Goal: Task Accomplishment & Management: Use online tool/utility

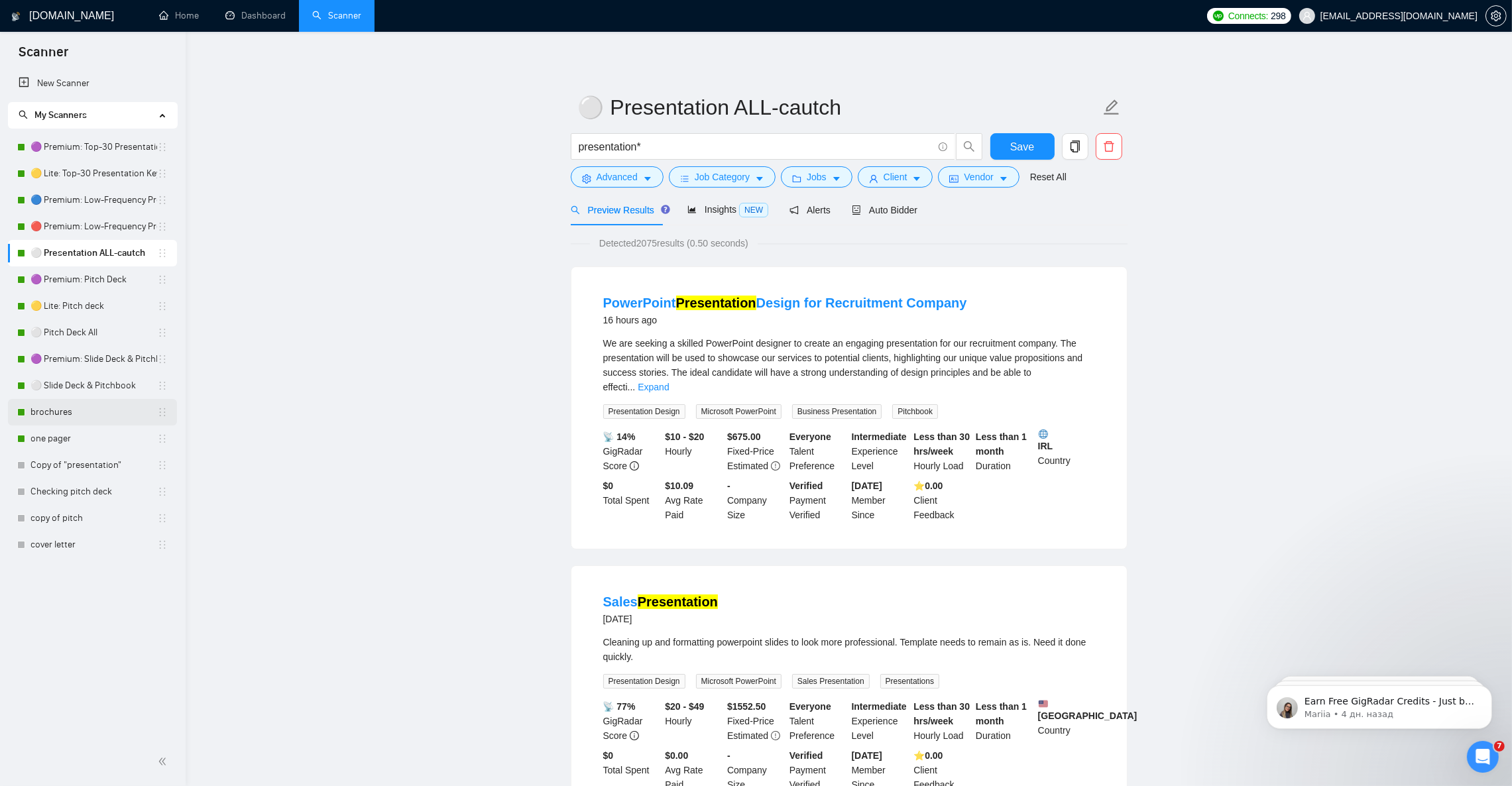
click at [43, 415] on link "brochures" at bounding box center [94, 412] width 126 height 27
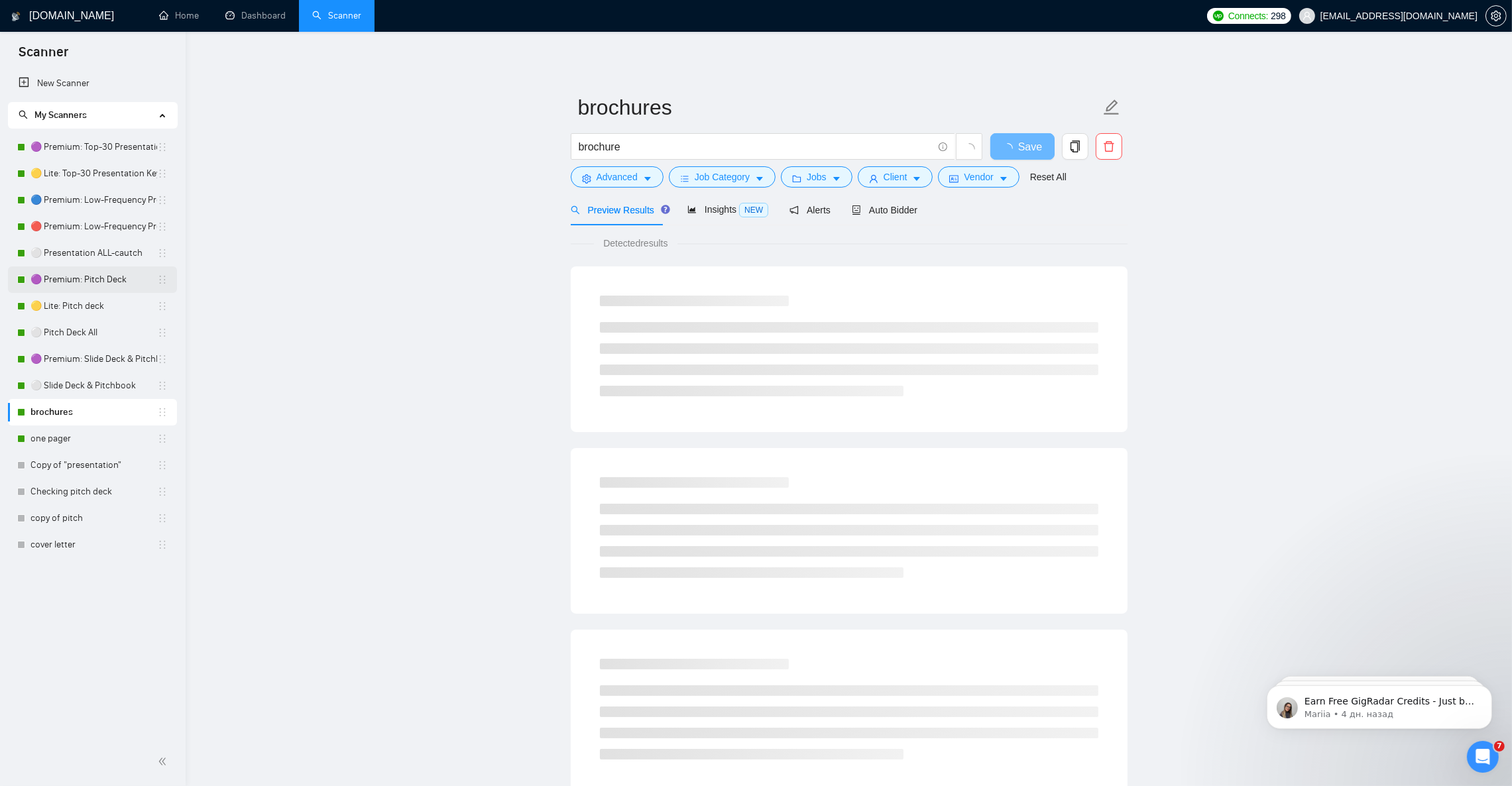
click at [100, 278] on link "🟣 Premium: Pitch Deck" at bounding box center [94, 280] width 126 height 27
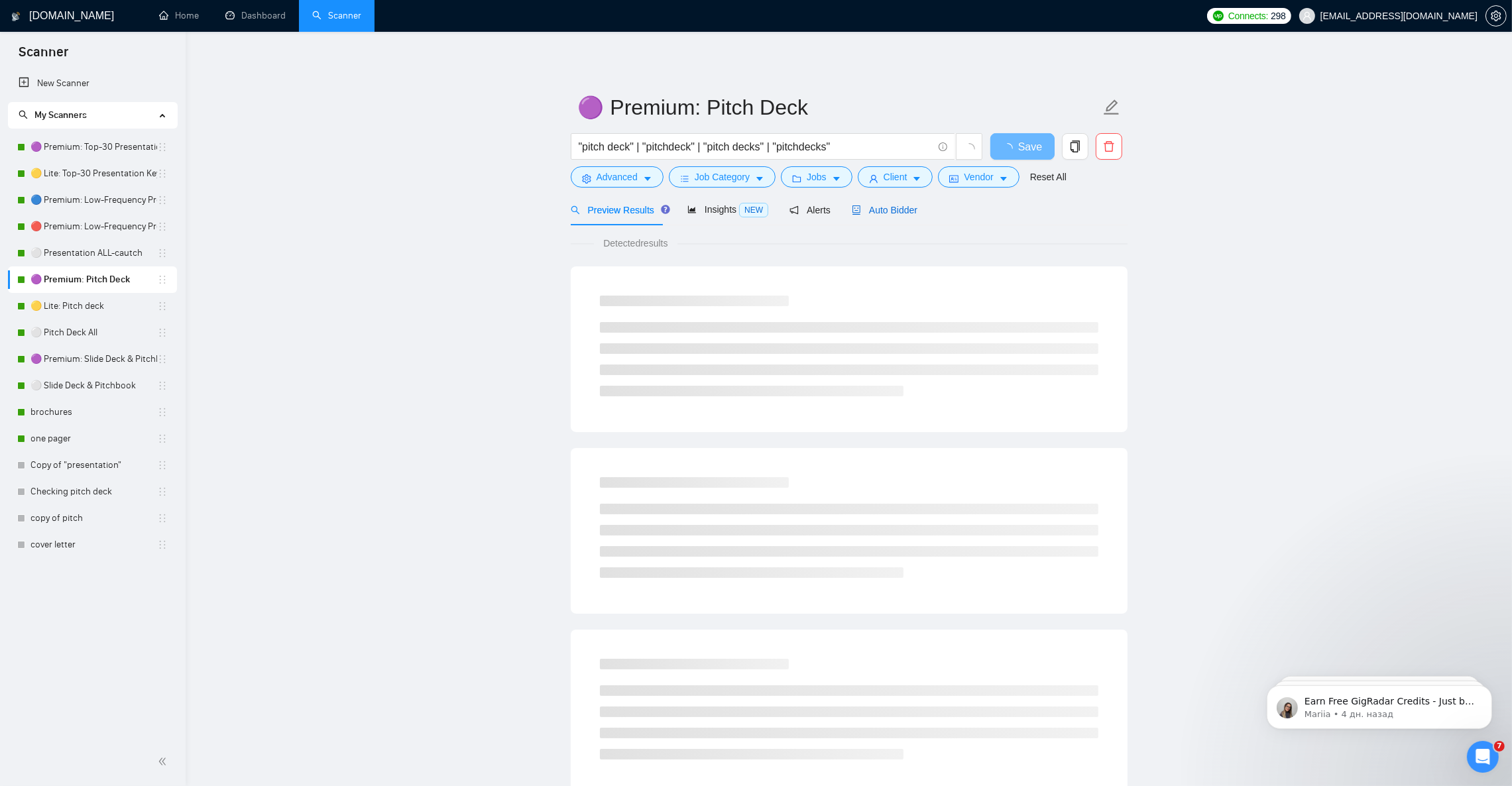
click at [882, 217] on div "Auto Bidder" at bounding box center [884, 210] width 65 height 15
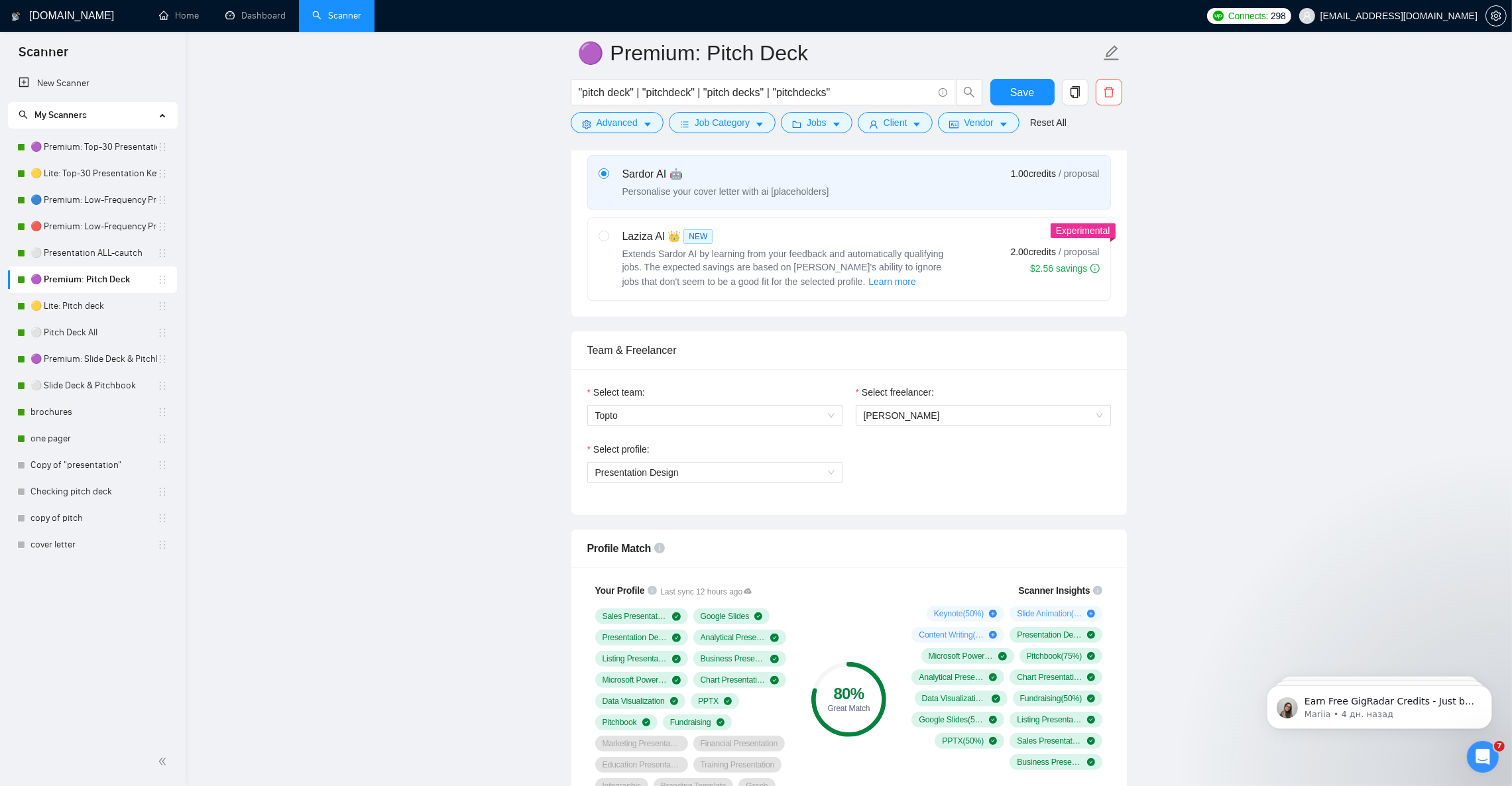
scroll to position [696, 0]
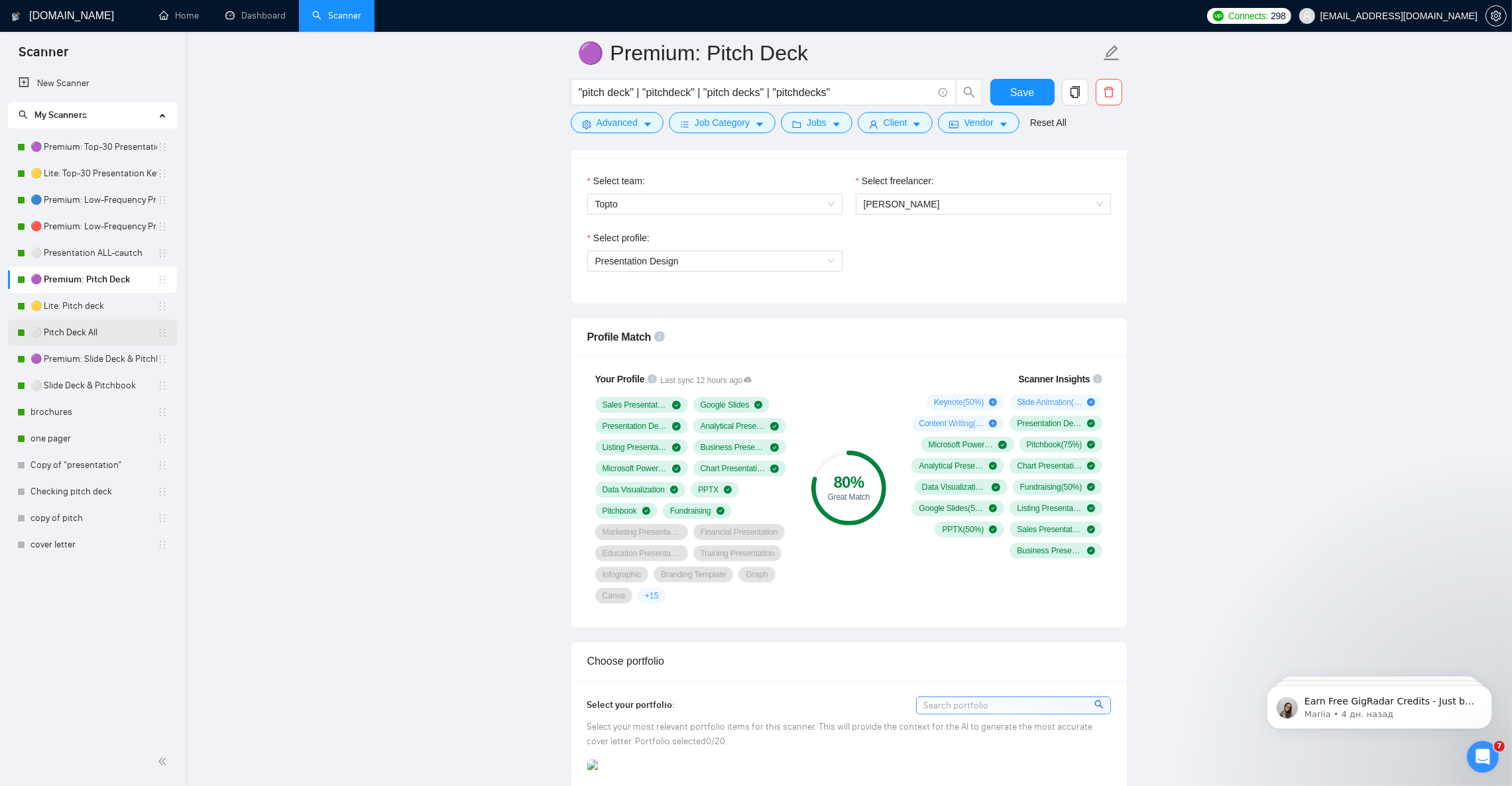
click at [74, 336] on link "⚪ Pitch Deck All" at bounding box center [94, 332] width 126 height 27
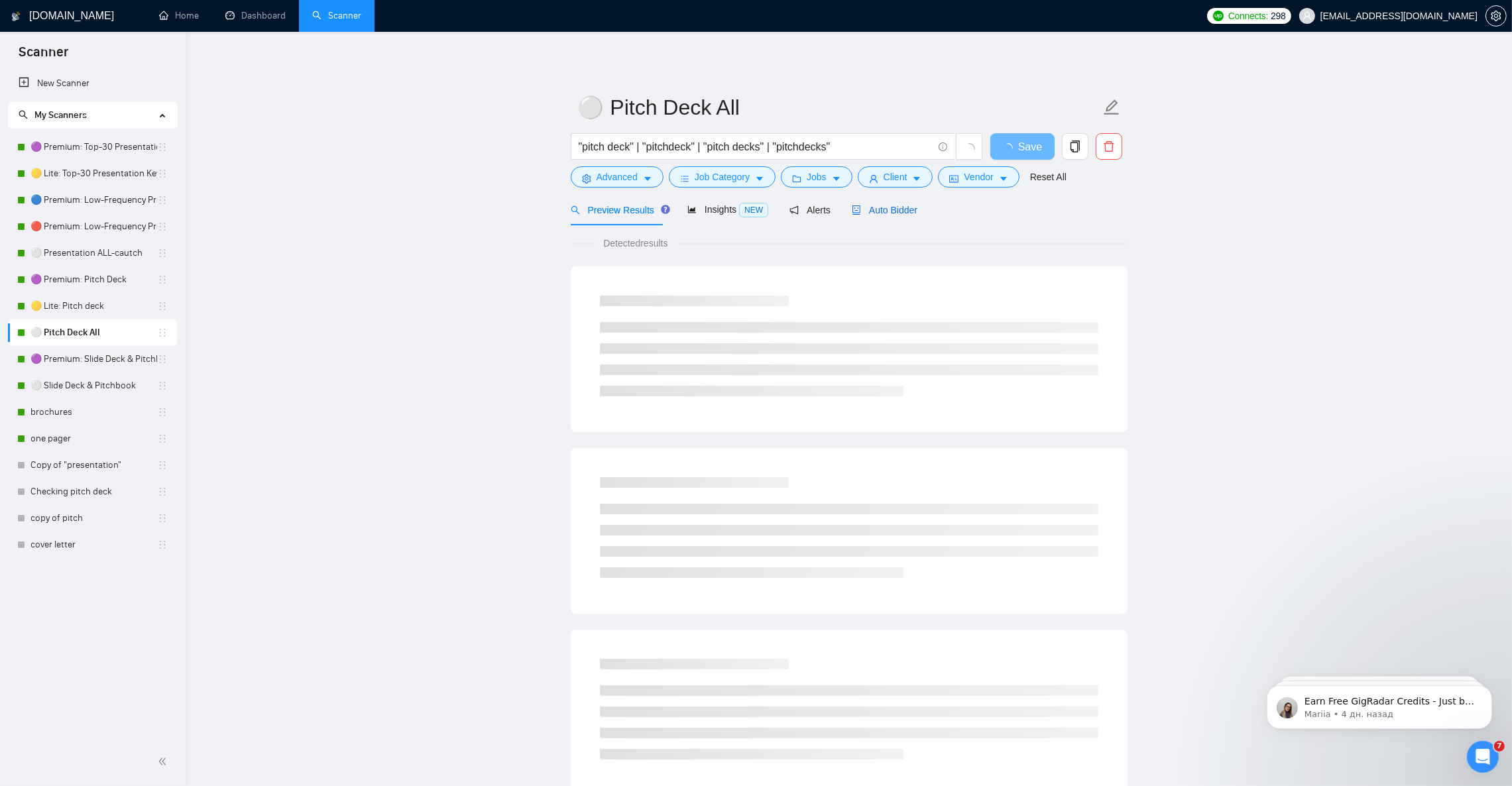
click at [865, 214] on span "Auto Bidder" at bounding box center [884, 210] width 65 height 11
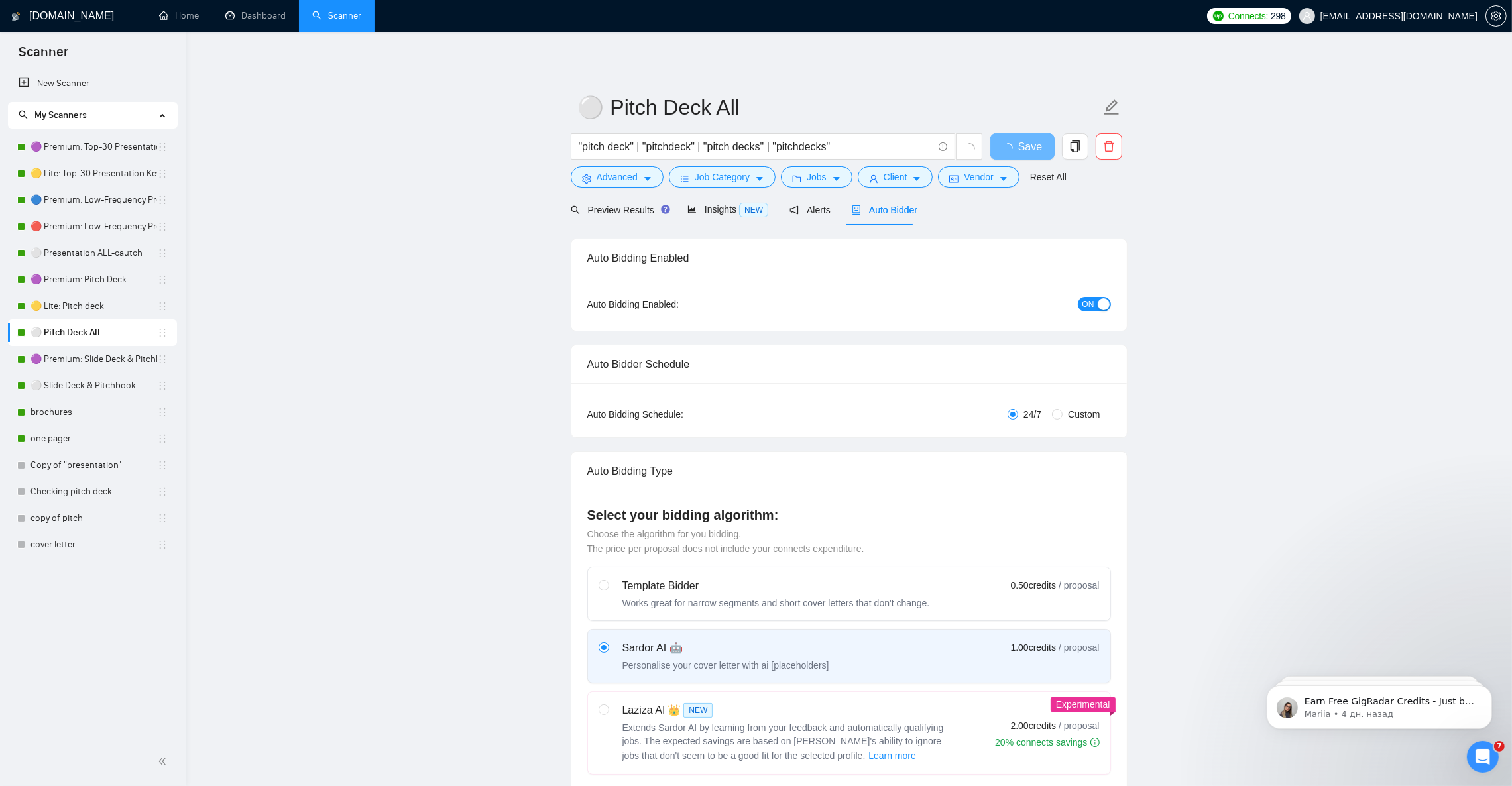
checkbox input "true"
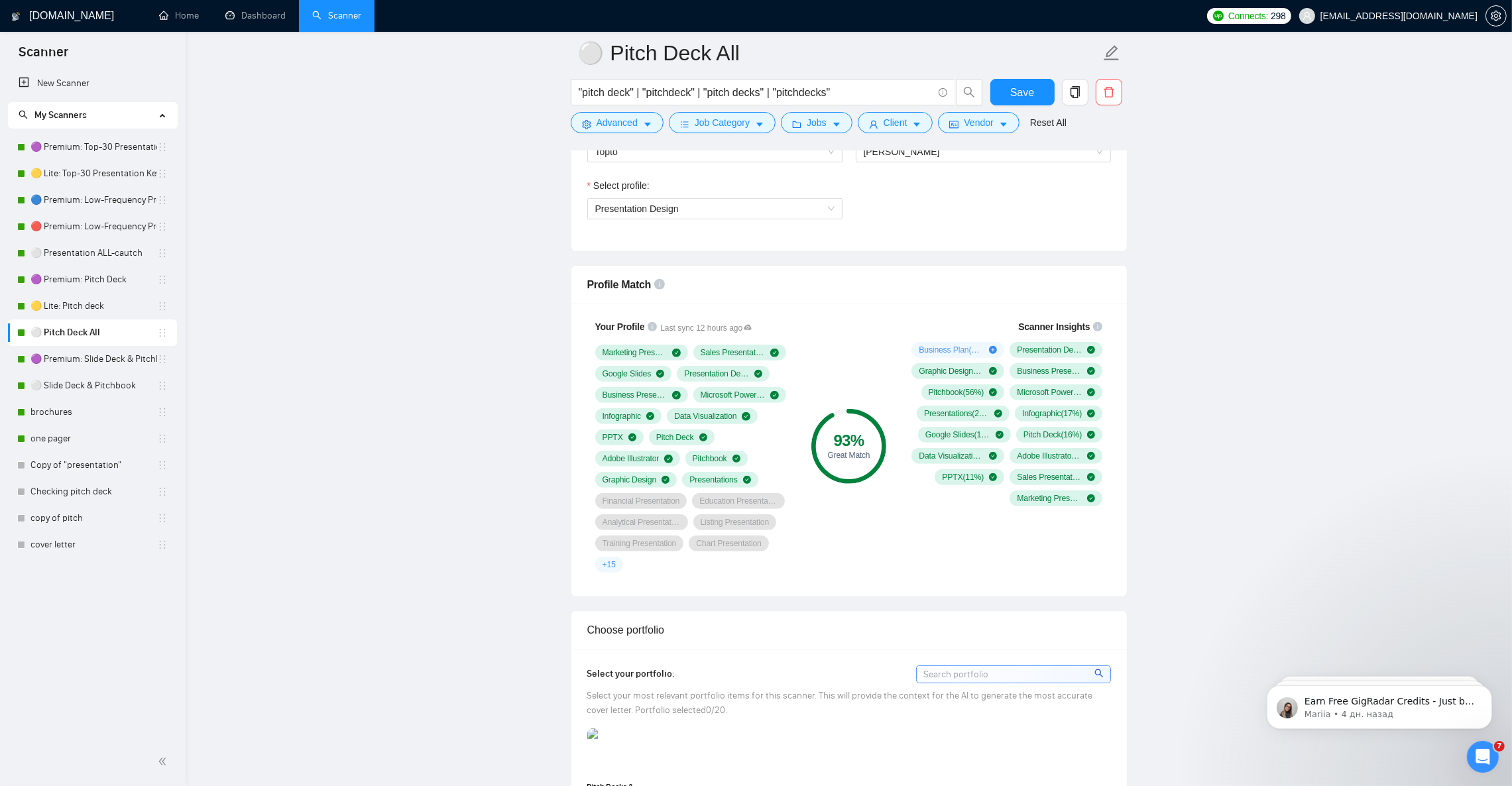
scroll to position [796, 0]
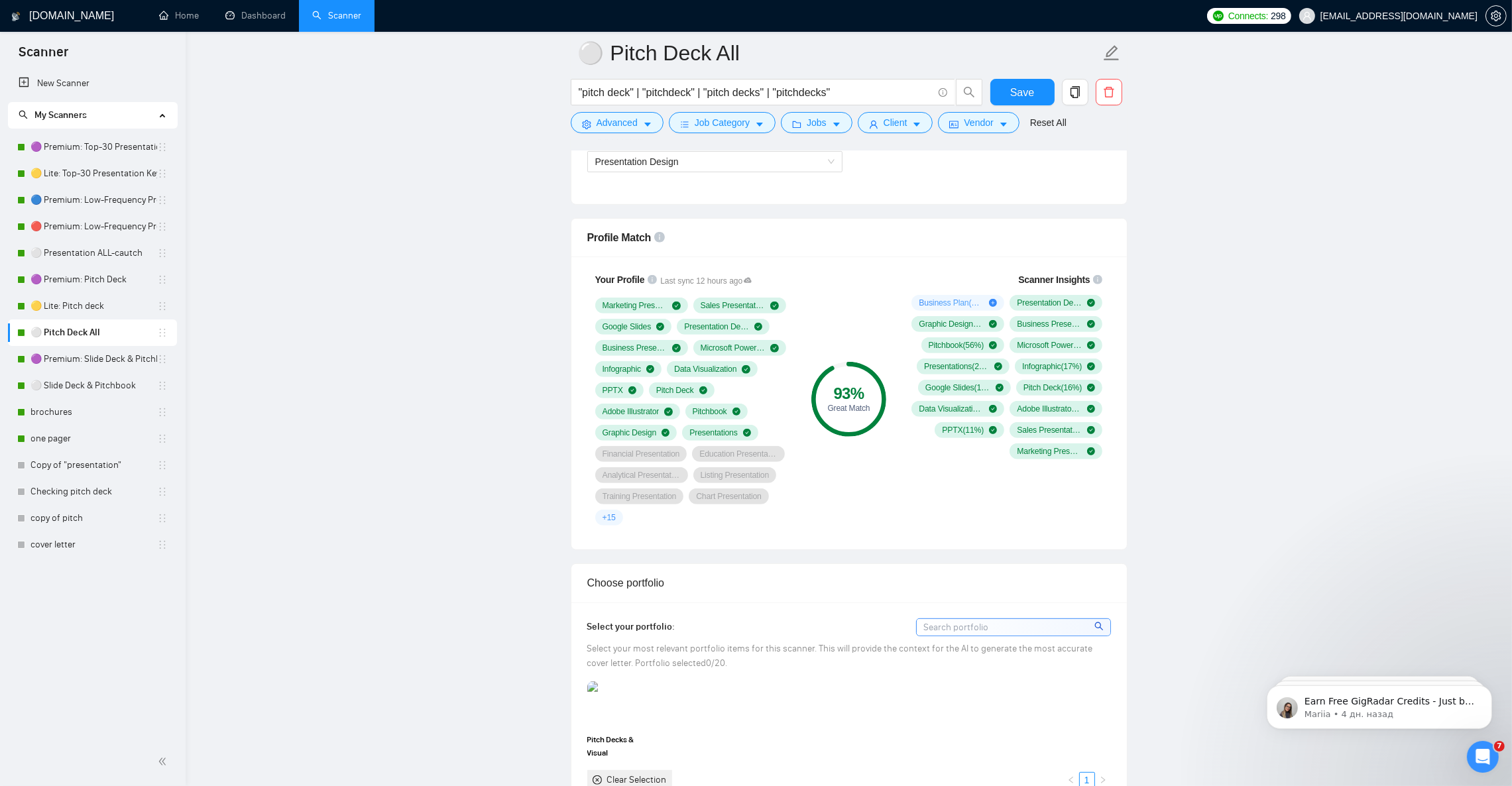
drag, startPoint x: 102, startPoint y: 252, endPoint x: 142, endPoint y: 319, distance: 78.0
click at [102, 252] on link "⚪ Presentation ALL-cautch" at bounding box center [94, 253] width 126 height 27
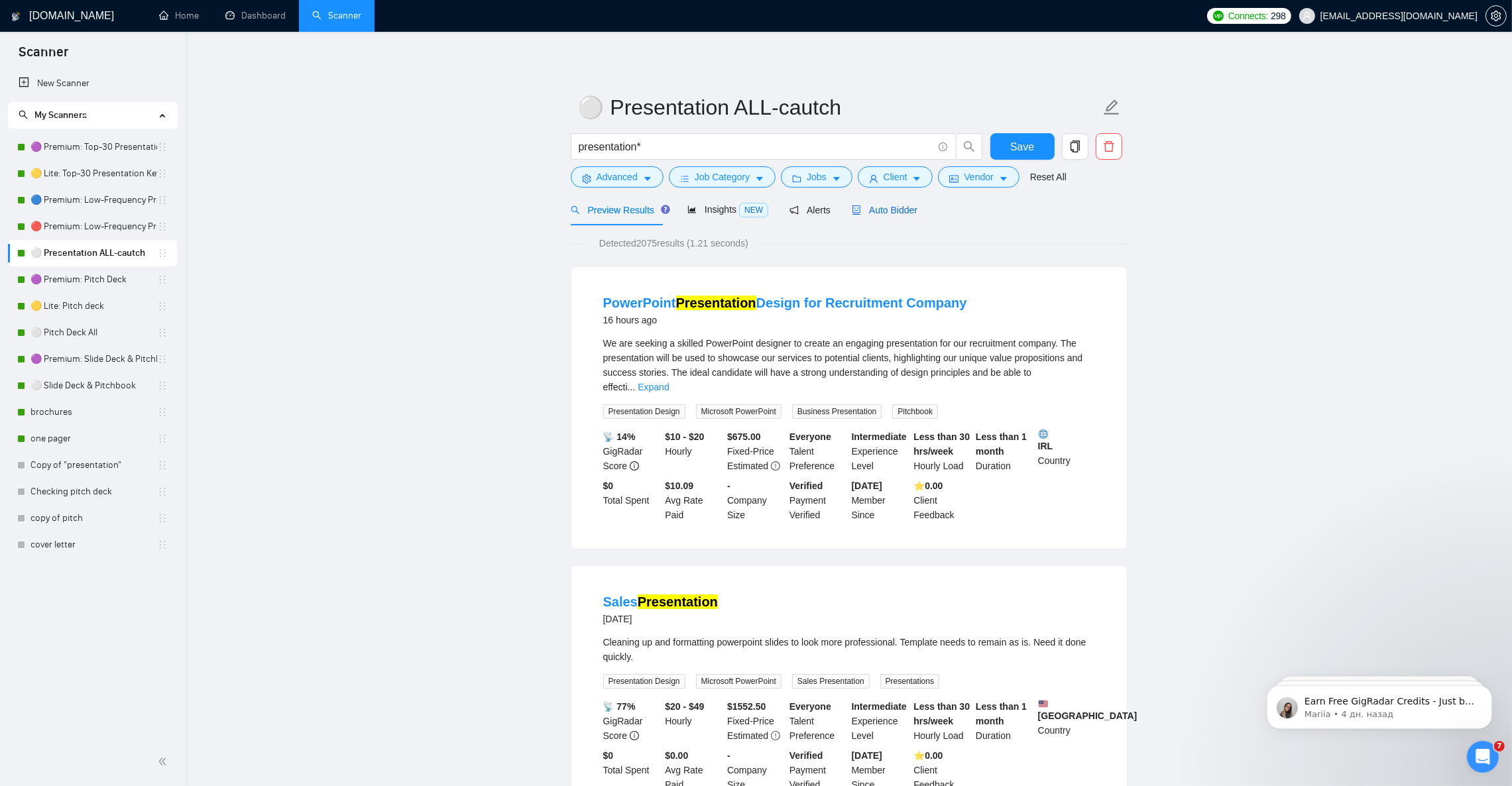
click at [896, 213] on span "Auto Bidder" at bounding box center [884, 210] width 65 height 11
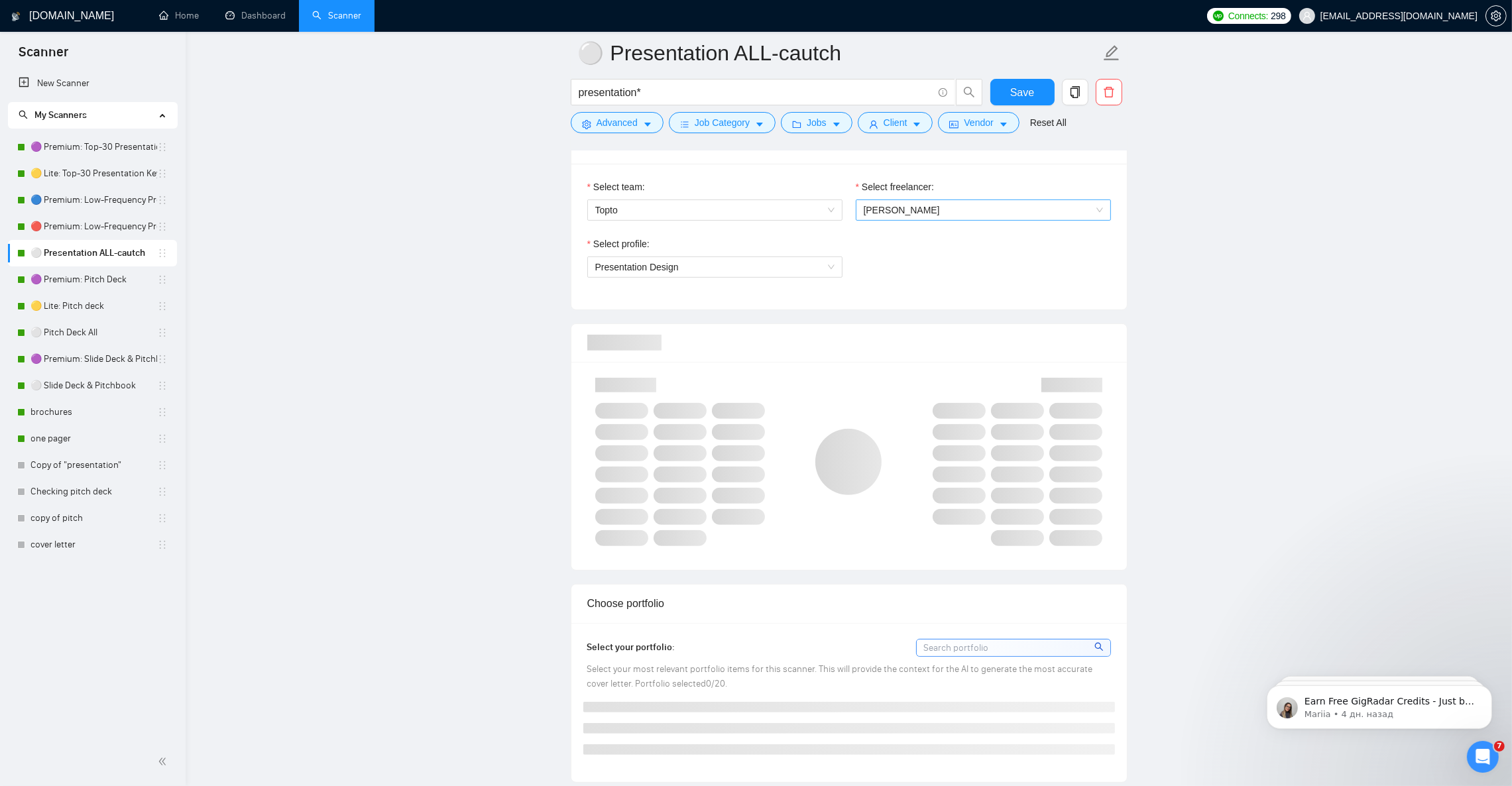
scroll to position [696, 0]
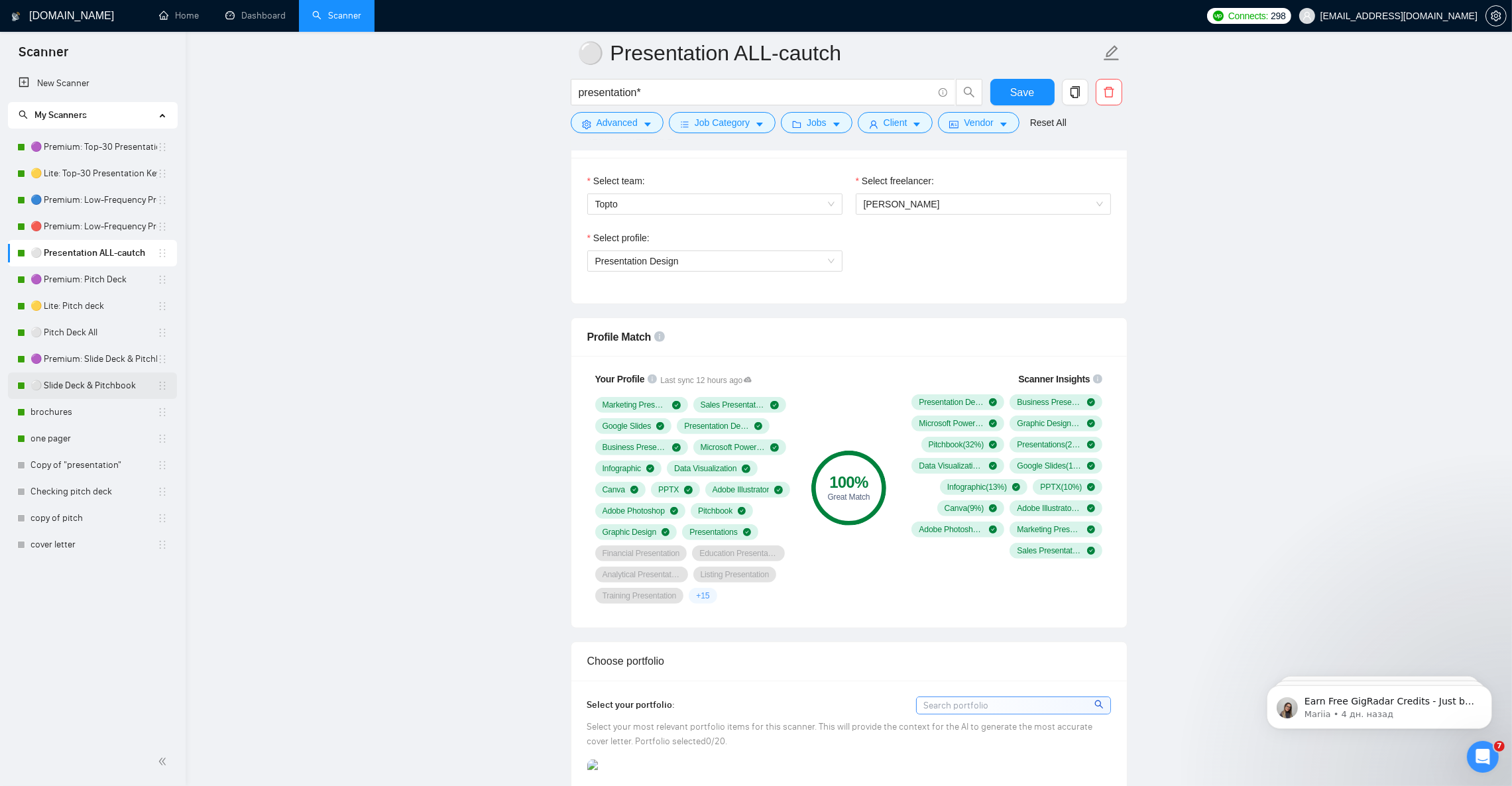
click at [87, 390] on link "⚪ Slide Deck & Pitchbook" at bounding box center [94, 386] width 126 height 27
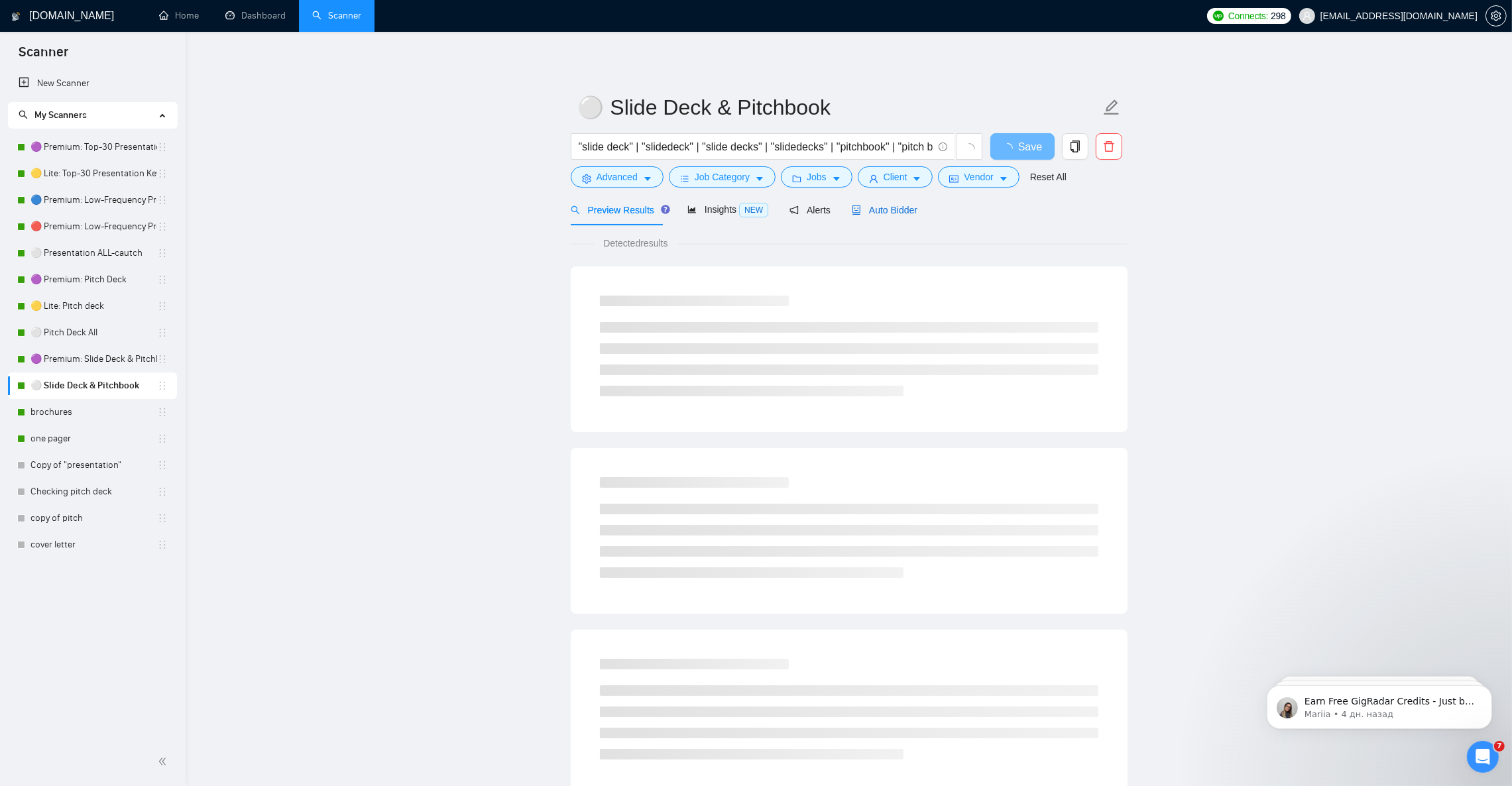
click at [875, 207] on span "Auto Bidder" at bounding box center [884, 210] width 65 height 11
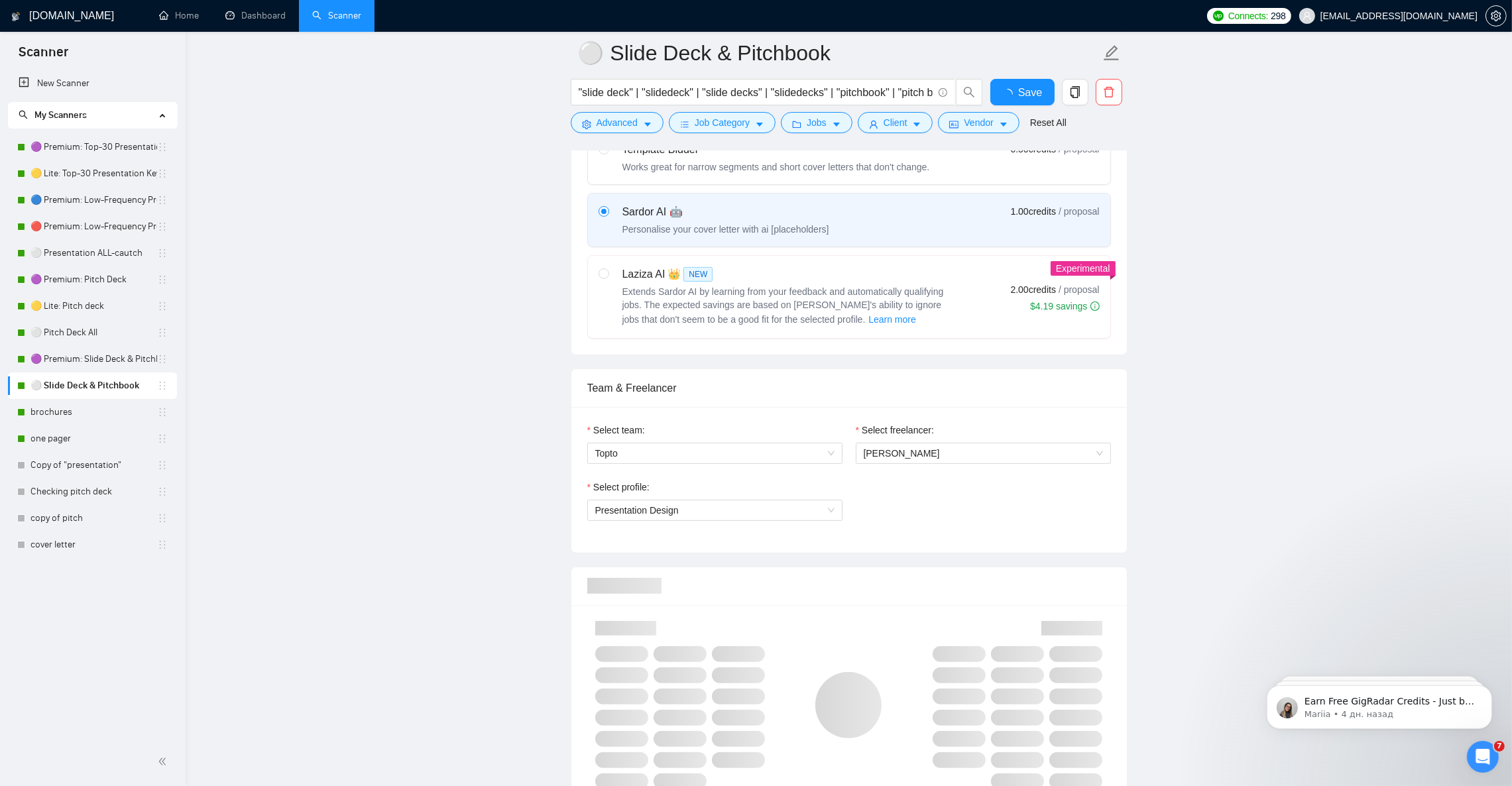
scroll to position [596, 0]
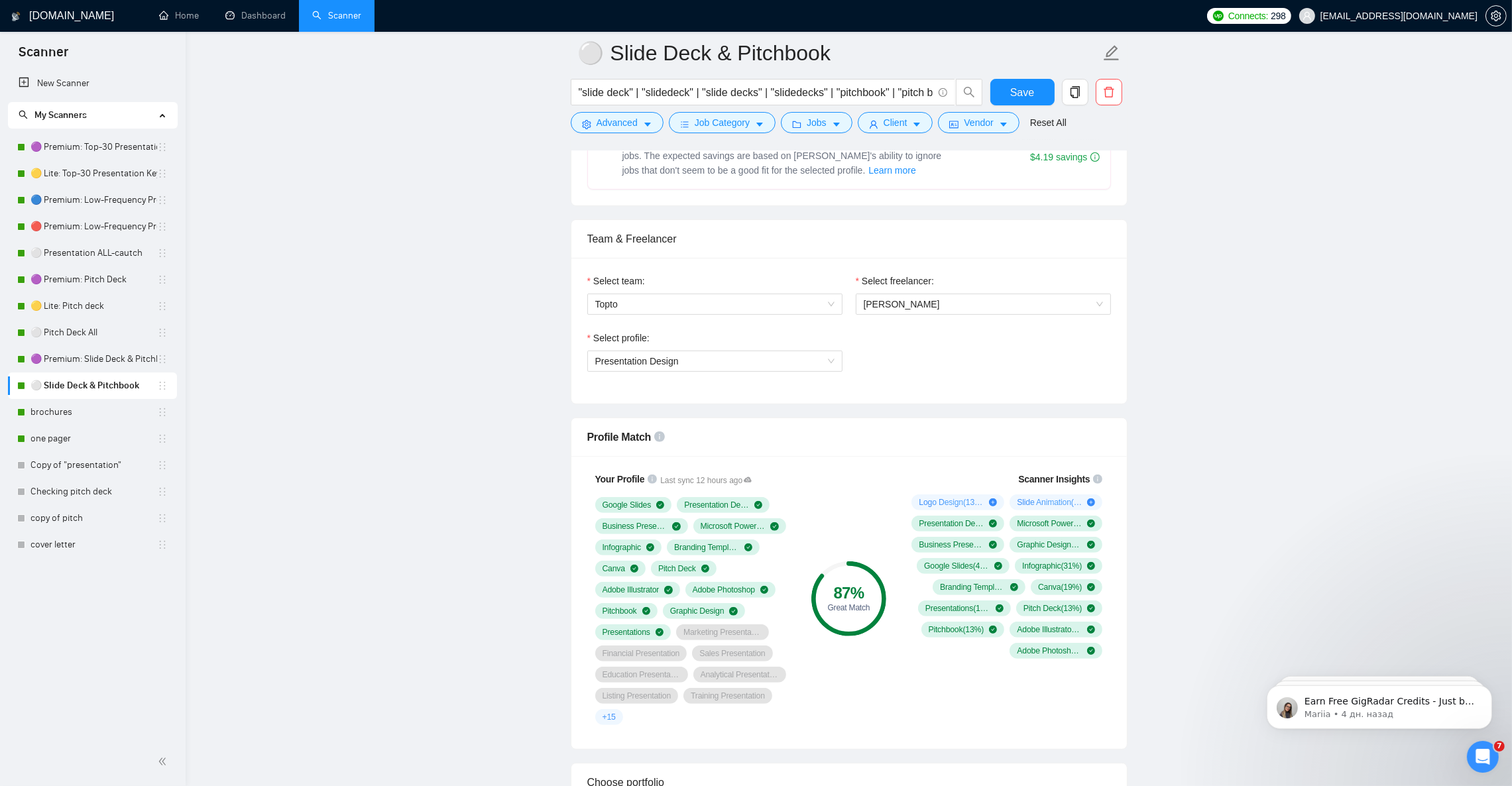
drag, startPoint x: 81, startPoint y: 250, endPoint x: 650, endPoint y: 530, distance: 634.2
click at [81, 250] on link "⚪ Presentation ALL-cautch" at bounding box center [94, 253] width 126 height 27
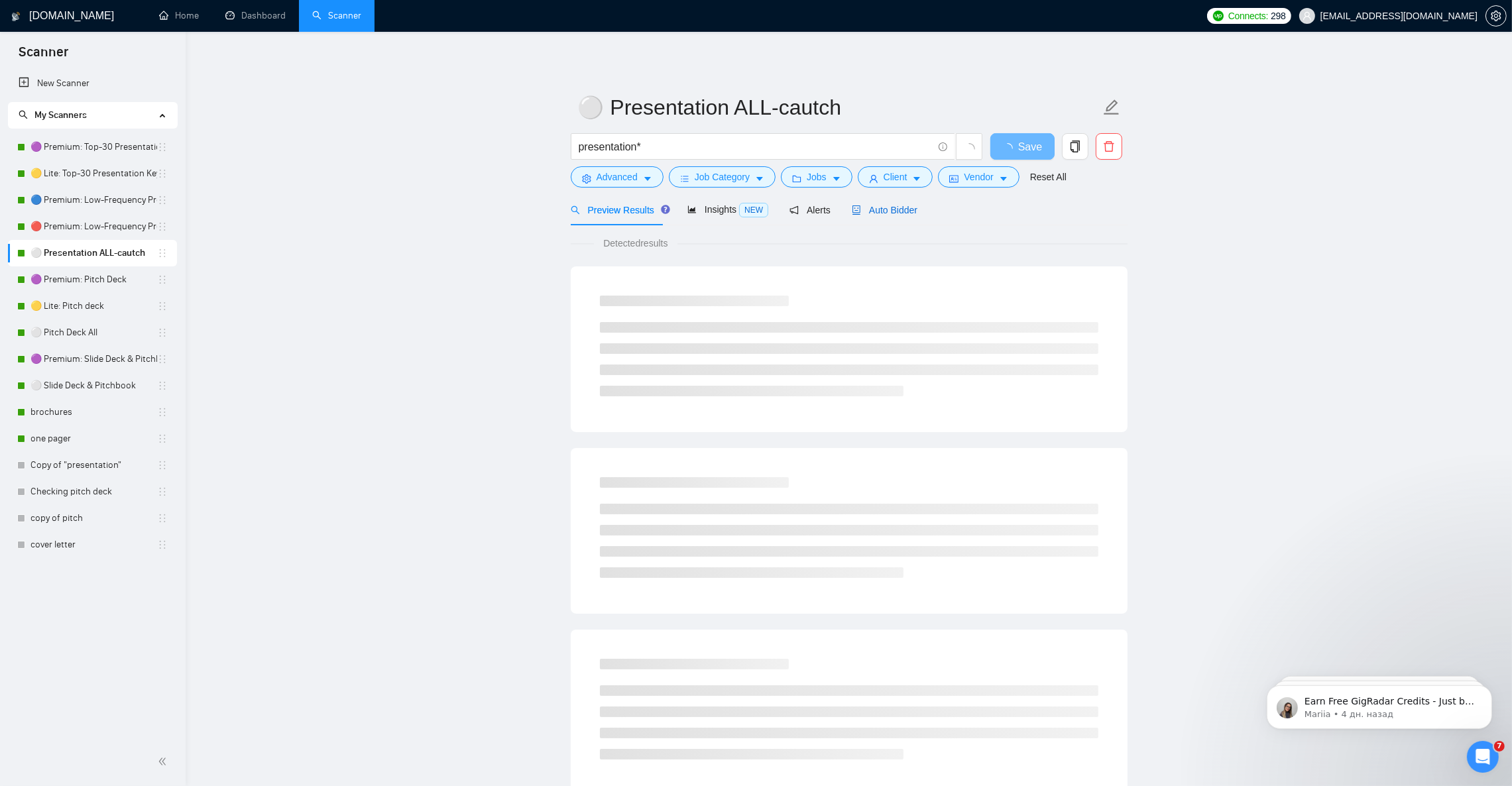
click at [872, 207] on span "Auto Bidder" at bounding box center [884, 210] width 65 height 11
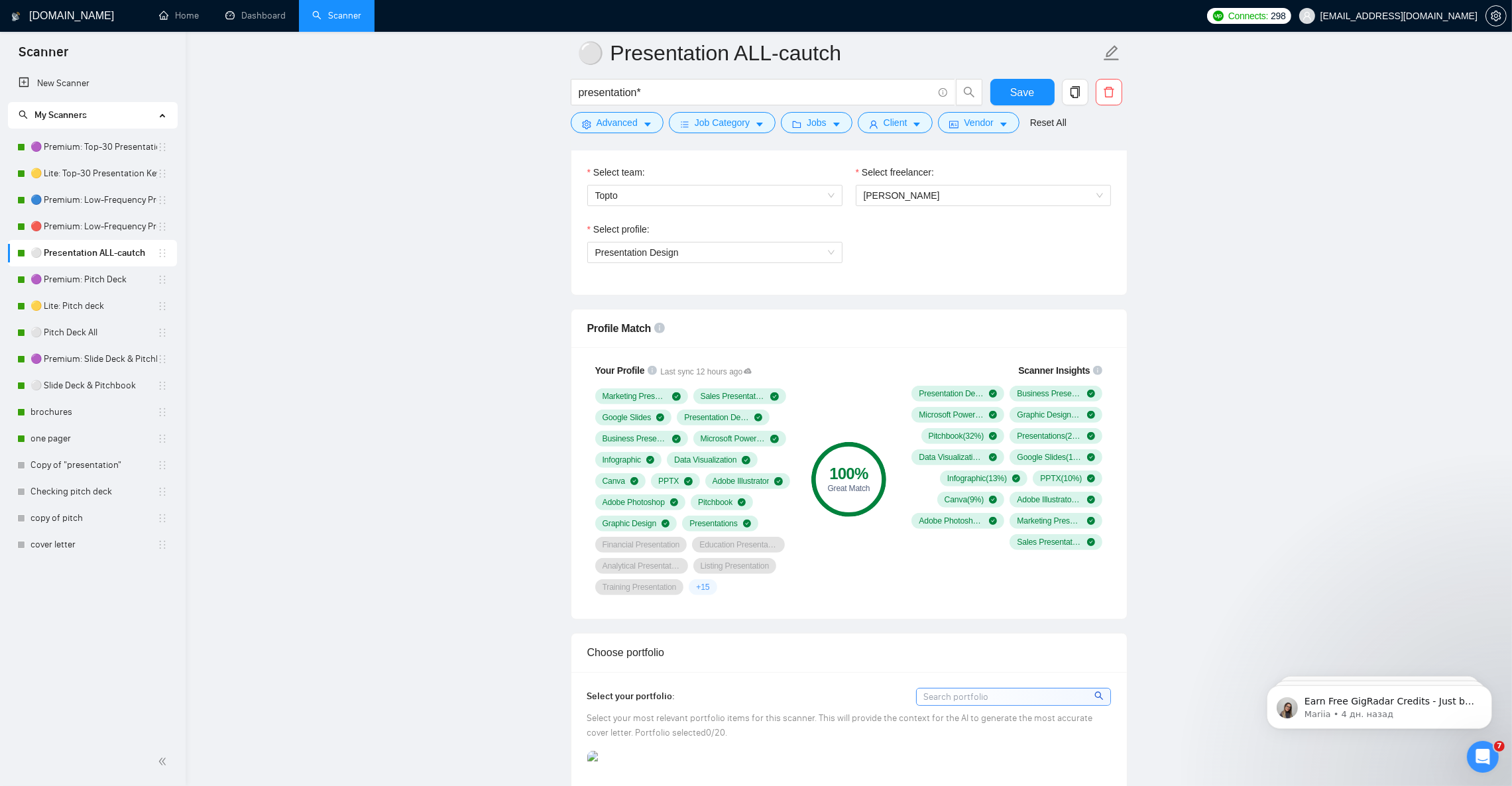
scroll to position [696, 0]
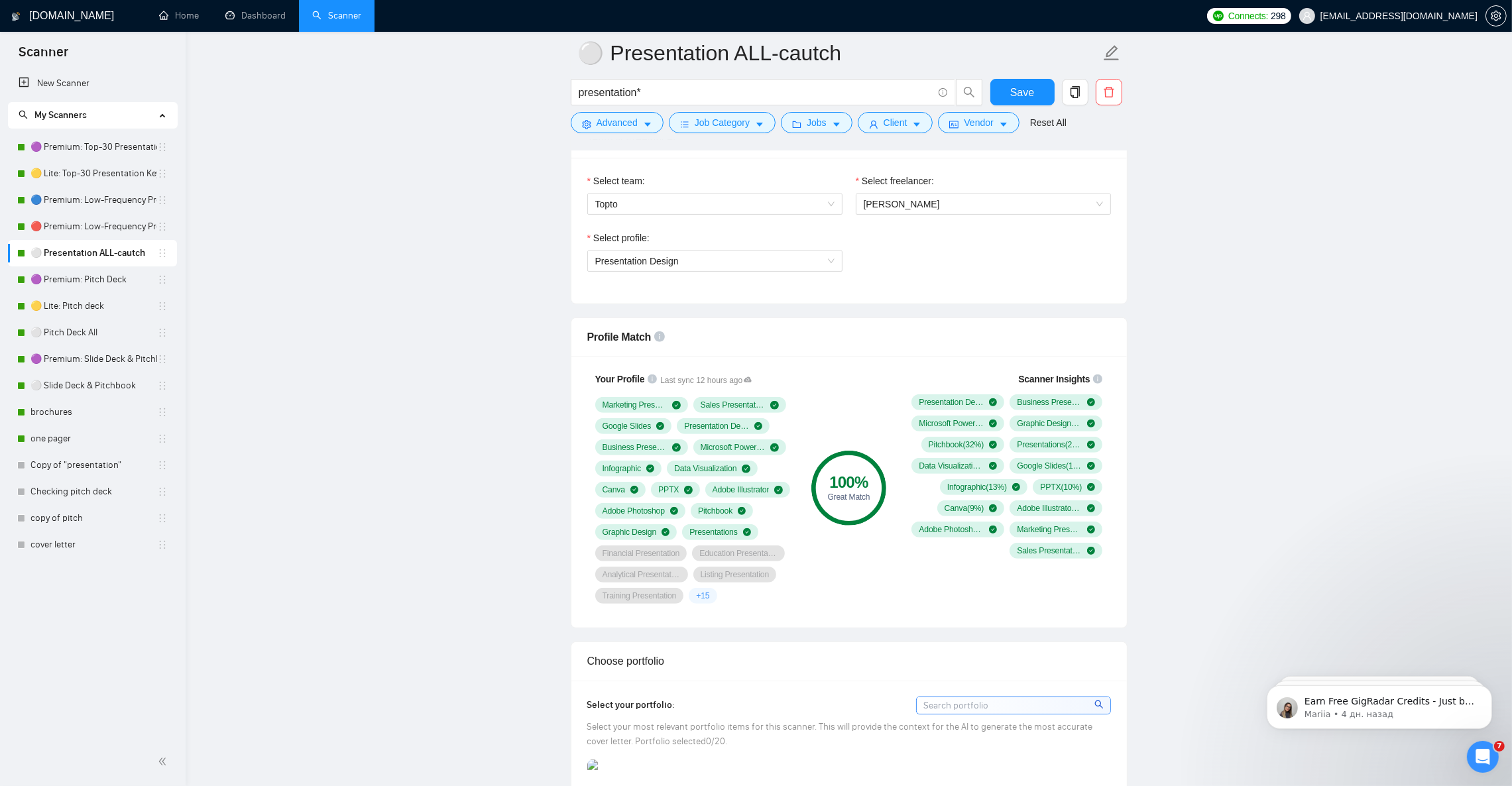
drag, startPoint x: 94, startPoint y: 328, endPoint x: 875, endPoint y: 497, distance: 799.1
click at [94, 328] on link "⚪ Pitch Deck All" at bounding box center [94, 332] width 126 height 27
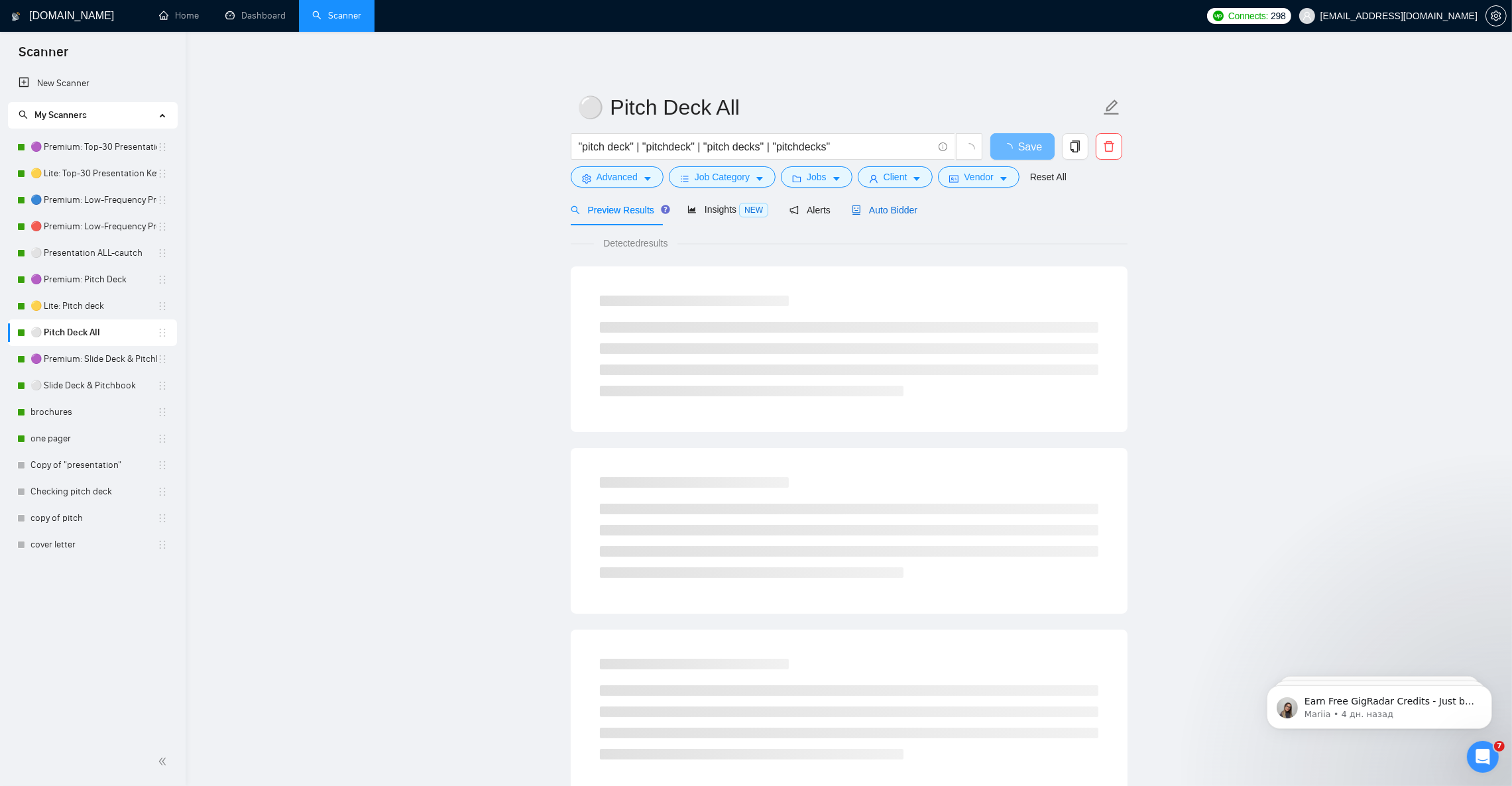
click at [888, 210] on span "Auto Bidder" at bounding box center [884, 210] width 65 height 11
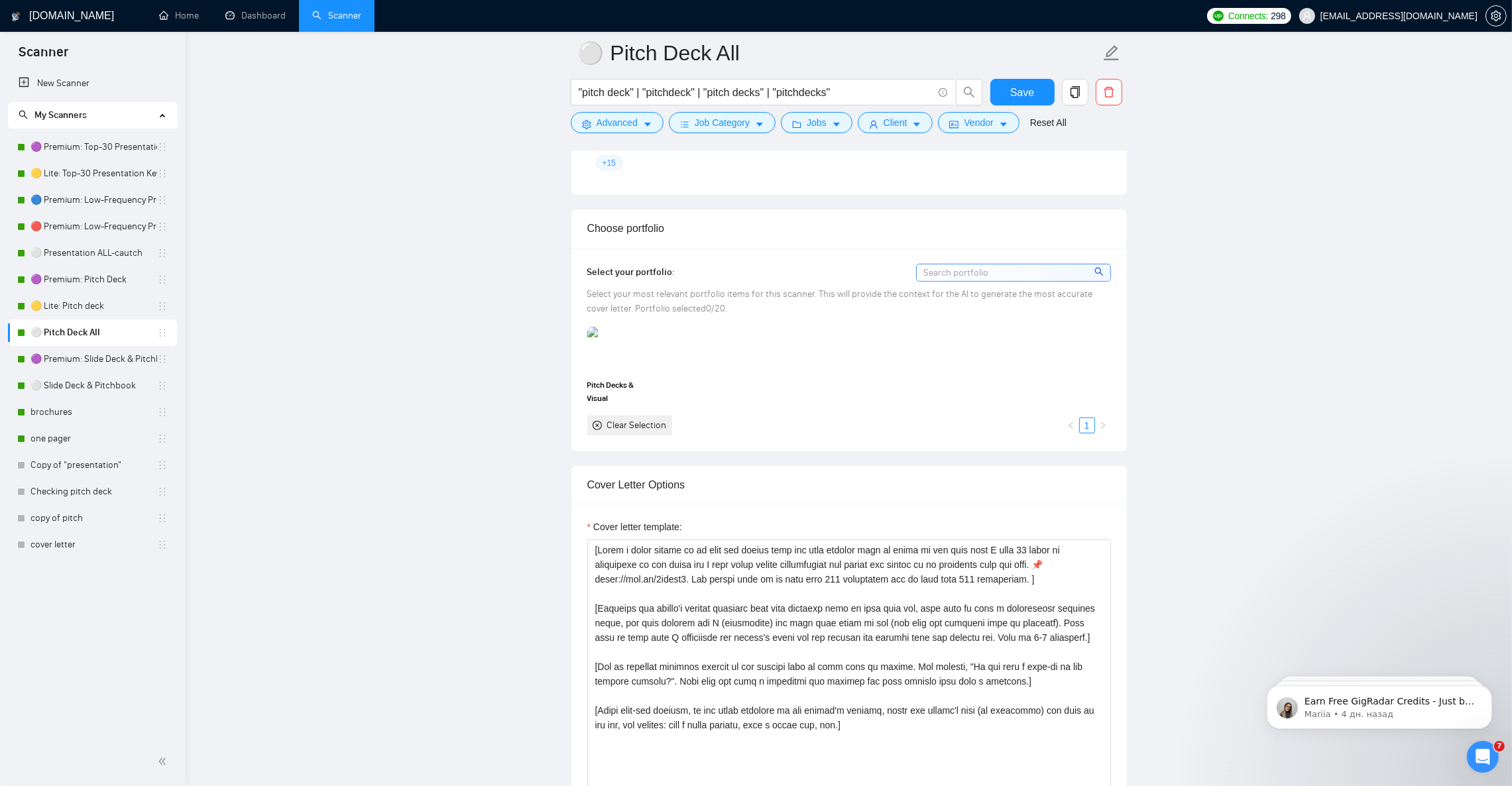
scroll to position [1192, 0]
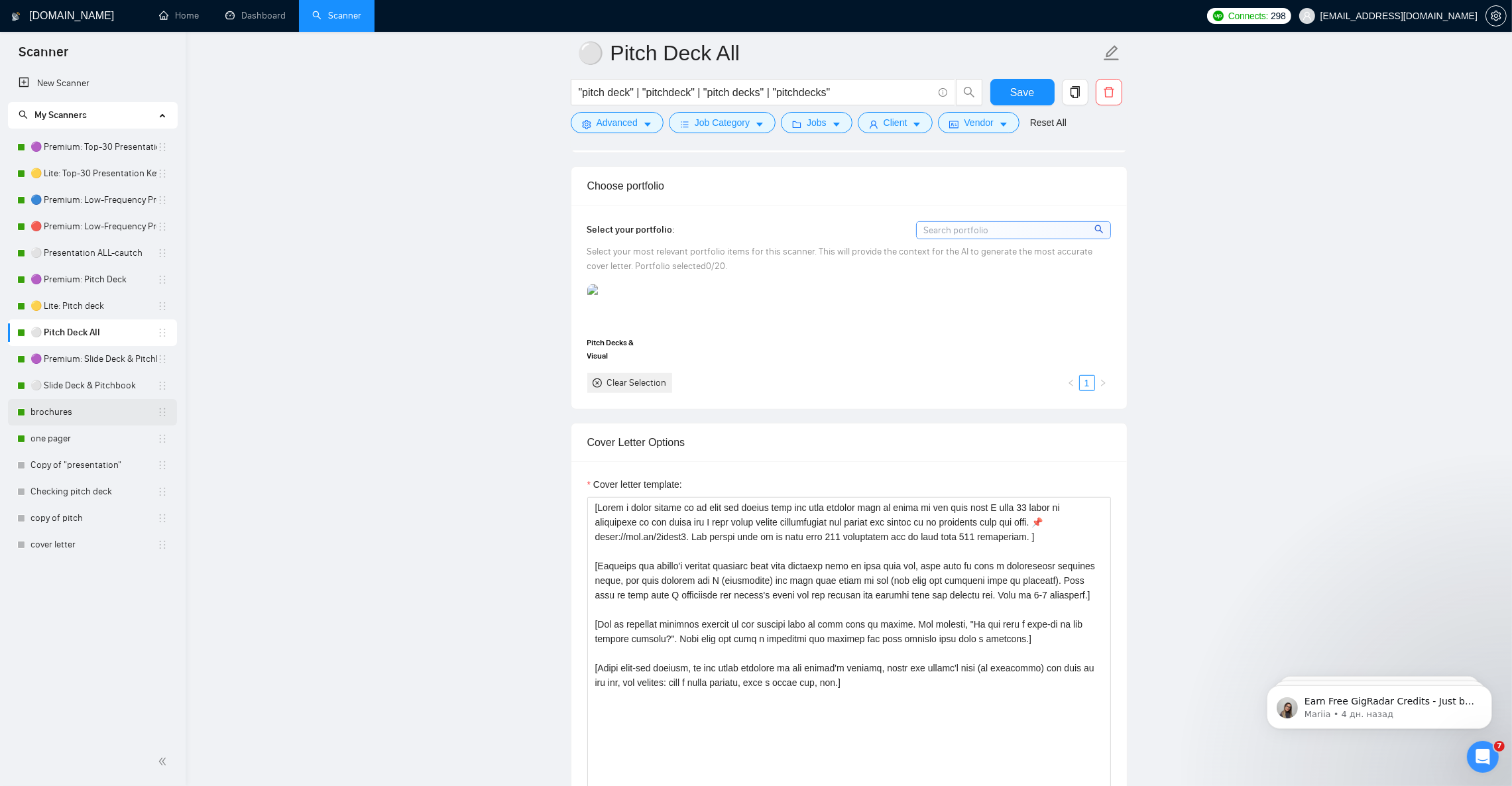
click at [64, 411] on link "brochures" at bounding box center [94, 412] width 126 height 27
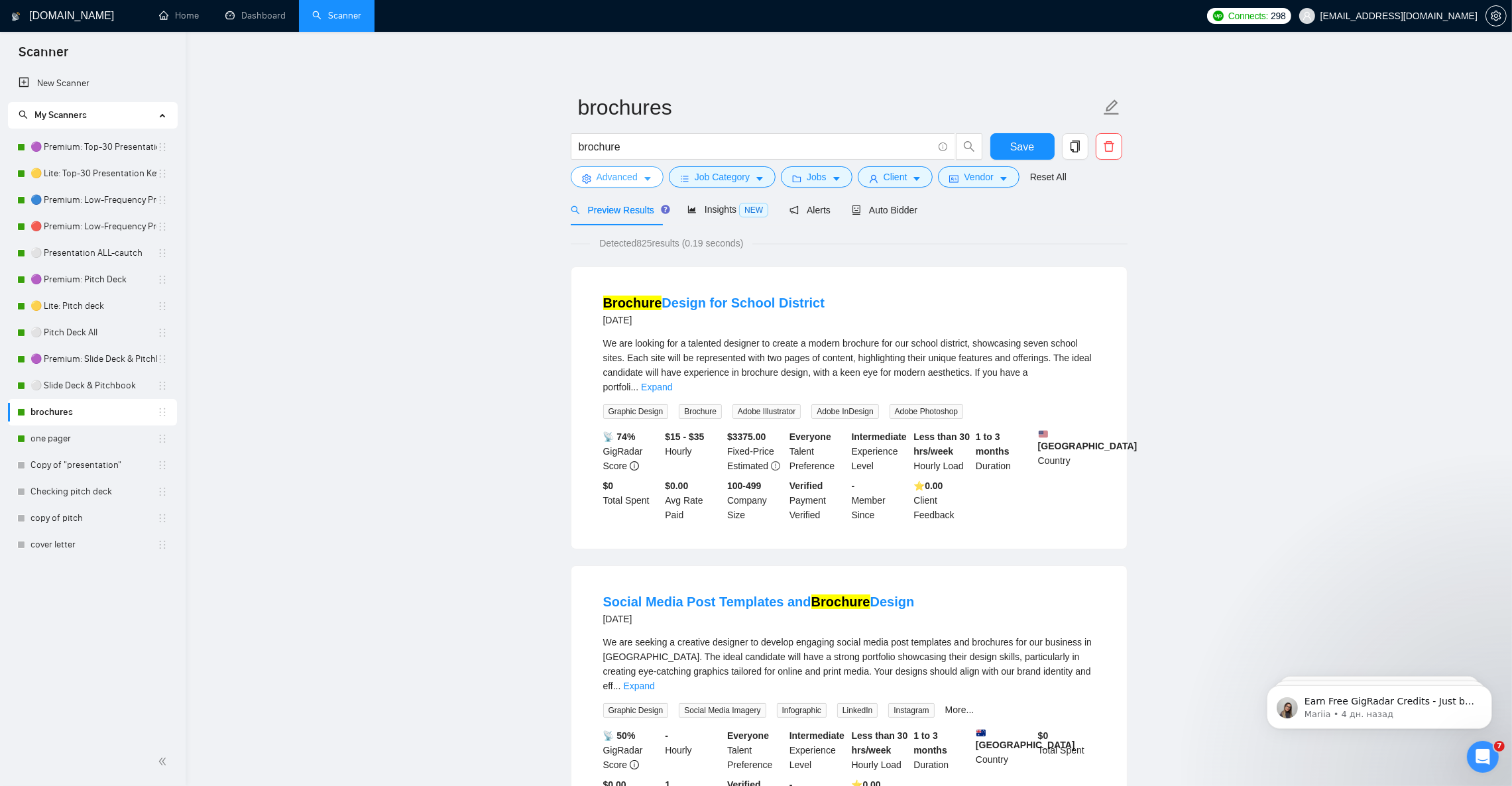
click at [647, 179] on icon "caret-down" at bounding box center [647, 180] width 7 height 4
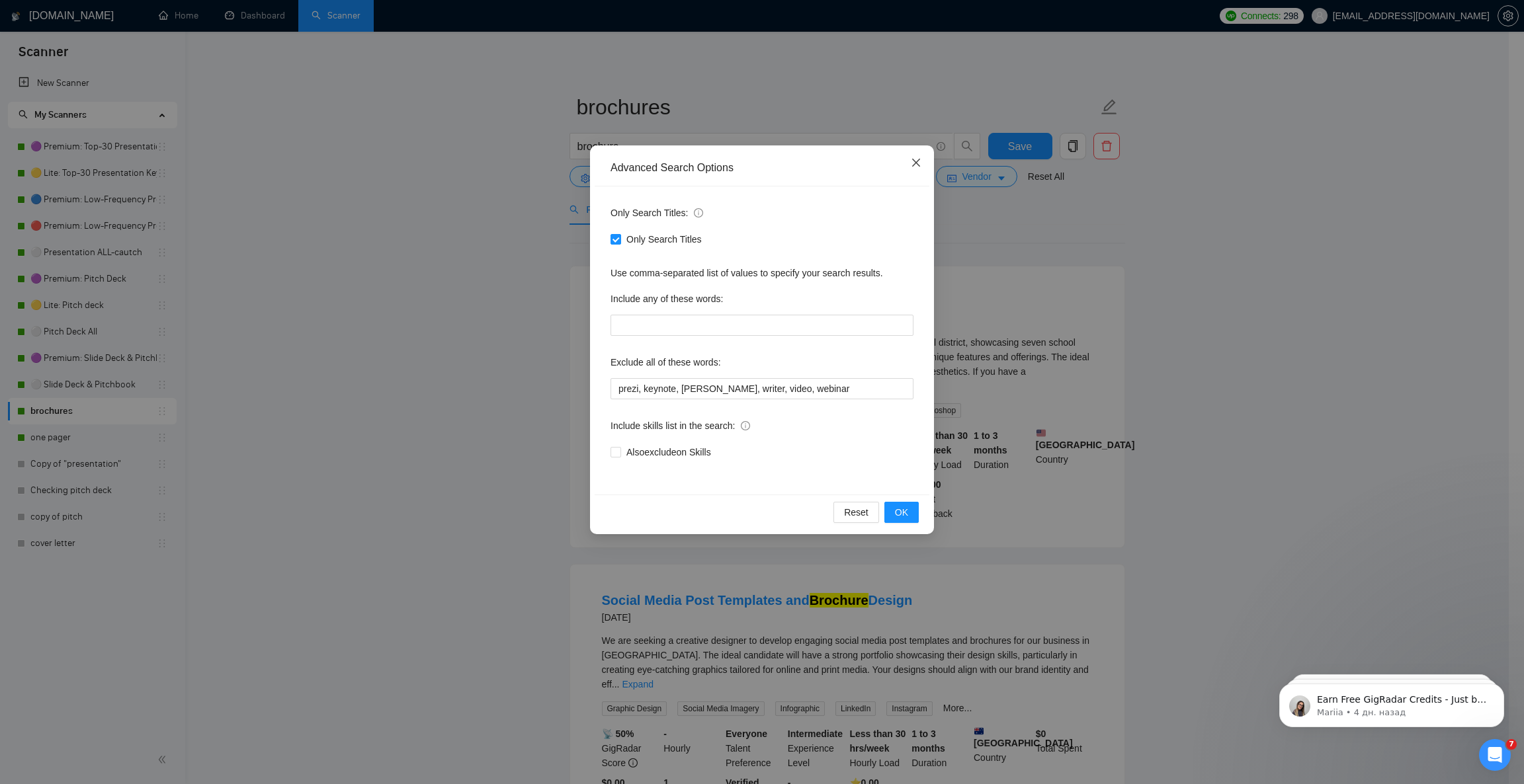
click at [914, 164] on icon "close" at bounding box center [915, 163] width 11 height 11
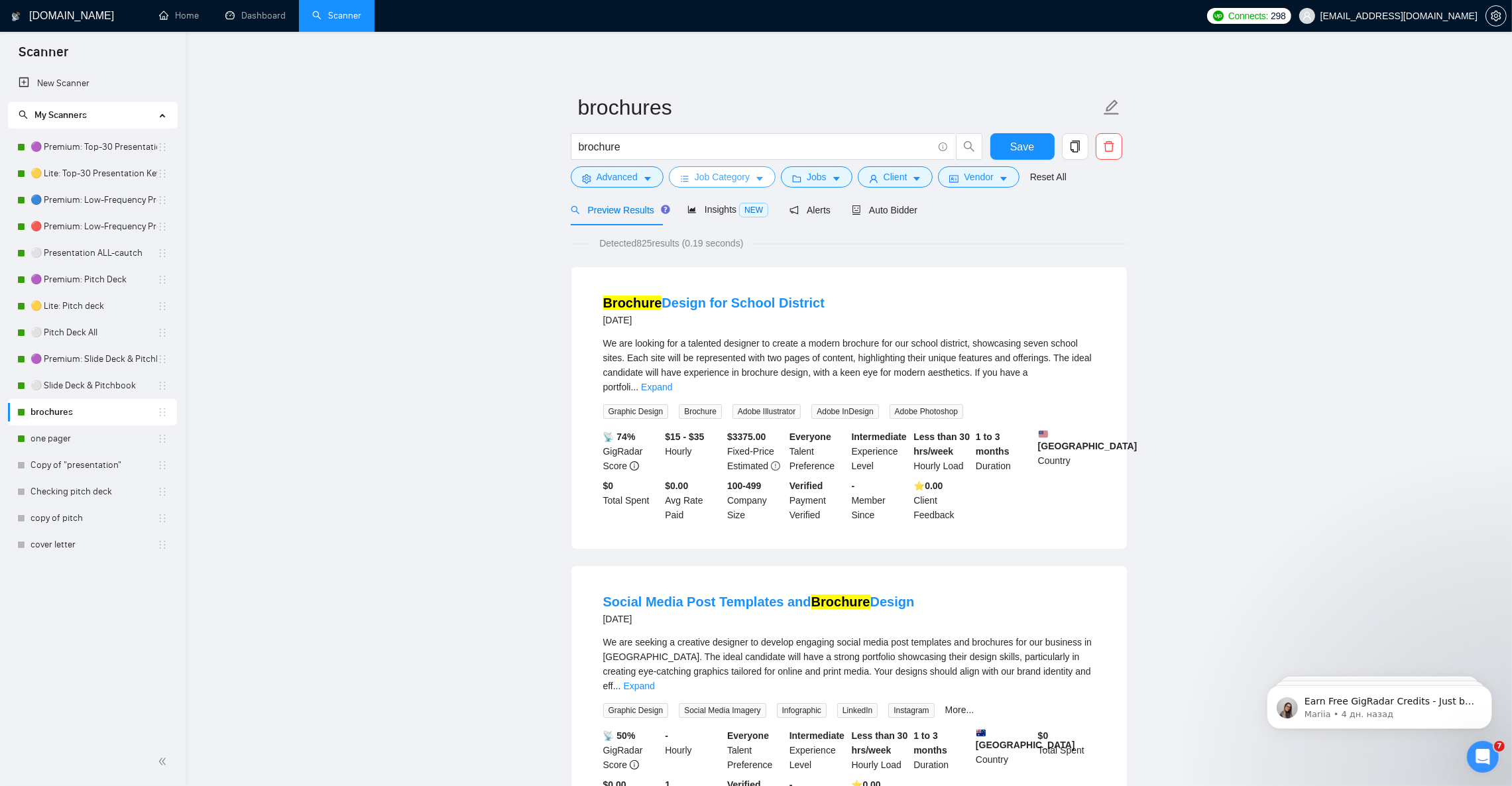
click at [741, 180] on span "Job Category" at bounding box center [722, 177] width 55 height 15
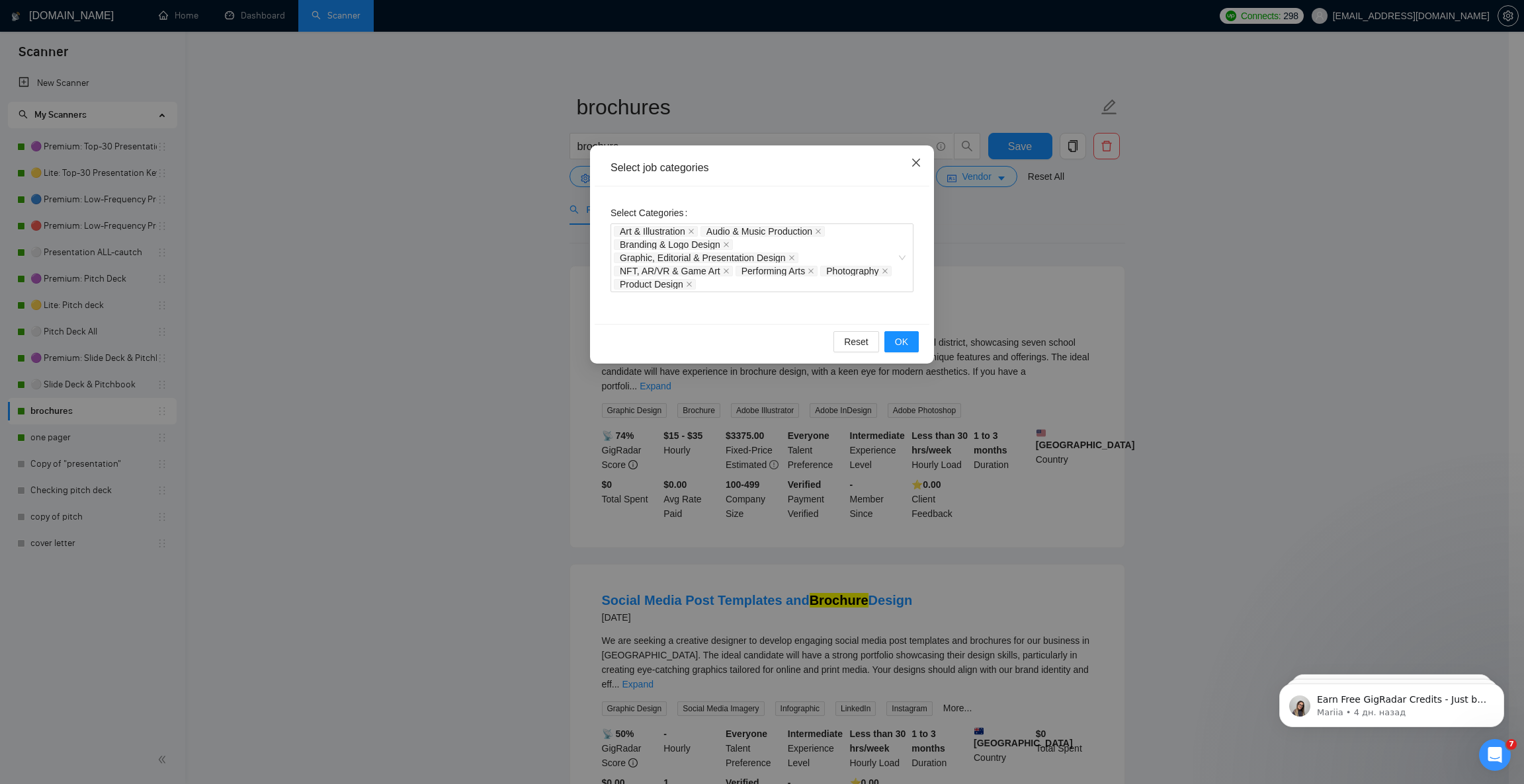
click at [923, 161] on span "Close" at bounding box center [916, 164] width 36 height 36
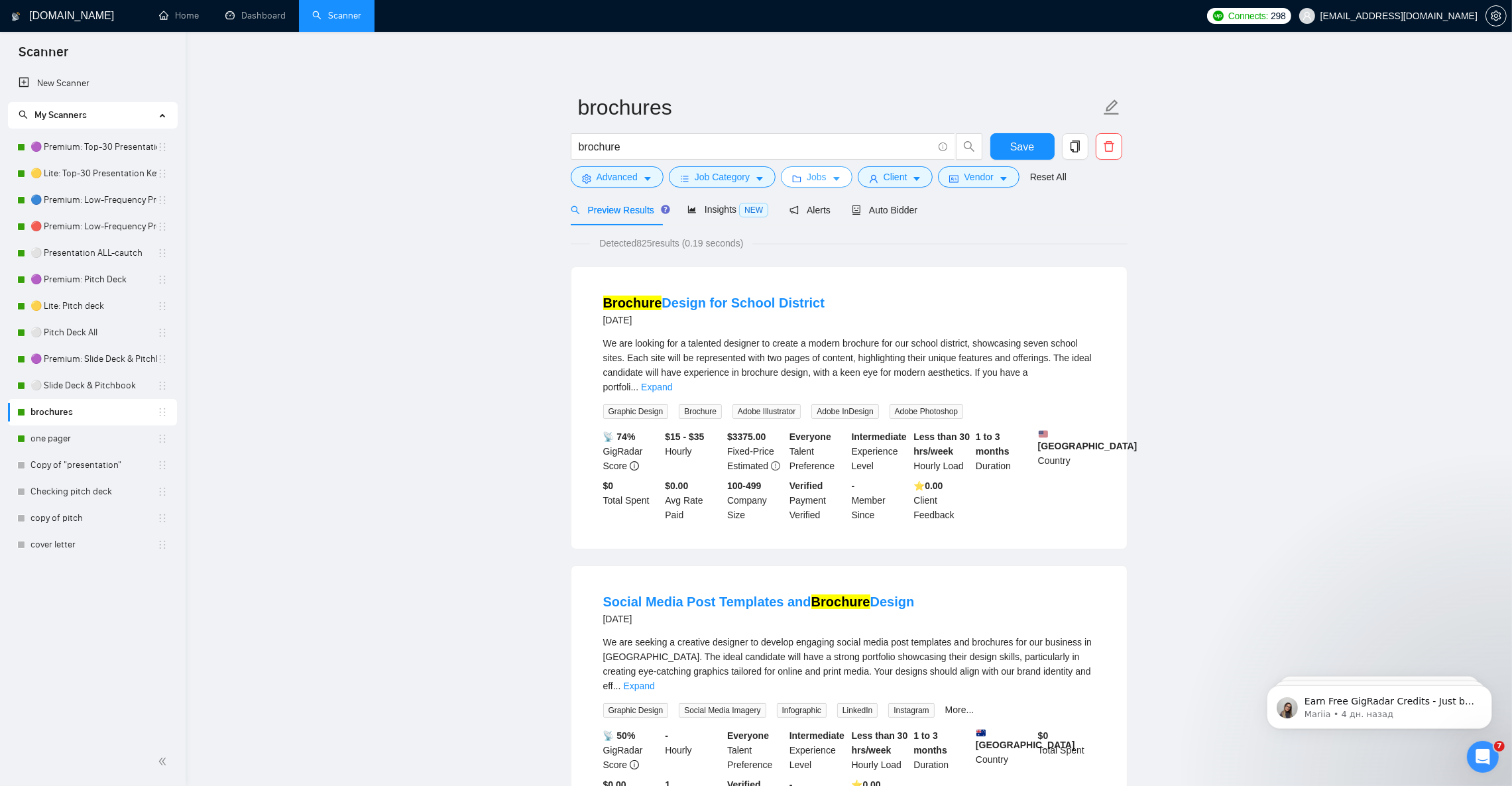
click at [814, 181] on span "Jobs" at bounding box center [816, 177] width 20 height 15
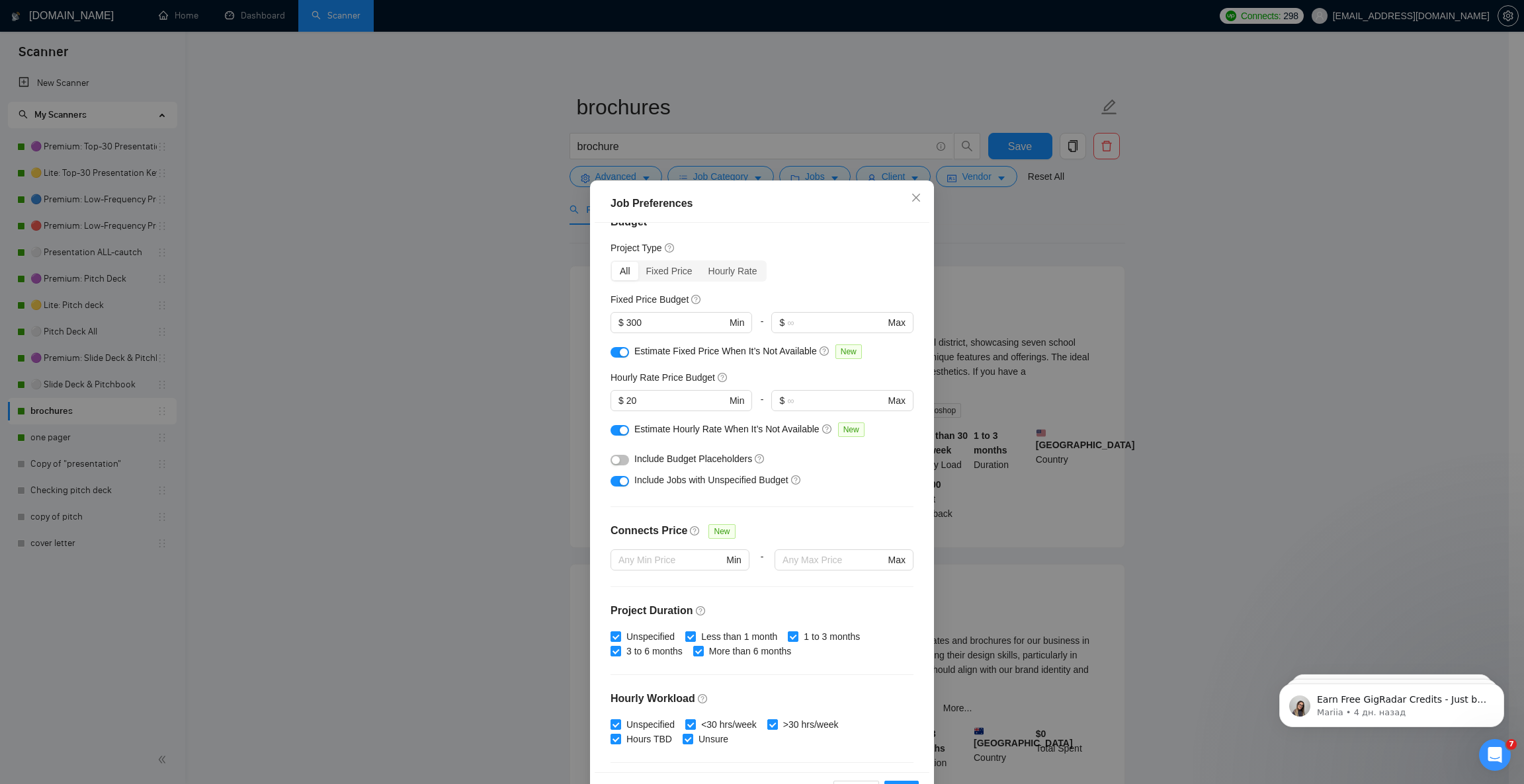
scroll to position [22, 0]
click at [910, 198] on icon "close" at bounding box center [915, 197] width 11 height 11
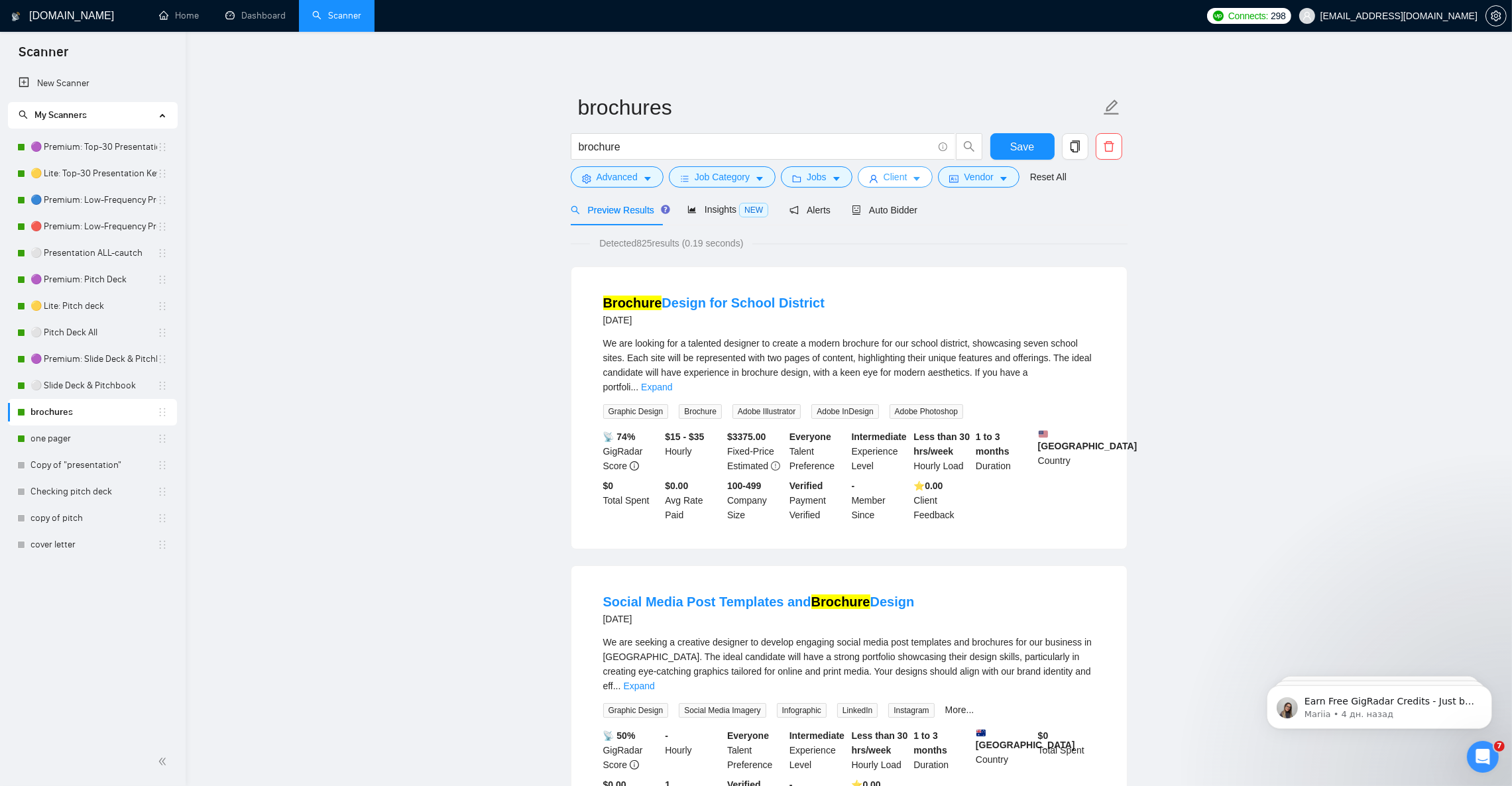
click at [892, 175] on span "Client" at bounding box center [895, 177] width 24 height 15
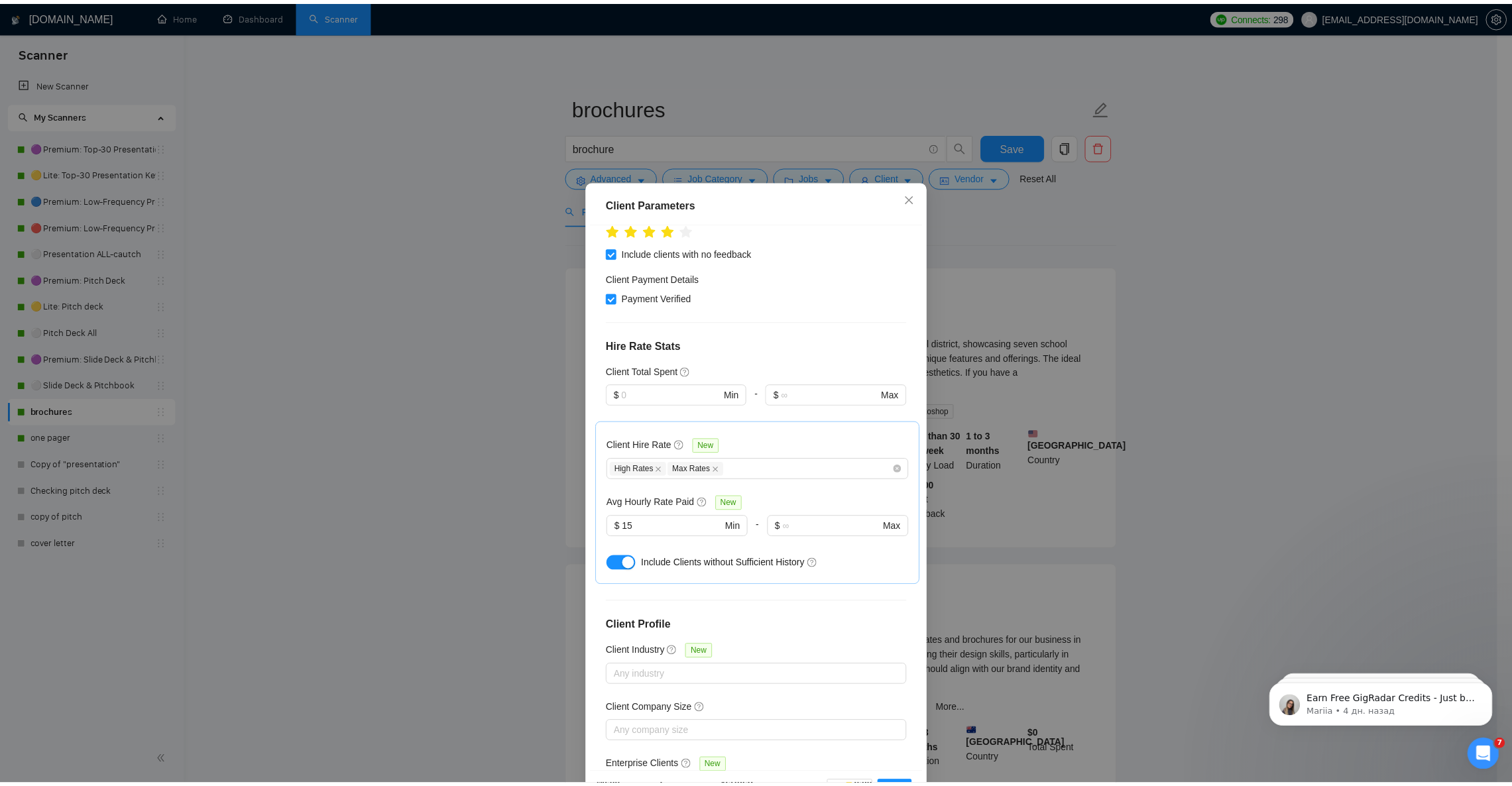
scroll to position [298, 0]
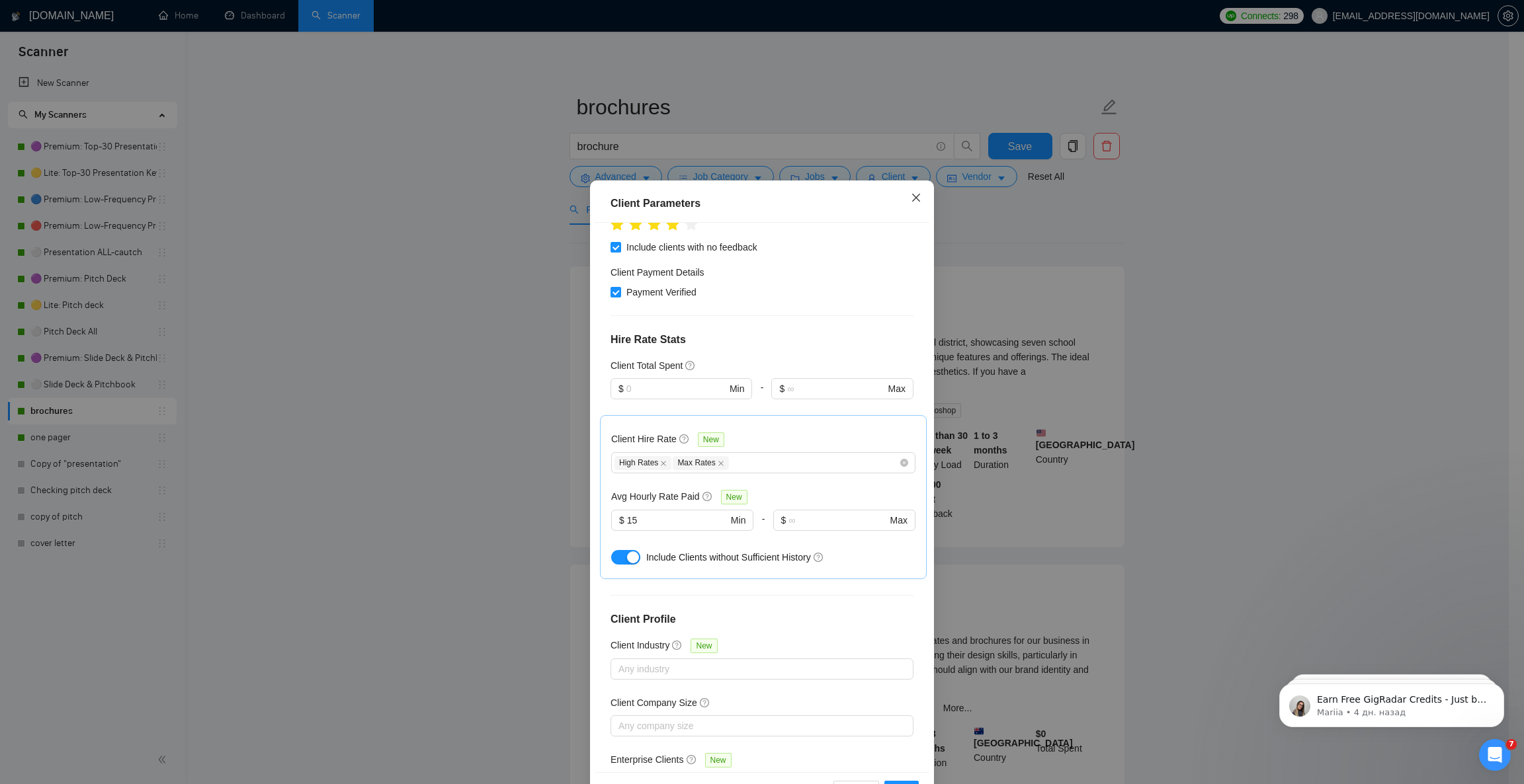
click at [910, 193] on icon "close" at bounding box center [915, 197] width 11 height 11
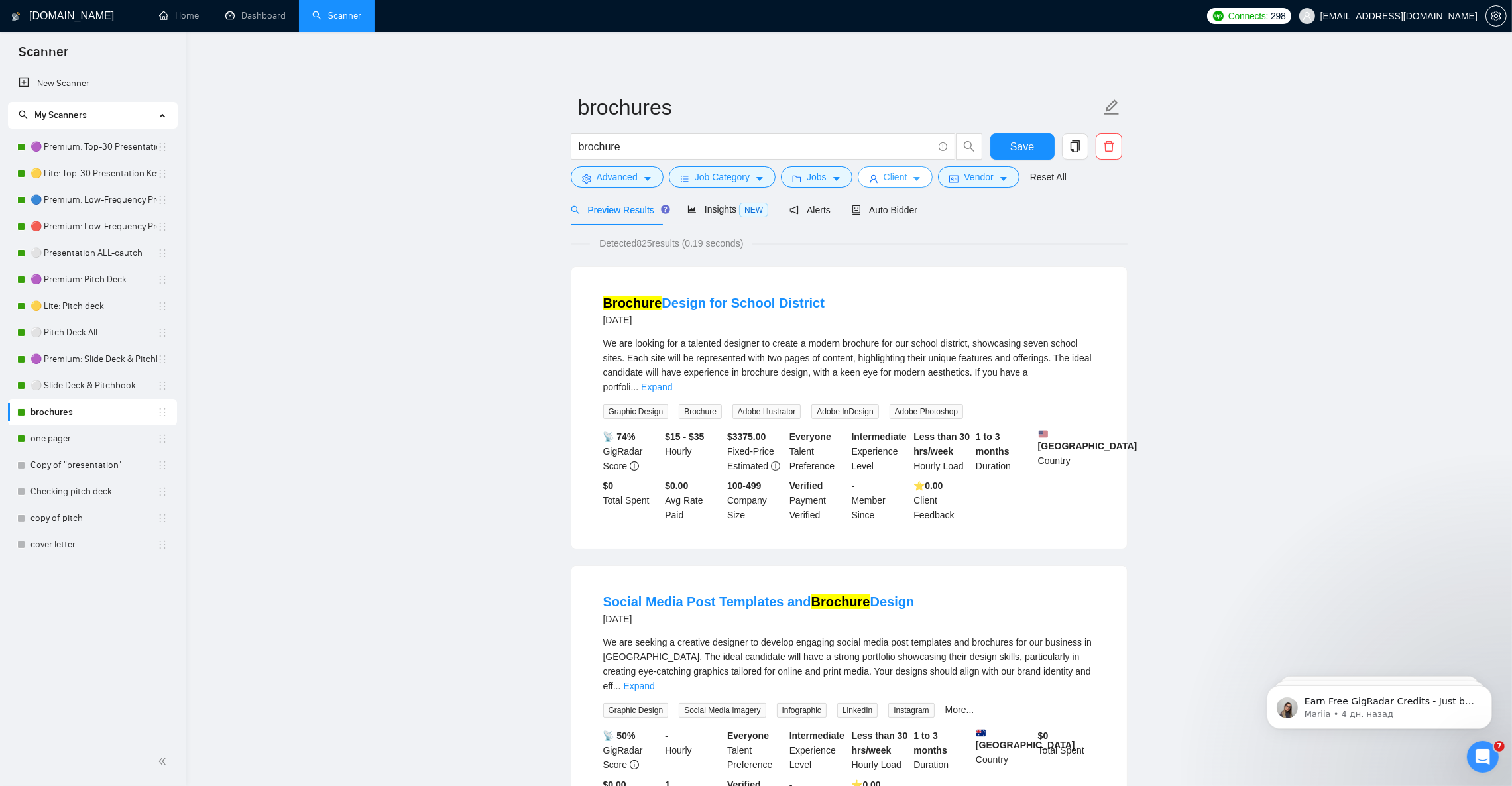
click at [912, 178] on icon "caret-down" at bounding box center [916, 178] width 9 height 9
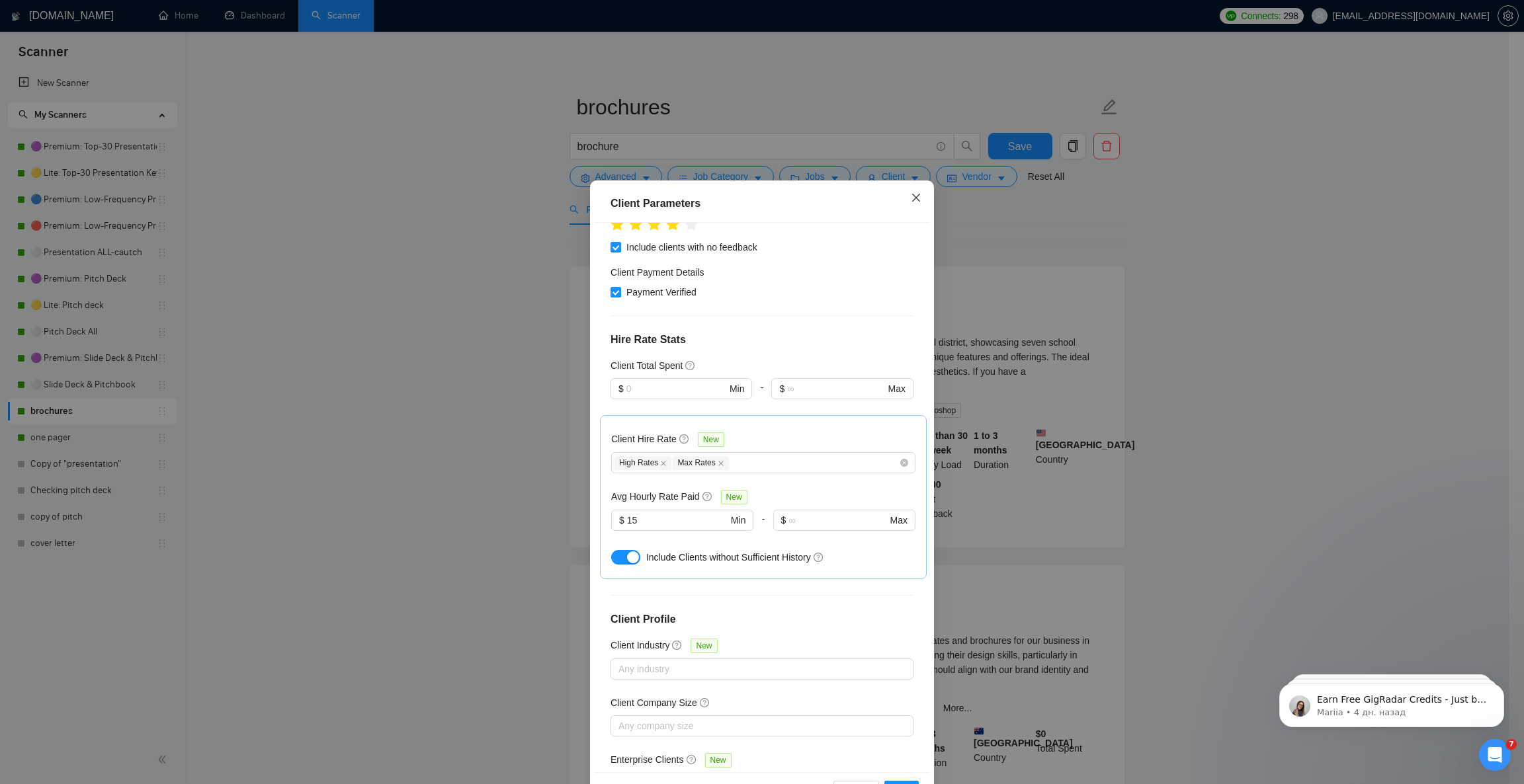
click at [910, 200] on icon "close" at bounding box center [915, 197] width 11 height 11
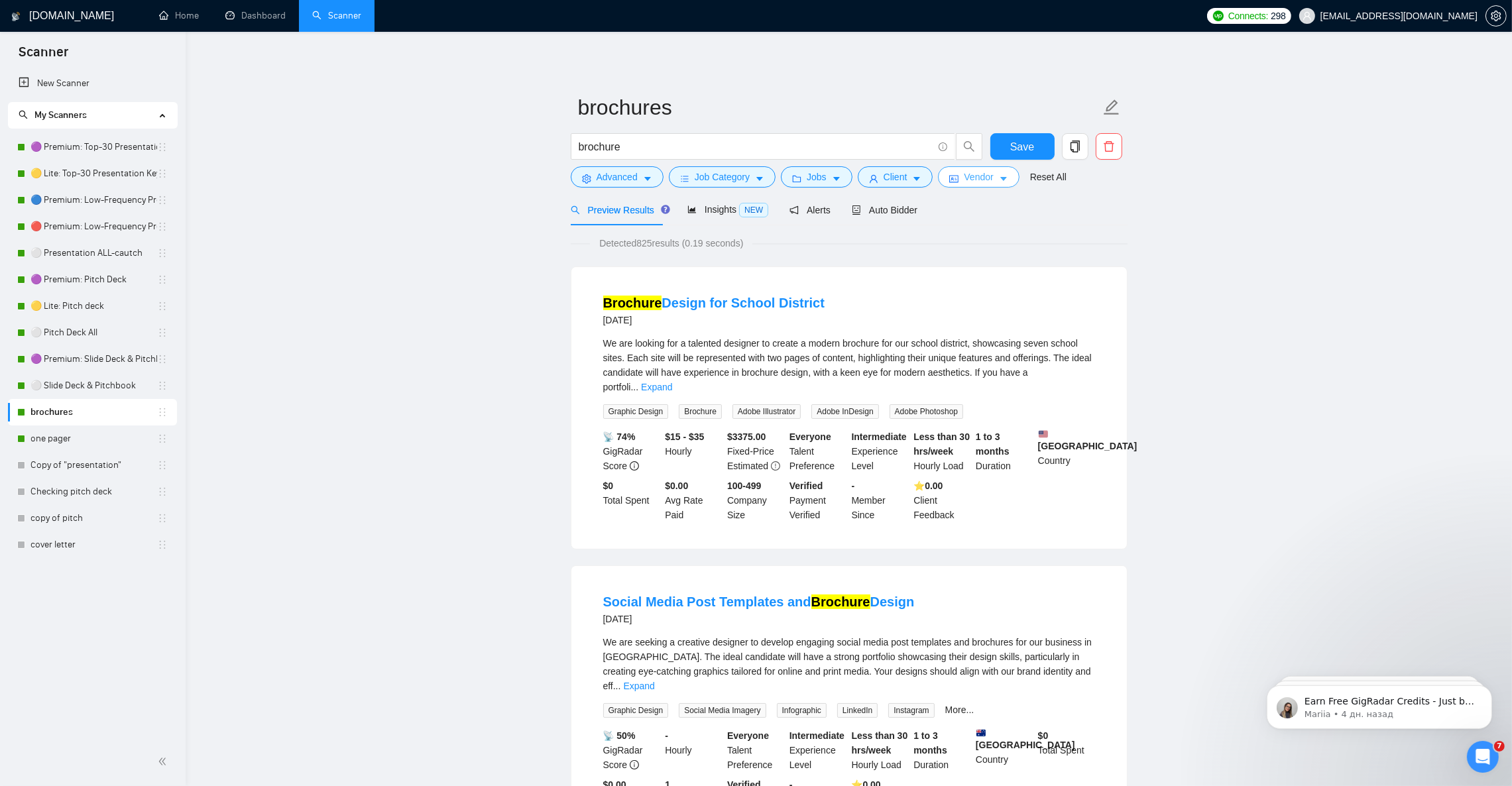
click at [989, 181] on span "Vendor" at bounding box center [978, 177] width 30 height 15
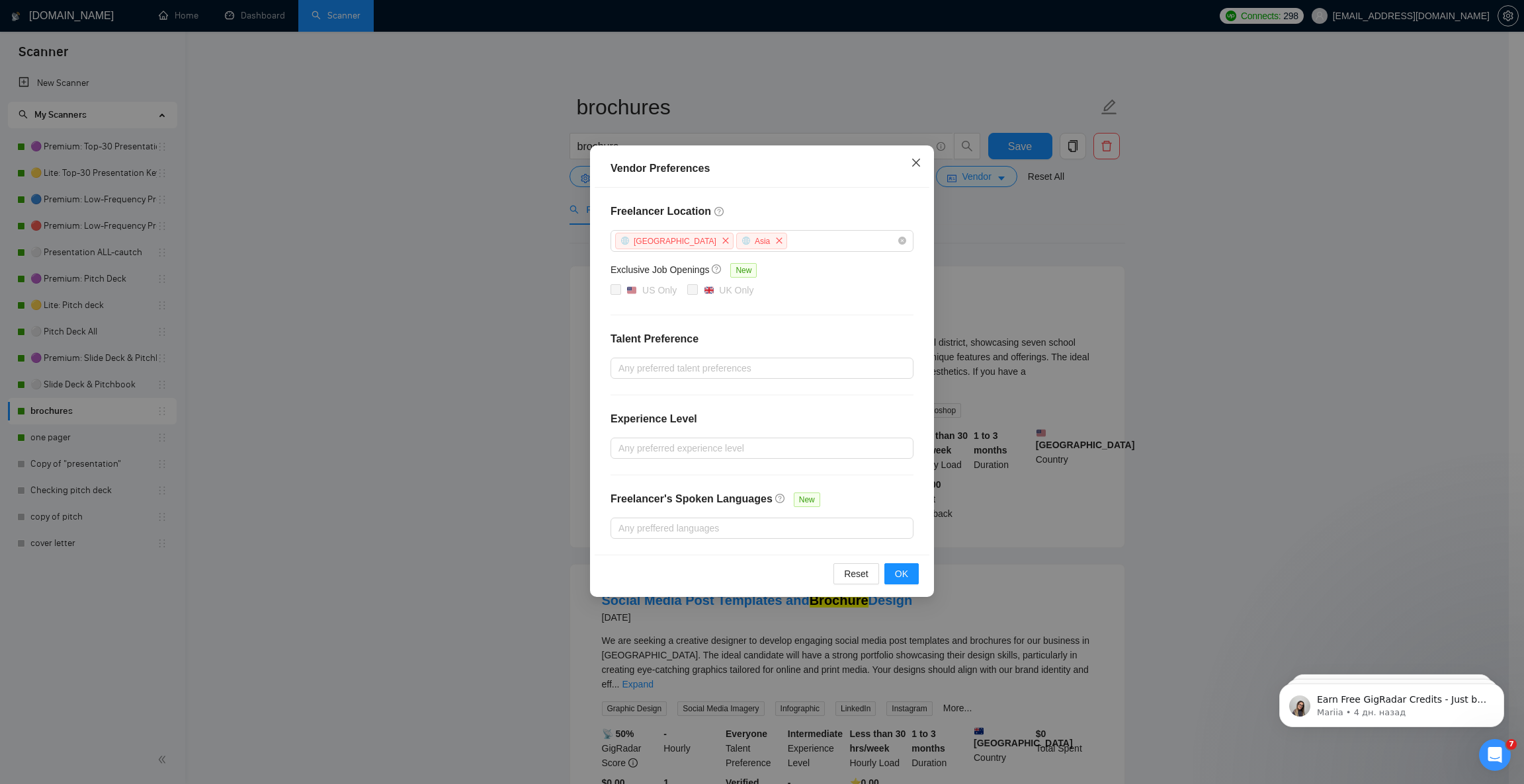
click at [911, 159] on icon "close" at bounding box center [915, 163] width 11 height 11
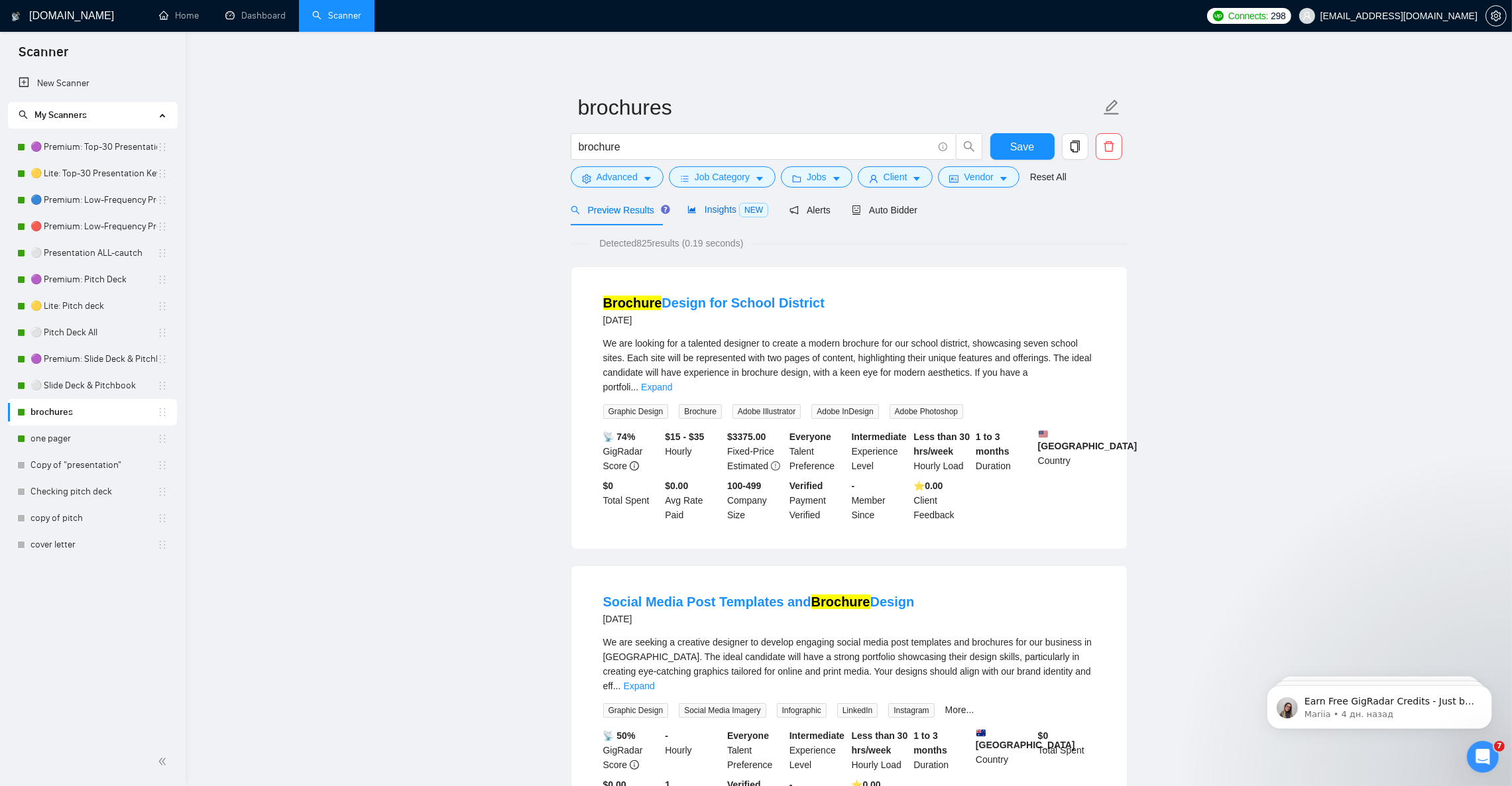
click at [714, 205] on span "Insights NEW" at bounding box center [727, 210] width 81 height 11
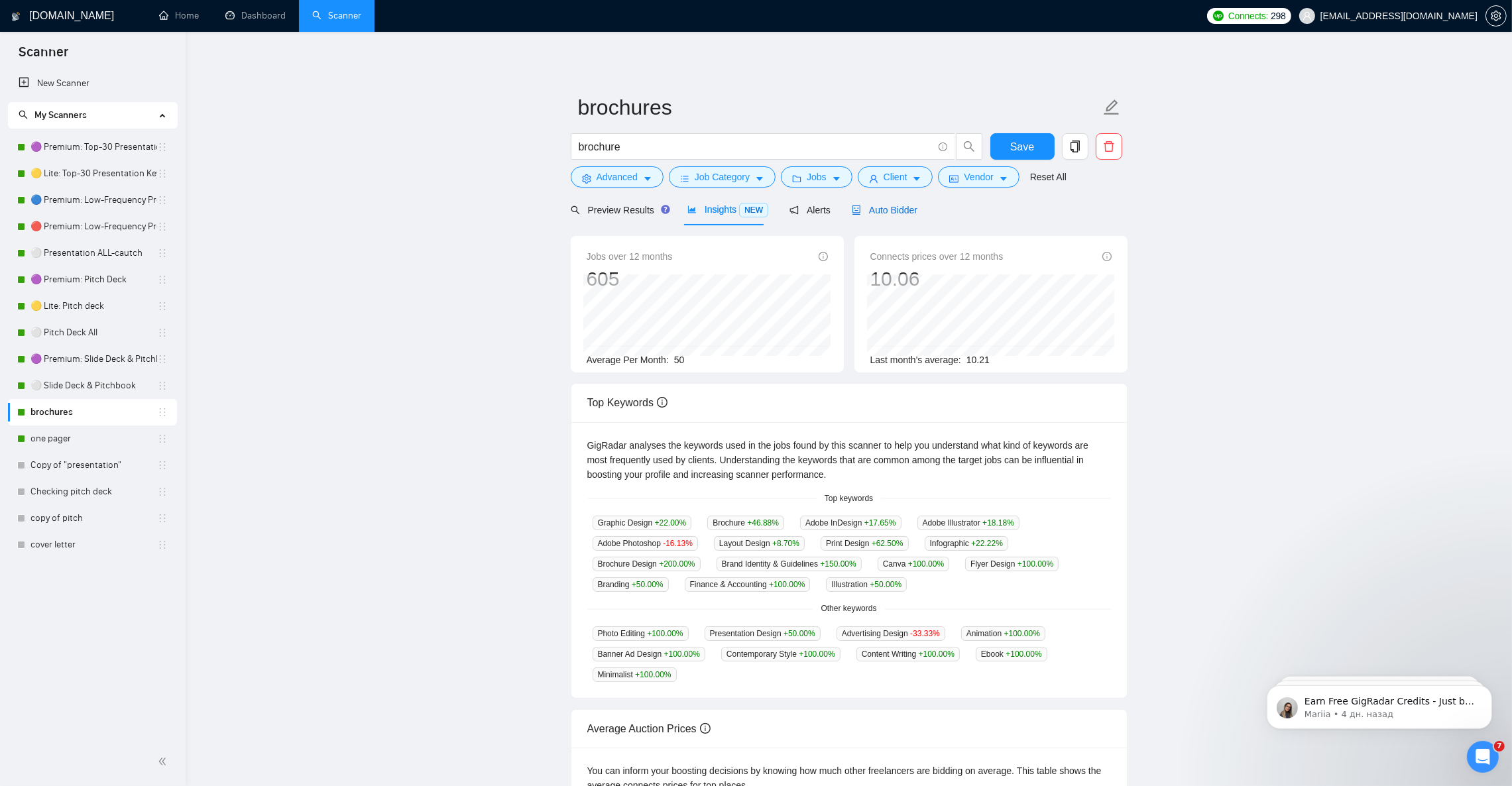
click at [896, 206] on span "Auto Bidder" at bounding box center [884, 210] width 65 height 11
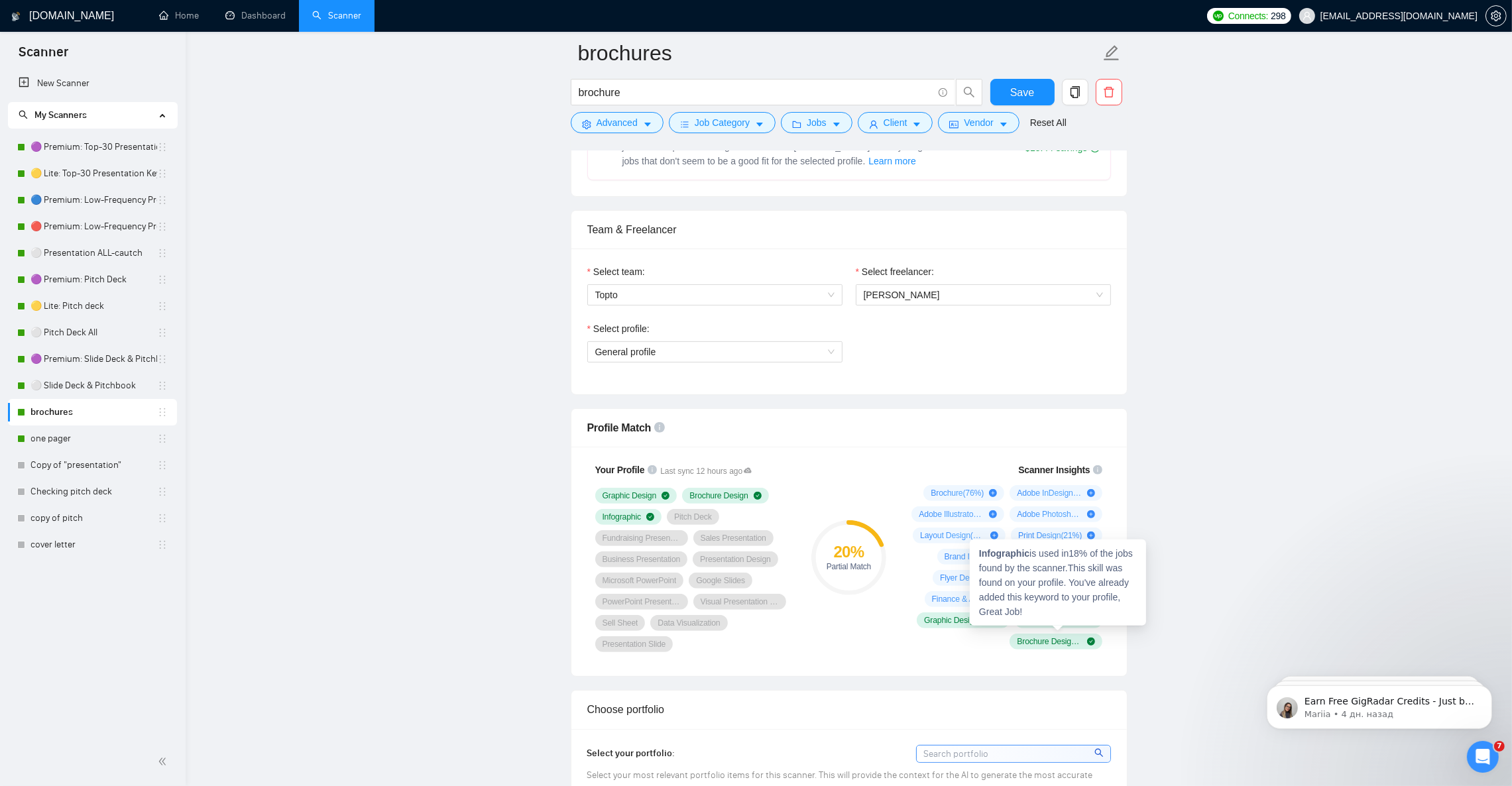
scroll to position [596, 0]
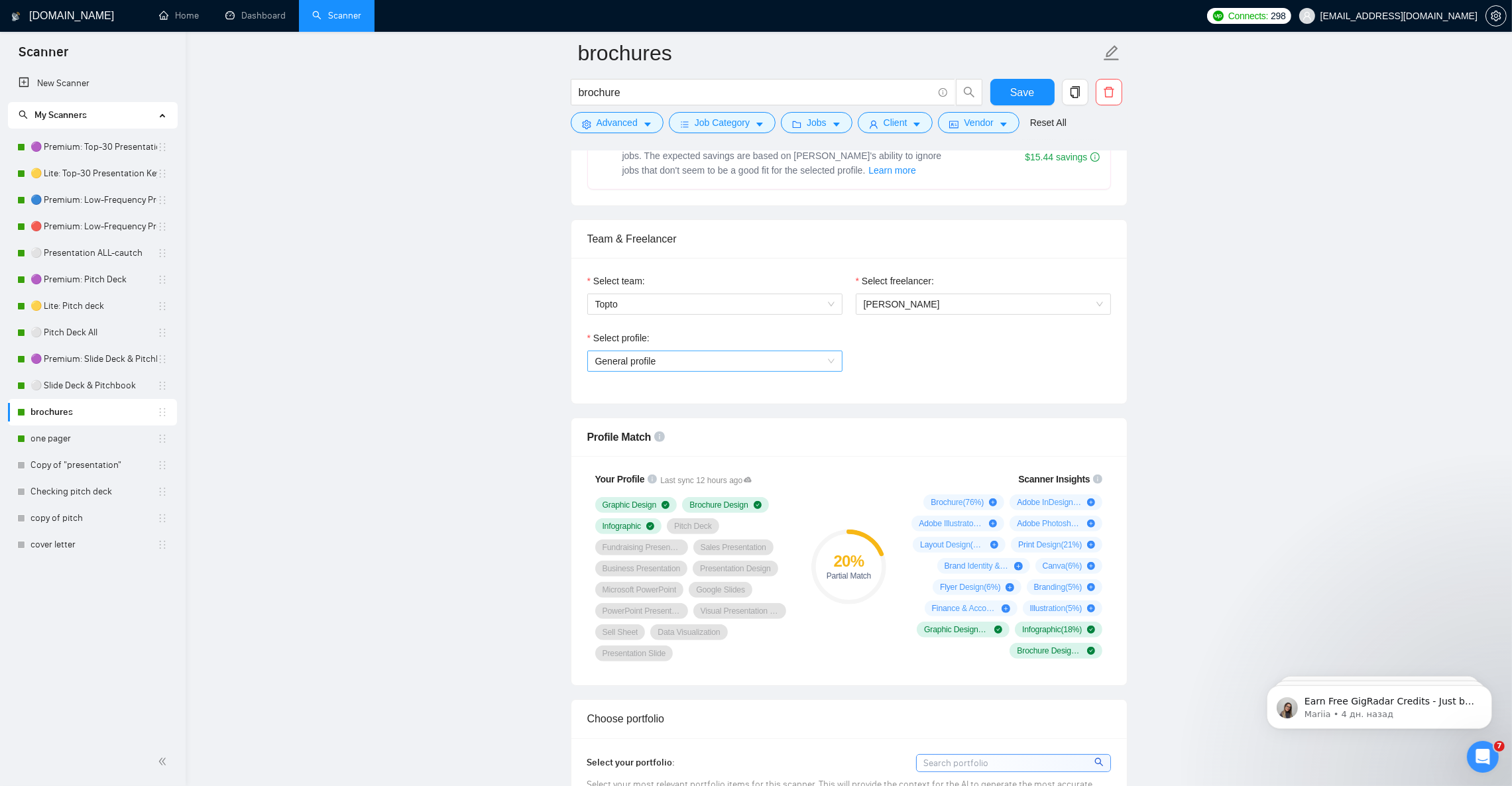
click at [710, 370] on span "General profile" at bounding box center [714, 361] width 239 height 20
click at [645, 419] on span "Graphic Design" at bounding box center [627, 413] width 64 height 11
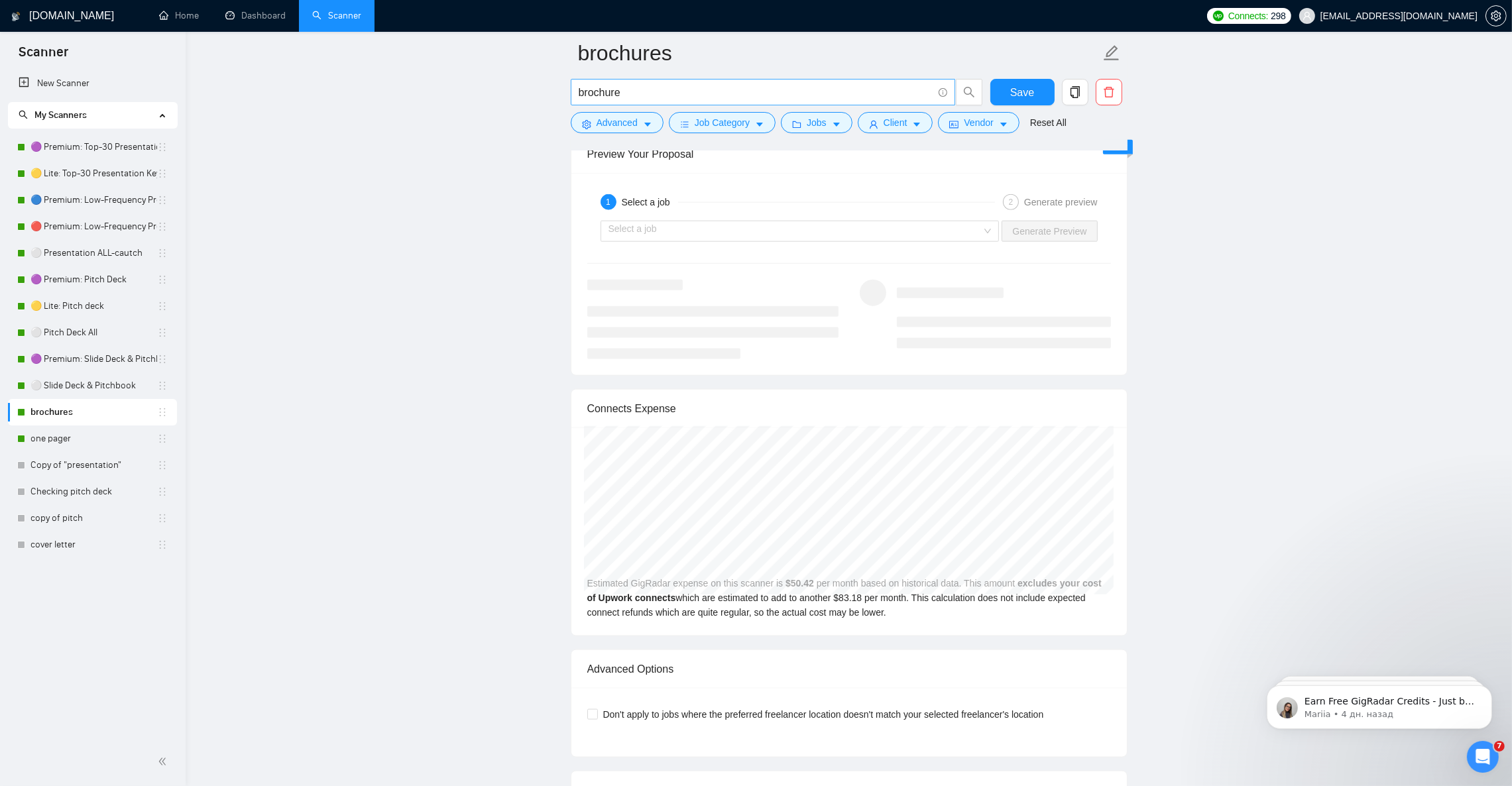
scroll to position [2486, 0]
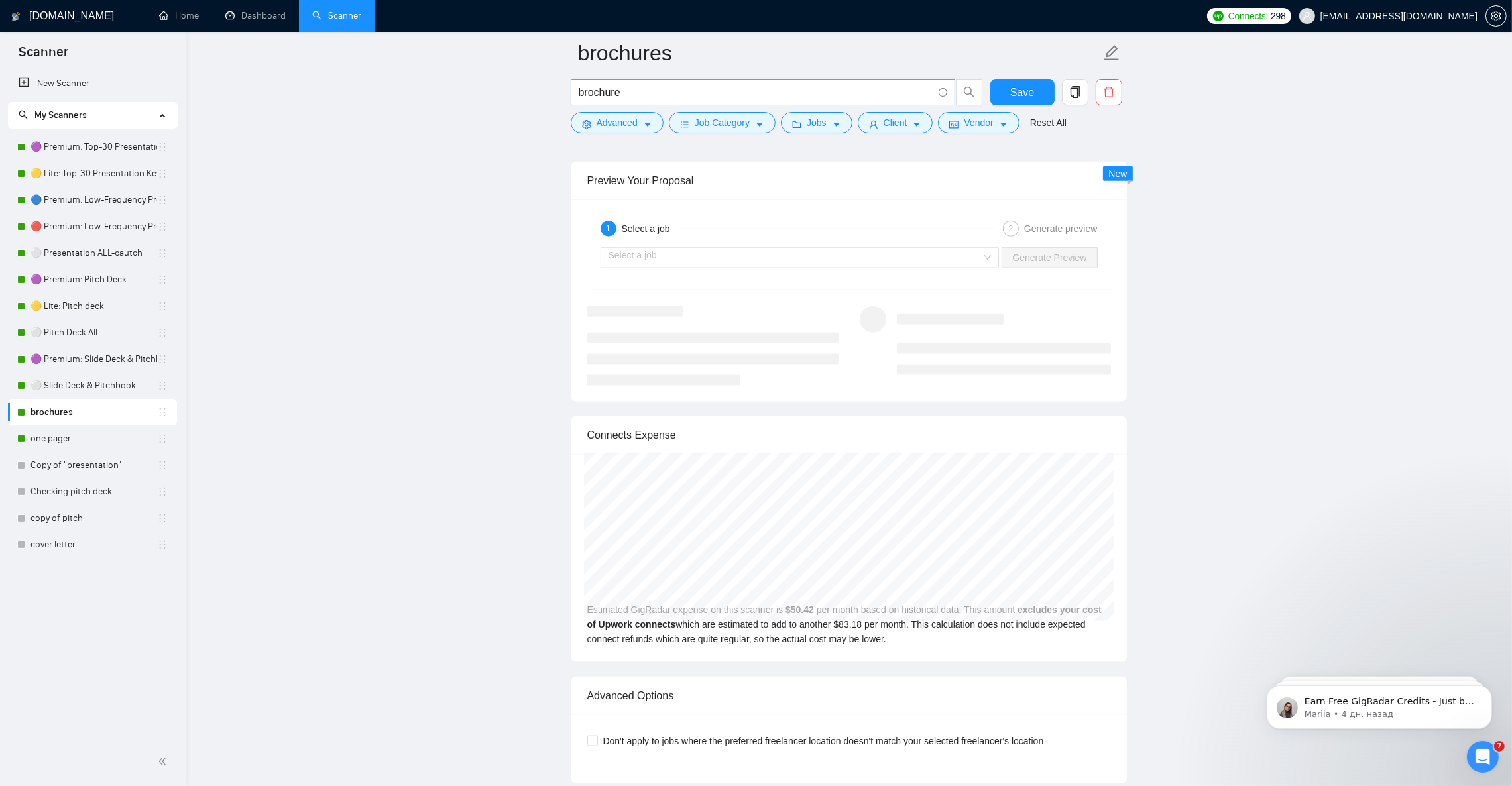
click at [658, 87] on input "brochure" at bounding box center [755, 92] width 354 height 17
paste input "| brochures | catalog | catalogue | booklet | pamphlet | bi-fold | bifold | tri…"
type input "brochure | brochures | catalog | catalogue | booklet | pamphlet | bi-fold | bif…"
click at [662, 88] on input "brochure | brochures | catalog | catalogue | booklet | pamphlet | bi-fold | bif…" at bounding box center [755, 92] width 354 height 17
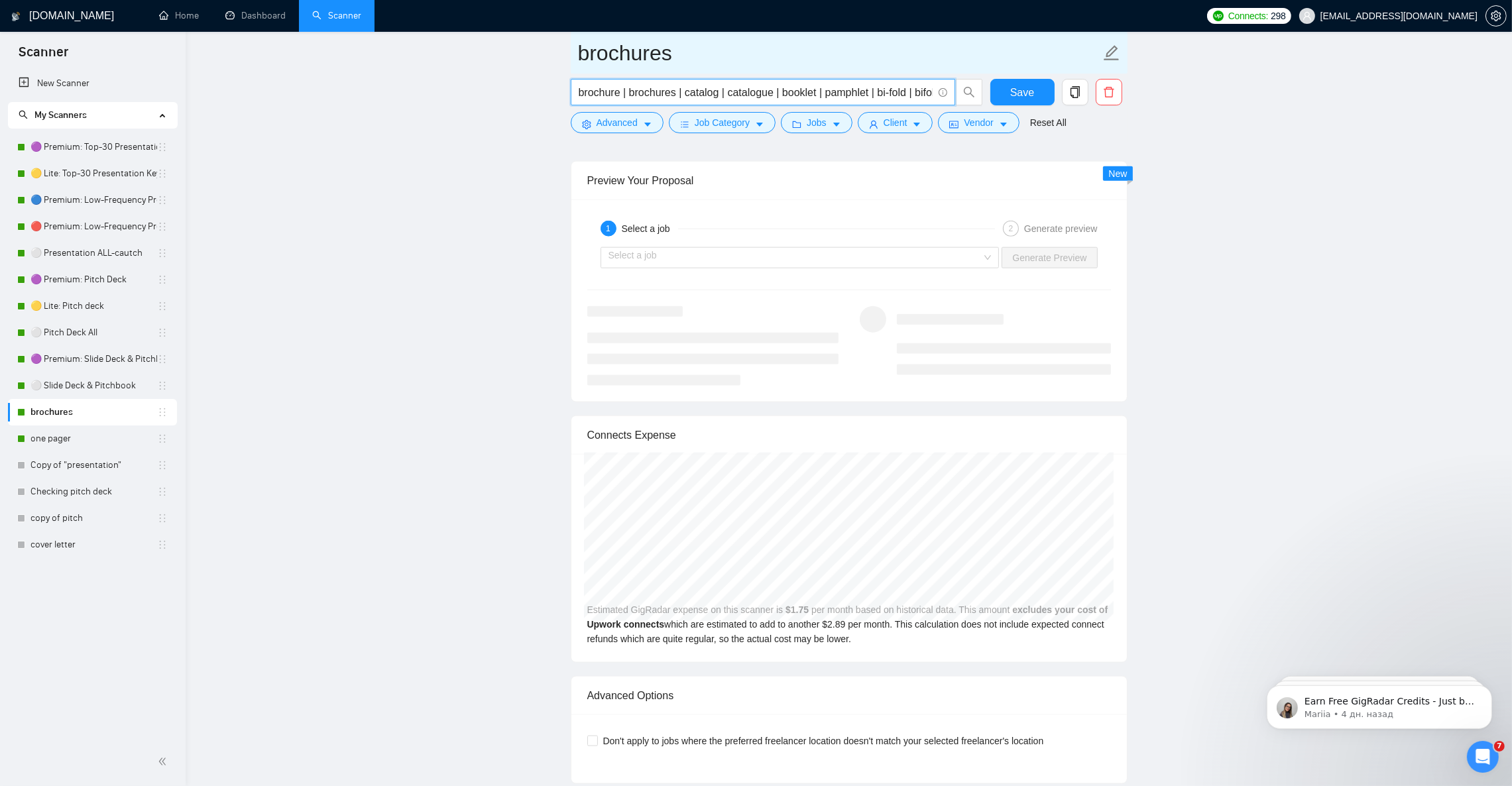
paste input "text"
type input "brochure | brochures | catalog | catalogue"
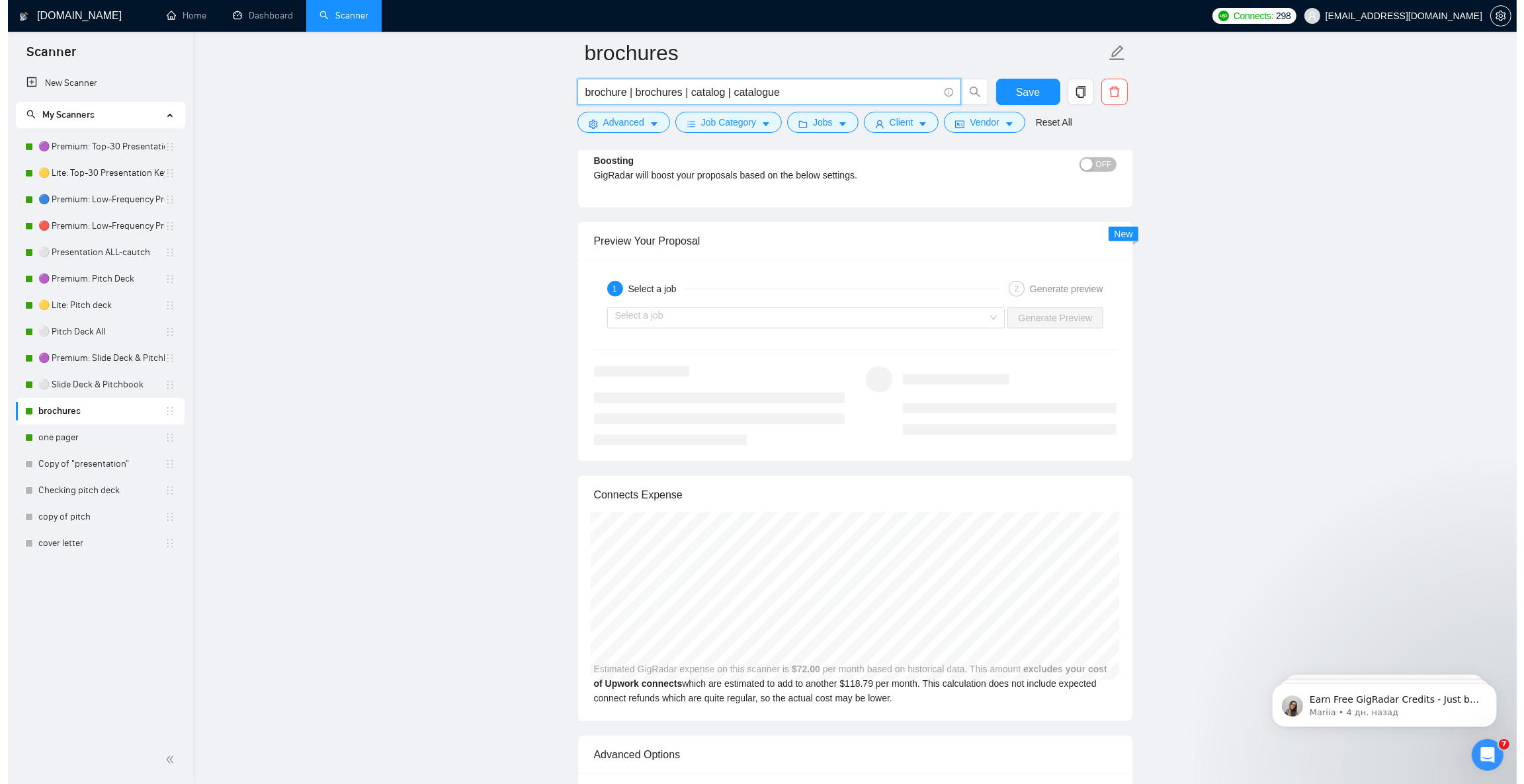
scroll to position [2479, 0]
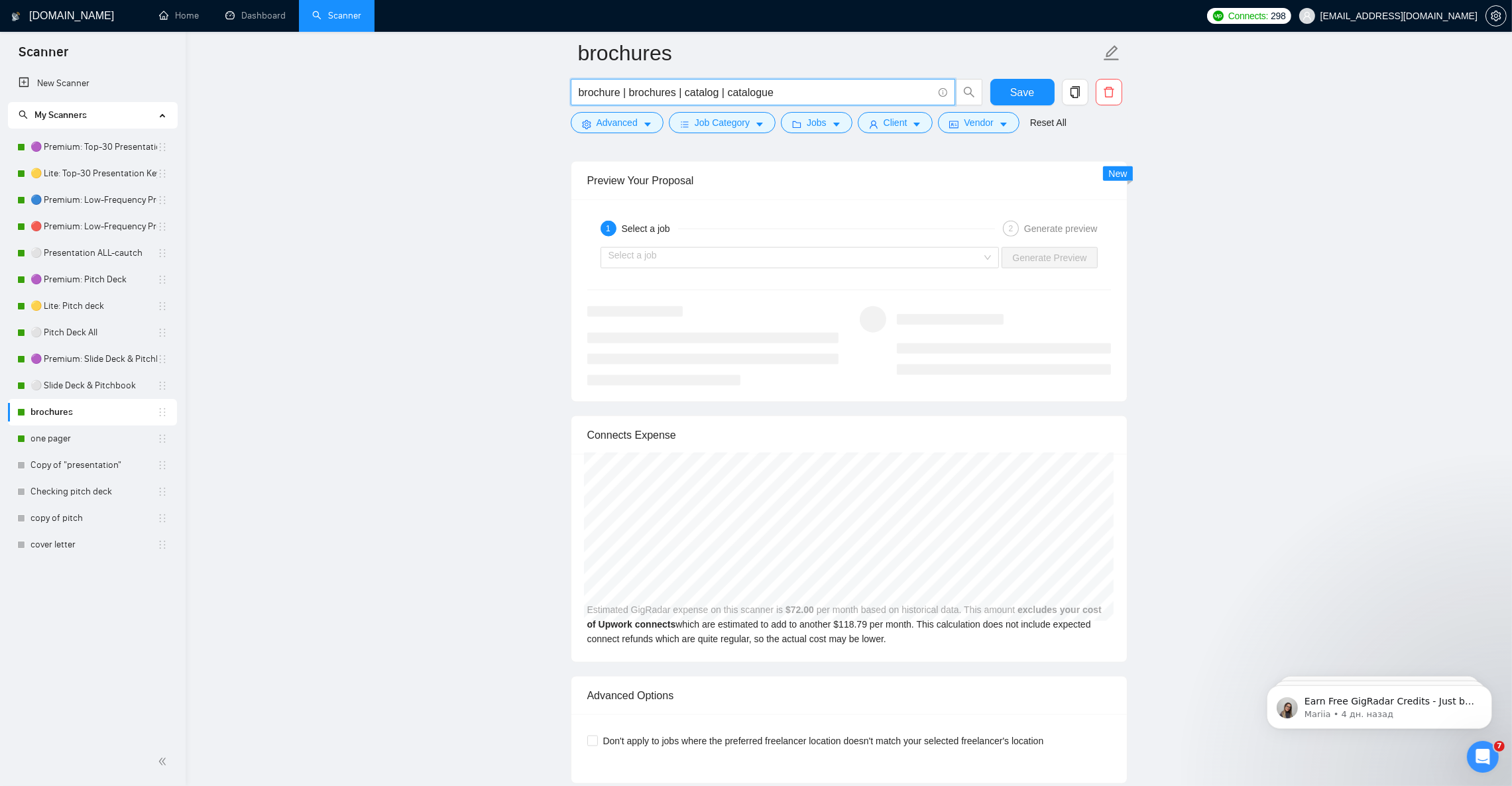
type input "brochure | brochures | catalog | catalogue"
click at [620, 126] on span "Advanced" at bounding box center [618, 123] width 42 height 15
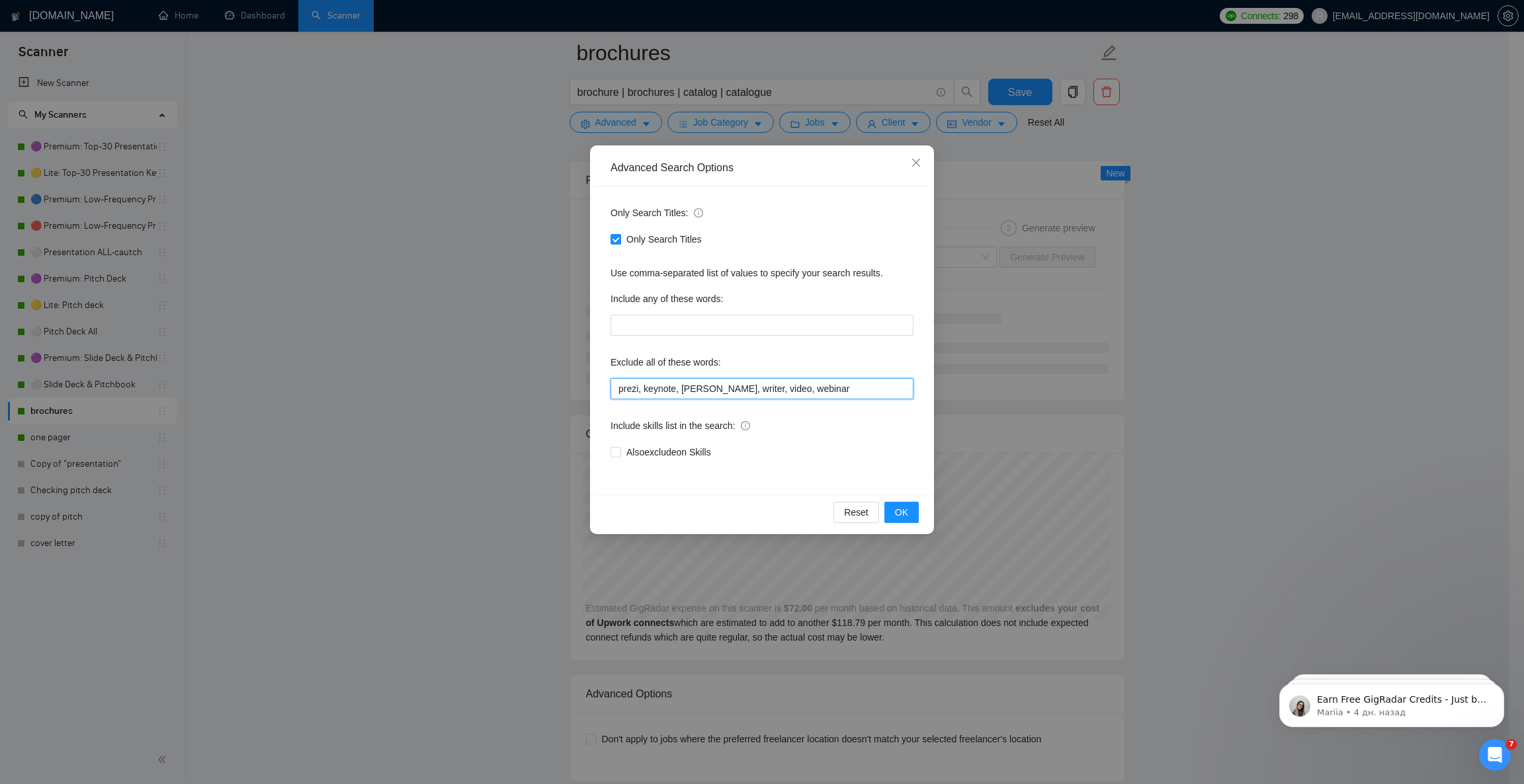
click at [808, 394] on input "prezi, keynote, [PERSON_NAME], writer, video, webinar" at bounding box center [762, 389] width 303 height 21
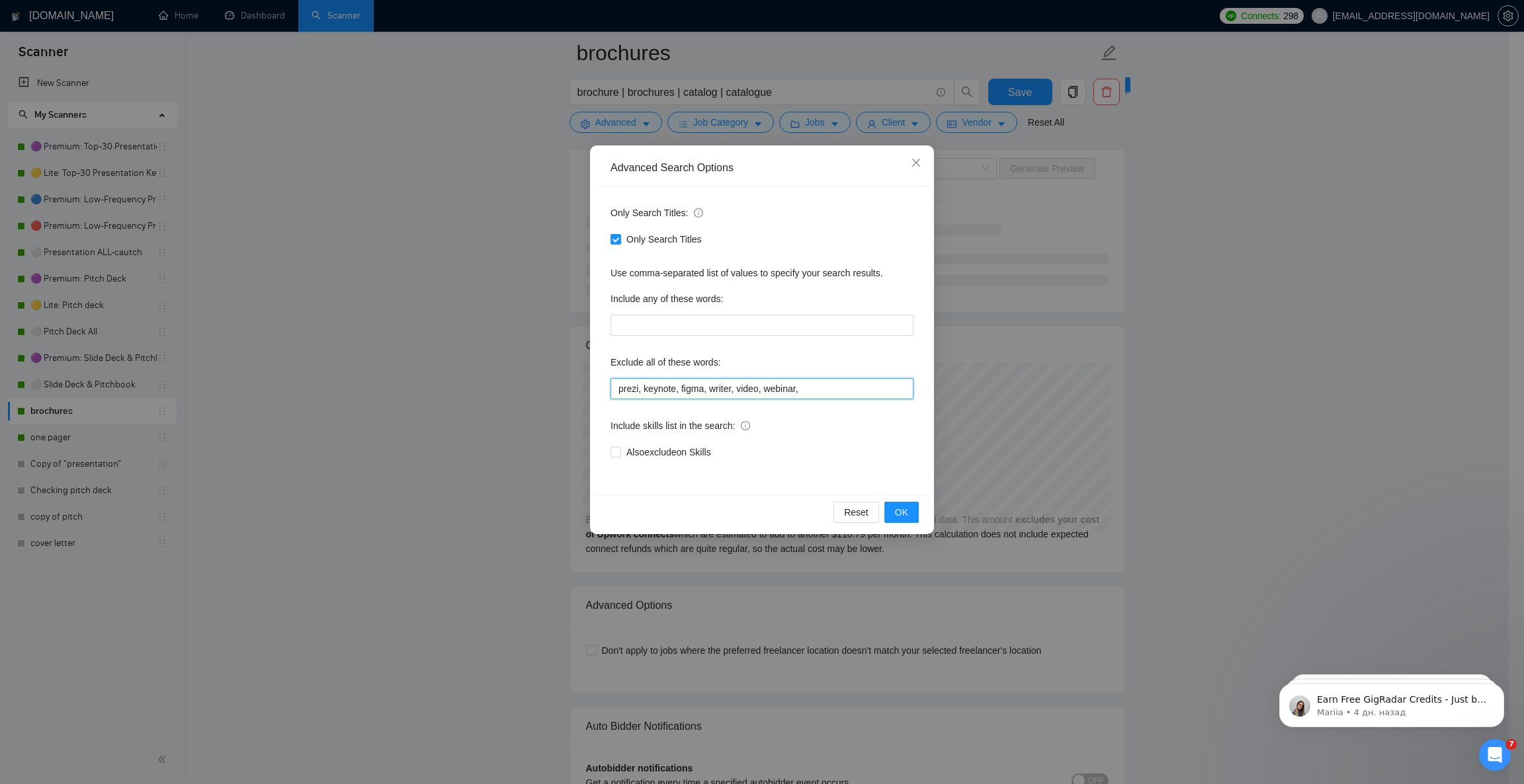
paste input "student, homework, assignment, essay, research, thesis, music, song, nft, 3d, m…"
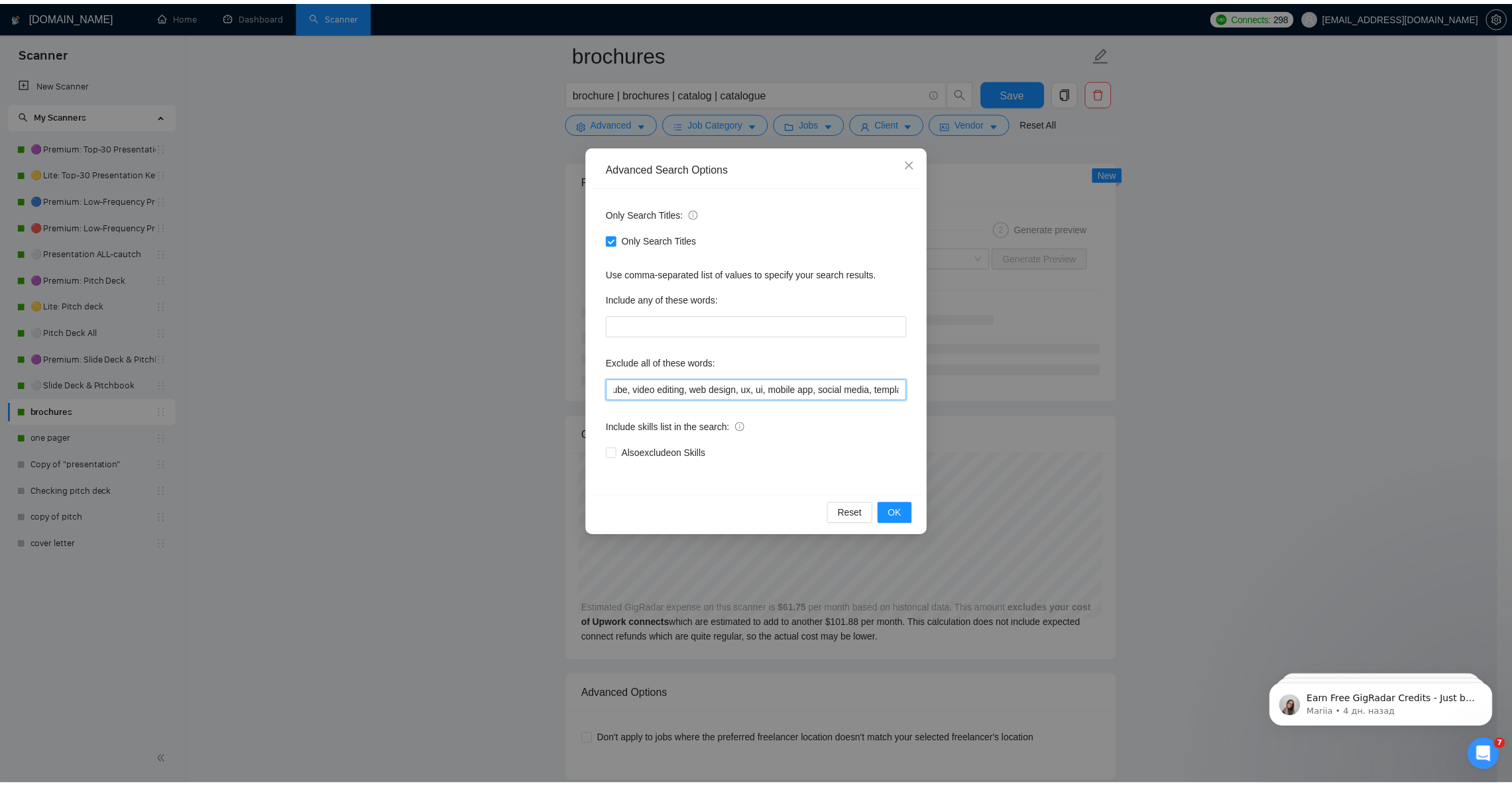
scroll to position [0, 0]
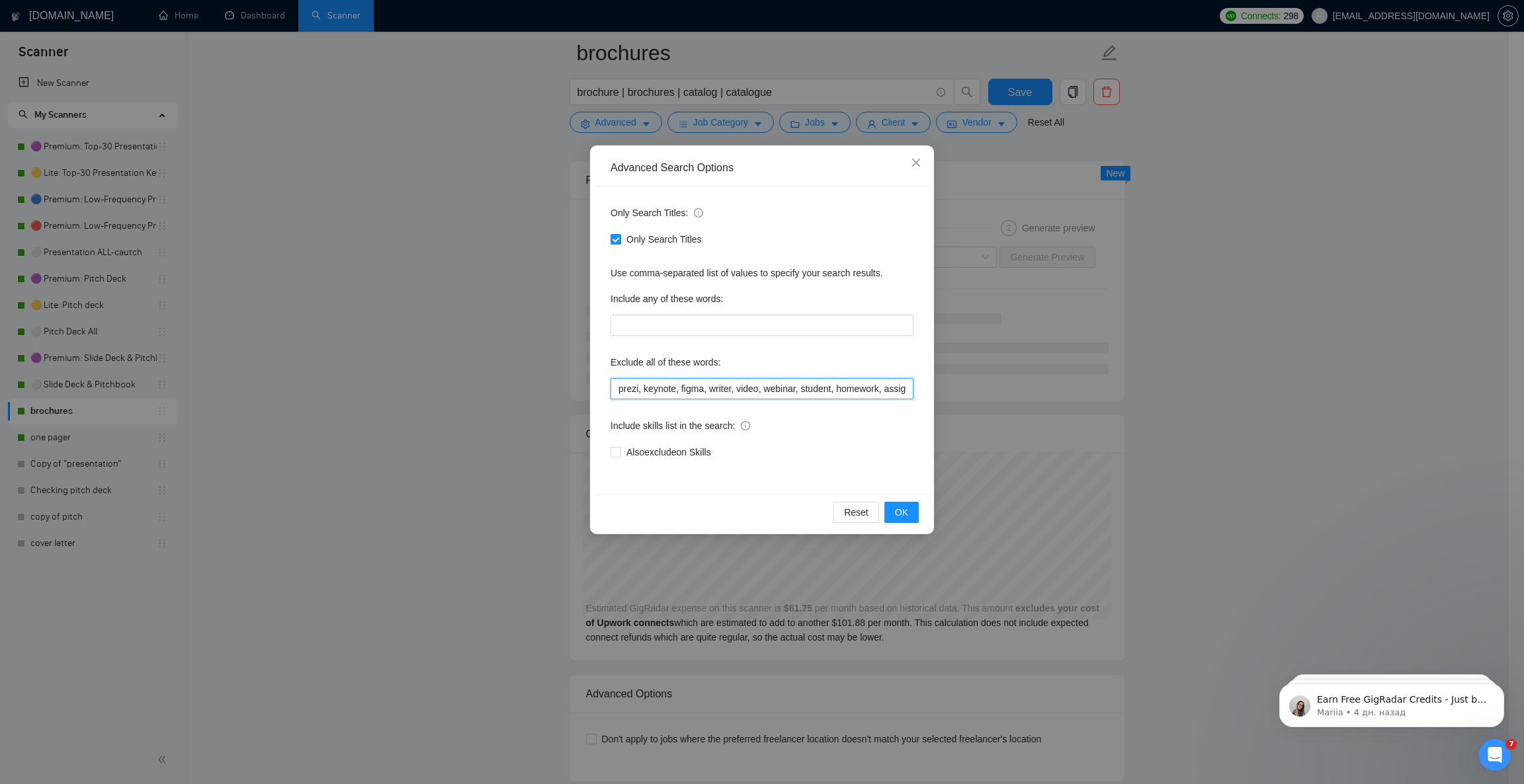
drag, startPoint x: 880, startPoint y: 392, endPoint x: 544, endPoint y: 381, distance: 336.2
click at [544, 381] on div "Advanced Search Options Only Search Titles: Only Search Titles Use comma-separa…" at bounding box center [762, 392] width 1524 height 784
click at [908, 508] on button "OK" at bounding box center [902, 512] width 35 height 21
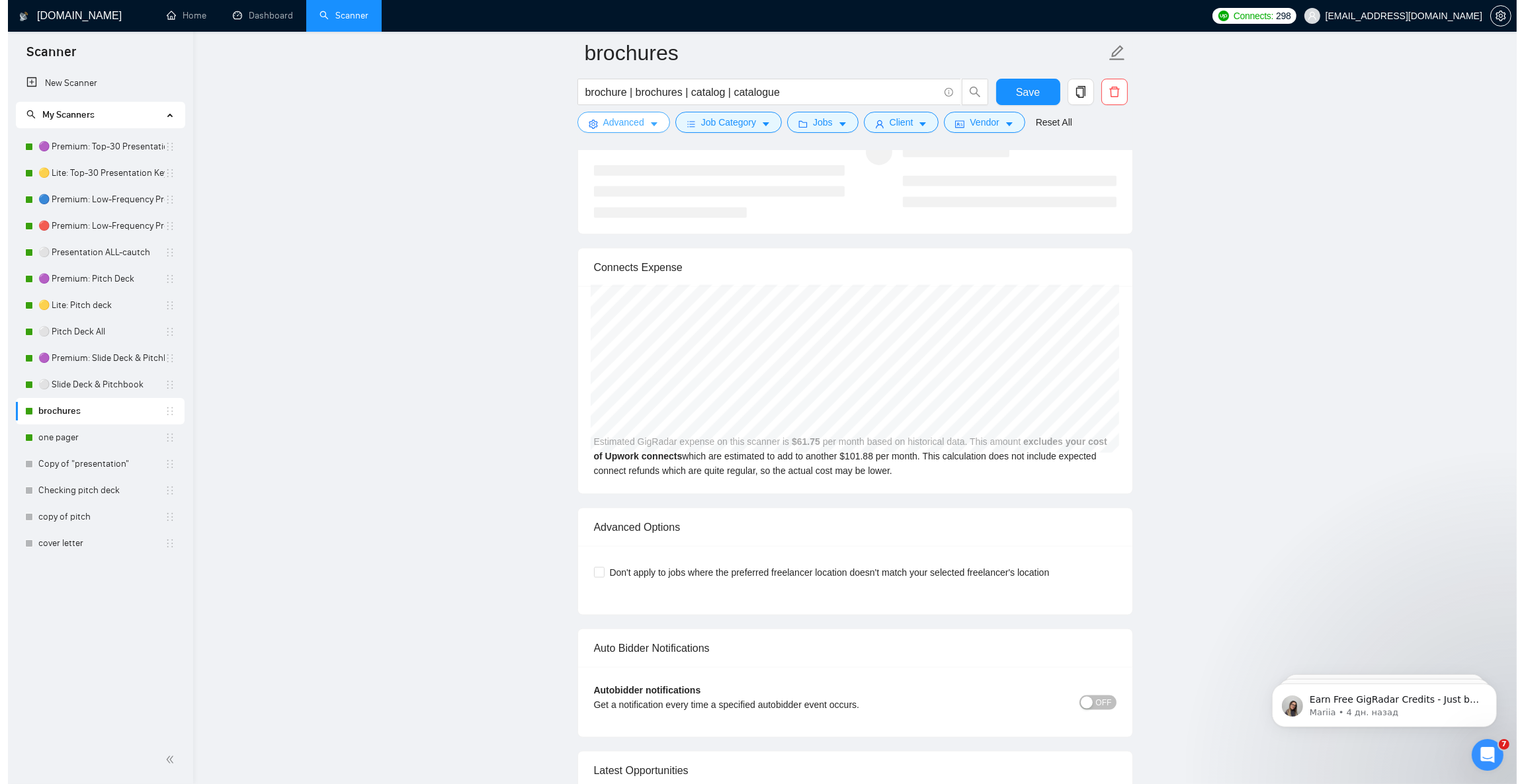
scroll to position [2677, 0]
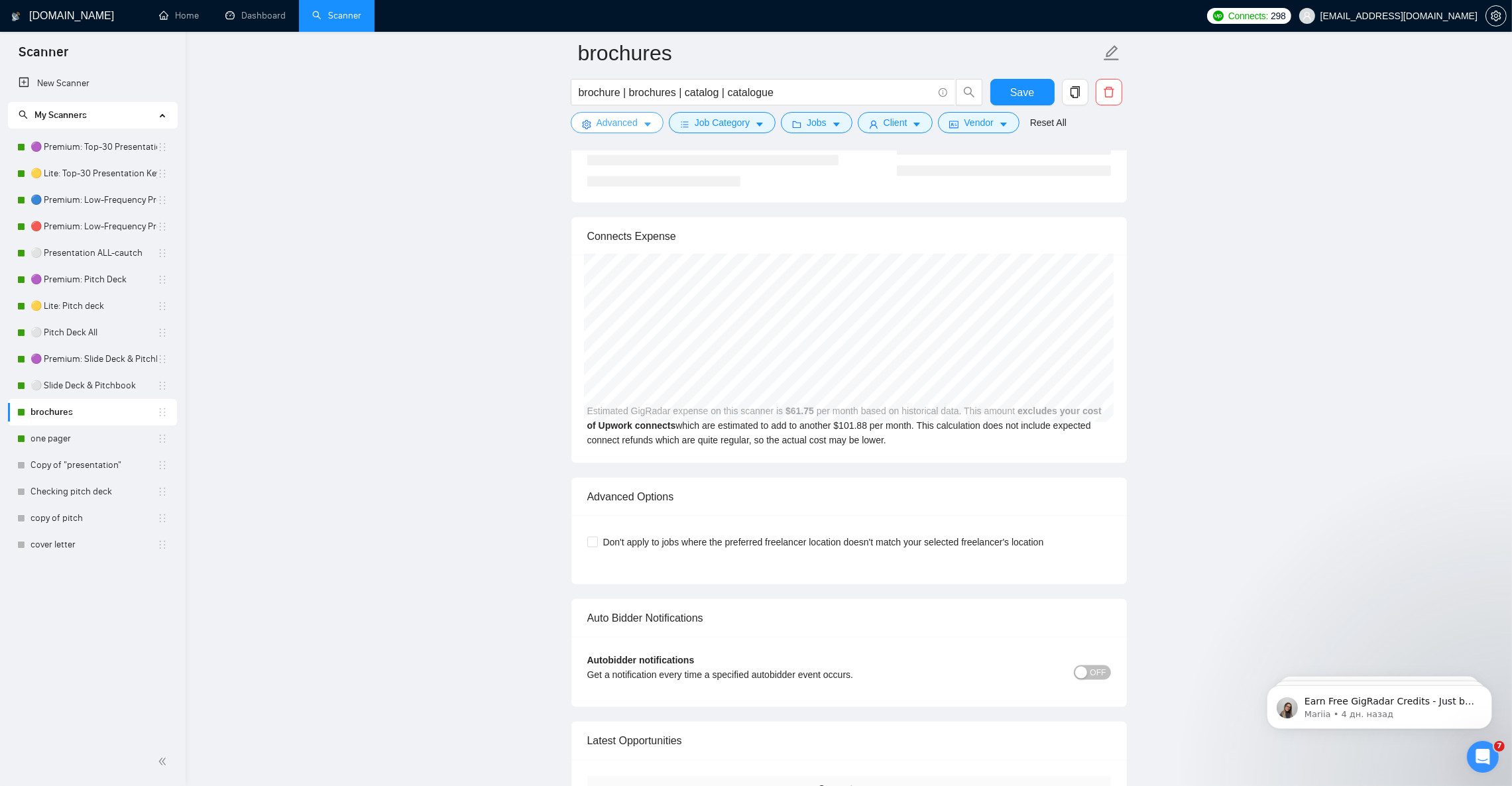
click at [647, 126] on icon "caret-down" at bounding box center [647, 126] width 7 height 4
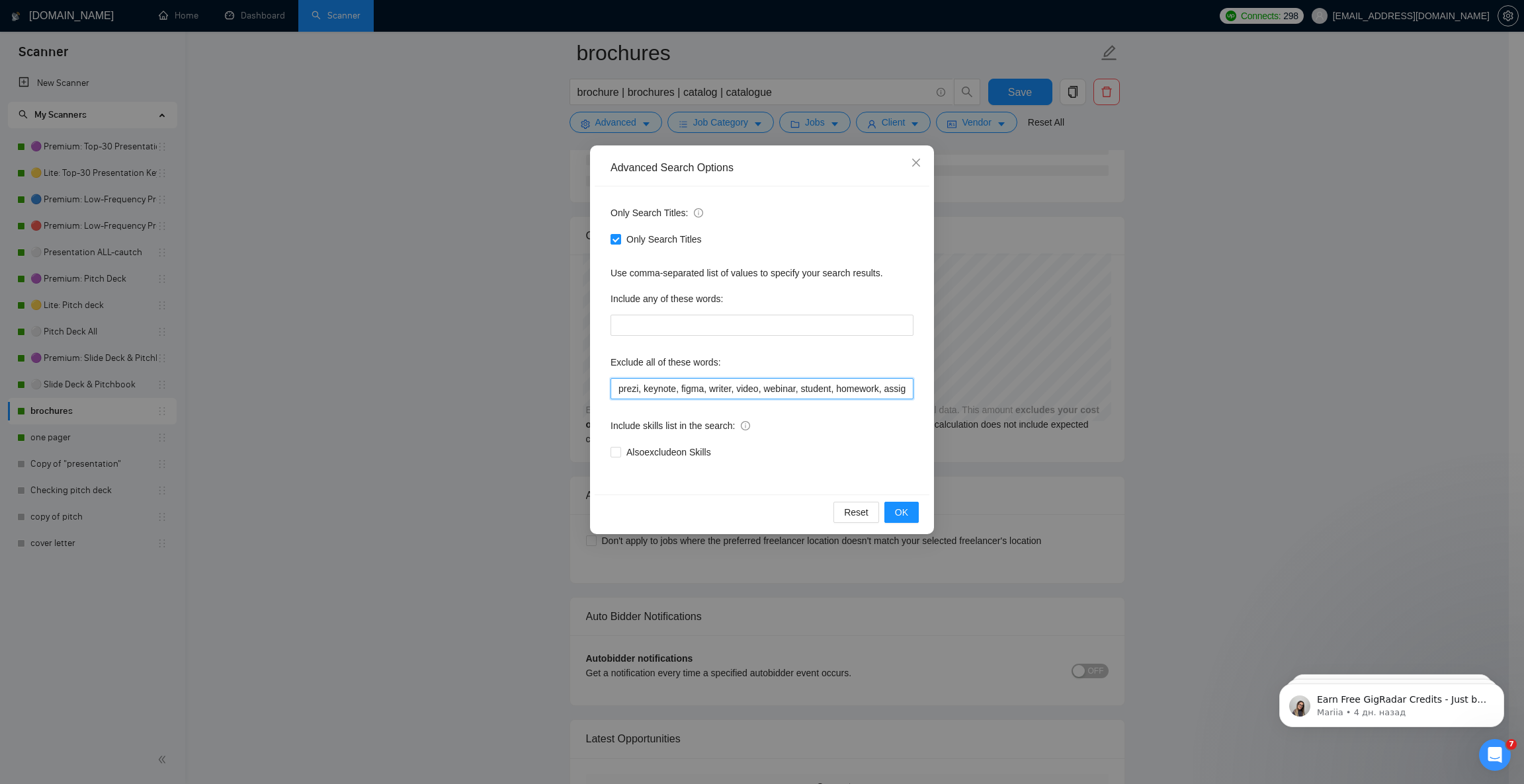
click at [736, 387] on input "prezi, keynote, figma, writer, video, webinar, student, homework, assignment, e…" at bounding box center [762, 389] width 303 height 21
click at [858, 389] on input "prezi, keynote, figma, writer, video, webinar, student, homework, assignment, e…" at bounding box center [762, 389] width 303 height 21
drag, startPoint x: 875, startPoint y: 381, endPoint x: 971, endPoint y: 394, distance: 96.9
click at [971, 394] on div "Advanced Search Options Only Search Titles: Only Search Titles Use comma-separa…" at bounding box center [762, 392] width 1524 height 784
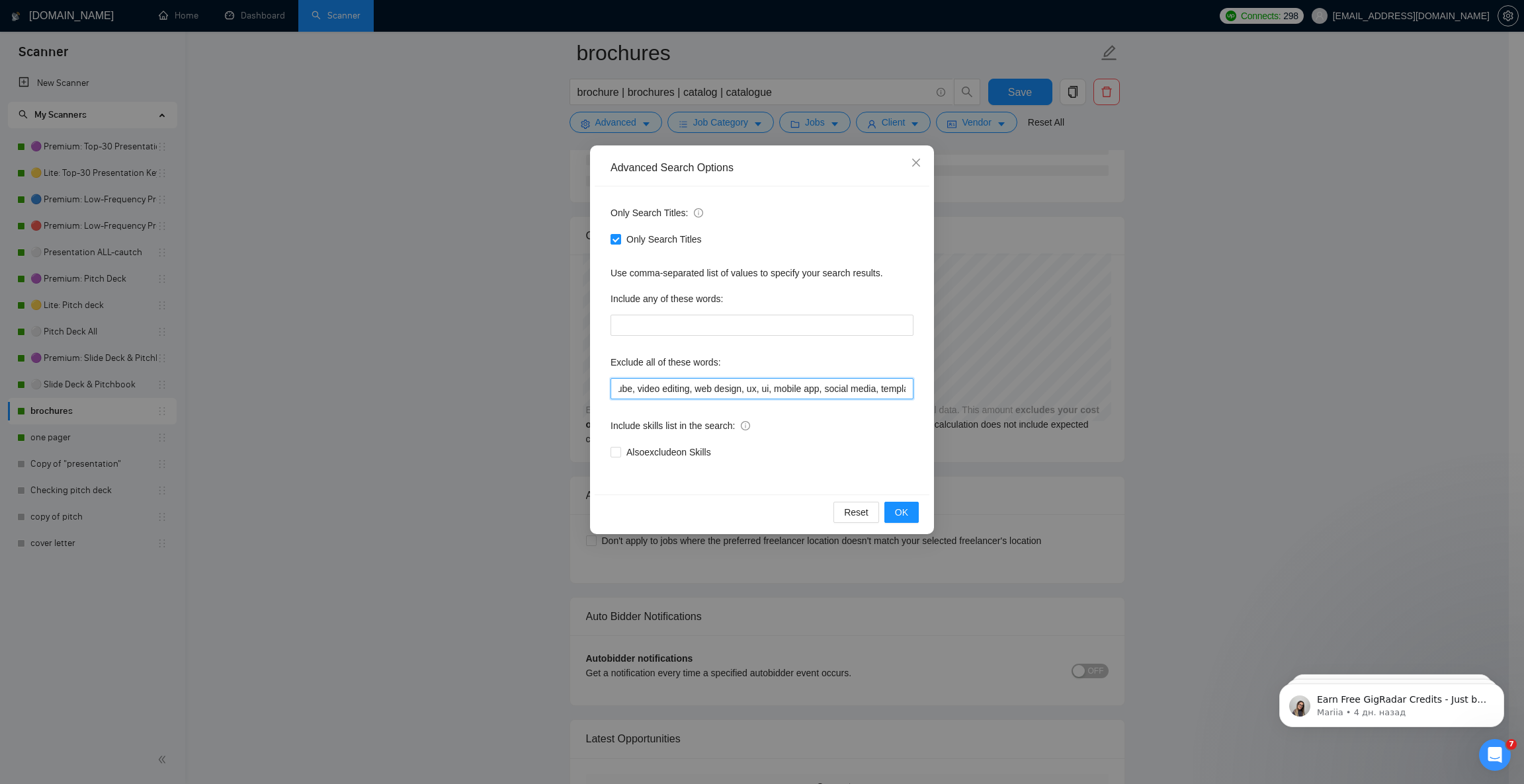
click at [883, 385] on input "prezi, keynote, figma, writer, video, webinar, student, homework, assignment, e…" at bounding box center [762, 389] width 303 height 21
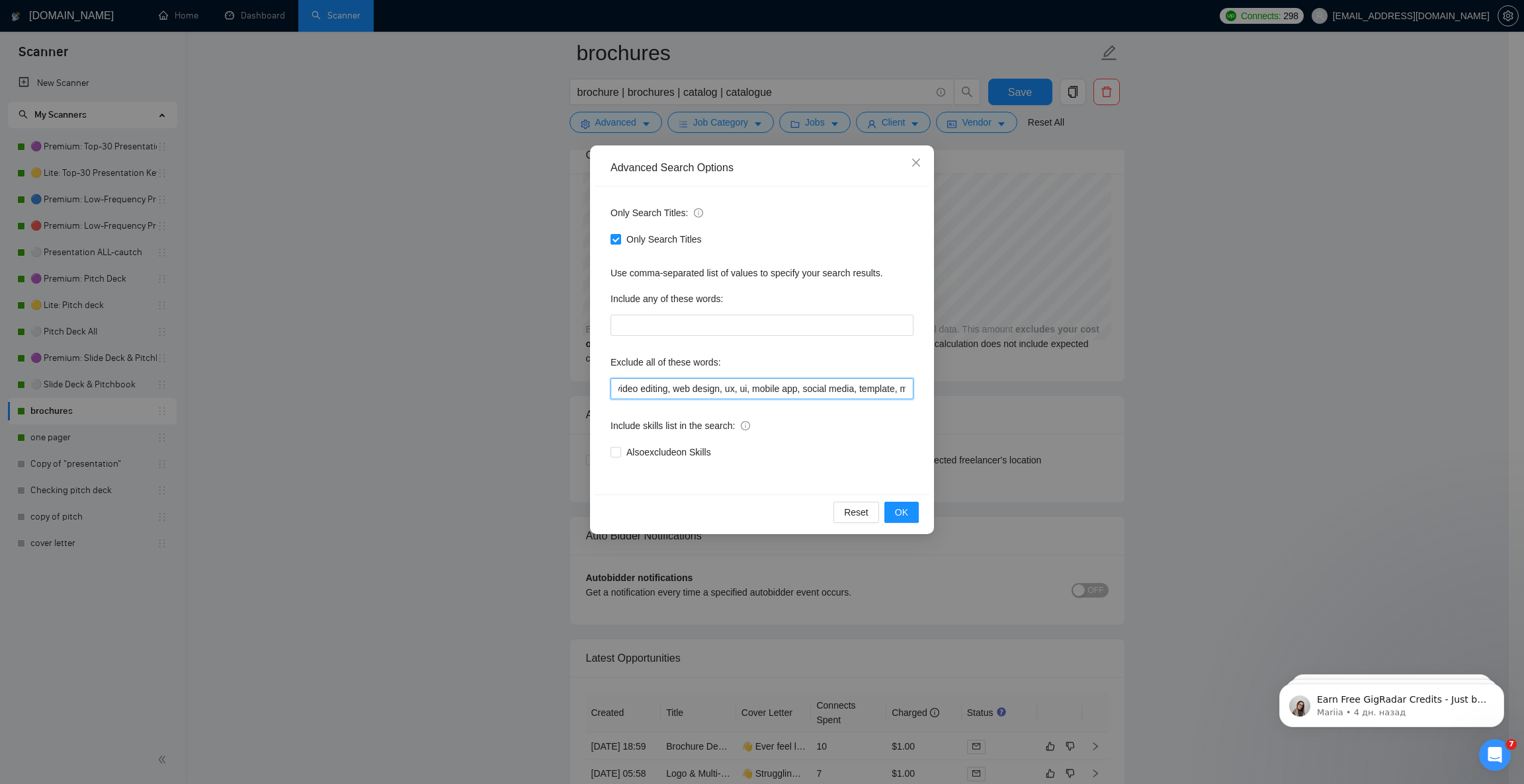
scroll to position [0, 774]
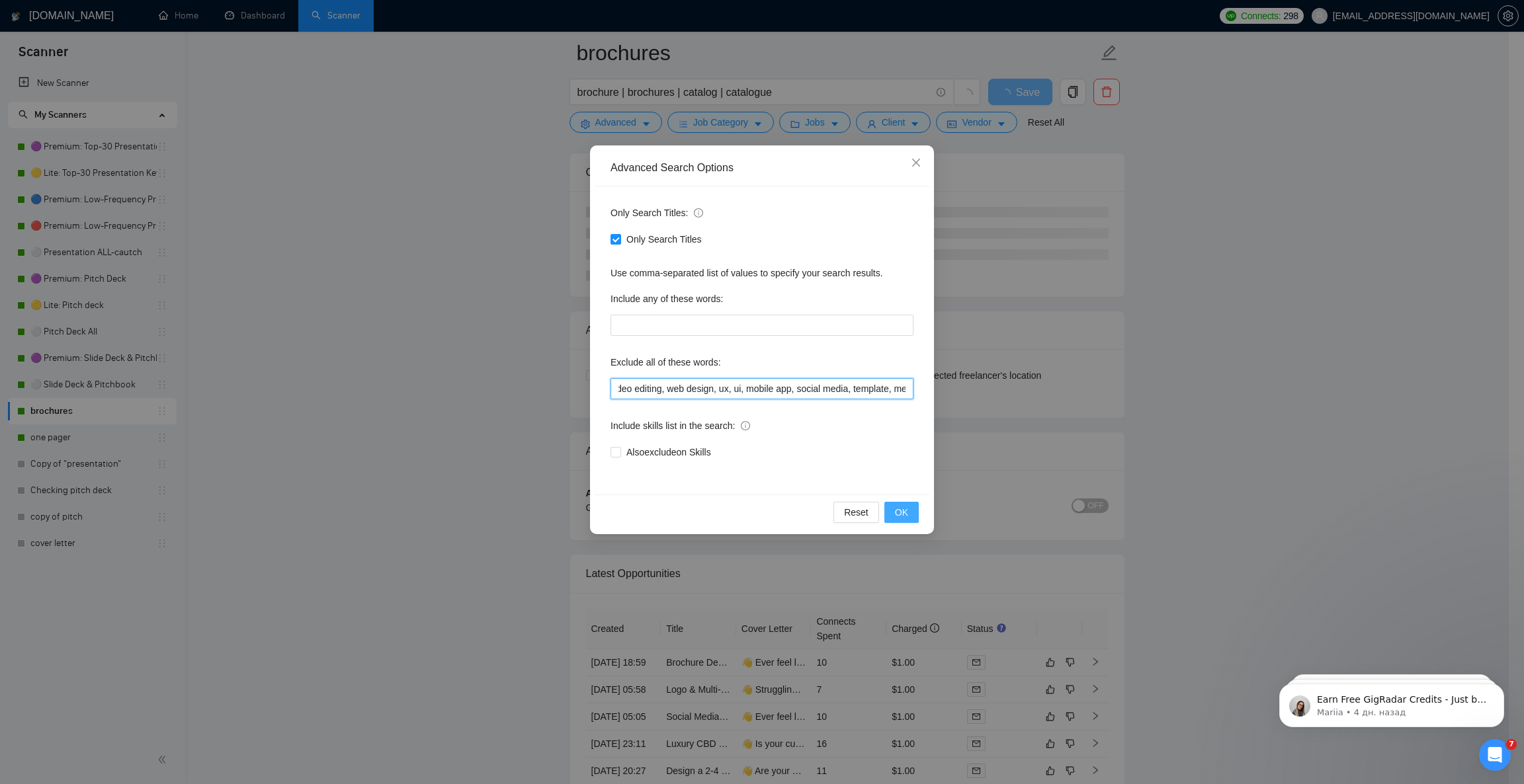
type input "prezi, keynote, figma, writer, video, webinar, student, homework, assignment, e…"
click at [908, 513] on button "OK" at bounding box center [902, 512] width 35 height 21
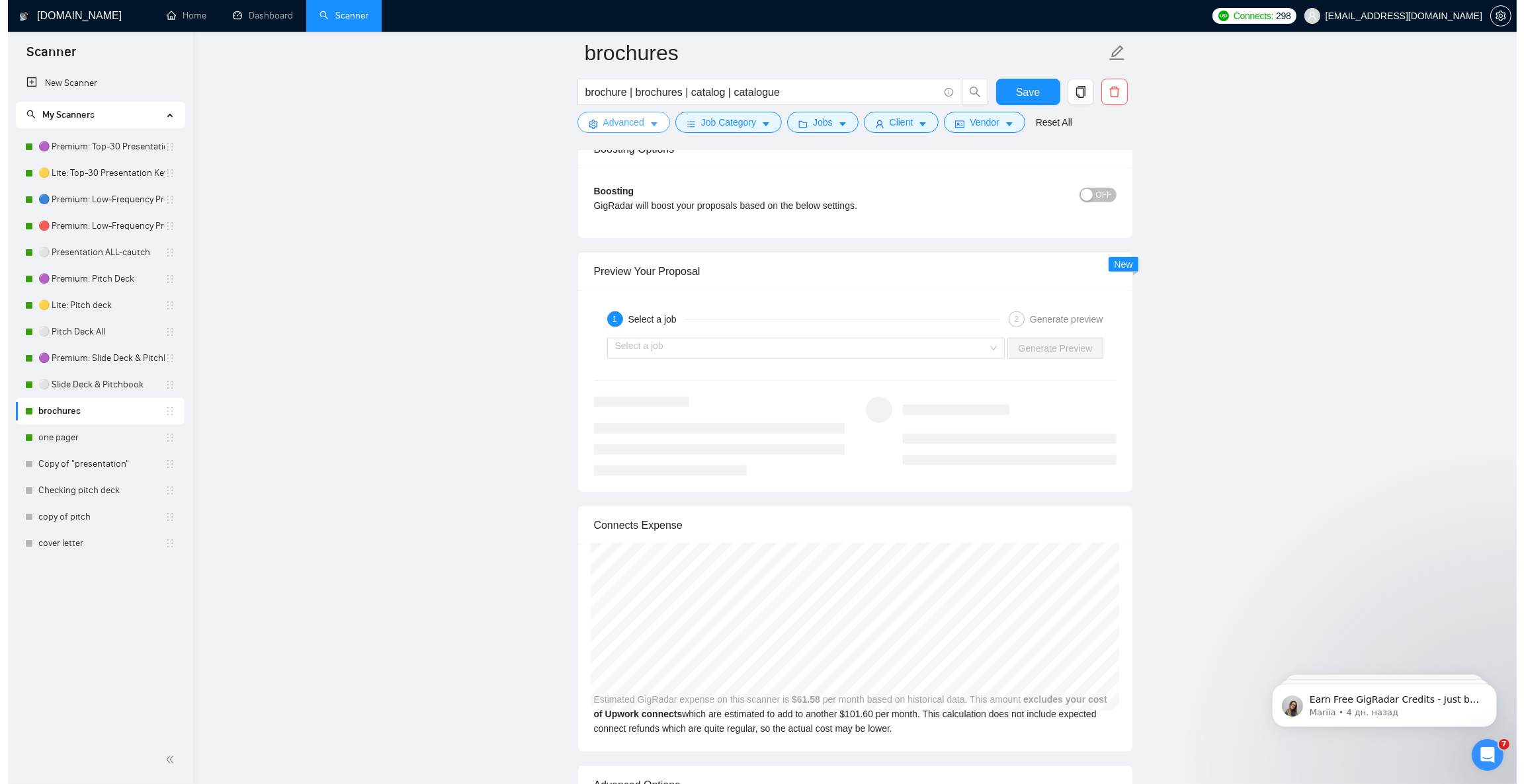
scroll to position [2381, 0]
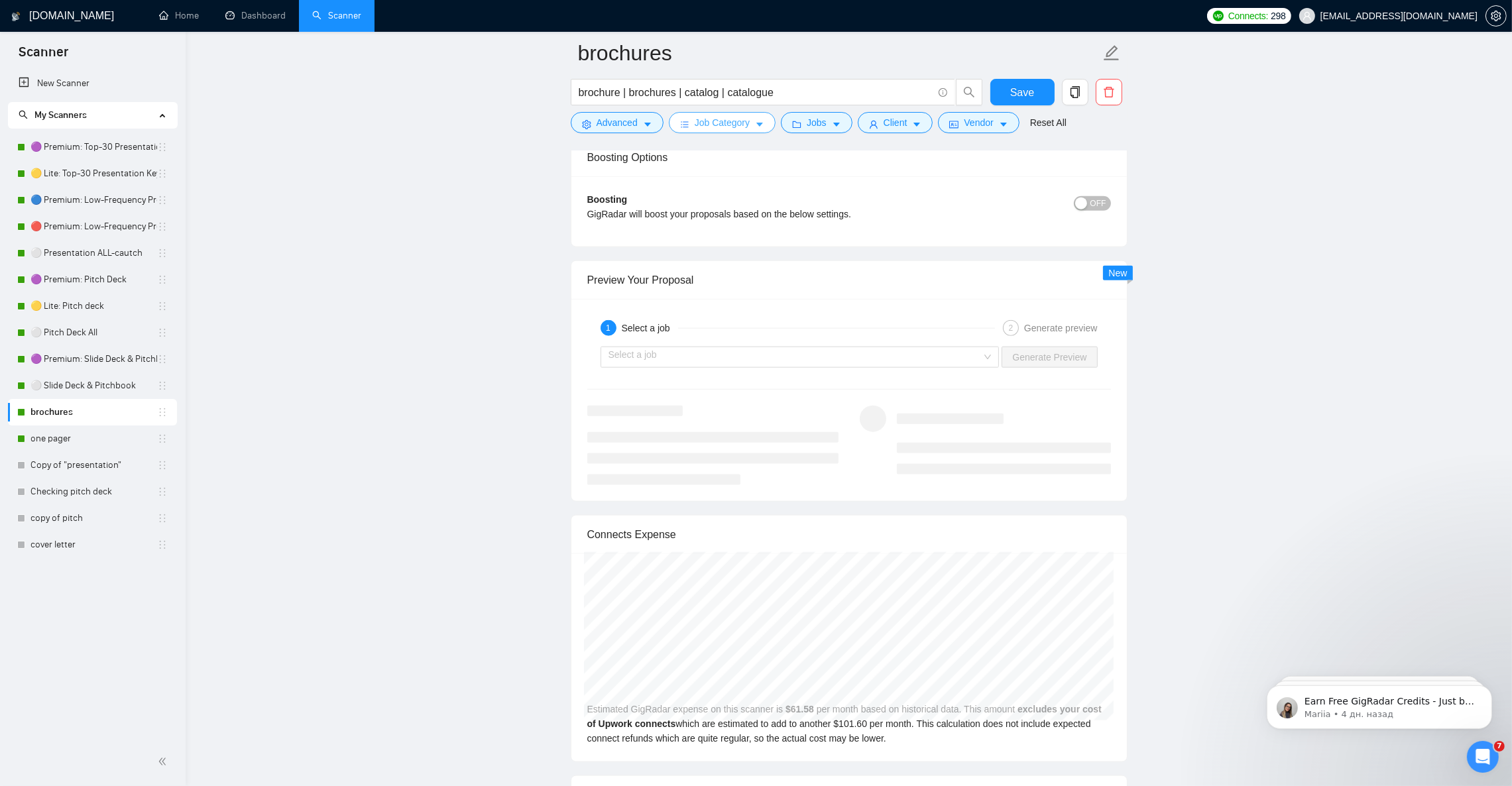
click at [736, 126] on span "Job Category" at bounding box center [722, 123] width 55 height 15
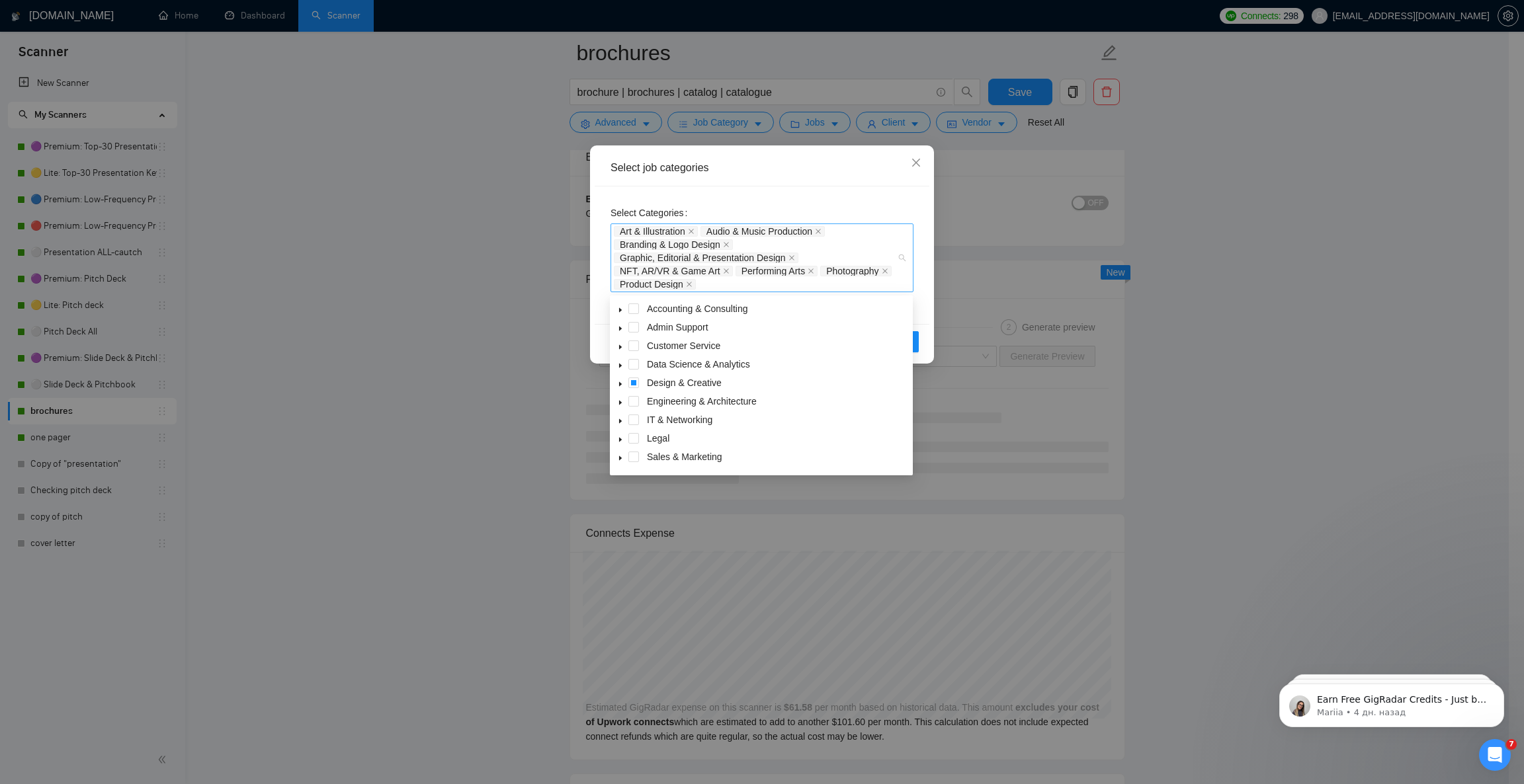
click at [852, 241] on div "Art & Illustration Audio & Music Production Branding & Logo Design Graphic, Edi…" at bounding box center [755, 257] width 283 height 66
click at [623, 387] on span at bounding box center [620, 383] width 16 height 16
click at [648, 419] on span at bounding box center [649, 419] width 11 height 11
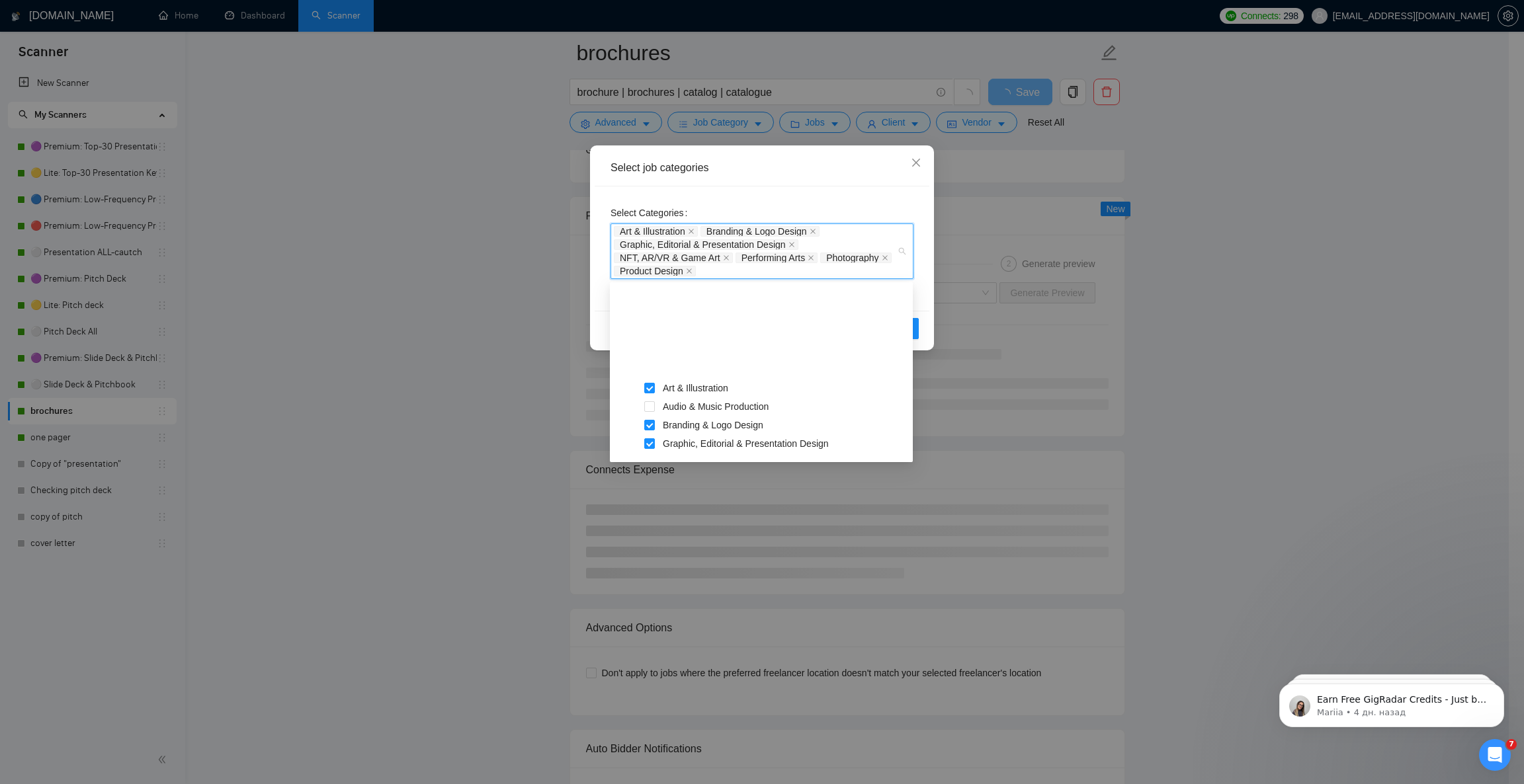
scroll to position [100, 0]
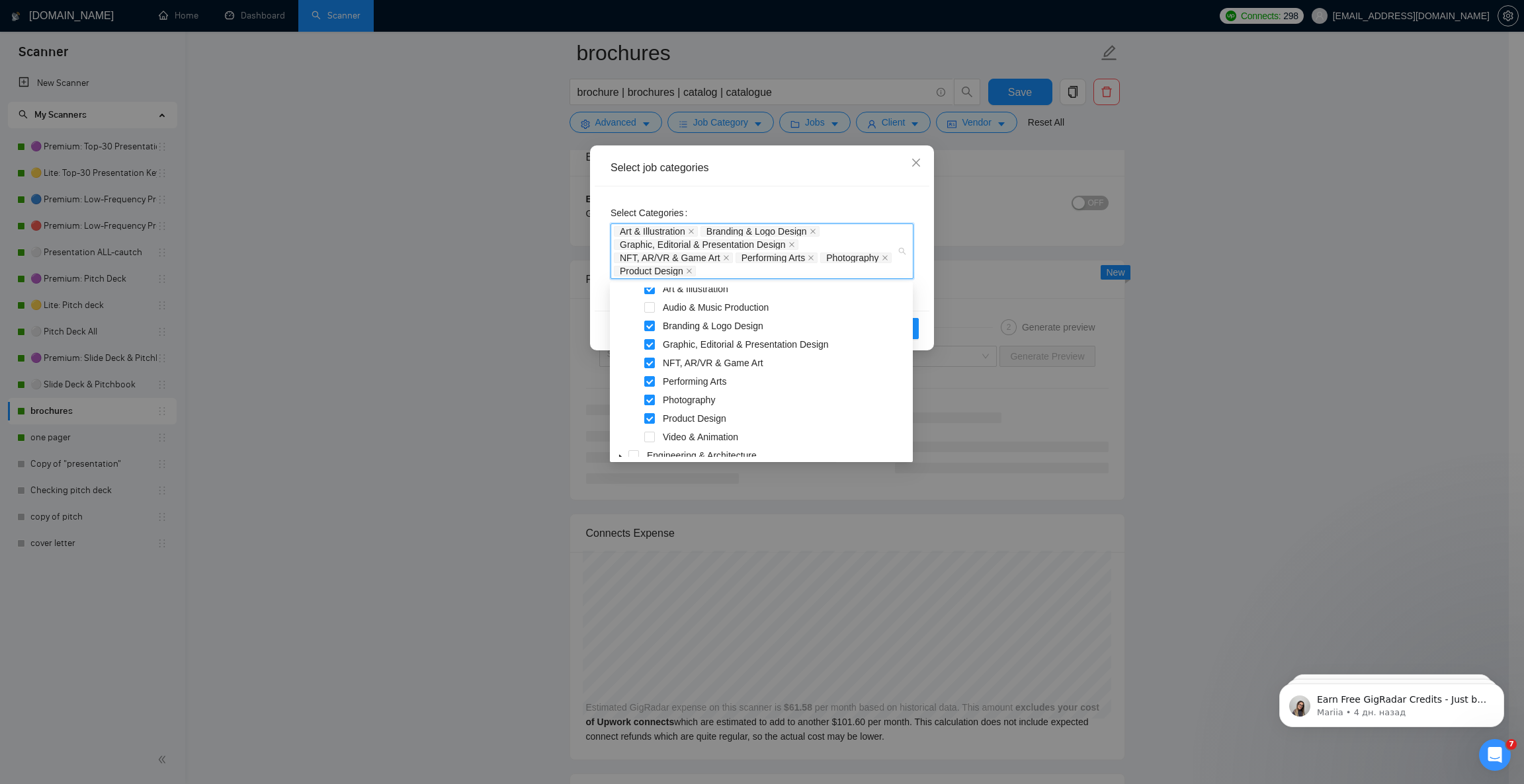
click at [650, 398] on span at bounding box center [649, 399] width 11 height 11
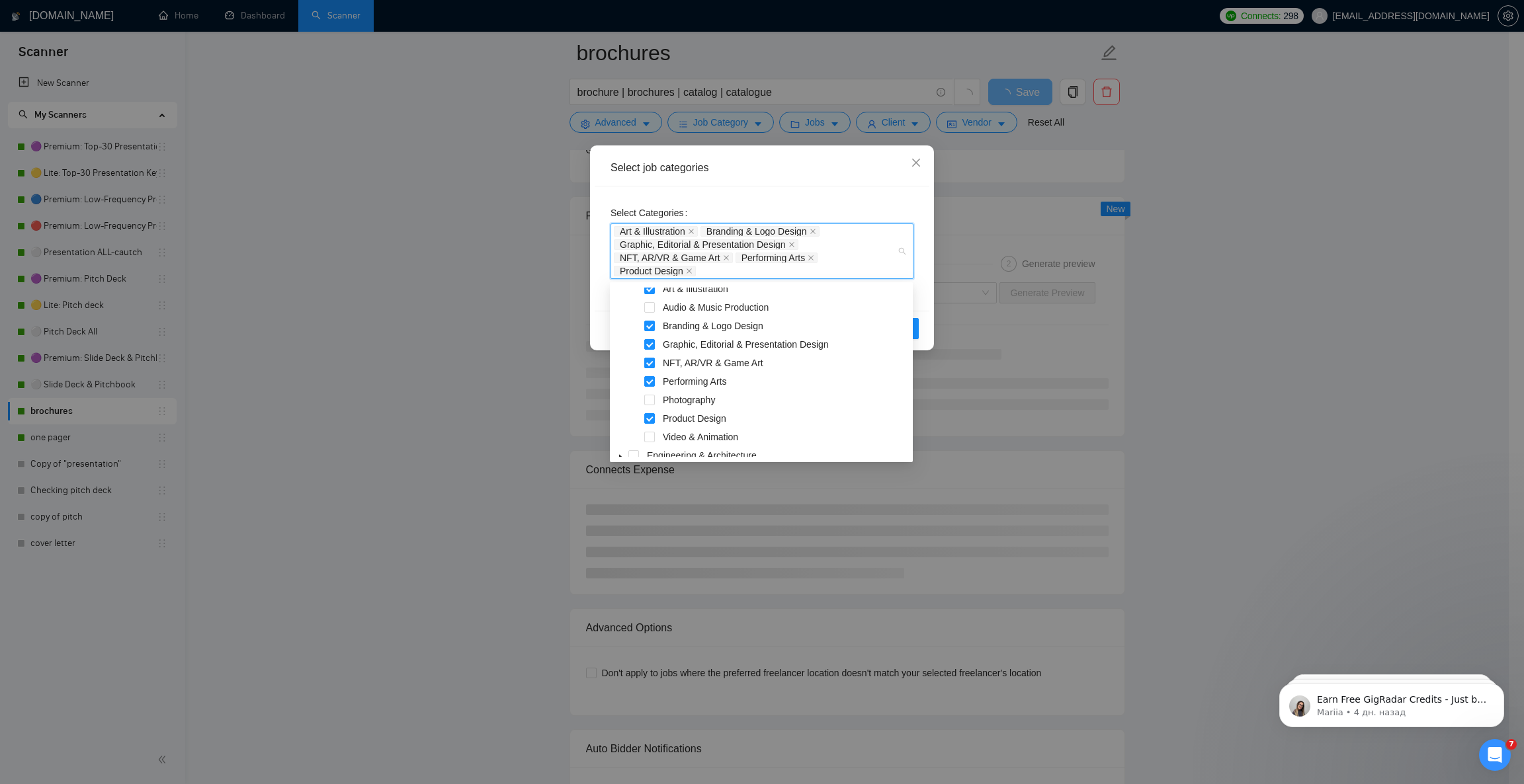
click at [650, 360] on span at bounding box center [649, 363] width 11 height 11
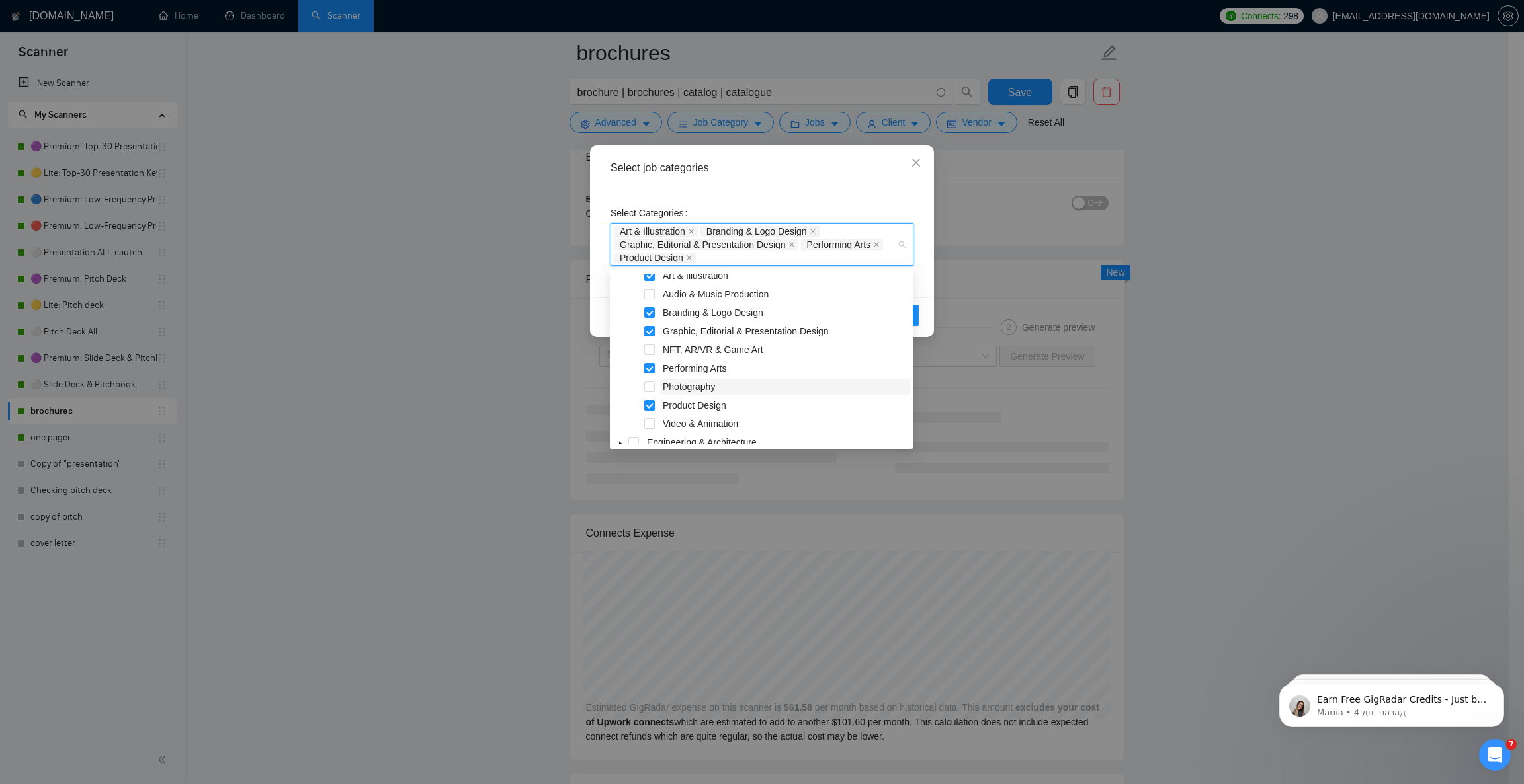
scroll to position [0, 0]
click at [823, 179] on div "Select job categories" at bounding box center [762, 168] width 334 height 36
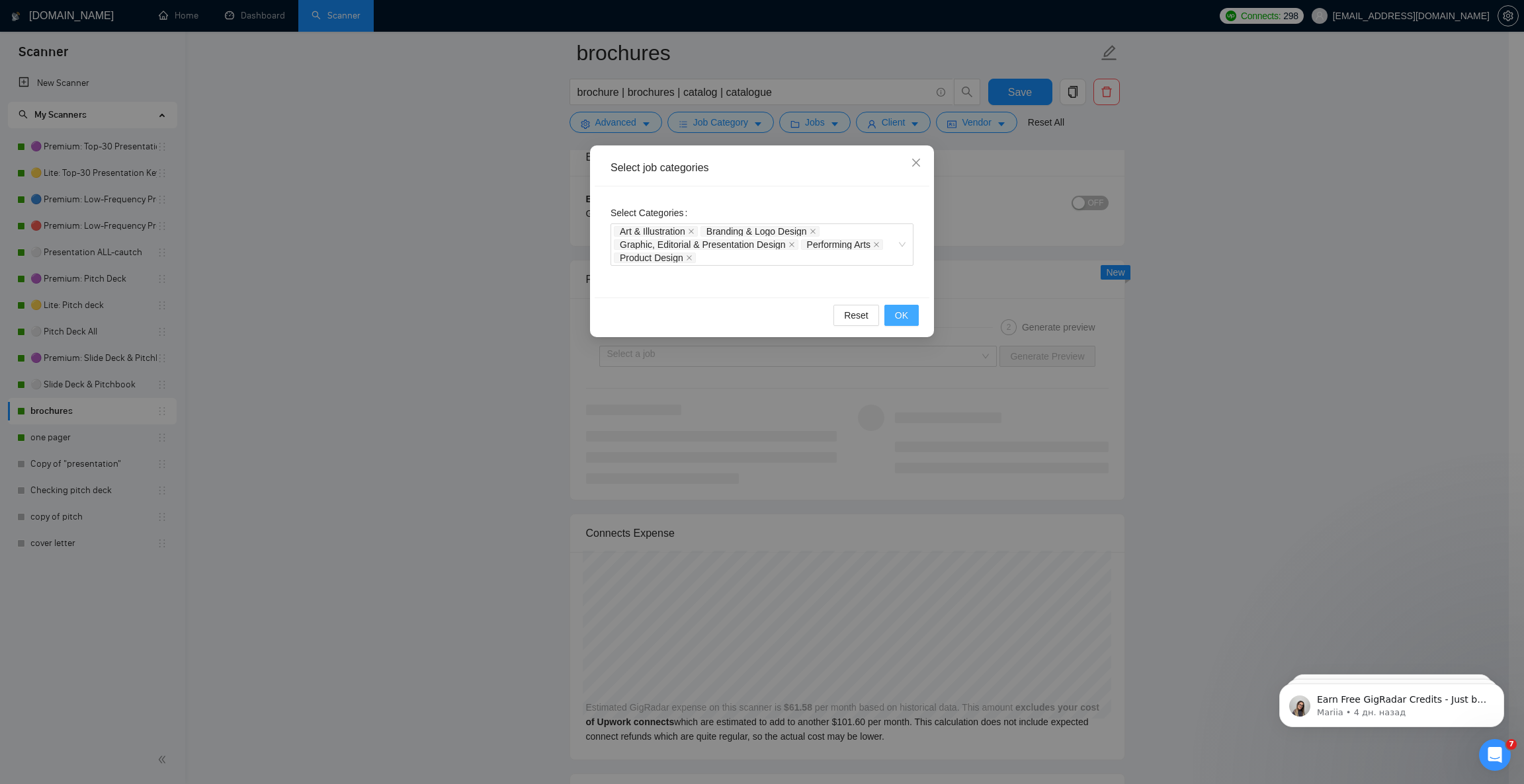
click at [900, 310] on span "OK" at bounding box center [901, 316] width 13 height 15
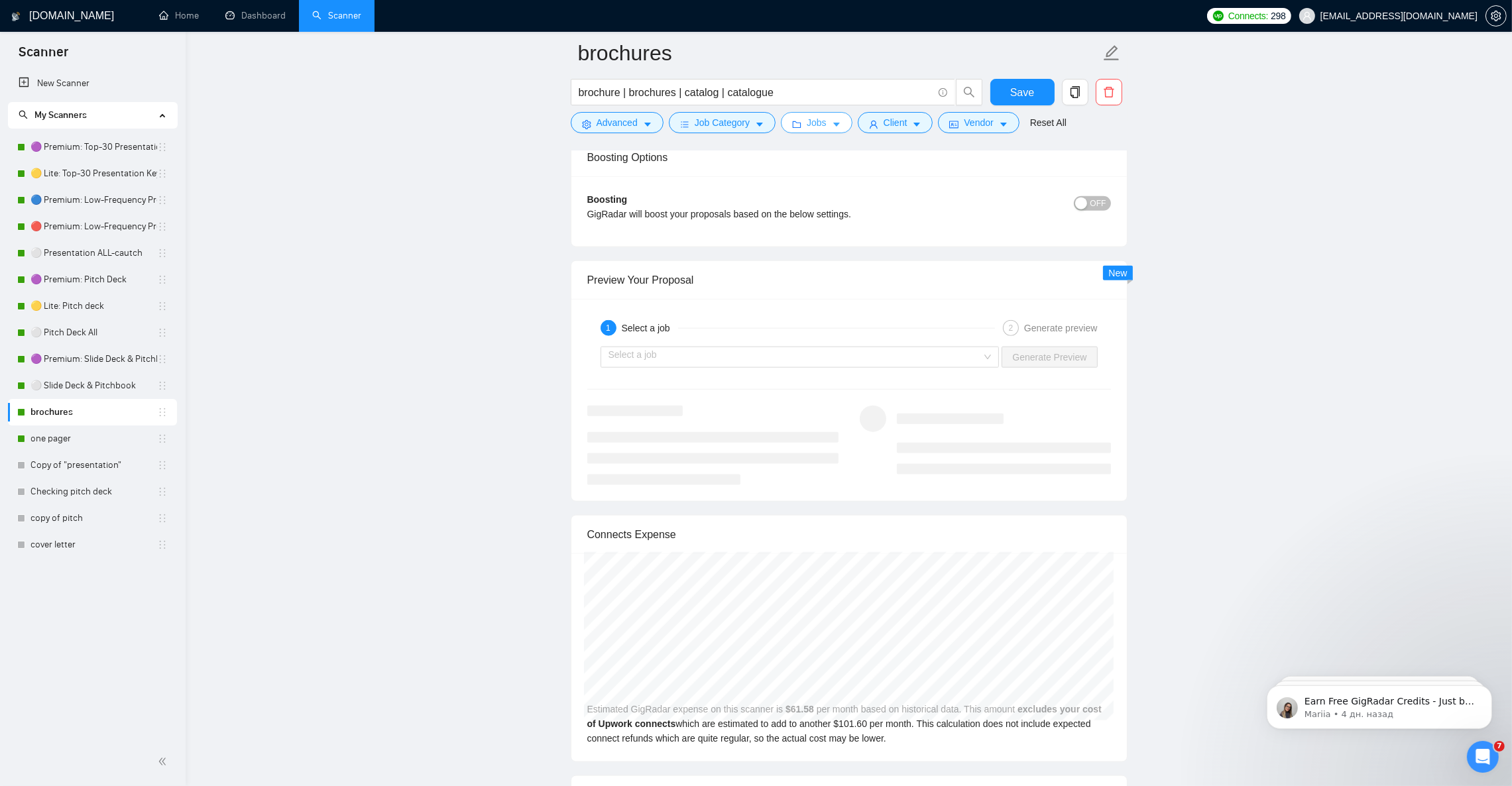
click at [826, 130] on button "Jobs" at bounding box center [816, 122] width 71 height 21
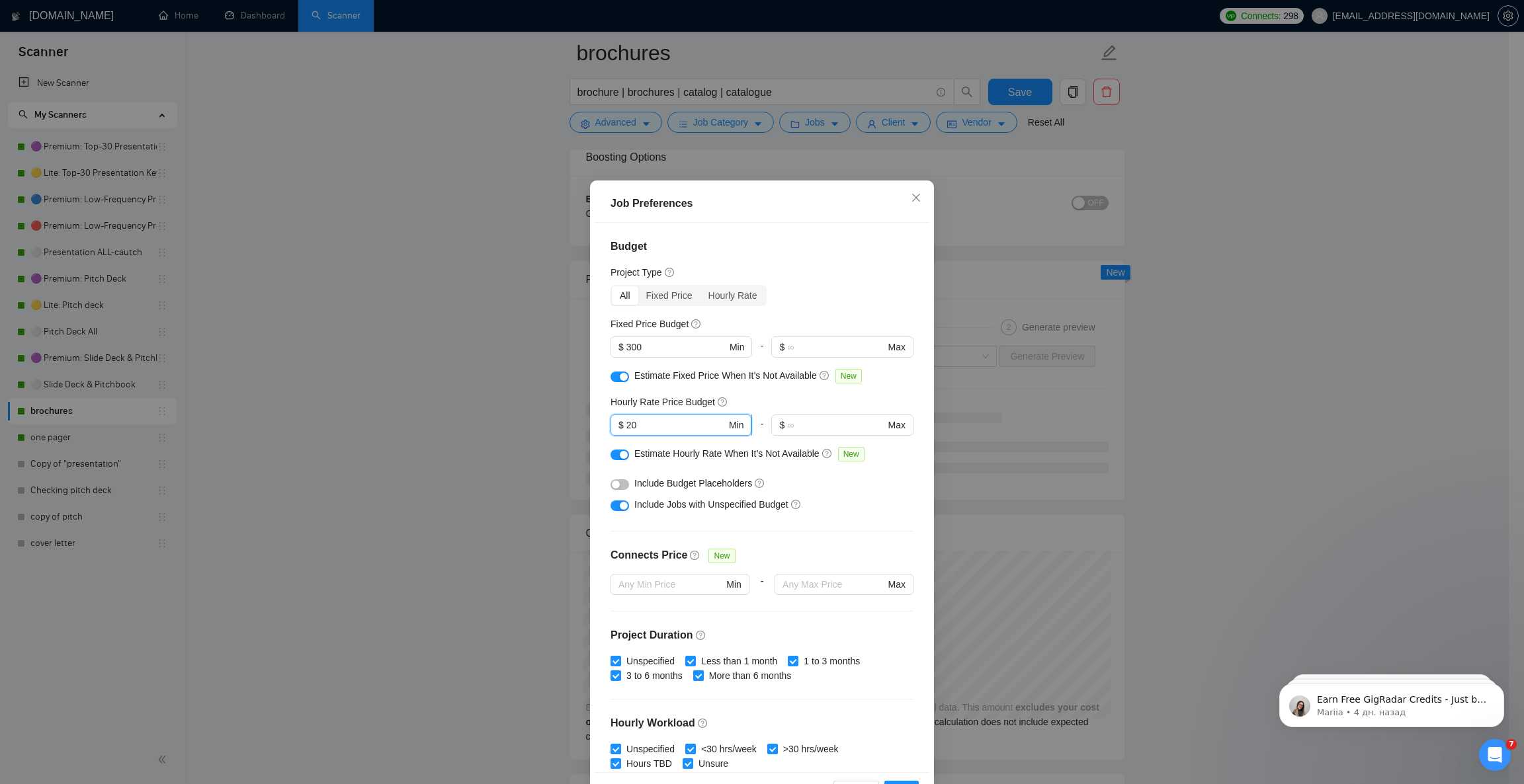
click at [626, 423] on input "20" at bounding box center [676, 425] width 100 height 15
type input "15"
click at [626, 347] on input "300" at bounding box center [676, 347] width 100 height 15
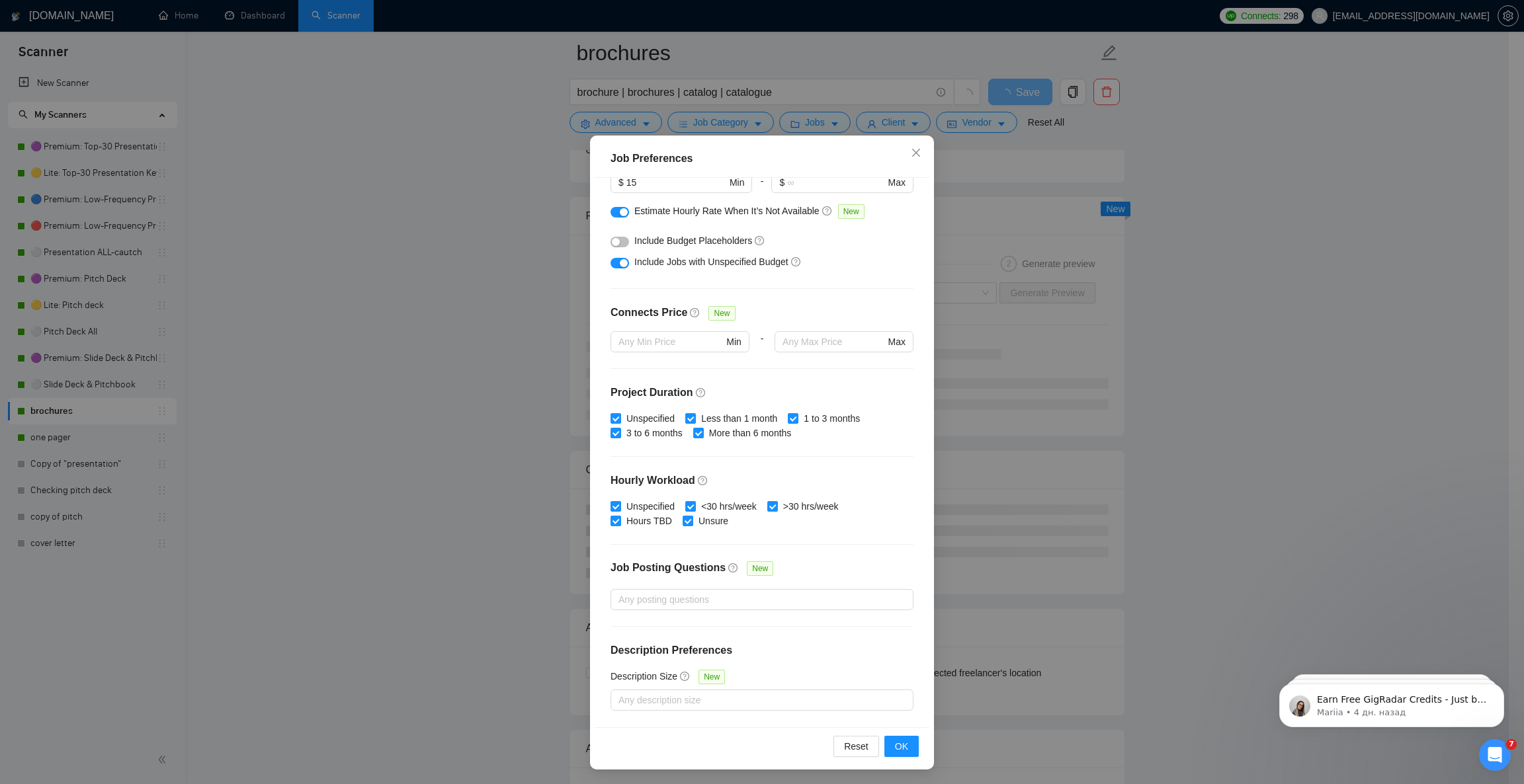
scroll to position [45, 0]
type input "250"
click at [895, 741] on span "OK" at bounding box center [901, 746] width 13 height 15
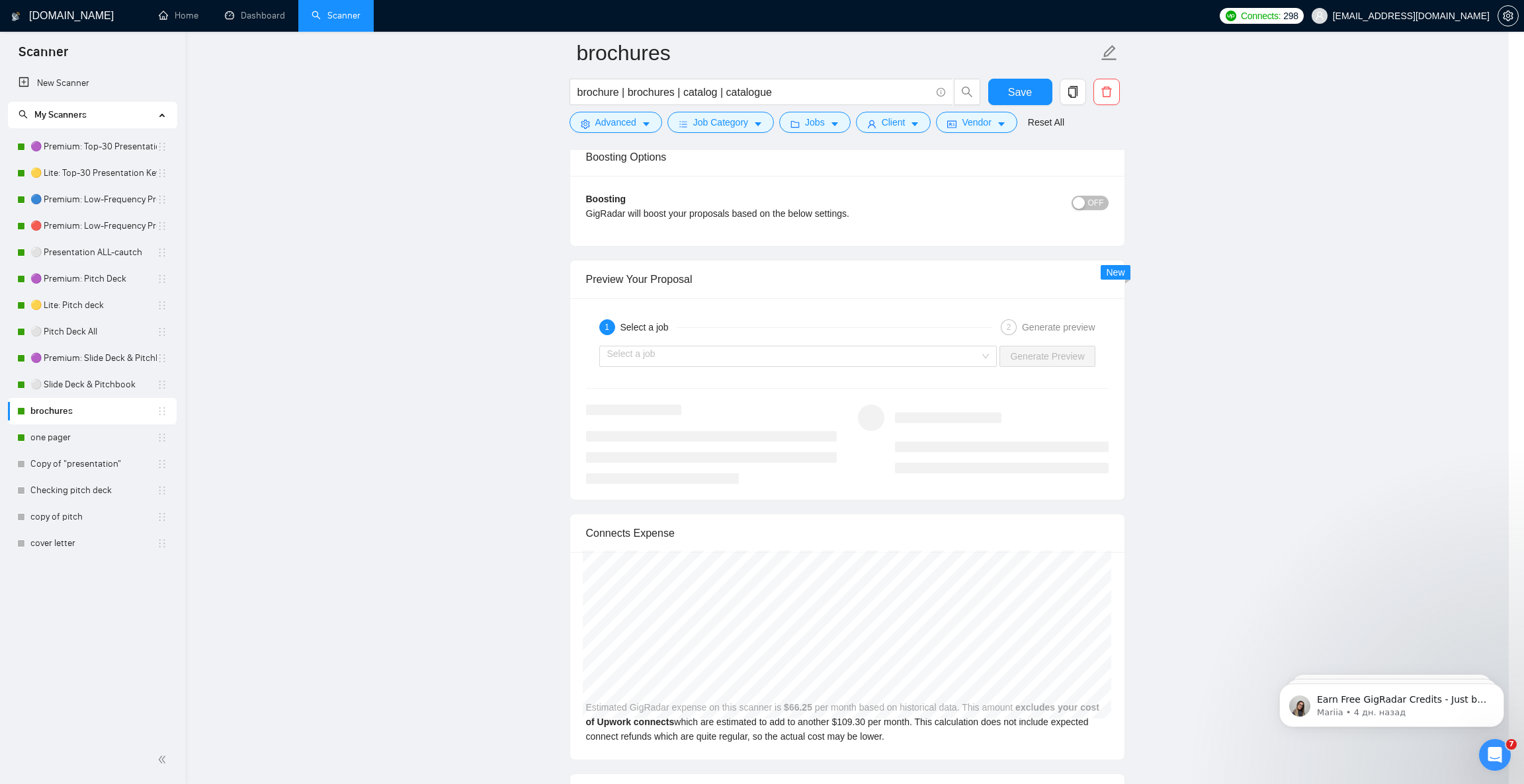
scroll to position [0, 0]
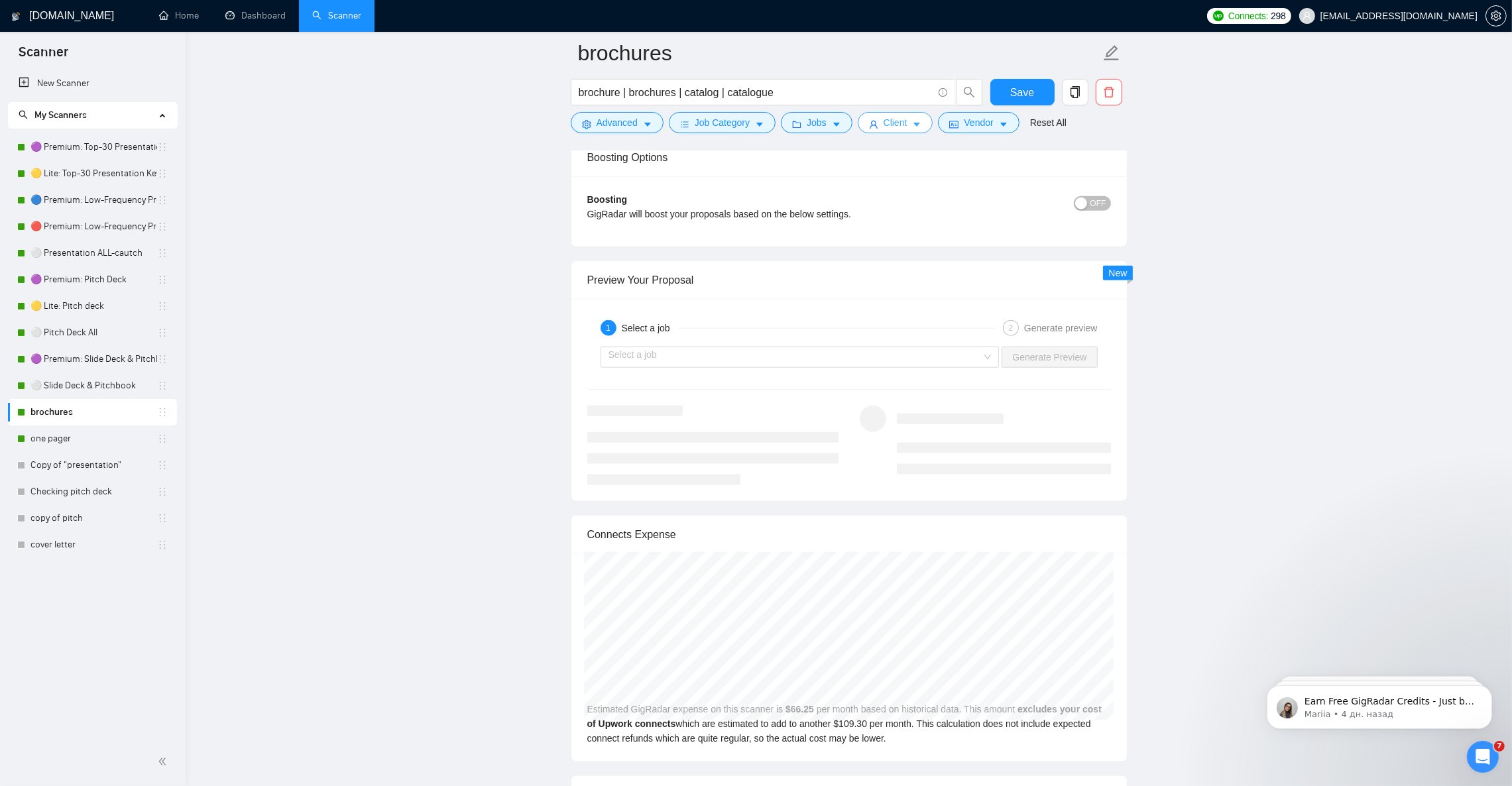
click at [915, 127] on icon "caret-down" at bounding box center [916, 124] width 9 height 9
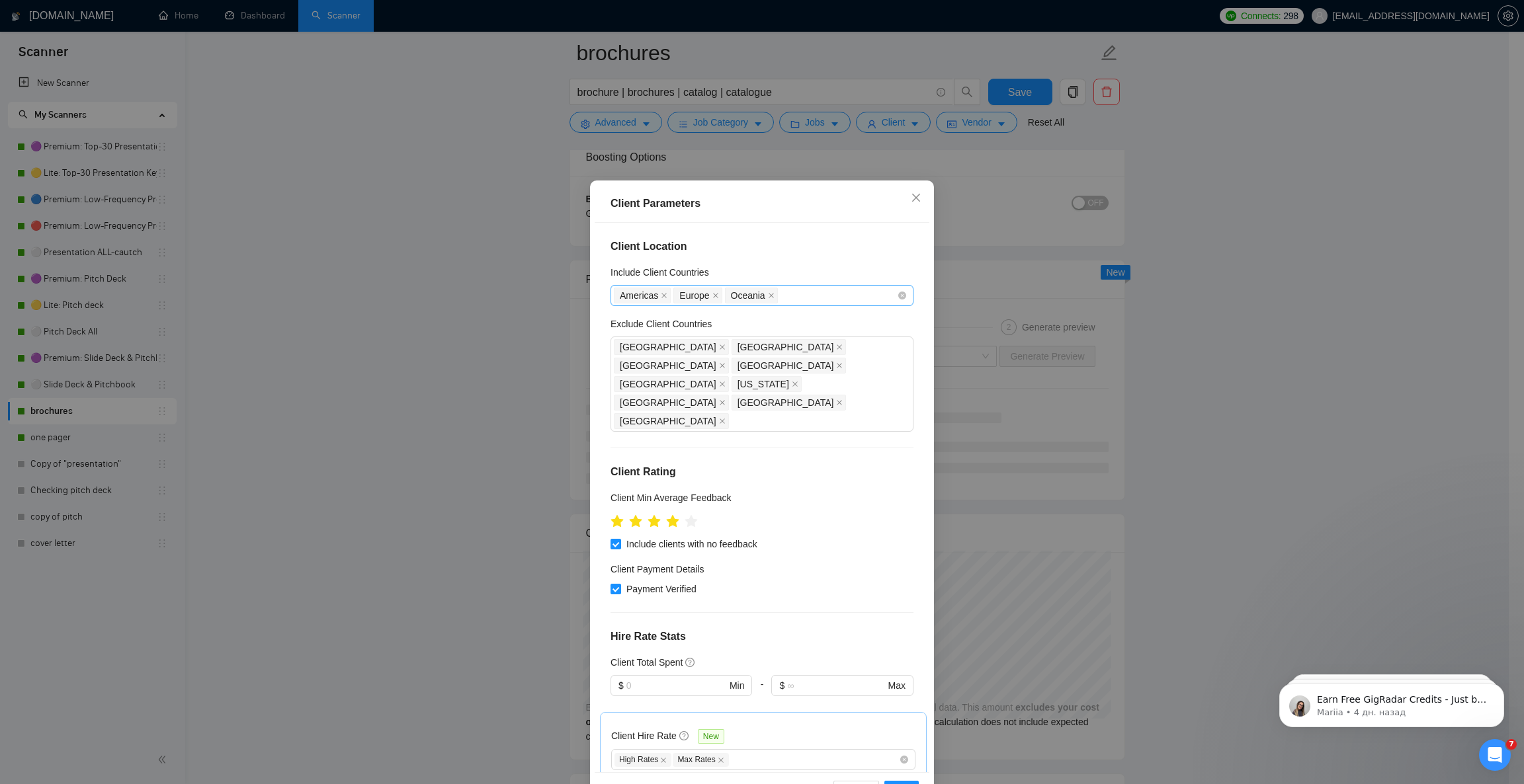
click at [787, 296] on div "Americas [GEOGRAPHIC_DATA] [GEOGRAPHIC_DATA]" at bounding box center [755, 295] width 283 height 19
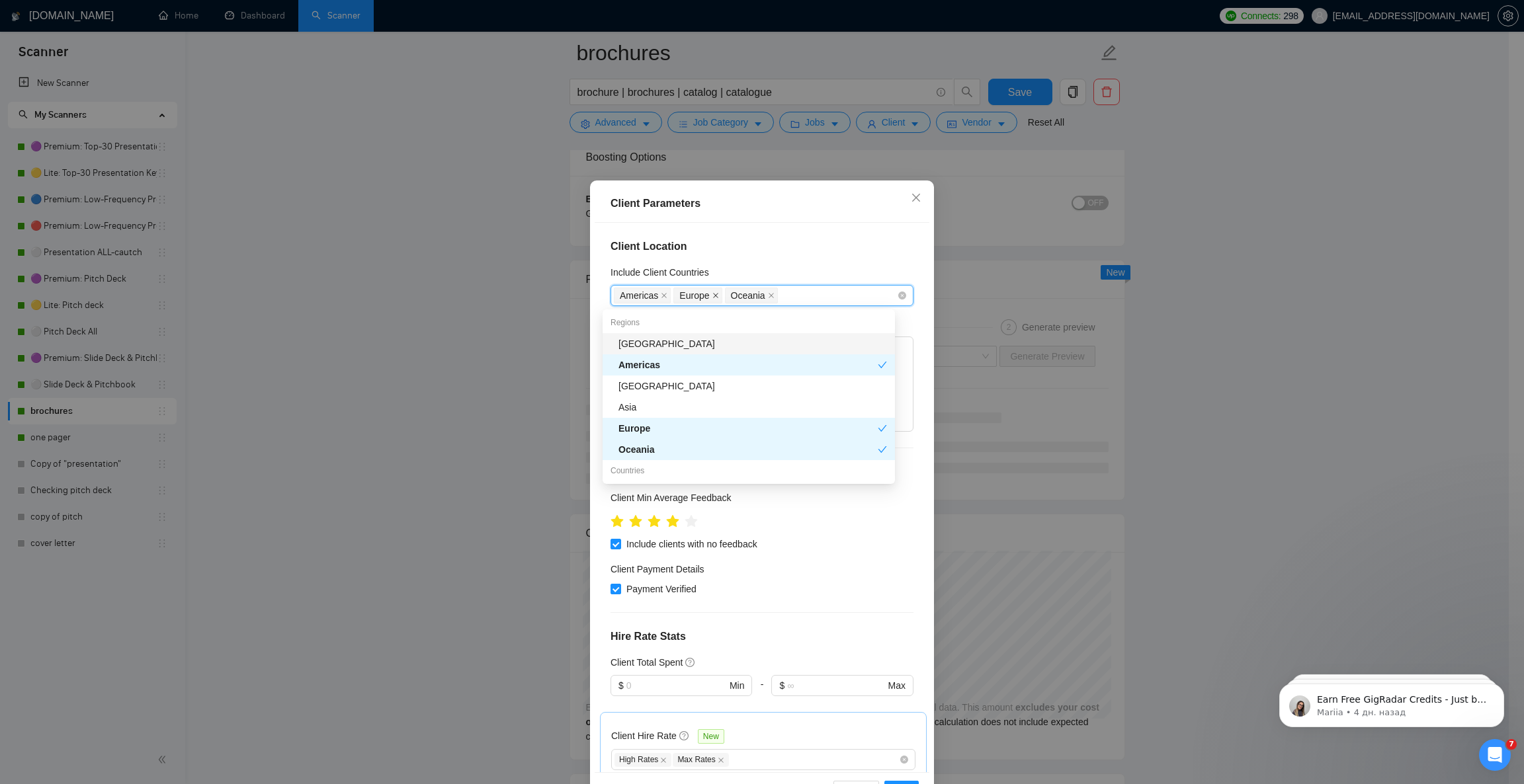
click at [712, 293] on icon "close" at bounding box center [715, 295] width 7 height 7
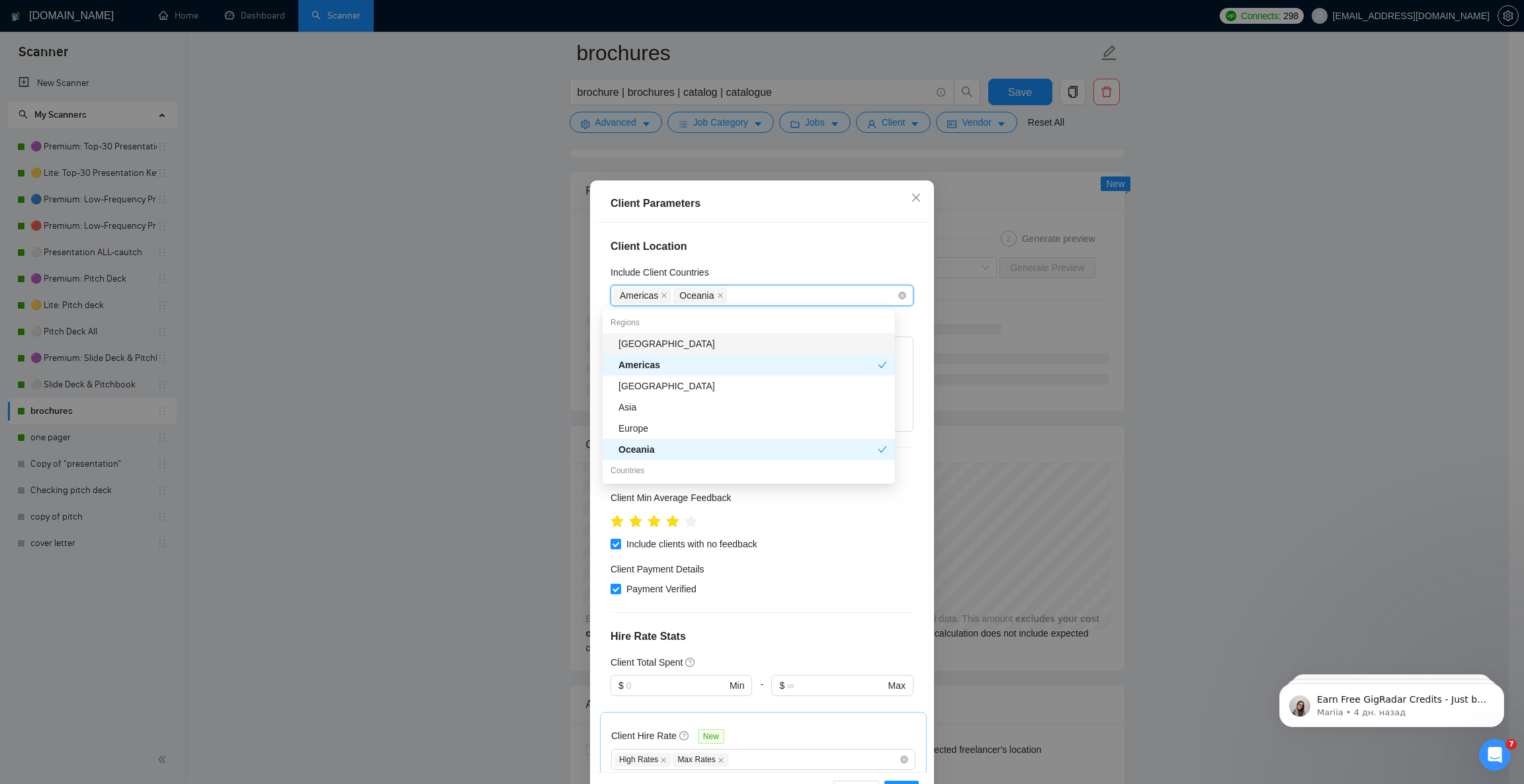
click at [769, 296] on div "Americas [GEOGRAPHIC_DATA]" at bounding box center [755, 295] width 283 height 19
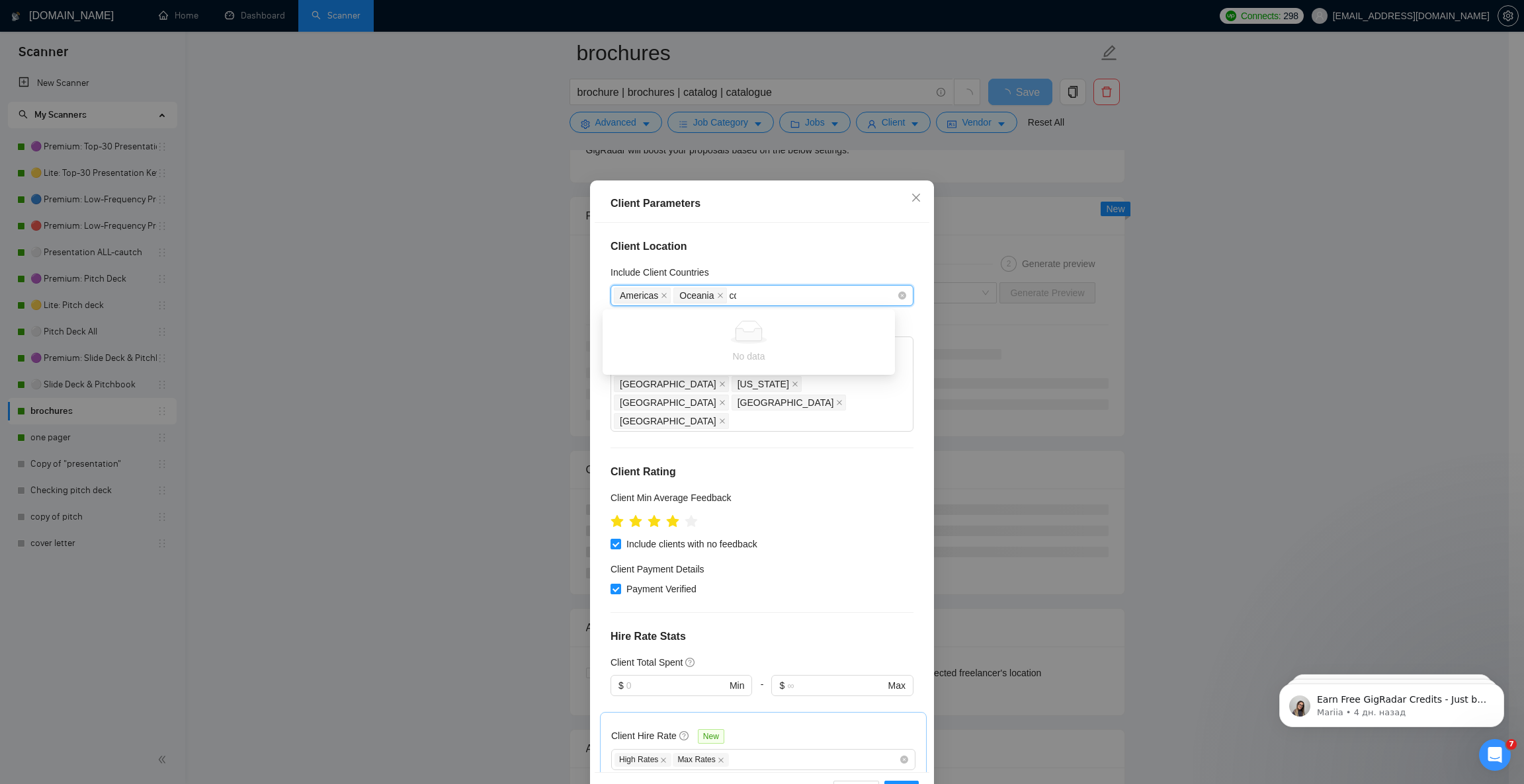
type input "с"
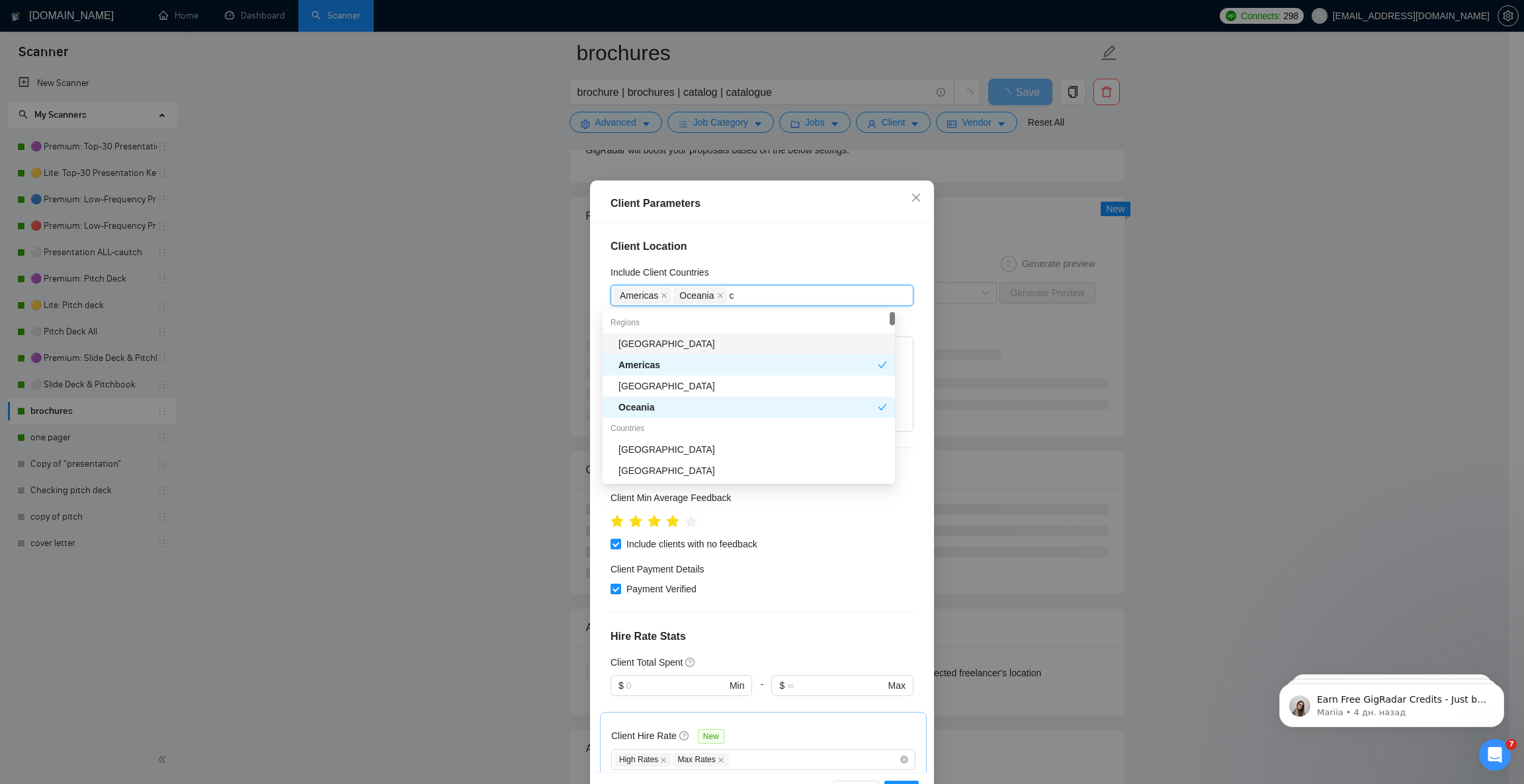
type input "ca"
click at [677, 428] on div "[GEOGRAPHIC_DATA]" at bounding box center [753, 428] width 268 height 15
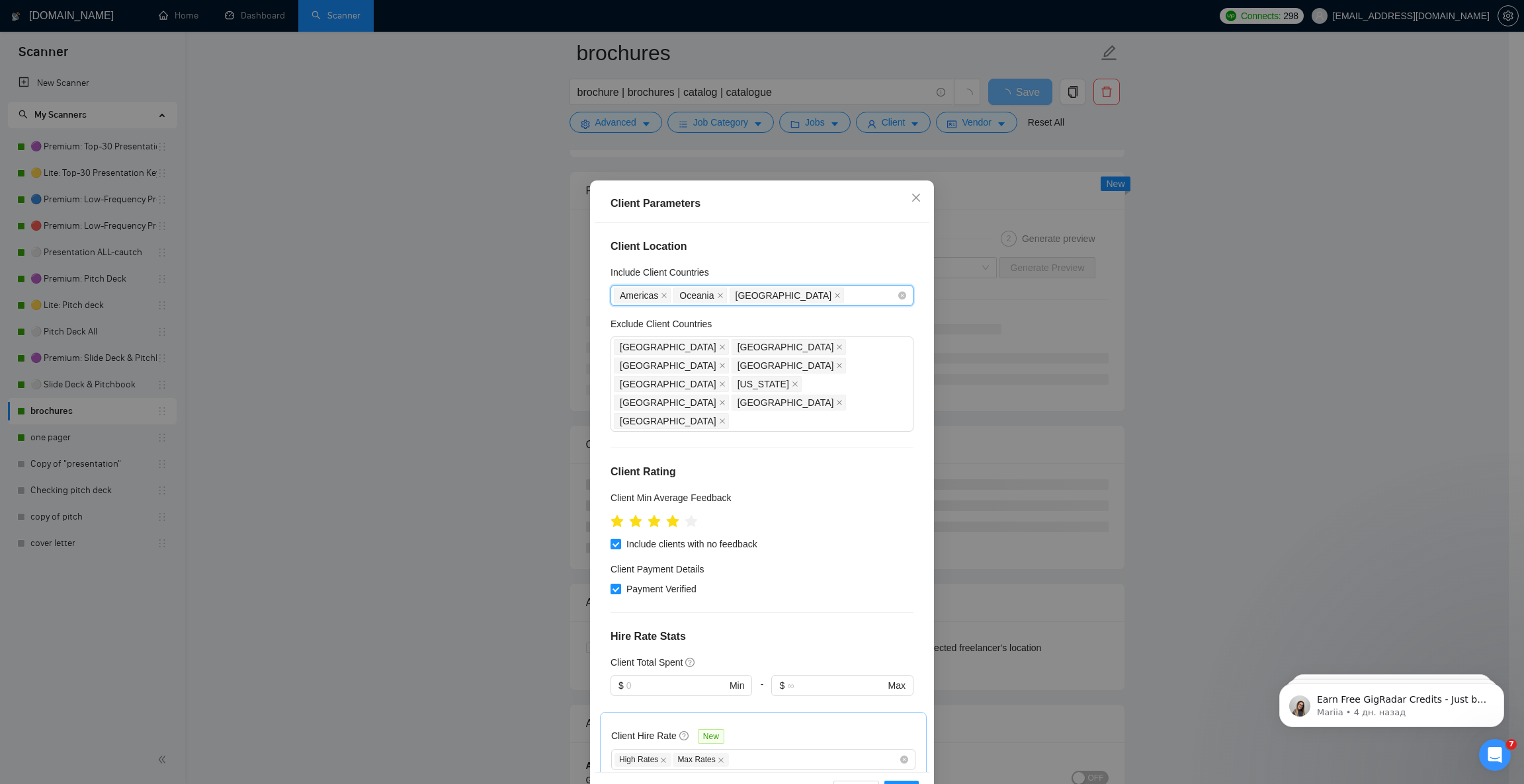
click at [788, 299] on div "[GEOGRAPHIC_DATA] [GEOGRAPHIC_DATA] [GEOGRAPHIC_DATA]" at bounding box center [755, 295] width 283 height 19
click at [703, 379] on div "[GEOGRAPHIC_DATA] [GEOGRAPHIC_DATA] [GEOGRAPHIC_DATA] [GEOGRAPHIC_DATA] [GEOGRA…" at bounding box center [755, 385] width 283 height 93
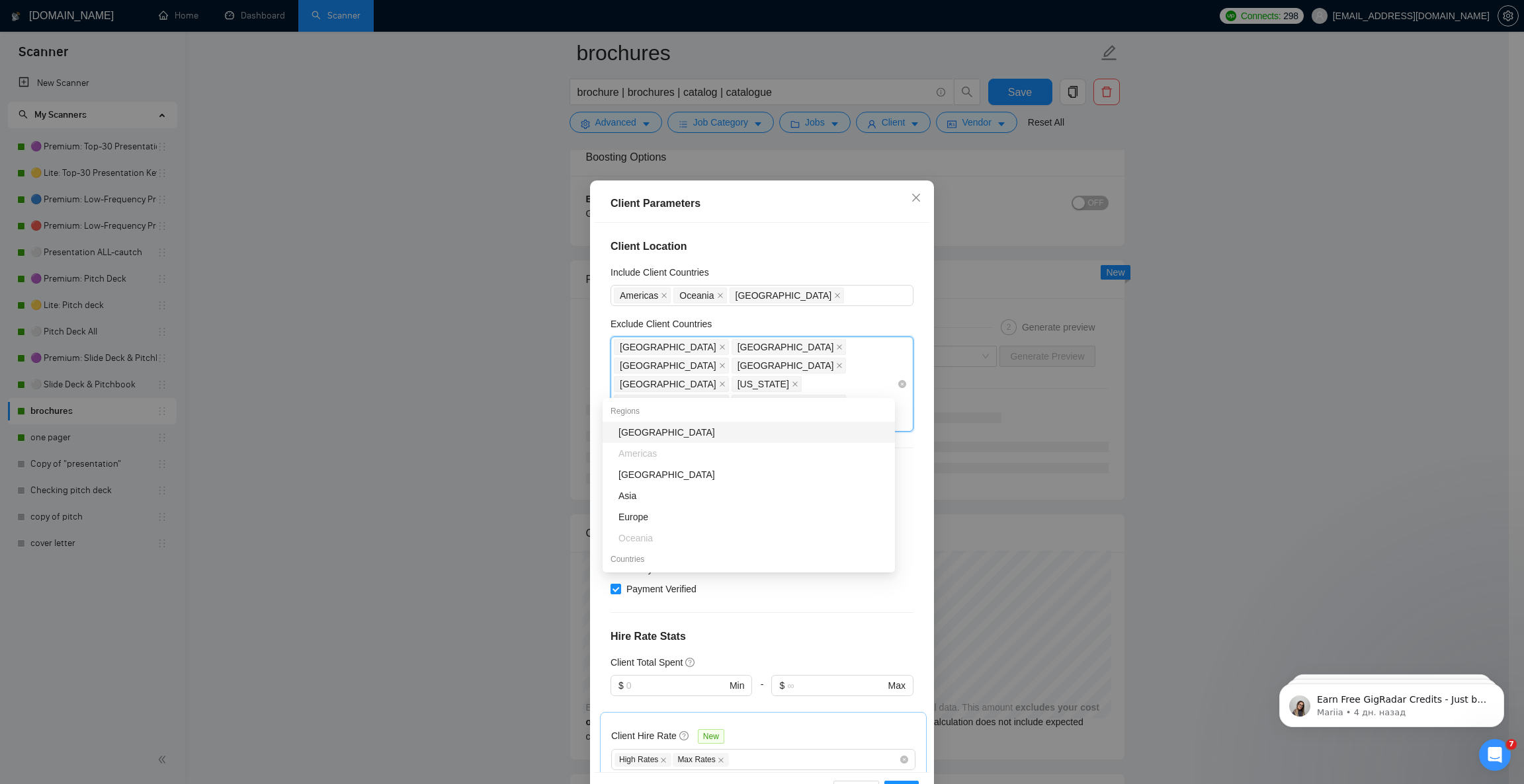
type input "m"
type input "no"
click at [684, 431] on div "[GEOGRAPHIC_DATA]" at bounding box center [753, 432] width 268 height 15
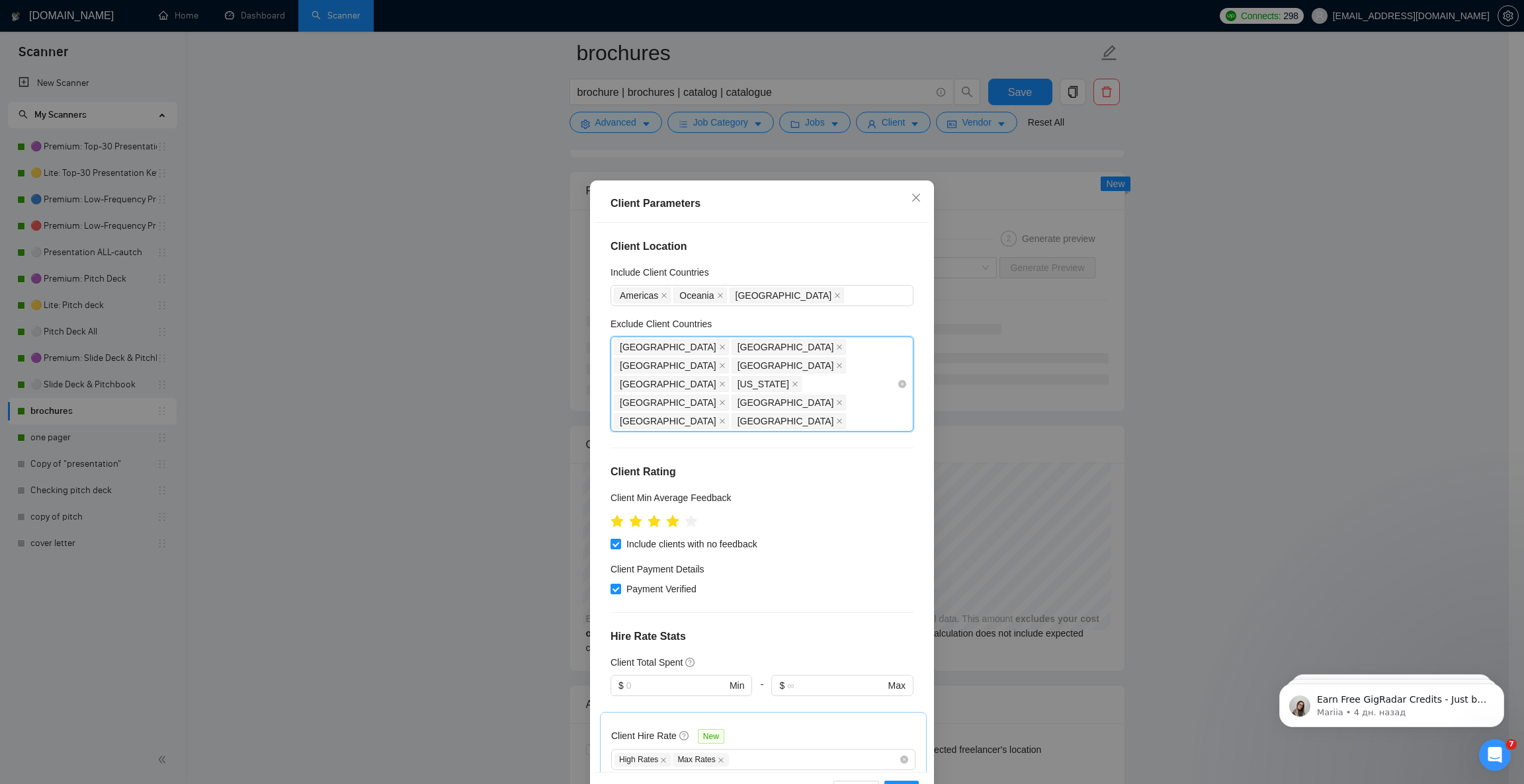
click at [707, 384] on div "[GEOGRAPHIC_DATA] [GEOGRAPHIC_DATA] [GEOGRAPHIC_DATA] [GEOGRAPHIC_DATA] [GEOGRA…" at bounding box center [755, 385] width 283 height 93
type input "w"
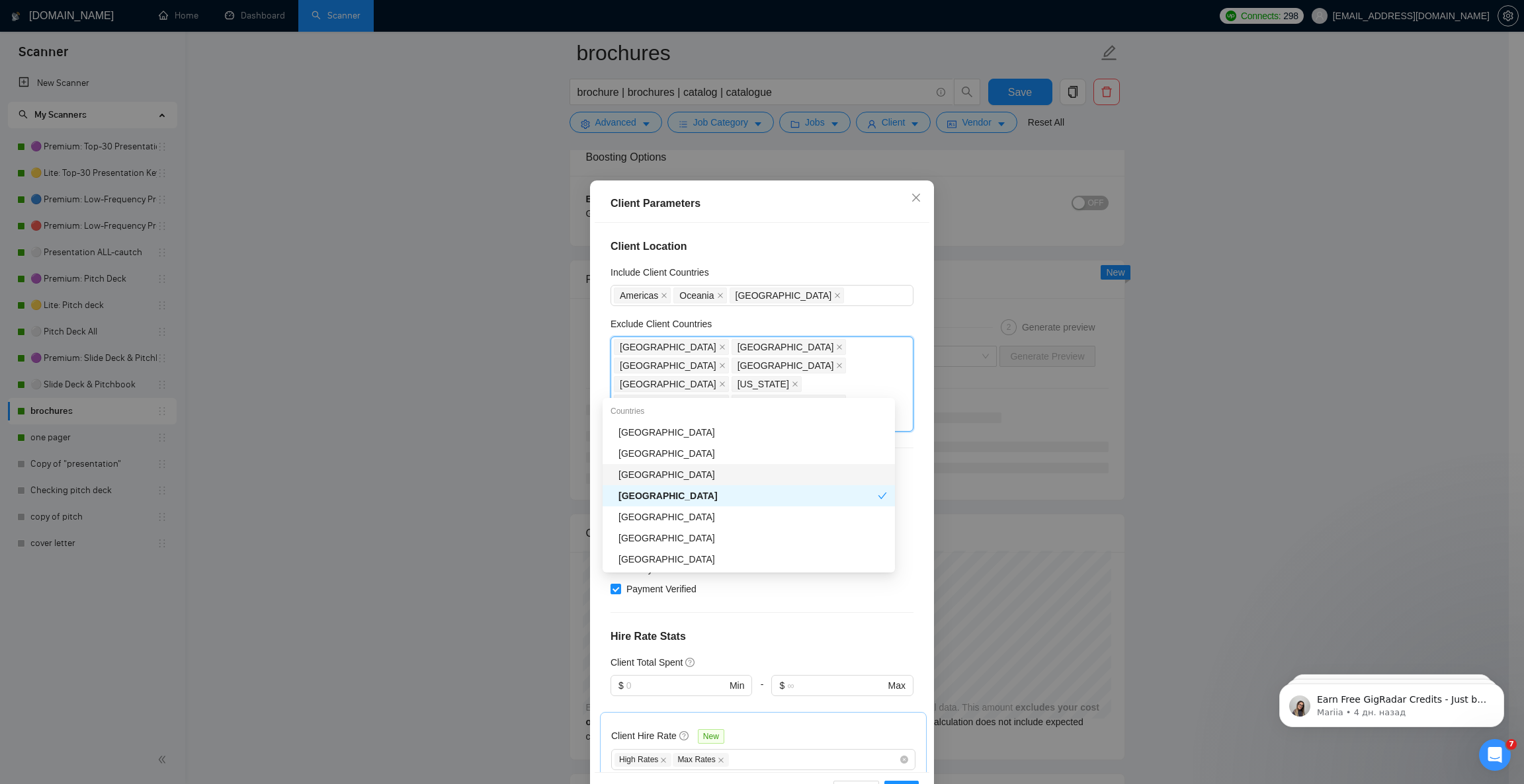
click at [668, 467] on div "[GEOGRAPHIC_DATA]" at bounding box center [753, 474] width 268 height 15
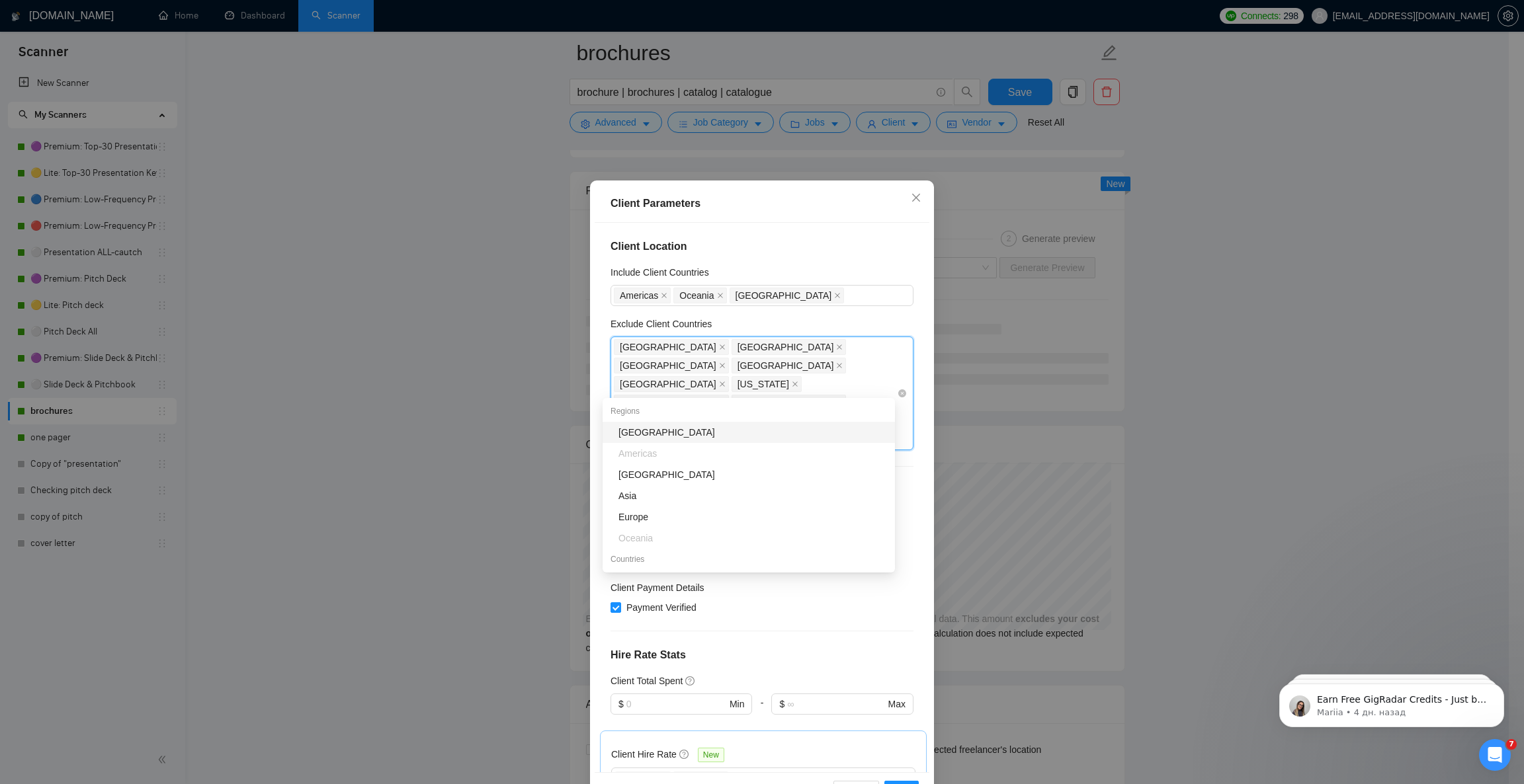
click at [768, 389] on div "[GEOGRAPHIC_DATA] [GEOGRAPHIC_DATA] [GEOGRAPHIC_DATA] [GEOGRAPHIC_DATA] [GEOGRA…" at bounding box center [755, 393] width 283 height 111
type input "de"
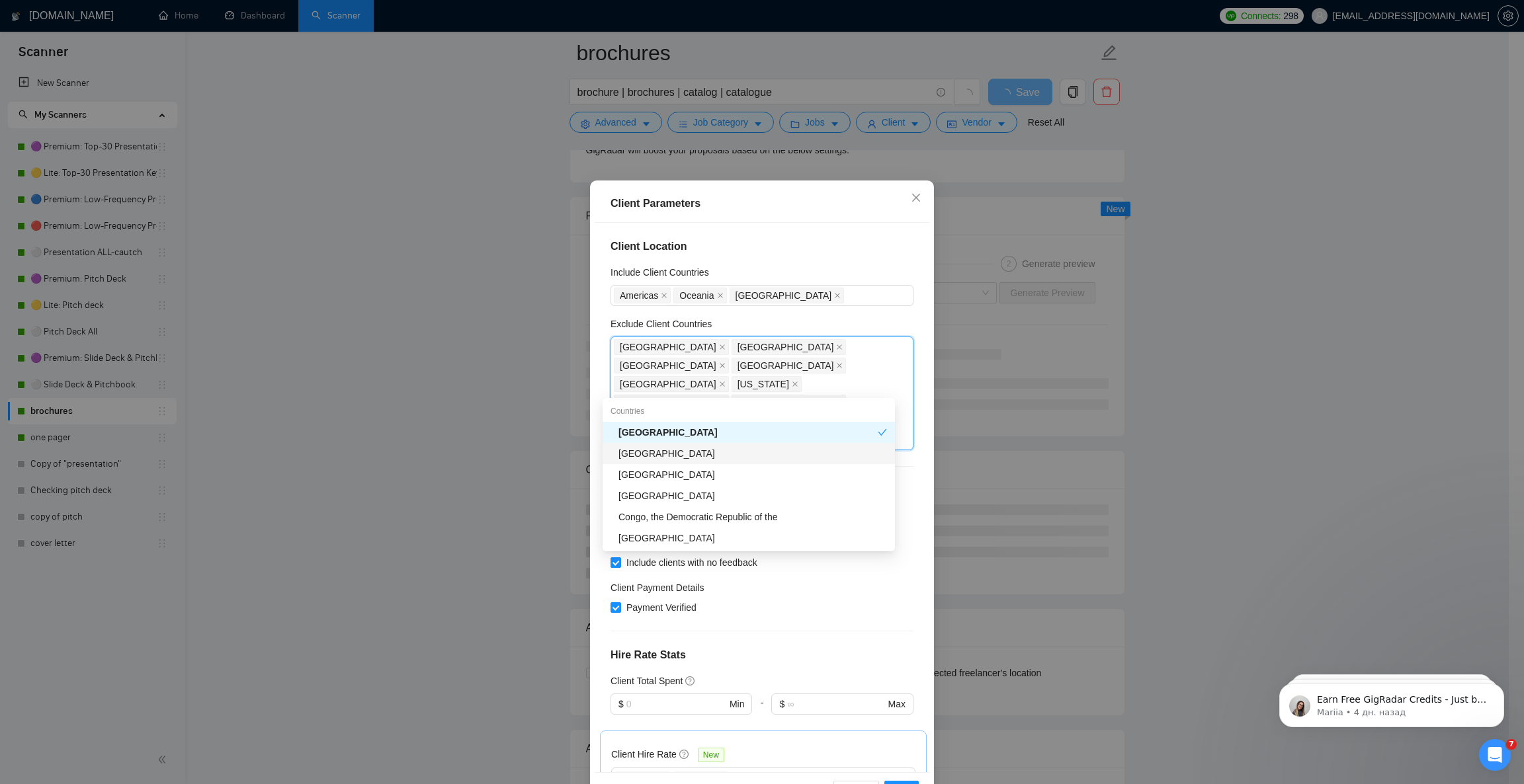
click at [644, 451] on div "[GEOGRAPHIC_DATA]" at bounding box center [753, 454] width 268 height 15
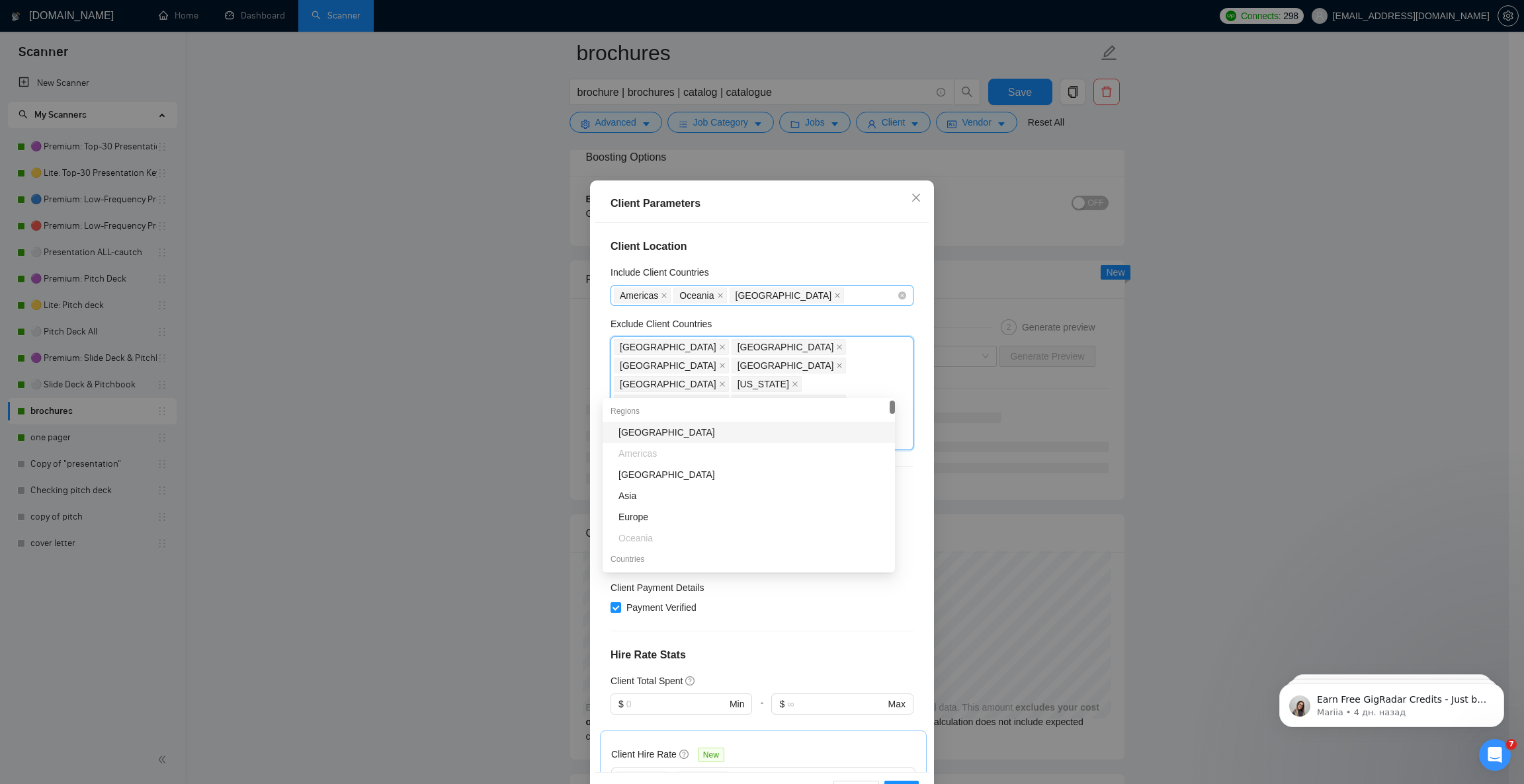
click at [793, 294] on div "[GEOGRAPHIC_DATA] [GEOGRAPHIC_DATA] [GEOGRAPHIC_DATA]" at bounding box center [755, 295] width 283 height 19
type input "e"
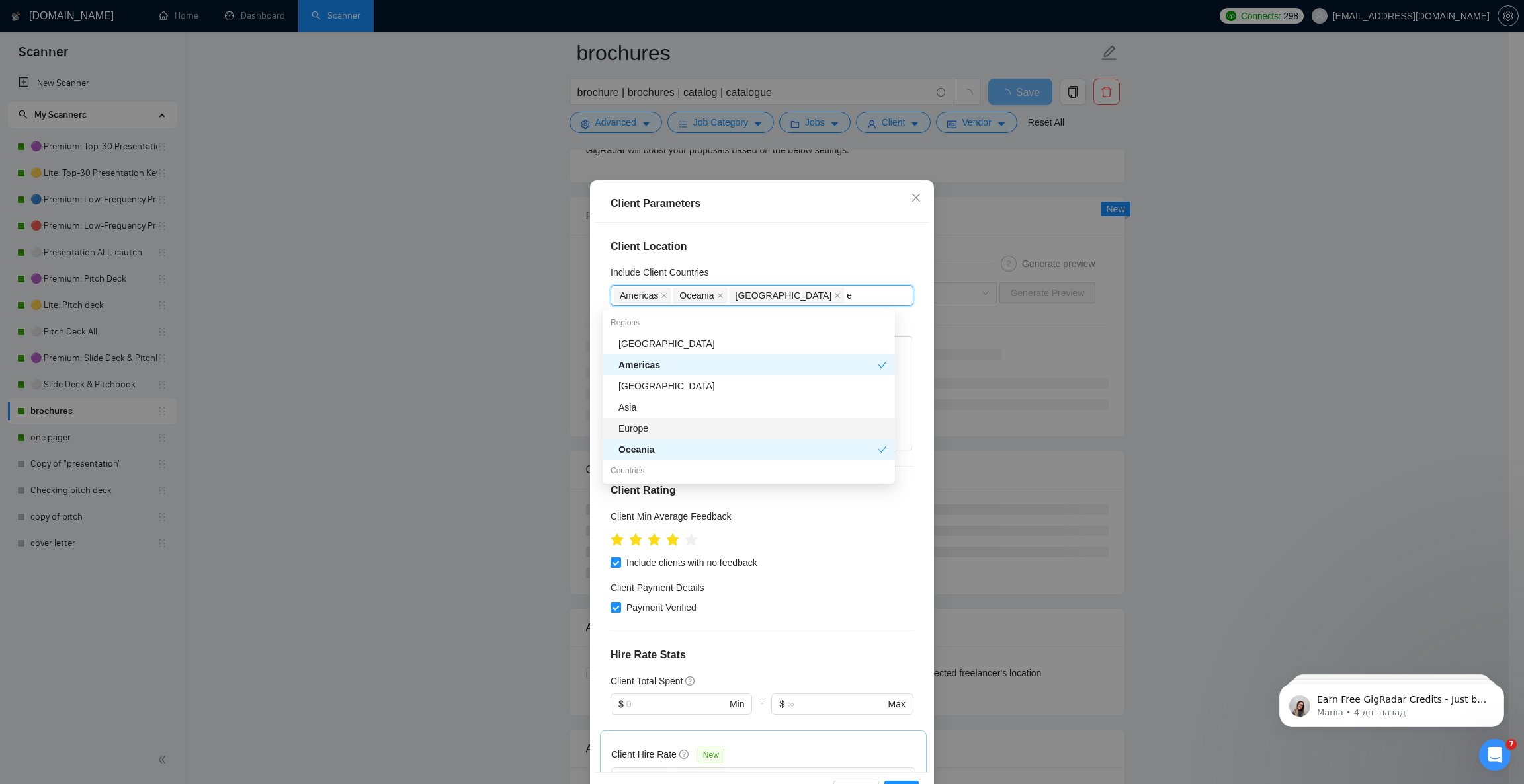
click at [642, 427] on div "Europe" at bounding box center [753, 428] width 268 height 15
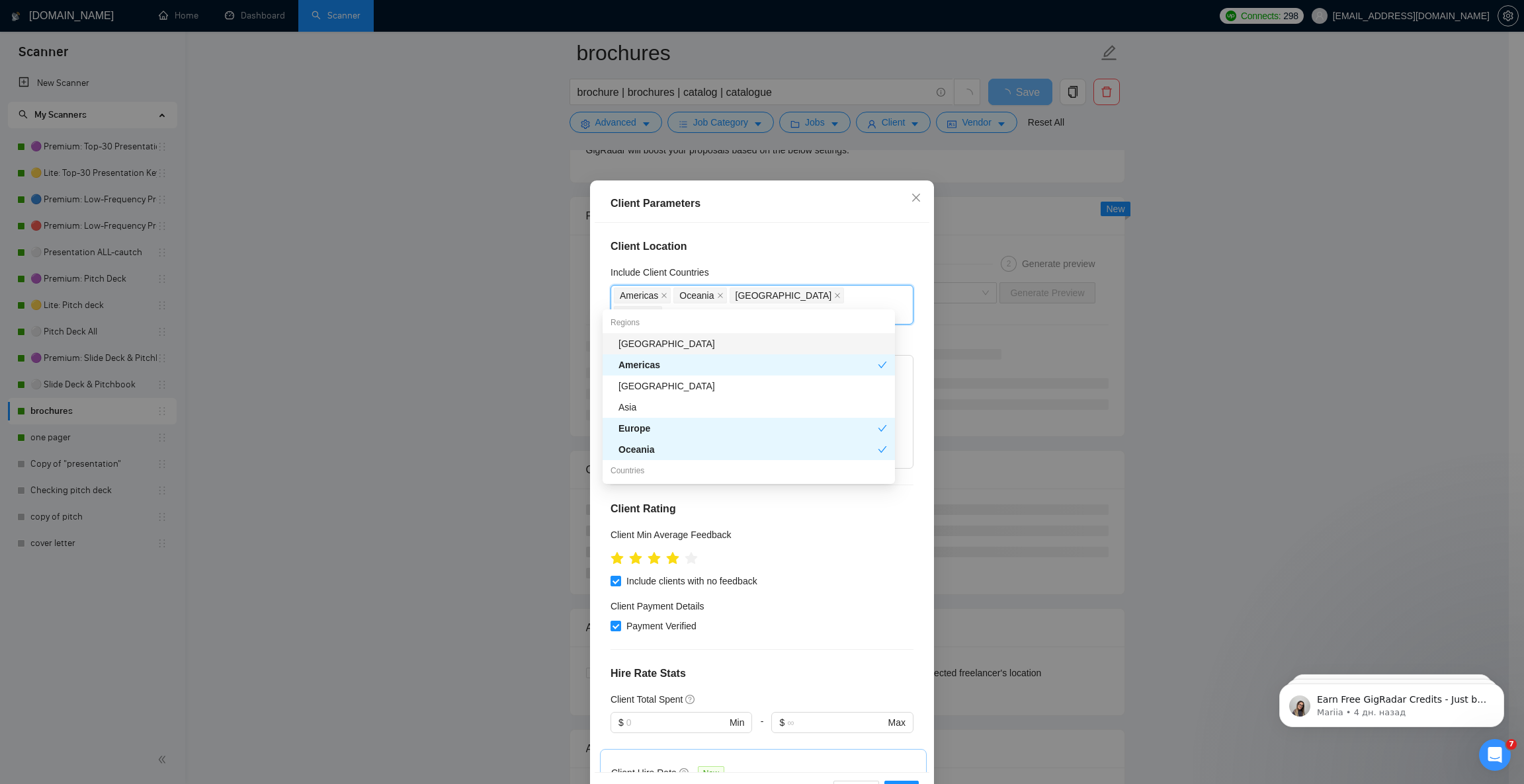
click at [747, 229] on div "Client Location Include Client Countries [GEOGRAPHIC_DATA], [GEOGRAPHIC_DATA], …" at bounding box center [762, 497] width 334 height 549
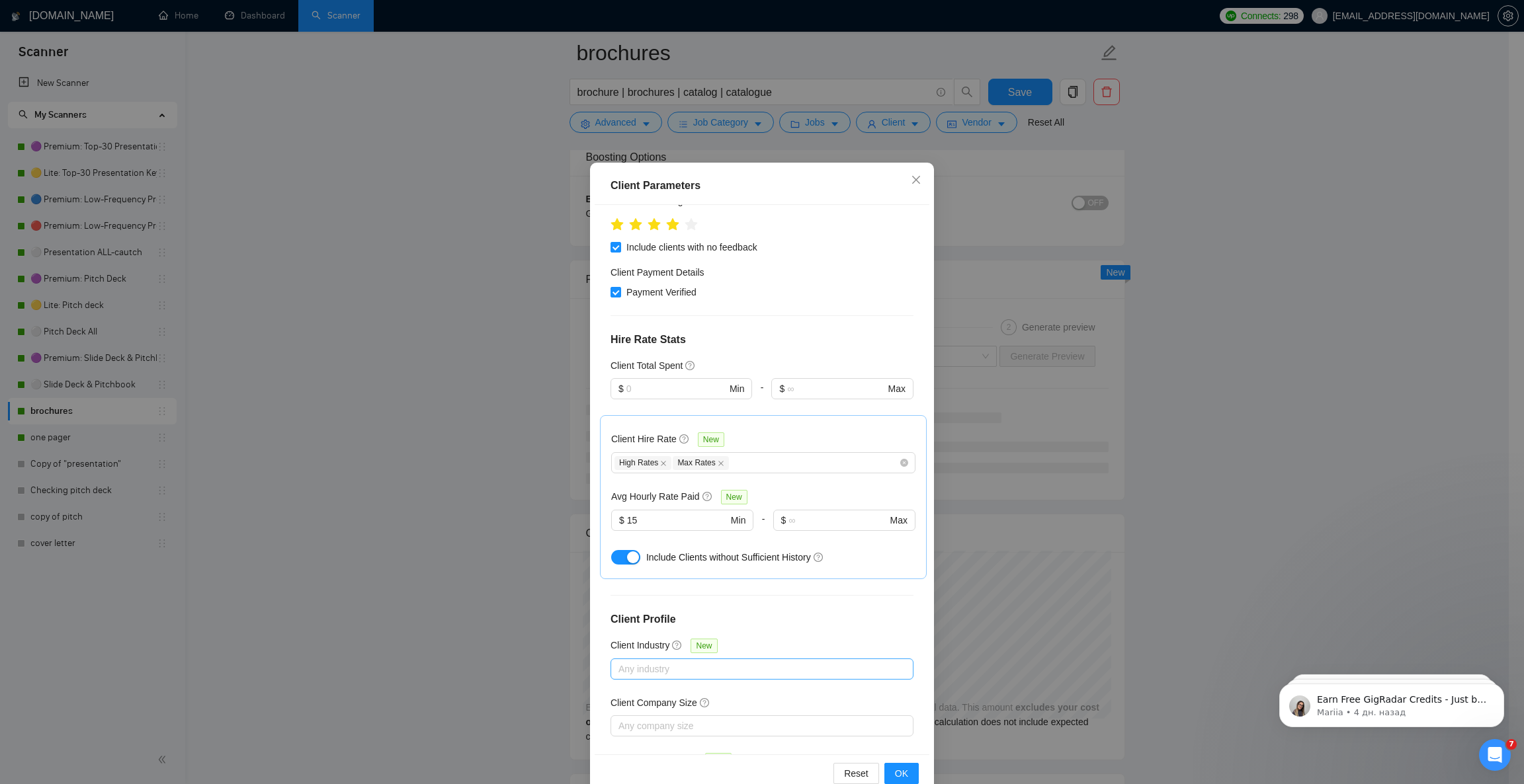
scroll to position [45, 0]
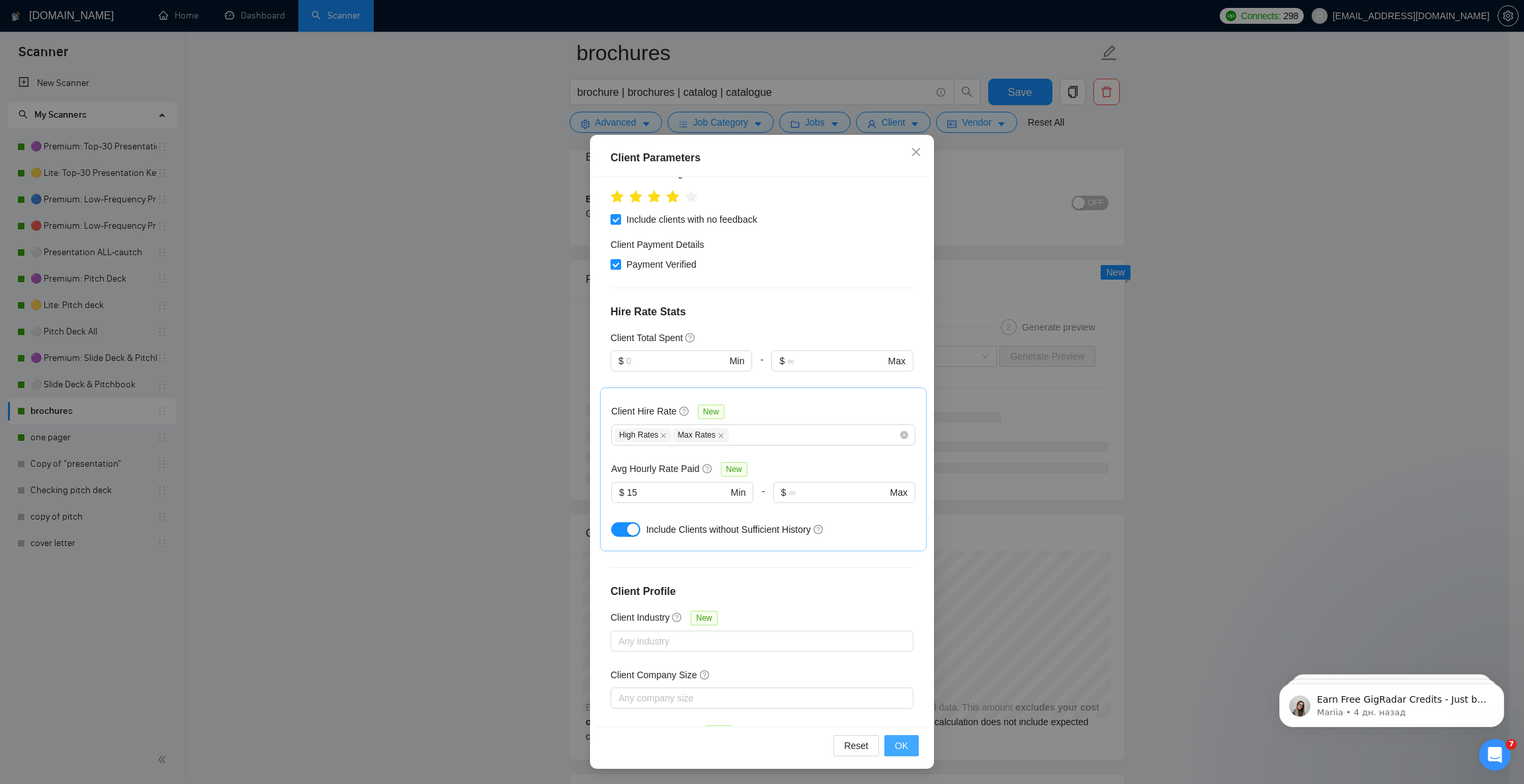
click at [898, 753] on button "OK" at bounding box center [902, 746] width 35 height 21
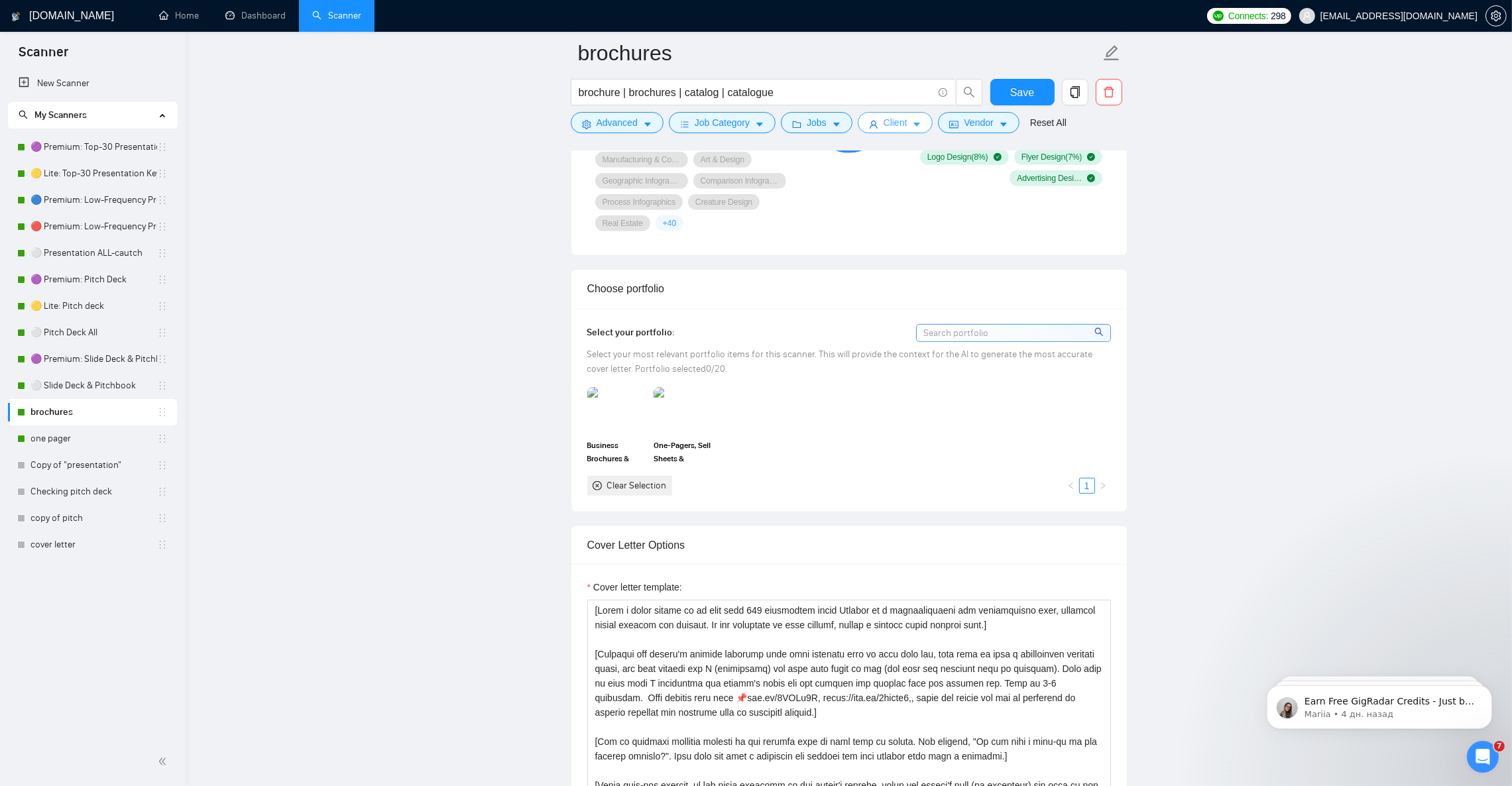
scroll to position [1093, 0]
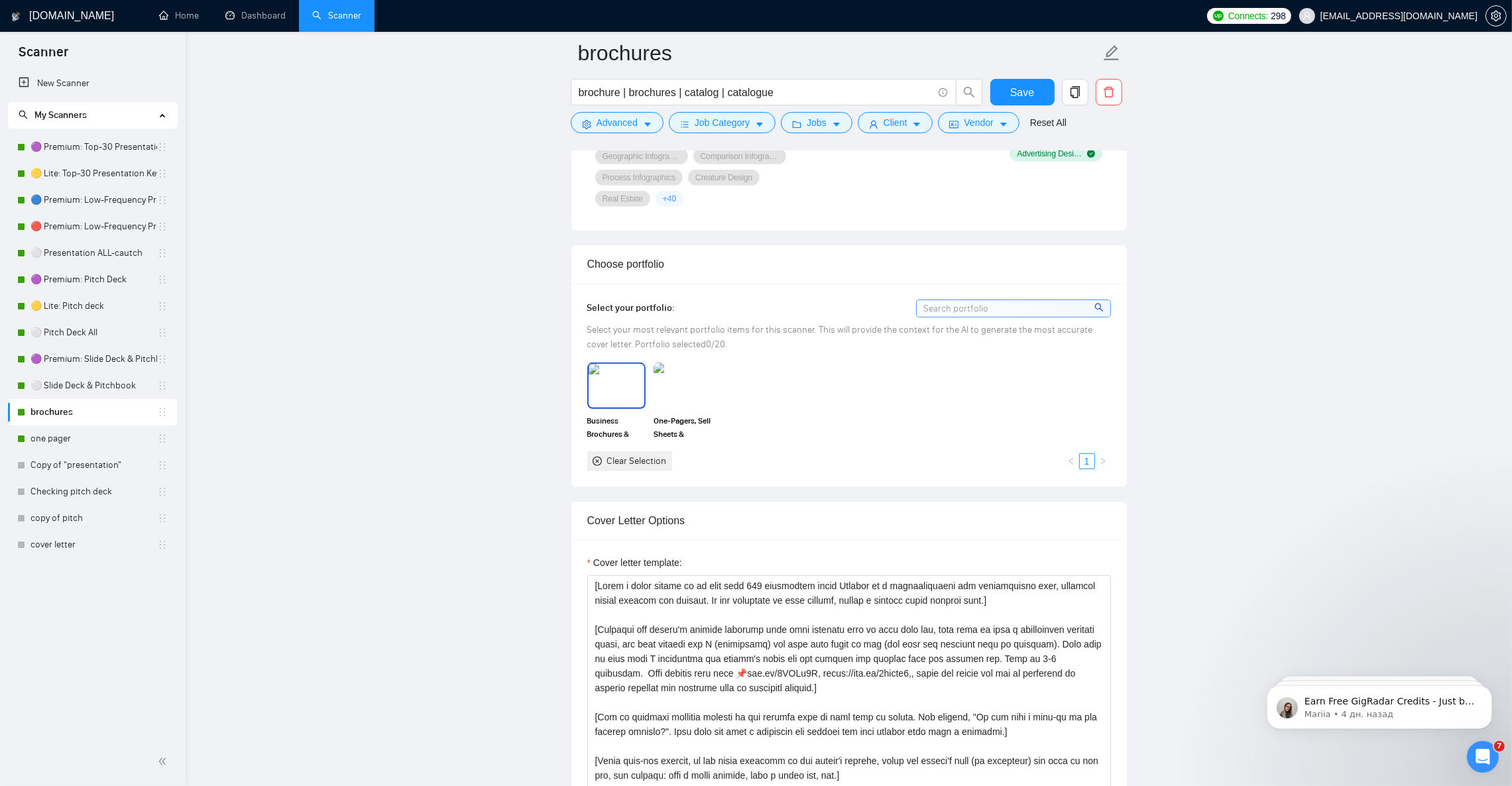
click at [630, 423] on div "Business Brochures & Reports | Infographics, Layout & Visual Design" at bounding box center [616, 401] width 58 height 78
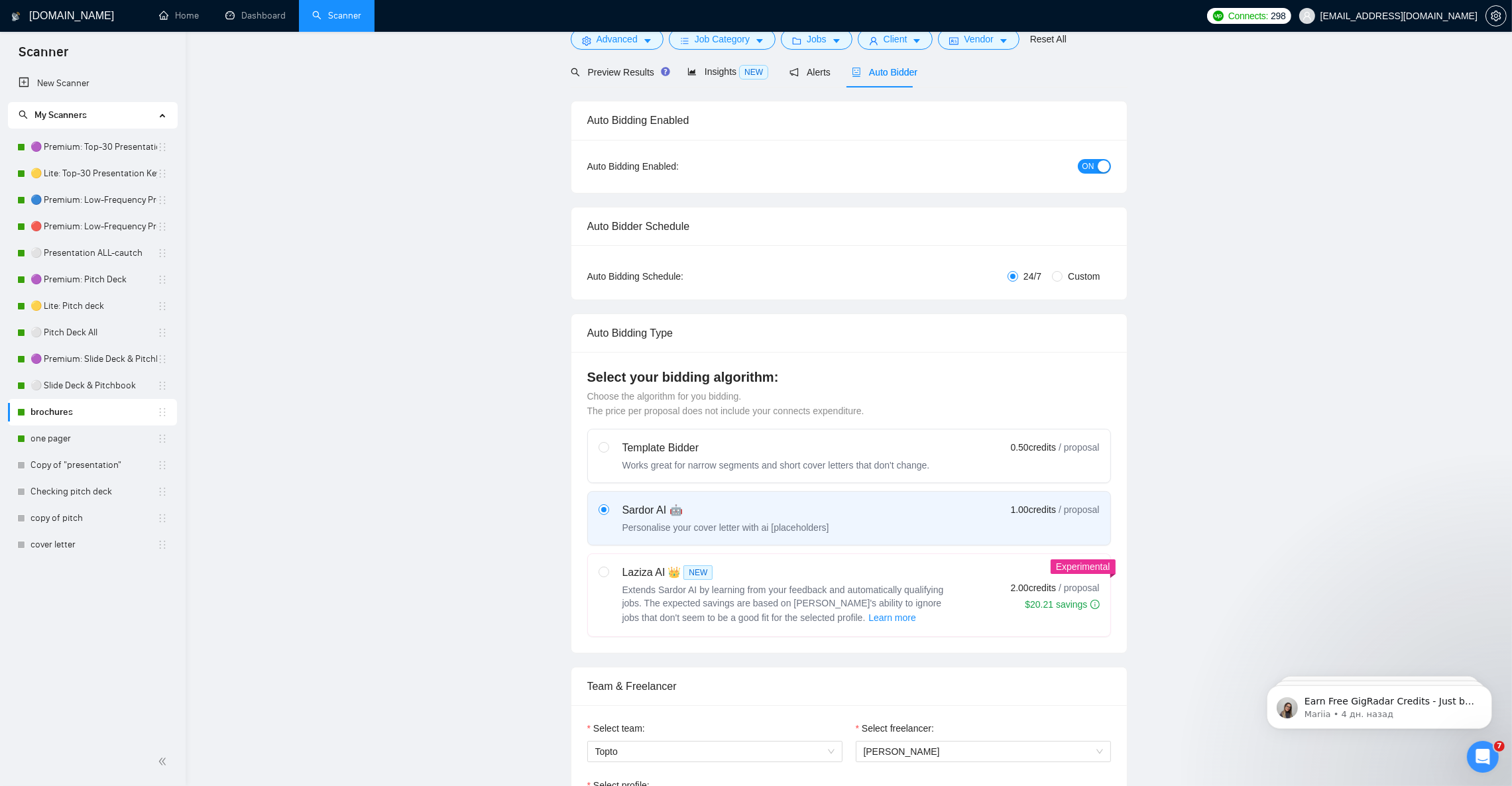
scroll to position [0, 0]
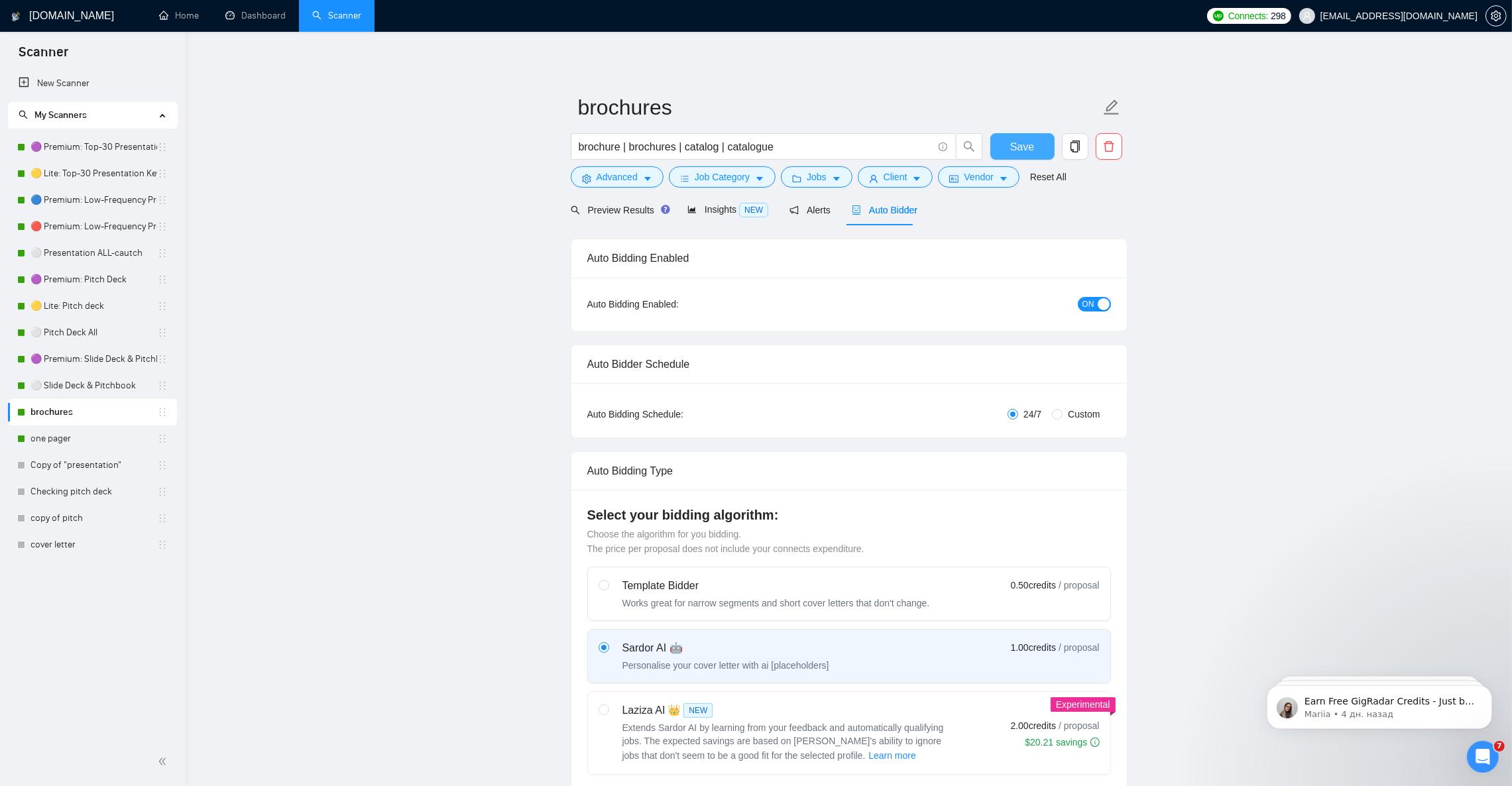
click at [1012, 145] on span "Save" at bounding box center [1022, 146] width 24 height 17
click at [649, 181] on icon "caret-down" at bounding box center [646, 178] width 9 height 9
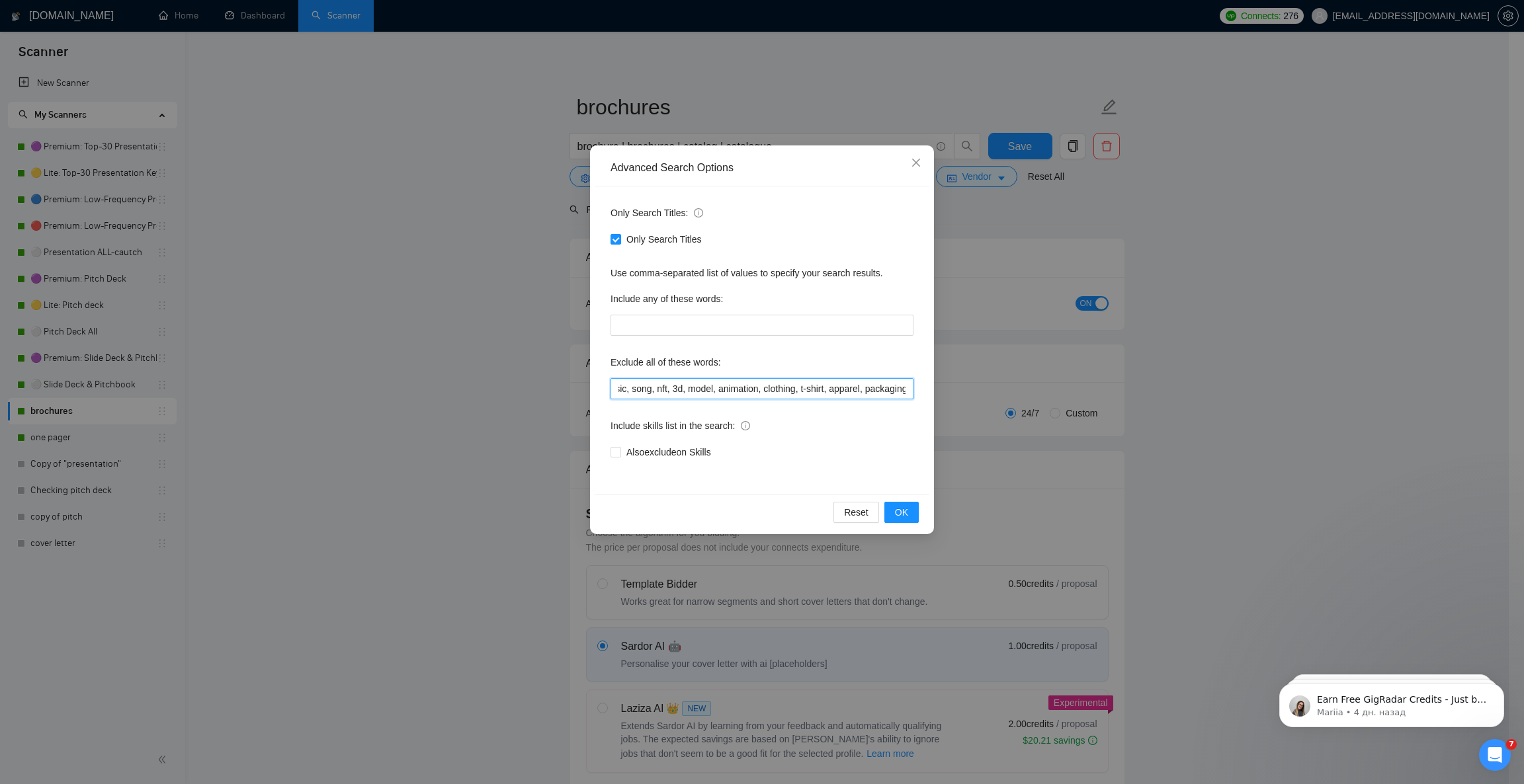
scroll to position [0, 774]
drag, startPoint x: 846, startPoint y: 389, endPoint x: 936, endPoint y: 388, distance: 90.0
click at [936, 388] on div "Advanced Search Options Only Search Titles: Only Search Titles Use comma-separa…" at bounding box center [762, 392] width 1524 height 784
click at [892, 387] on input "prezi, keynote, figma, writer, video, webinar, student, homework, assignment, e…" at bounding box center [762, 389] width 303 height 21
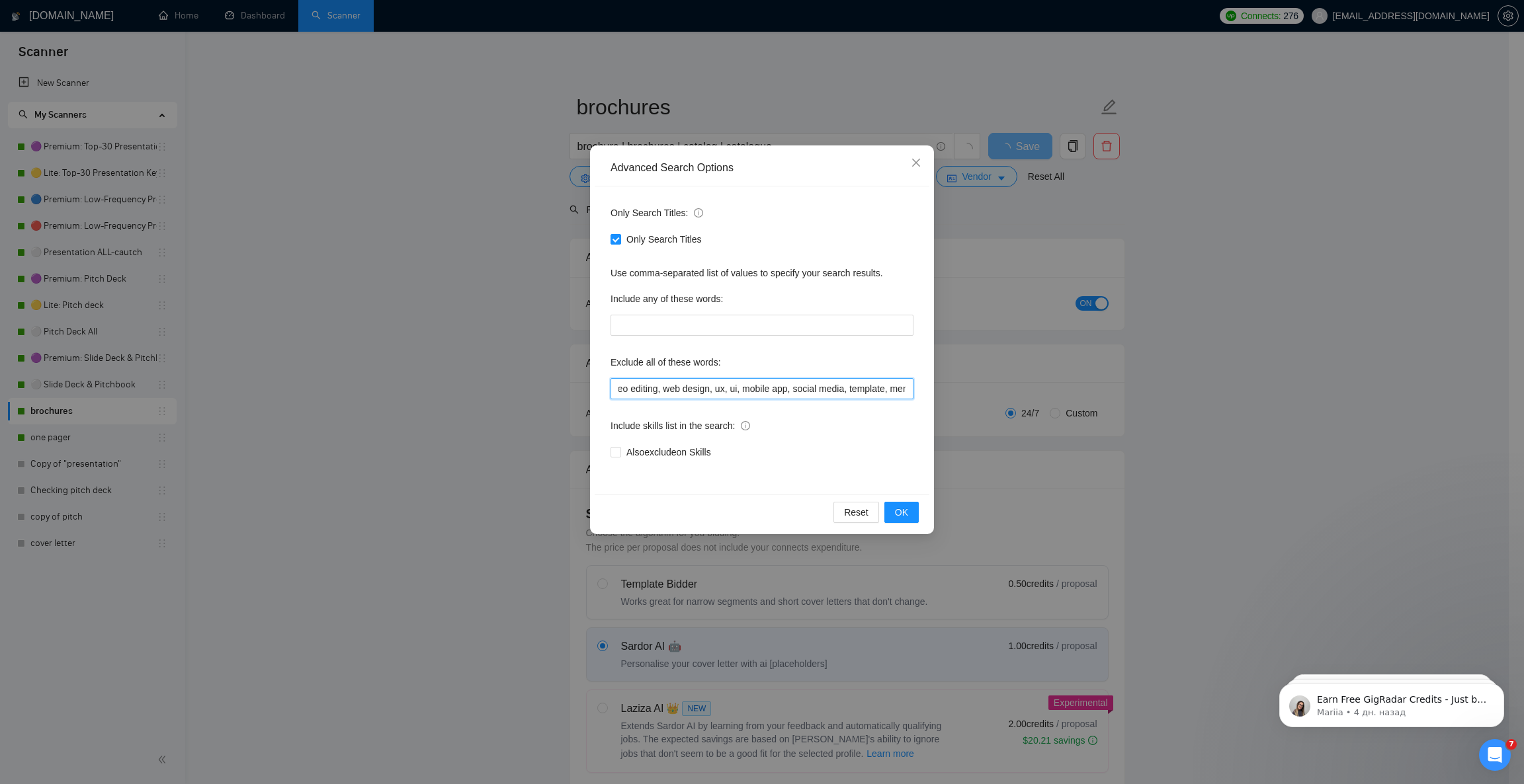
paste input "resume, CV, cover letter [DEMOGRAPHIC_DATA], wedding, birthday"
click at [910, 510] on button "OK" at bounding box center [902, 512] width 35 height 21
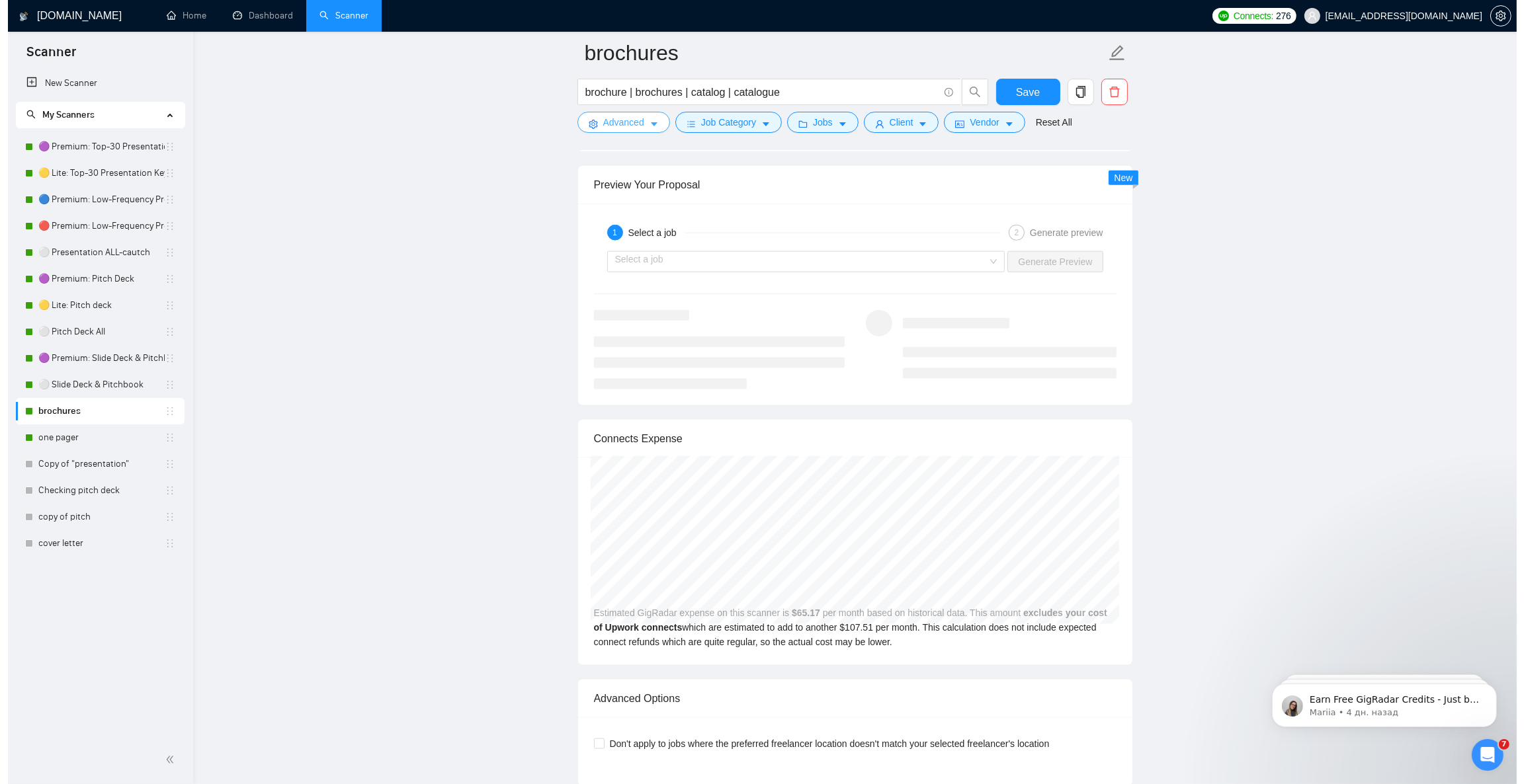
scroll to position [2479, 0]
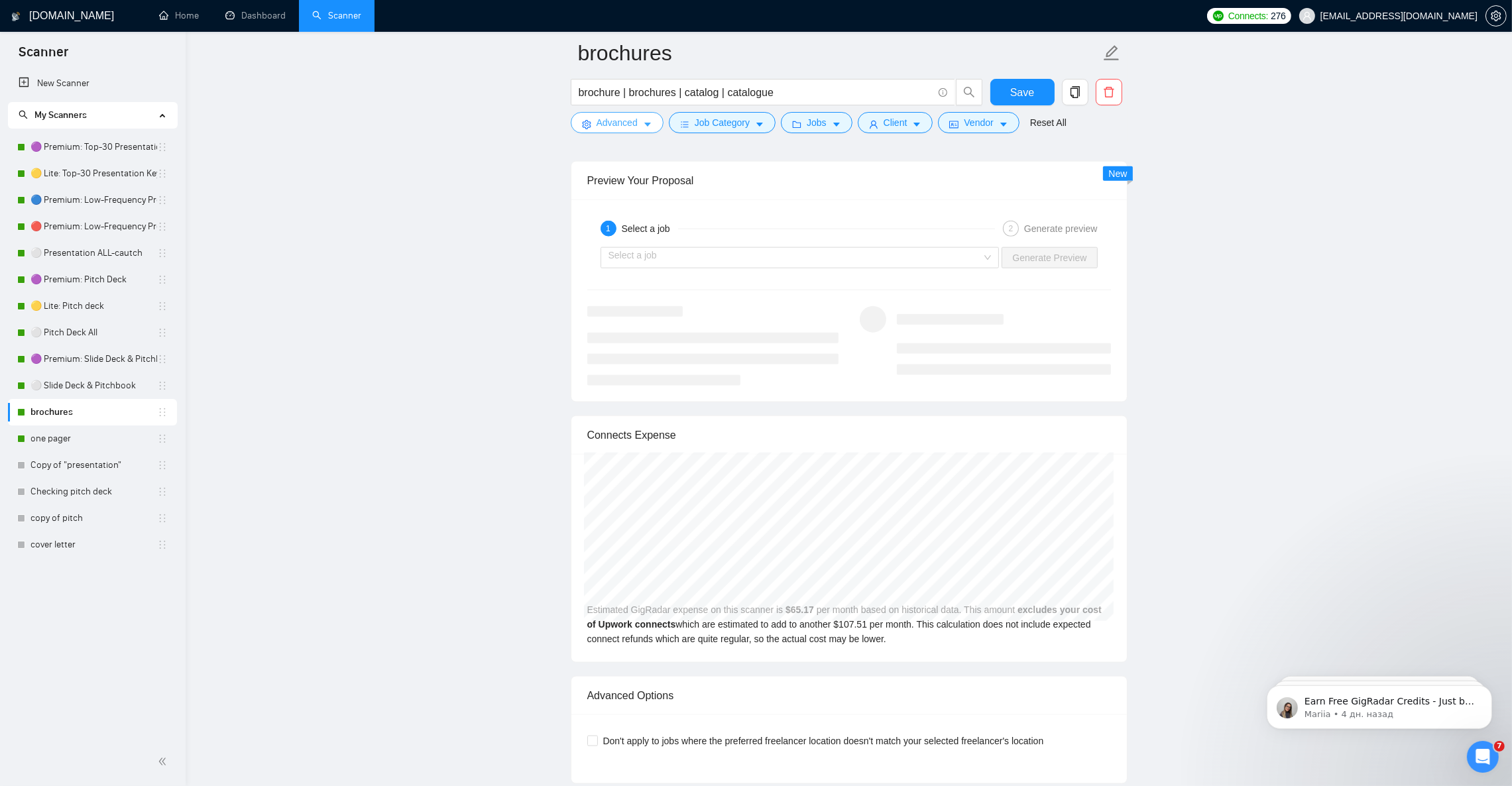
click at [642, 127] on icon "caret-down" at bounding box center [646, 124] width 9 height 9
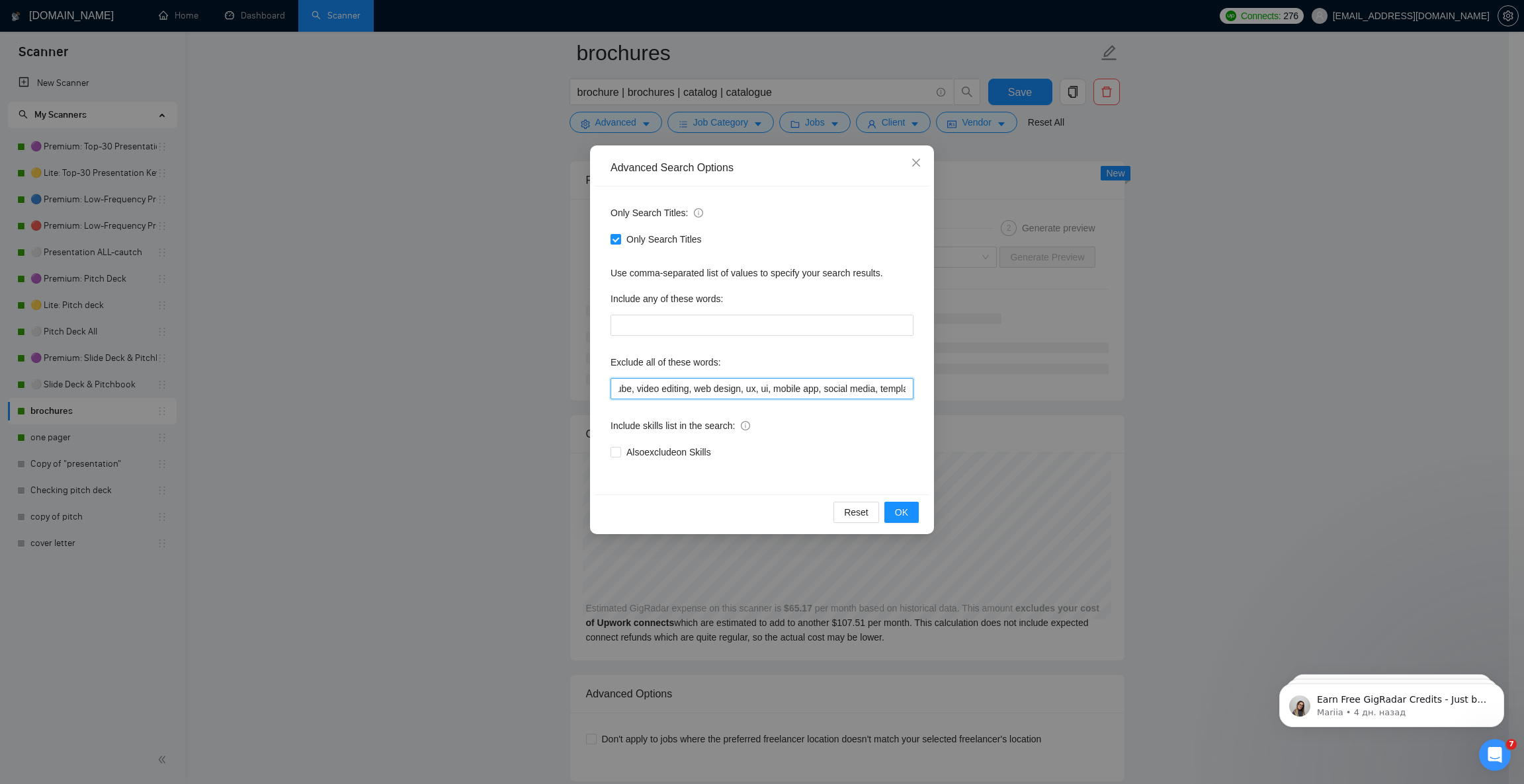
scroll to position [0, 986]
drag, startPoint x: 846, startPoint y: 392, endPoint x: 875, endPoint y: 384, distance: 30.1
click at [976, 394] on div "Advanced Search Options Only Search Titles: Only Search Titles Use comma-separa…" at bounding box center [762, 392] width 1524 height 784
click at [838, 383] on input "prezi, keynote, figma, writer, video, webinar, student, homework, assignment, e…" at bounding box center [762, 389] width 303 height 21
drag, startPoint x: 886, startPoint y: 387, endPoint x: 927, endPoint y: 383, distance: 41.2
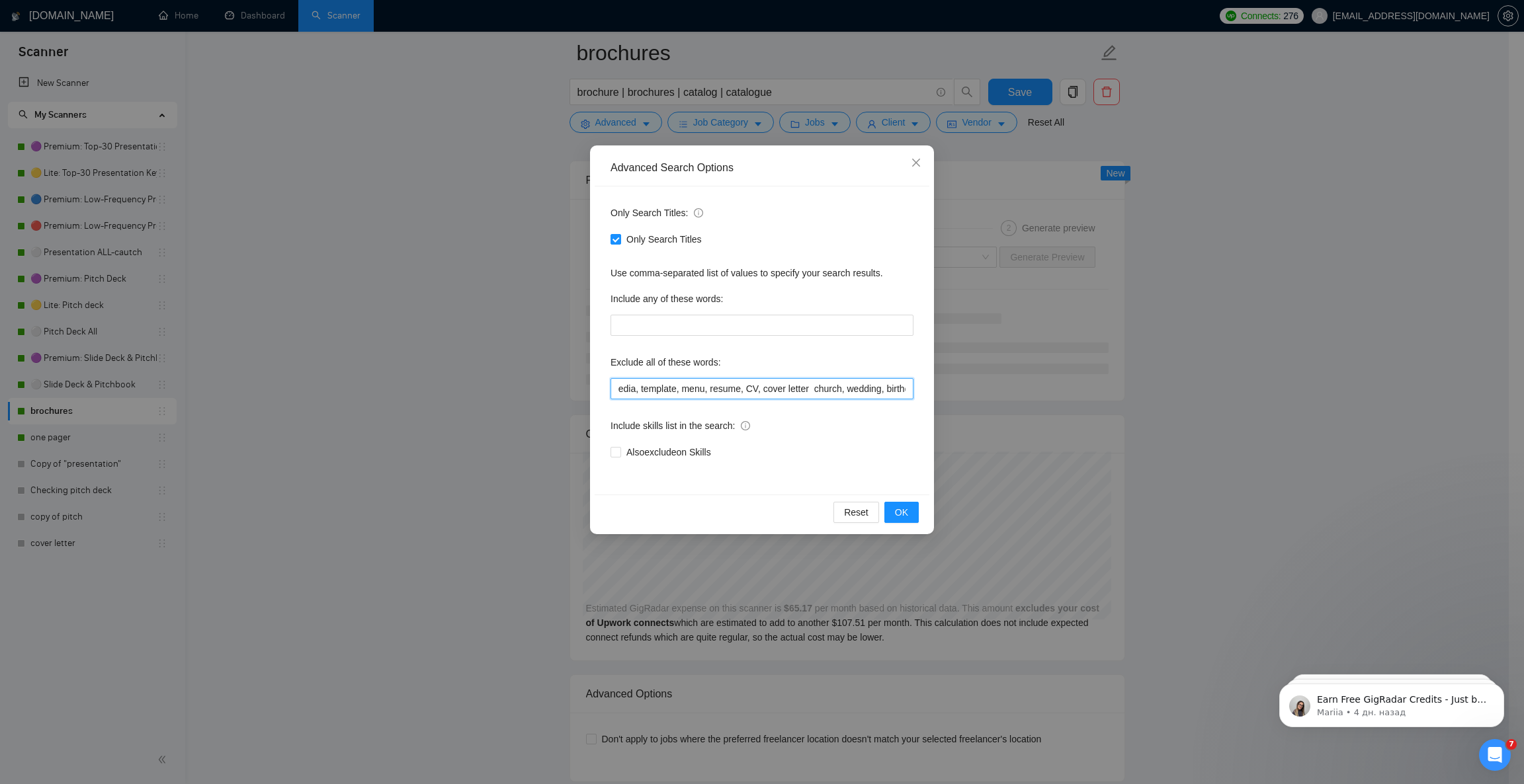
click at [927, 383] on div "Only Search Titles: Only Search Titles Use comma-separated list of values to sp…" at bounding box center [762, 340] width 334 height 309
click at [895, 380] on input "prezi, keynote, figma, writer, video, webinar, student, homework, assignment, e…" at bounding box center [762, 389] width 303 height 21
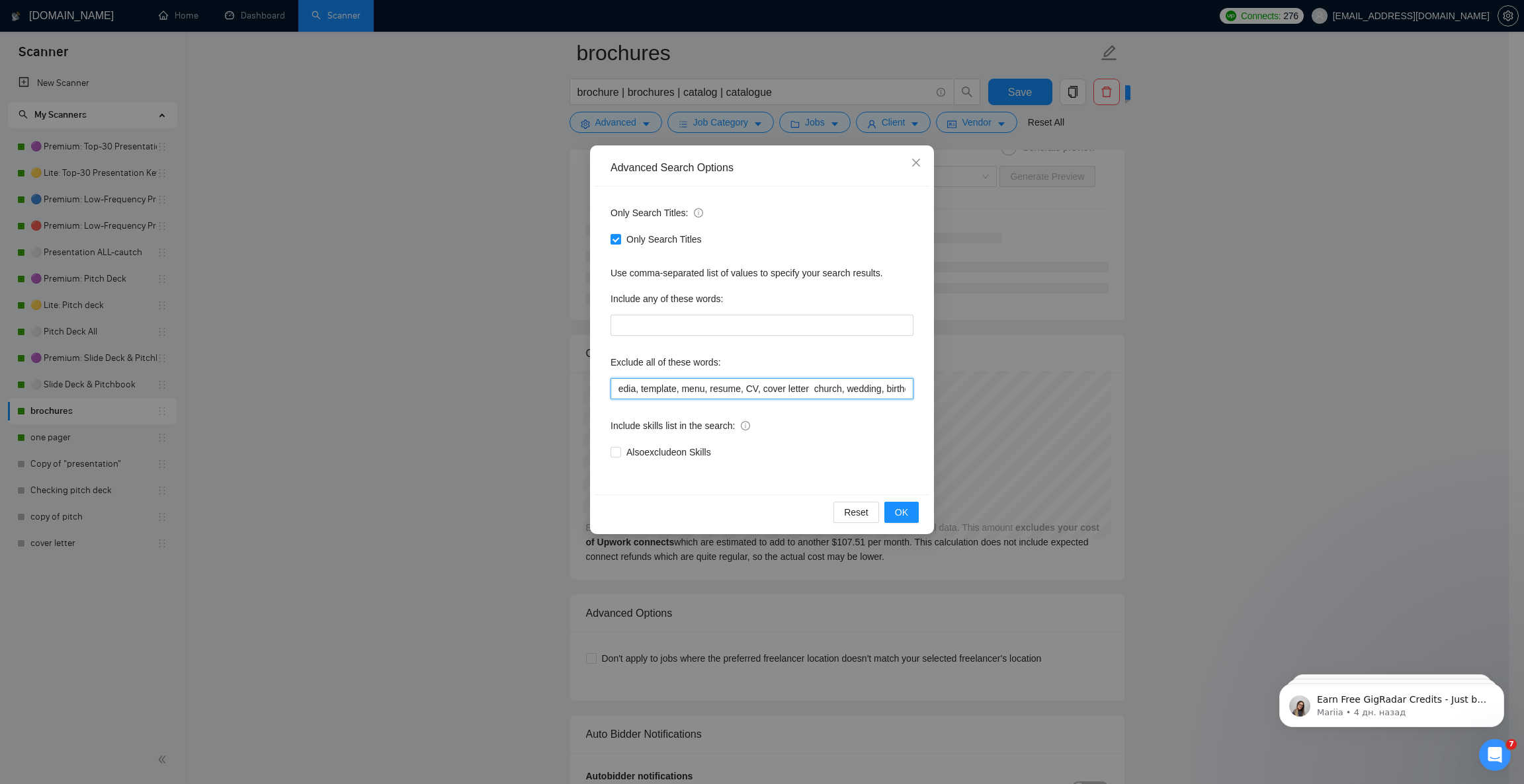
scroll to position [0, 989]
paste input "flyer, leaflet, poster, banner"
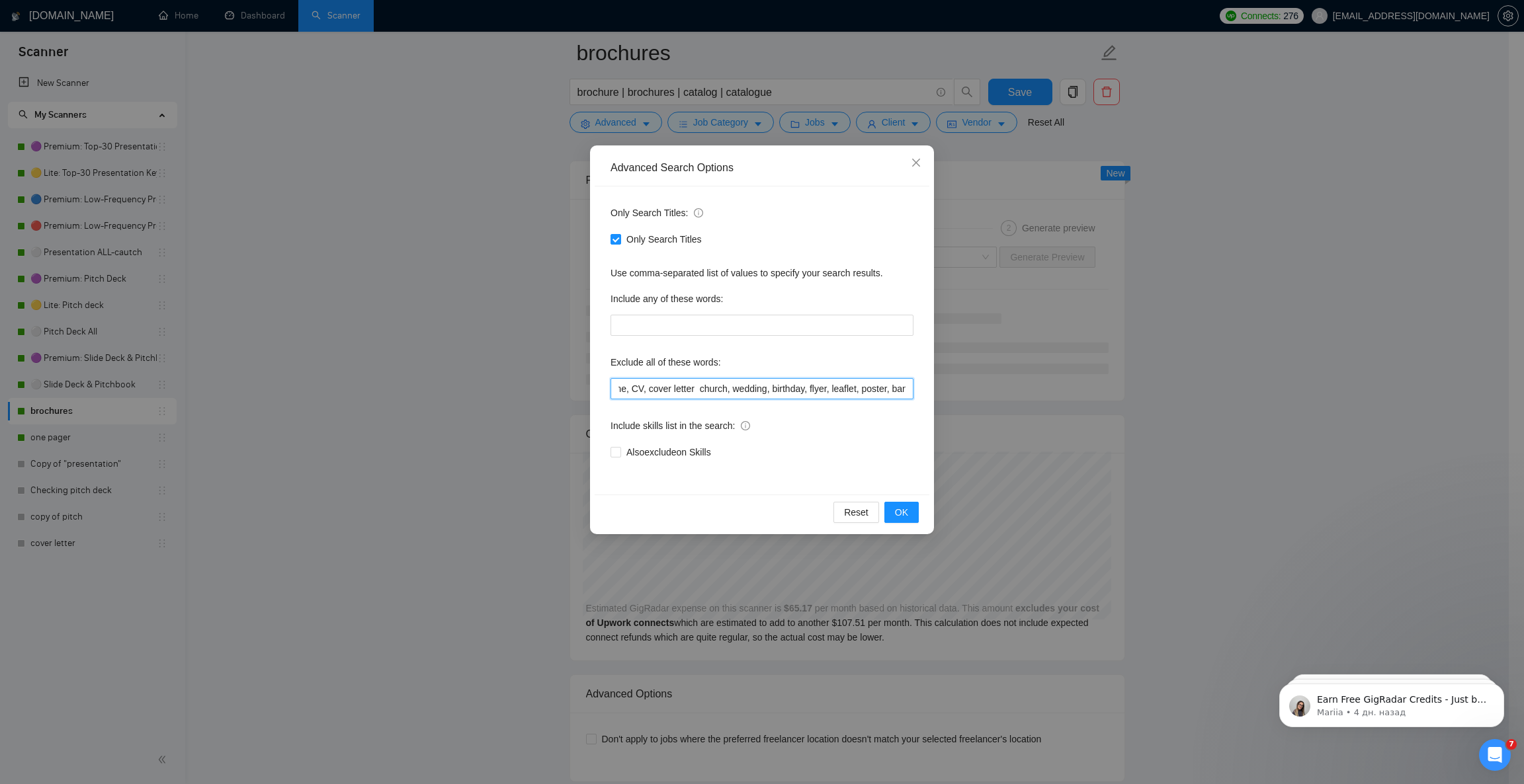
click at [840, 383] on input "prezi, keynote, figma, writer, video, webinar, student, homework, assignment, e…" at bounding box center [762, 389] width 303 height 21
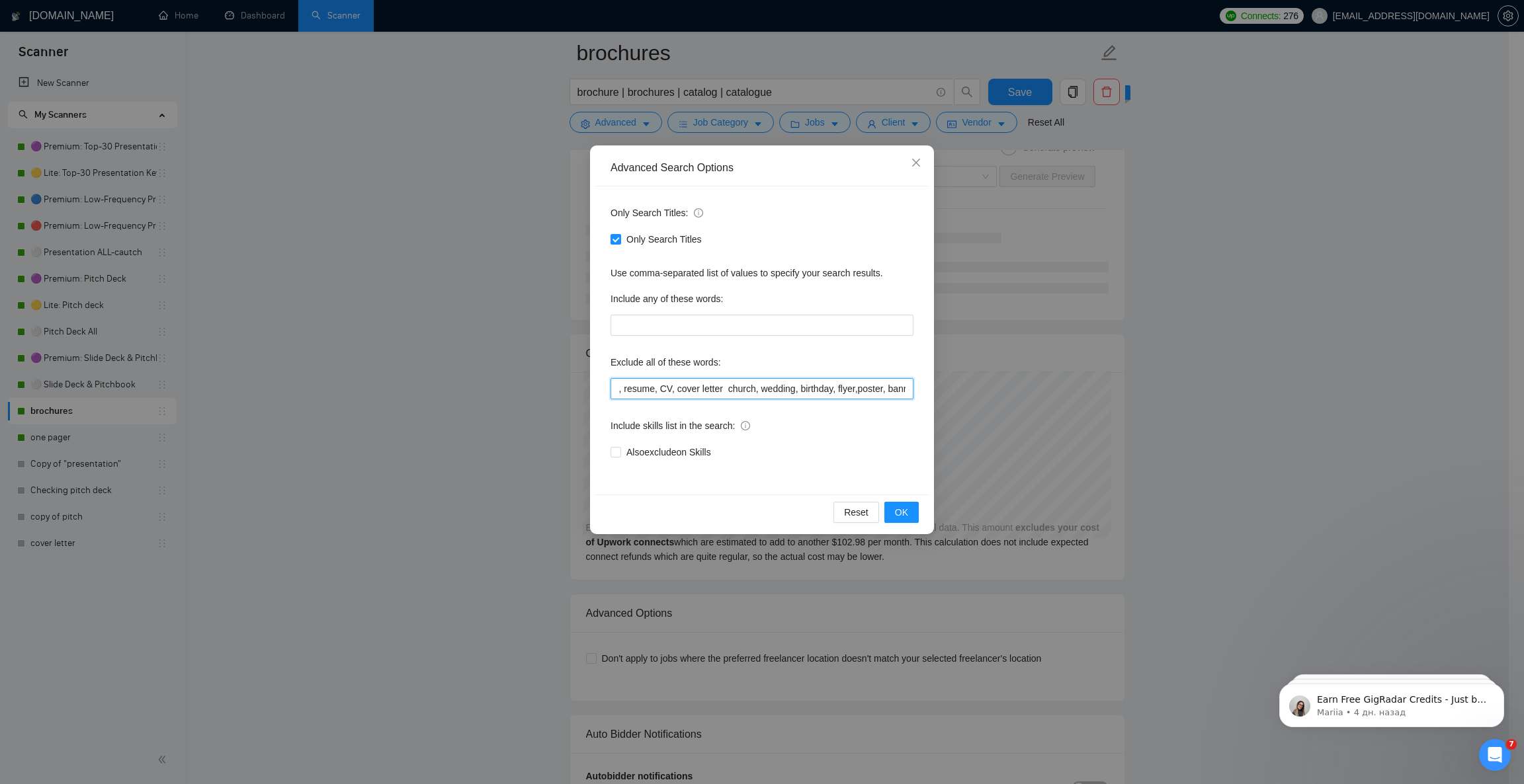
scroll to position [0, 1069]
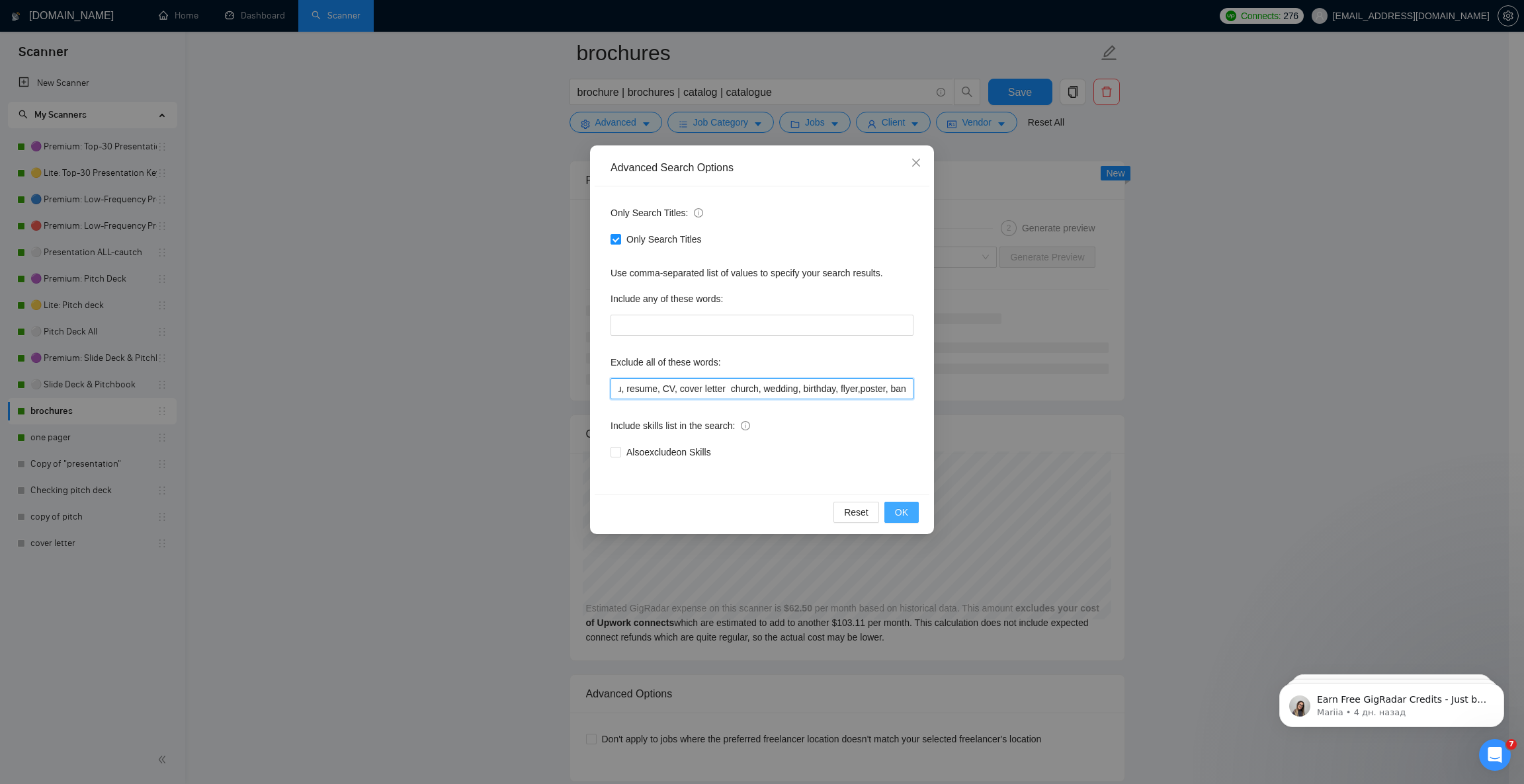
type input "prezi, keynote, figma, writer, video, webinar, student, homework, assignment, e…"
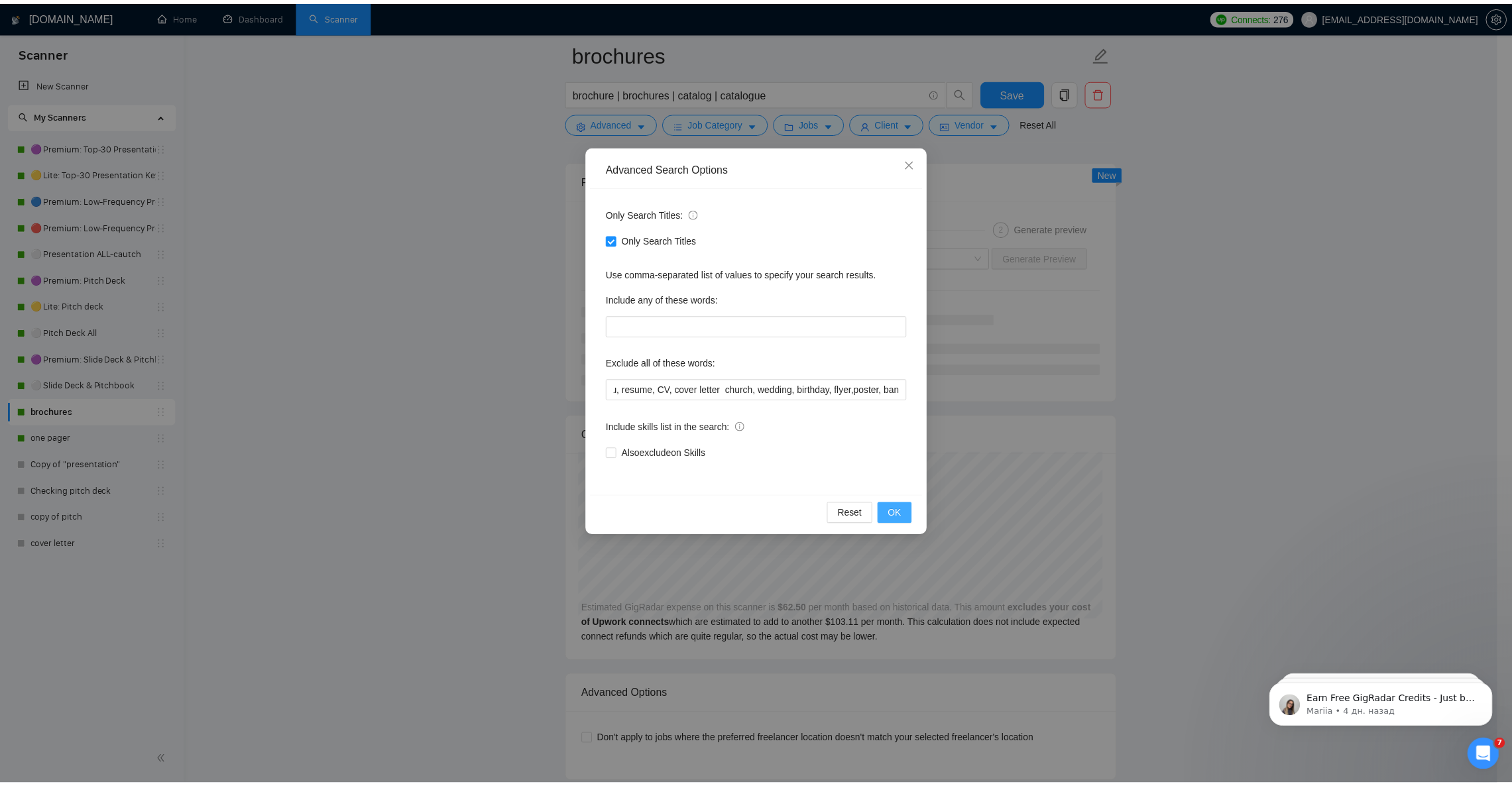
scroll to position [0, 0]
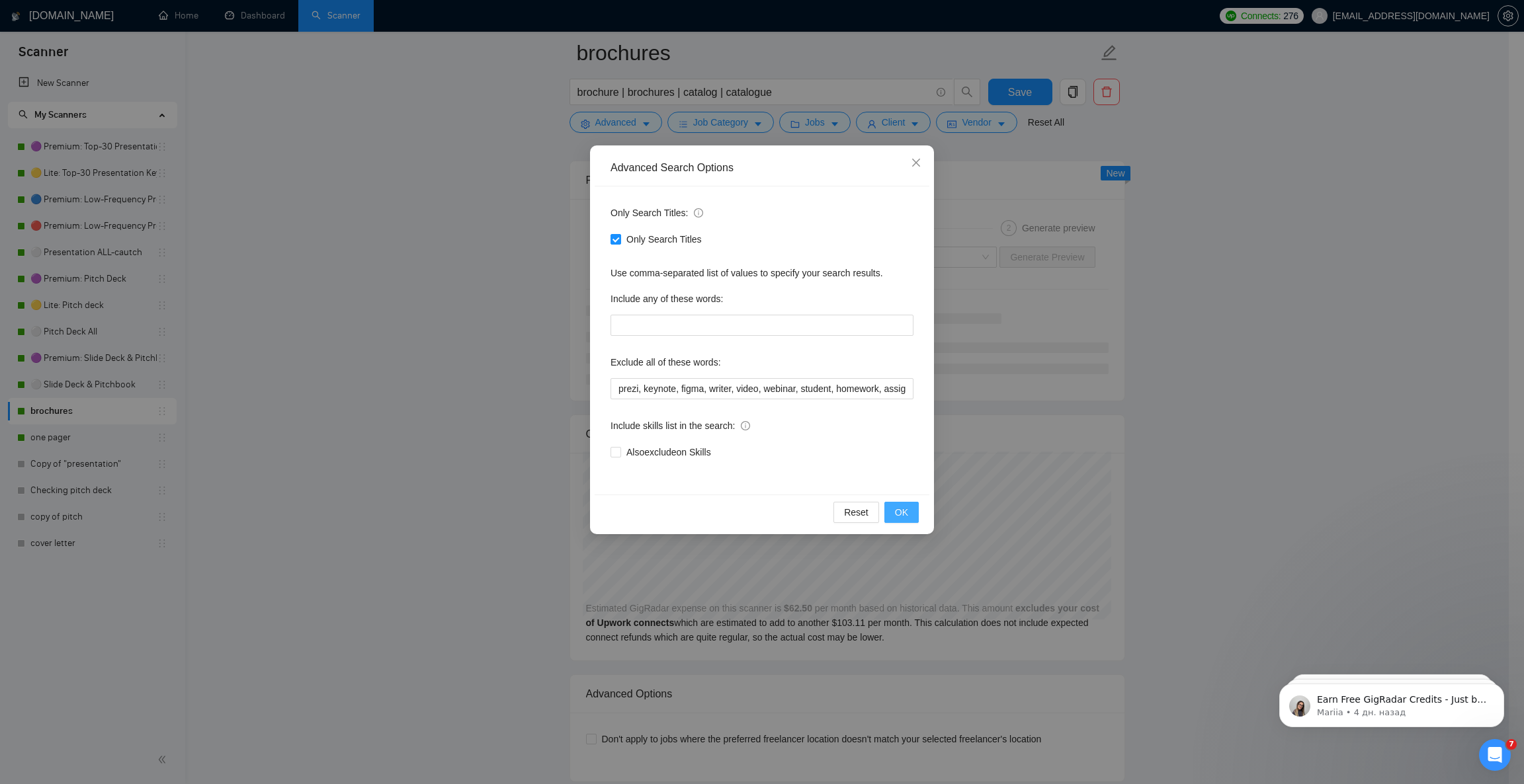
click at [903, 518] on span "OK" at bounding box center [901, 512] width 13 height 15
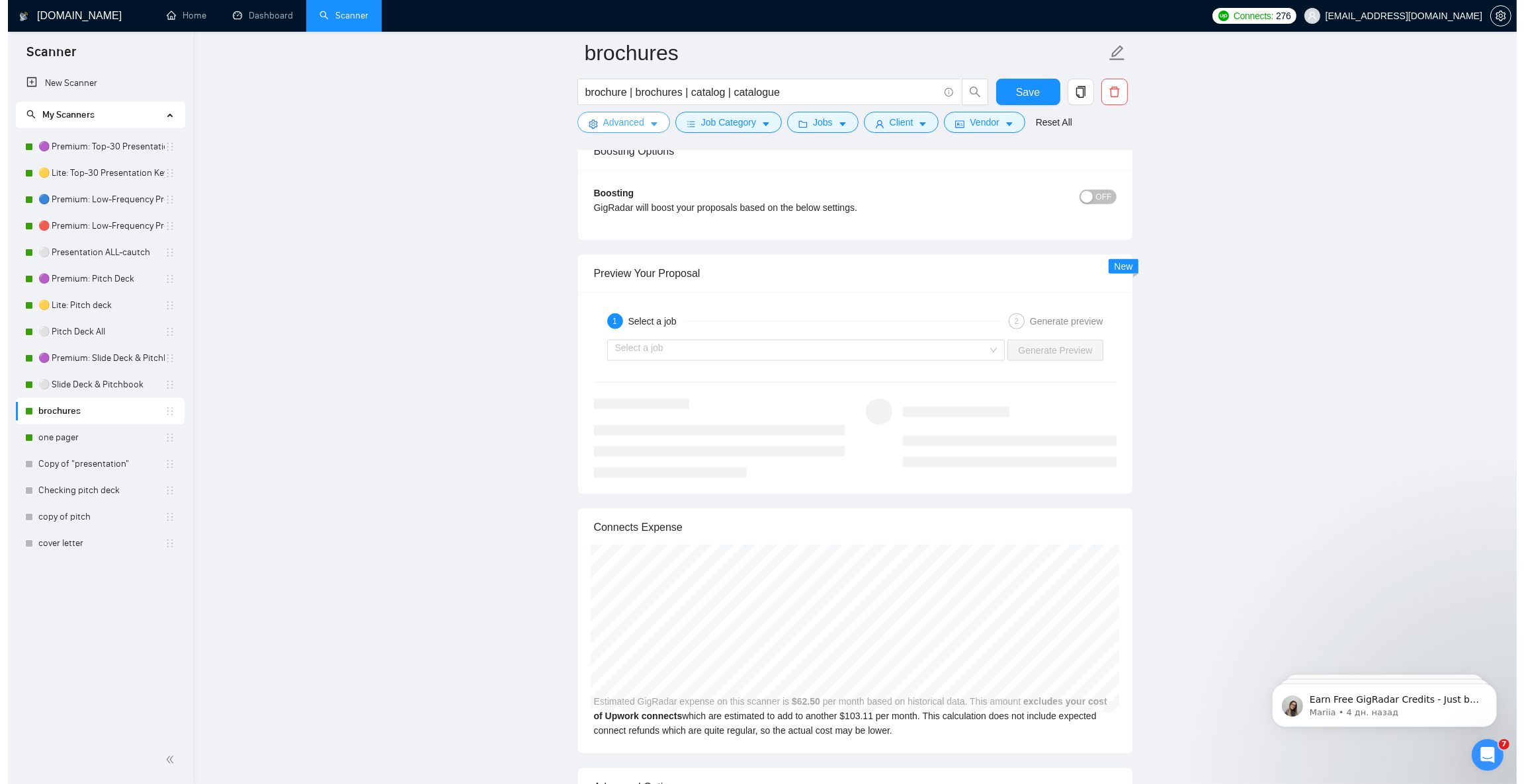
scroll to position [2381, 0]
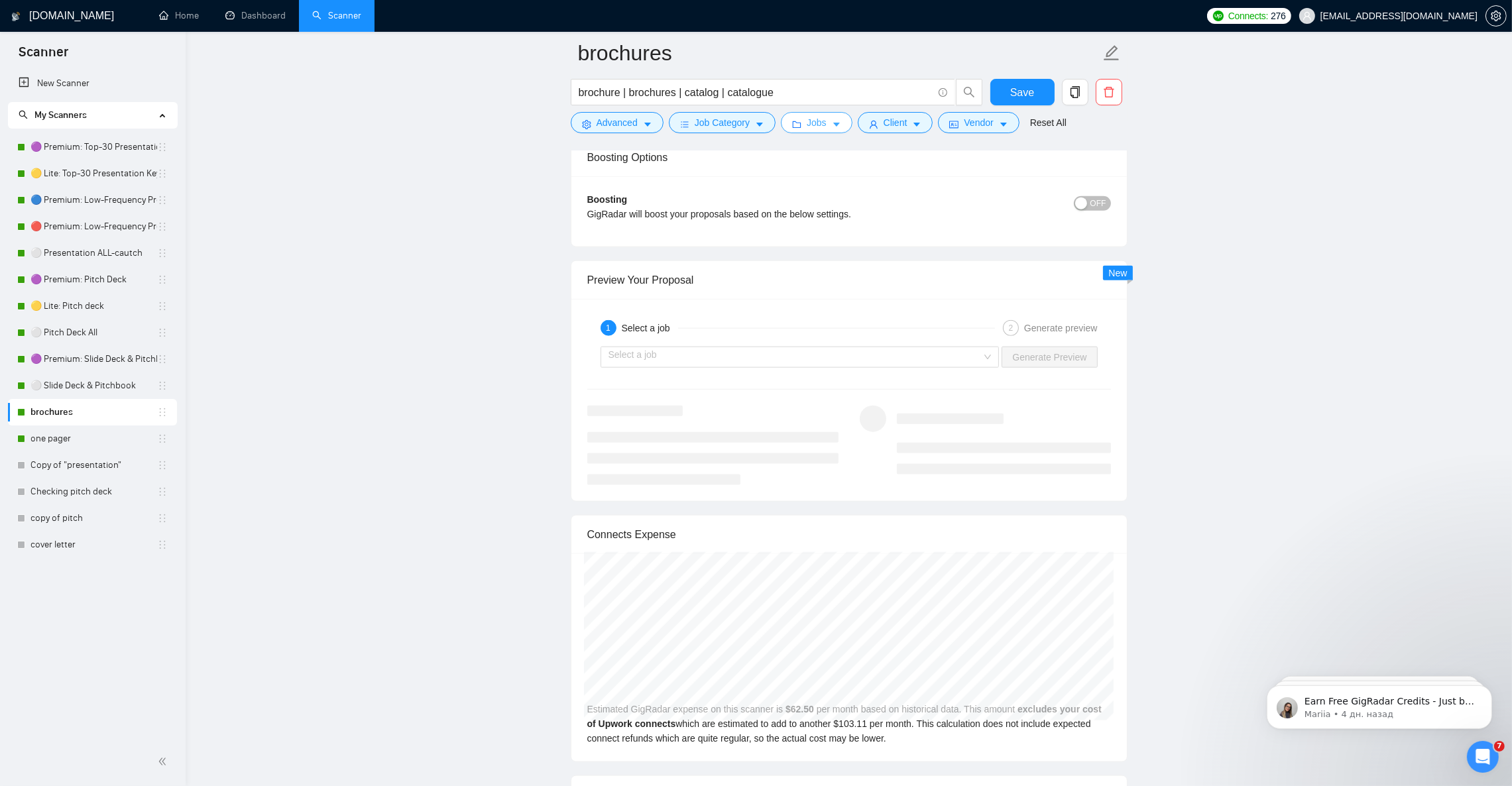
click at [821, 122] on span "Jobs" at bounding box center [816, 123] width 20 height 15
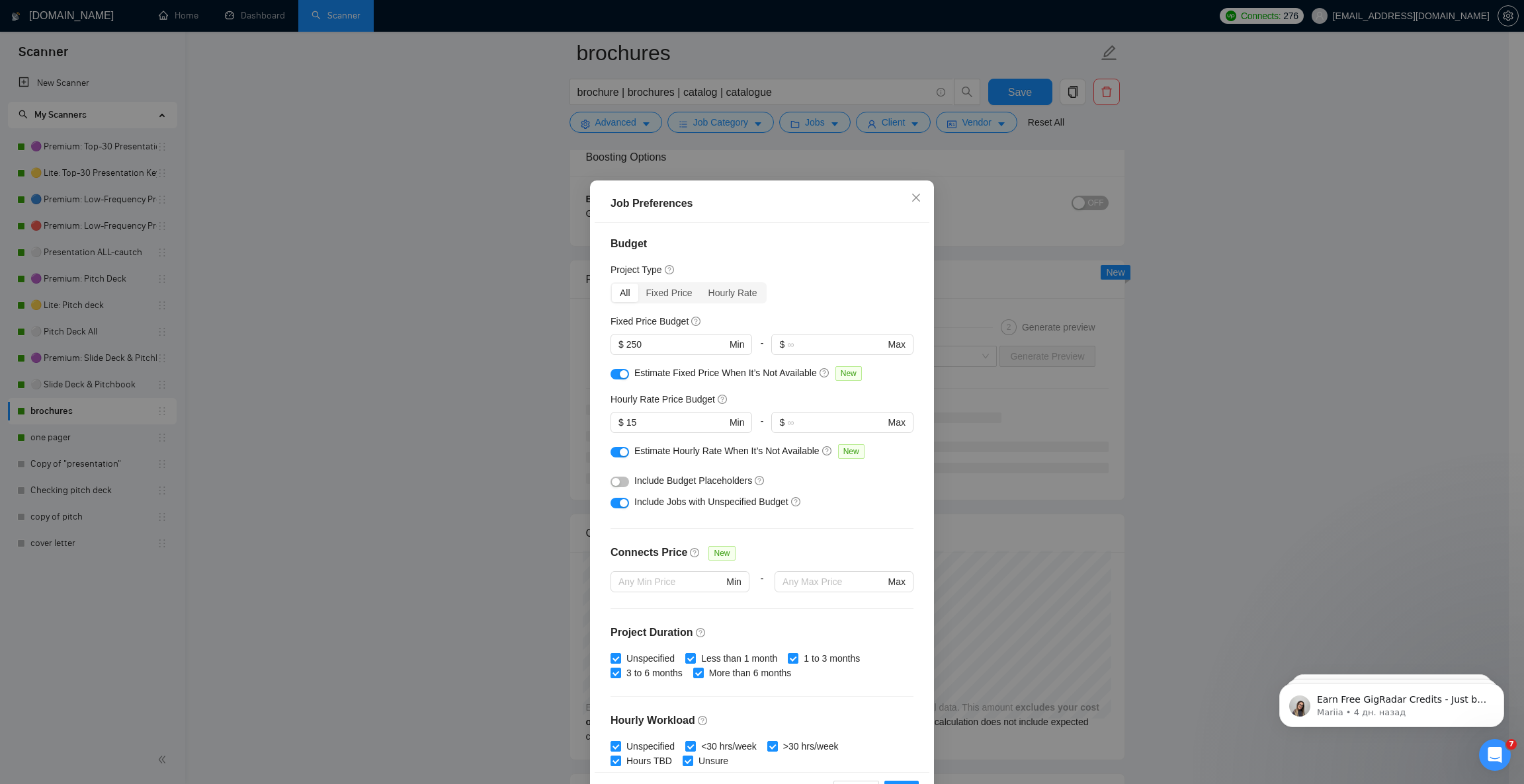
scroll to position [0, 0]
drag, startPoint x: 628, startPoint y: 426, endPoint x: 620, endPoint y: 424, distance: 8.2
click at [626, 424] on input "15" at bounding box center [676, 425] width 100 height 15
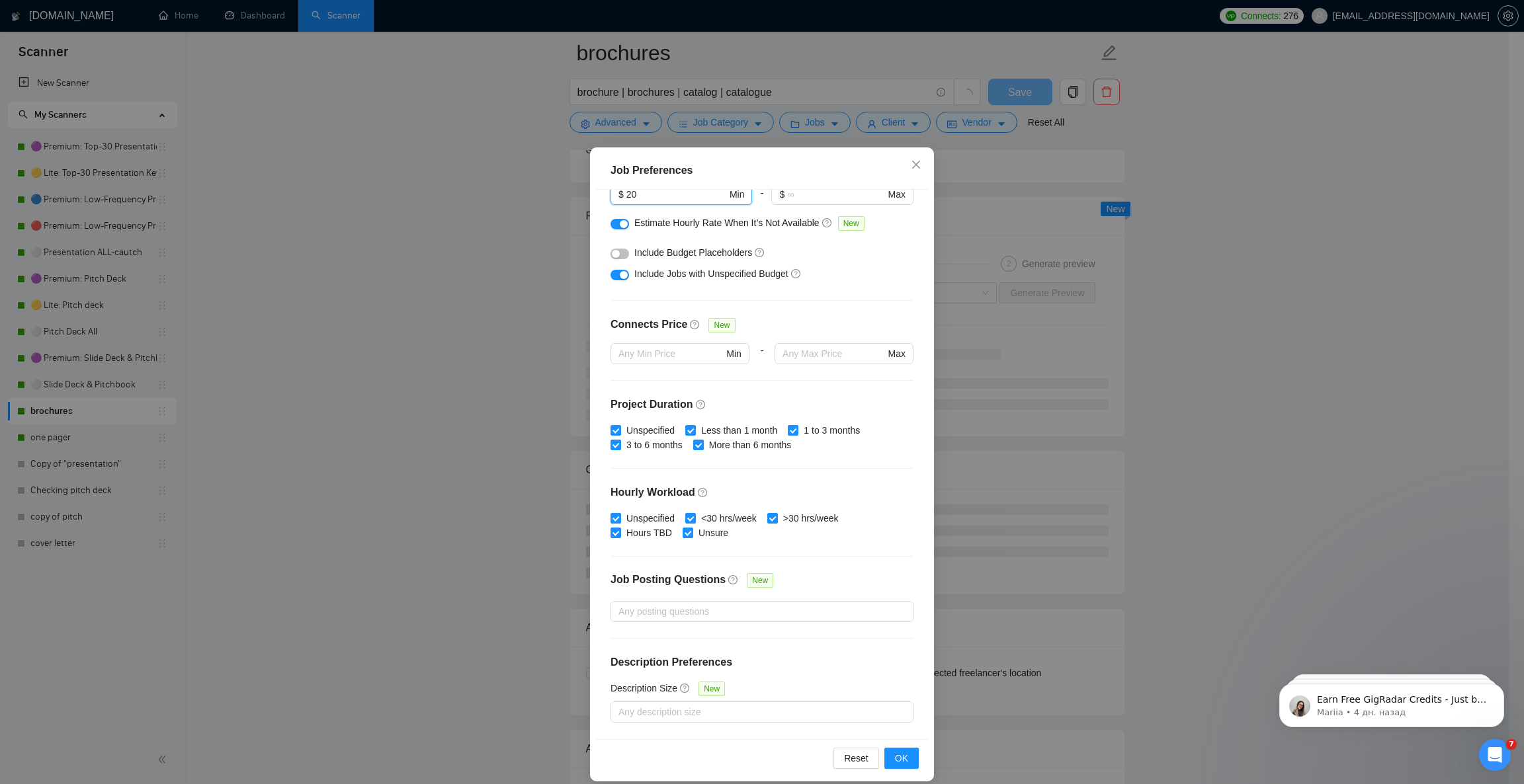
scroll to position [45, 0]
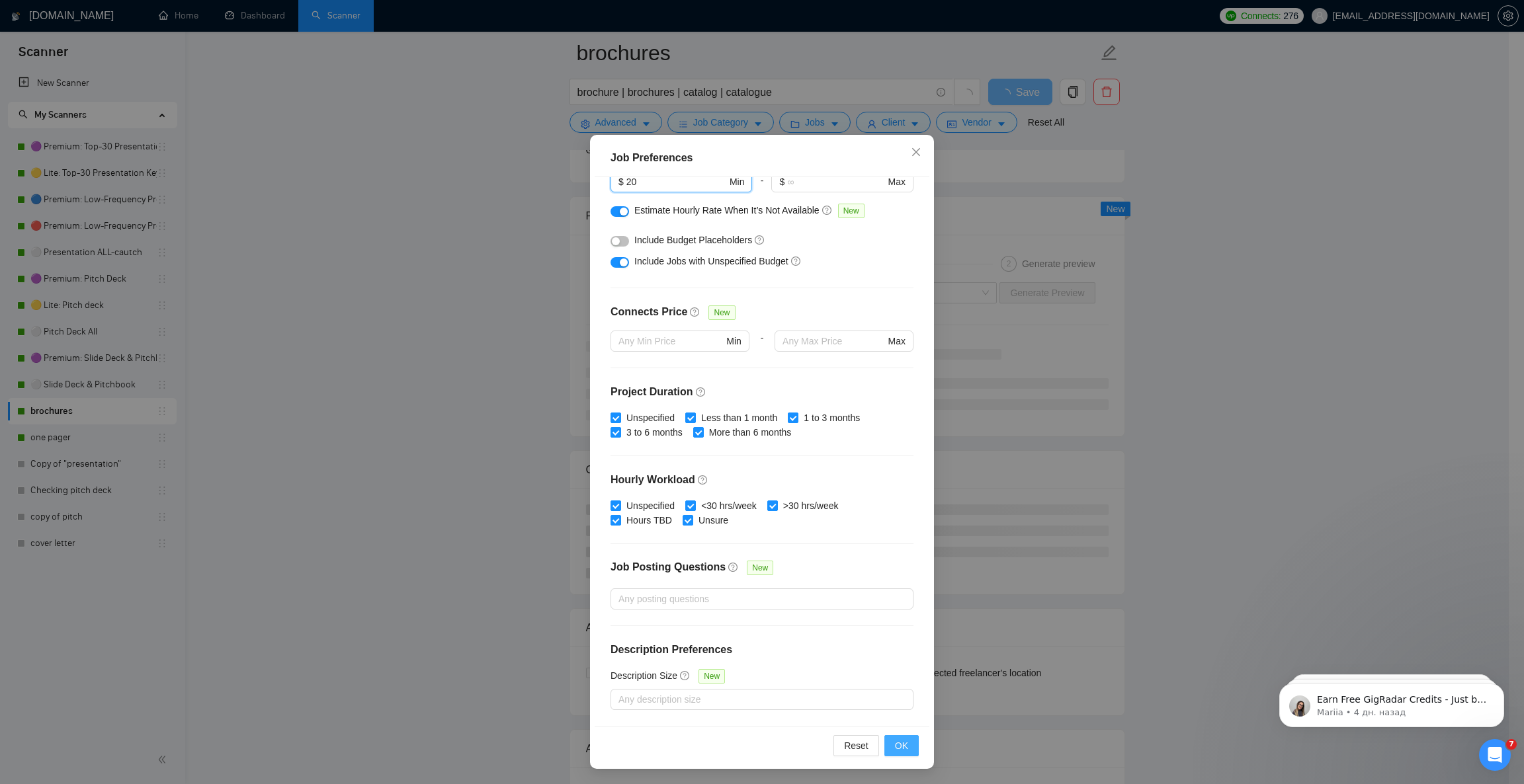
type input "20"
click at [896, 742] on span "OK" at bounding box center [901, 746] width 13 height 15
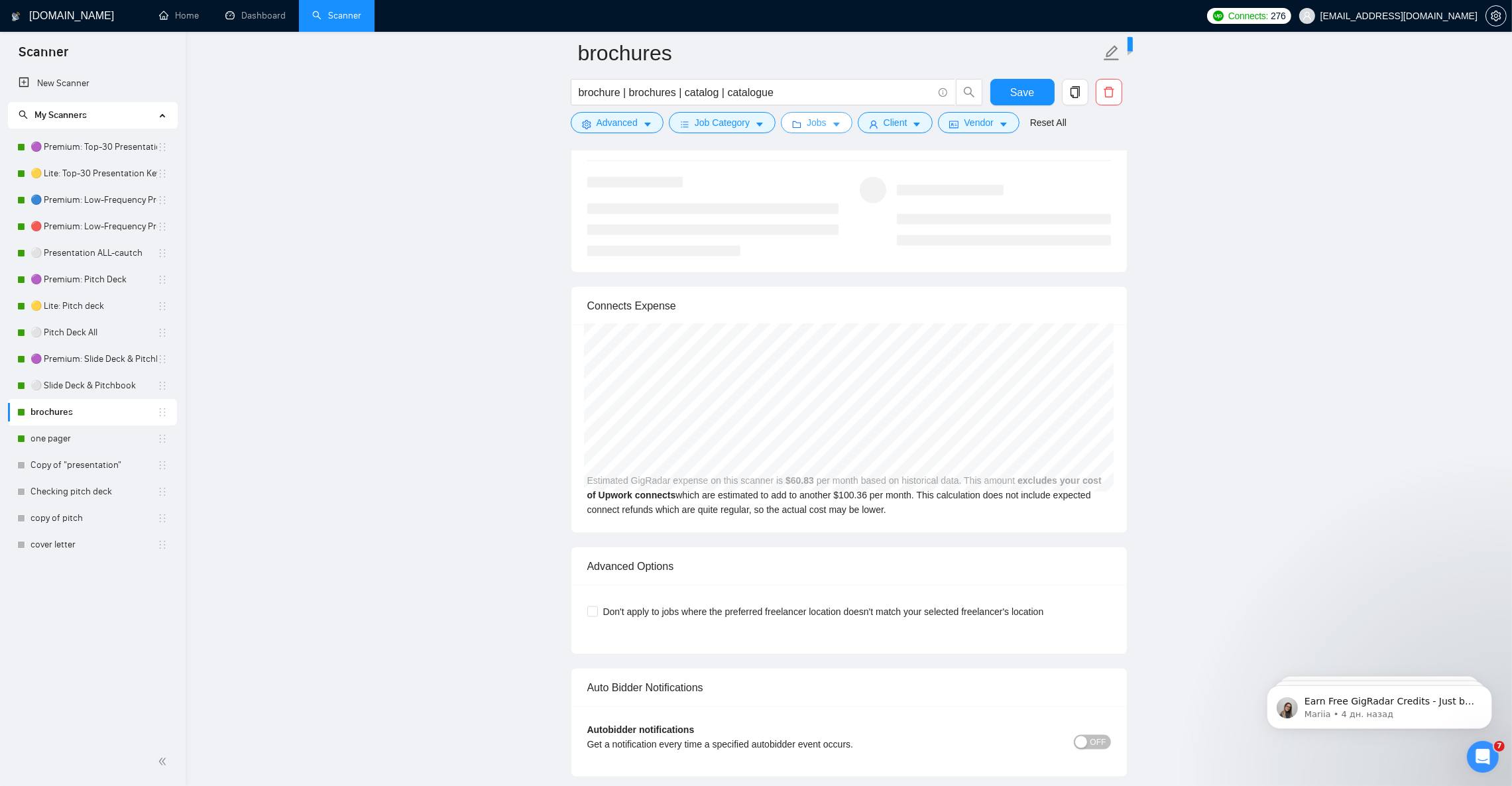
scroll to position [2585, 0]
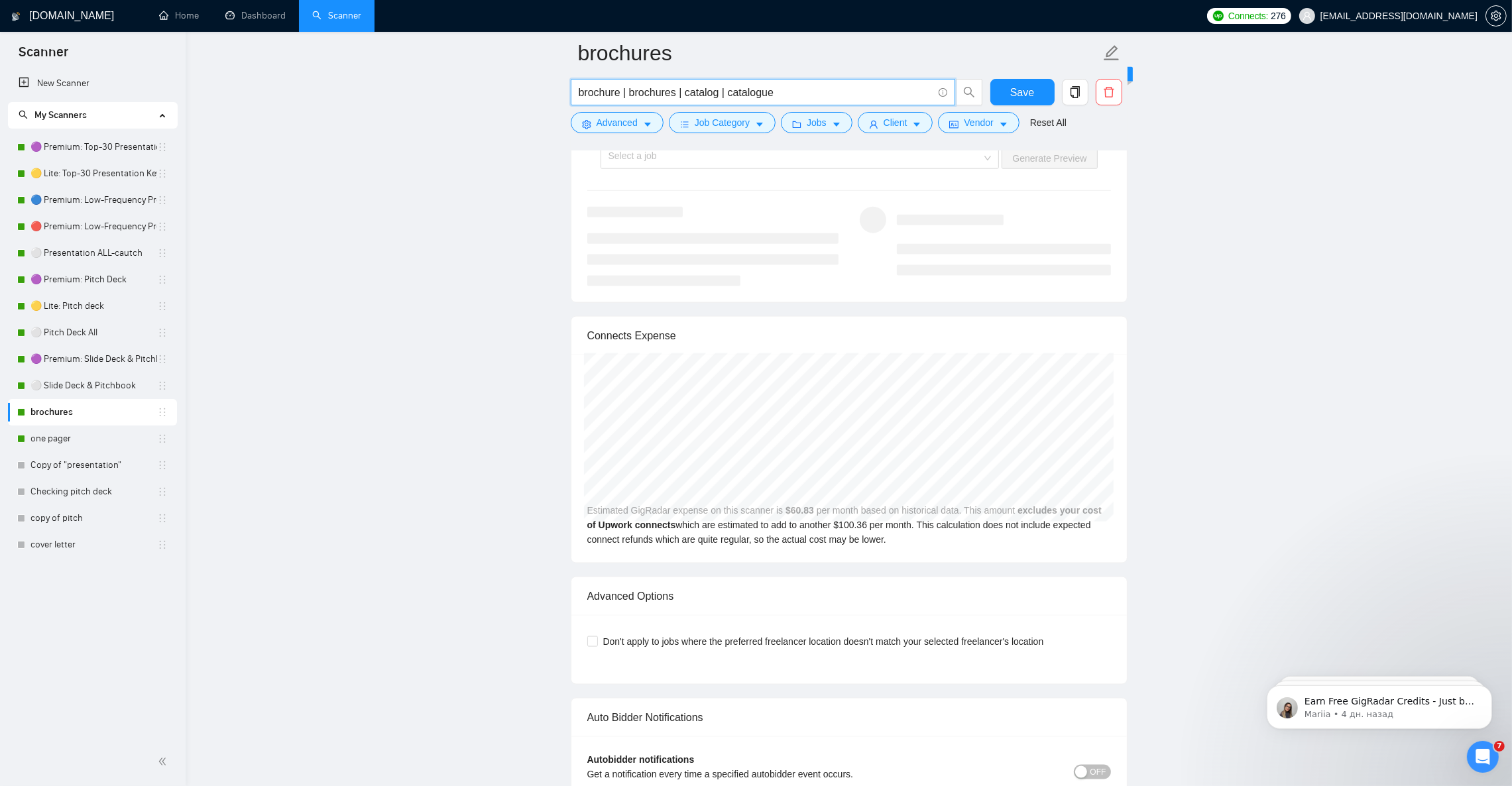
drag, startPoint x: 786, startPoint y: 88, endPoint x: 557, endPoint y: 71, distance: 229.6
click at [800, 90] on input "brochure | brochures | catalog | catalogue" at bounding box center [755, 92] width 354 height 17
paste input "| booklet | company profile | pamphlet"
type input "brochure | brochures | catalog | catalogue | booklet | company profile | pamphl…"
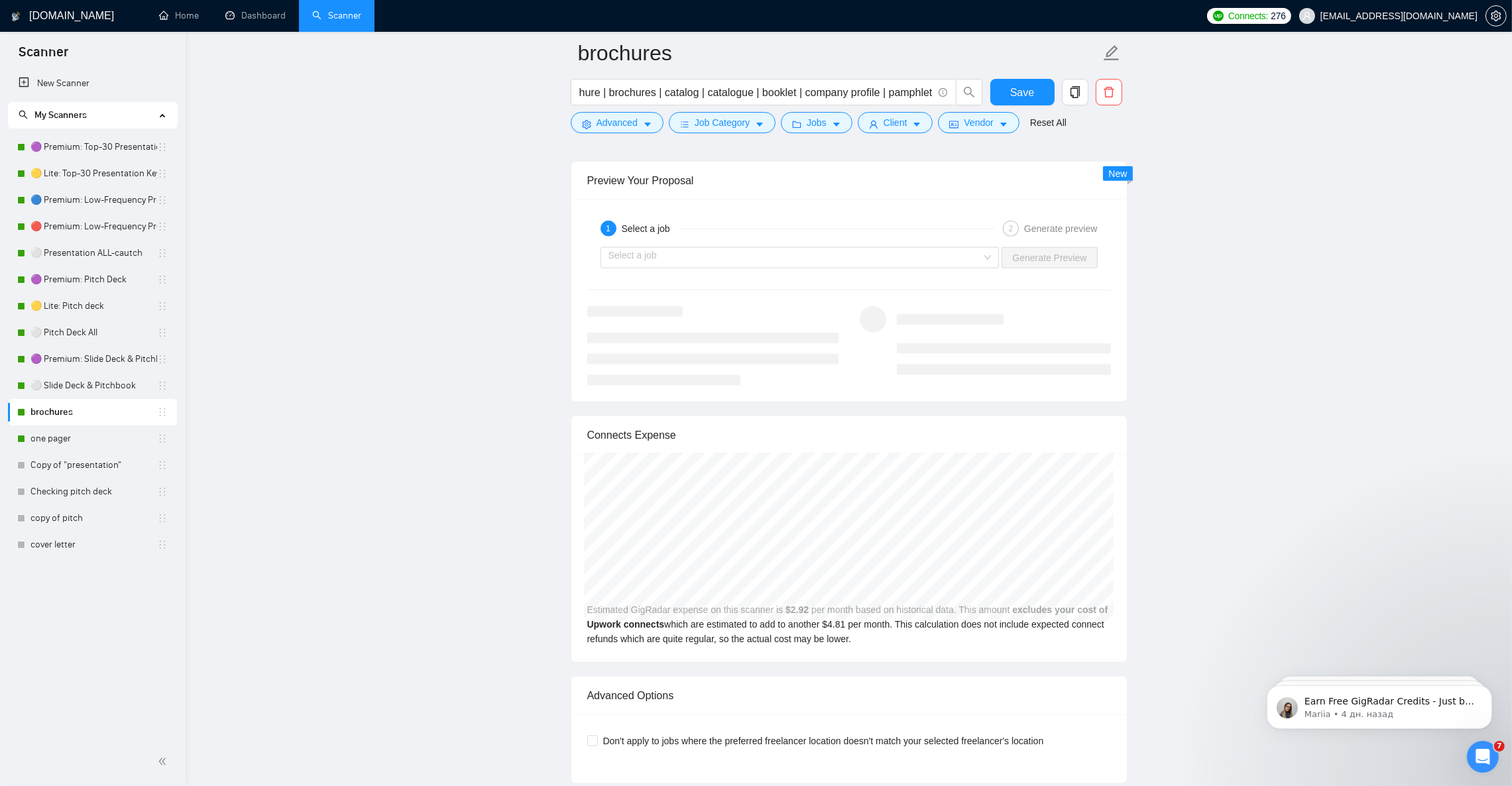
scroll to position [0, 0]
paste input "text"
type input "brochure | brochures | catalog | catalogue"
paste input "ooklet | company profile | pamphlet"
type input "booklet | company profile | pamphlet"
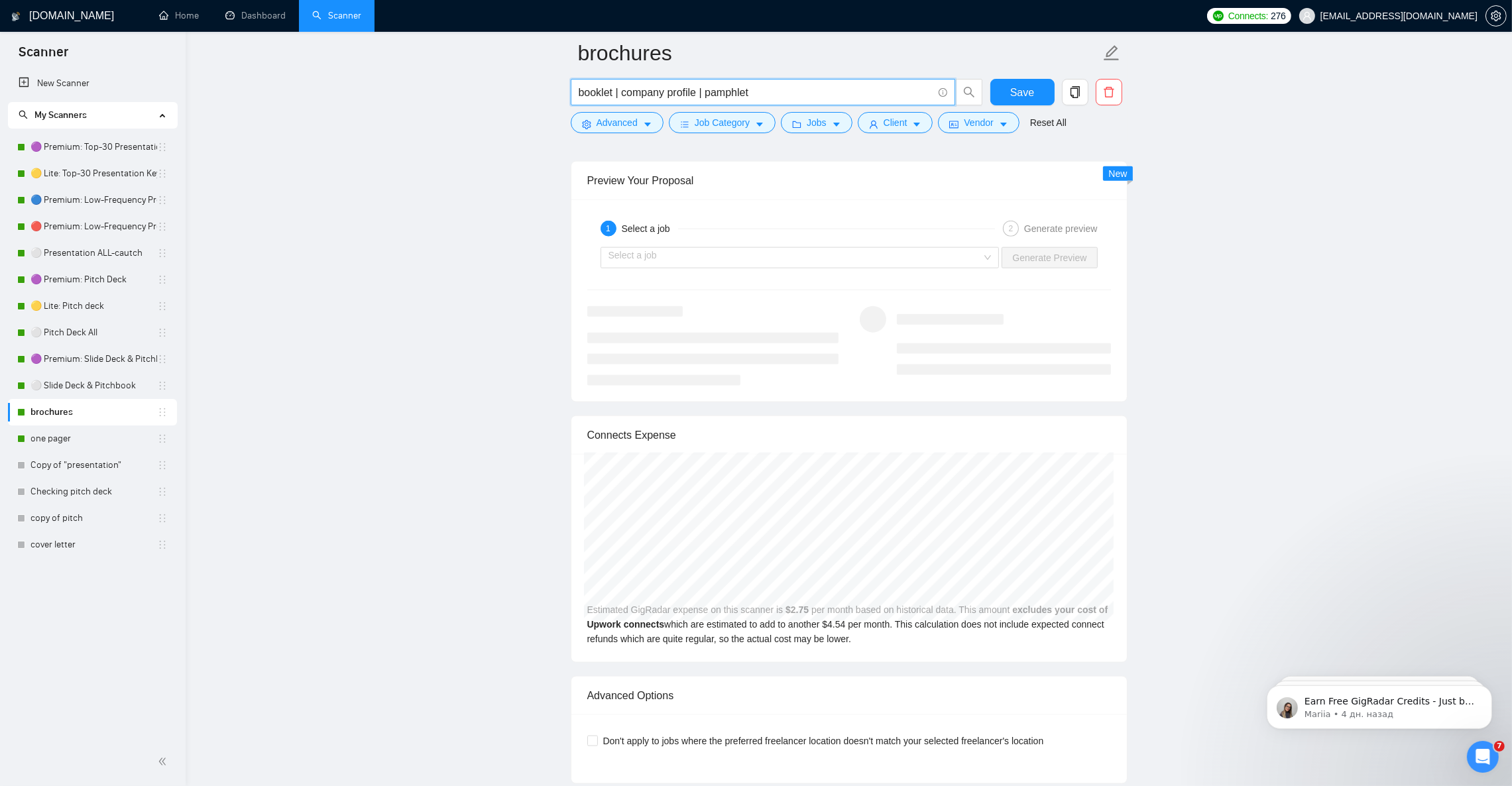
paste input "| tri-fold | trifold | bi-fold | bifold"
paste input "rochure | brochures | catalog | catalogue | report | reports | whitepaper | whi…"
type input "brochure | brochures | catalog | catalogue | report | reports | whitepaper | wh…"
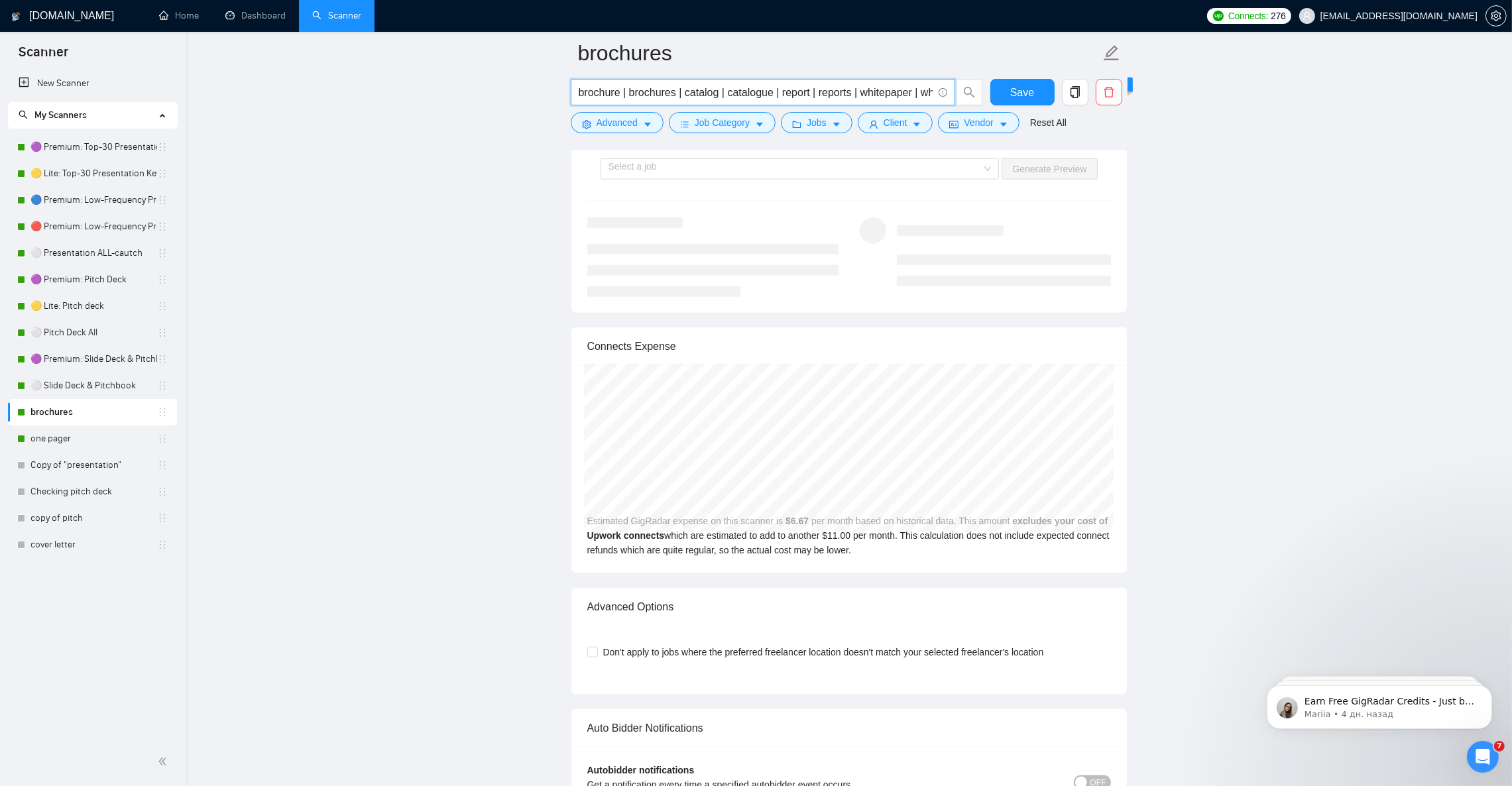
scroll to position [0, 45]
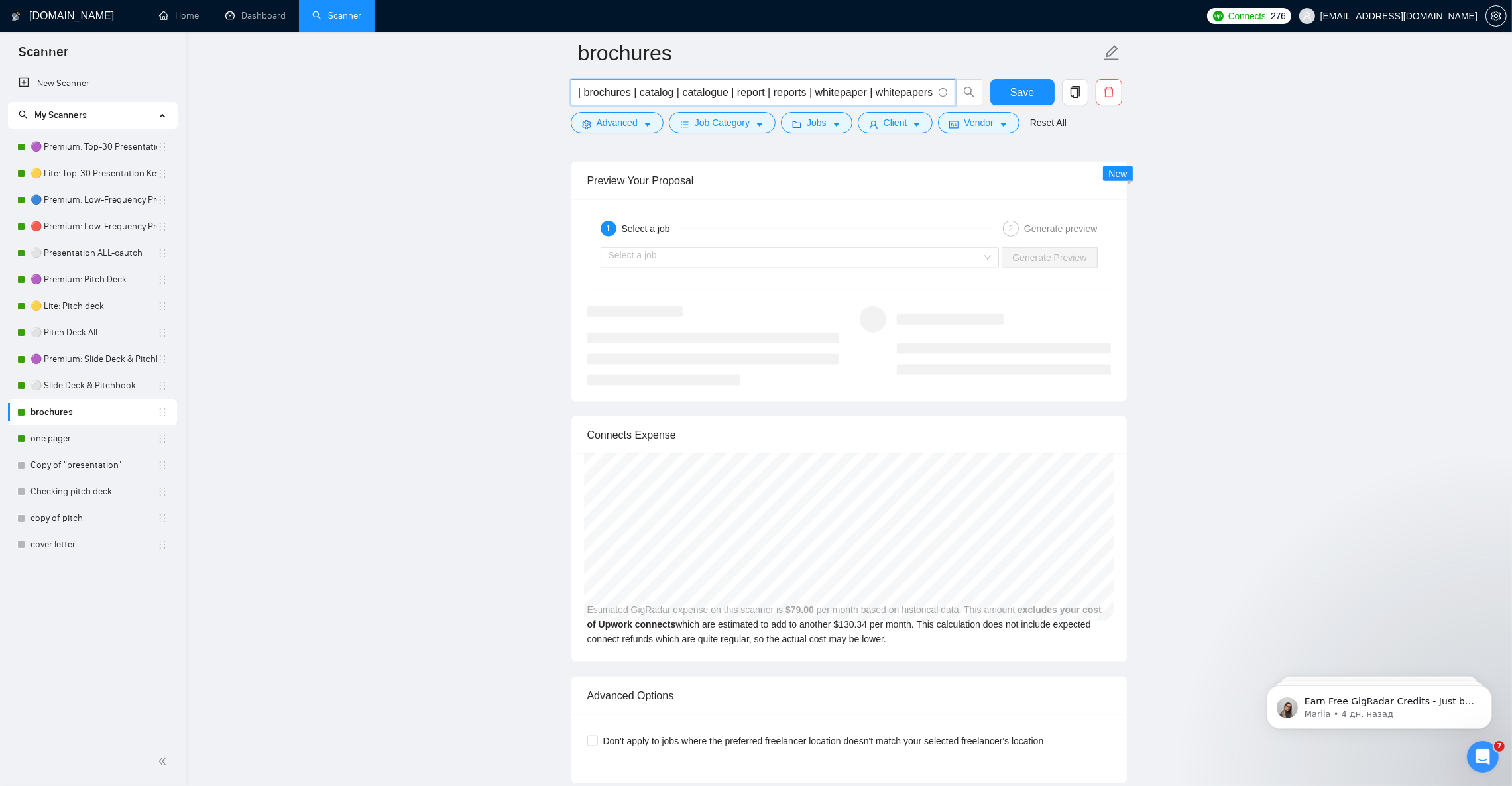
type input "brochure | brochures | catalog | catalogue | report | reports | whitepaper | wh…"
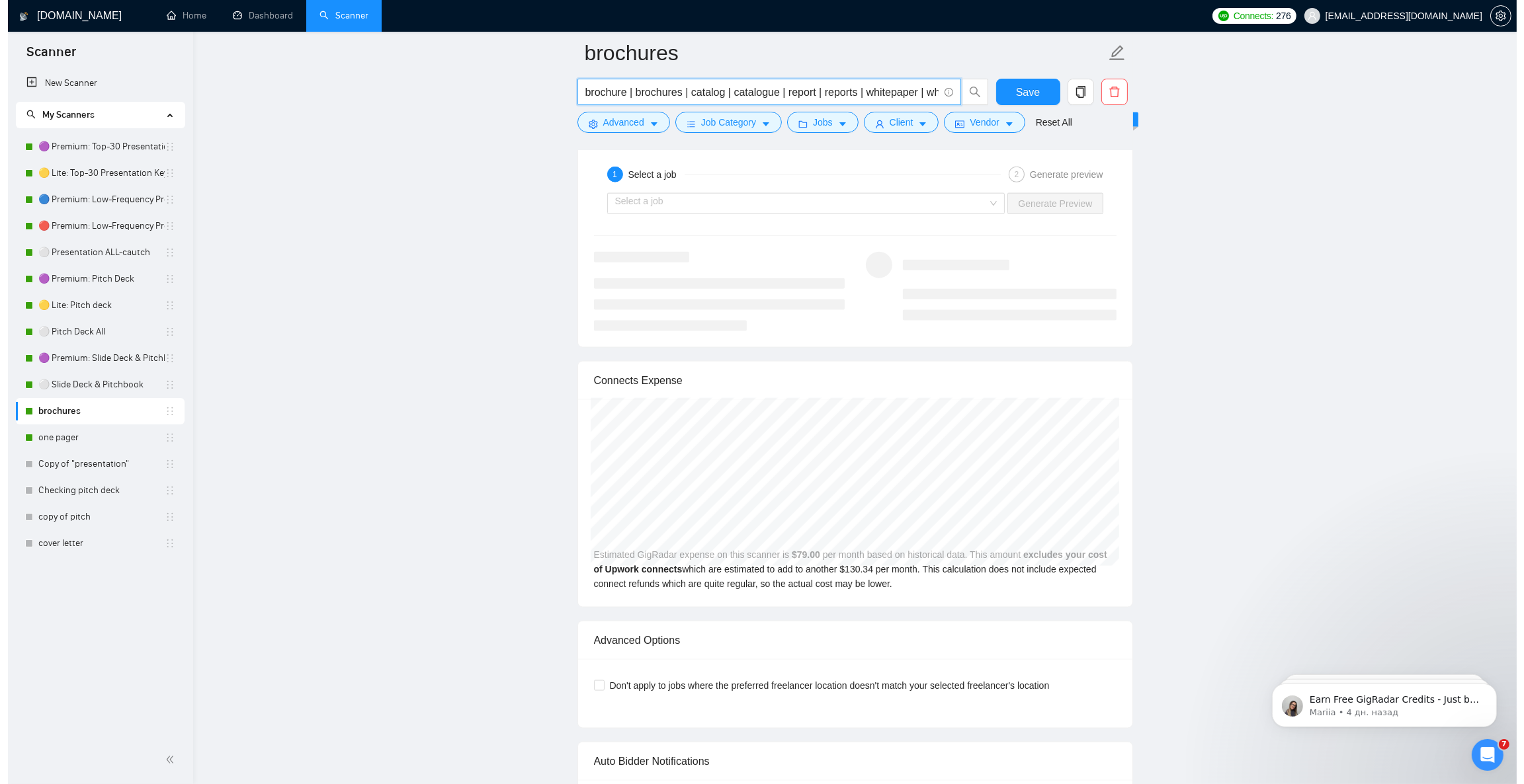
scroll to position [2381, 0]
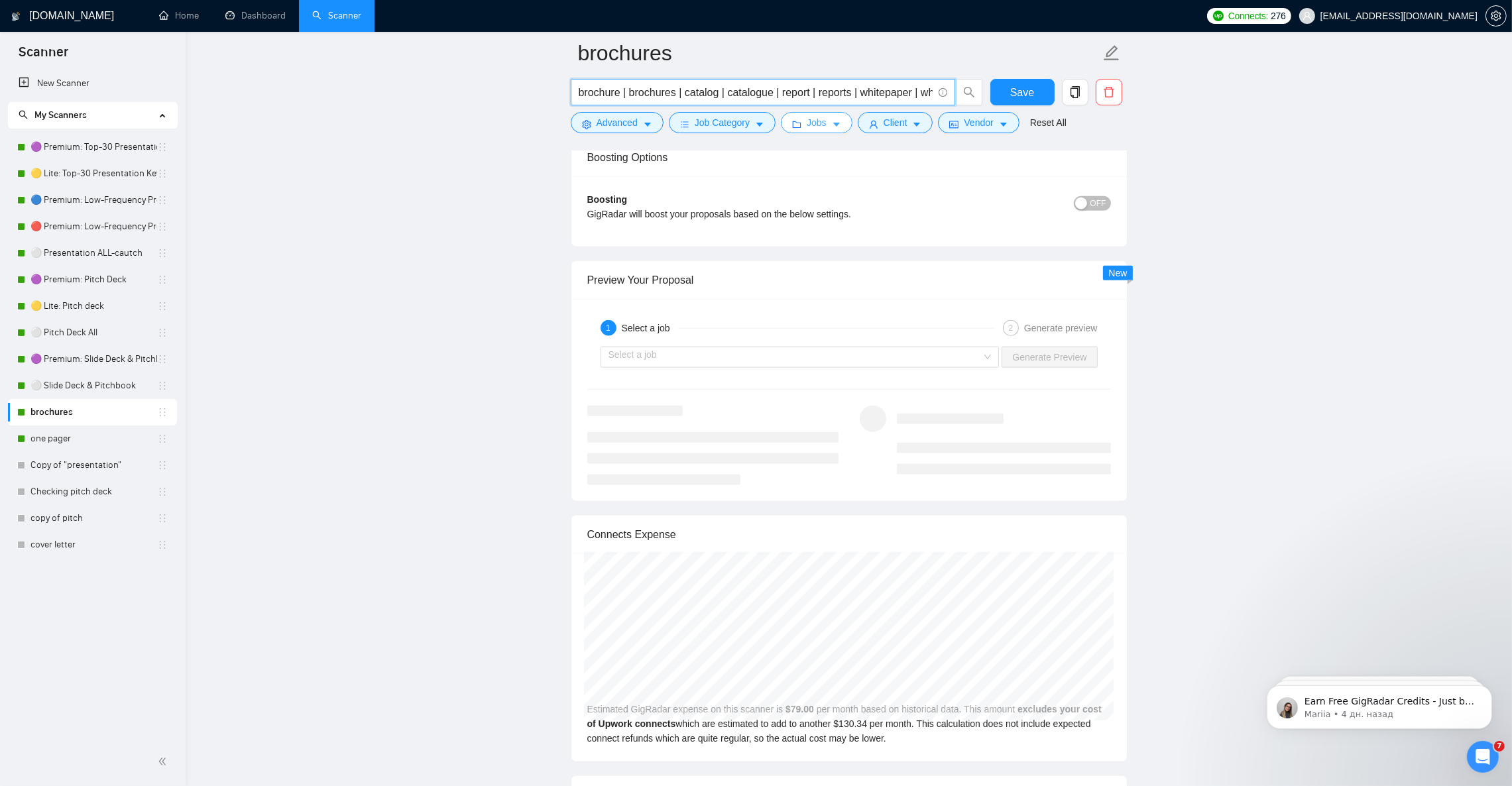
click at [832, 125] on icon "caret-down" at bounding box center [836, 124] width 9 height 9
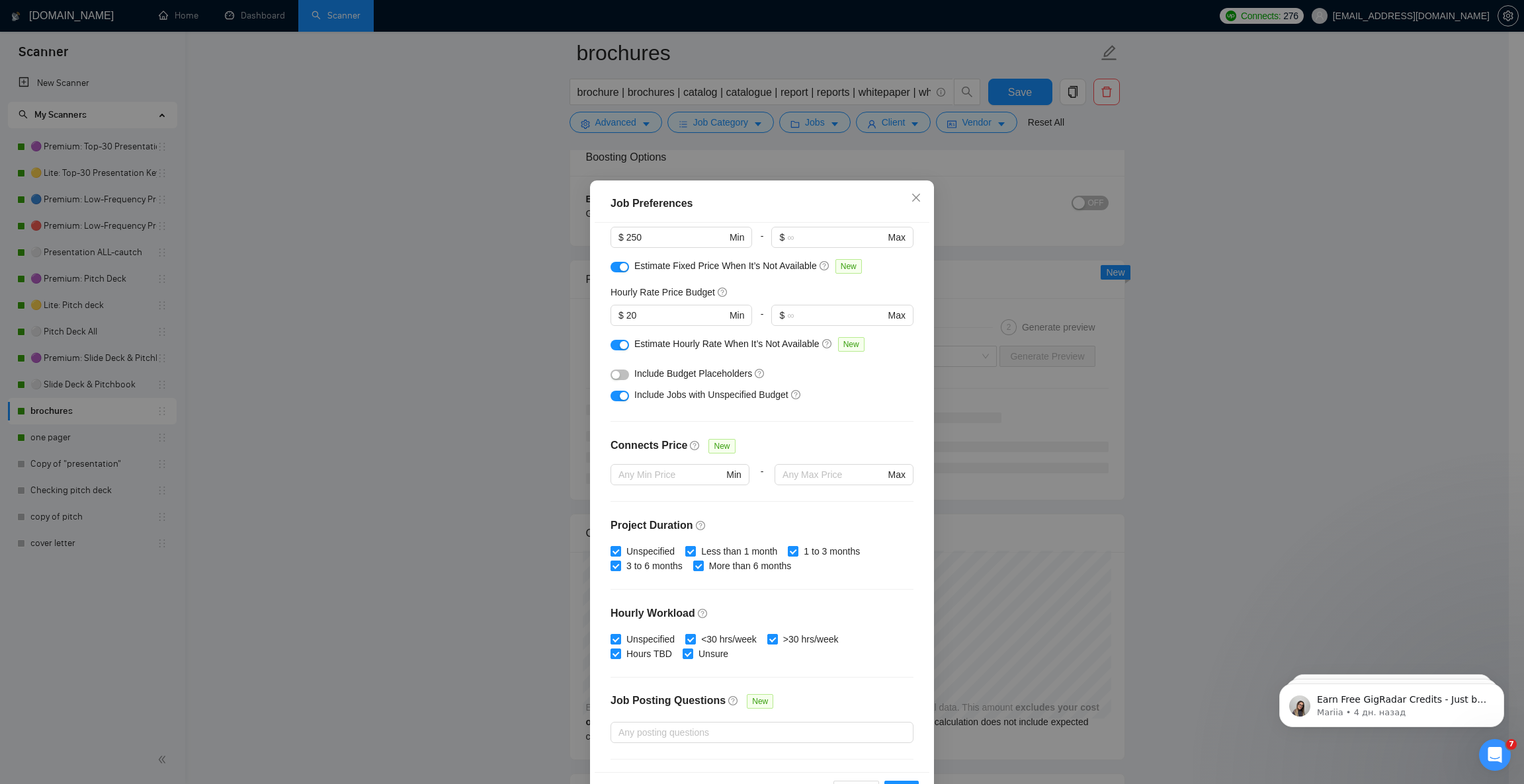
scroll to position [100, 0]
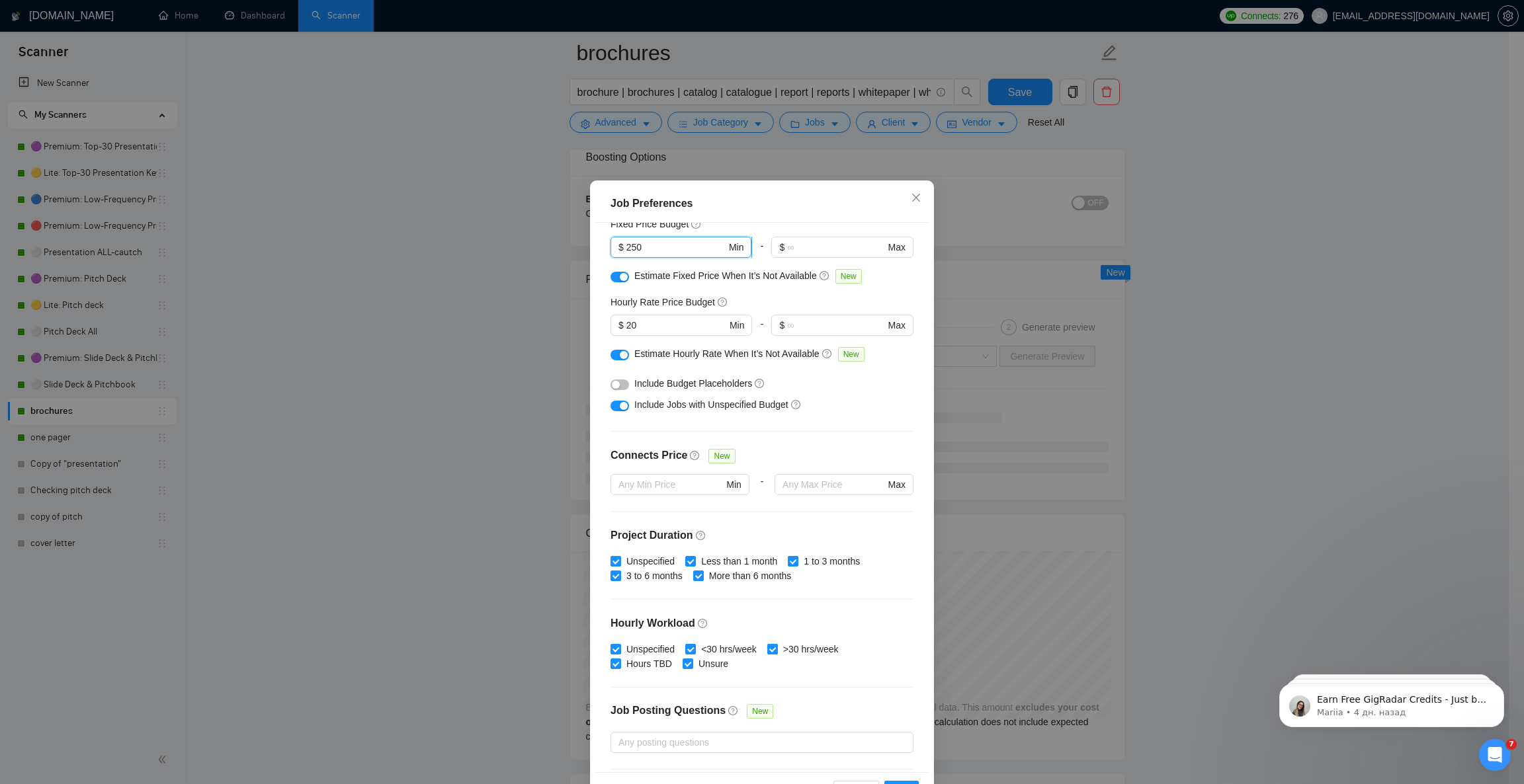
drag, startPoint x: 617, startPoint y: 252, endPoint x: 632, endPoint y: 253, distance: 15.0
click at [632, 253] on input "250" at bounding box center [676, 247] width 100 height 15
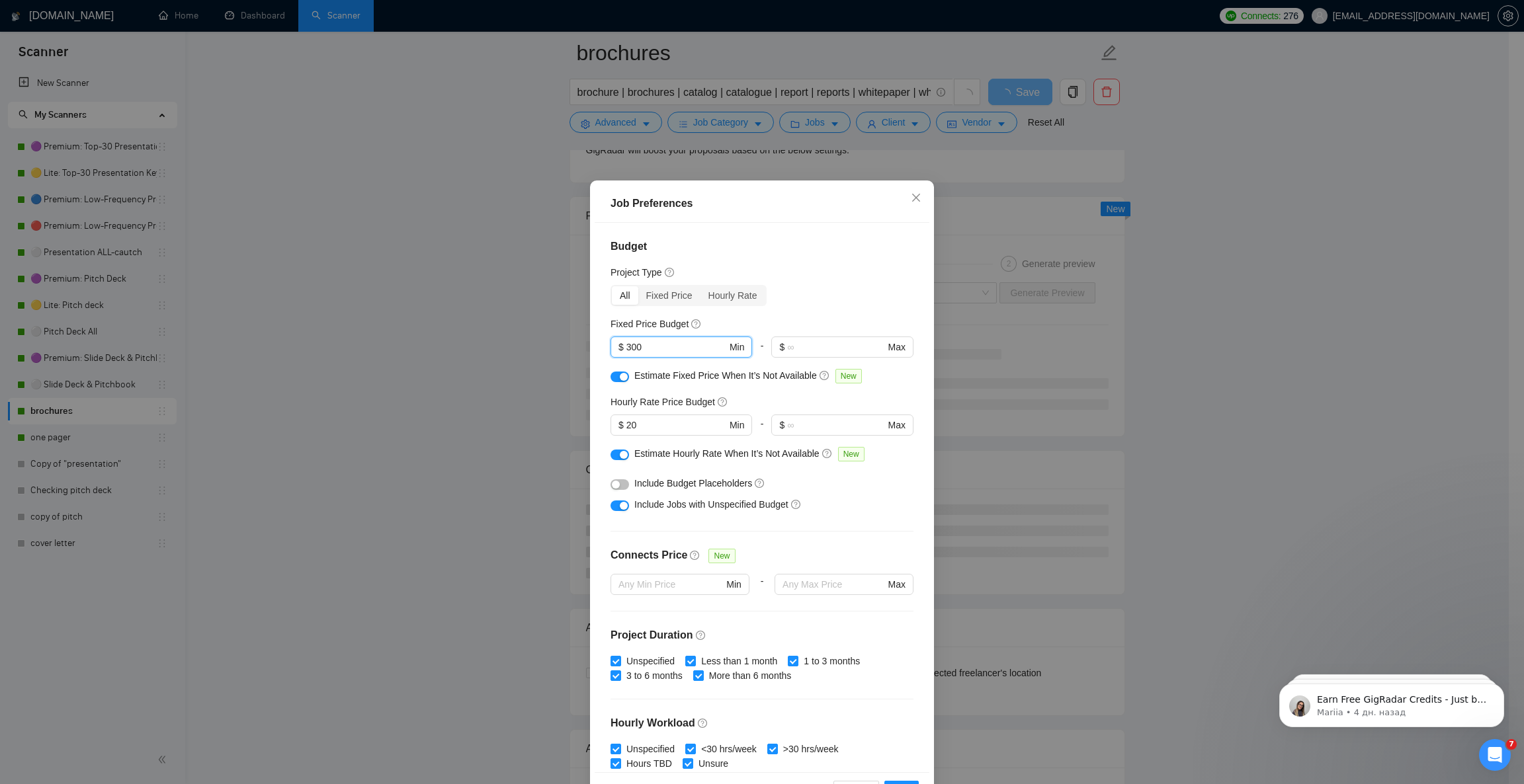
type input "300"
click at [899, 190] on span "Close" at bounding box center [916, 198] width 36 height 36
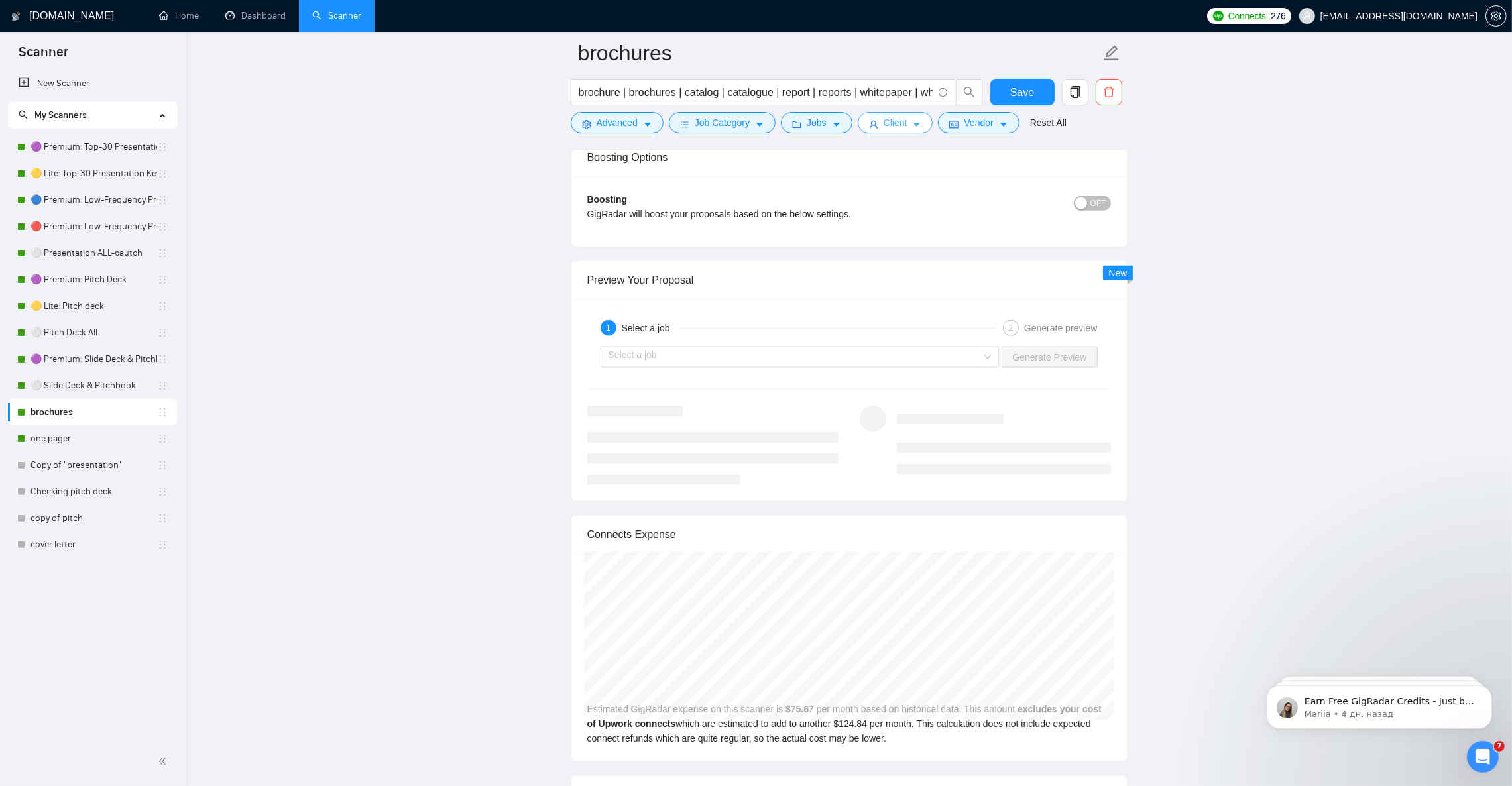
click at [893, 121] on span "Client" at bounding box center [895, 123] width 24 height 15
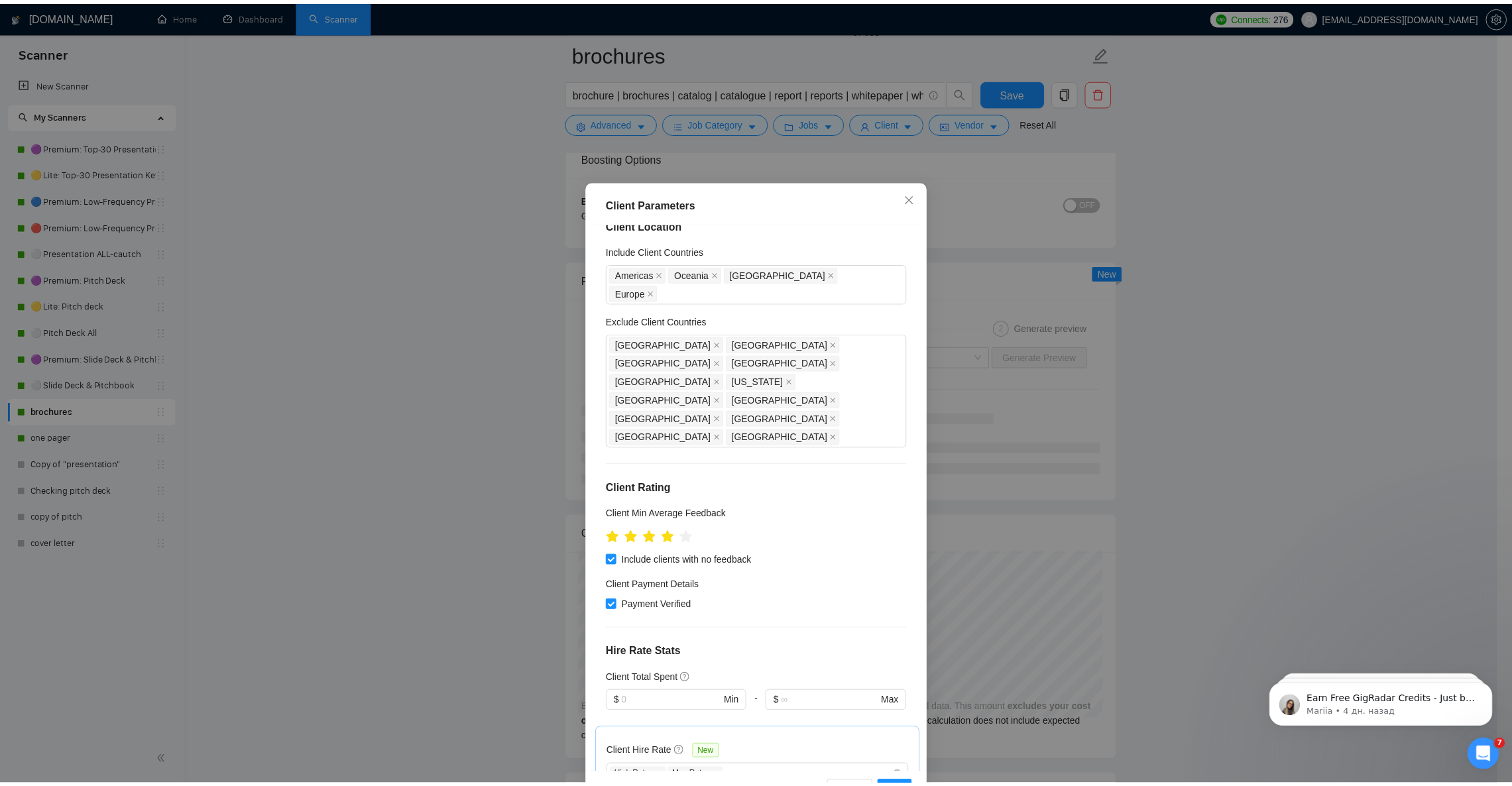
scroll to position [24, 0]
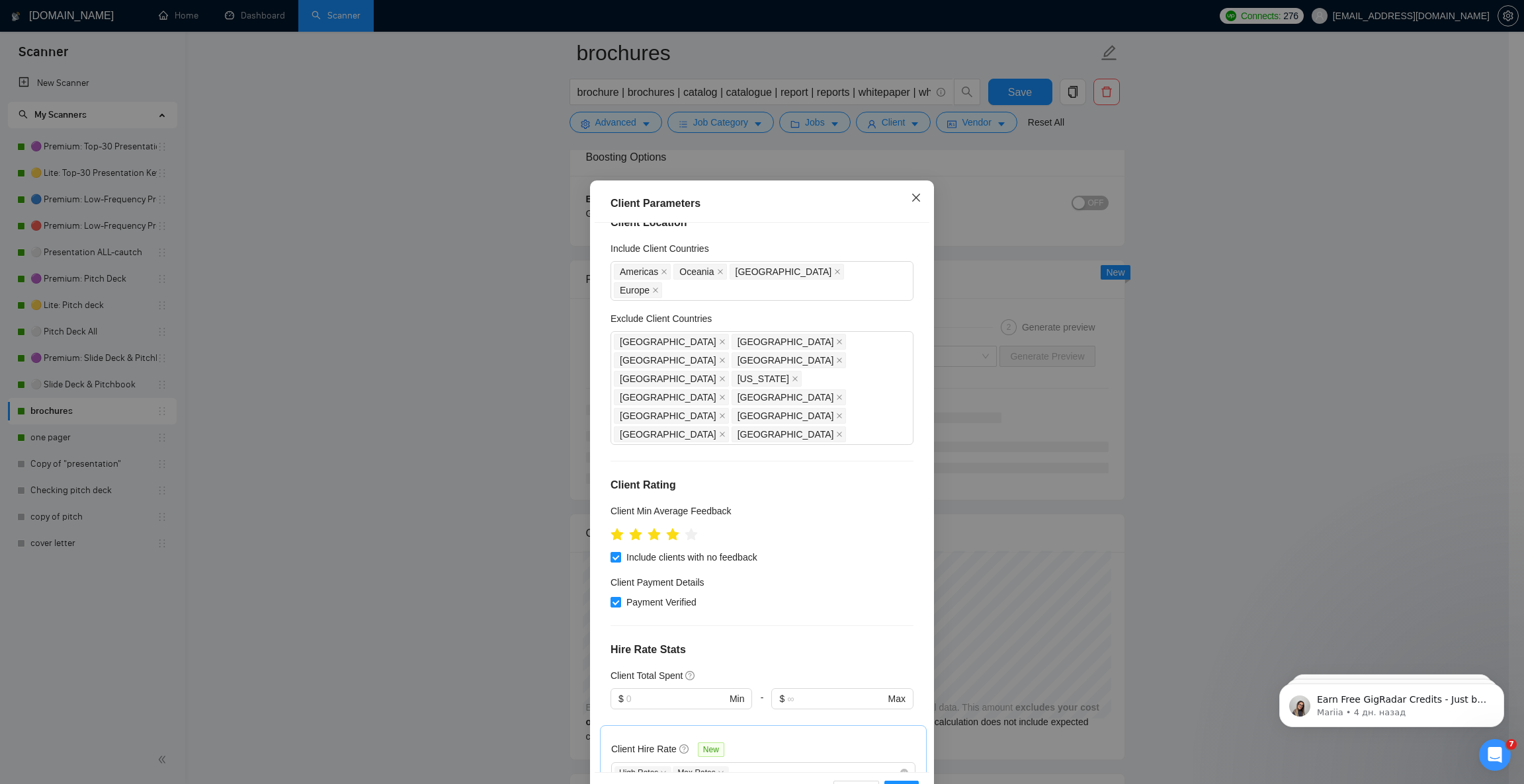
drag, startPoint x: 901, startPoint y: 206, endPoint x: 895, endPoint y: 186, distance: 20.9
click at [901, 204] on span "Close" at bounding box center [916, 198] width 36 height 36
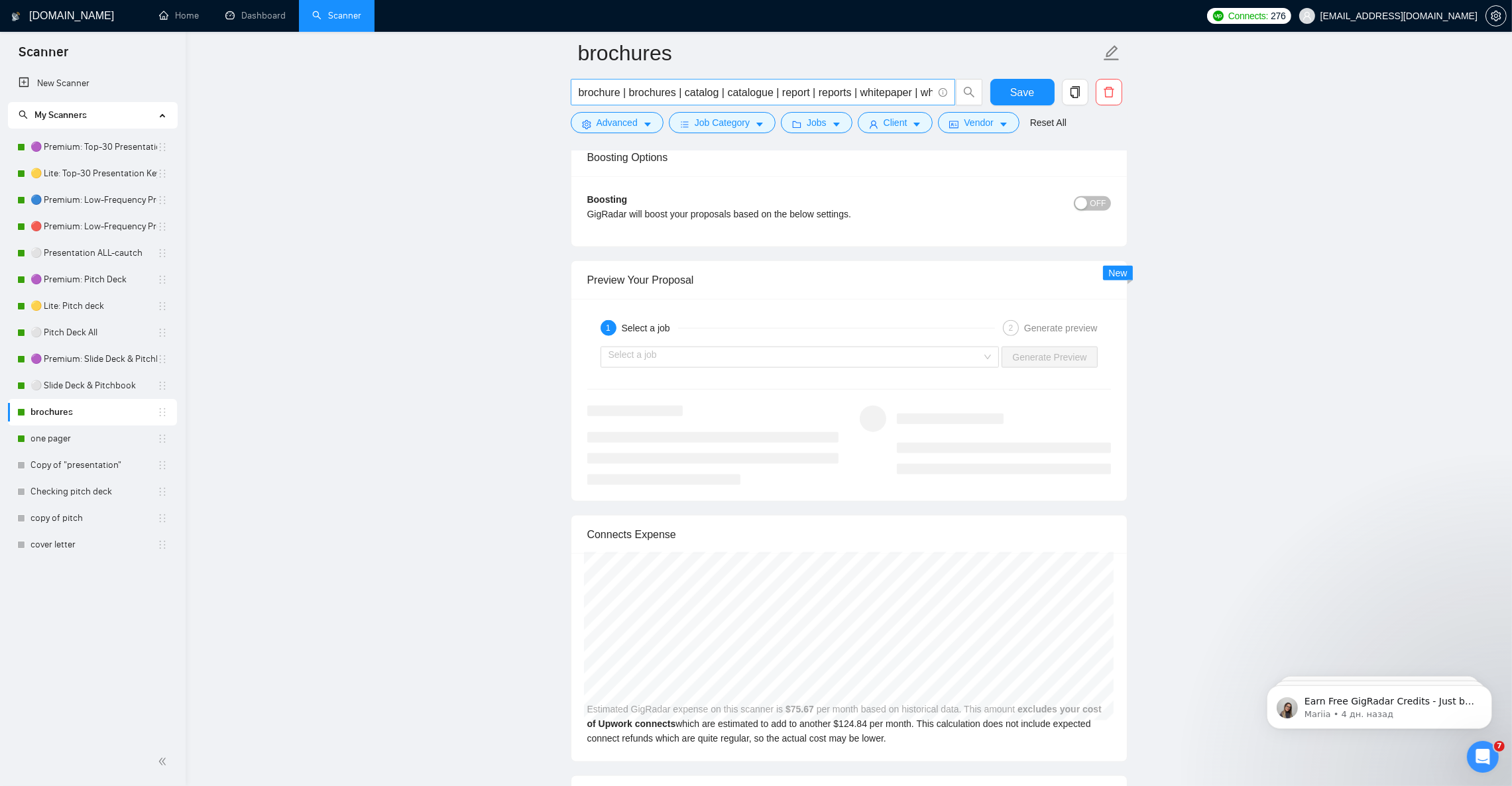
click at [677, 95] on input "brochure | brochures | catalog | catalogue | report | reports | whitepaper | wh…" at bounding box center [755, 92] width 354 height 17
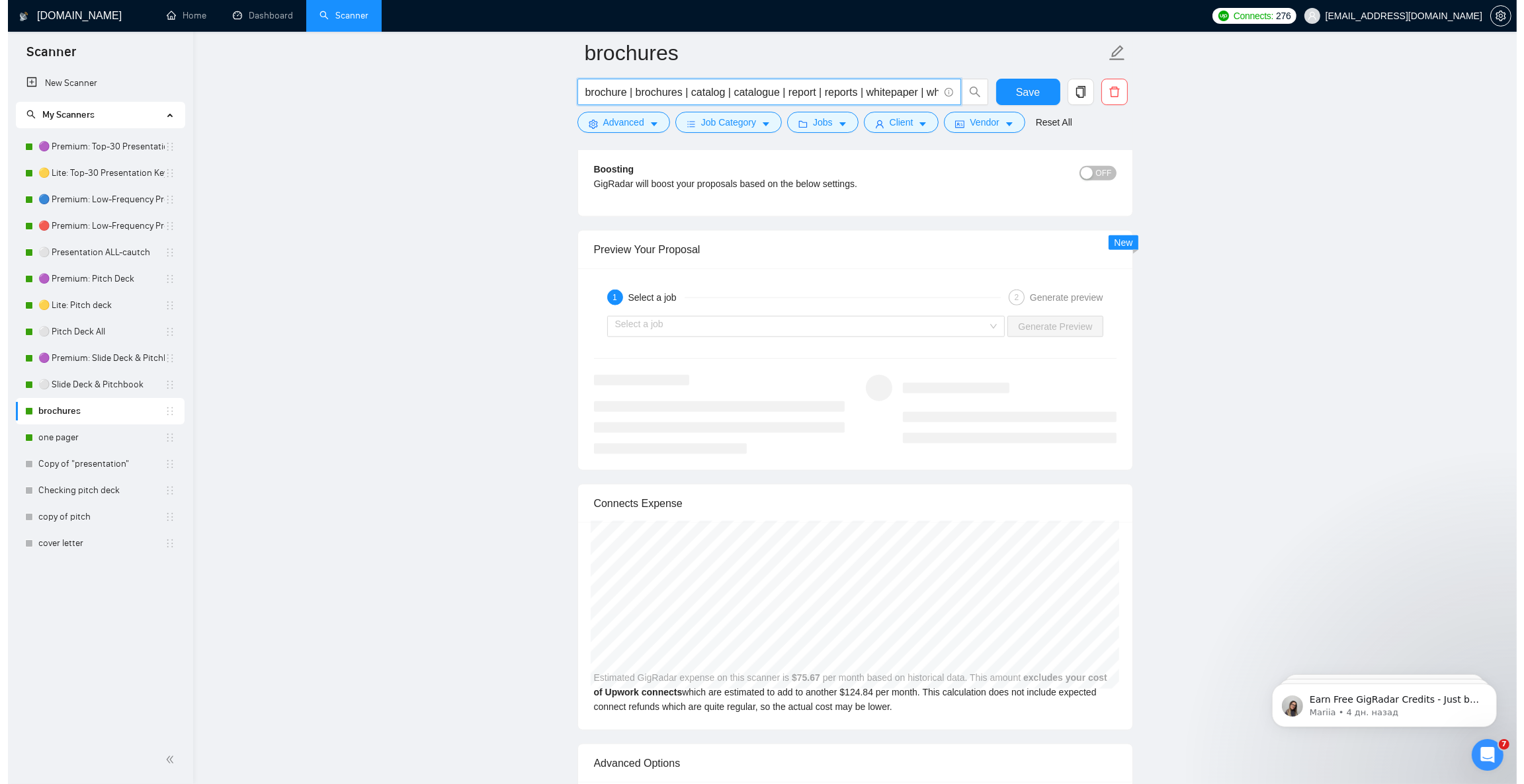
scroll to position [2381, 0]
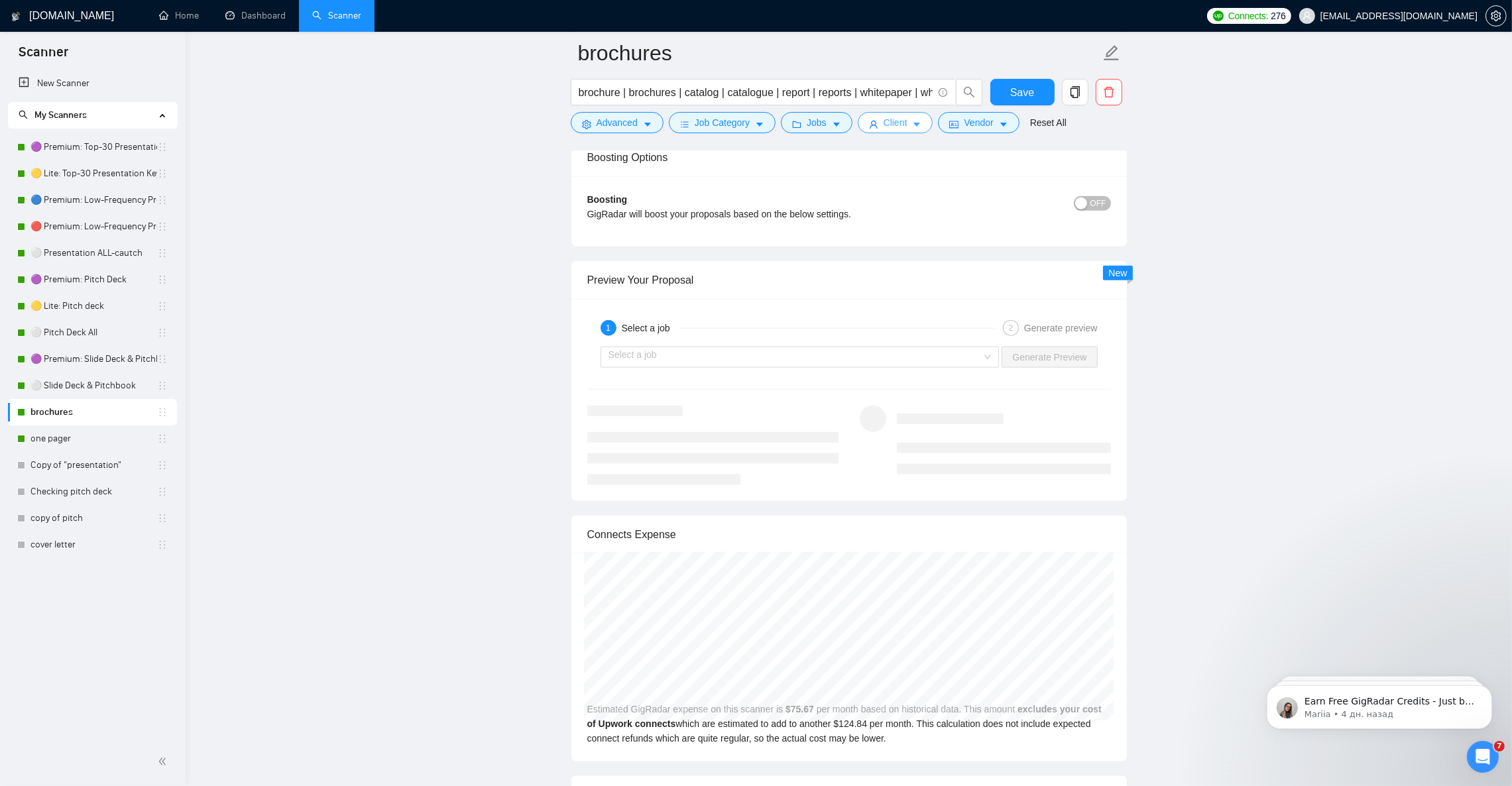
click at [886, 127] on span "Client" at bounding box center [895, 123] width 24 height 15
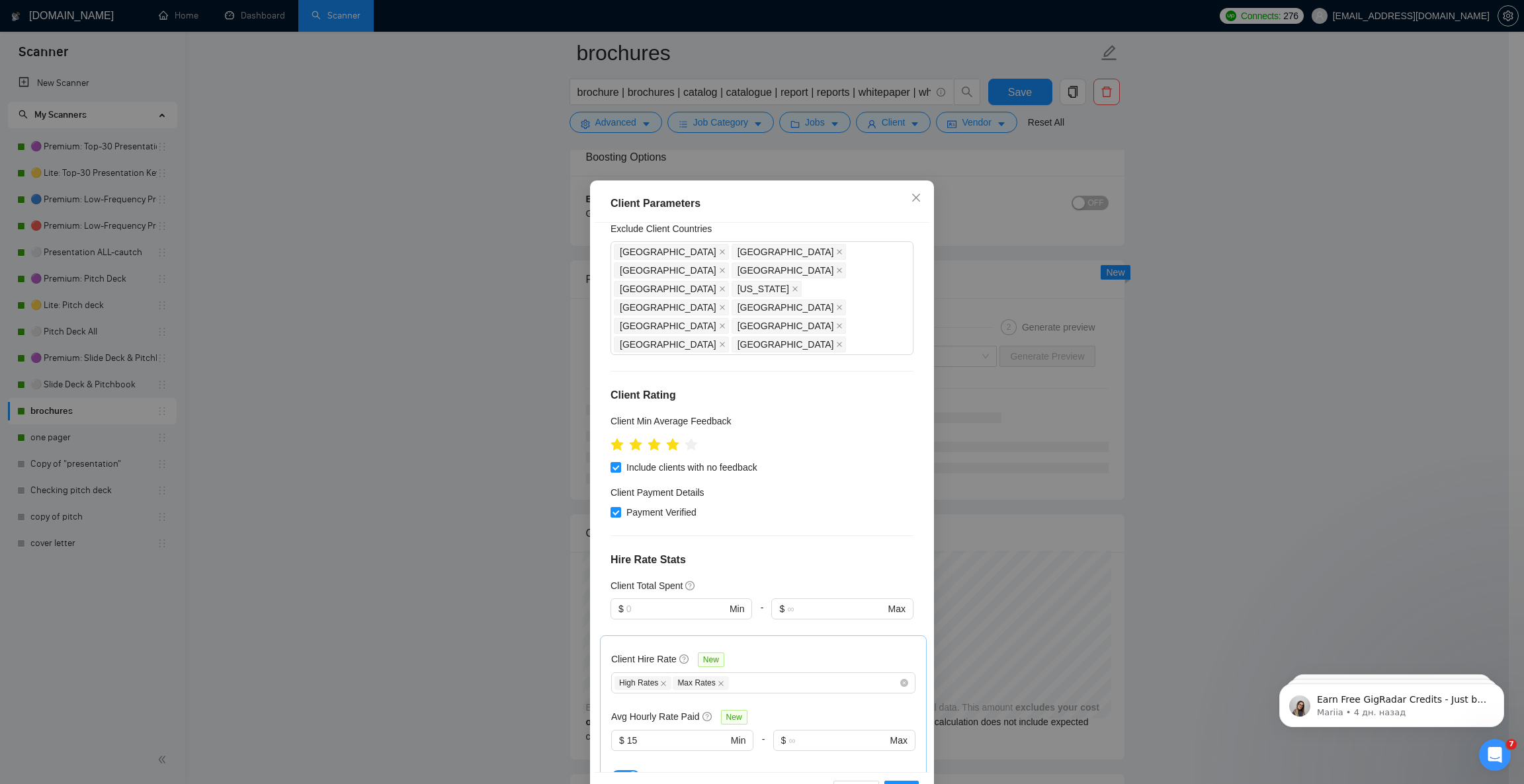
scroll to position [122, 0]
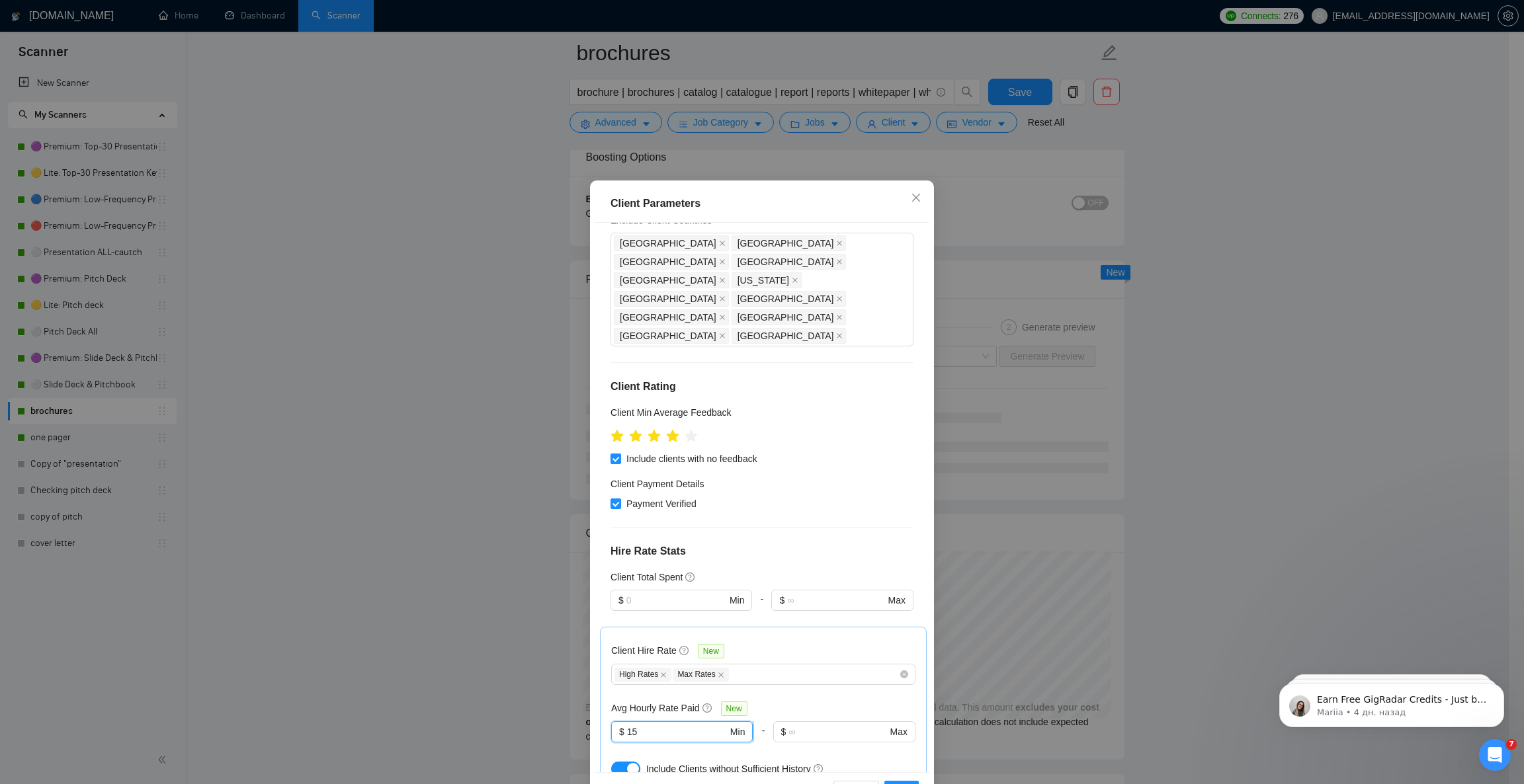
drag, startPoint x: 637, startPoint y: 656, endPoint x: 621, endPoint y: 660, distance: 16.5
click at [627, 725] on input "15" at bounding box center [678, 732] width 101 height 15
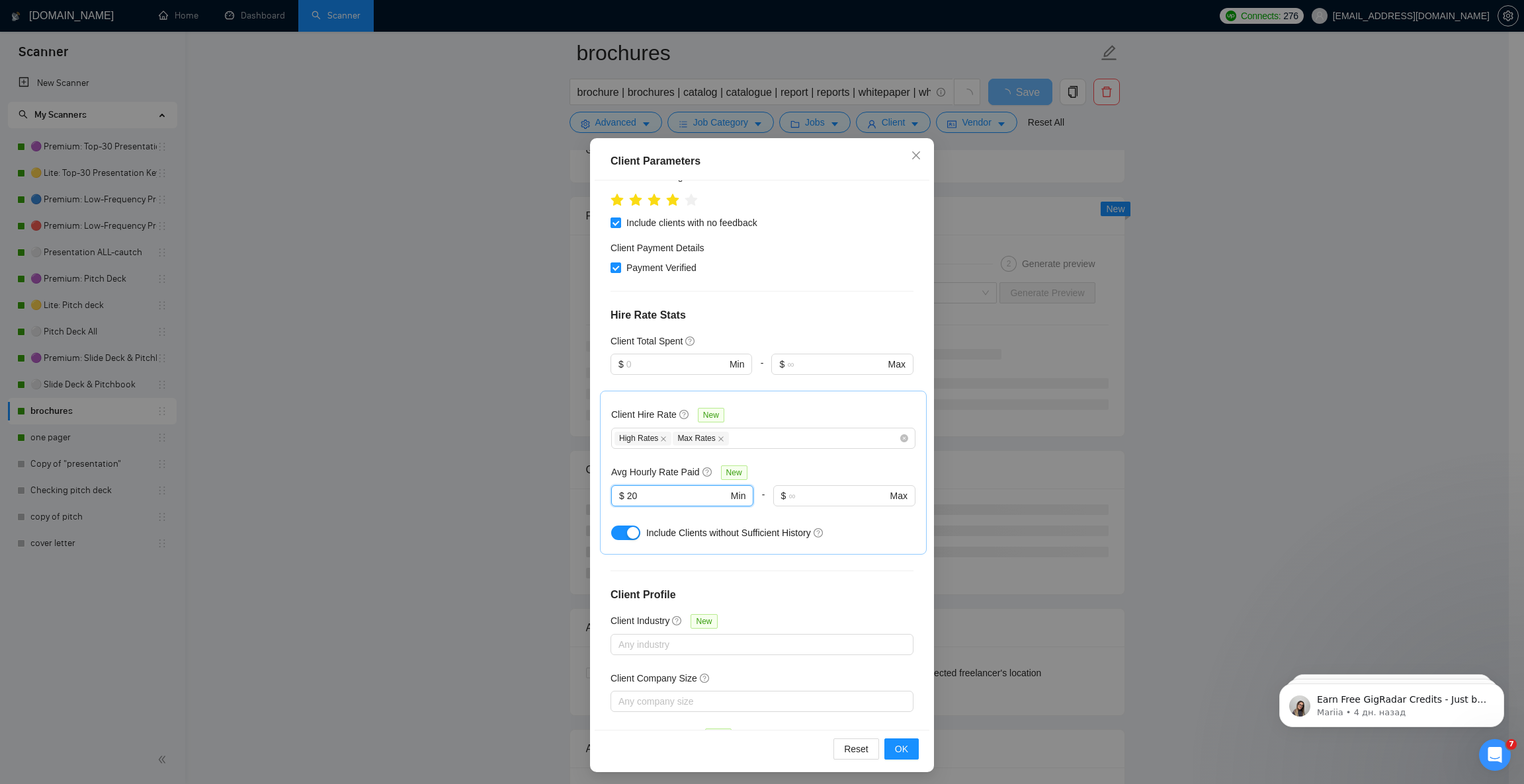
scroll to position [45, 0]
type input "20"
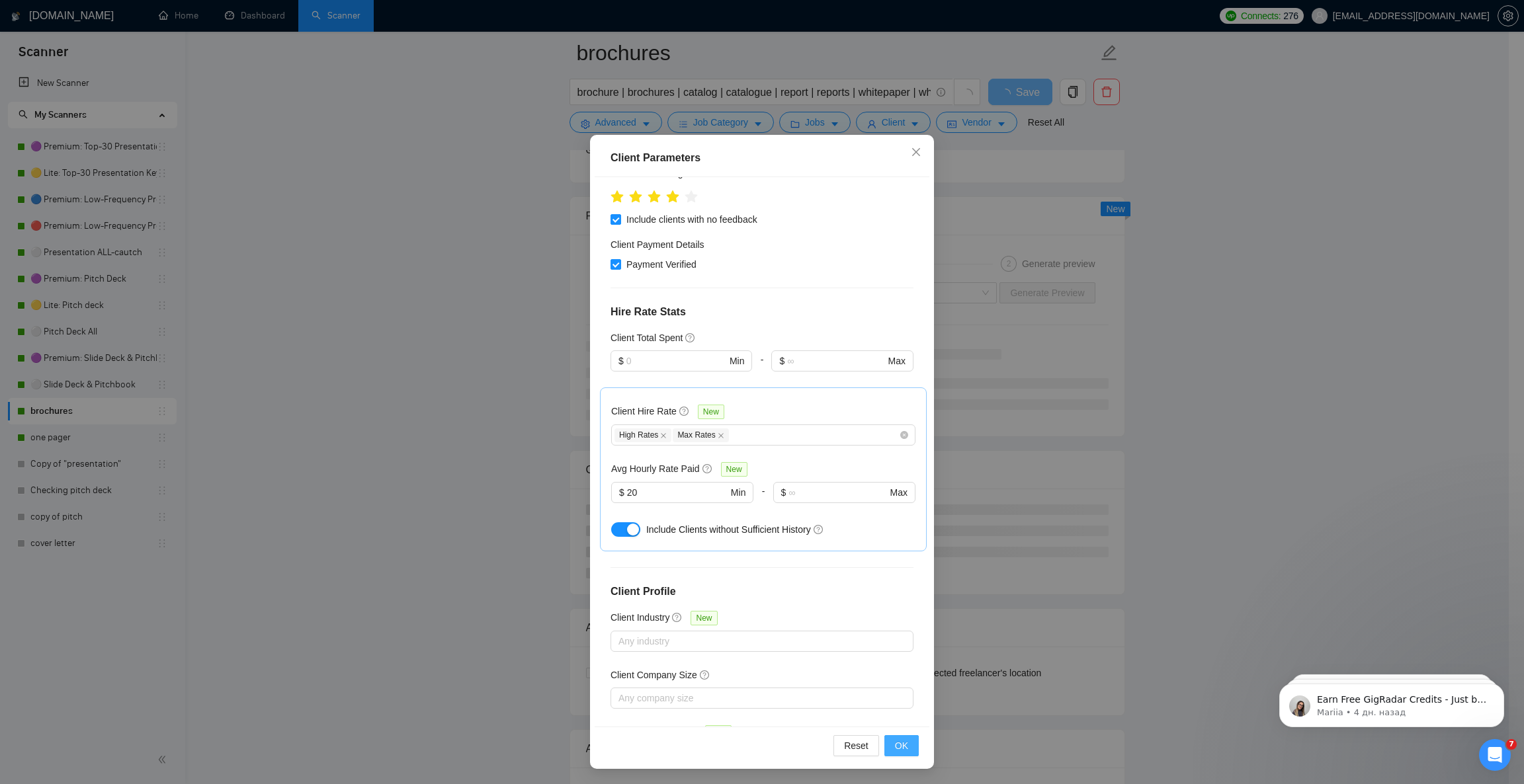
click at [895, 742] on span "OK" at bounding box center [901, 746] width 13 height 15
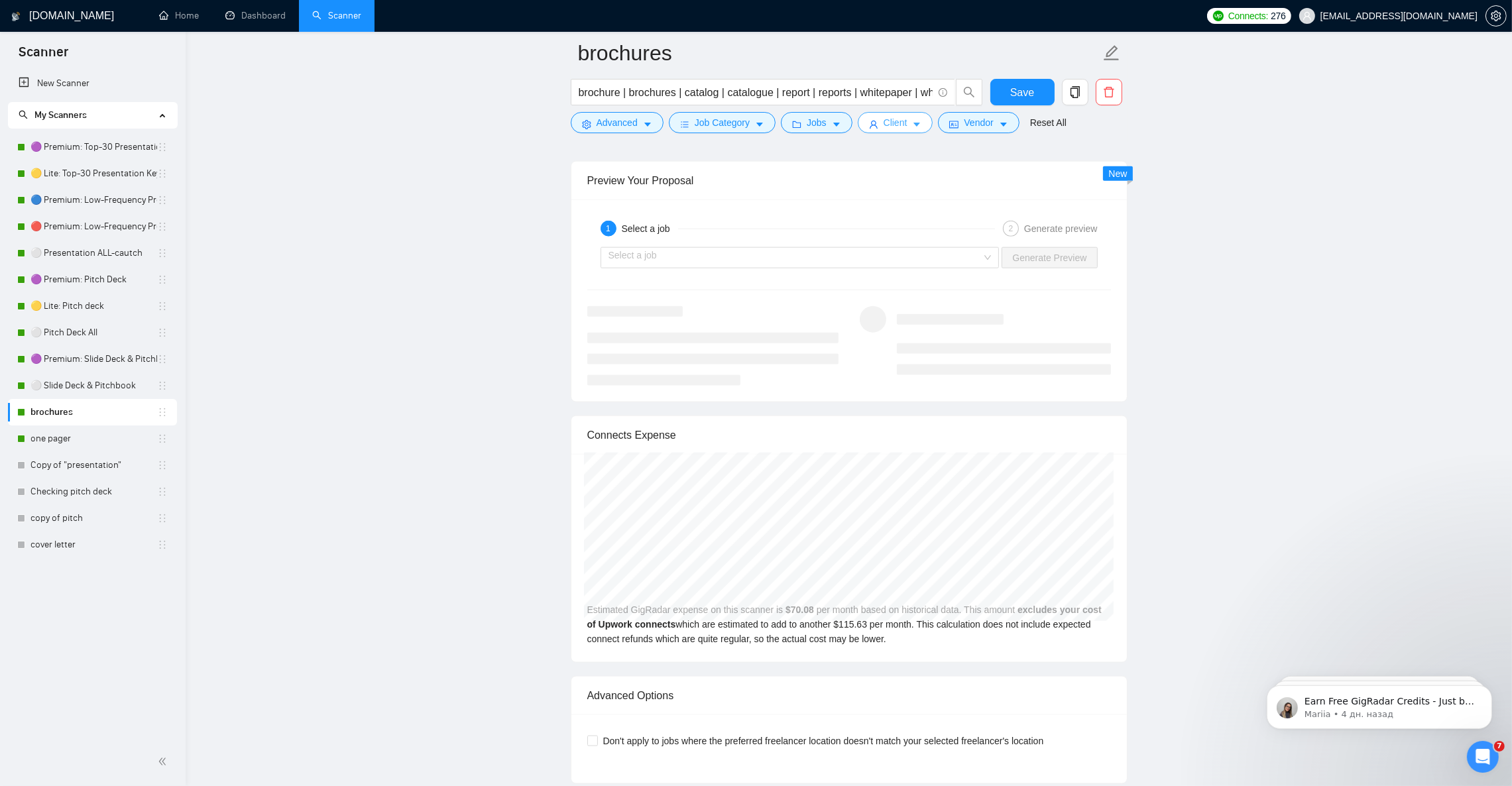
scroll to position [2585, 0]
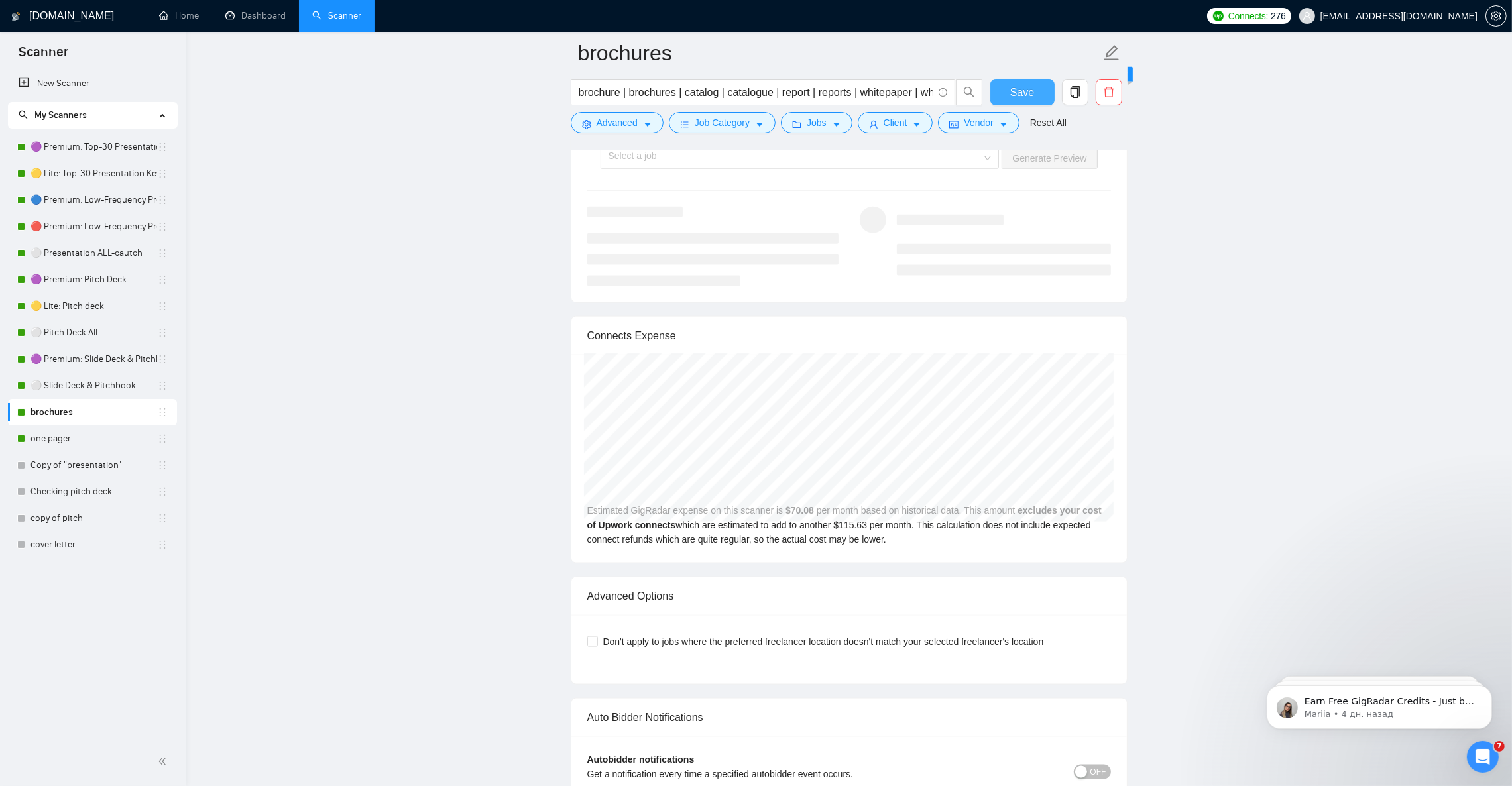
click at [1027, 98] on span "Save" at bounding box center [1022, 92] width 24 height 17
click at [94, 333] on link "⚪ Pitch Deck All" at bounding box center [94, 332] width 126 height 27
click at [63, 336] on link "⚪ Pitch Deck All" at bounding box center [94, 332] width 126 height 27
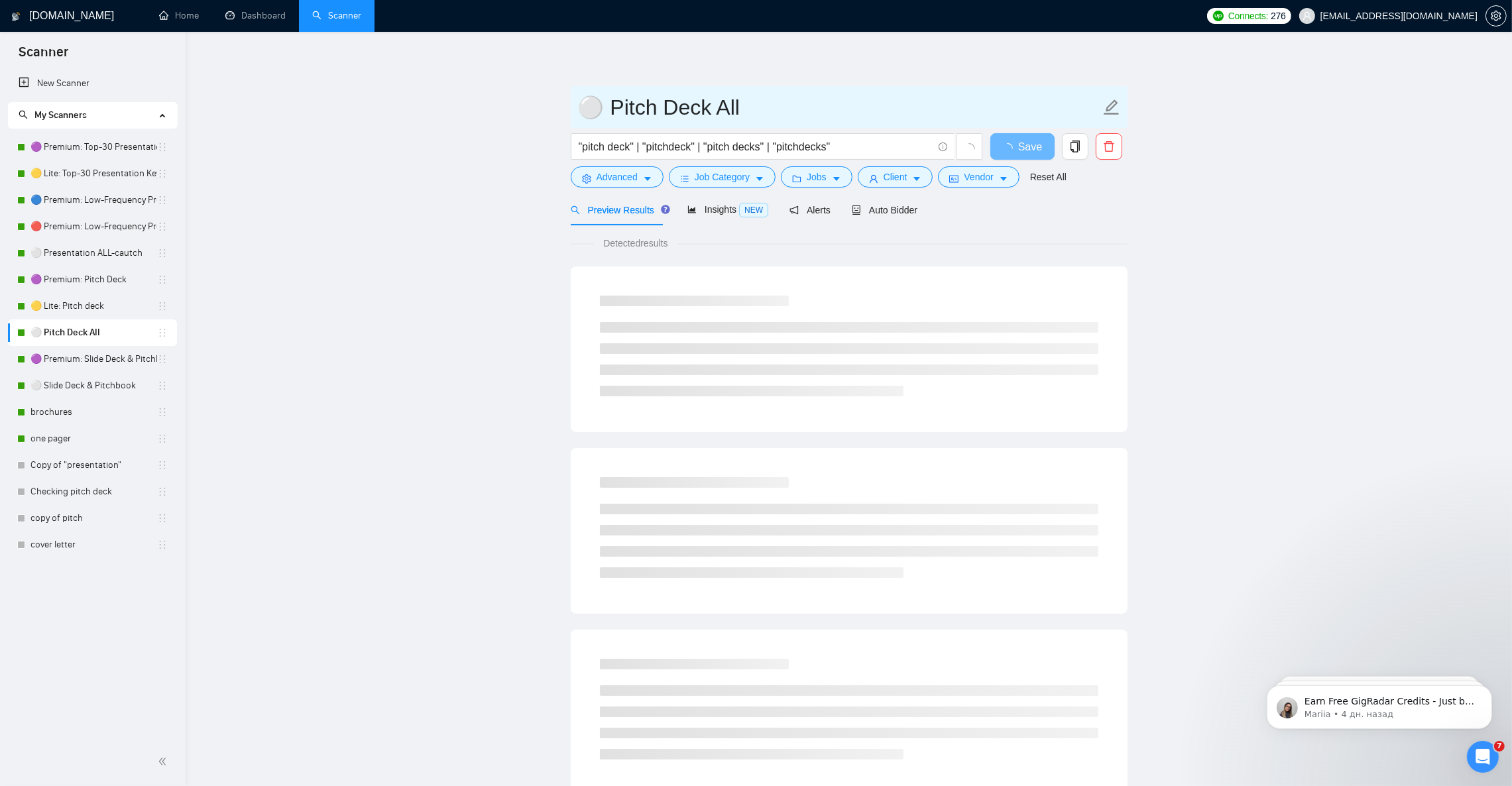
click at [675, 109] on input "⚪ Pitch Deck All" at bounding box center [839, 108] width 522 height 34
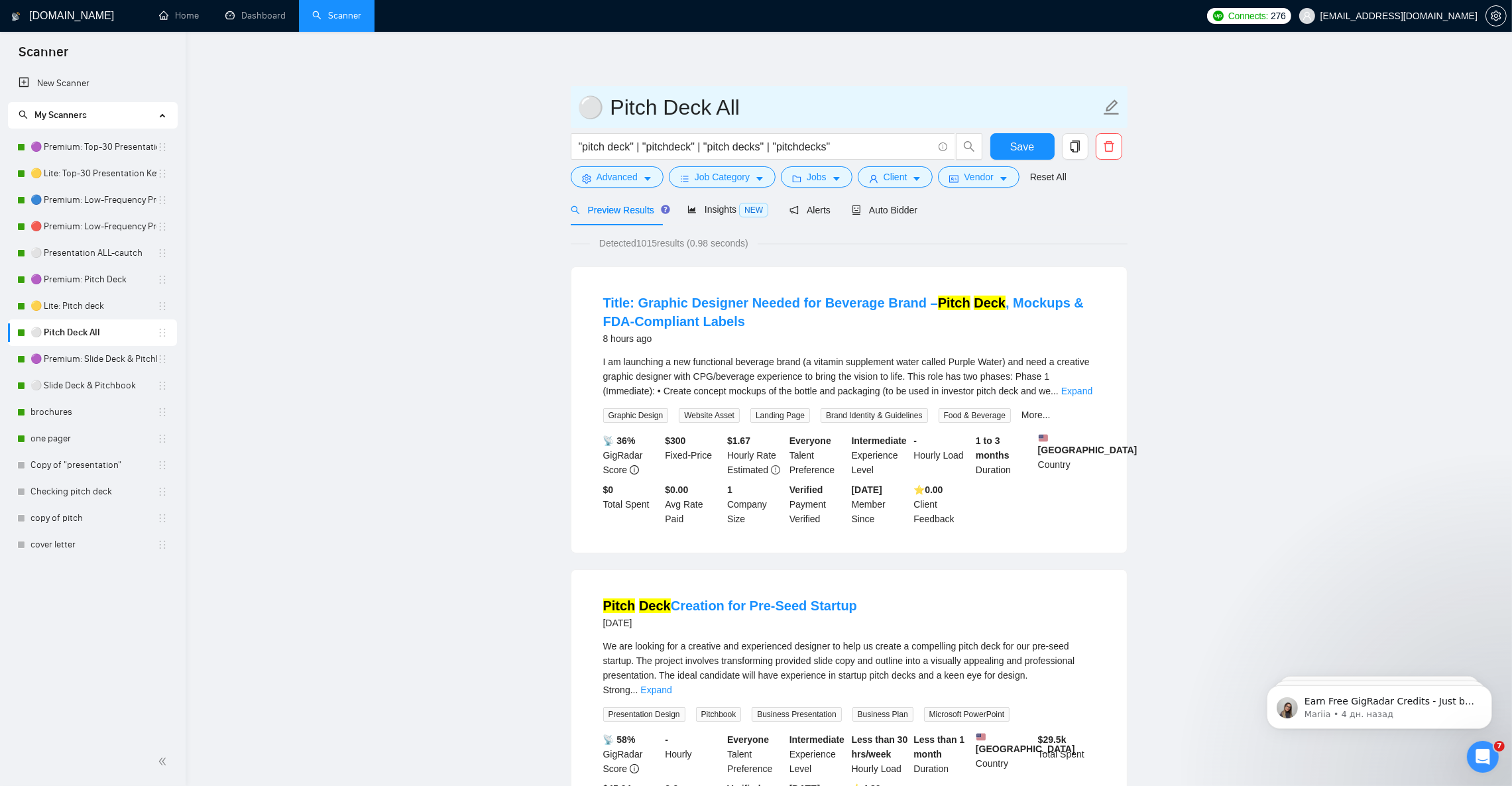
click at [582, 106] on input "⚪ Pitch Deck All" at bounding box center [839, 108] width 522 height 34
click at [68, 417] on link "brochures" at bounding box center [94, 412] width 126 height 27
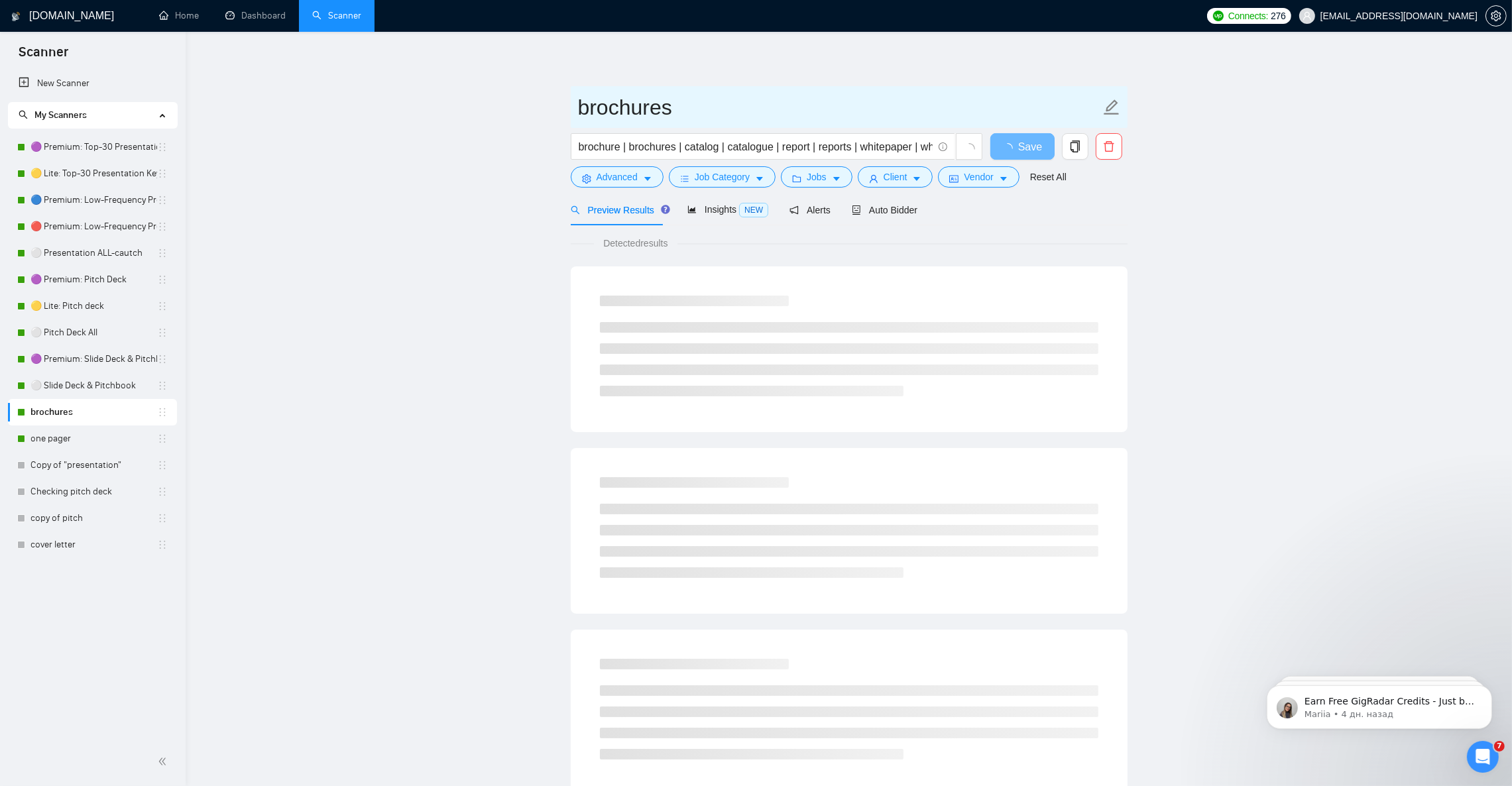
click at [620, 105] on input "brochures" at bounding box center [839, 108] width 522 height 34
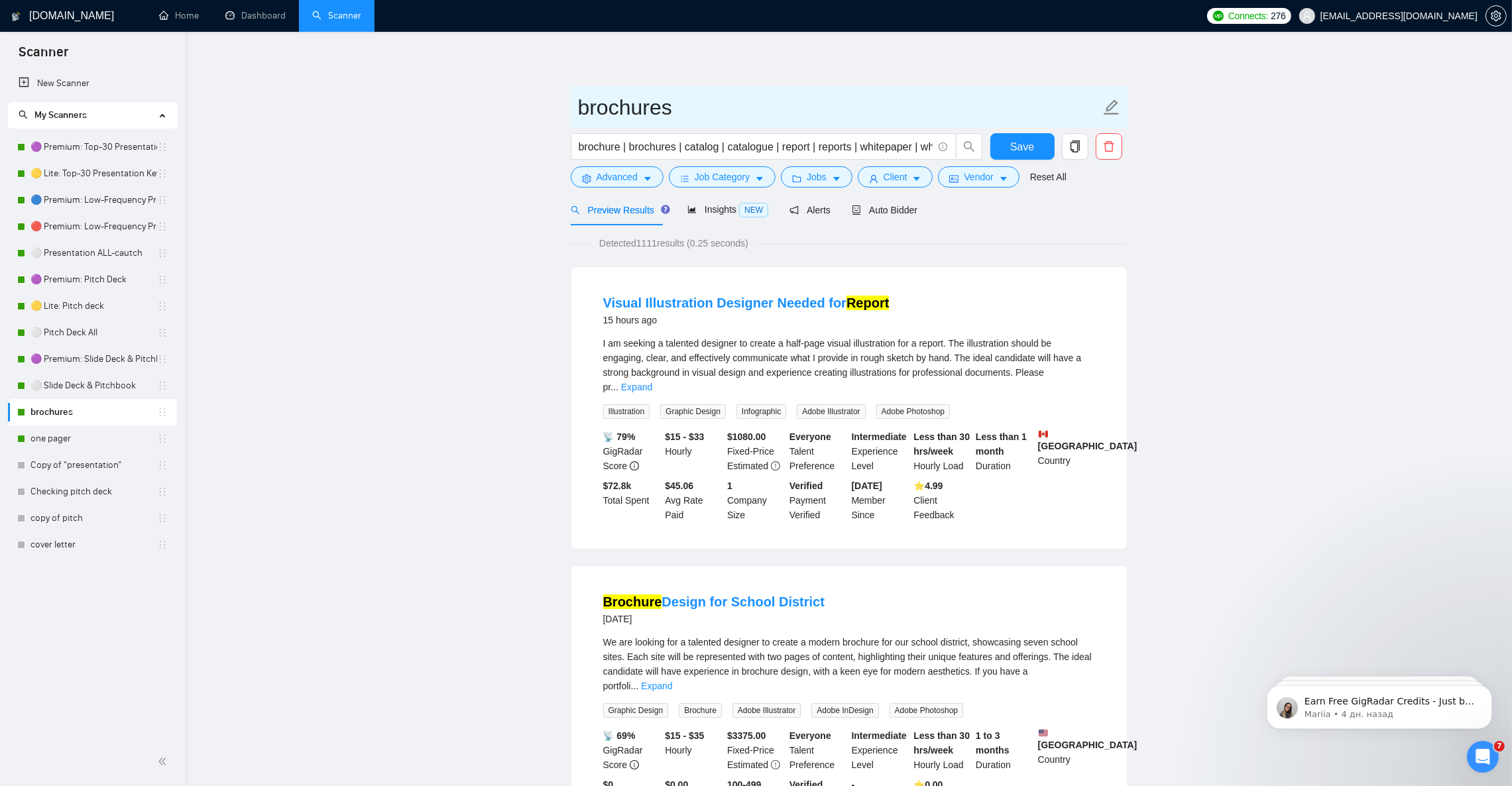
click at [580, 106] on input "brochures" at bounding box center [839, 108] width 522 height 34
paste input "⚪"
click at [721, 114] on input "⚪ brochures" at bounding box center [839, 108] width 522 height 34
drag, startPoint x: 627, startPoint y: 109, endPoint x: 611, endPoint y: 110, distance: 16.0
click at [611, 110] on input "⚪ brochures ALL" at bounding box center [839, 108] width 522 height 34
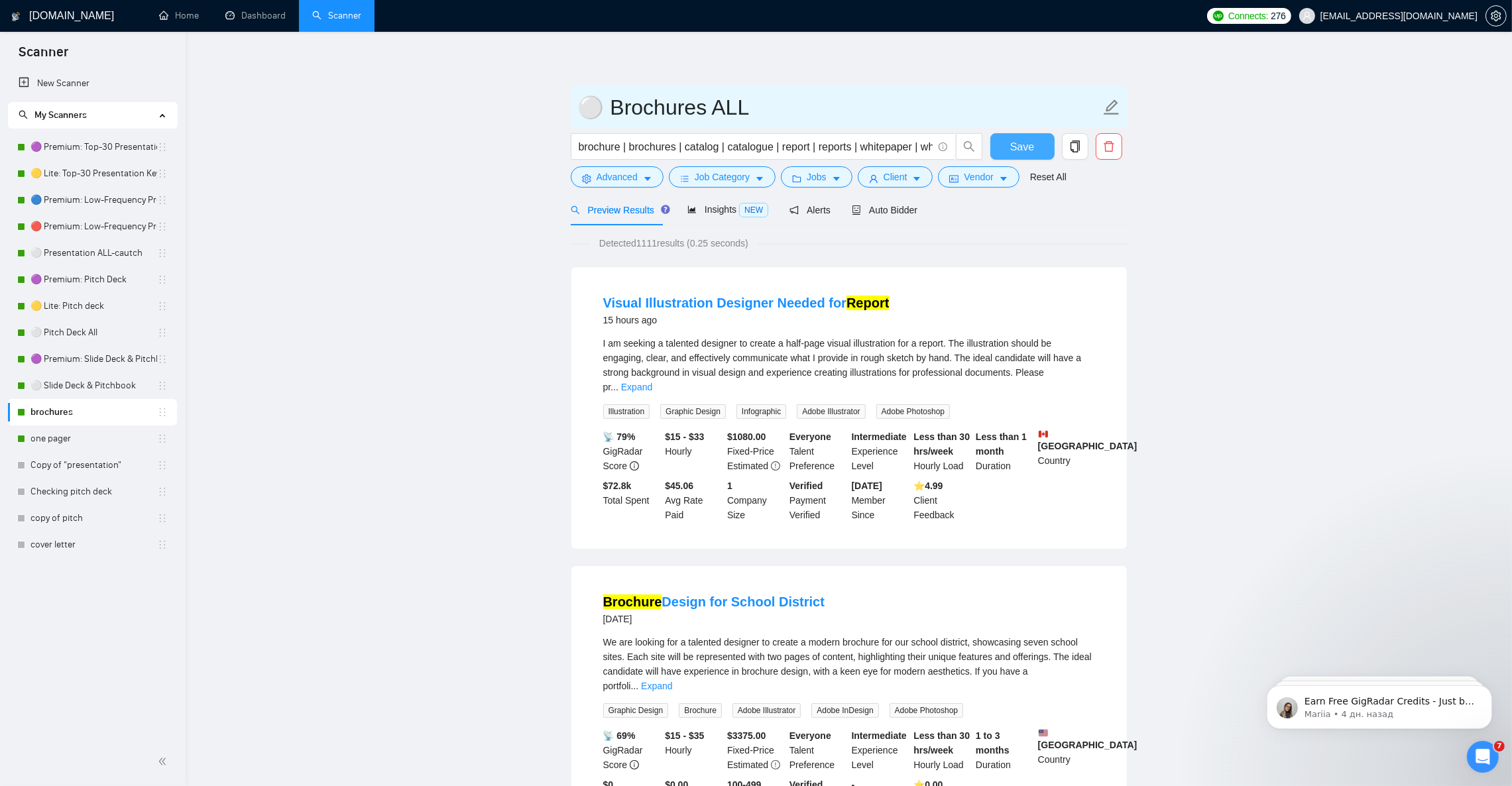
type input "⚪ Brochures ALL"
click at [1017, 149] on span "Save" at bounding box center [1022, 146] width 24 height 17
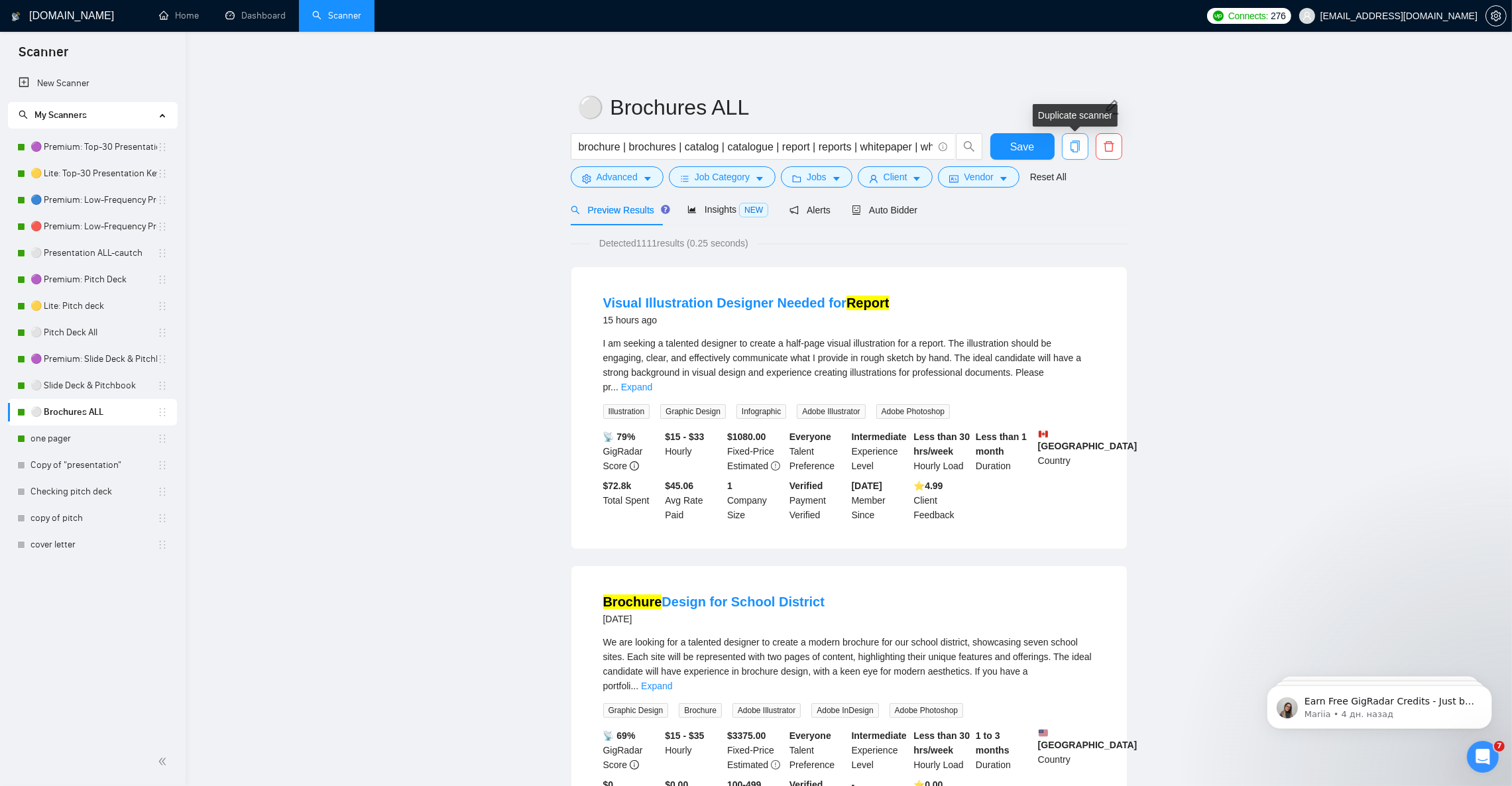
click at [1069, 144] on icon "copy" at bounding box center [1075, 146] width 12 height 12
click at [1062, 214] on span "Yes" at bounding box center [1064, 213] width 15 height 15
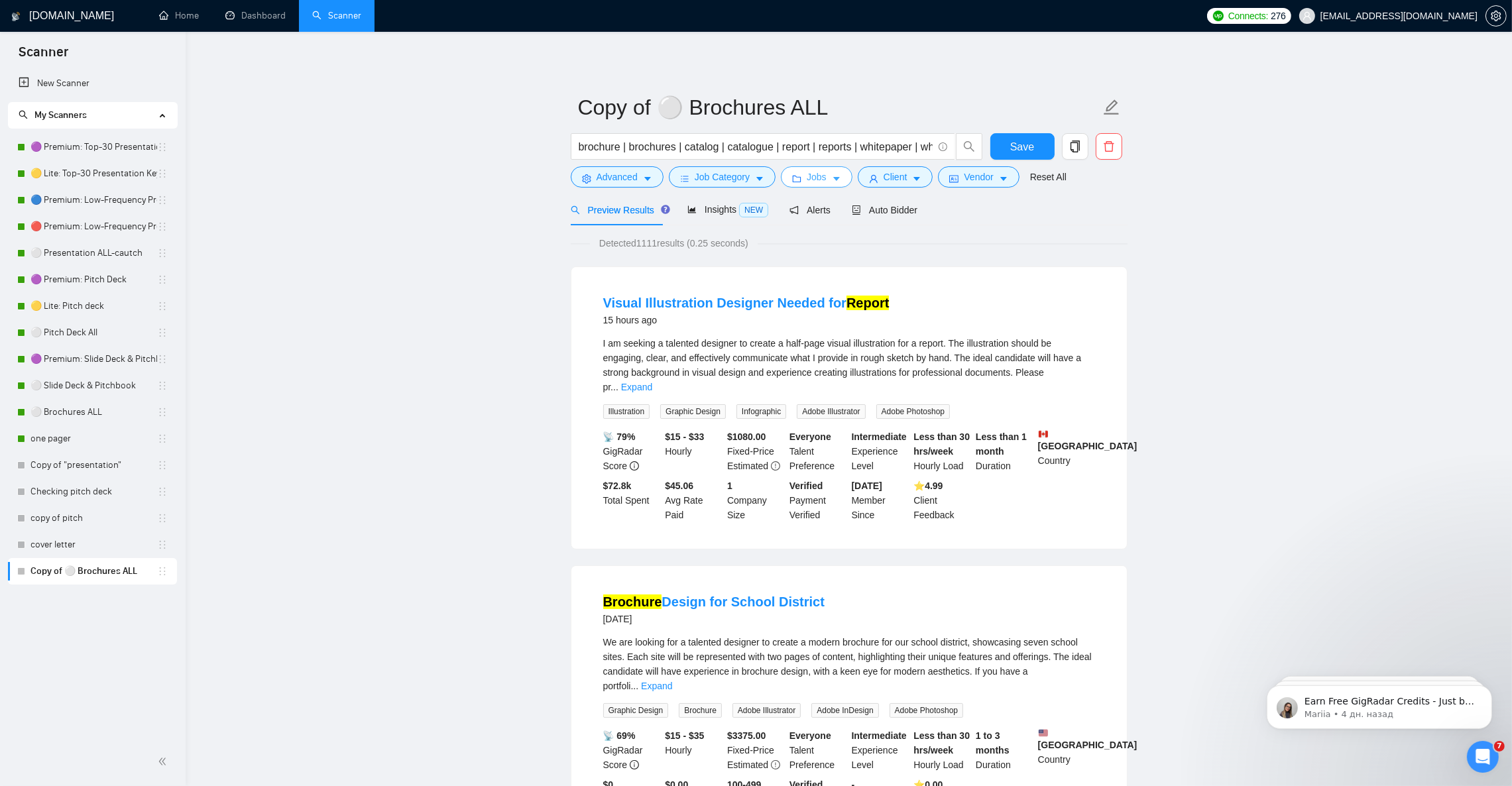
click at [832, 182] on icon "caret-down" at bounding box center [836, 178] width 9 height 9
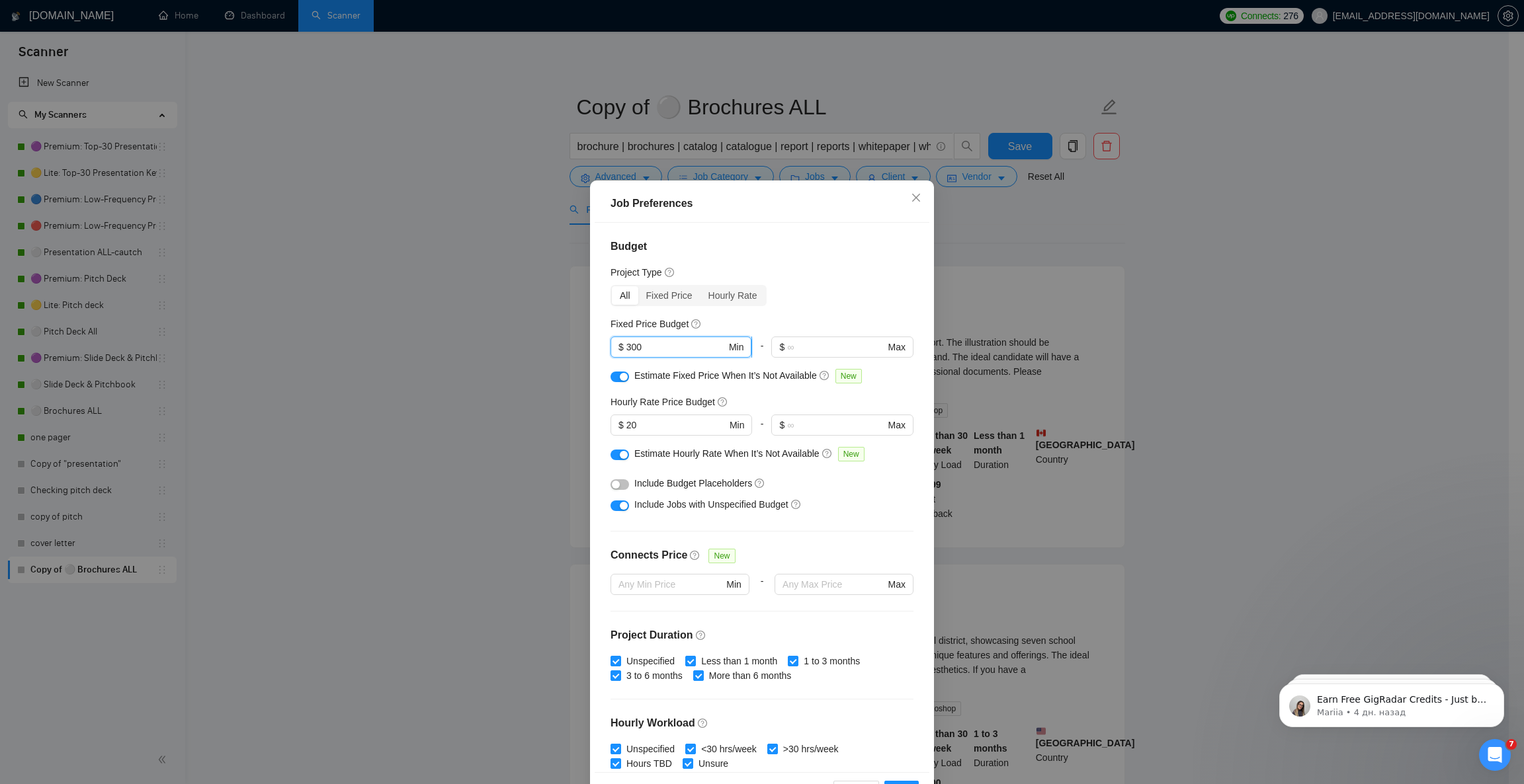
click at [626, 344] on input "300" at bounding box center [676, 347] width 100 height 15
type input "500"
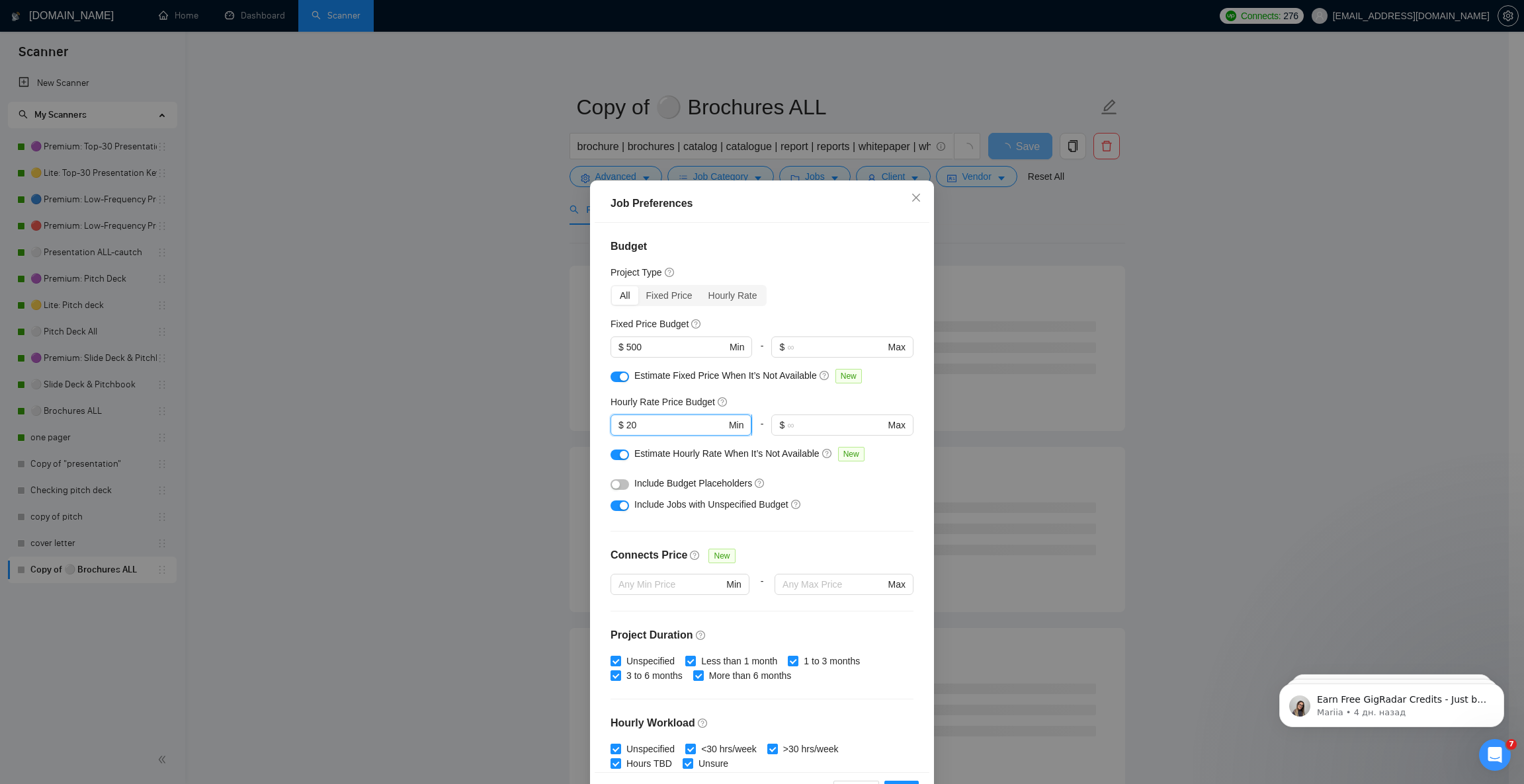
drag, startPoint x: 623, startPoint y: 422, endPoint x: 617, endPoint y: 423, distance: 6.1
click at [617, 423] on span "$ 20 Min" at bounding box center [681, 424] width 141 height 21
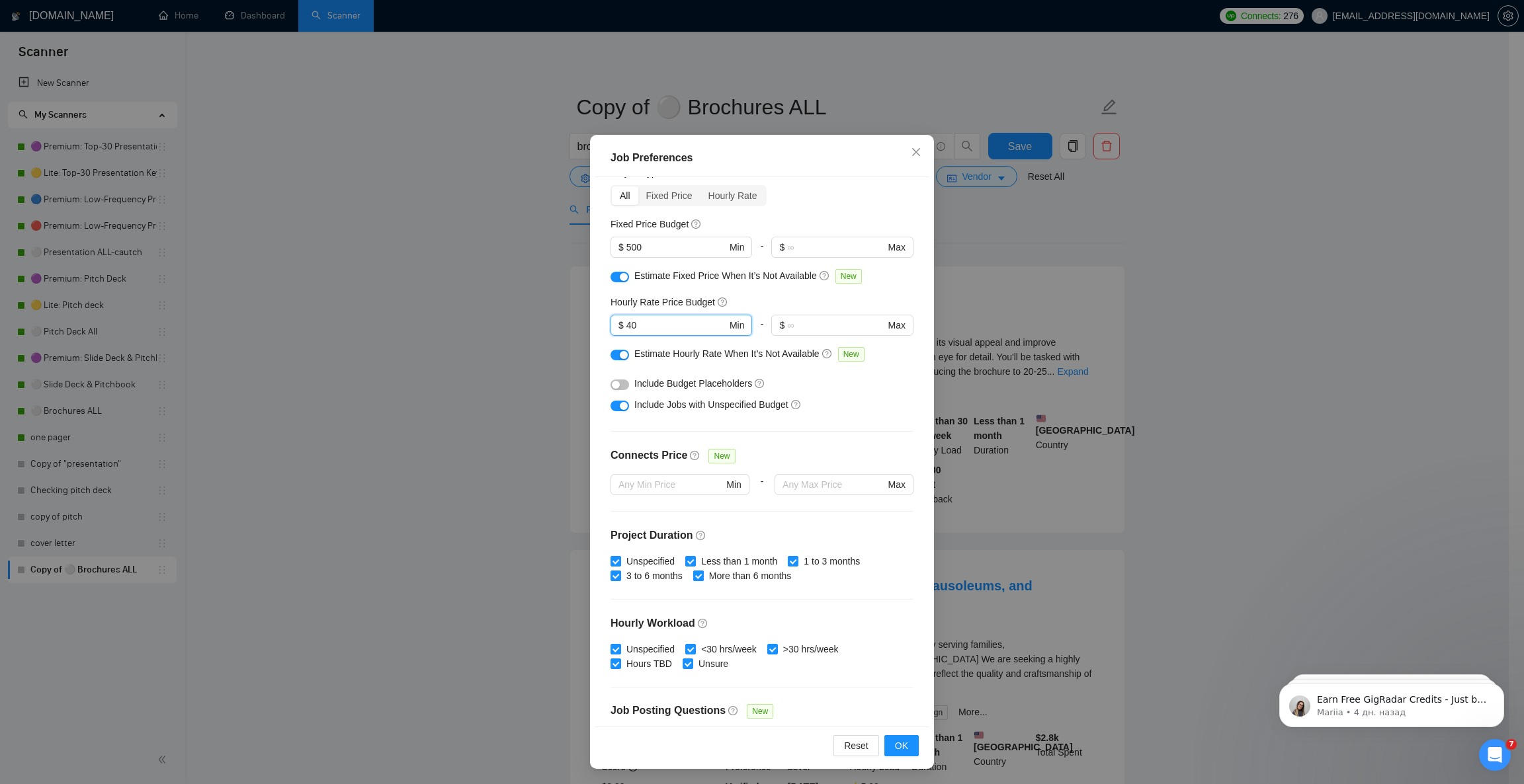
scroll to position [199, 0]
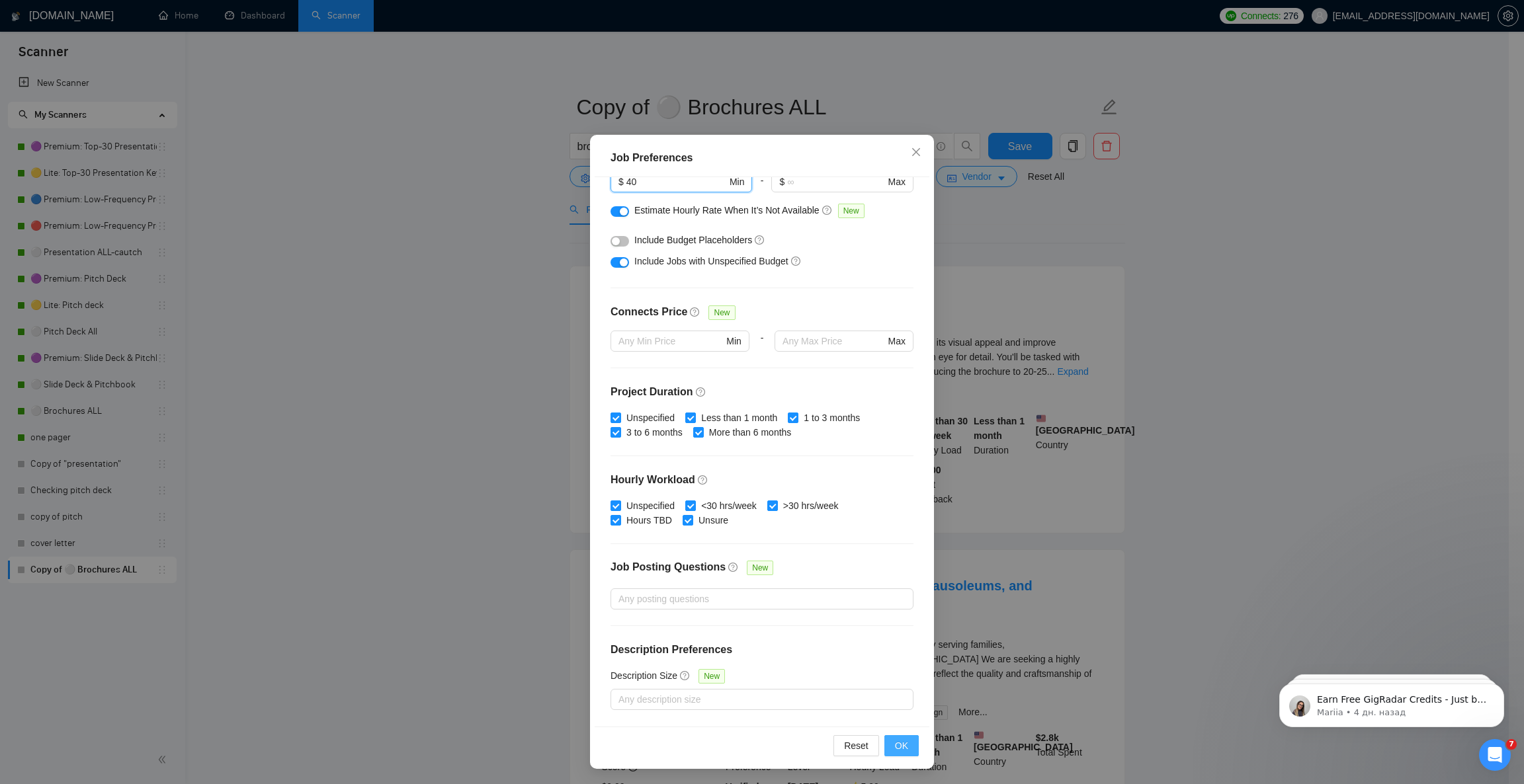
type input "40"
click at [903, 742] on button "OK" at bounding box center [902, 746] width 35 height 21
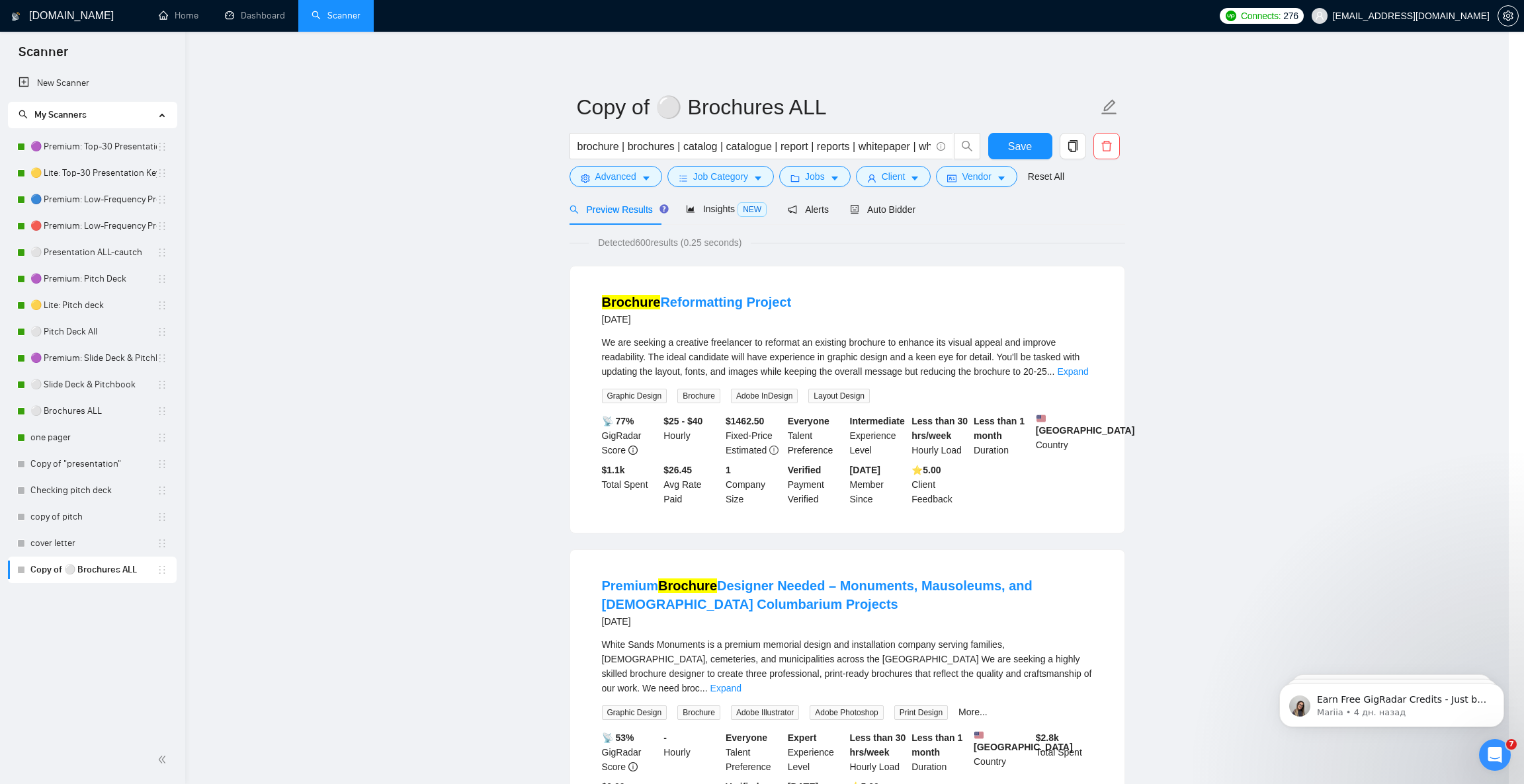
scroll to position [0, 0]
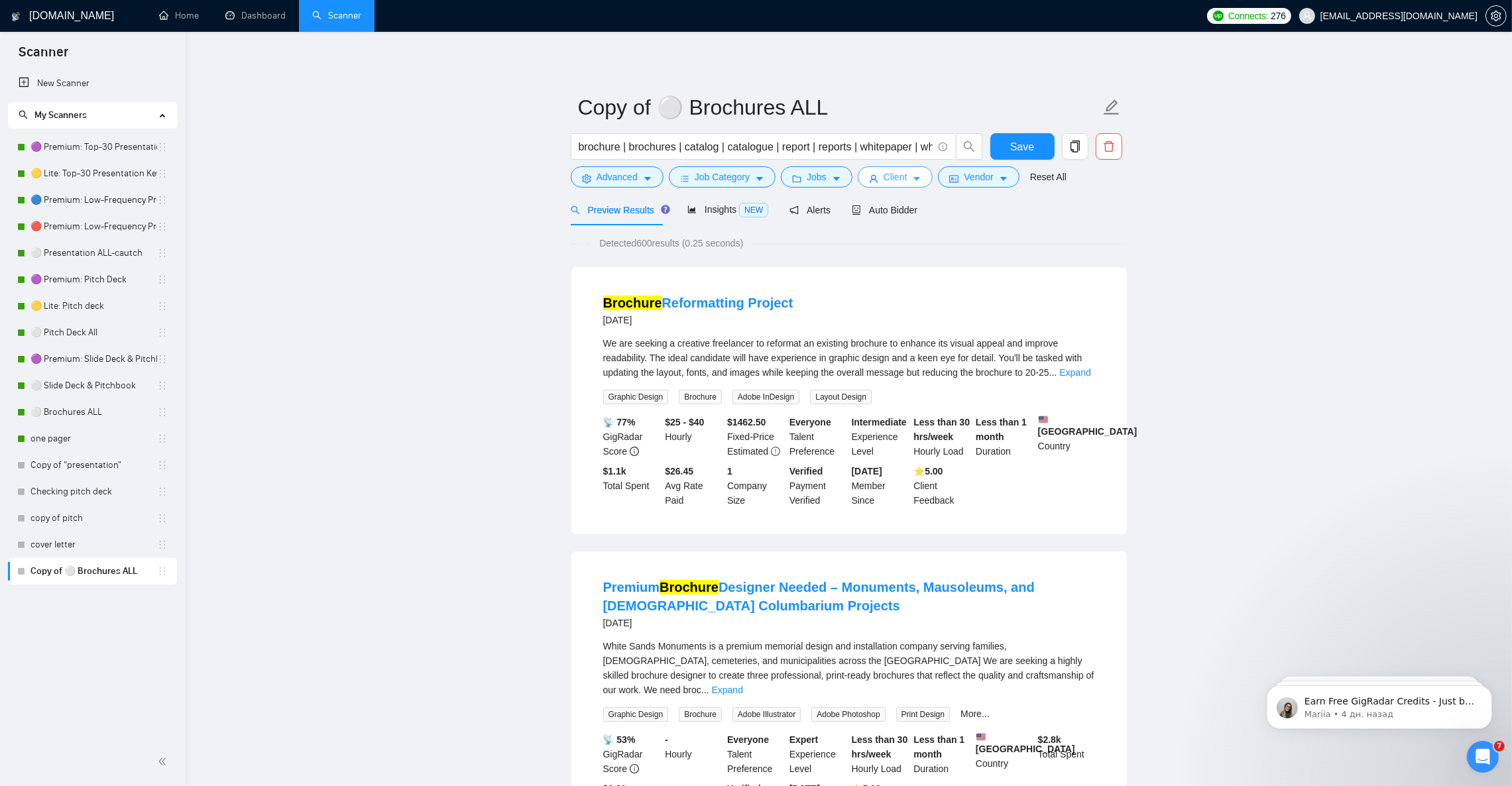
click at [912, 179] on icon "caret-down" at bounding box center [916, 178] width 9 height 9
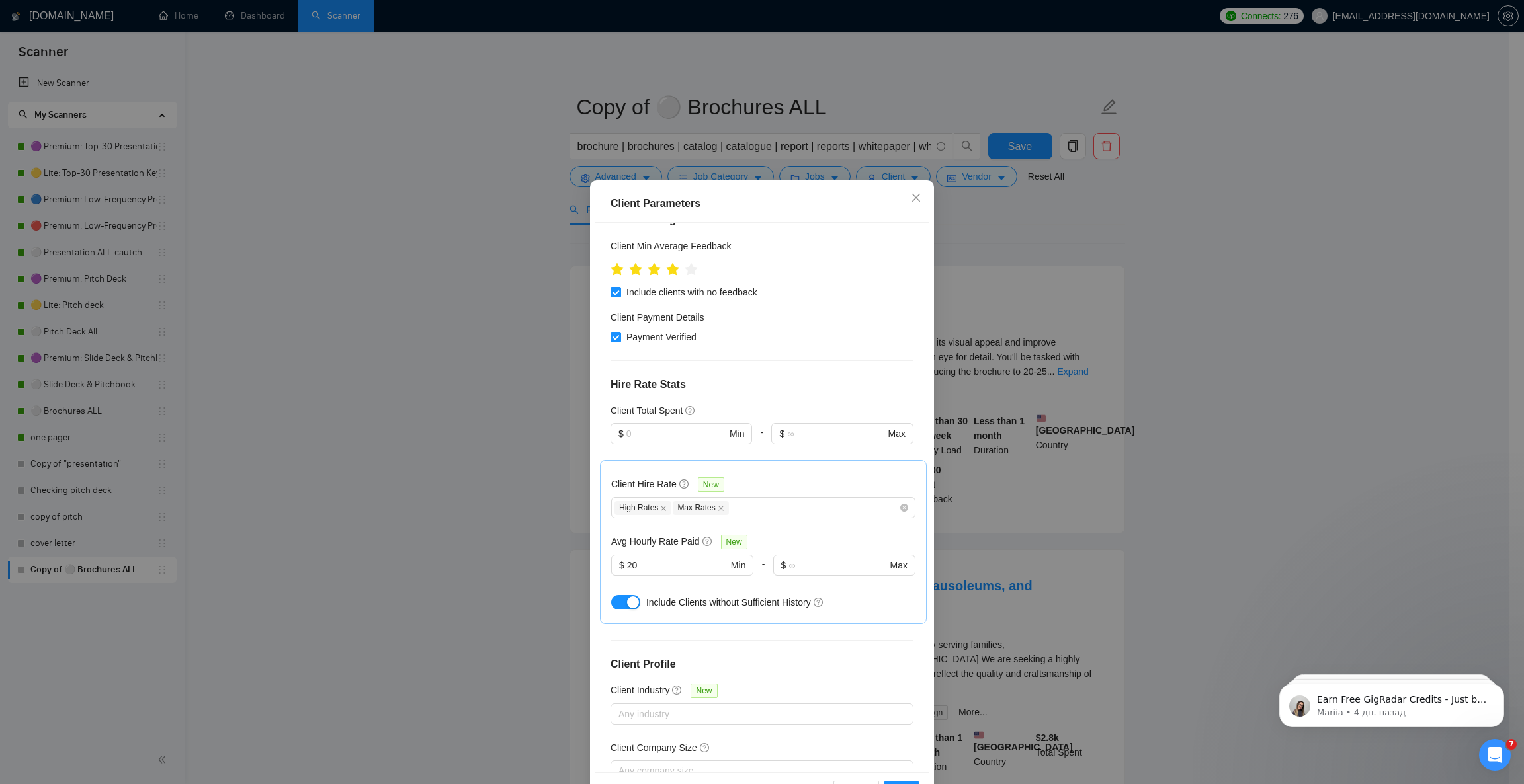
scroll to position [317, 0]
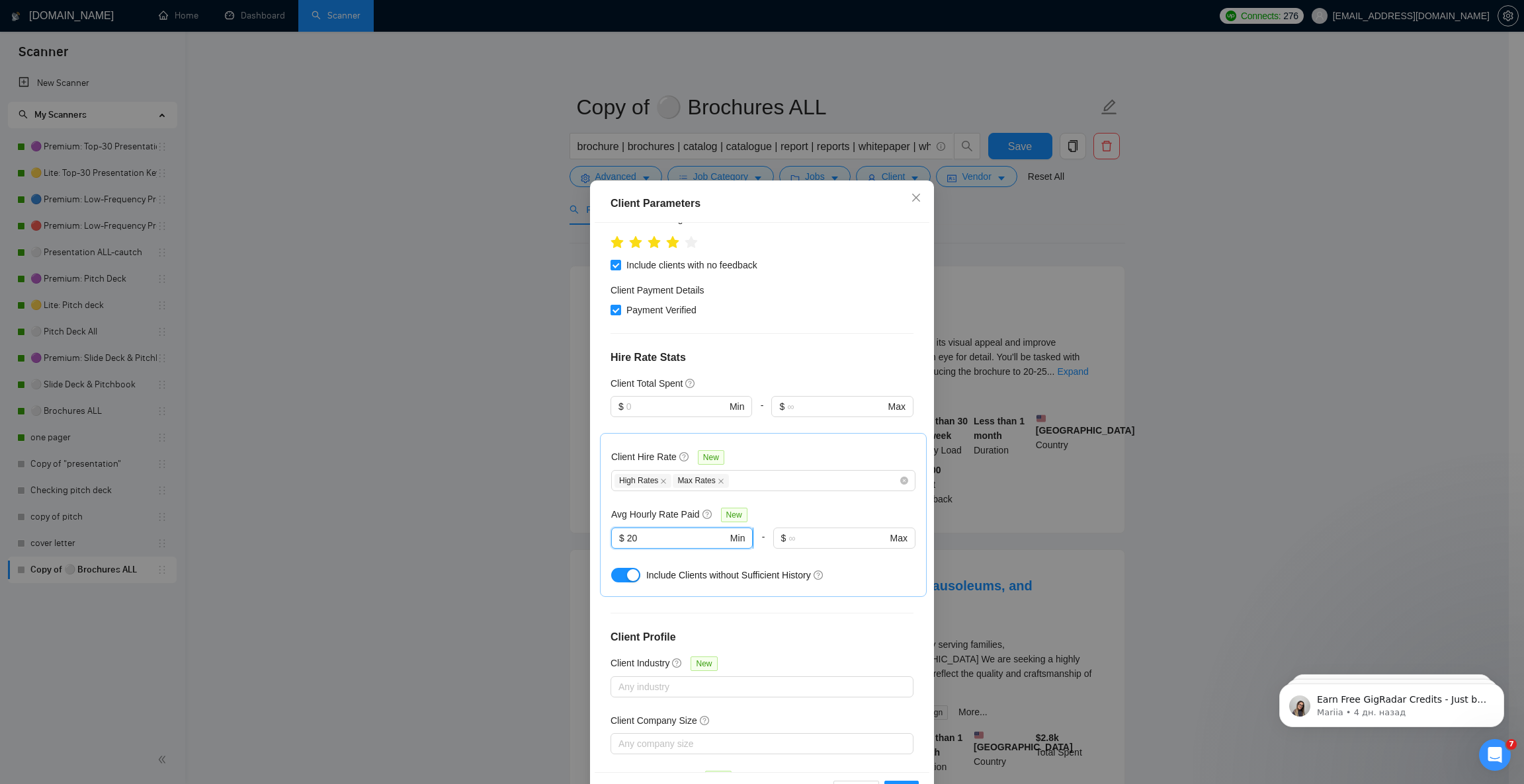
click at [627, 532] on input "20" at bounding box center [678, 538] width 101 height 15
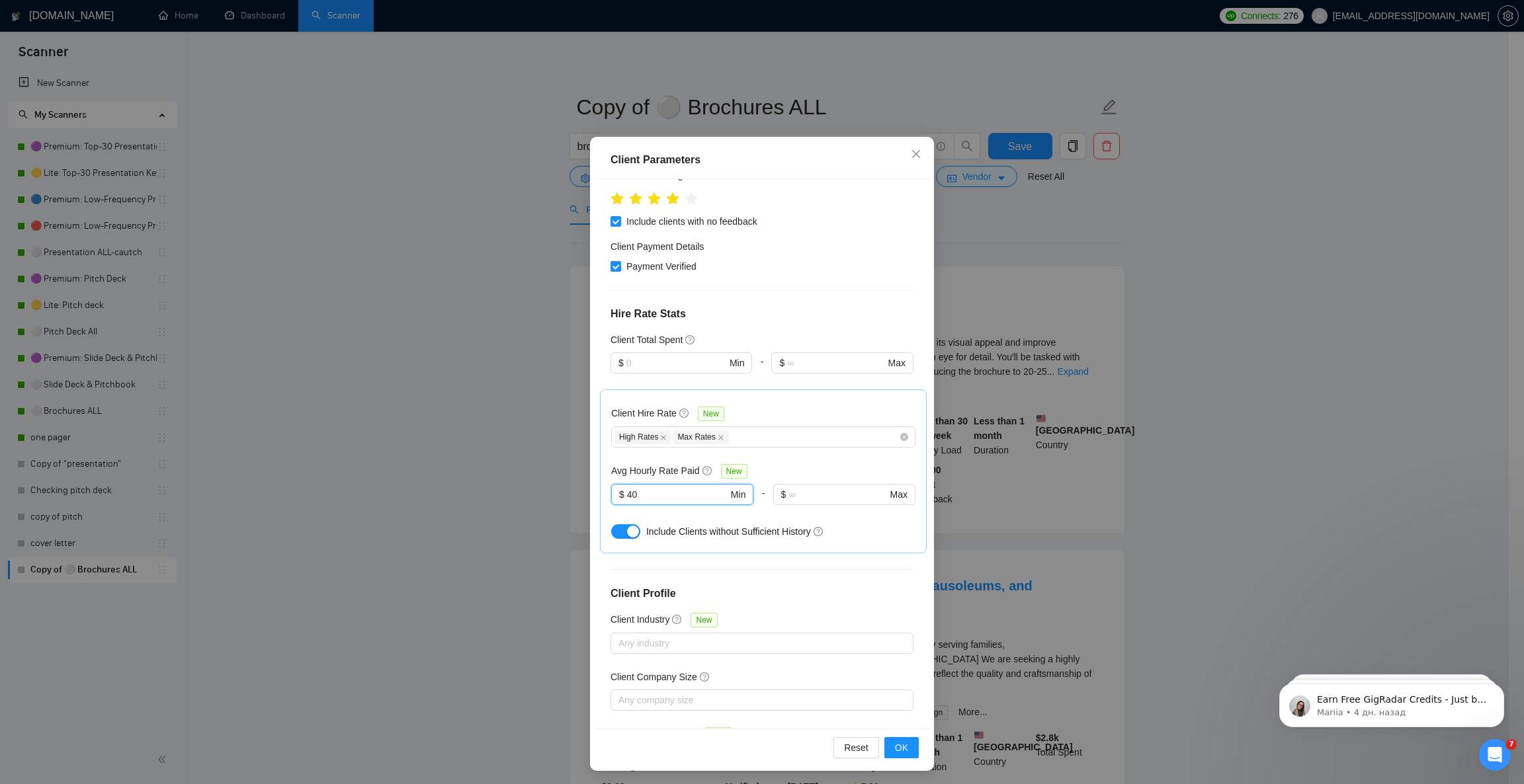
scroll to position [45, 0]
type input "40"
click at [895, 746] on span "OK" at bounding box center [901, 746] width 13 height 15
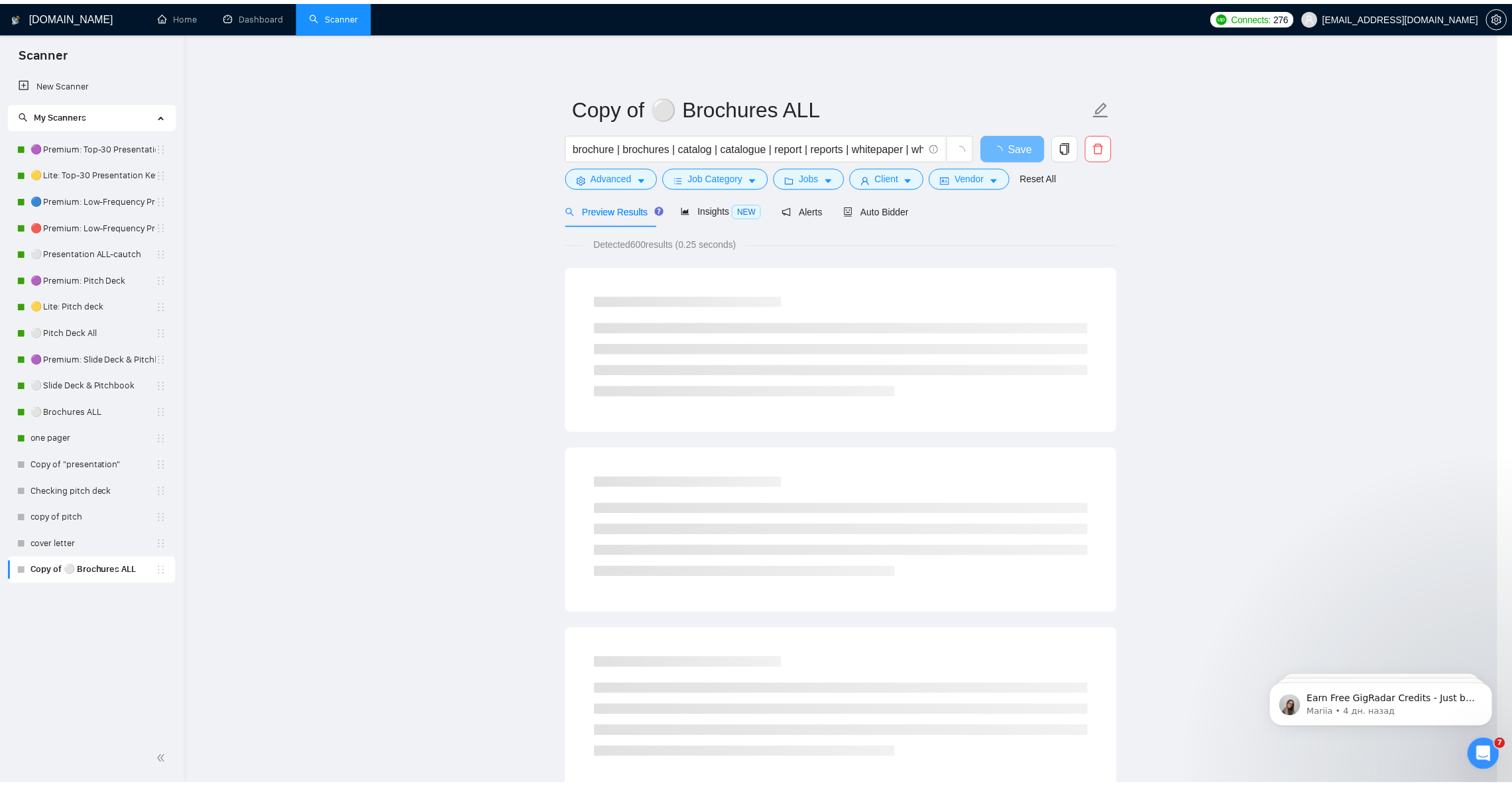
scroll to position [0, 0]
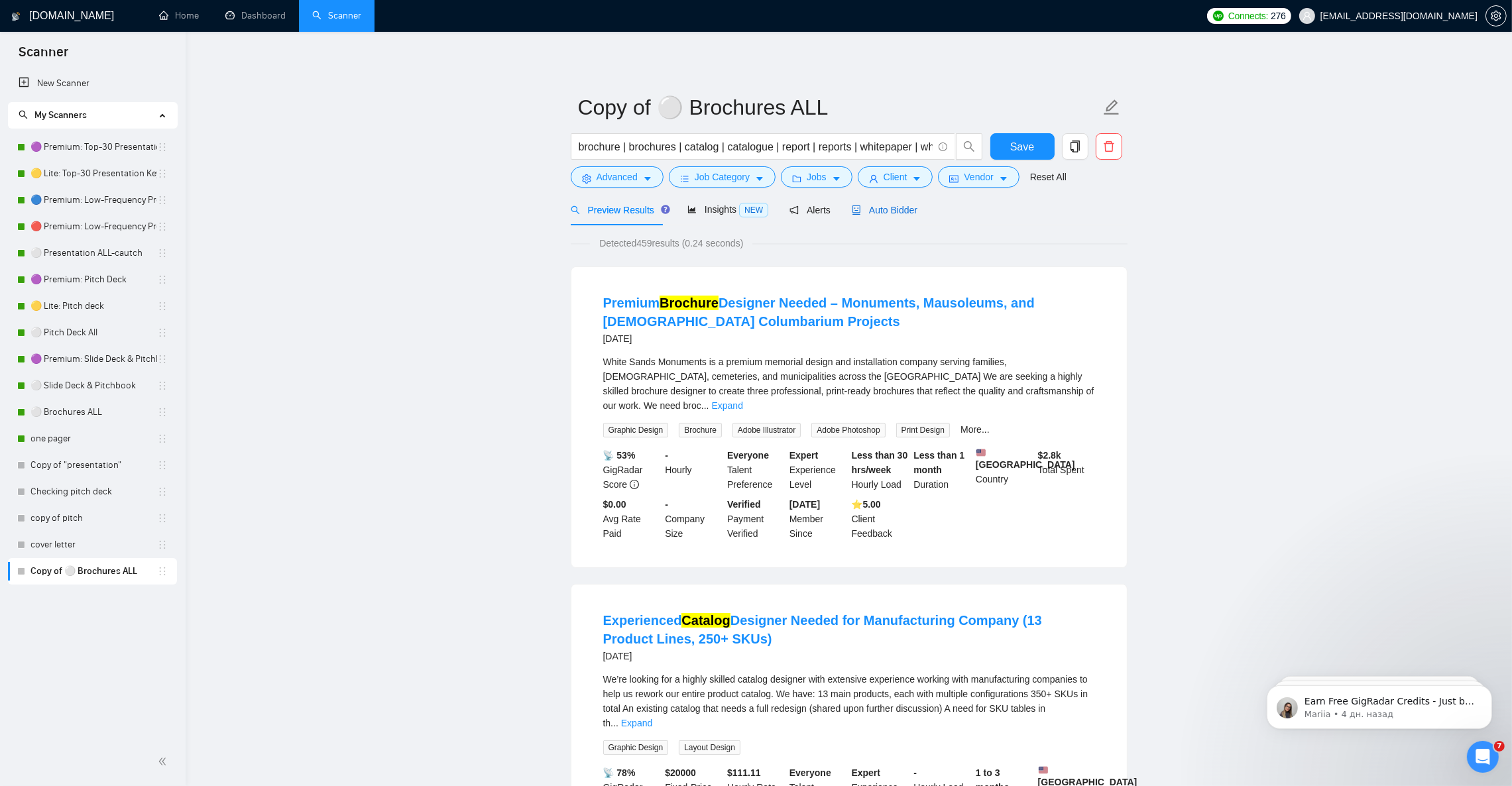
click at [885, 213] on span "Auto Bidder" at bounding box center [884, 210] width 65 height 11
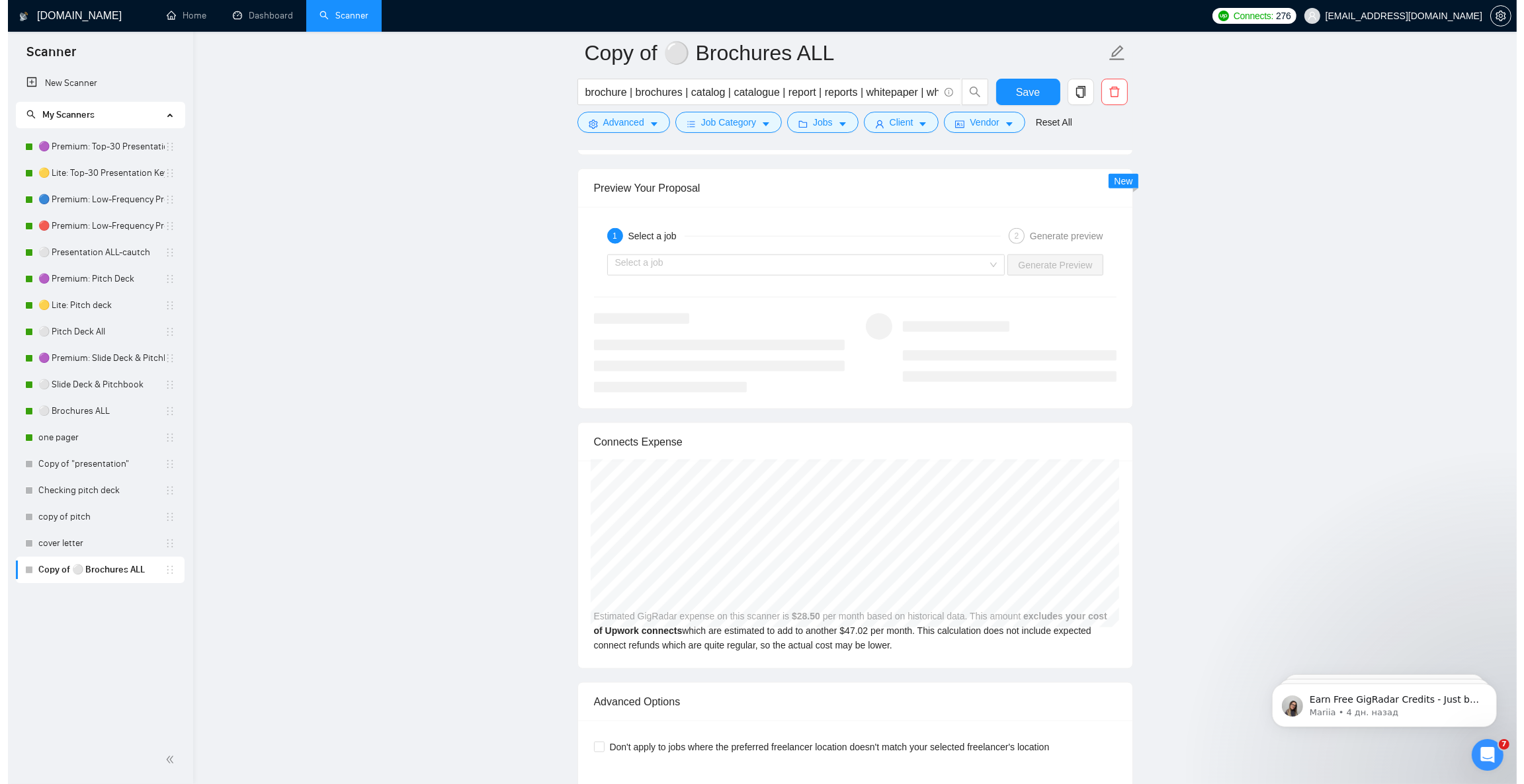
scroll to position [2479, 0]
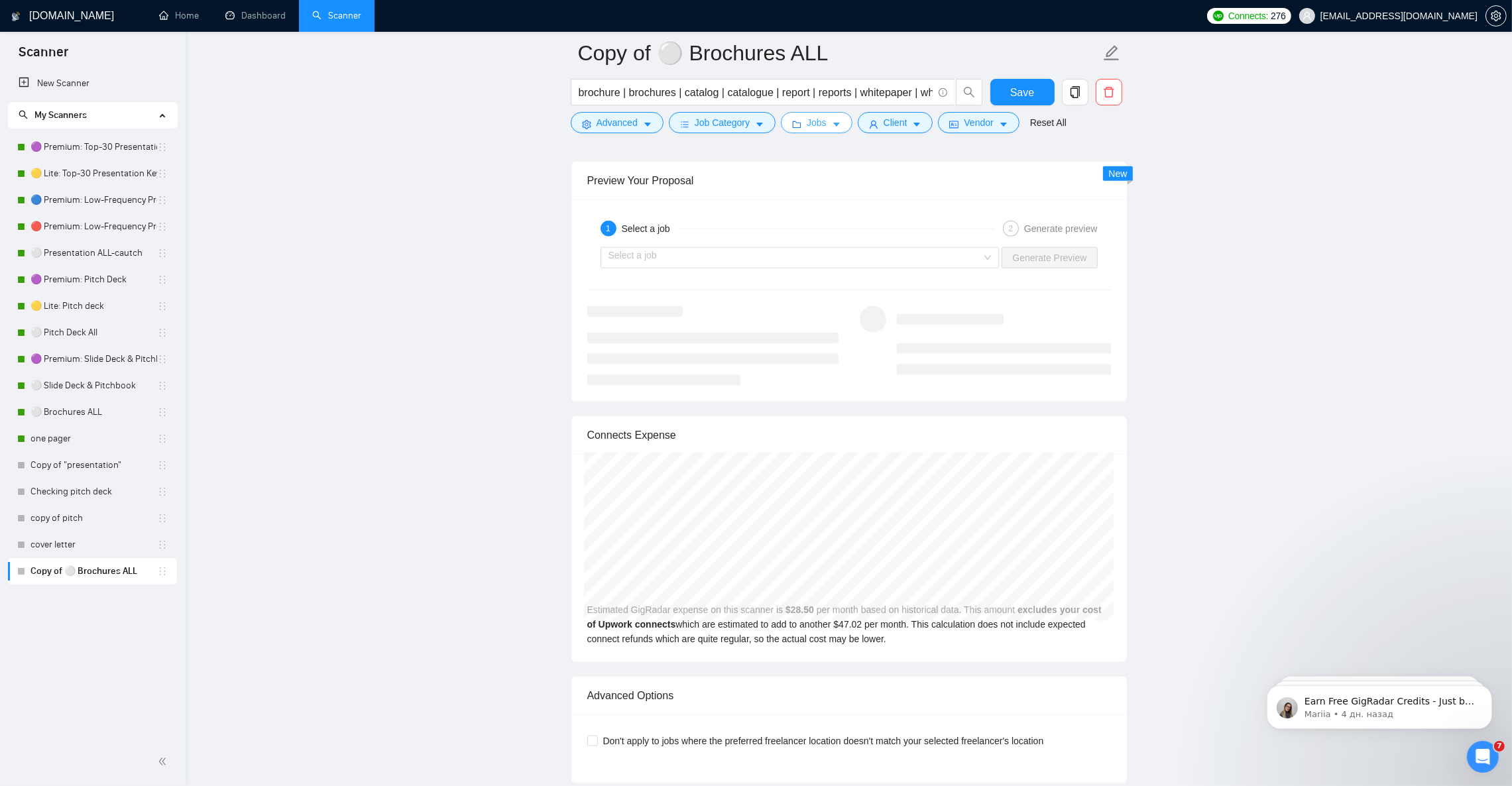
click at [807, 129] on span "Jobs" at bounding box center [816, 123] width 20 height 15
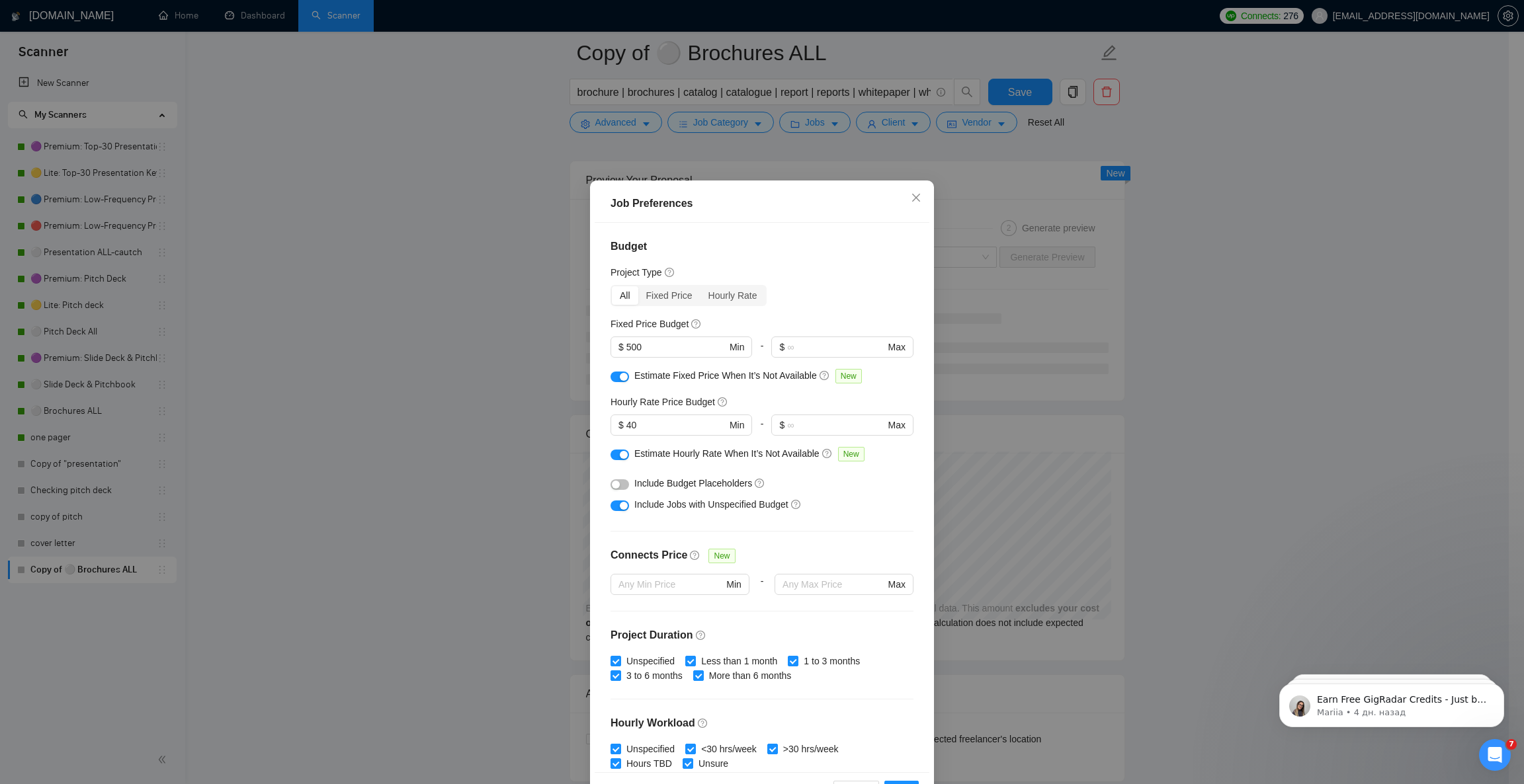
scroll to position [3, 0]
click at [910, 202] on icon "close" at bounding box center [915, 197] width 11 height 11
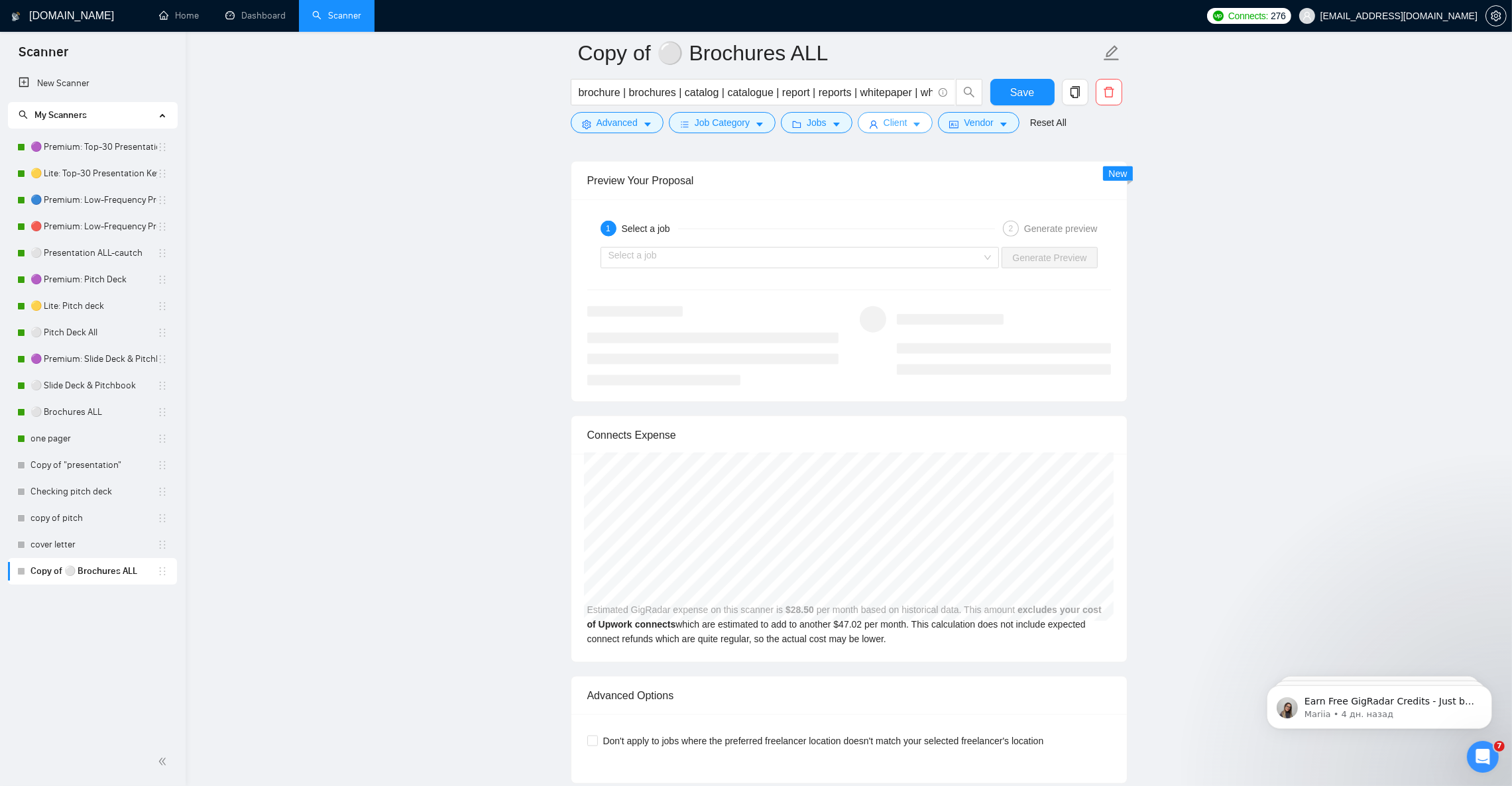
click at [907, 129] on button "Client" at bounding box center [895, 122] width 75 height 21
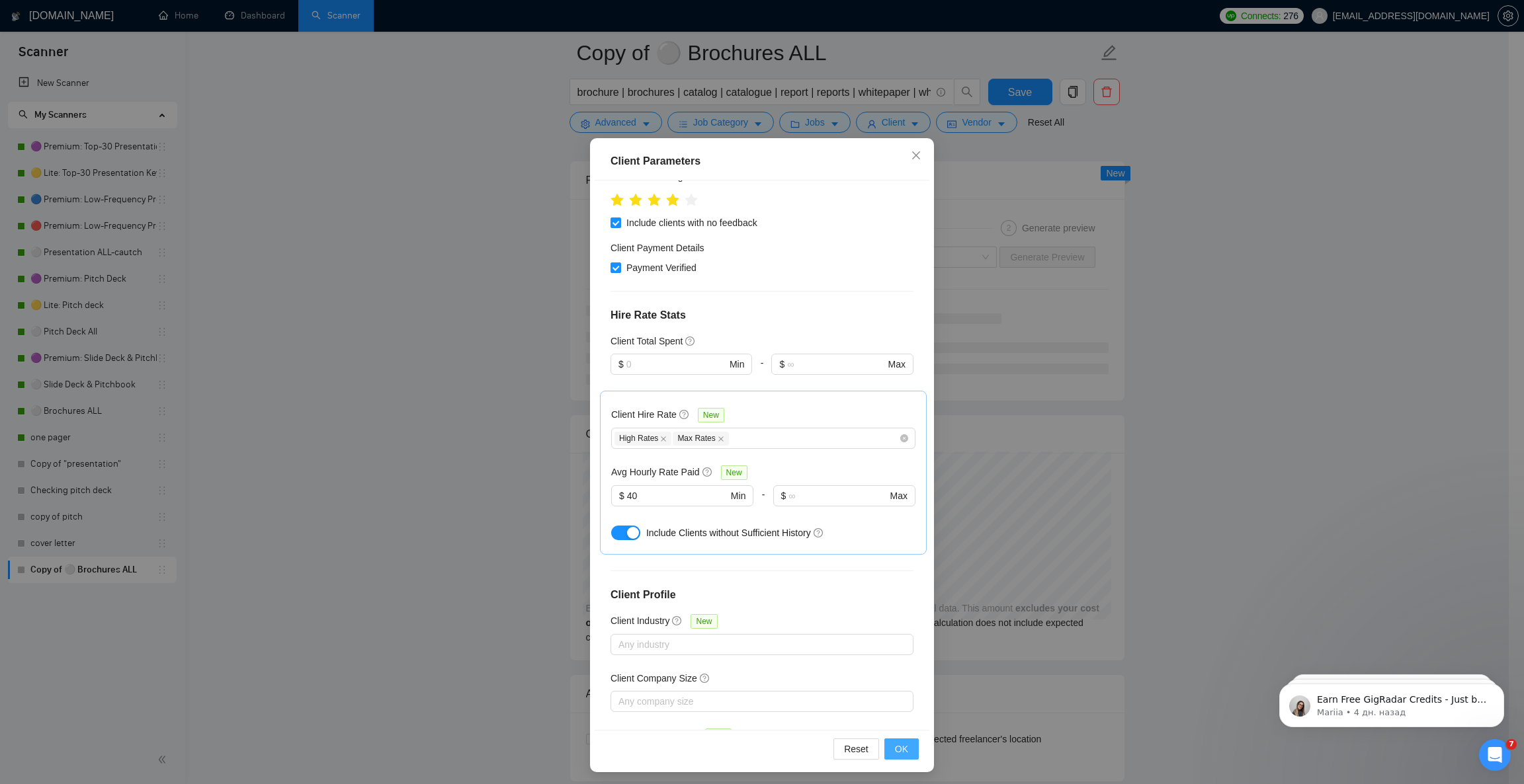
scroll to position [45, 0]
click at [908, 749] on button "OK" at bounding box center [902, 746] width 35 height 21
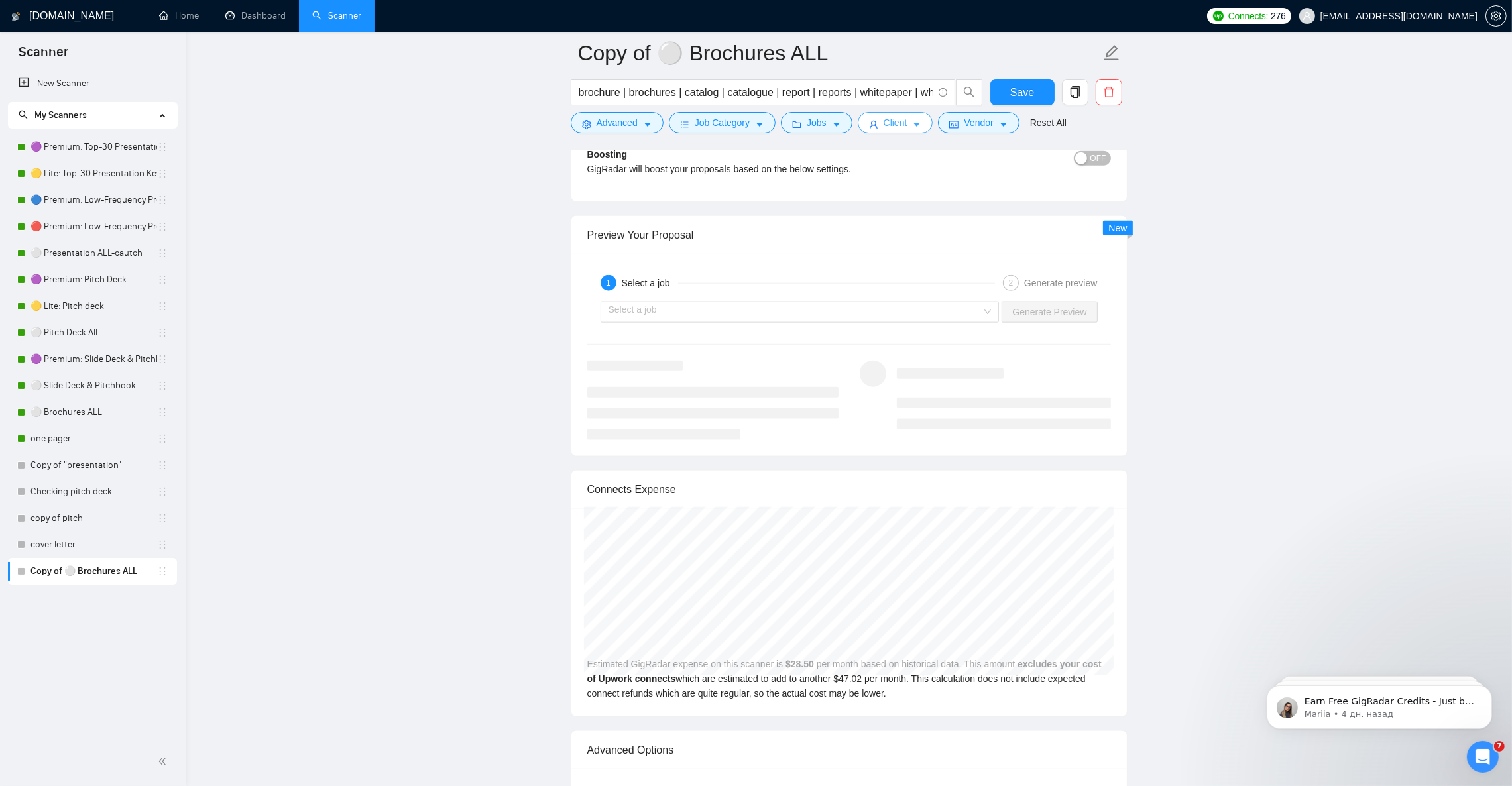
scroll to position [2585, 0]
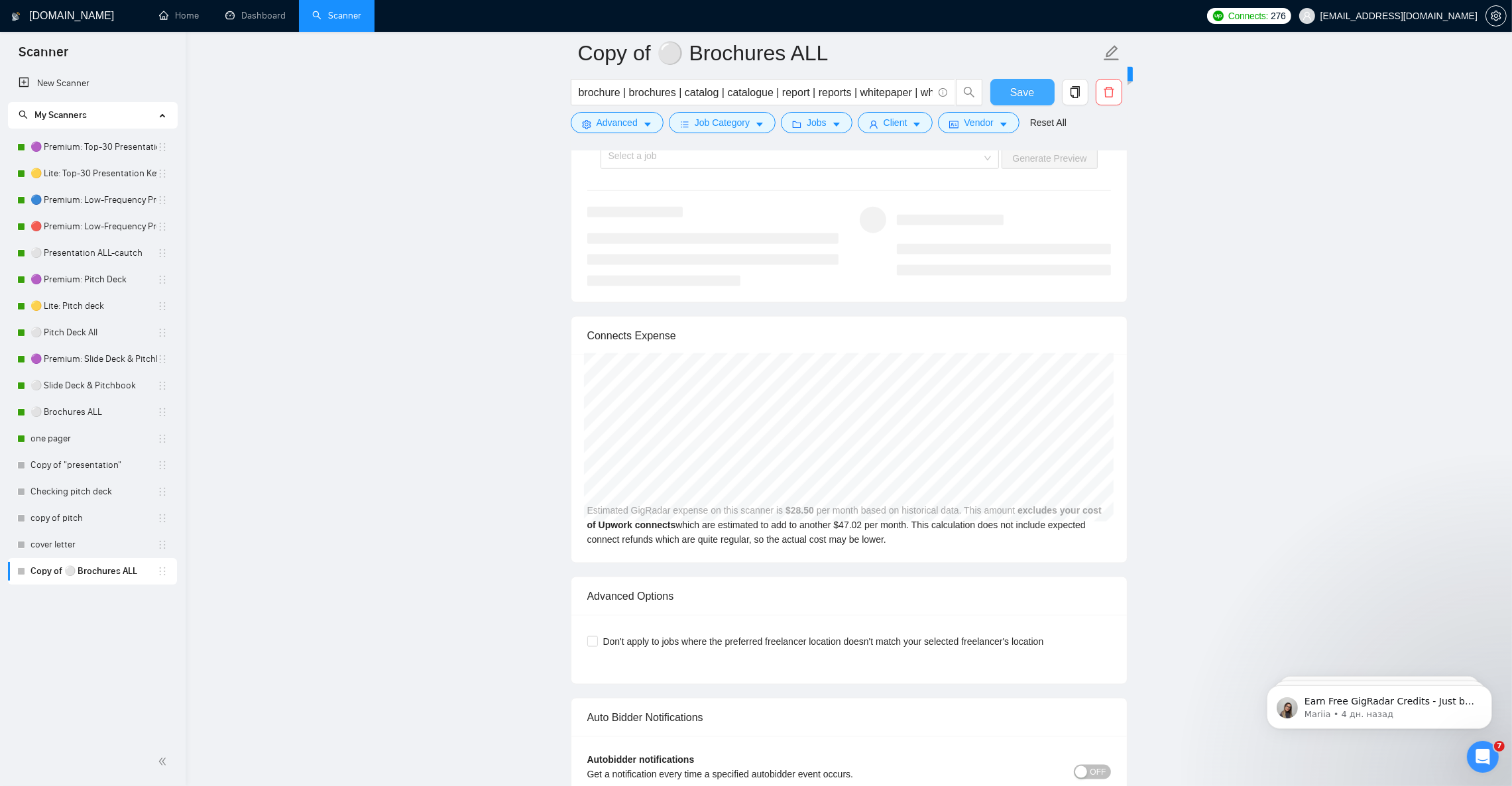
click at [1020, 89] on span "Save" at bounding box center [1022, 92] width 24 height 17
click at [77, 142] on link "🟣 Premium: Top-30 Presentation Keywords" at bounding box center [94, 146] width 126 height 27
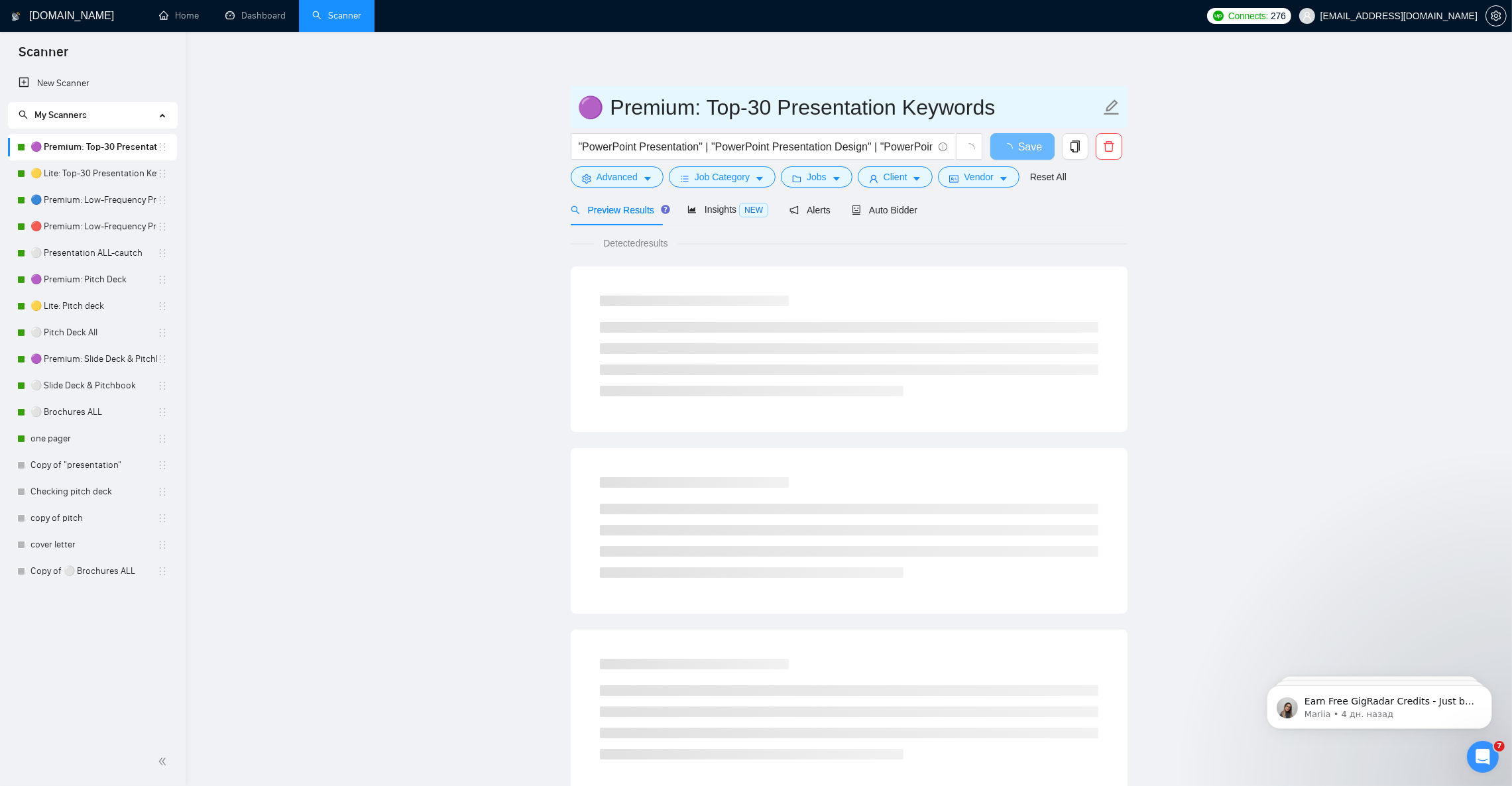
drag, startPoint x: 706, startPoint y: 103, endPoint x: 558, endPoint y: 102, distance: 148.0
click at [558, 102] on main "🟣 Premium: Top-30 Presentation Keywords "PowerPoint Presentation" | "PowerPoint…" at bounding box center [848, 606] width 1284 height 1106
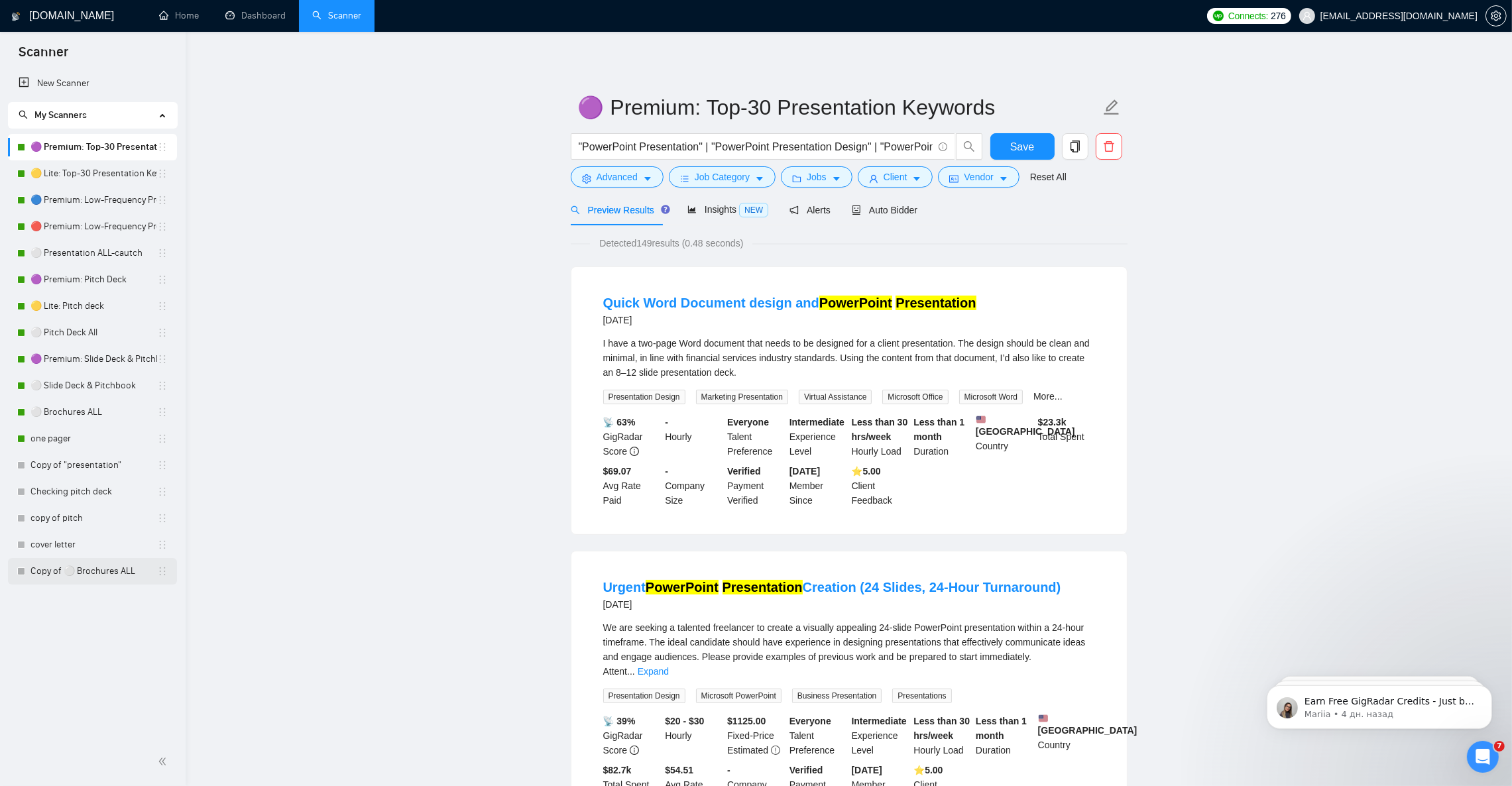
click at [83, 572] on link "Copy of ⚪ Brochures ALL" at bounding box center [94, 571] width 126 height 27
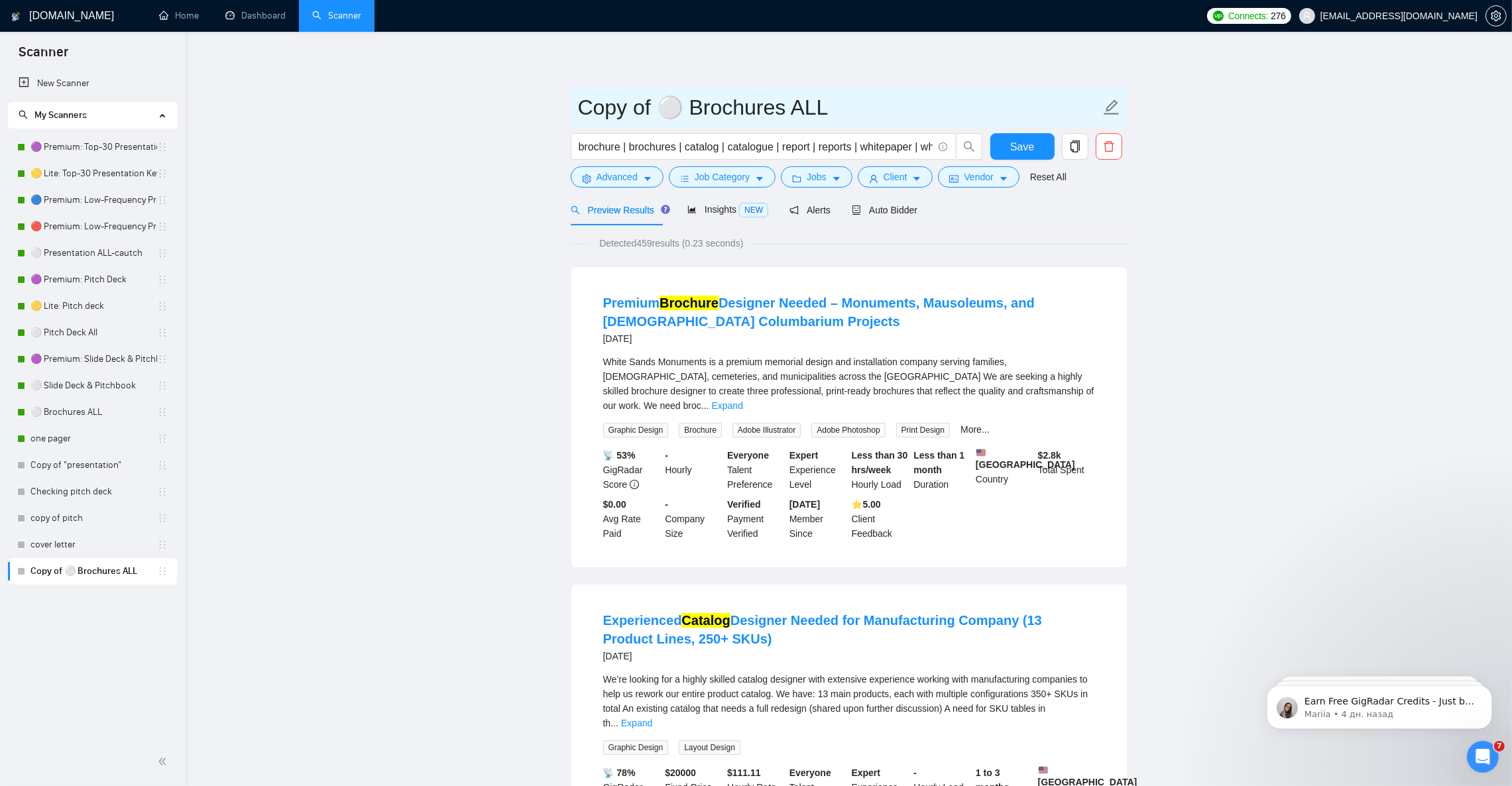
drag, startPoint x: 682, startPoint y: 106, endPoint x: 558, endPoint y: 109, distance: 124.0
paste input "🟣 Premium:"
drag, startPoint x: 854, startPoint y: 104, endPoint x: 817, endPoint y: 104, distance: 37.0
click at [817, 104] on input "🟣 Premium: Brochures ALL" at bounding box center [839, 108] width 522 height 34
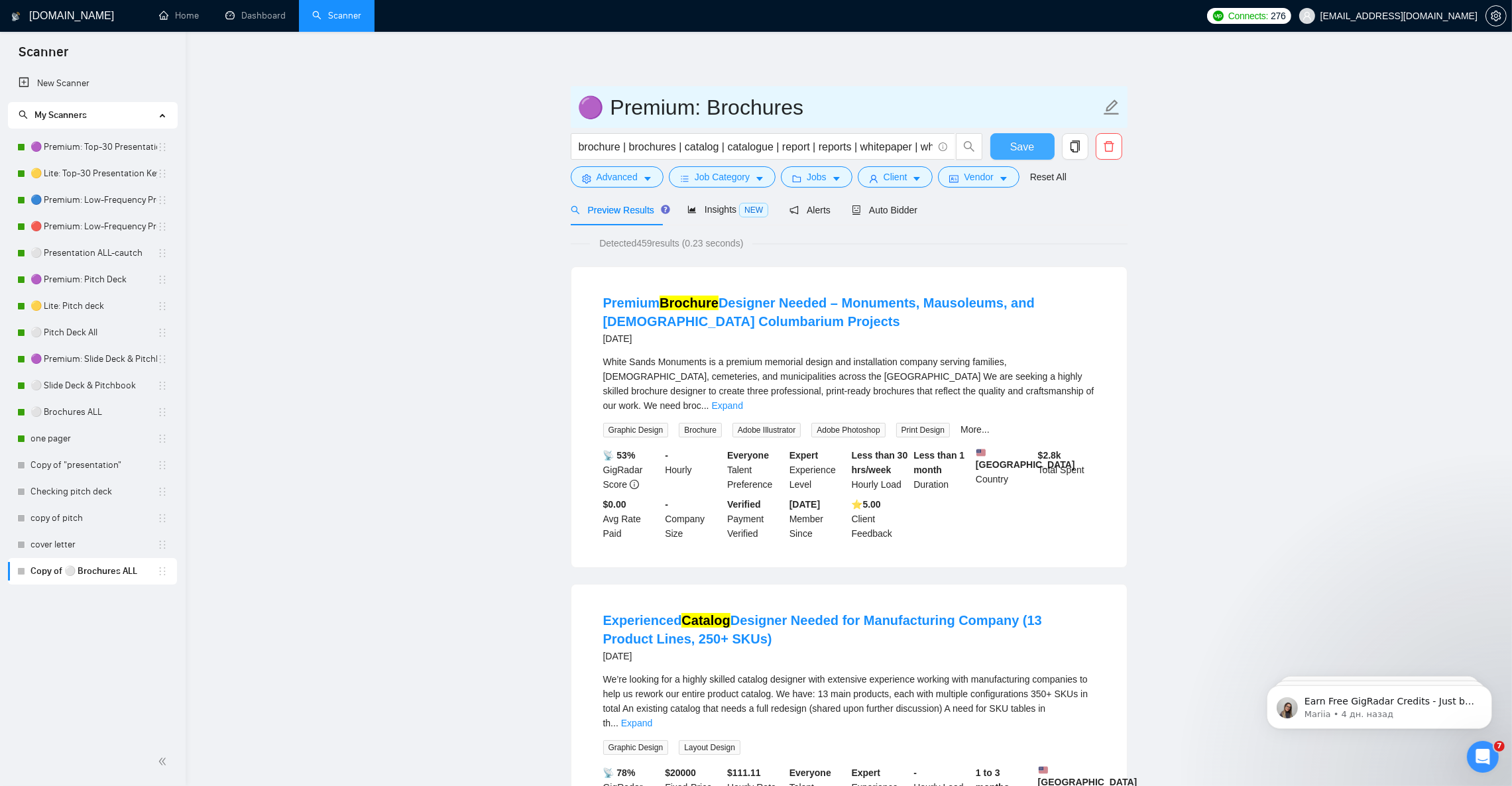
type input "🟣 Premium: Brochures"
click at [1012, 145] on span "Save" at bounding box center [1022, 146] width 24 height 17
click at [890, 211] on span "Auto Bidder" at bounding box center [884, 210] width 65 height 11
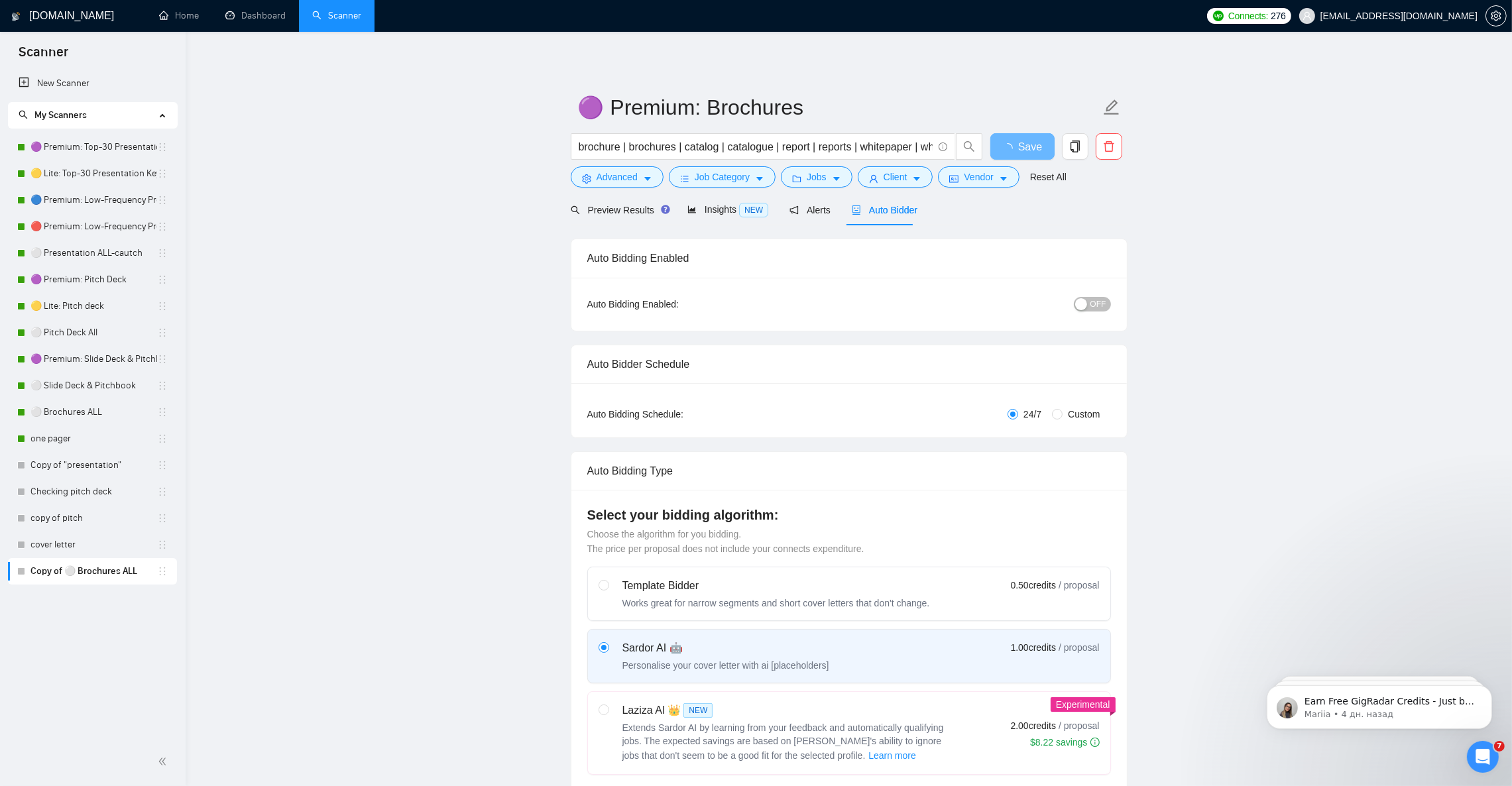
click at [1100, 301] on span "OFF" at bounding box center [1098, 304] width 16 height 15
click at [1008, 142] on button "Save" at bounding box center [1022, 146] width 64 height 27
click at [1096, 311] on span "OFF" at bounding box center [1098, 304] width 16 height 15
click at [1096, 309] on span "OFF" at bounding box center [1098, 304] width 16 height 15
click at [1009, 145] on button "Save" at bounding box center [1022, 146] width 64 height 27
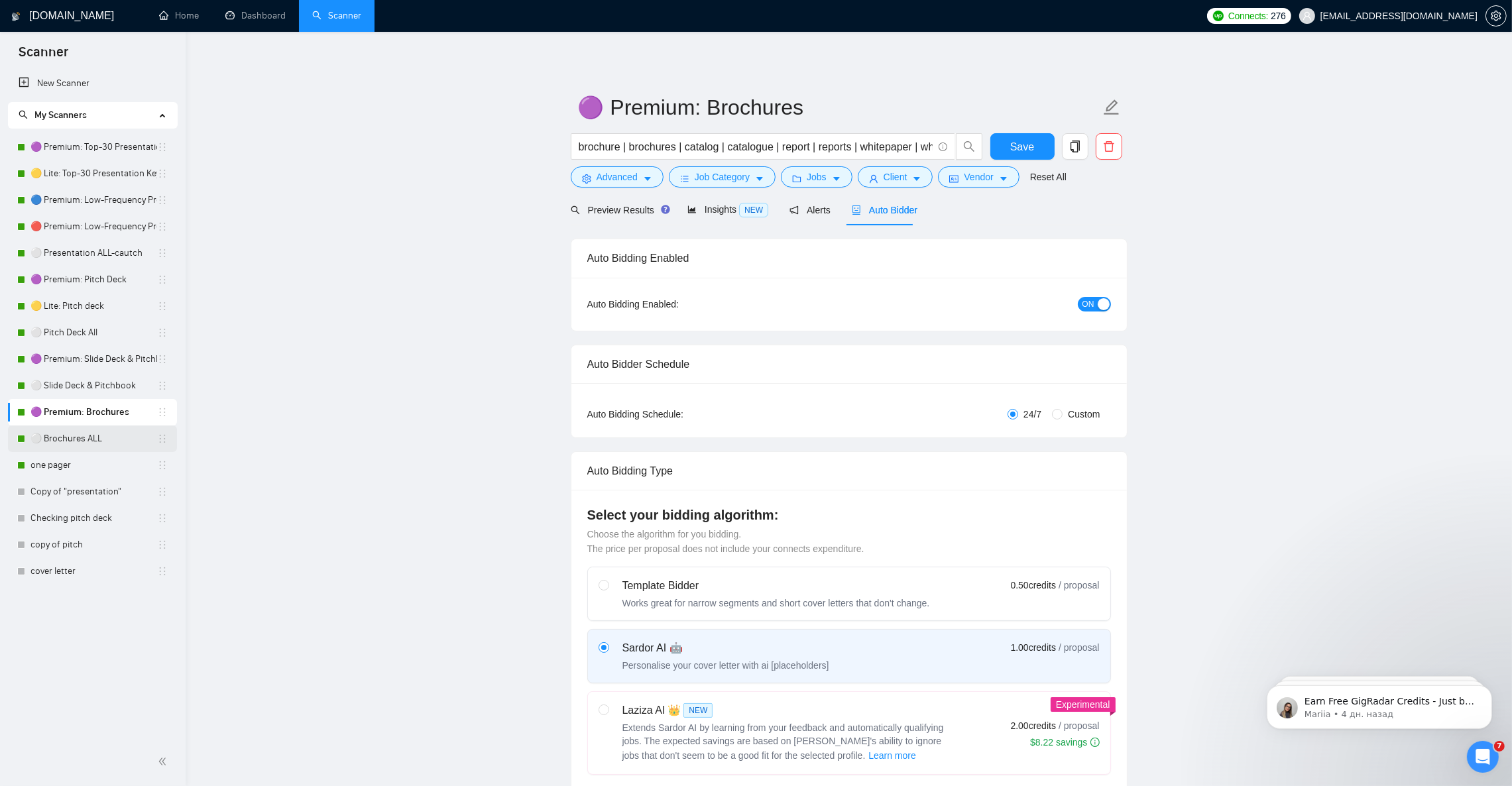
click at [64, 436] on link "⚪ Brochures ALL" at bounding box center [94, 439] width 126 height 27
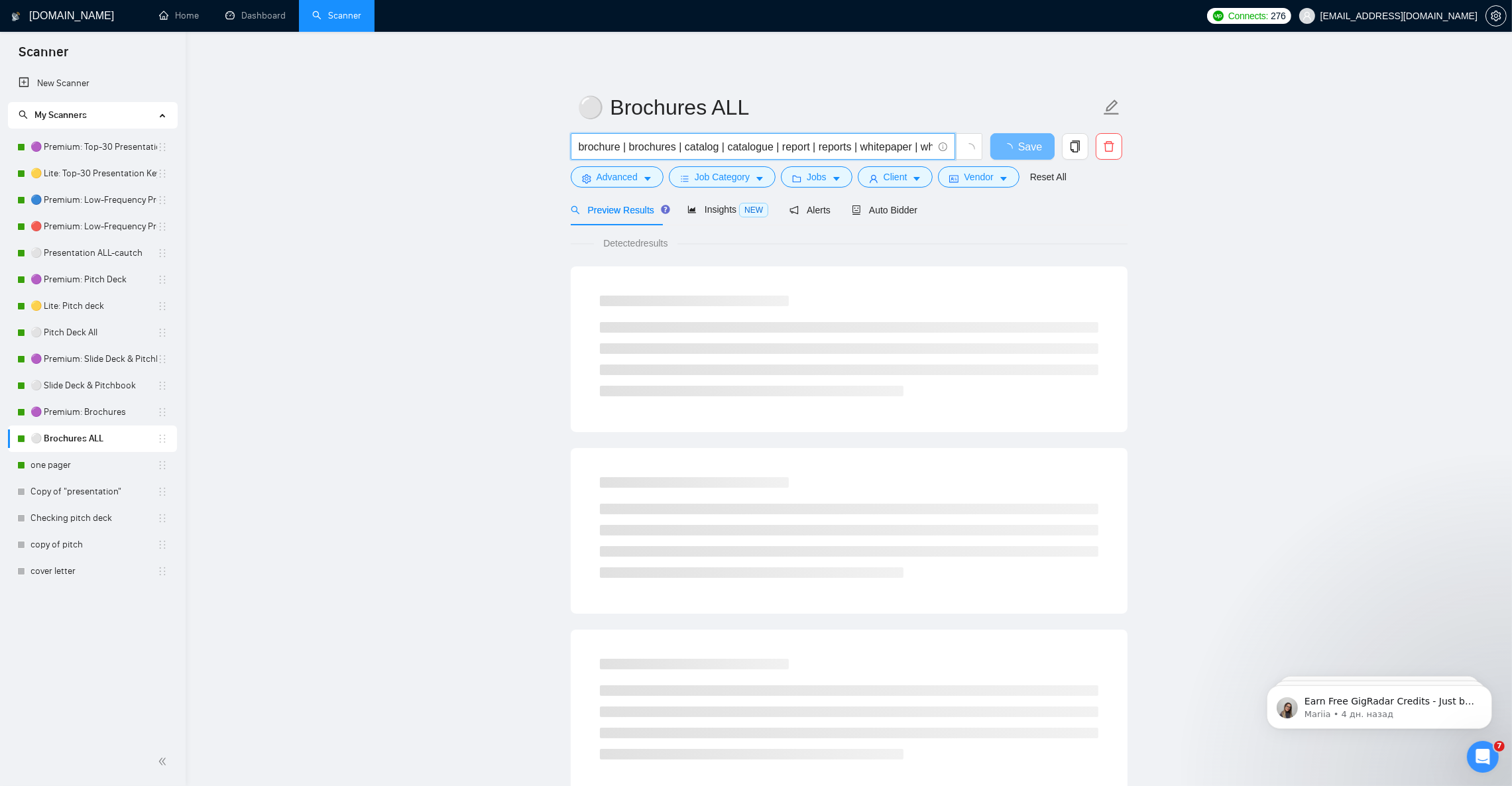
click at [805, 140] on input "brochure | brochures | catalog | catalogue | report | reports | whitepaper | wh…" at bounding box center [755, 146] width 354 height 17
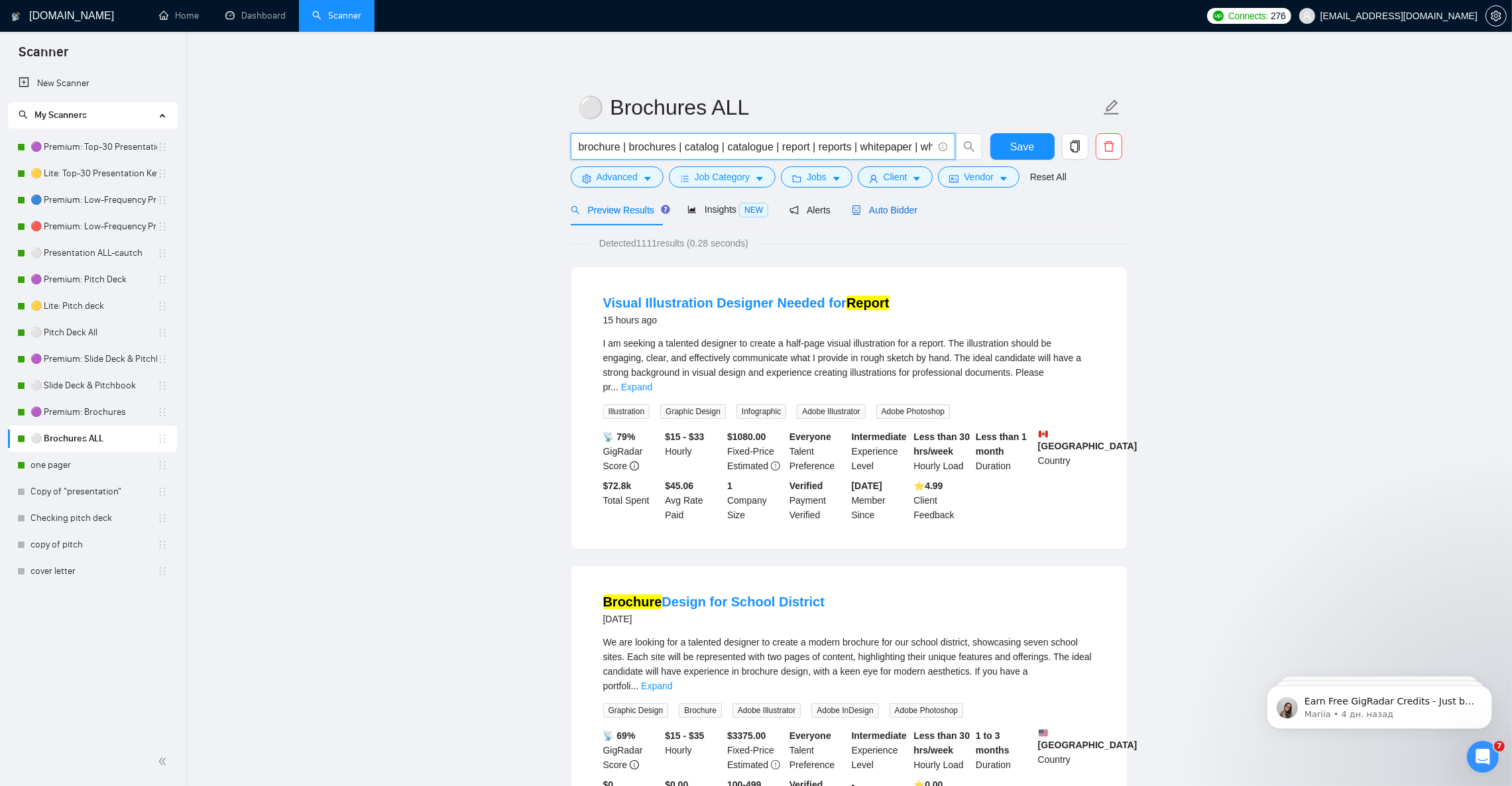
click at [880, 209] on span "Auto Bidder" at bounding box center [884, 210] width 65 height 11
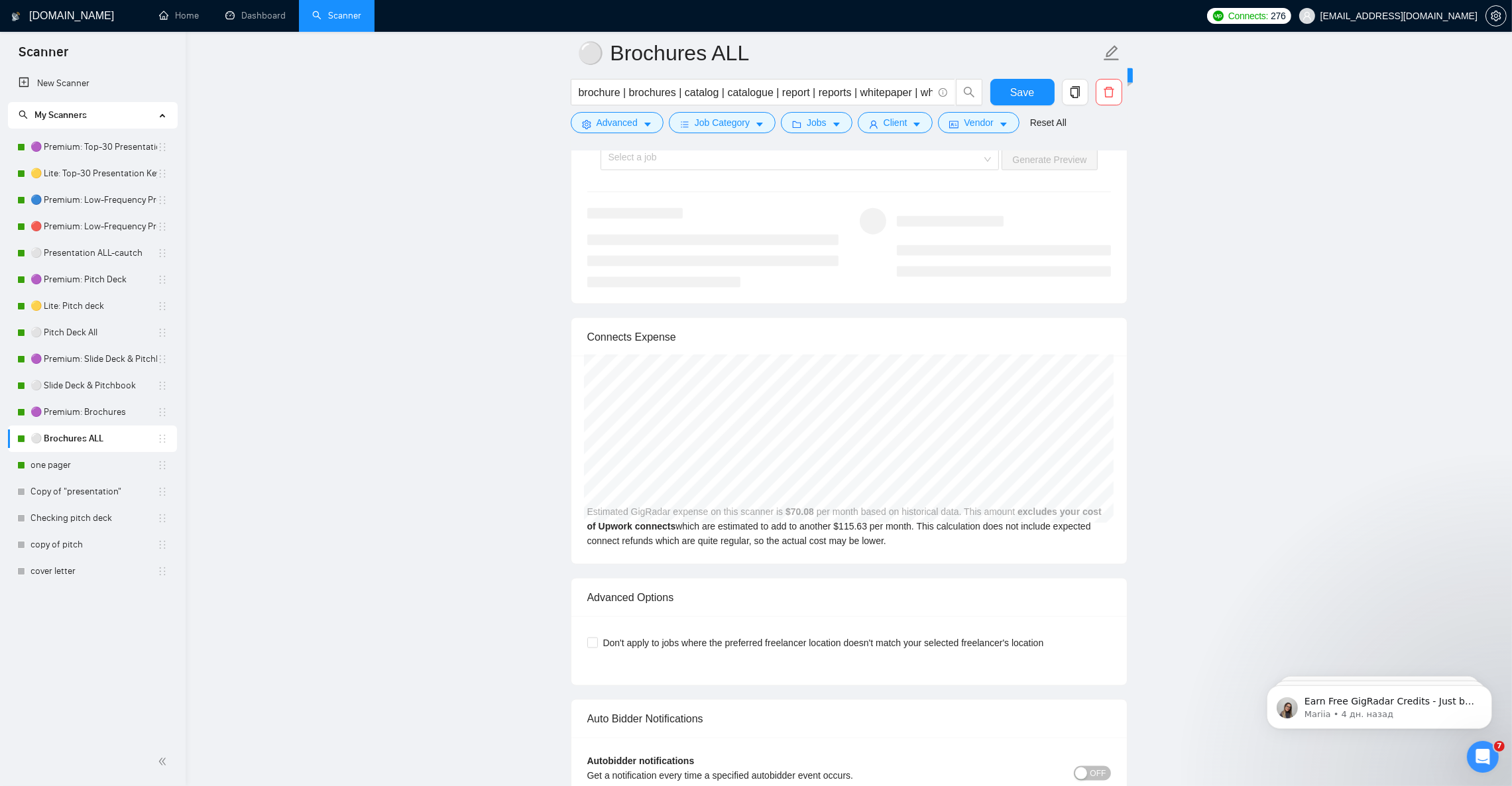
scroll to position [2585, 0]
click at [766, 97] on input "brochure | brochures | catalog | catalogue | report | reports | whitepaper | wh…" at bounding box center [755, 92] width 354 height 17
paste input "ooklet | company profile | pamphlet | tri-fold | trifold | bi-fold | bifold"
type input "booklet | company profile | pamphlet | tri-fold | trifold | bi-fold | bifold"
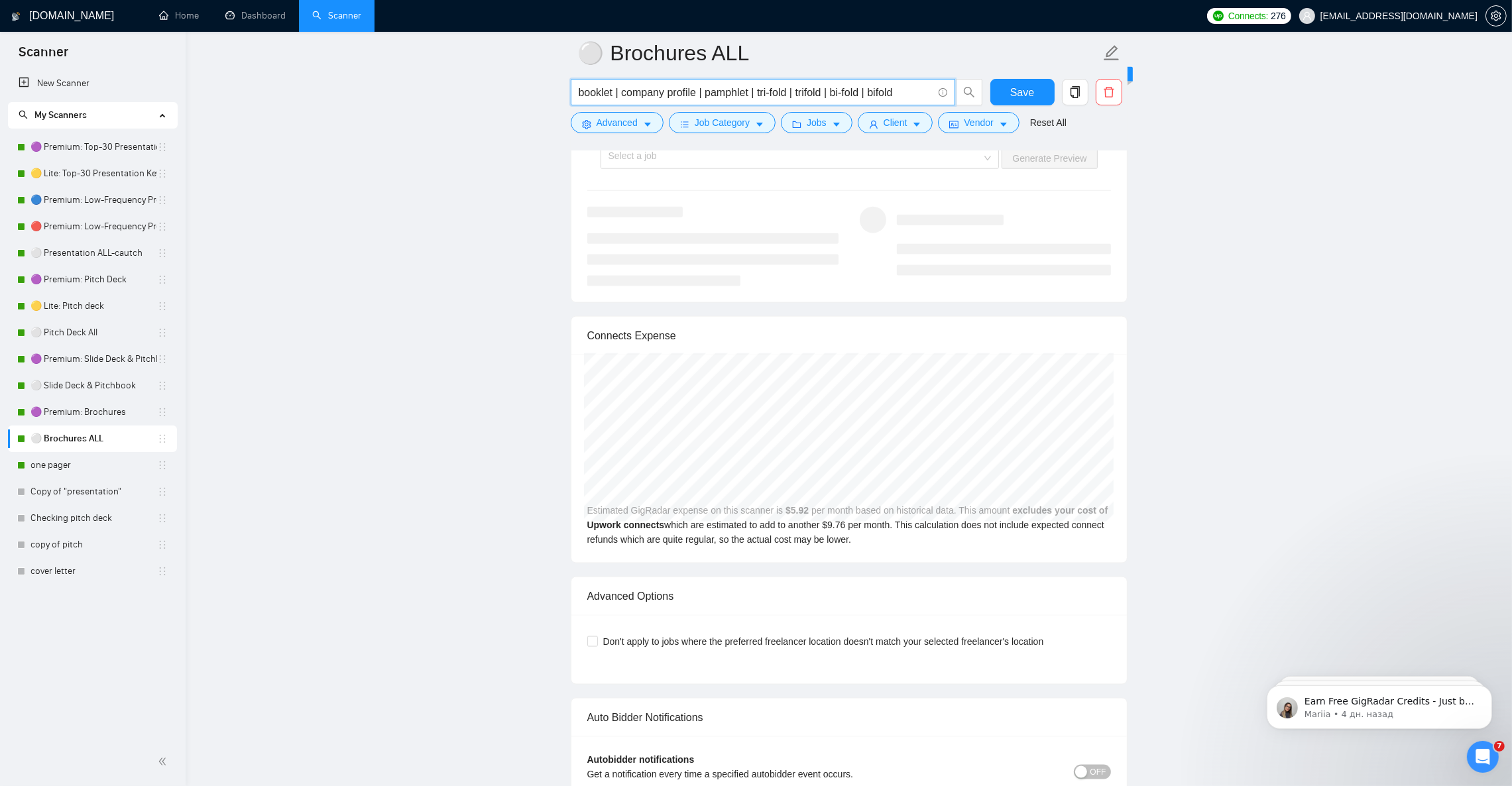
drag, startPoint x: 615, startPoint y: 87, endPoint x: 566, endPoint y: 89, distance: 49.0
click at [1076, 94] on icon "copy" at bounding box center [1073, 92] width 9 height 12
click at [1060, 156] on span "Yes" at bounding box center [1064, 159] width 15 height 15
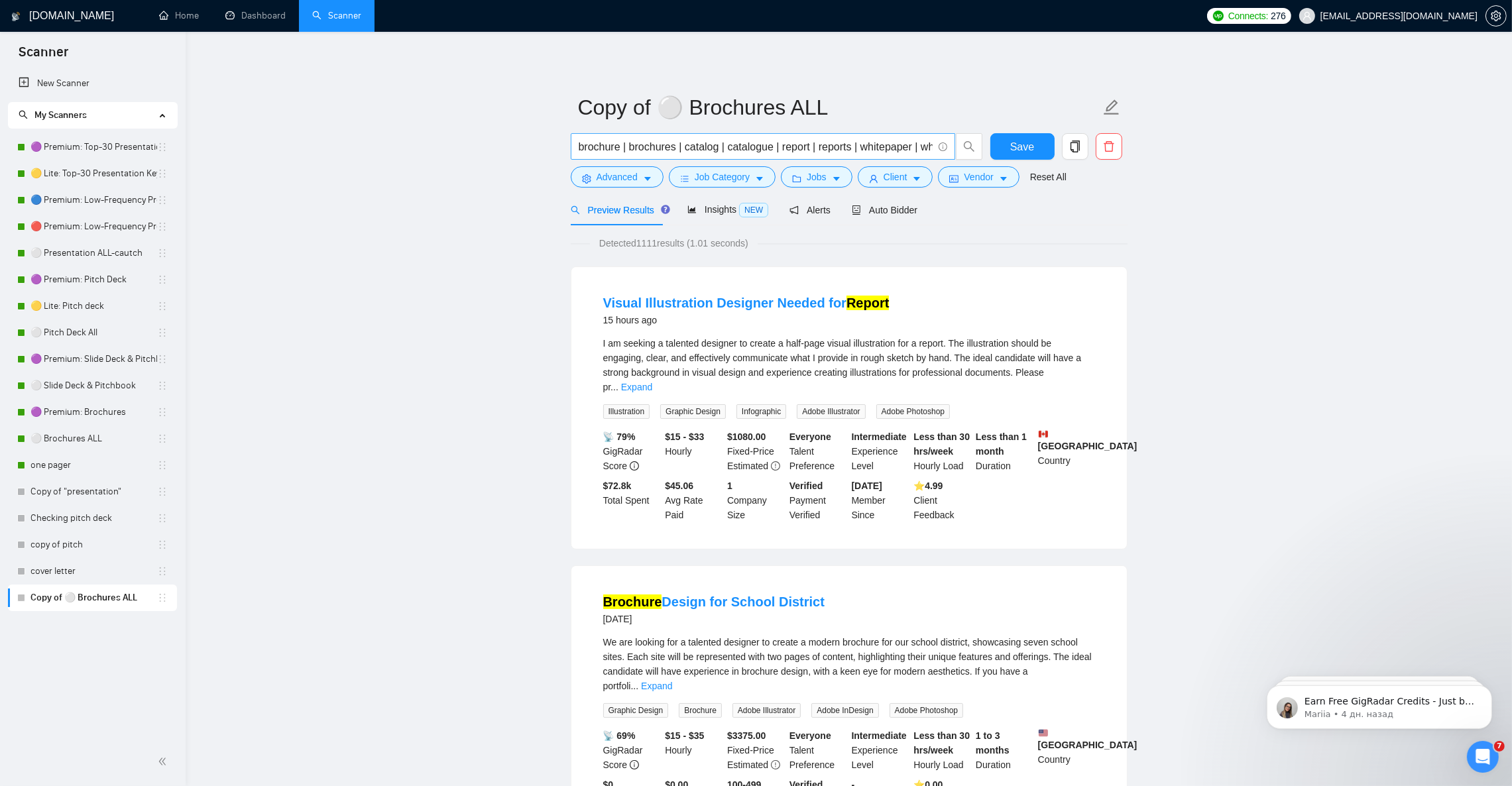
click at [691, 147] on input "brochure | brochures | catalog | catalogue | report | reports | whitepaper | wh…" at bounding box center [755, 146] width 354 height 17
paste input "ooklet | company profile | pamphlet | tri-fold | trifold | bi-fold | bifold"
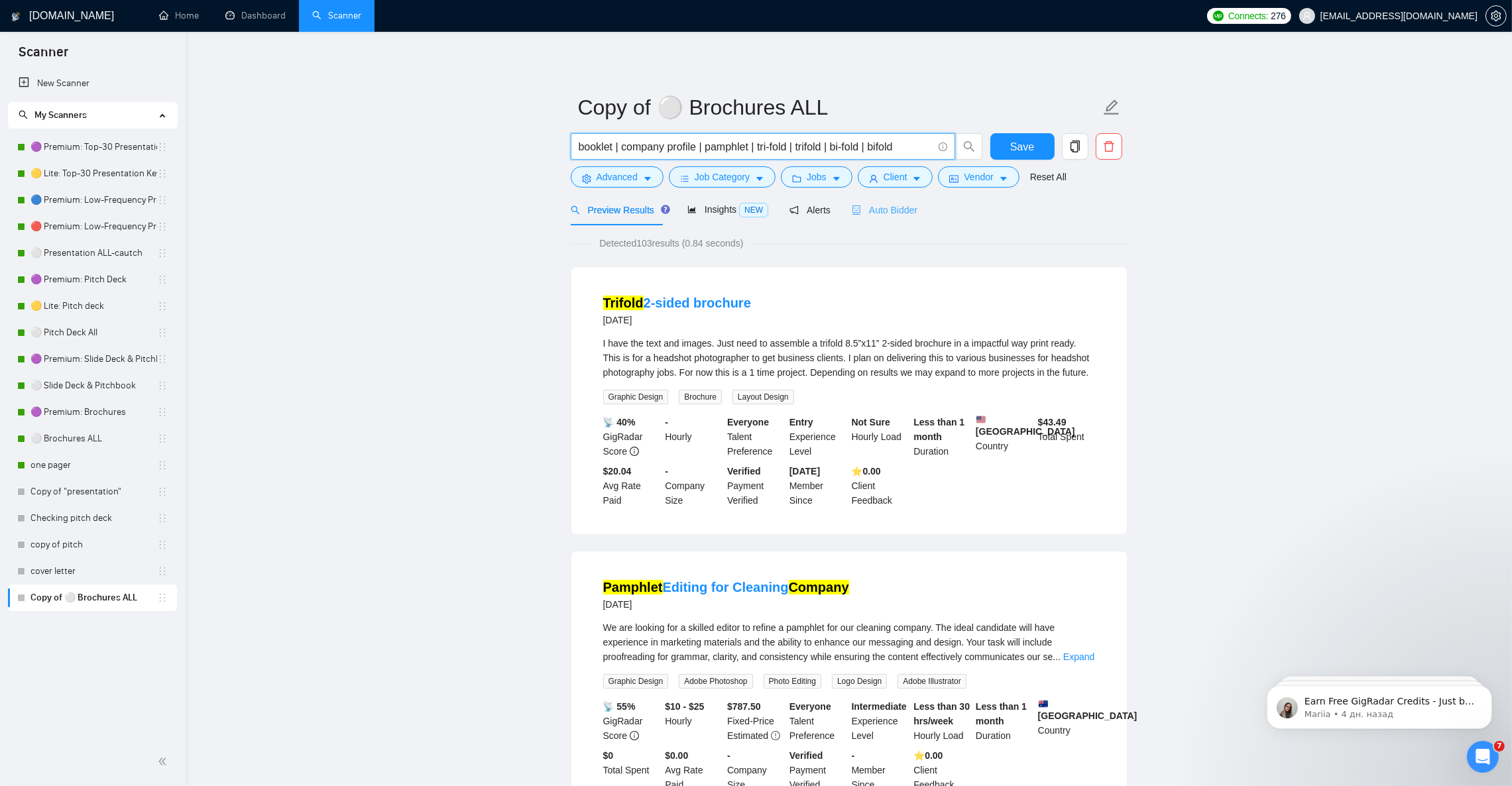
type input "booklet | company profile | pamphlet | tri-fold | trifold | bi-fold | bifold"
click at [881, 211] on span "Auto Bidder" at bounding box center [884, 210] width 65 height 11
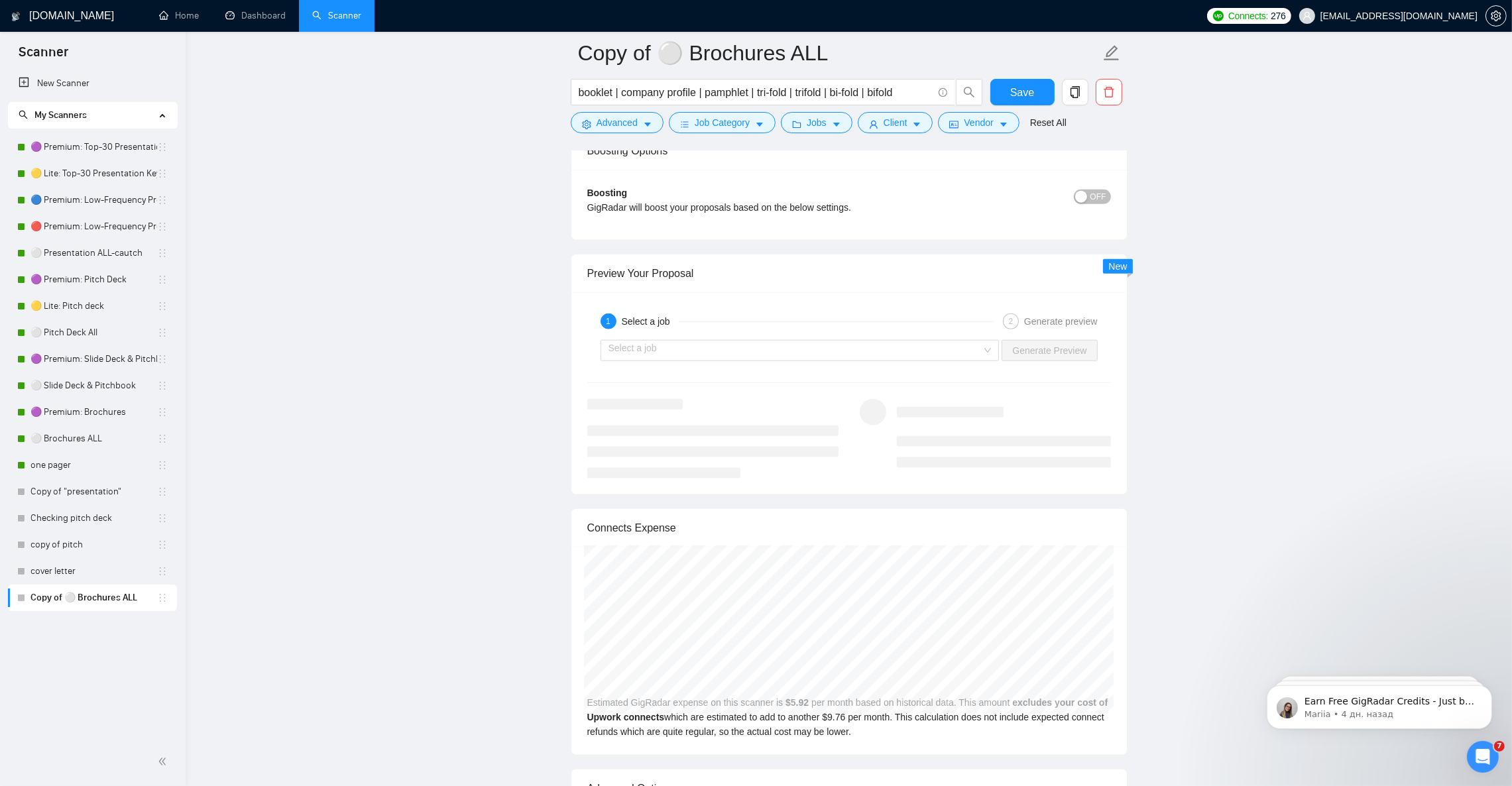
scroll to position [2387, 0]
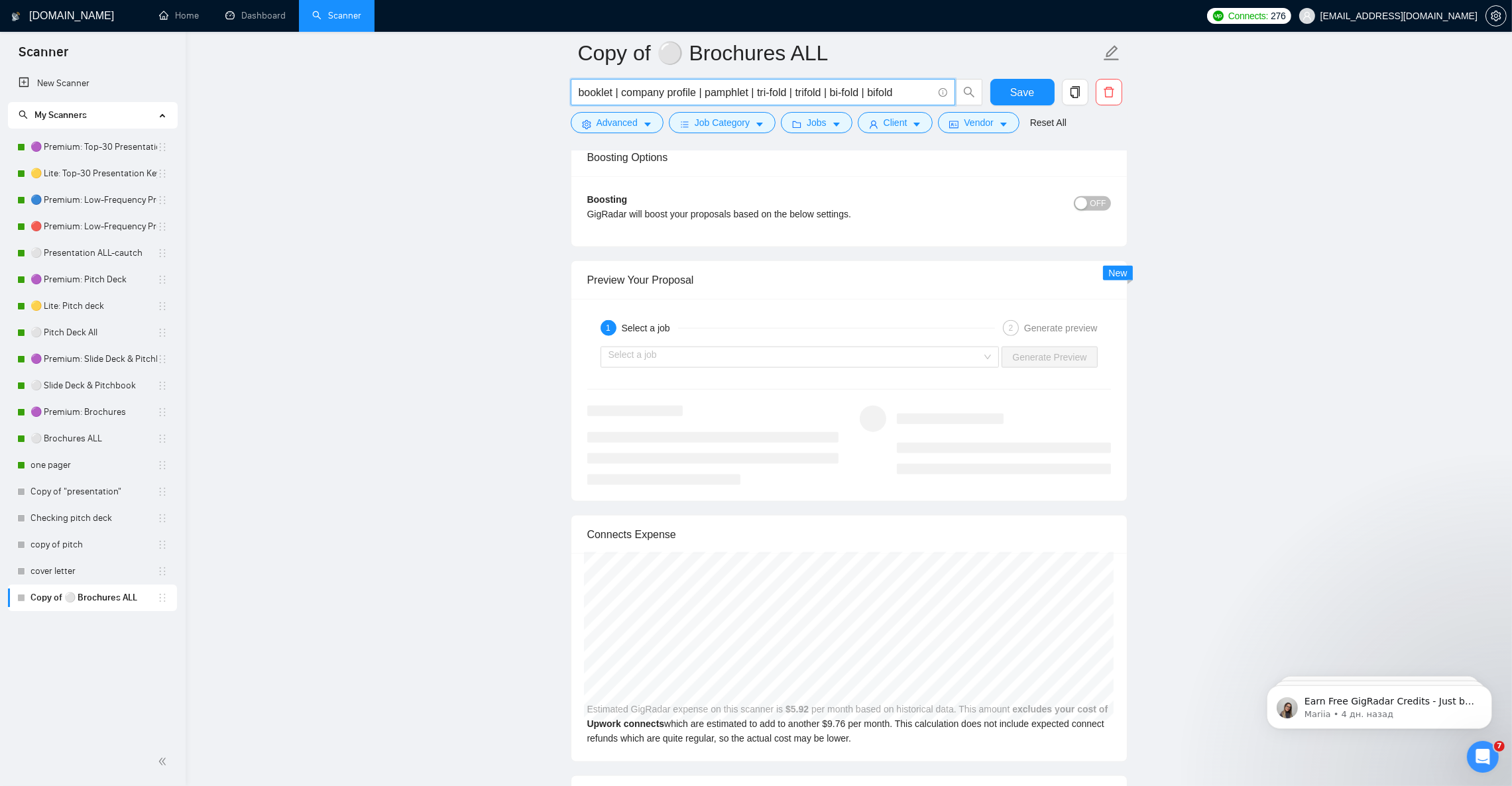
drag, startPoint x: 615, startPoint y: 89, endPoint x: 555, endPoint y: 91, distance: 60.0
click at [745, 51] on input "Copy of ⚪ Brochures ALL" at bounding box center [839, 53] width 522 height 34
drag, startPoint x: 697, startPoint y: 51, endPoint x: 846, endPoint y: 57, distance: 149.1
click at [846, 57] on input "Copy of ⚪ Brochures ALL" at bounding box center [839, 53] width 522 height 34
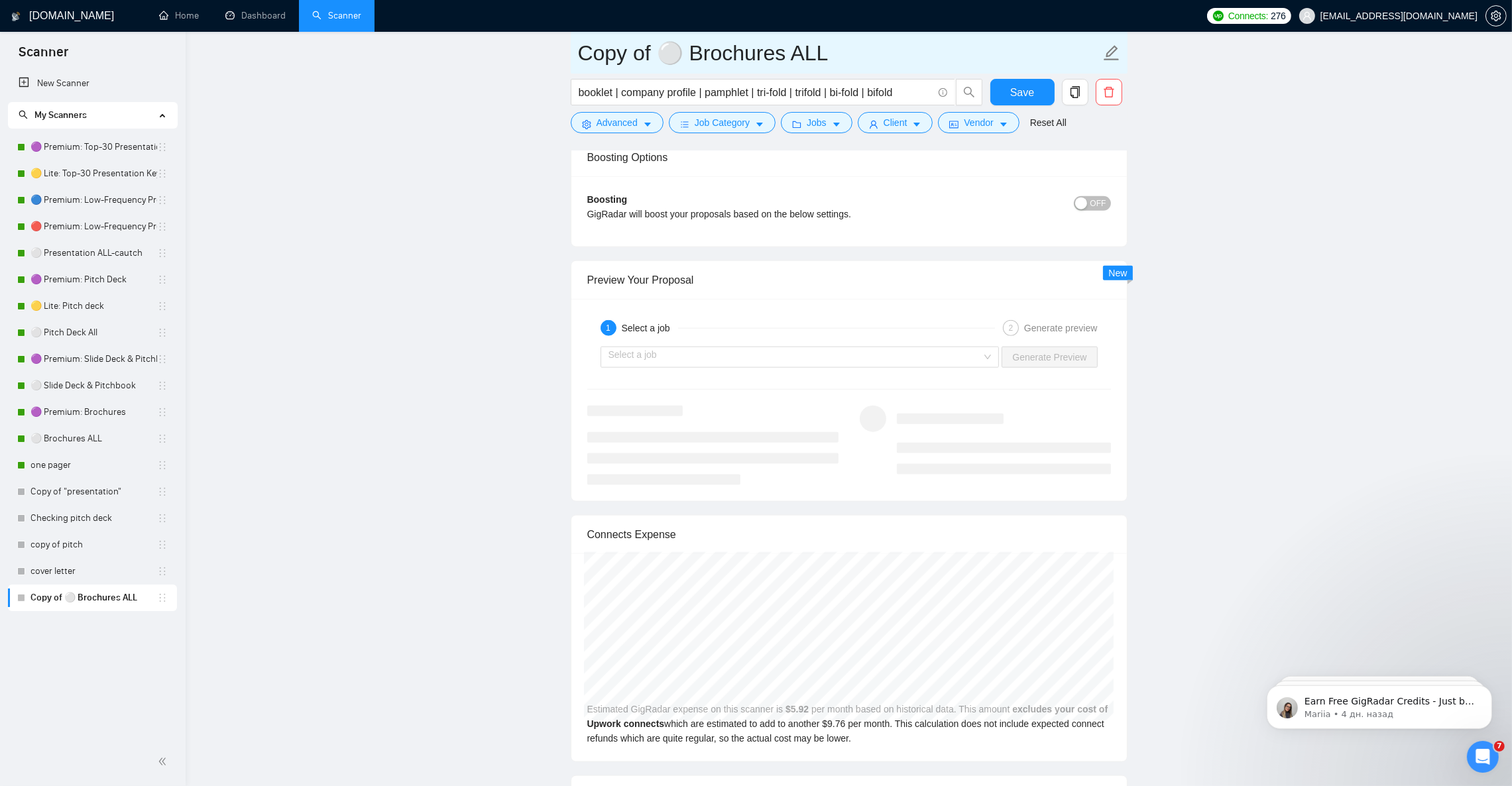
paste input "booklet"
drag, startPoint x: 702, startPoint y: 49, endPoint x: 693, endPoint y: 49, distance: 9.0
click at [693, 49] on input "Copy of ⚪ booklet" at bounding box center [839, 53] width 522 height 34
drag, startPoint x: 653, startPoint y: 49, endPoint x: 567, endPoint y: 50, distance: 86.0
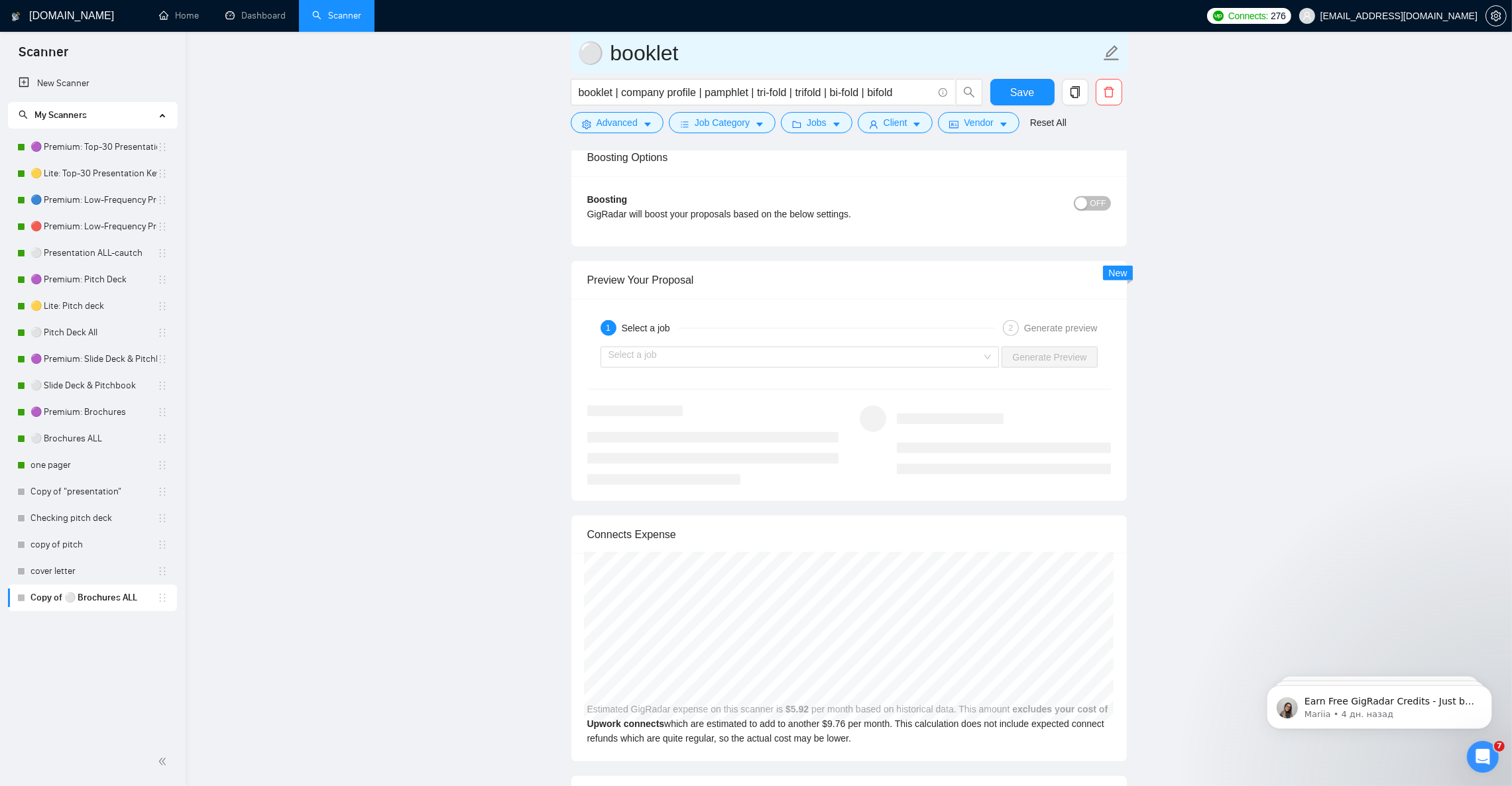
click at [623, 54] on input "⚪ booklet" at bounding box center [839, 53] width 522 height 34
drag, startPoint x: 760, startPoint y: 93, endPoint x: 790, endPoint y: 95, distance: 30.1
click at [790, 95] on input "booklet | company profile | pamphlet | tri-fold | trifold | bi-fold | bifold" at bounding box center [755, 92] width 354 height 17
click at [725, 53] on input "⚪ Booklet" at bounding box center [839, 53] width 522 height 34
paste input "tri-fold"
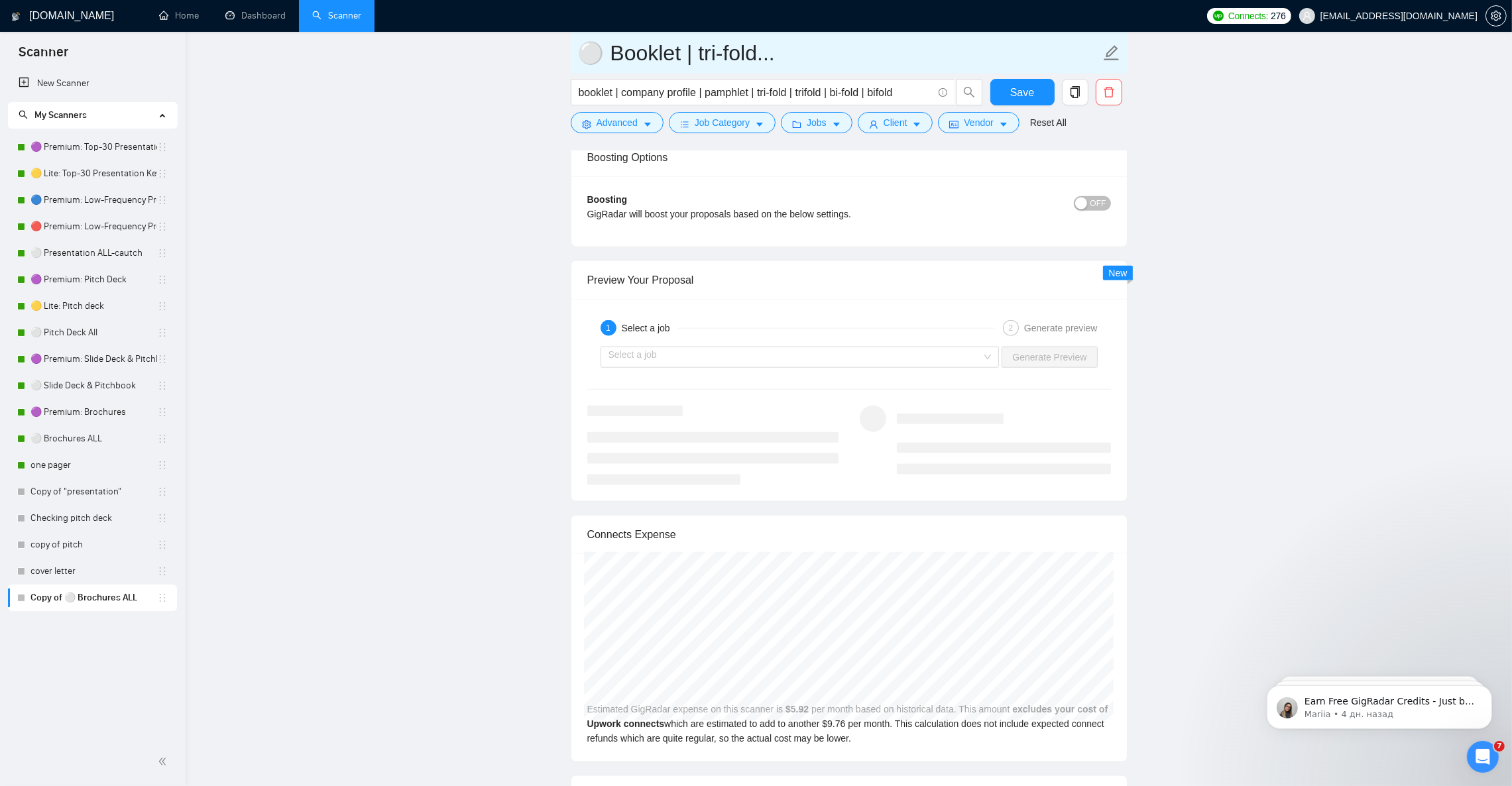
type input "⚪ Booklet | tri-fold..."
click at [1101, 211] on span "OFF" at bounding box center [1098, 204] width 16 height 15
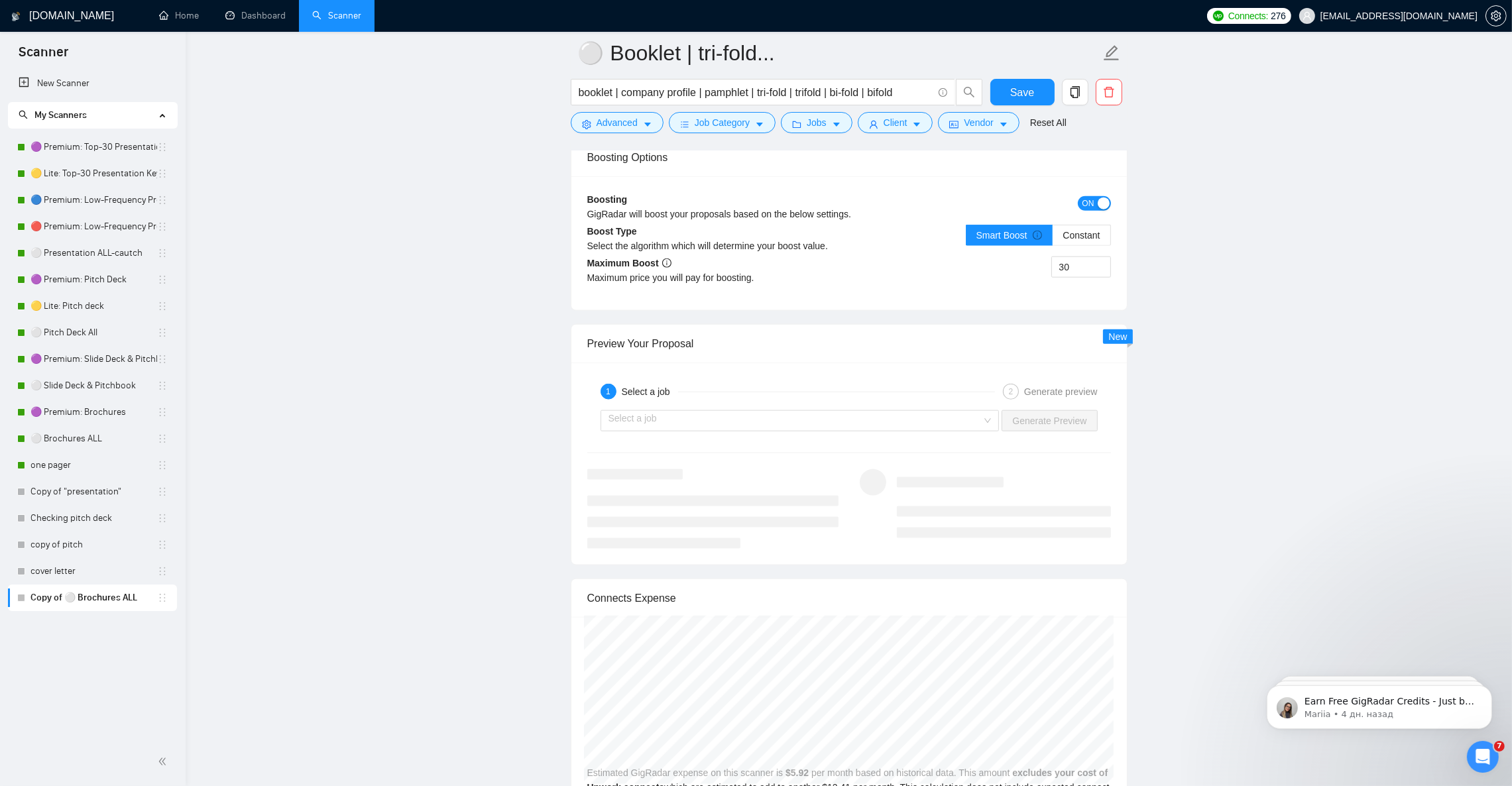
click at [1090, 211] on span "ON" at bounding box center [1088, 204] width 12 height 15
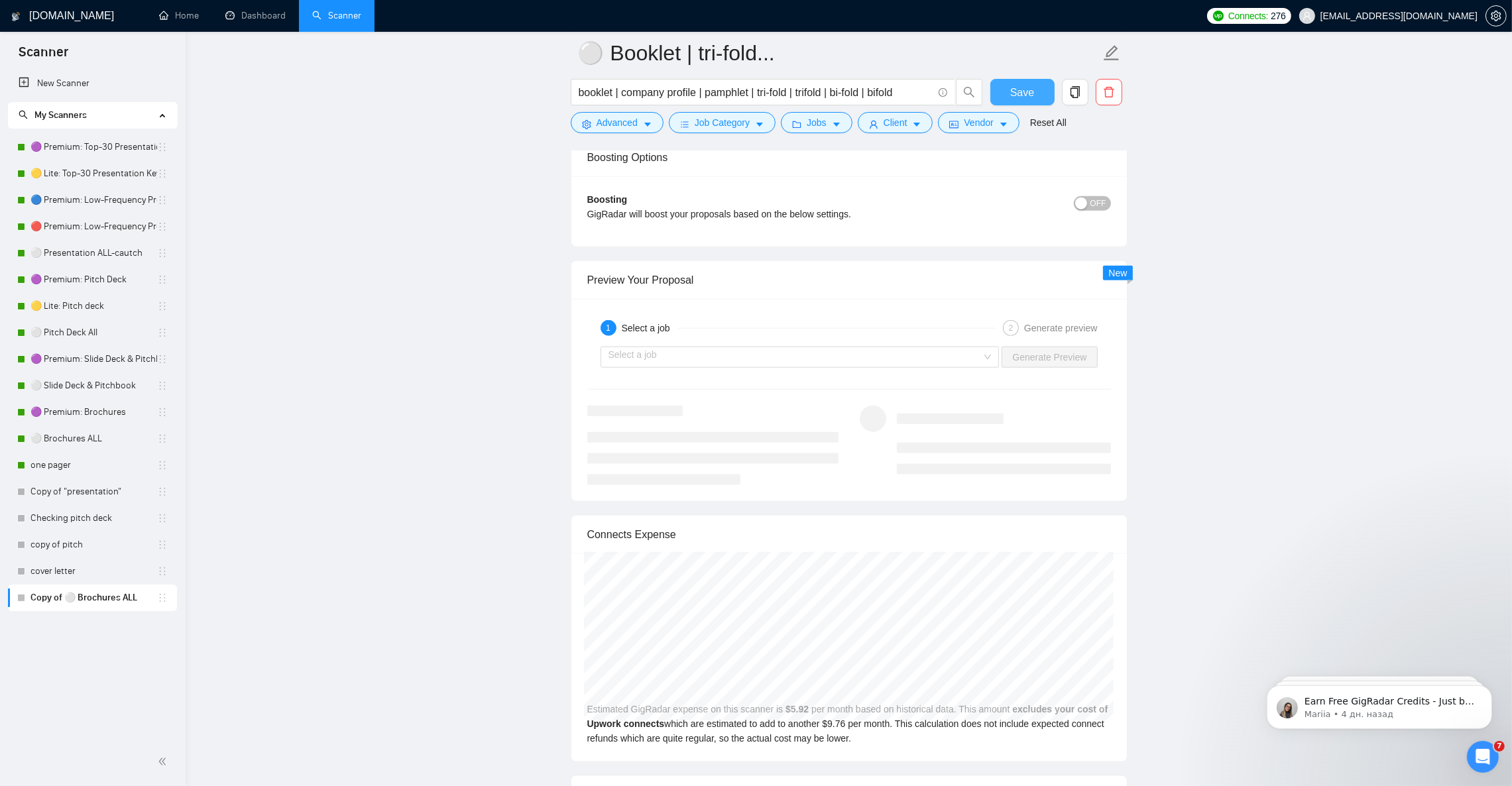
drag, startPoint x: 1019, startPoint y: 92, endPoint x: 1011, endPoint y: 248, distance: 156.2
click at [1019, 91] on span "Save" at bounding box center [1022, 92] width 24 height 17
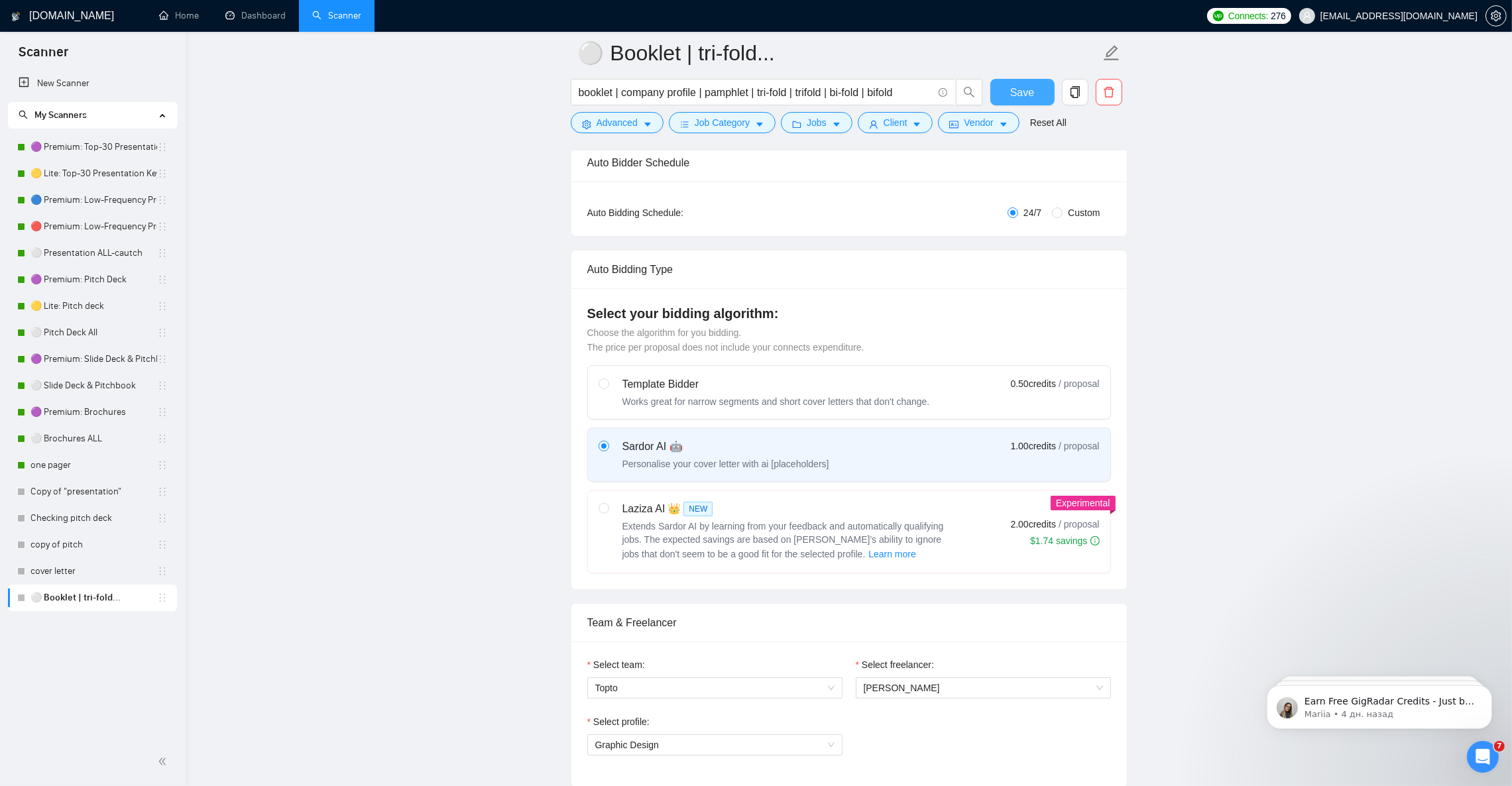
scroll to position [0, 0]
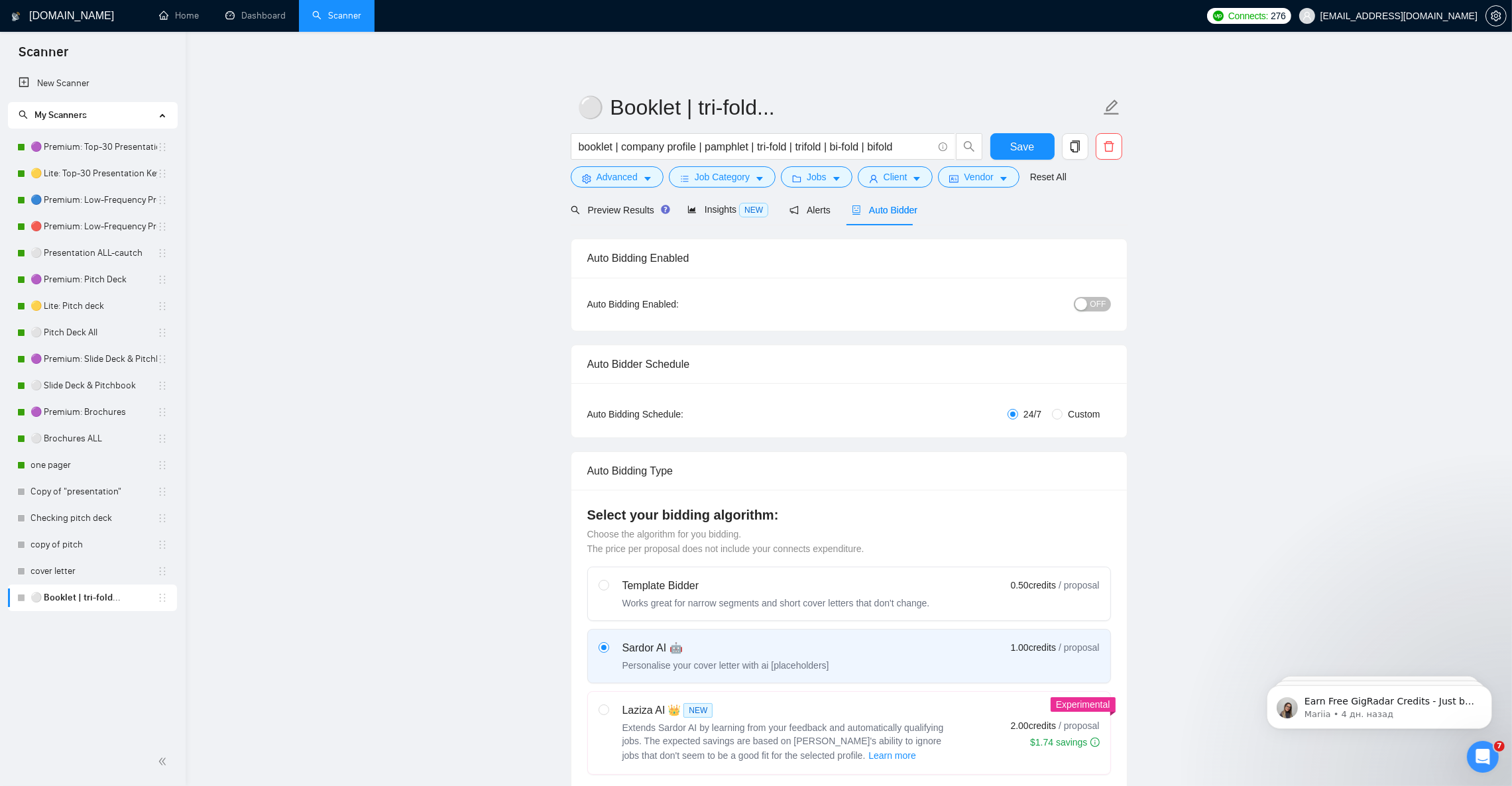
click at [1097, 305] on span "OFF" at bounding box center [1098, 304] width 16 height 15
click at [1023, 150] on span "Save" at bounding box center [1022, 146] width 24 height 17
click at [73, 440] on link "⚪ Brochures ALL" at bounding box center [94, 439] width 126 height 27
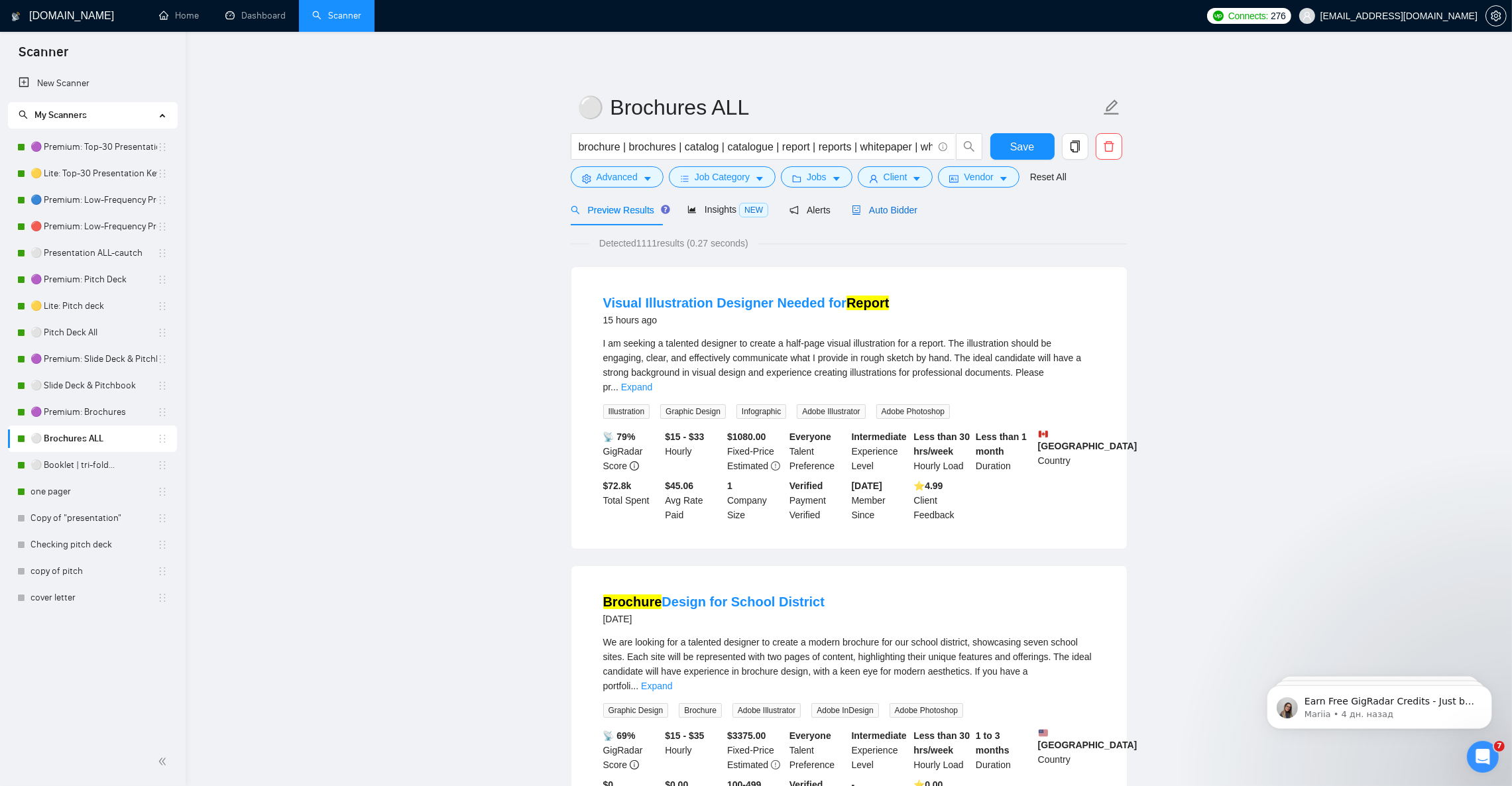
click at [886, 210] on span "Auto Bidder" at bounding box center [884, 210] width 65 height 11
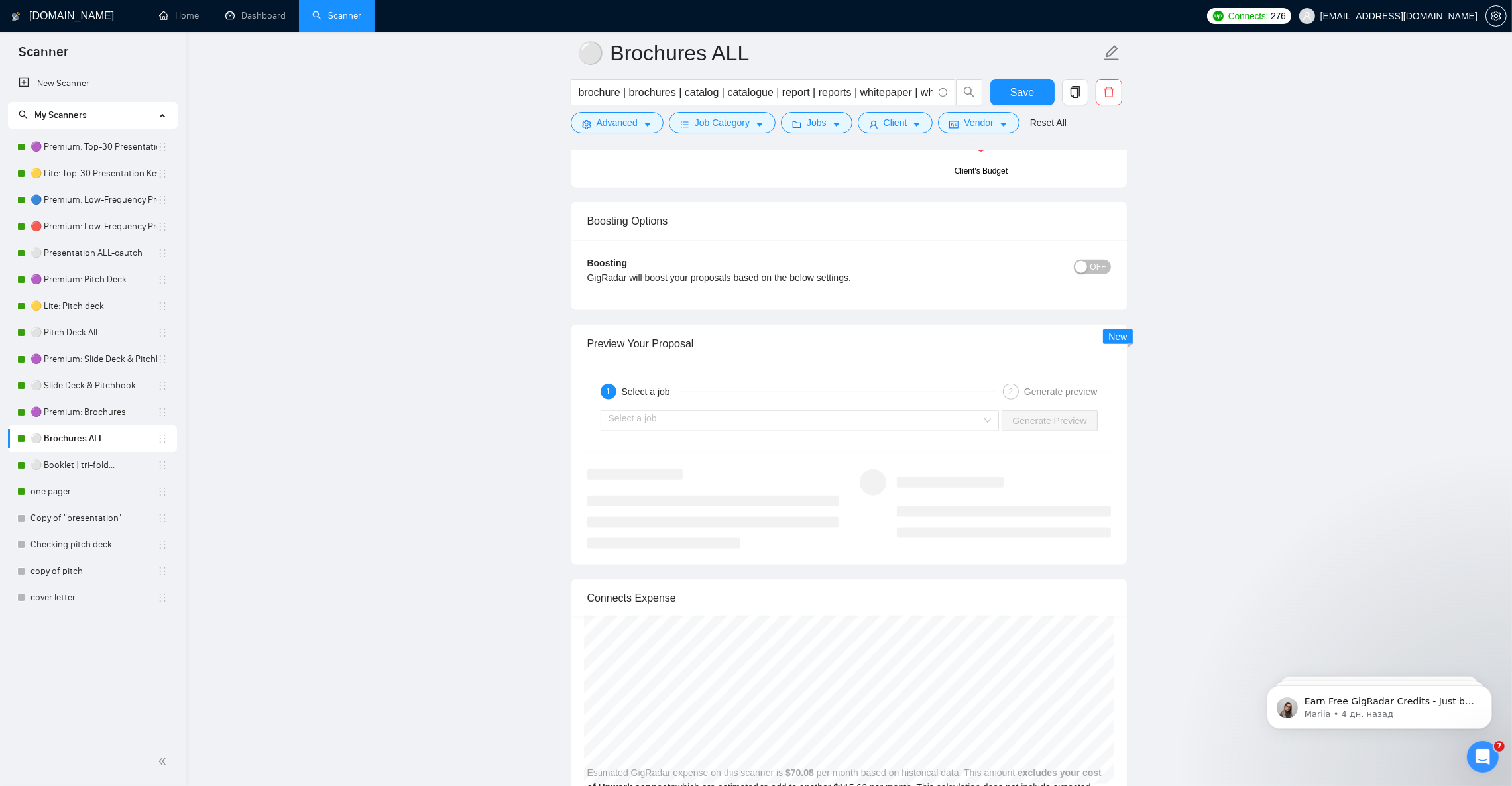
scroll to position [2287, 0]
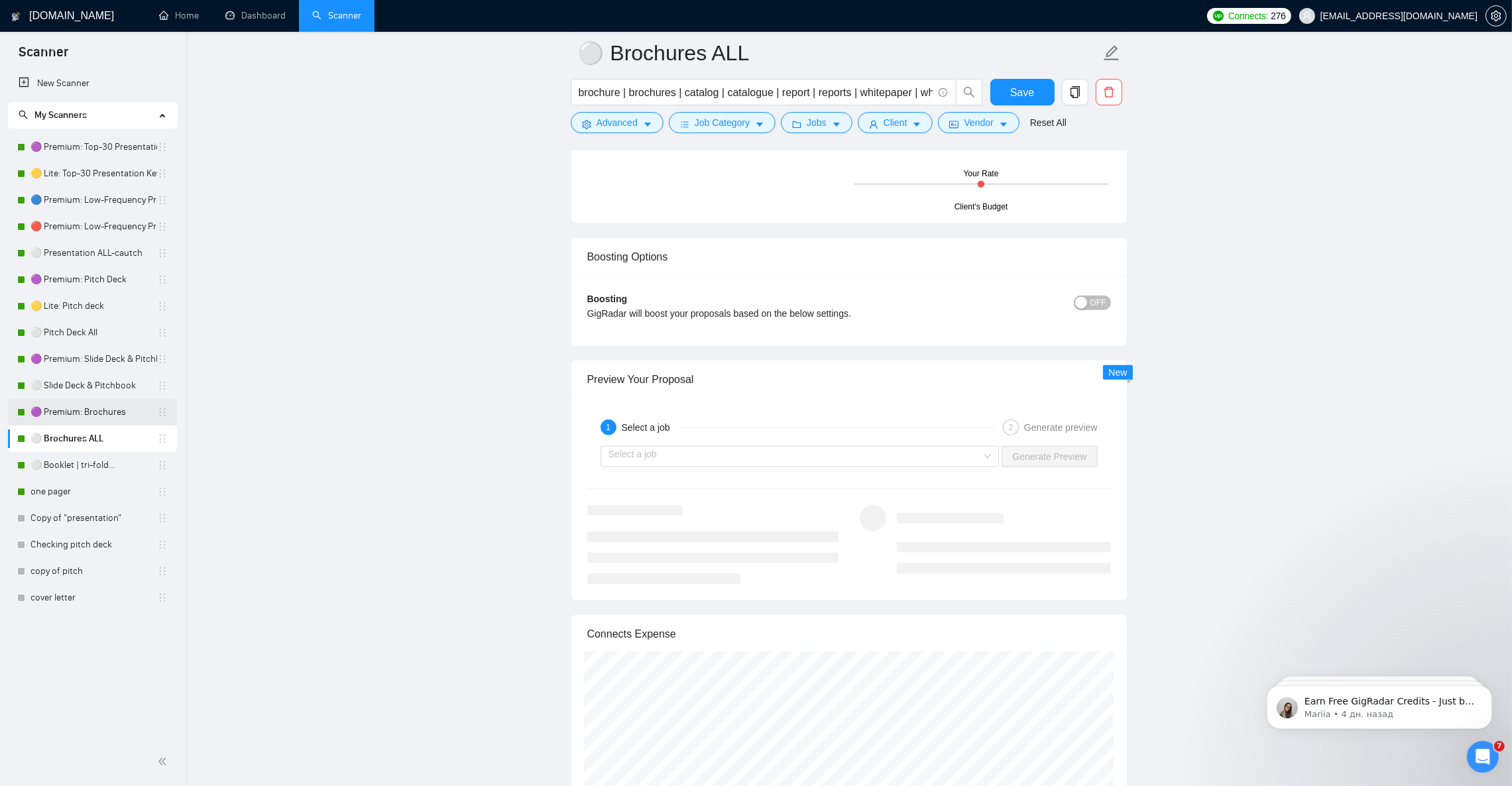
click at [75, 413] on link "🟣 Premium: Brochures" at bounding box center [94, 412] width 126 height 27
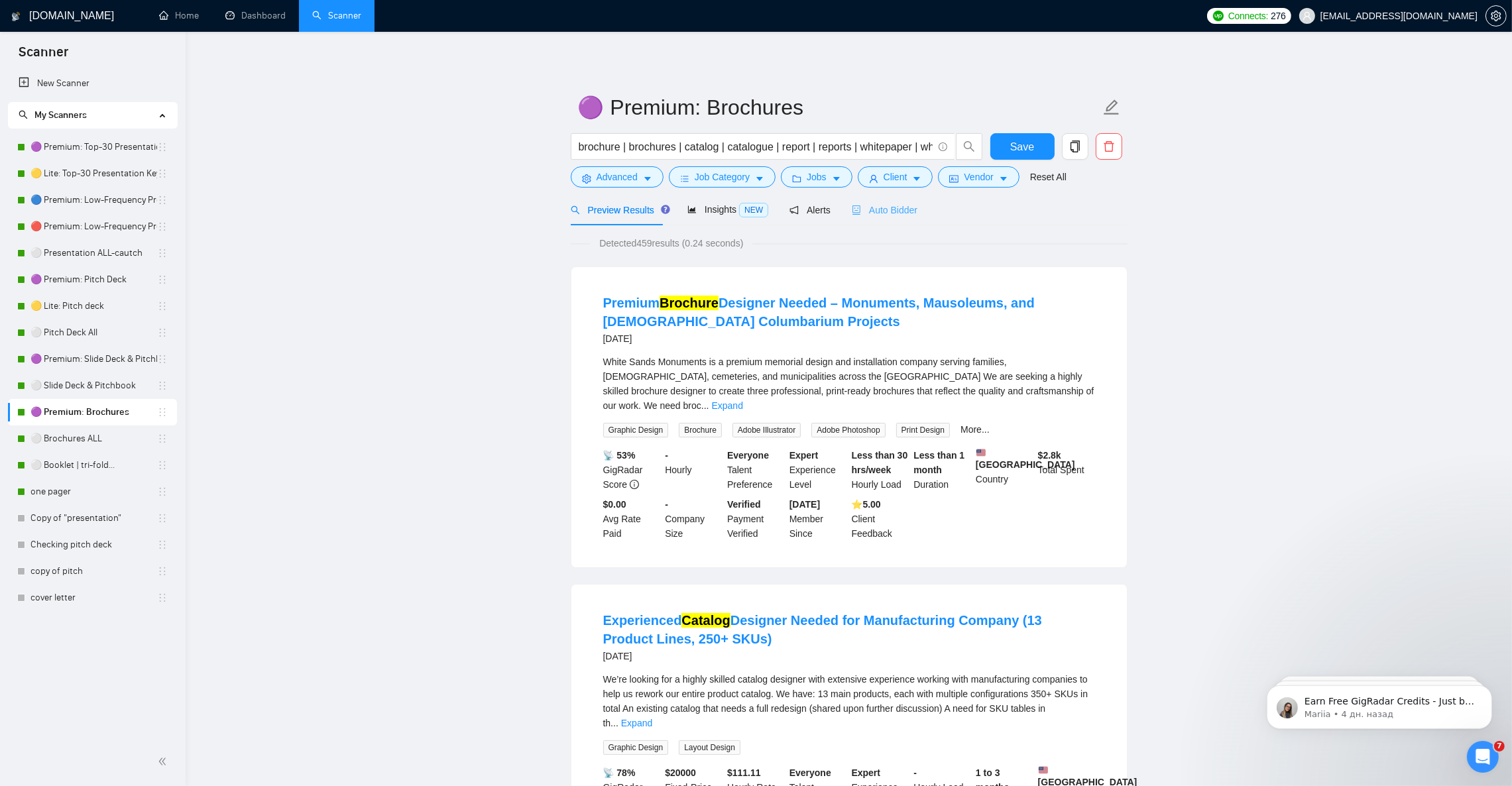
click at [884, 218] on div "Auto Bidder" at bounding box center [884, 210] width 65 height 32
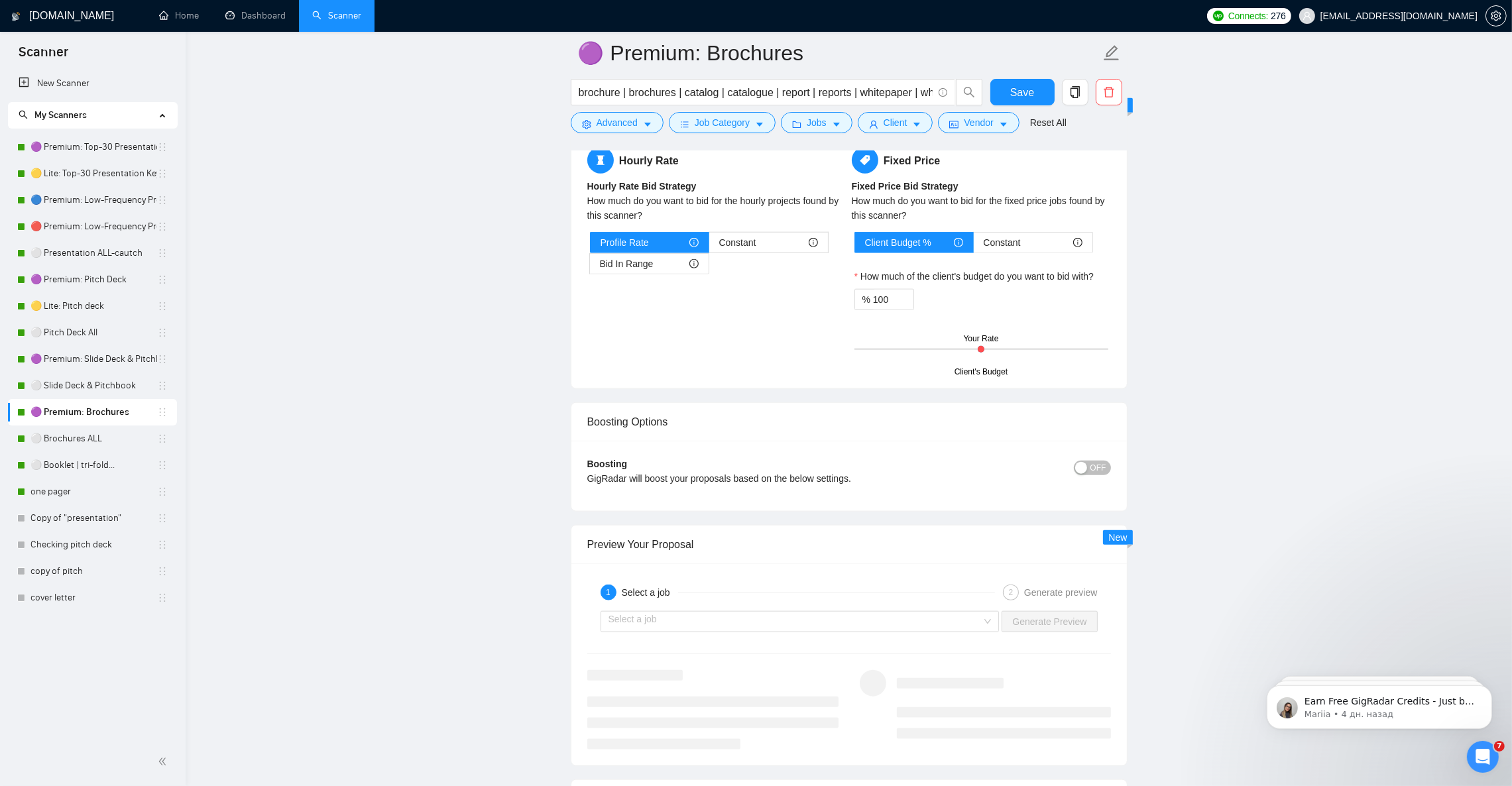
scroll to position [2187, 0]
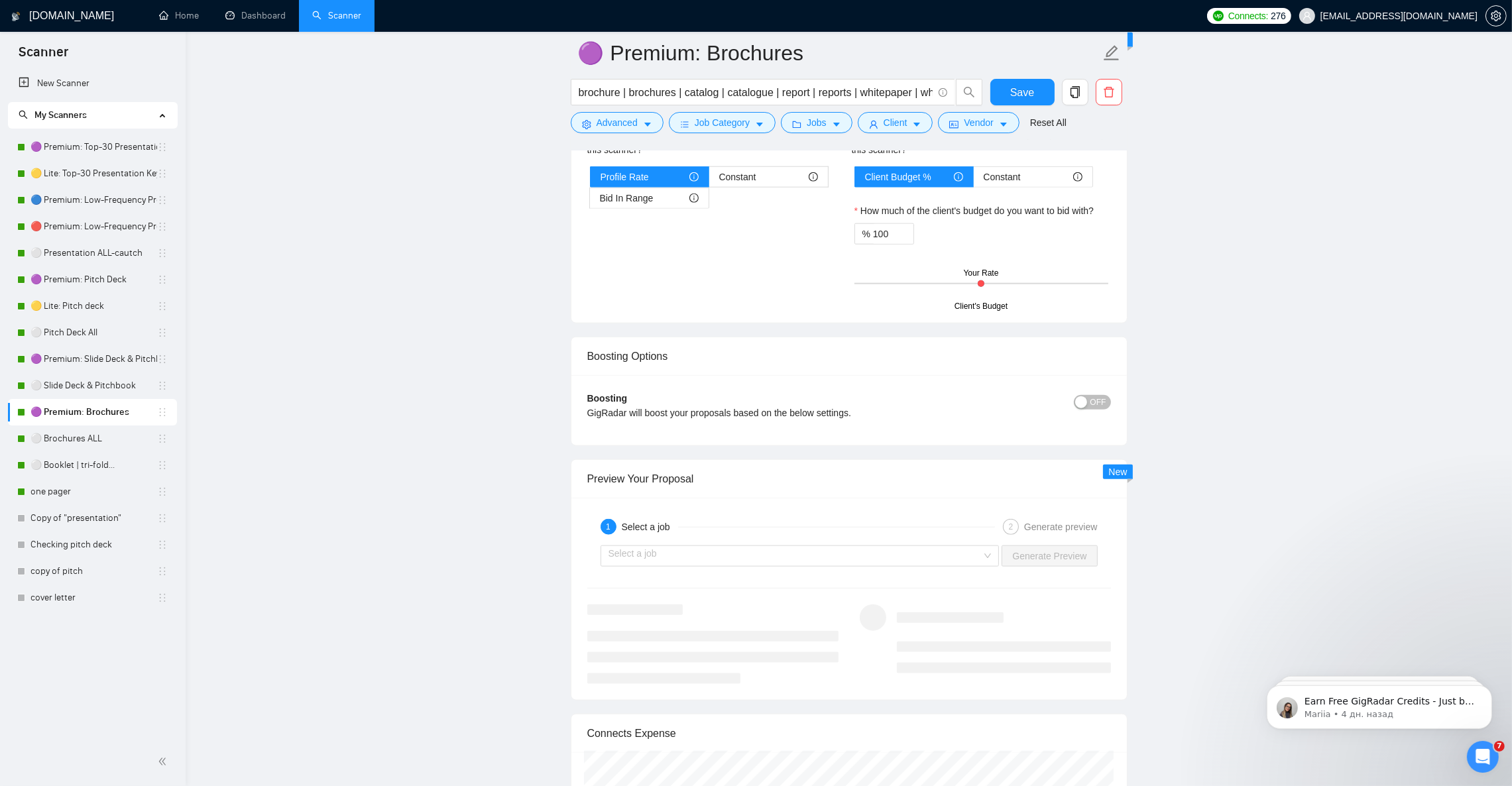
click at [1087, 408] on div "button" at bounding box center [1081, 402] width 12 height 12
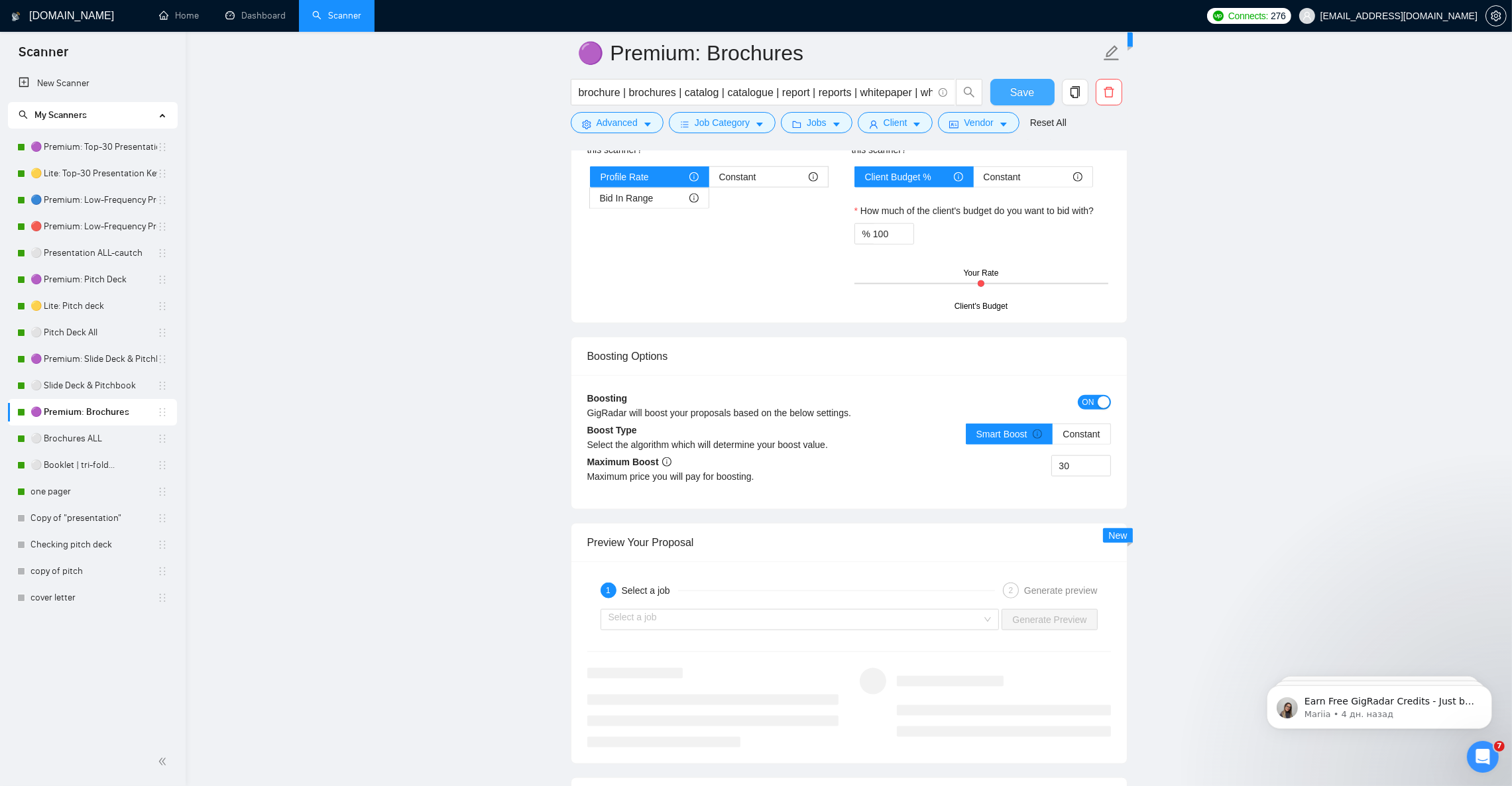
click at [1015, 95] on span "Save" at bounding box center [1022, 92] width 24 height 17
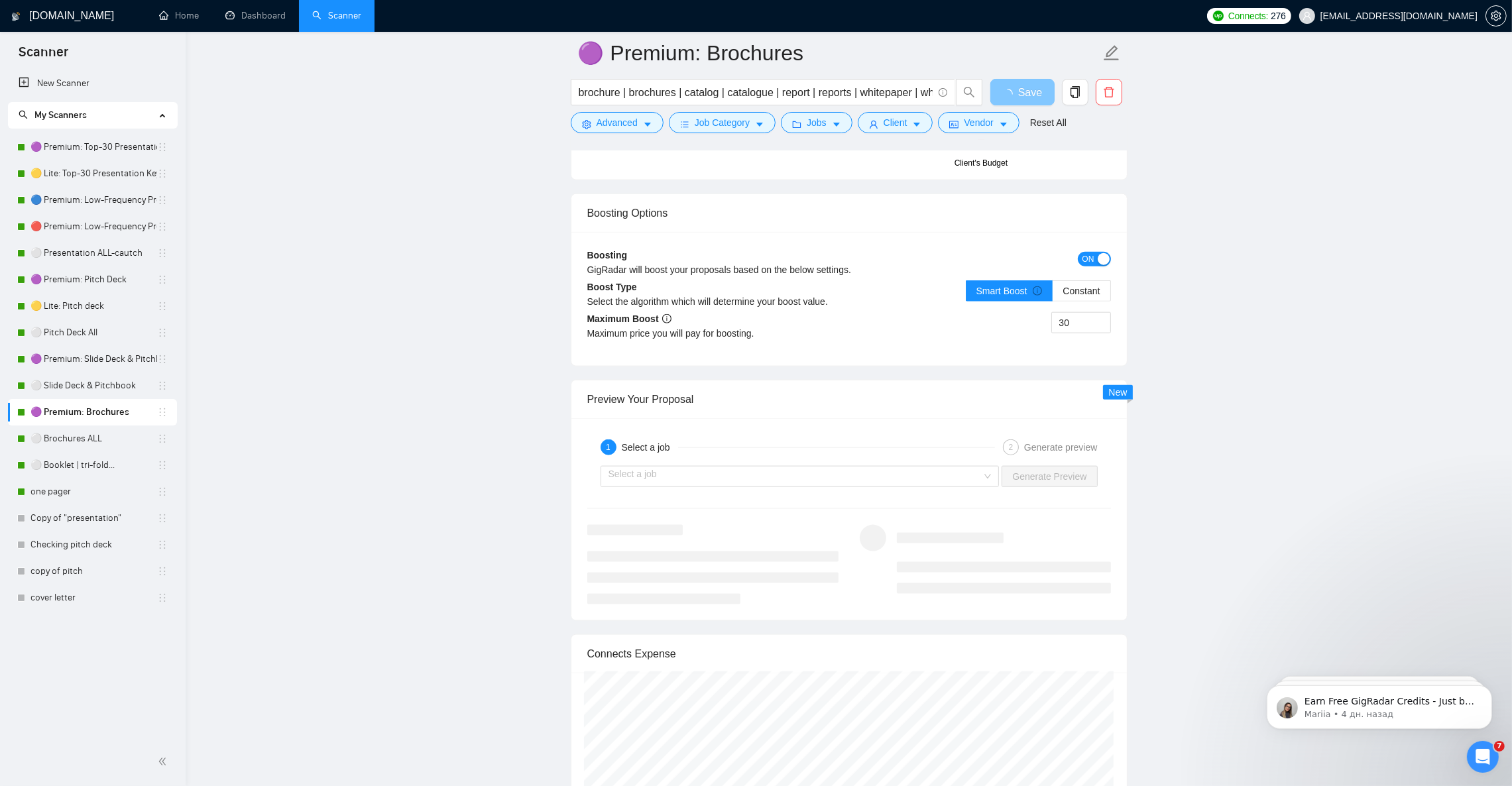
scroll to position [2387, 0]
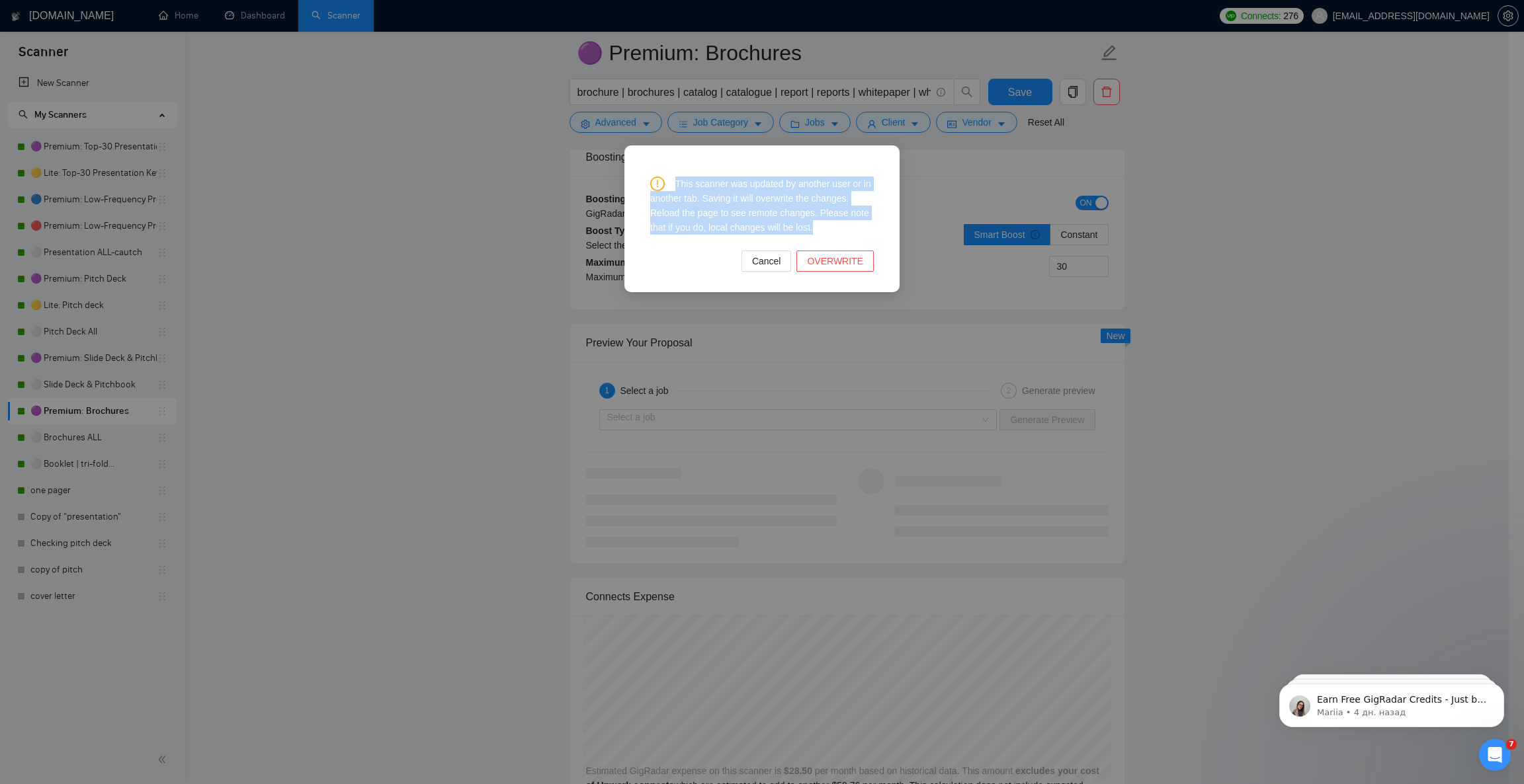
drag, startPoint x: 831, startPoint y: 233, endPoint x: 641, endPoint y: 186, distance: 195.7
click at [641, 186] on div "This scanner was updated by another user or in another tab. Saving it will over…" at bounding box center [762, 218] width 266 height 137
copy div "This scanner was updated by another user or in another tab. Saving it will over…"
click at [797, 181] on div "This scanner was updated by another user or in another tab. Saving it will over…" at bounding box center [762, 205] width 224 height 58
click at [781, 262] on span "Cancel" at bounding box center [766, 261] width 30 height 15
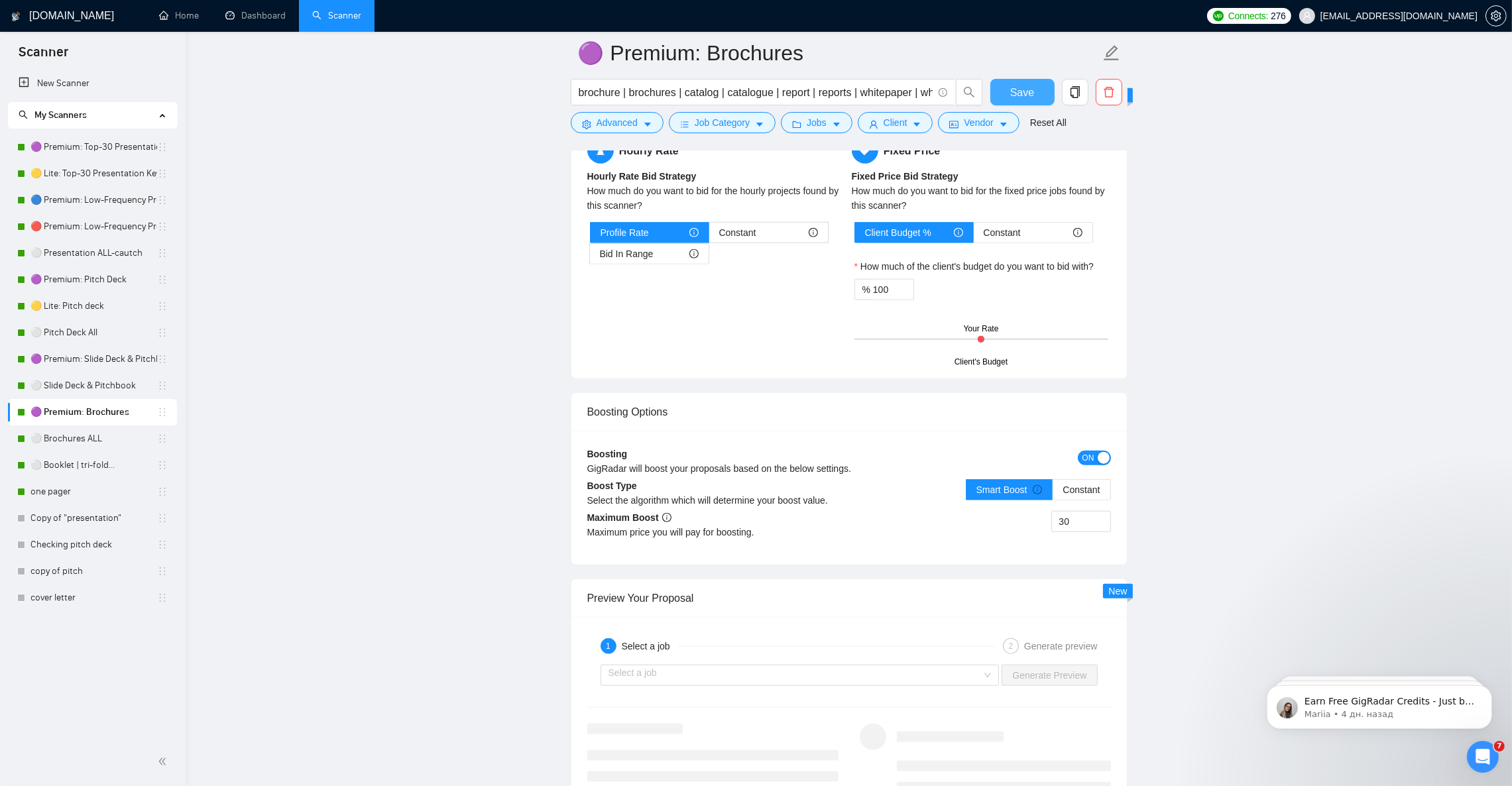
scroll to position [2088, 0]
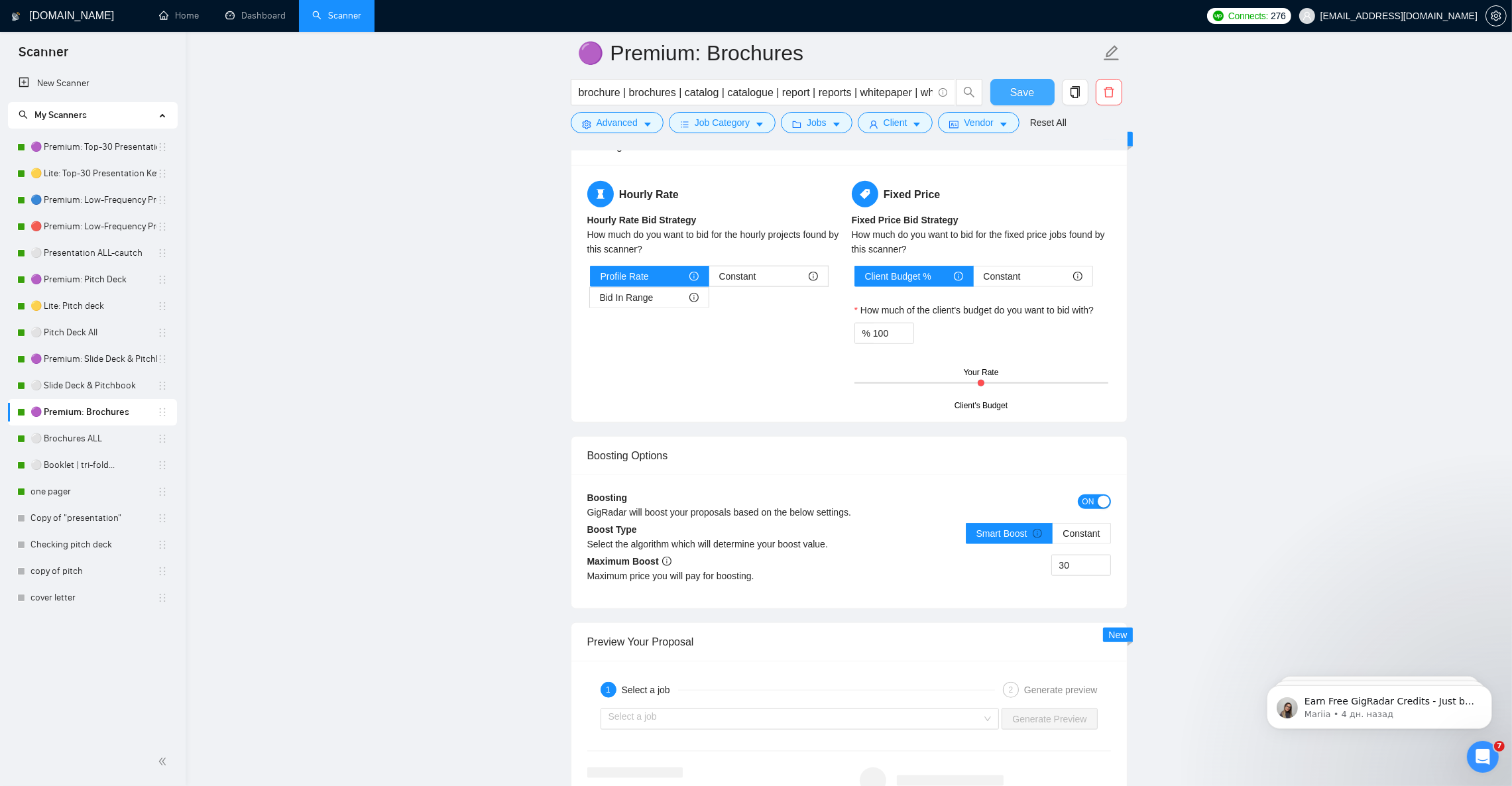
click at [1007, 86] on button "Save" at bounding box center [1022, 92] width 64 height 27
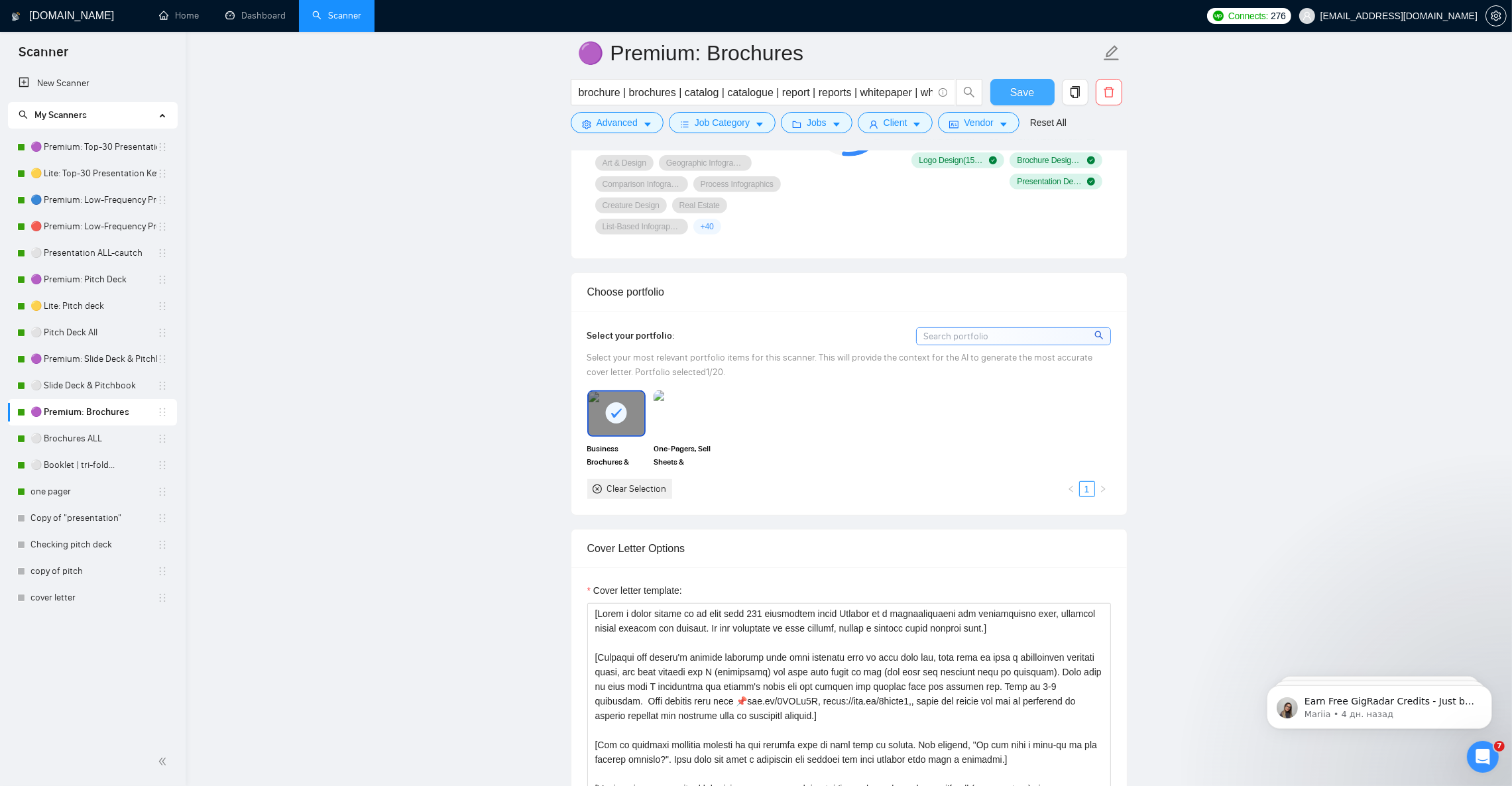
scroll to position [994, 0]
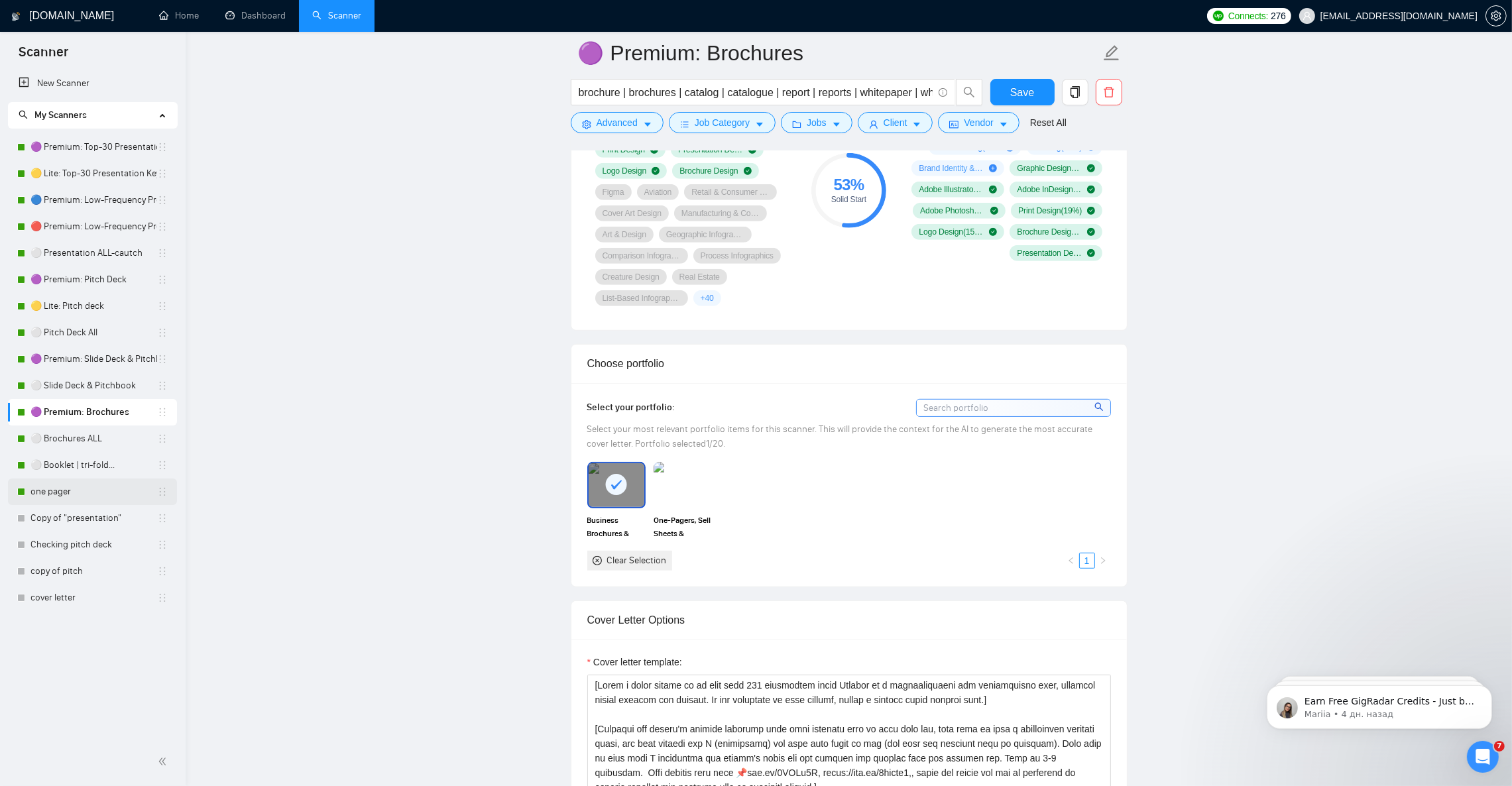
drag, startPoint x: 85, startPoint y: 436, endPoint x: 118, endPoint y: 479, distance: 54.2
click at [85, 436] on link "⚪ Brochures ALL" at bounding box center [94, 439] width 126 height 27
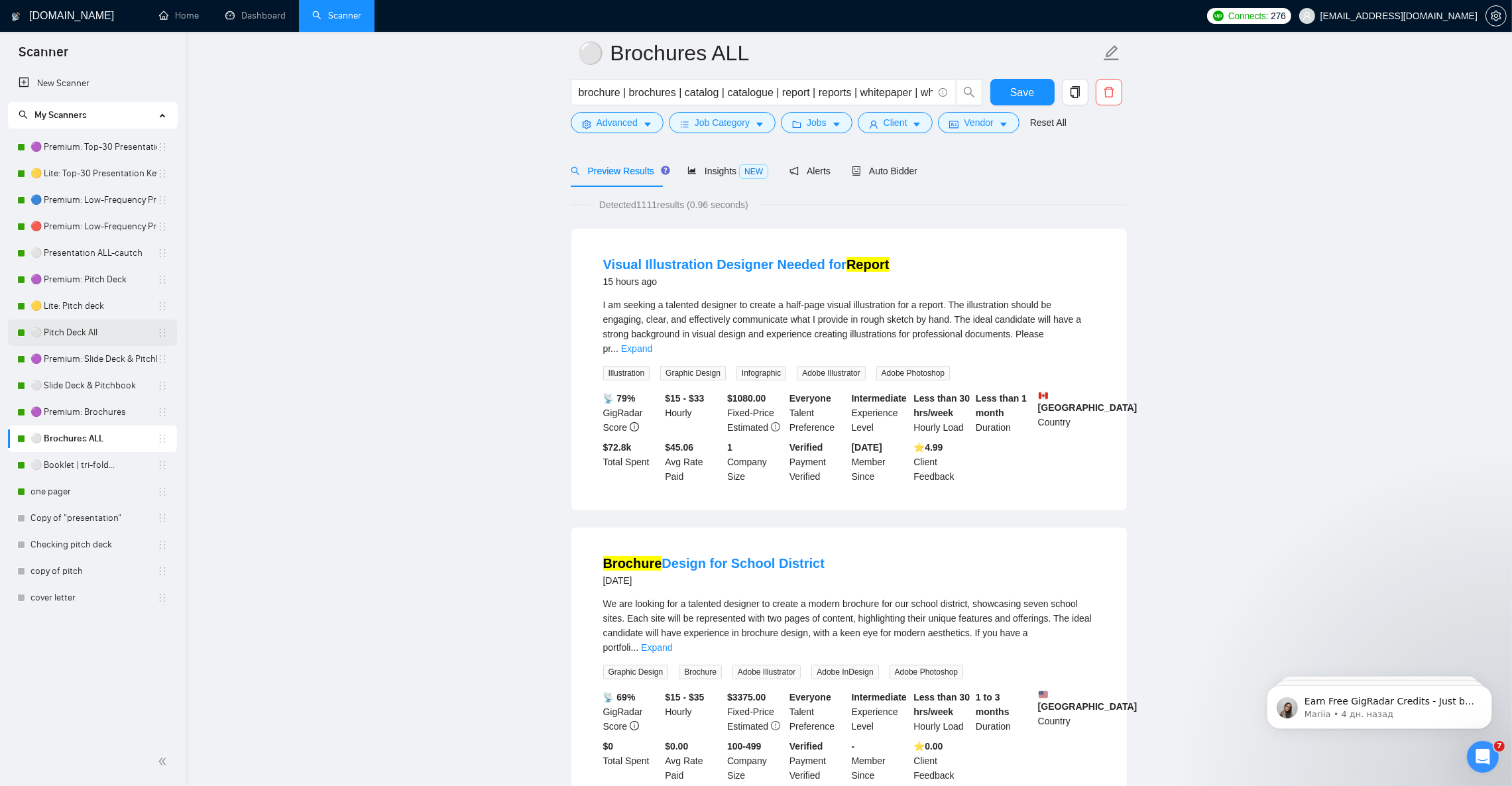
scroll to position [199, 0]
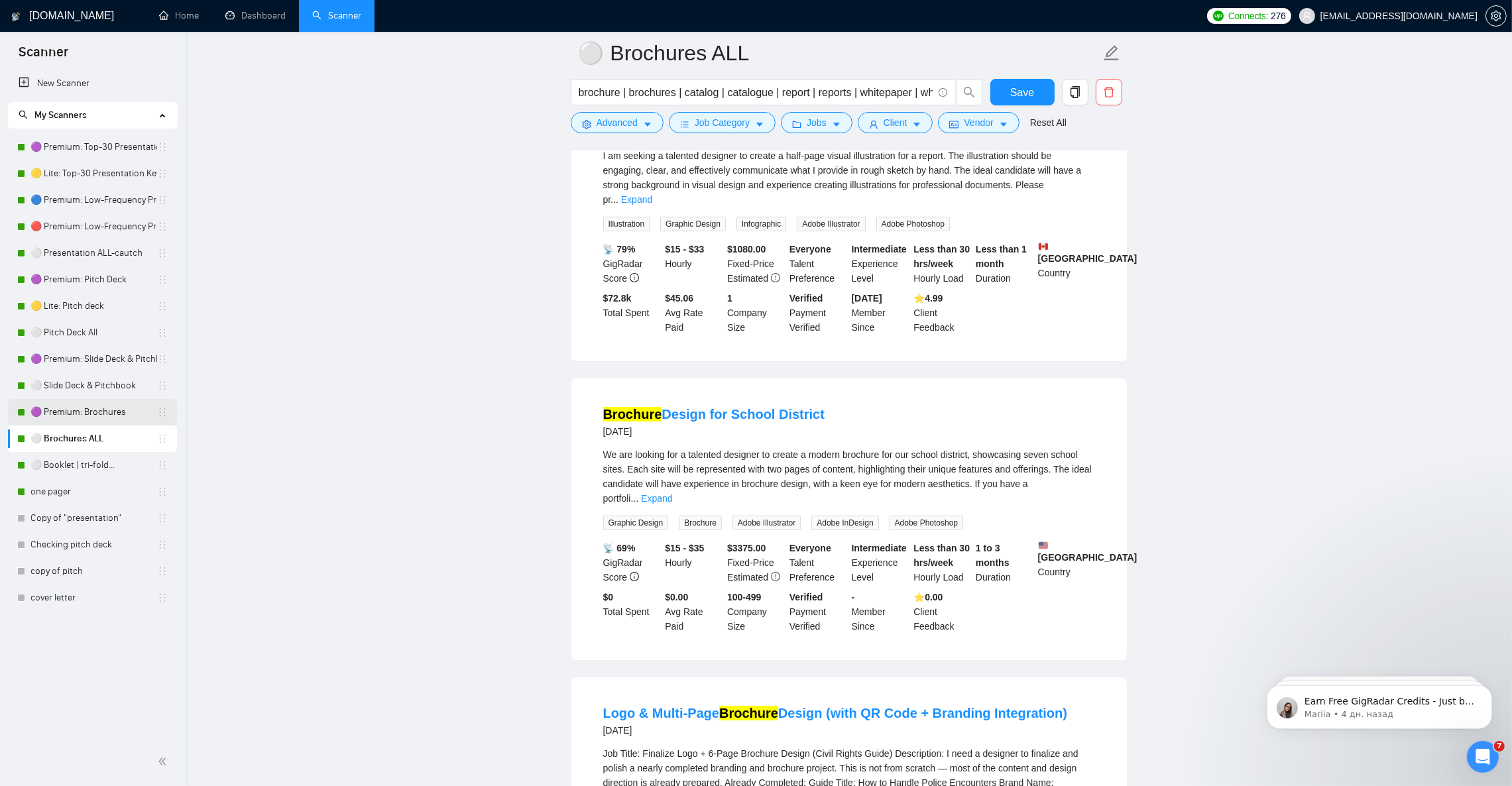
click at [108, 417] on link "🟣 Premium: Brochures" at bounding box center [94, 412] width 126 height 27
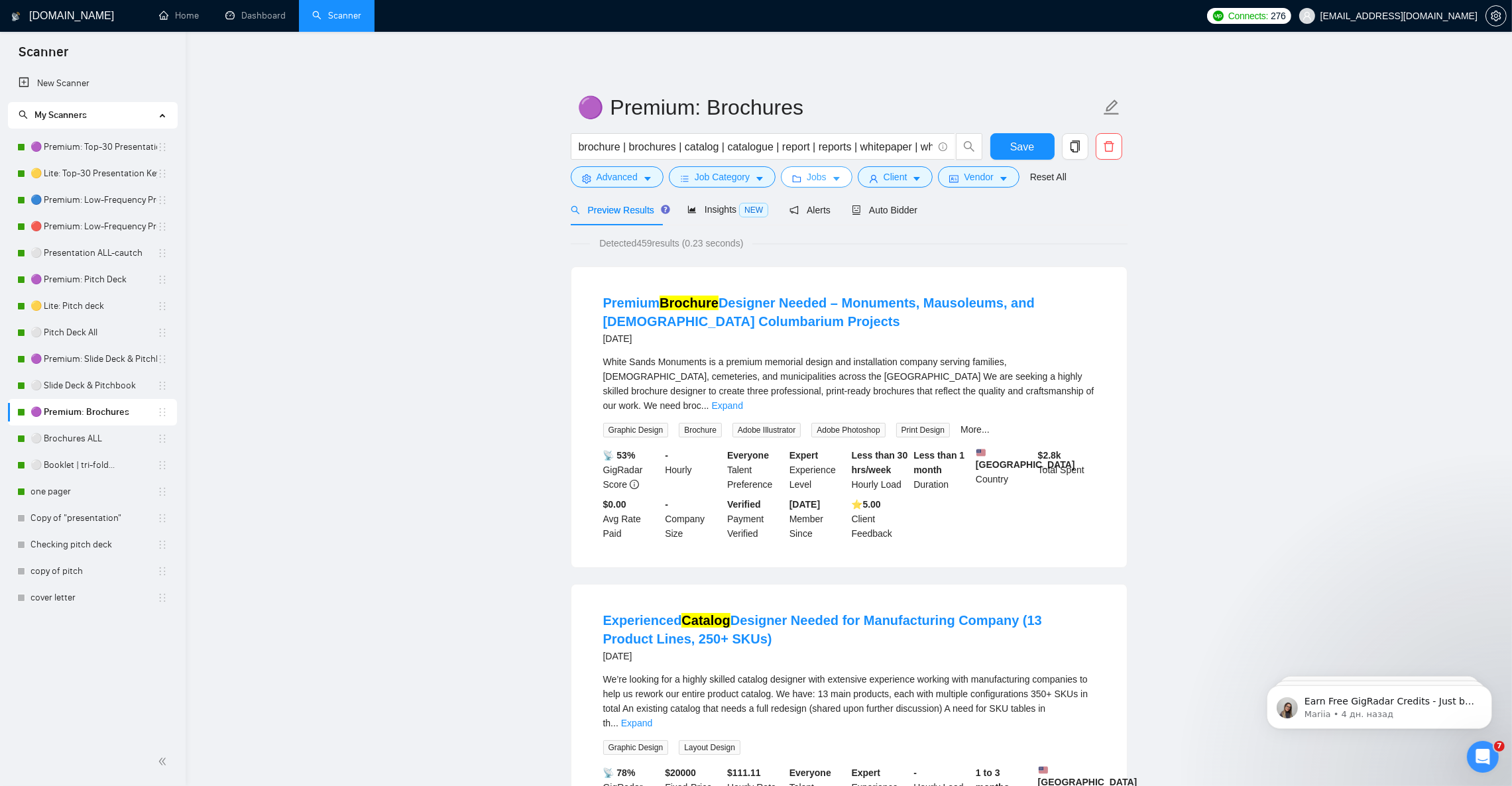
click at [833, 179] on icon "caret-down" at bounding box center [836, 180] width 7 height 4
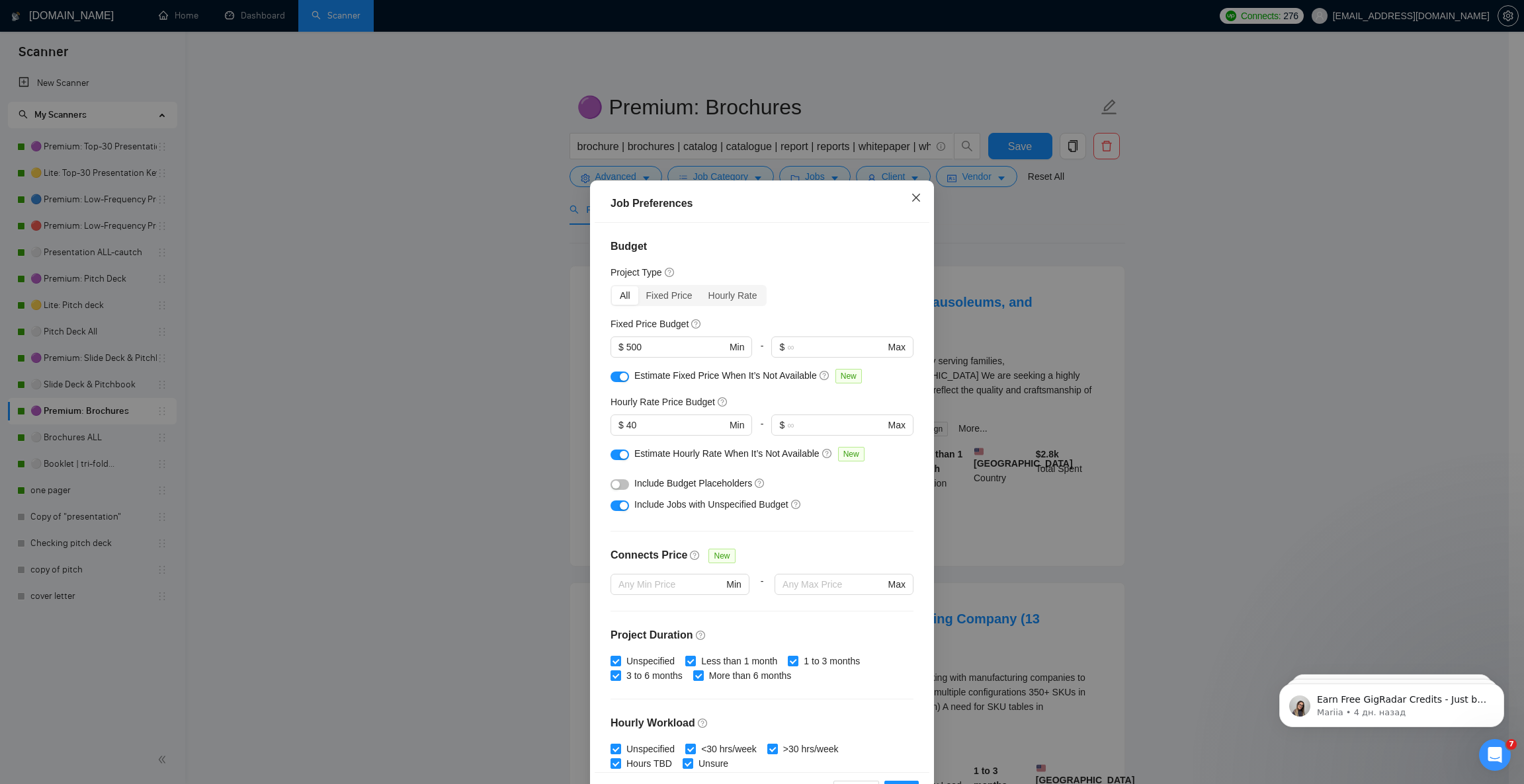
click at [905, 212] on span "Close" at bounding box center [916, 198] width 36 height 36
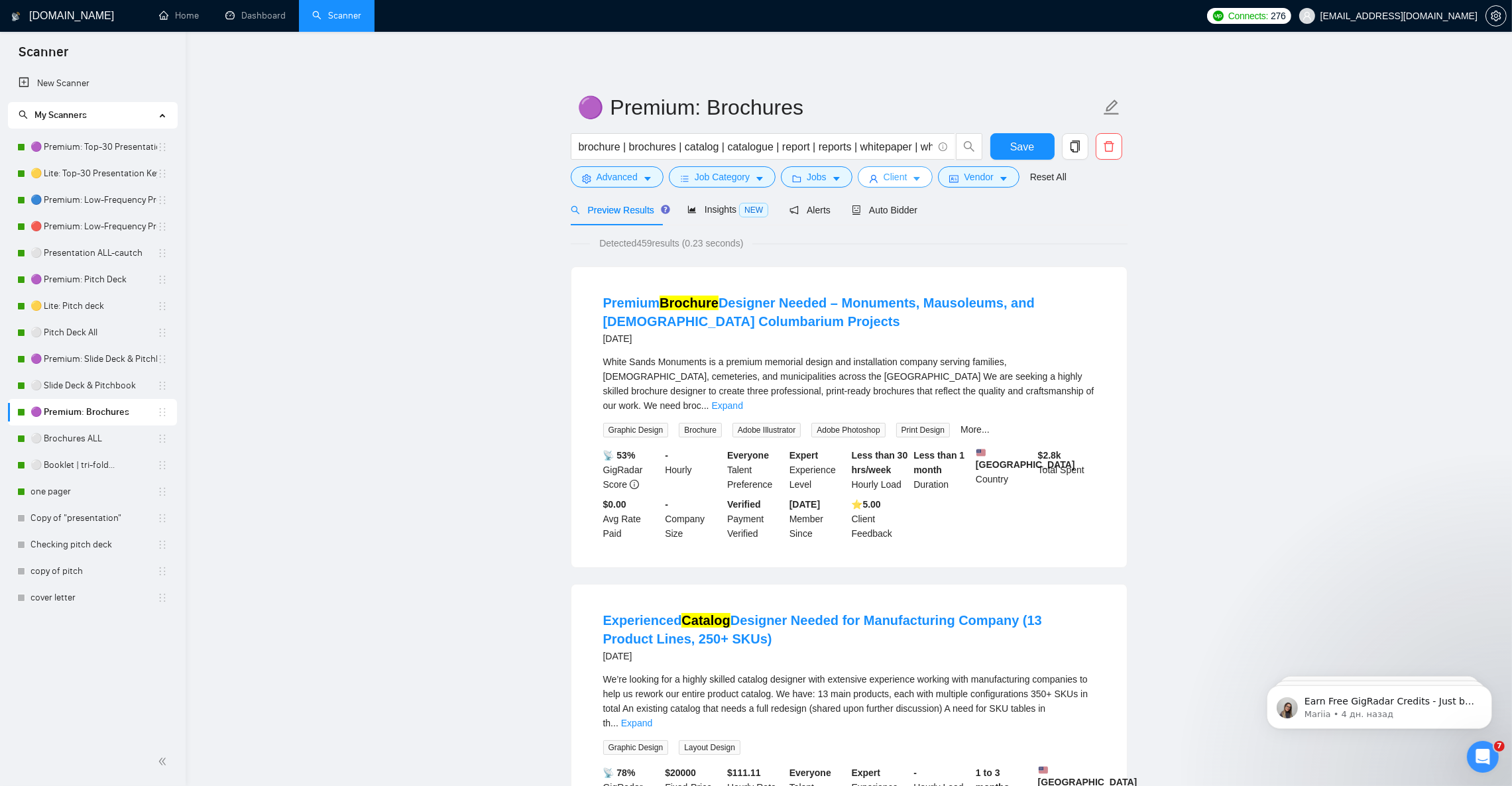
click at [897, 177] on span "Client" at bounding box center [895, 177] width 24 height 15
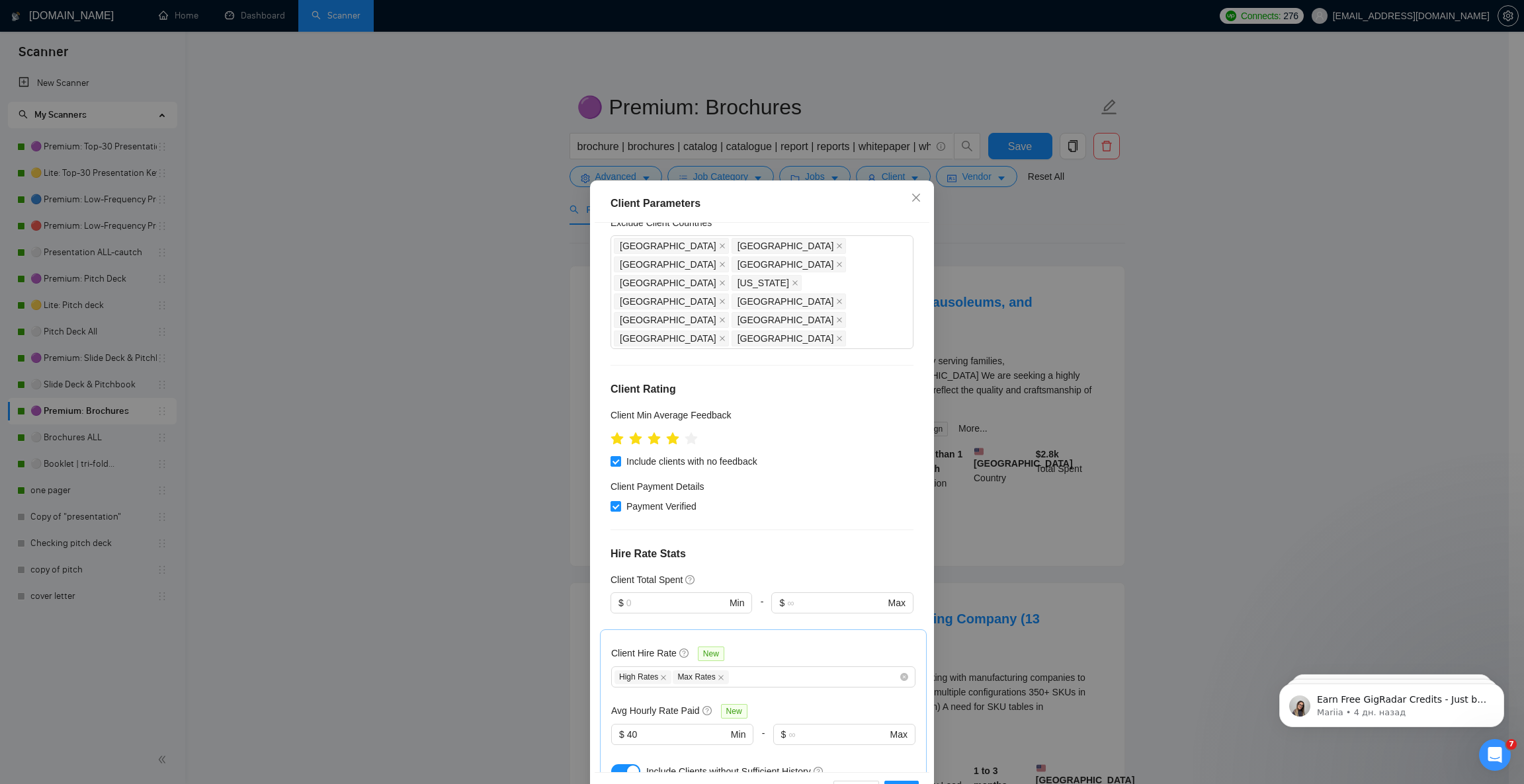
scroll to position [117, 0]
drag, startPoint x: 631, startPoint y: 529, endPoint x: 598, endPoint y: 534, distance: 33.4
click at [598, 534] on div "Client Location Include Client Countries Americas Oceania Canada Europe Exclude…" at bounding box center [762, 497] width 334 height 549
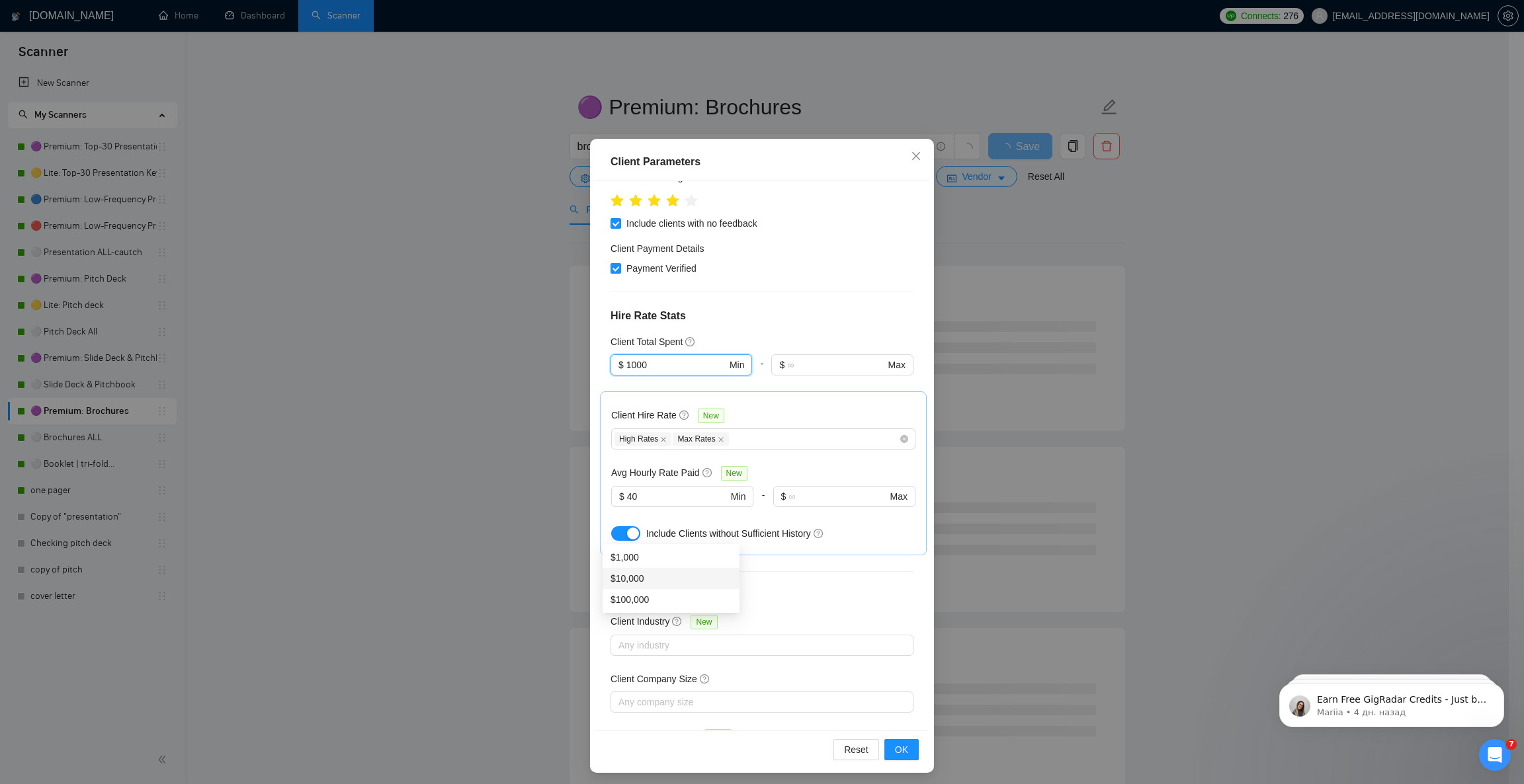
scroll to position [45, 0]
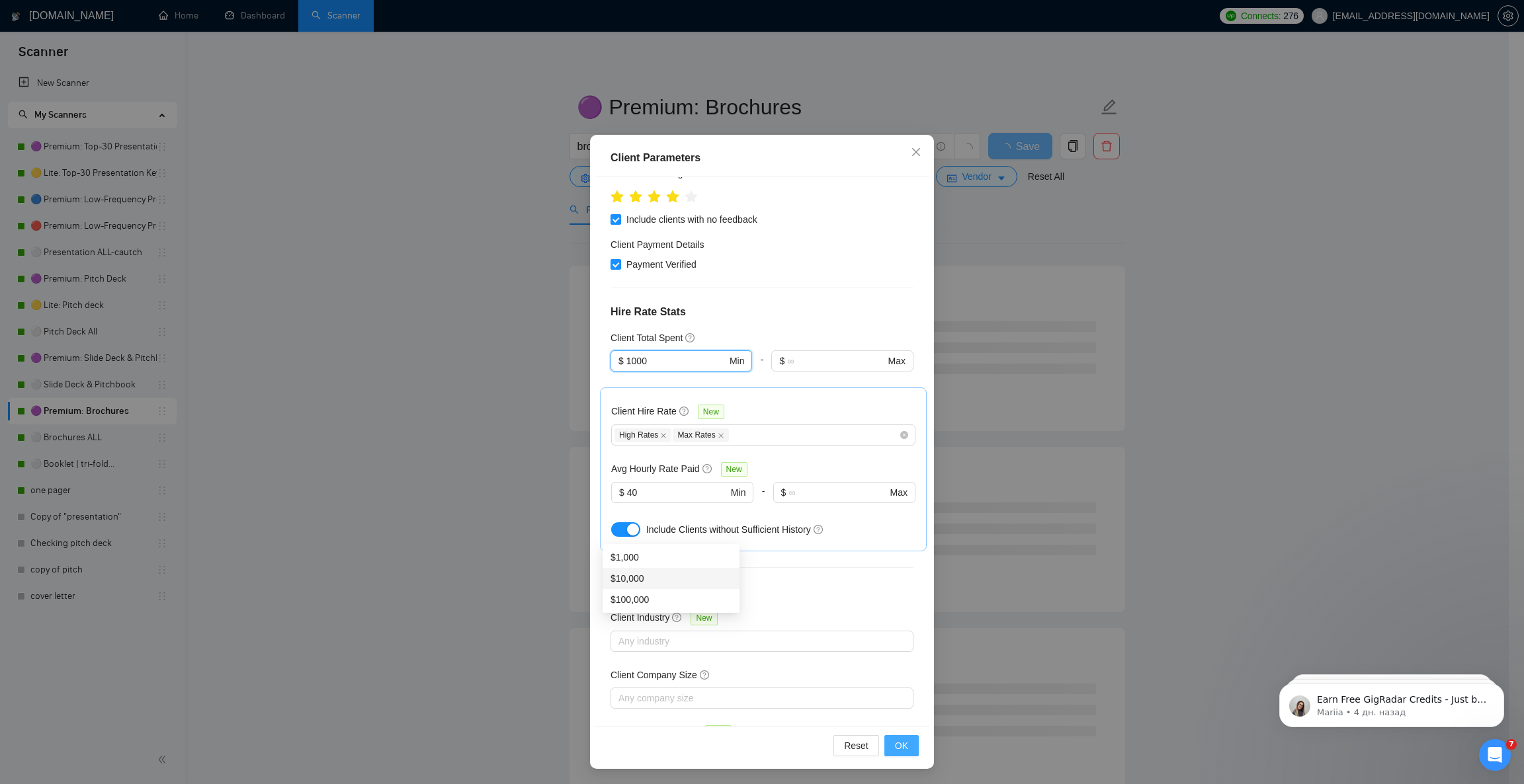
type input "1000"
click at [898, 751] on span "OK" at bounding box center [901, 746] width 13 height 15
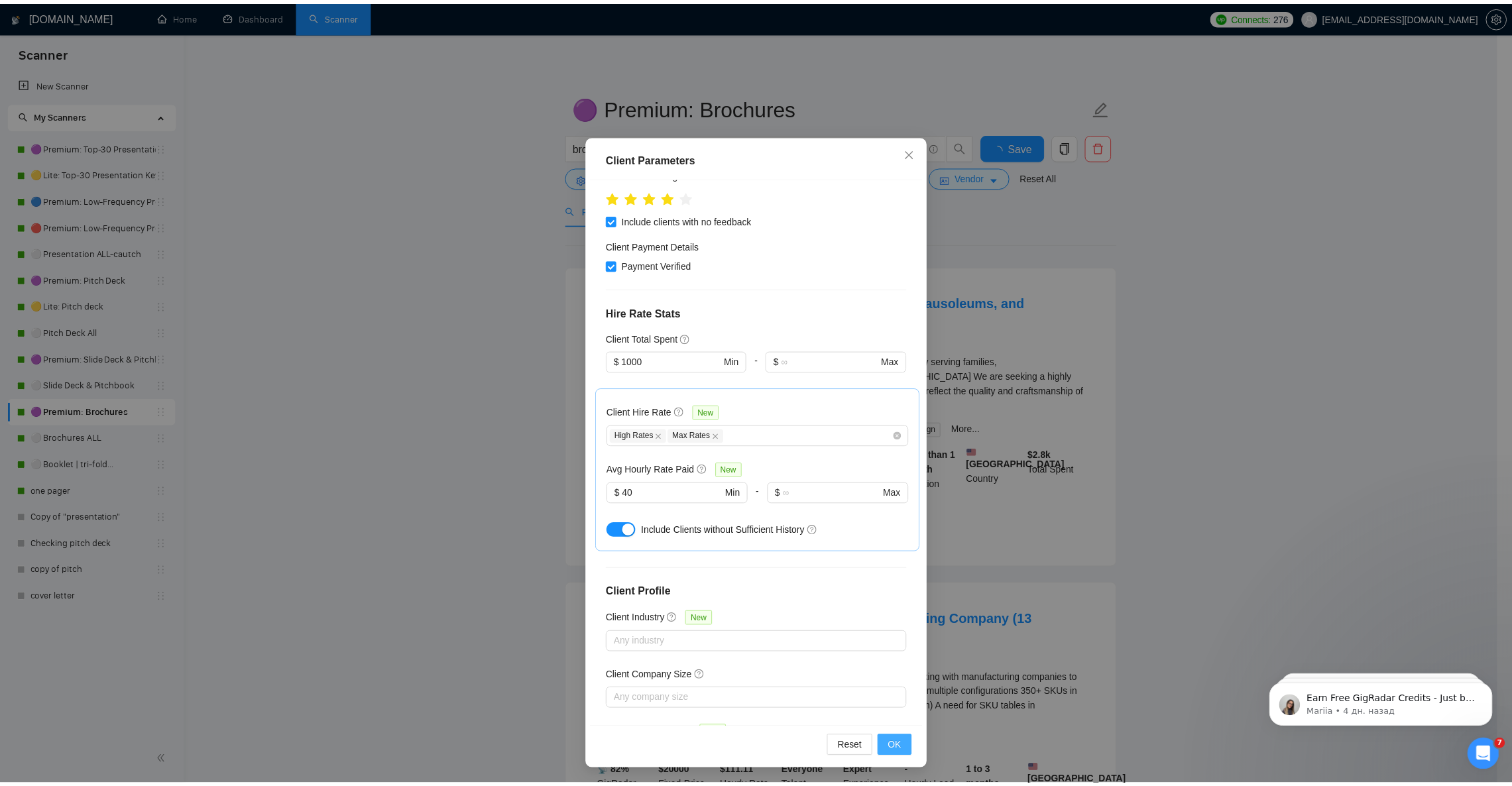
scroll to position [0, 0]
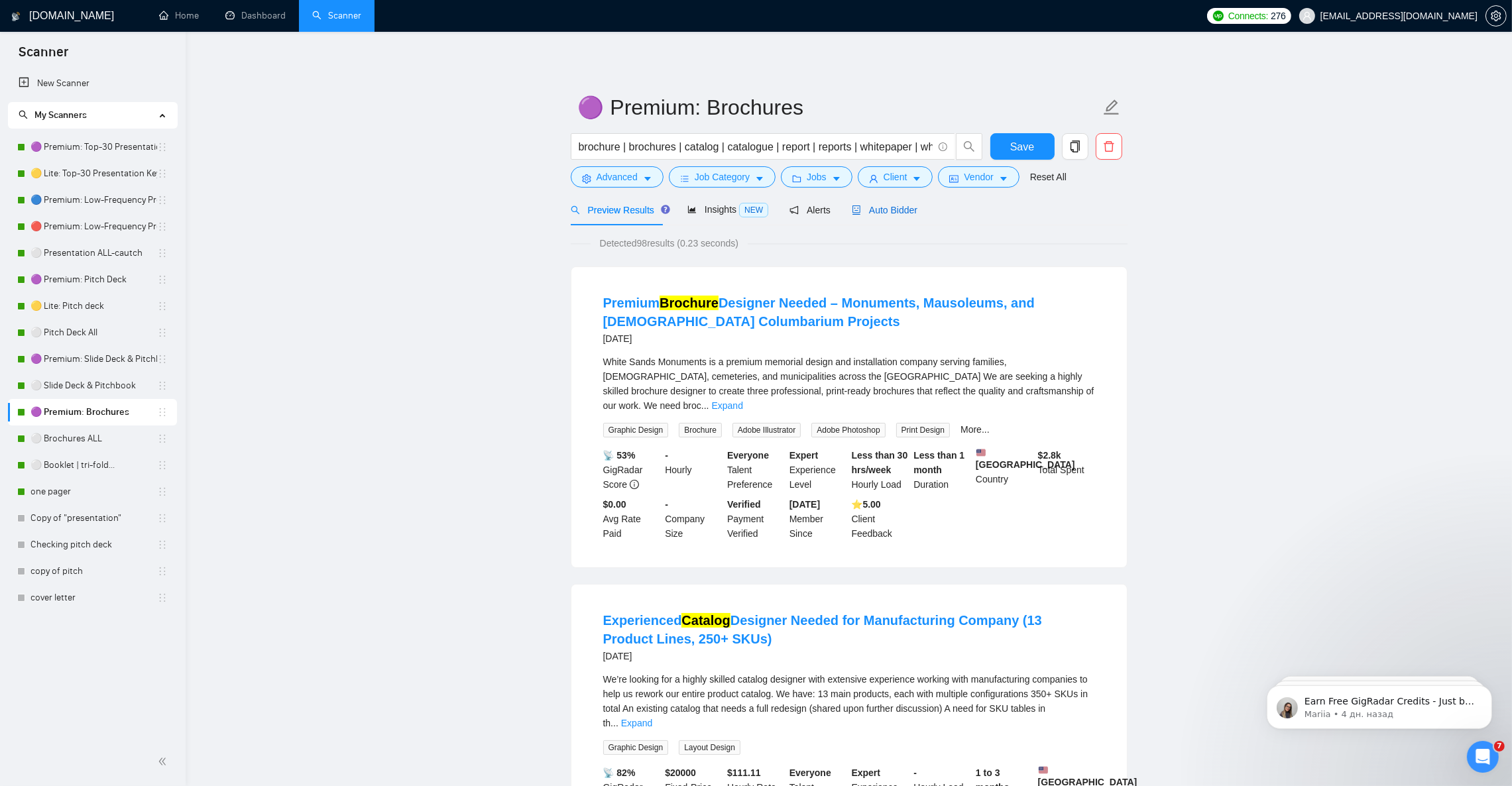
click at [894, 213] on span "Auto Bidder" at bounding box center [884, 210] width 65 height 11
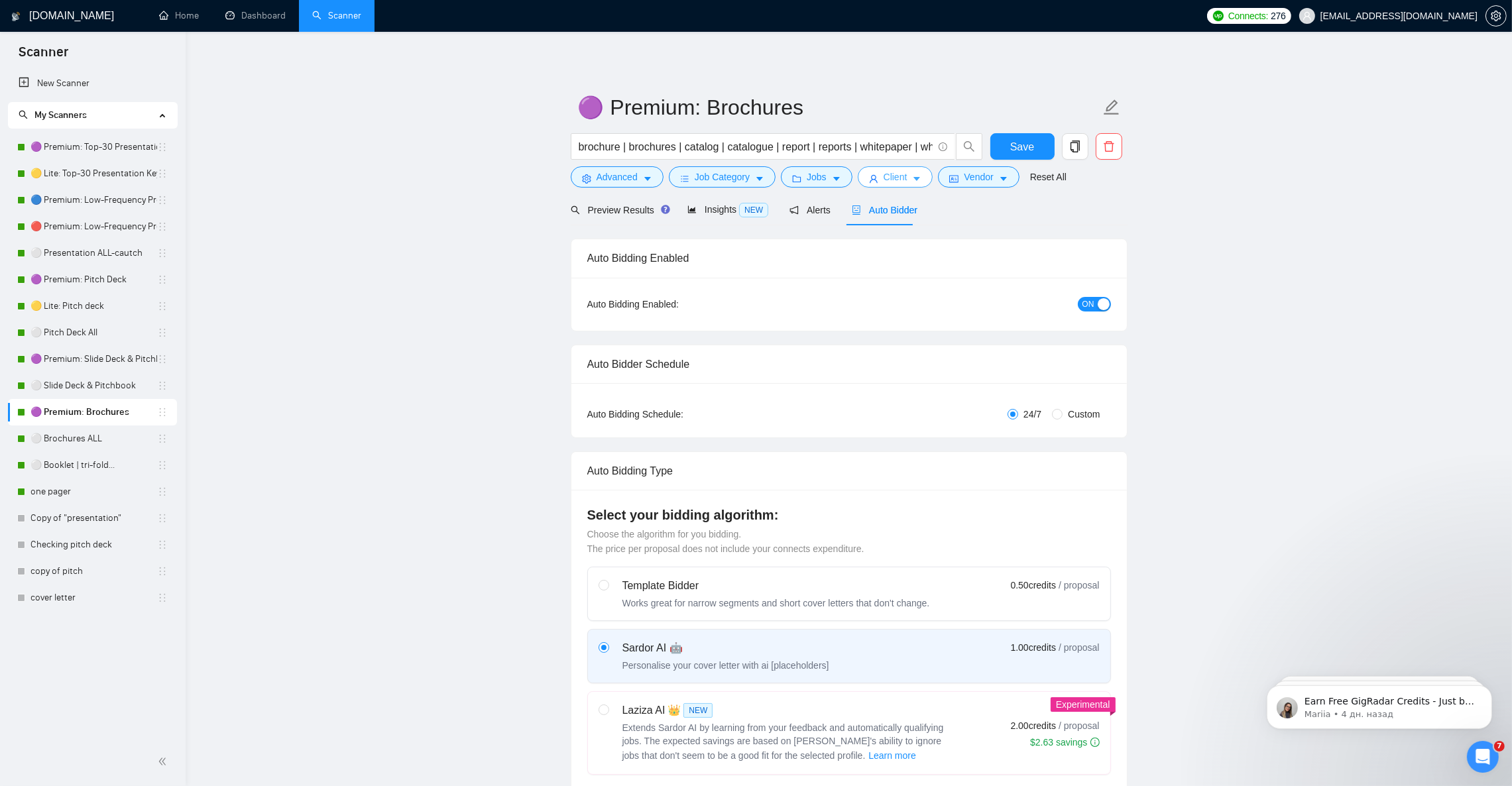
click at [908, 179] on button "Client" at bounding box center [895, 176] width 75 height 21
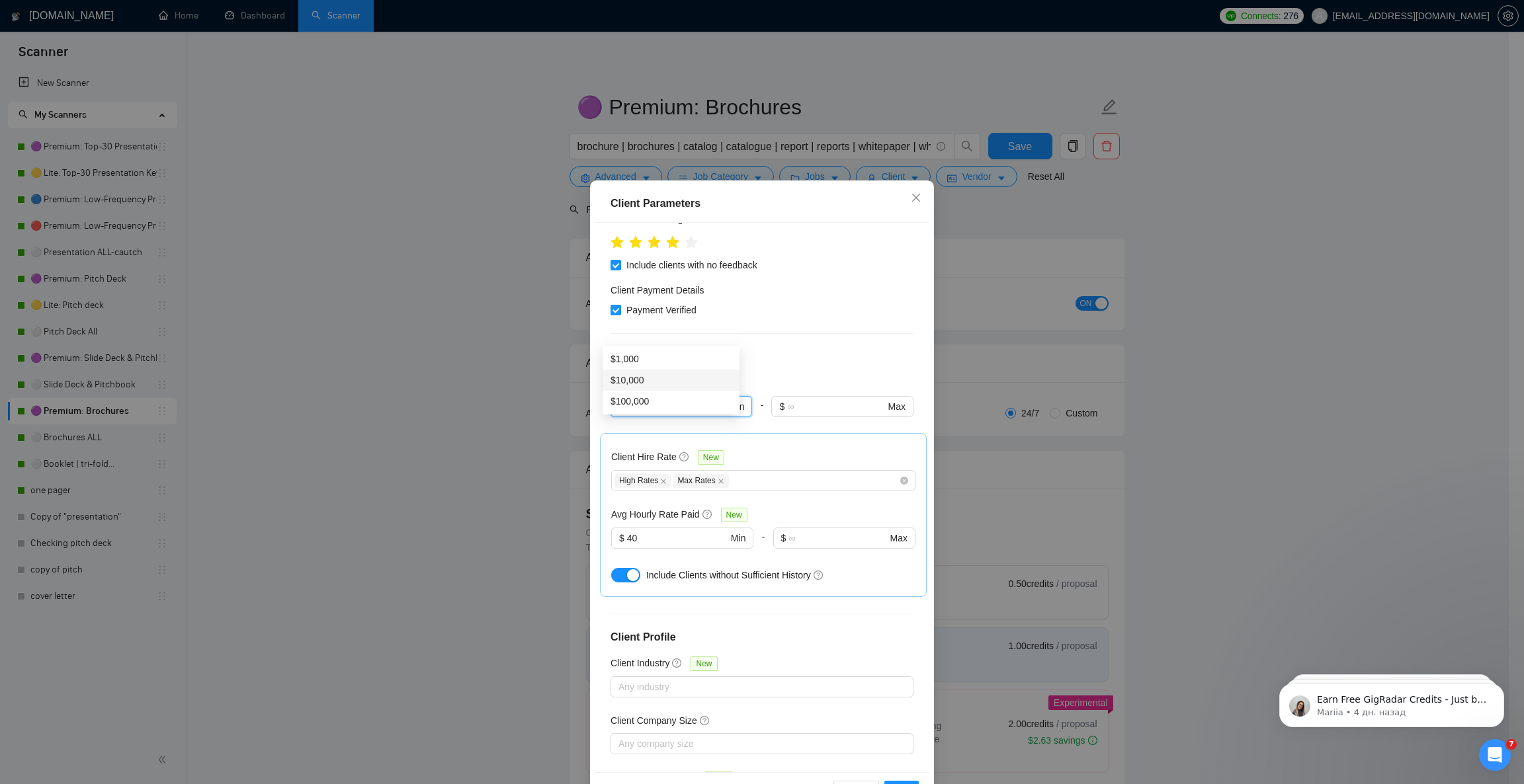
drag, startPoint x: 634, startPoint y: 330, endPoint x: 564, endPoint y: 326, distance: 70.1
click at [565, 326] on div "Client Parameters Client Location Include Client Countries Americas Oceania Can…" at bounding box center [762, 392] width 1524 height 784
type input "0"
click at [755, 205] on div "Client Parameters" at bounding box center [762, 204] width 303 height 16
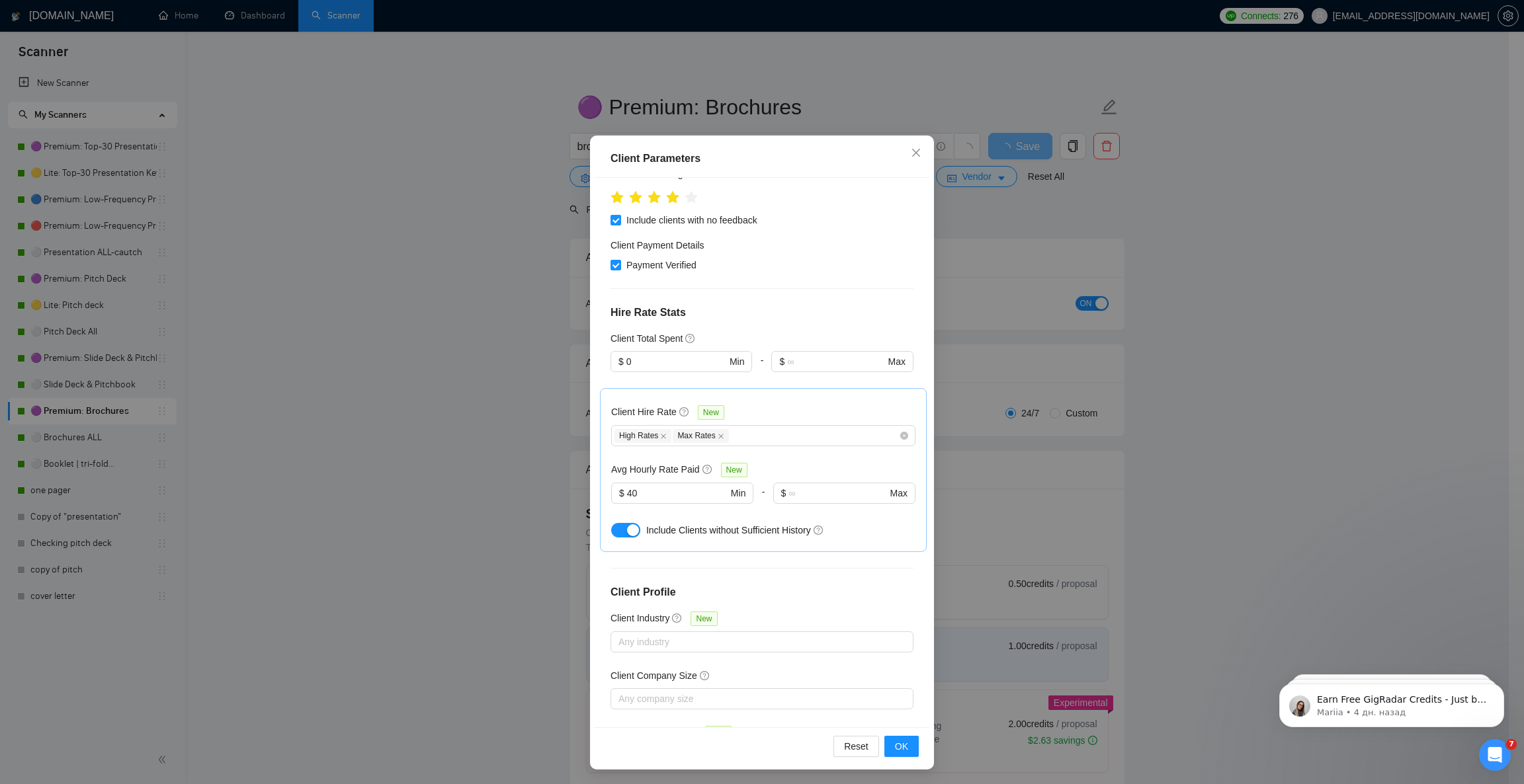
scroll to position [45, 0]
click at [895, 742] on span "OK" at bounding box center [901, 746] width 13 height 15
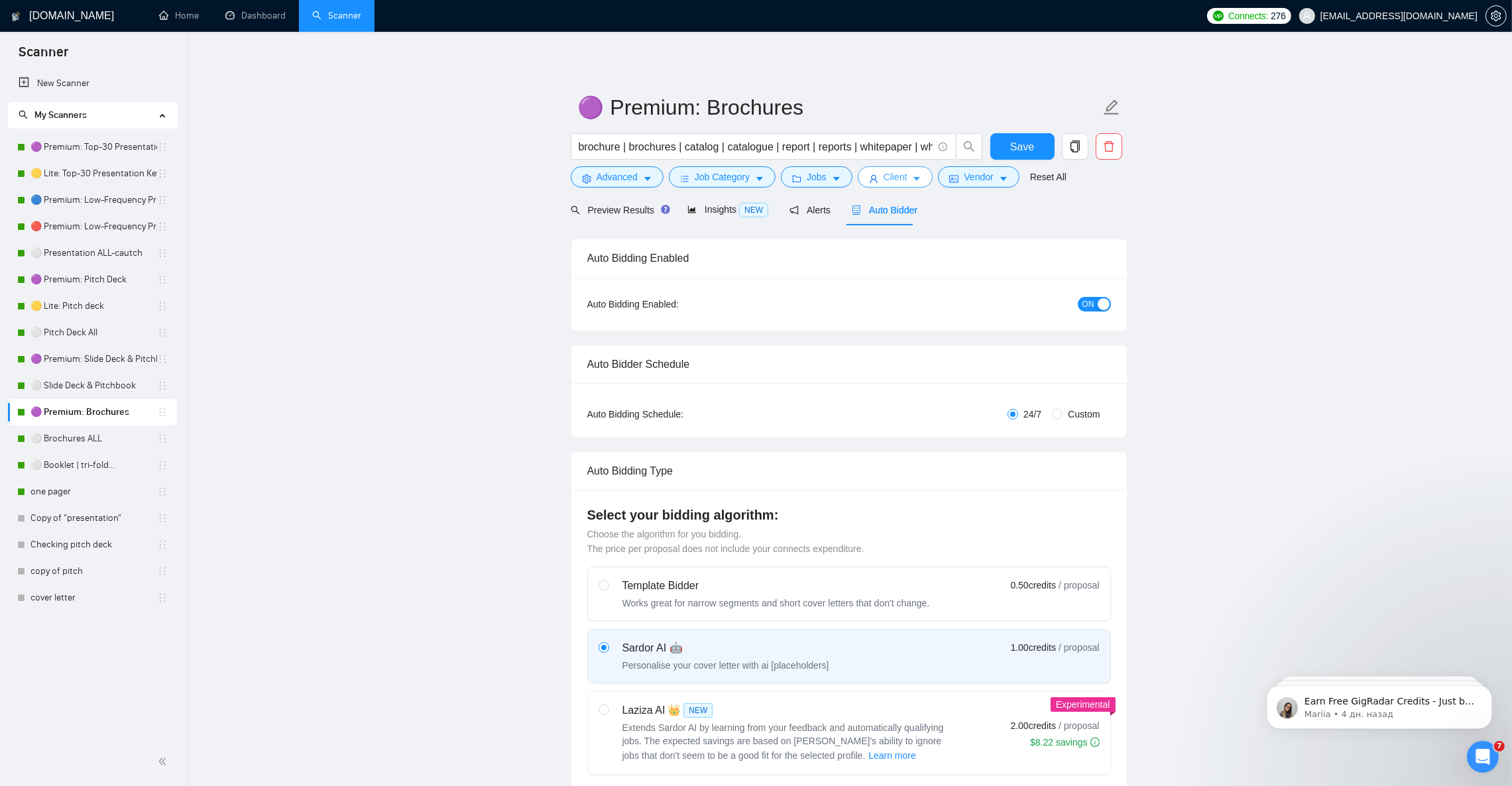
click at [907, 177] on button "Client" at bounding box center [895, 176] width 75 height 21
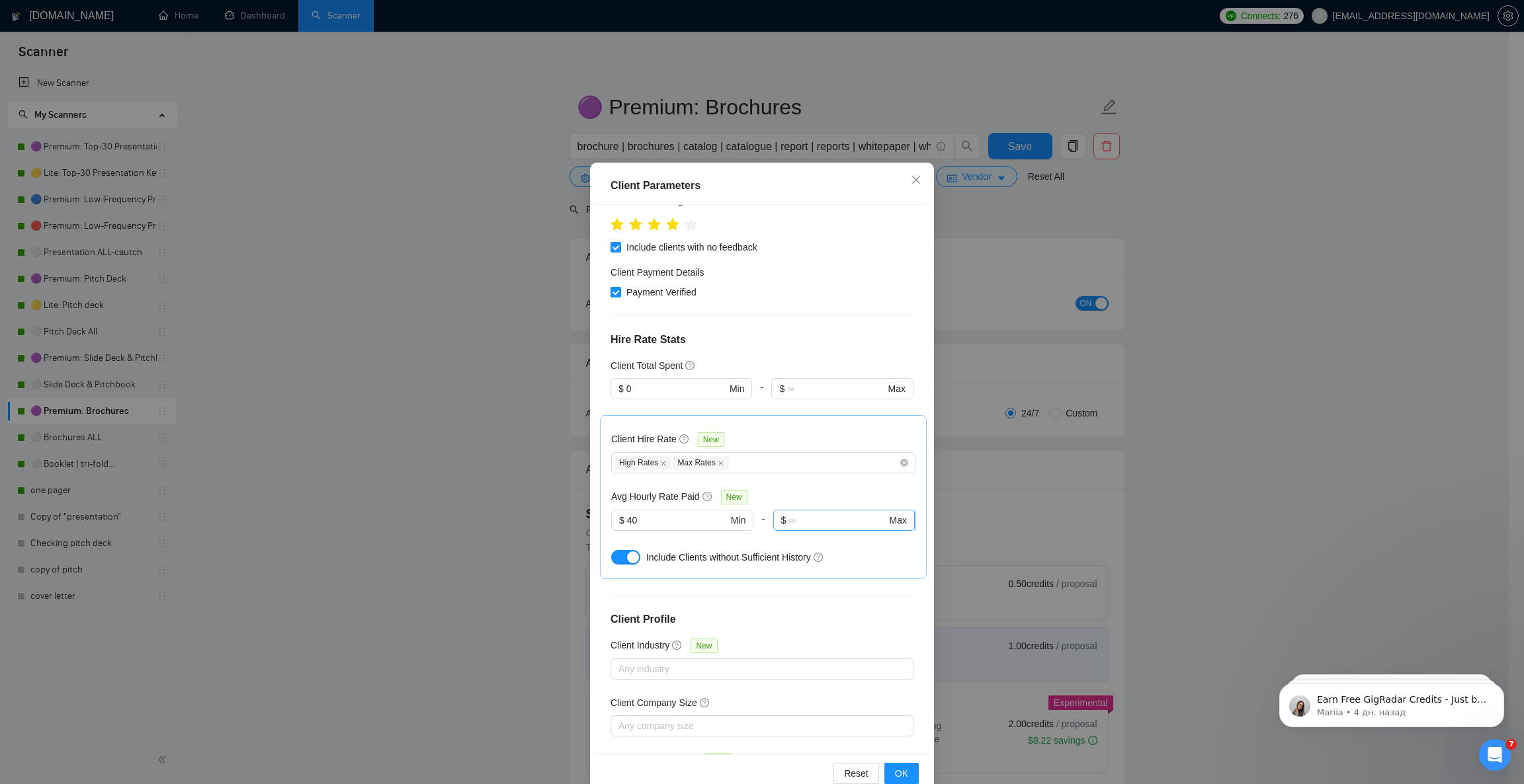
scroll to position [45, 0]
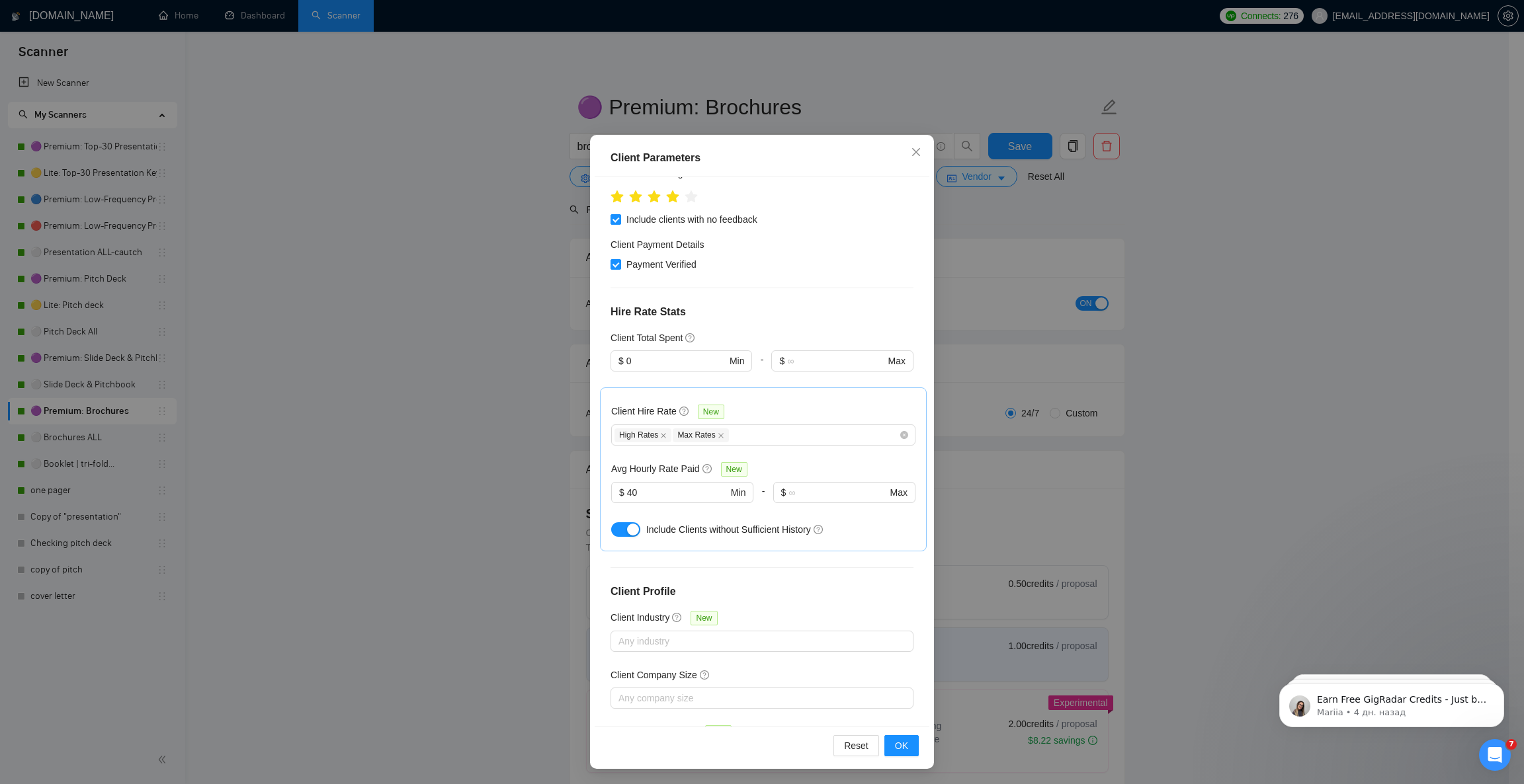
click at [612, 523] on button "button" at bounding box center [626, 530] width 30 height 15
click at [895, 746] on span "OK" at bounding box center [901, 746] width 13 height 15
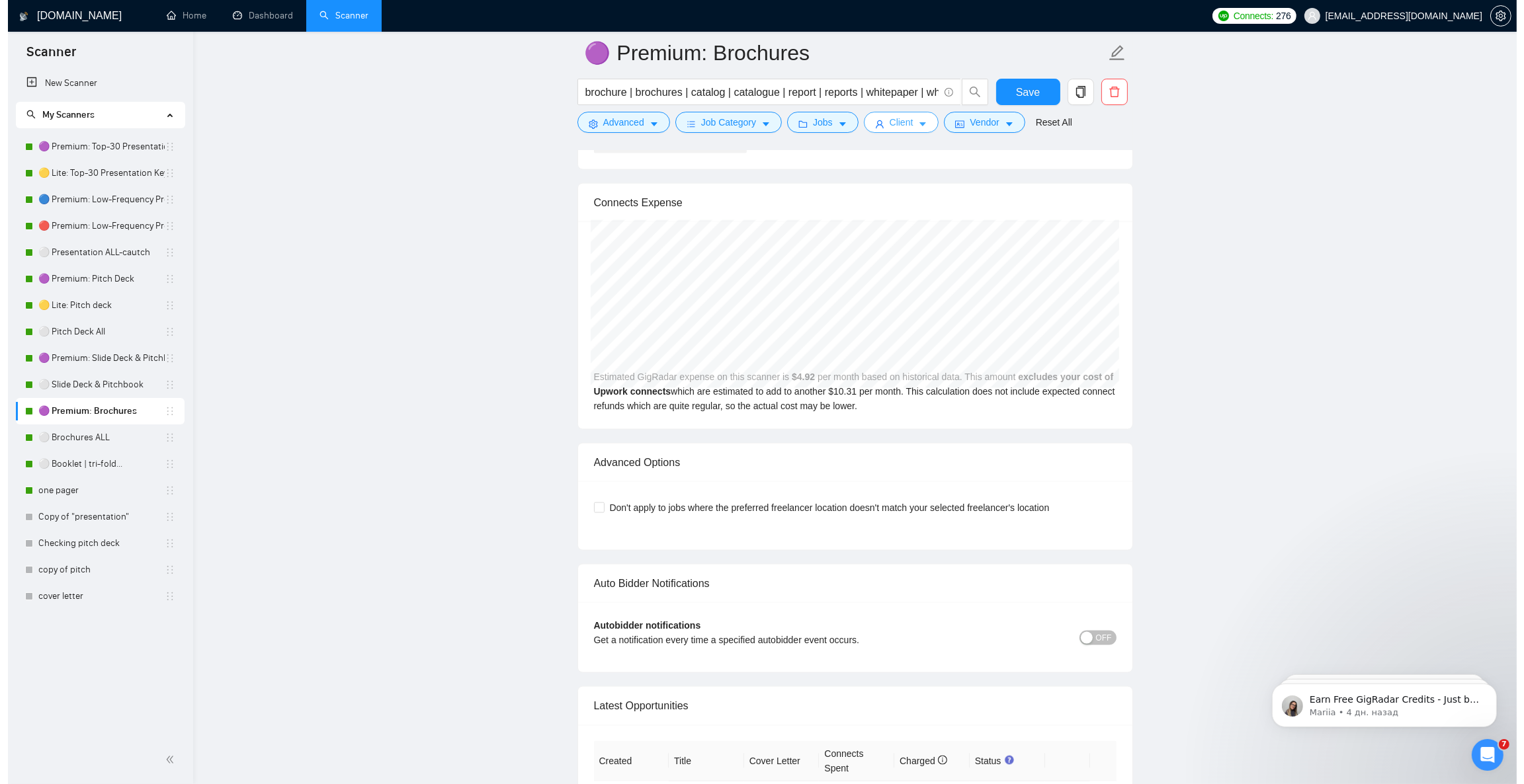
scroll to position [2778, 0]
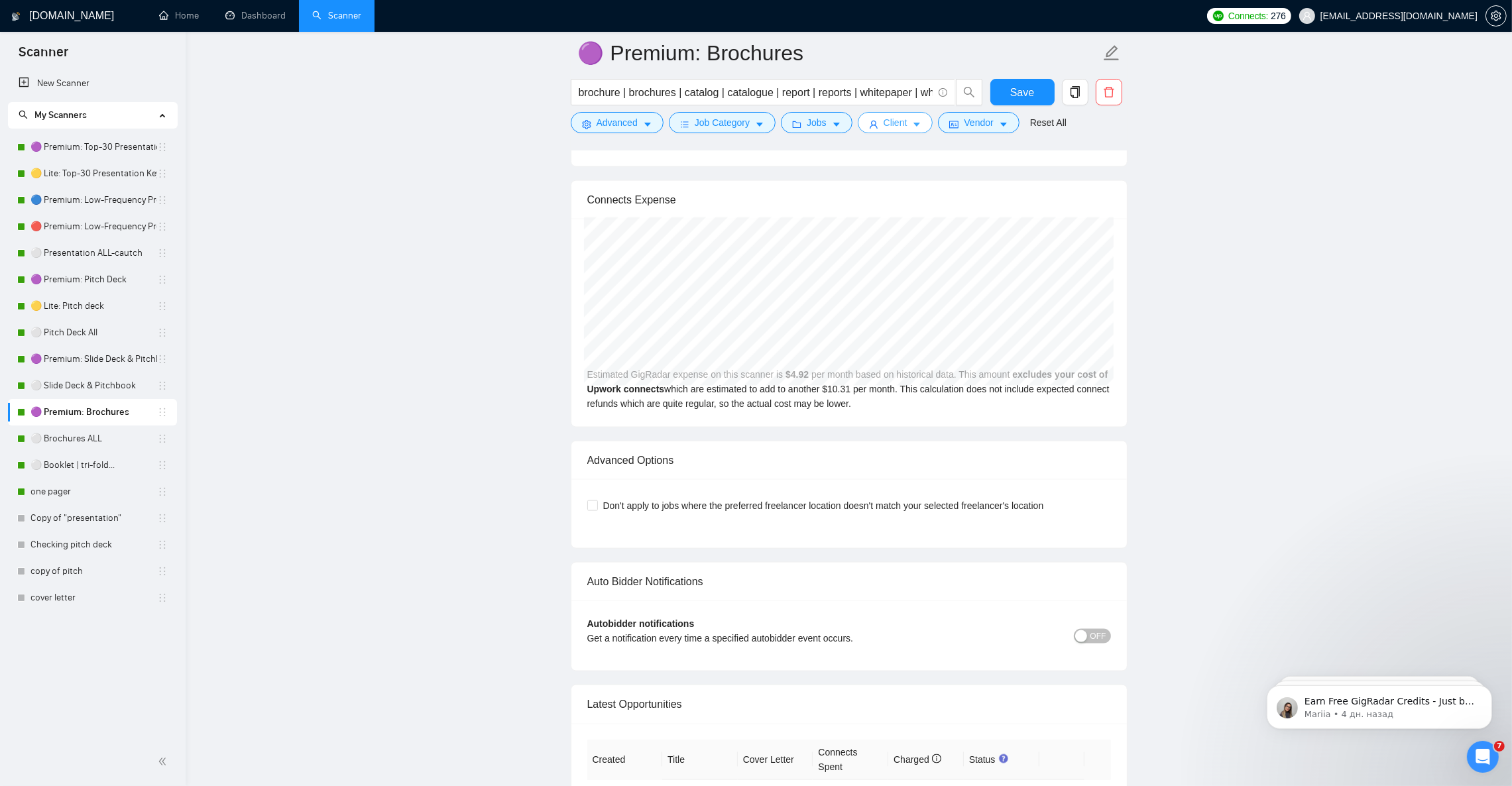
click at [905, 124] on button "Client" at bounding box center [895, 122] width 75 height 21
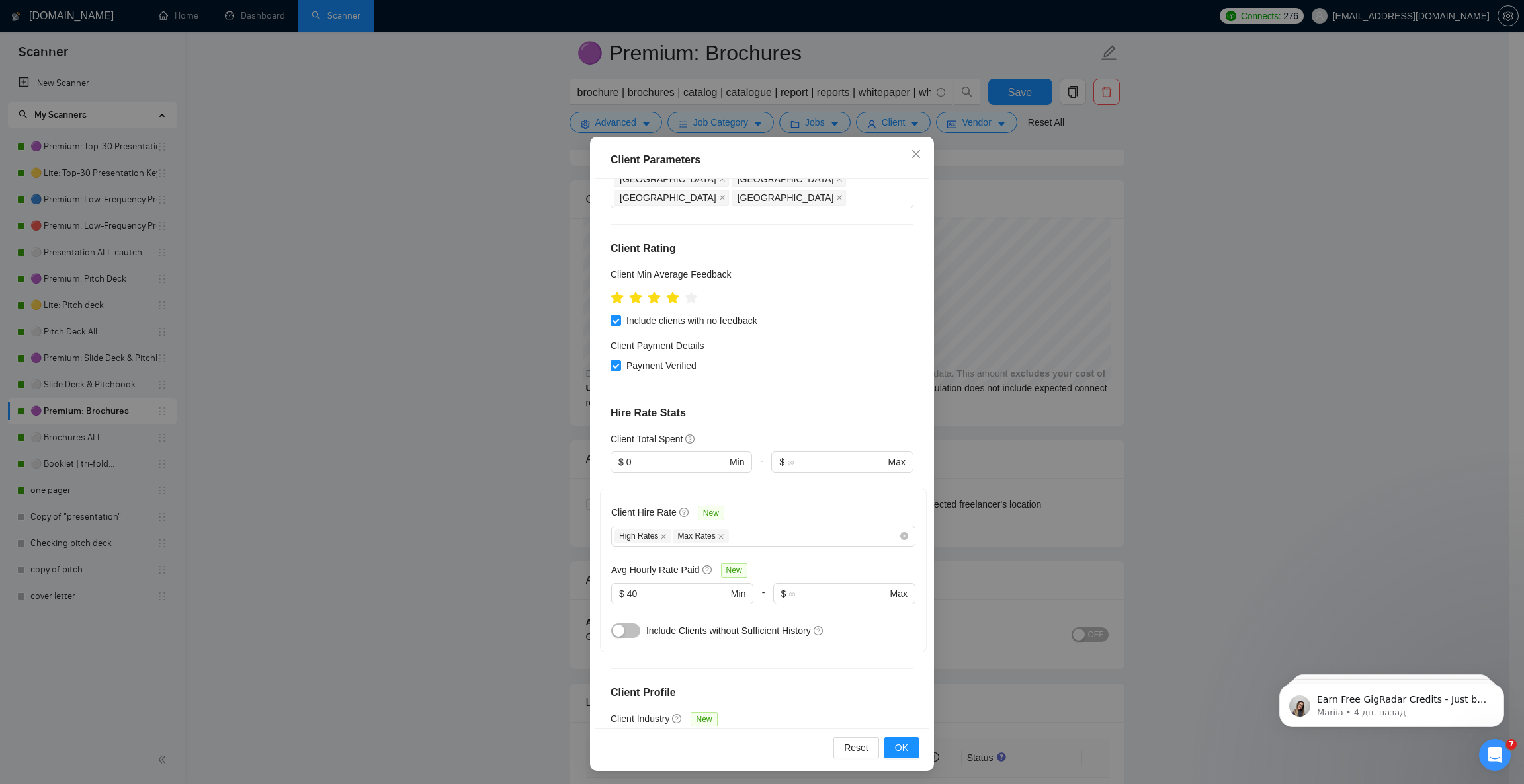
scroll to position [45, 0]
click at [910, 755] on button "OK" at bounding box center [902, 746] width 35 height 21
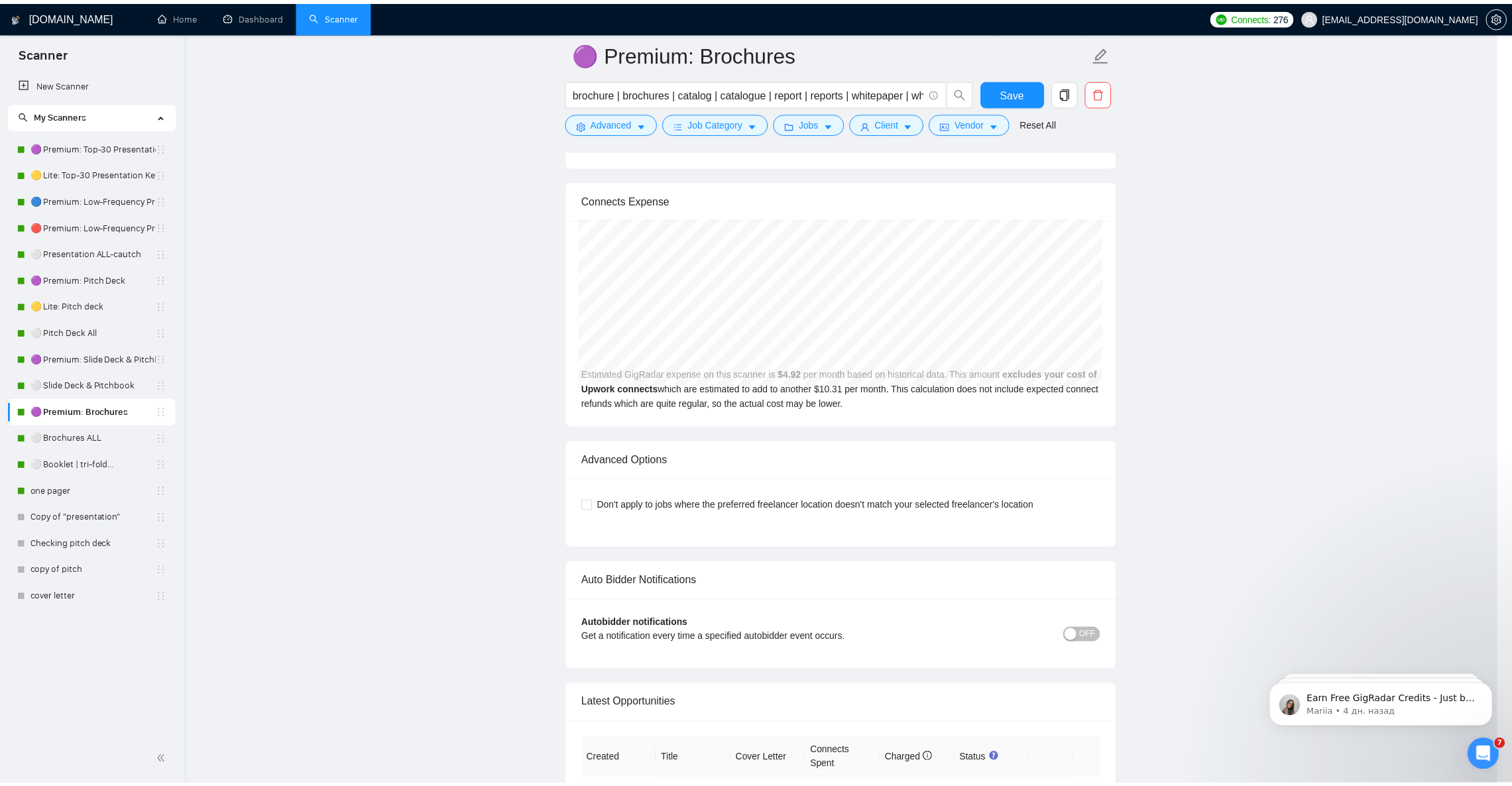
scroll to position [0, 0]
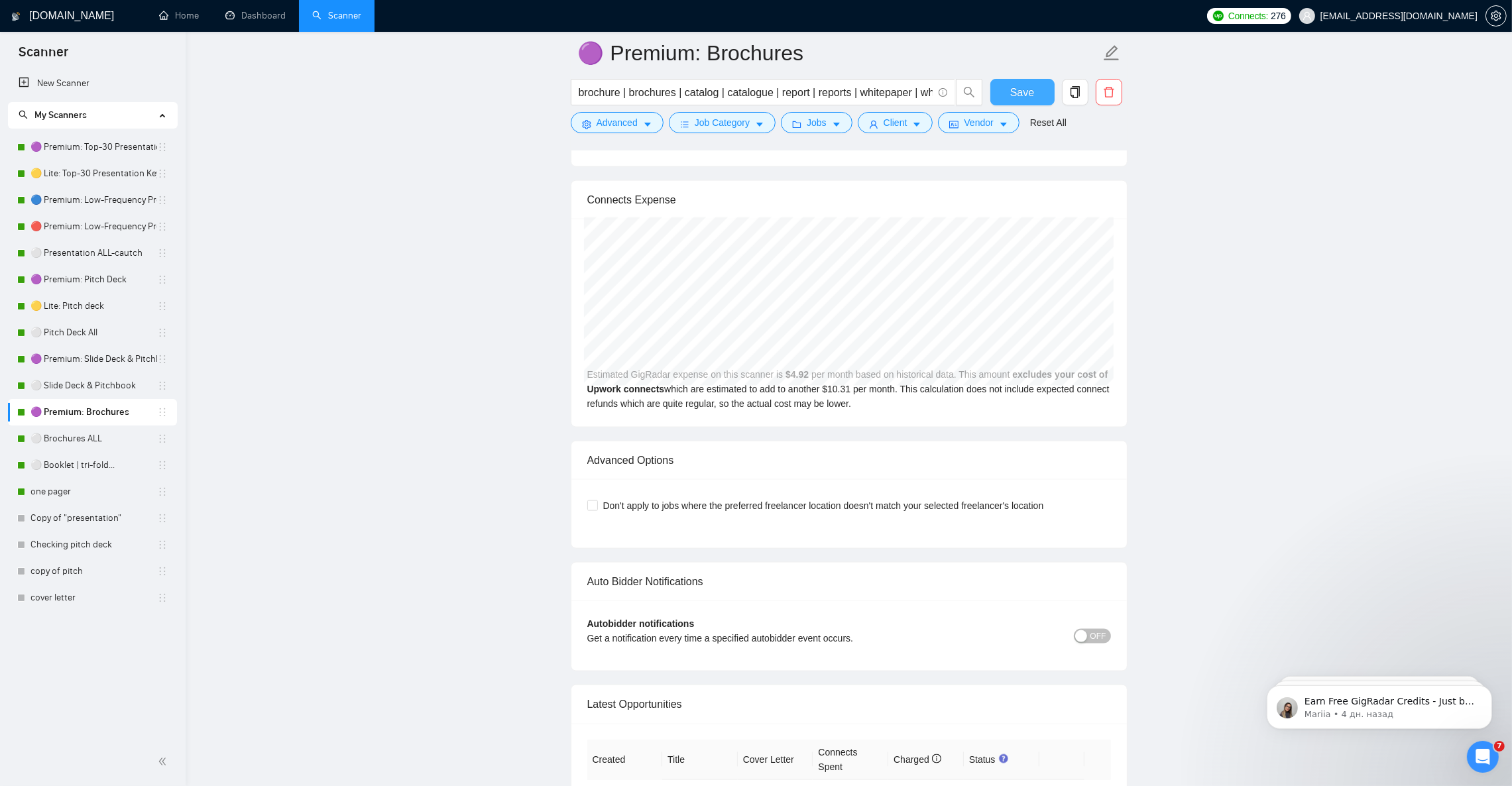
click at [1033, 94] on button "Save" at bounding box center [1022, 92] width 64 height 27
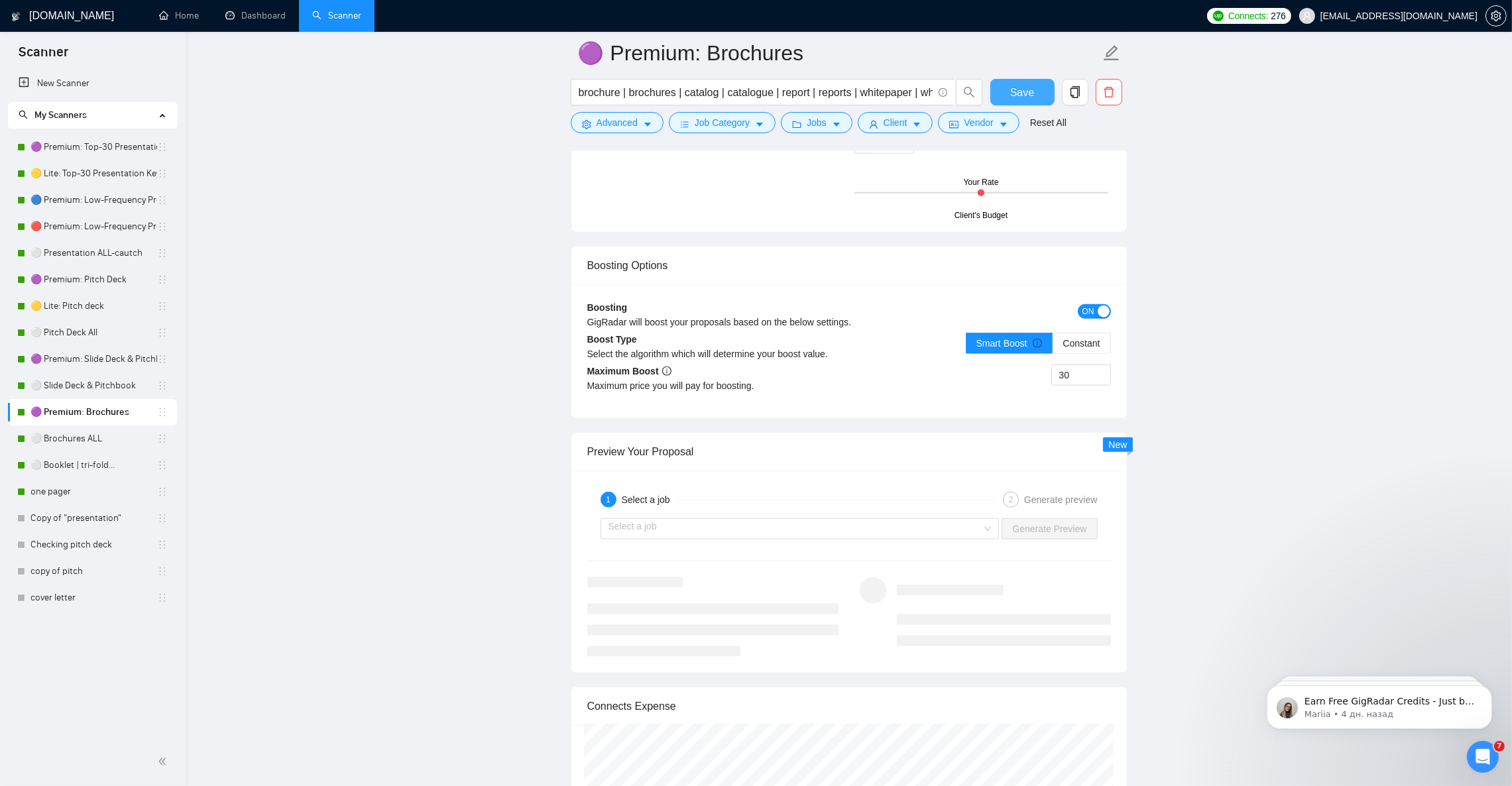
scroll to position [2287, 0]
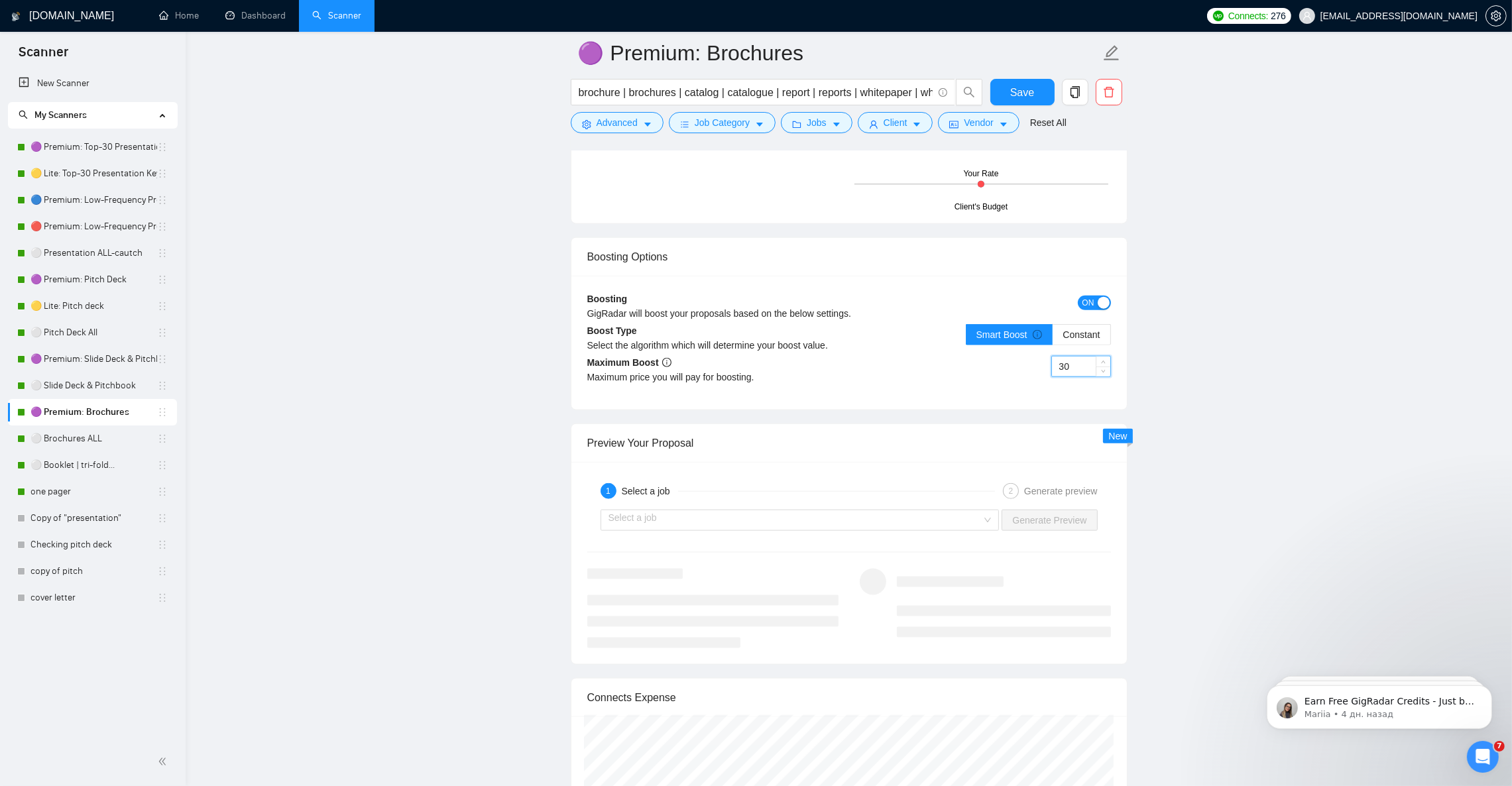
click at [1065, 377] on input "30" at bounding box center [1080, 367] width 58 height 20
drag, startPoint x: 1071, startPoint y: 382, endPoint x: 1063, endPoint y: 382, distance: 8.0
click at [1063, 377] on input "30" at bounding box center [1080, 367] width 58 height 20
type input "35"
click at [1025, 94] on span "Save" at bounding box center [1022, 92] width 24 height 17
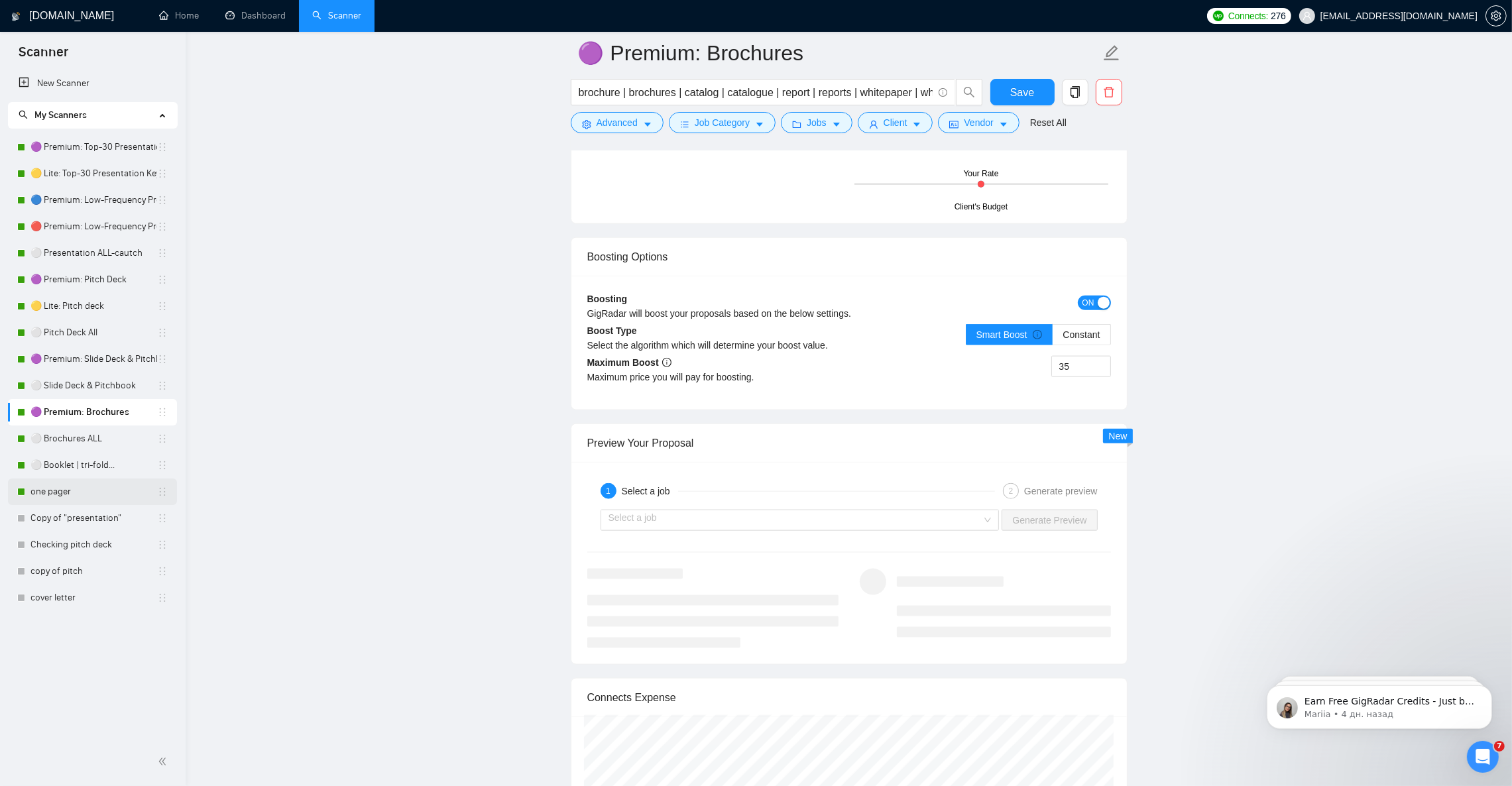
click at [70, 494] on link "one pager" at bounding box center [94, 491] width 126 height 27
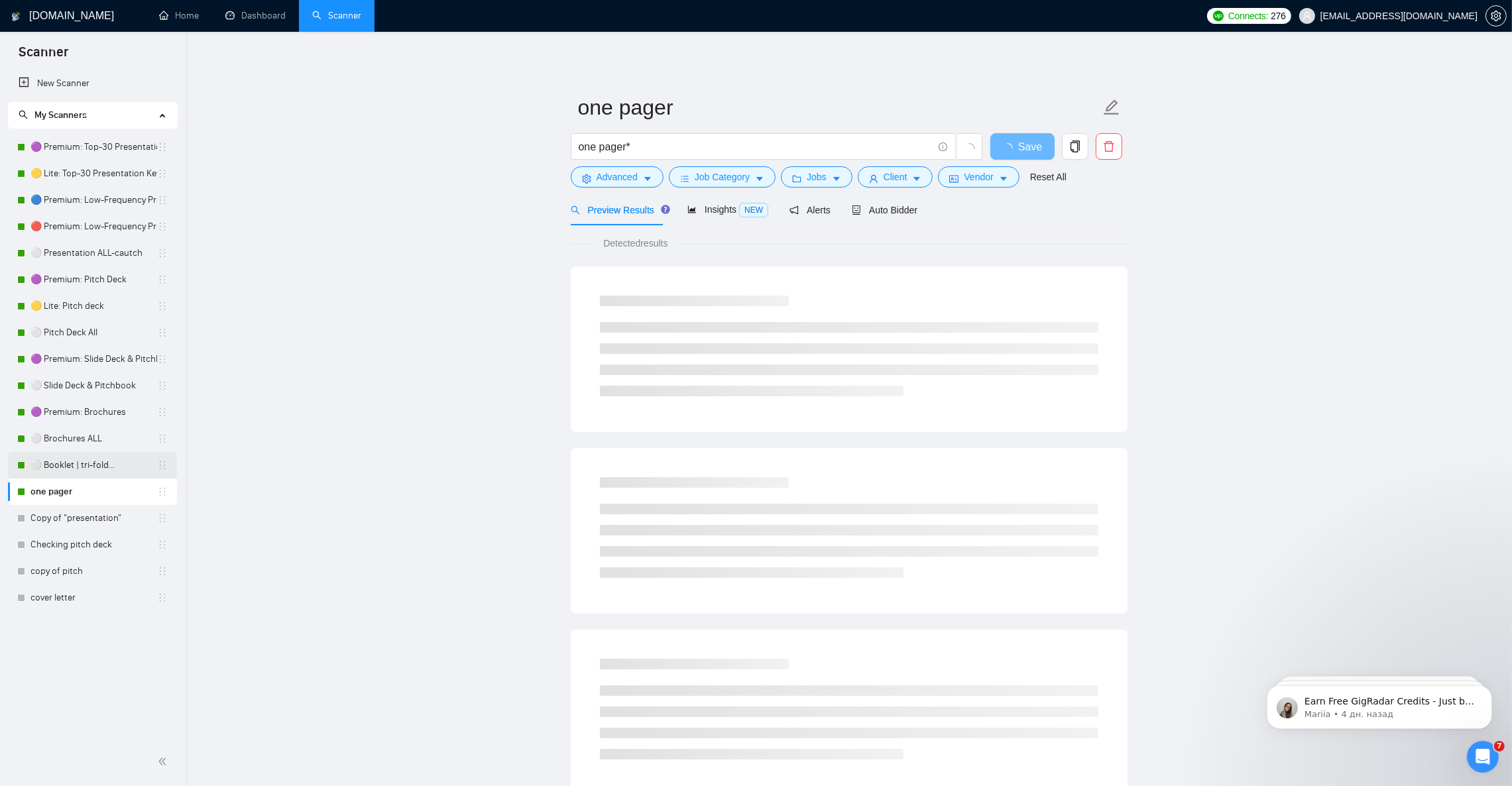
click at [87, 467] on link "⚪ Booklet | tri-fold..." at bounding box center [94, 465] width 126 height 27
click at [100, 436] on link "⚪ Brochures ALL" at bounding box center [94, 439] width 126 height 27
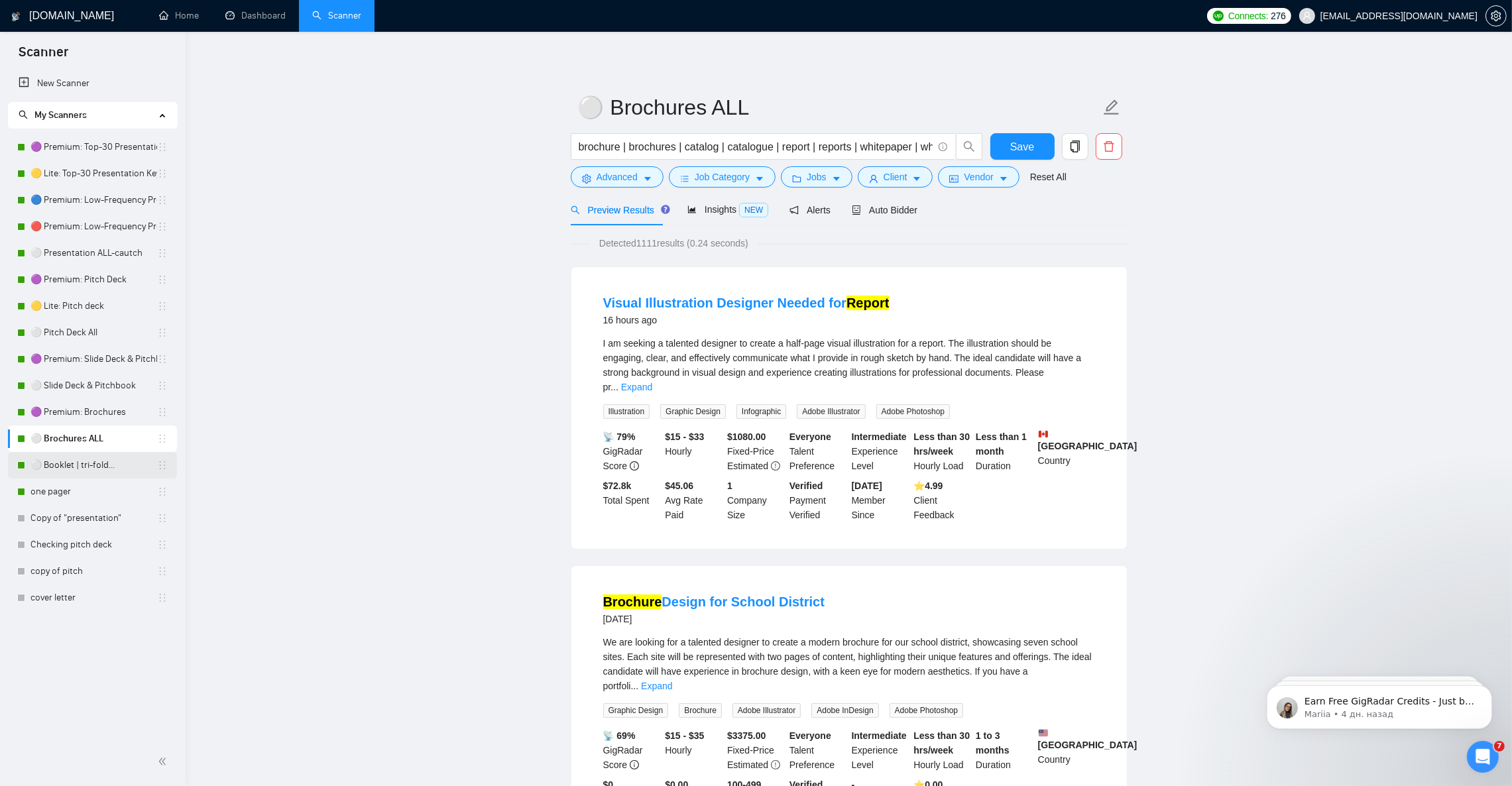
click at [106, 469] on link "⚪ Booklet | tri-fold..." at bounding box center [94, 465] width 126 height 27
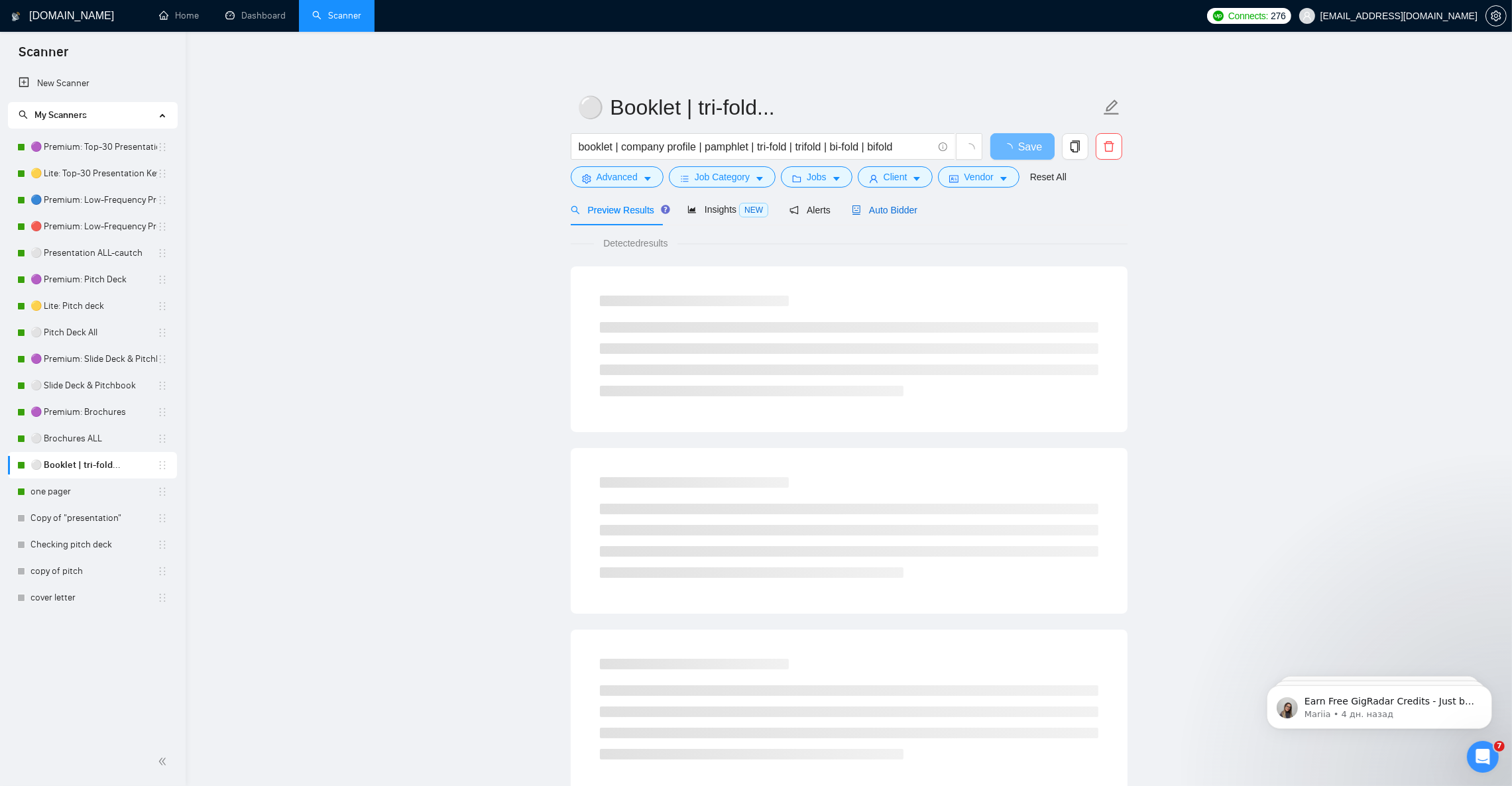
click at [902, 206] on span "Auto Bidder" at bounding box center [884, 210] width 65 height 11
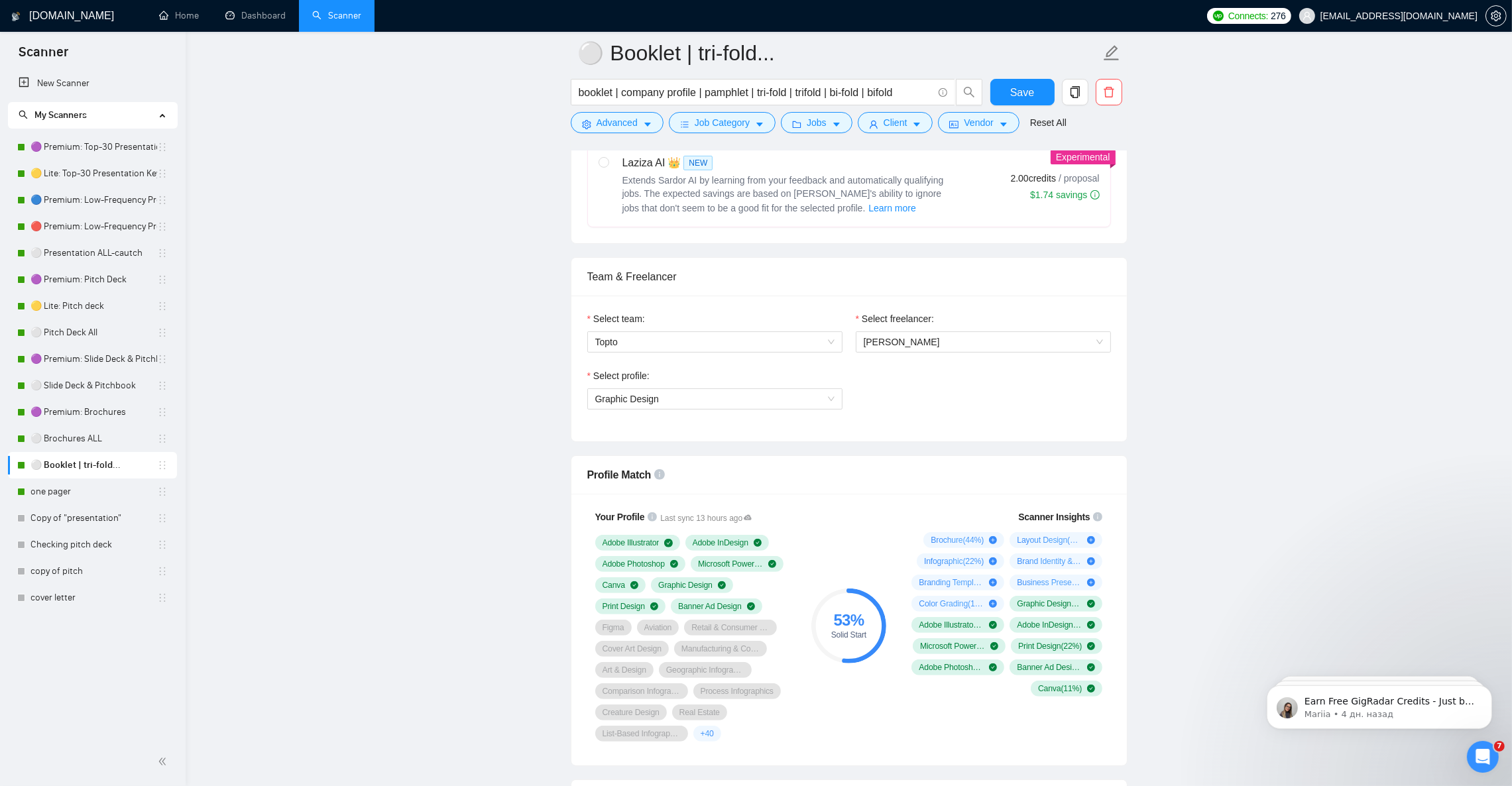
scroll to position [596, 0]
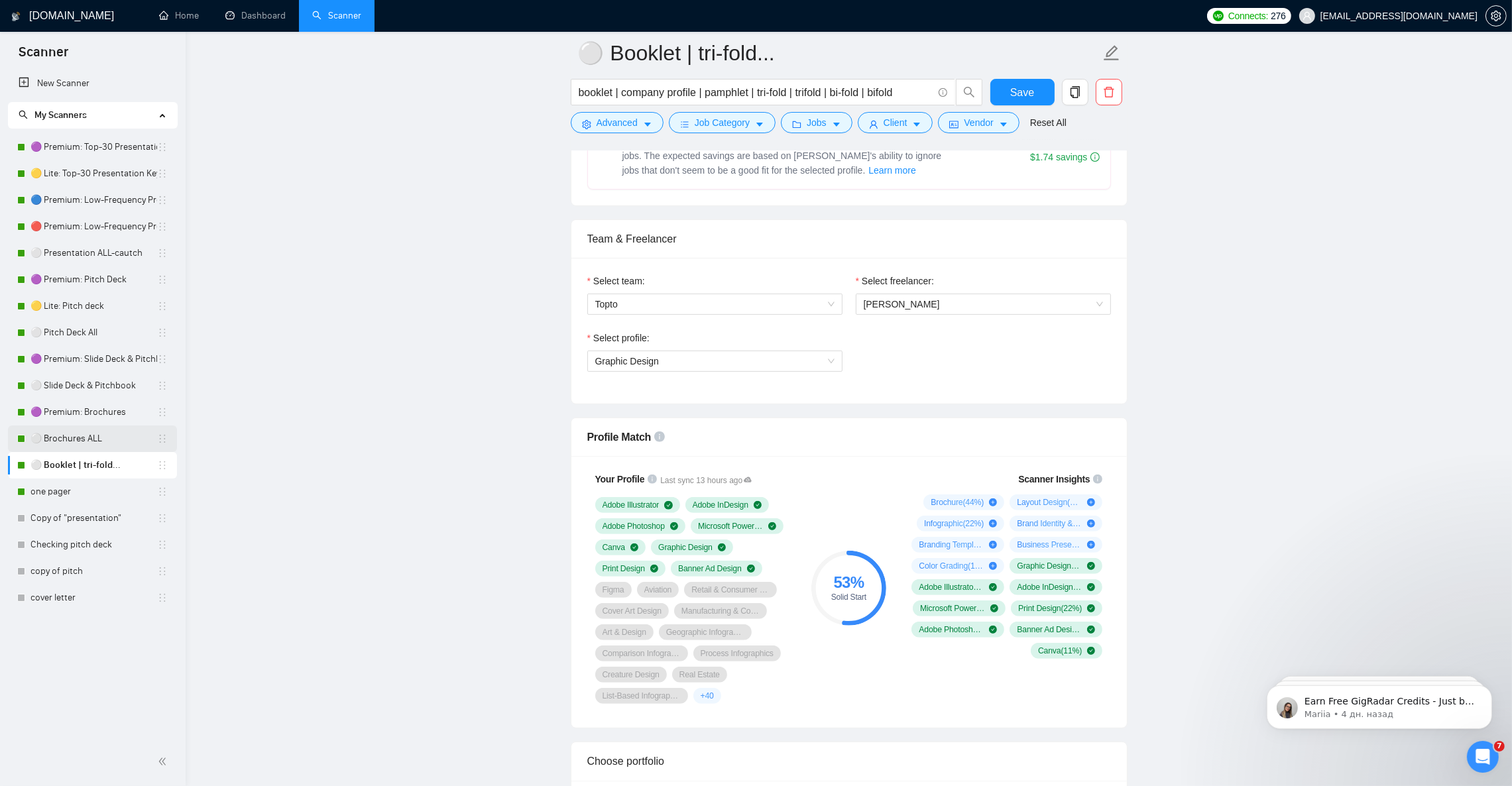
click at [80, 442] on link "⚪ Brochures ALL" at bounding box center [94, 439] width 126 height 27
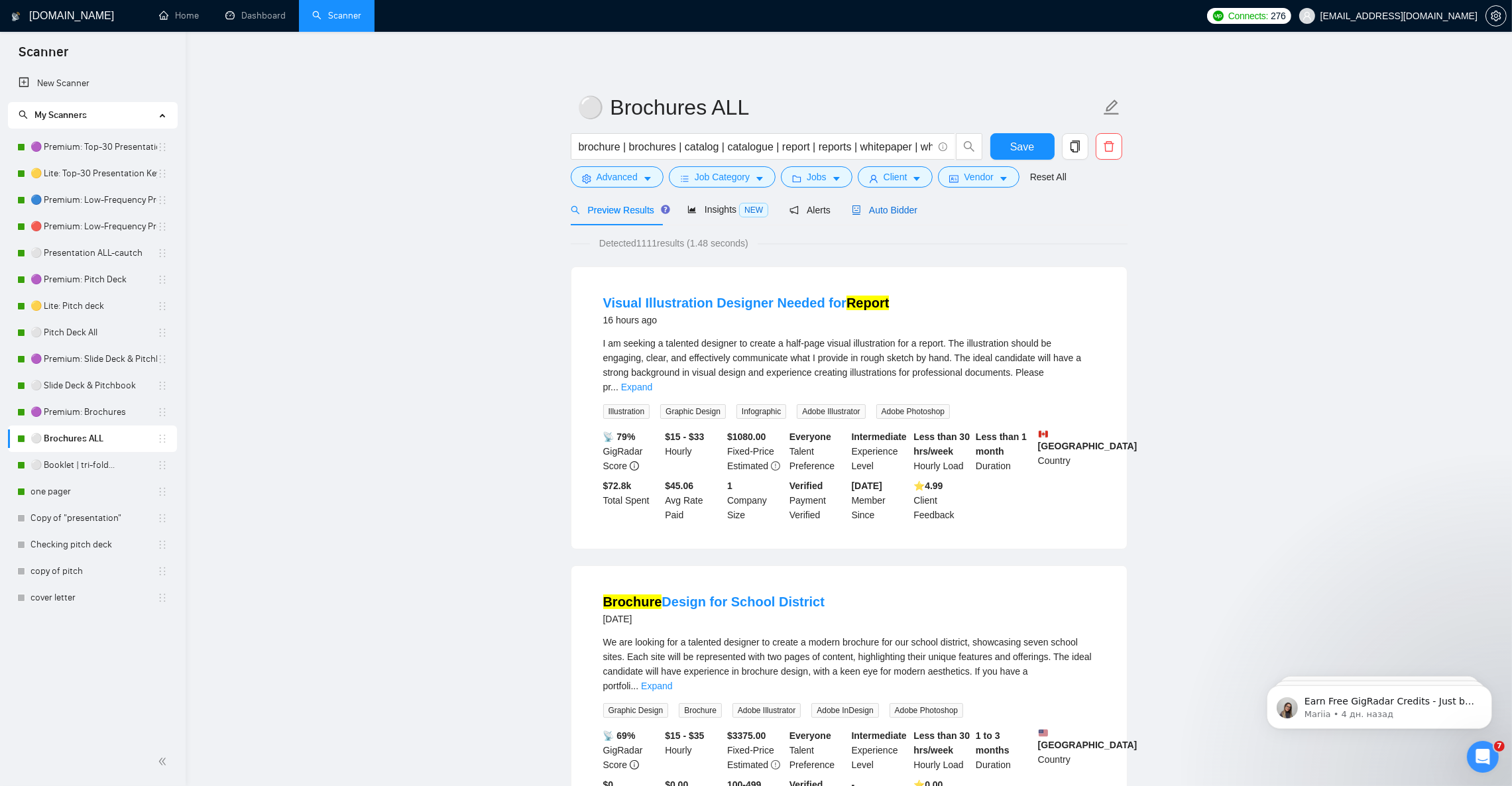
click at [868, 214] on span "Auto Bidder" at bounding box center [884, 210] width 65 height 11
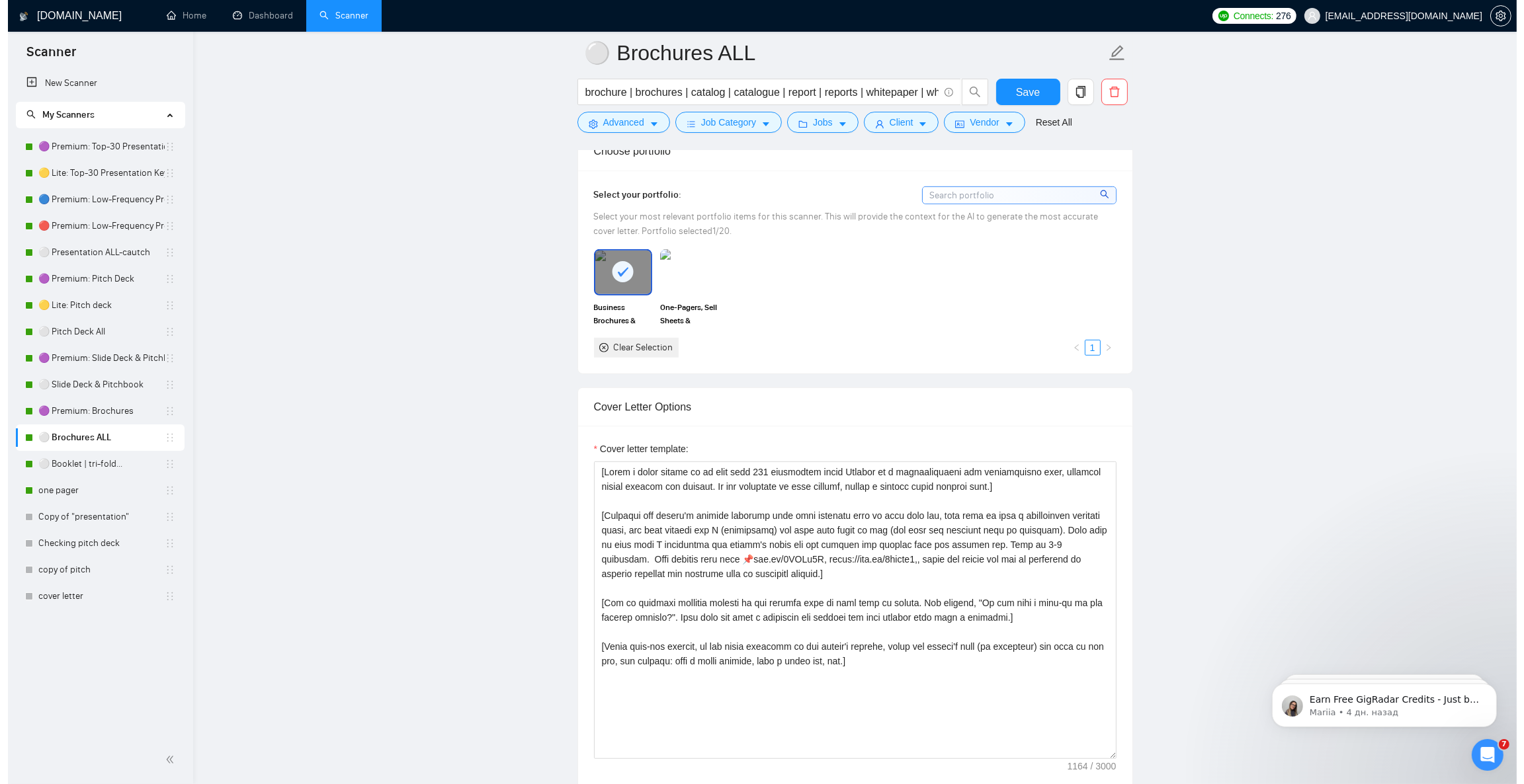
scroll to position [1189, 0]
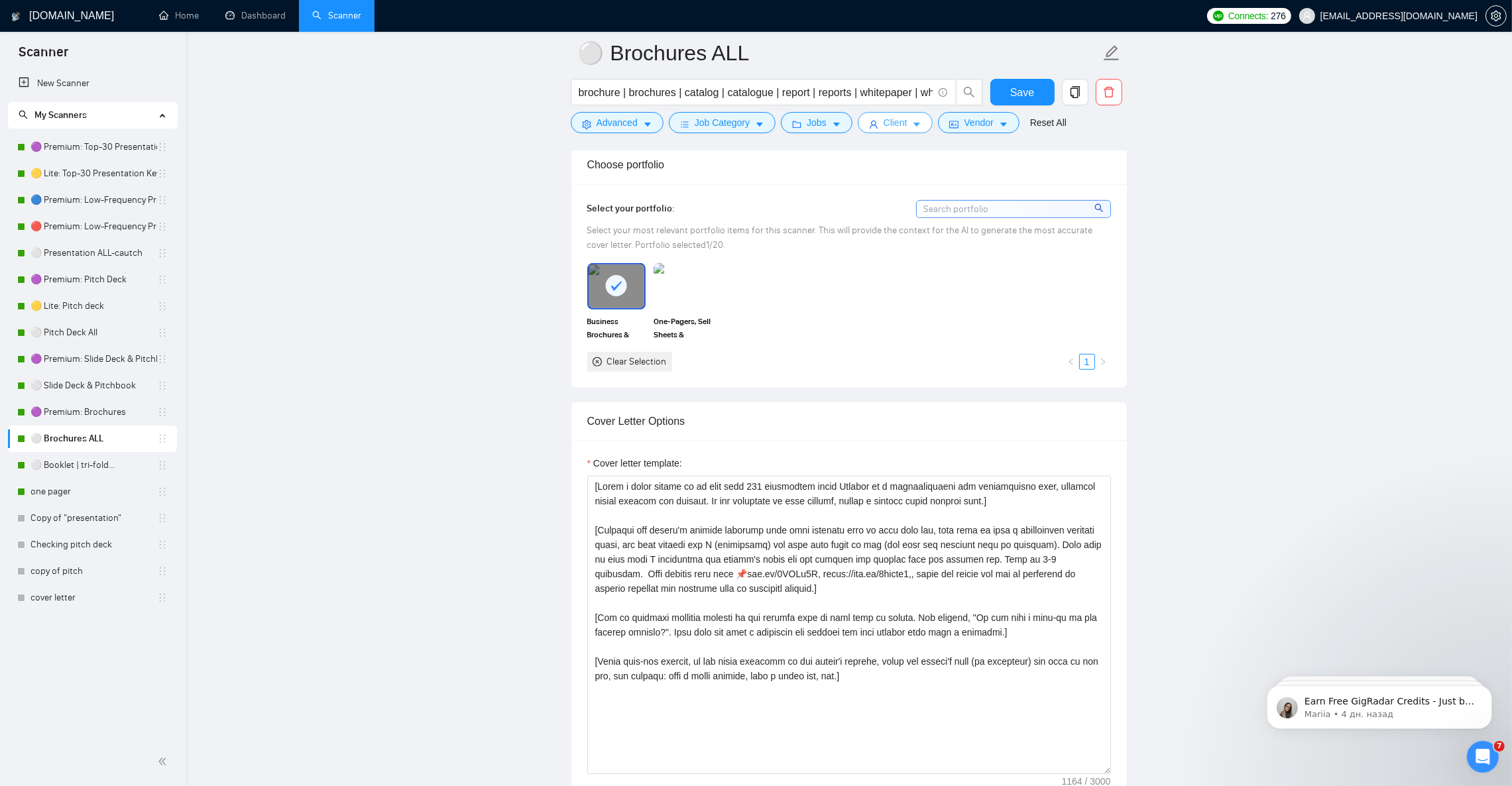
click at [888, 126] on span "Client" at bounding box center [895, 123] width 24 height 15
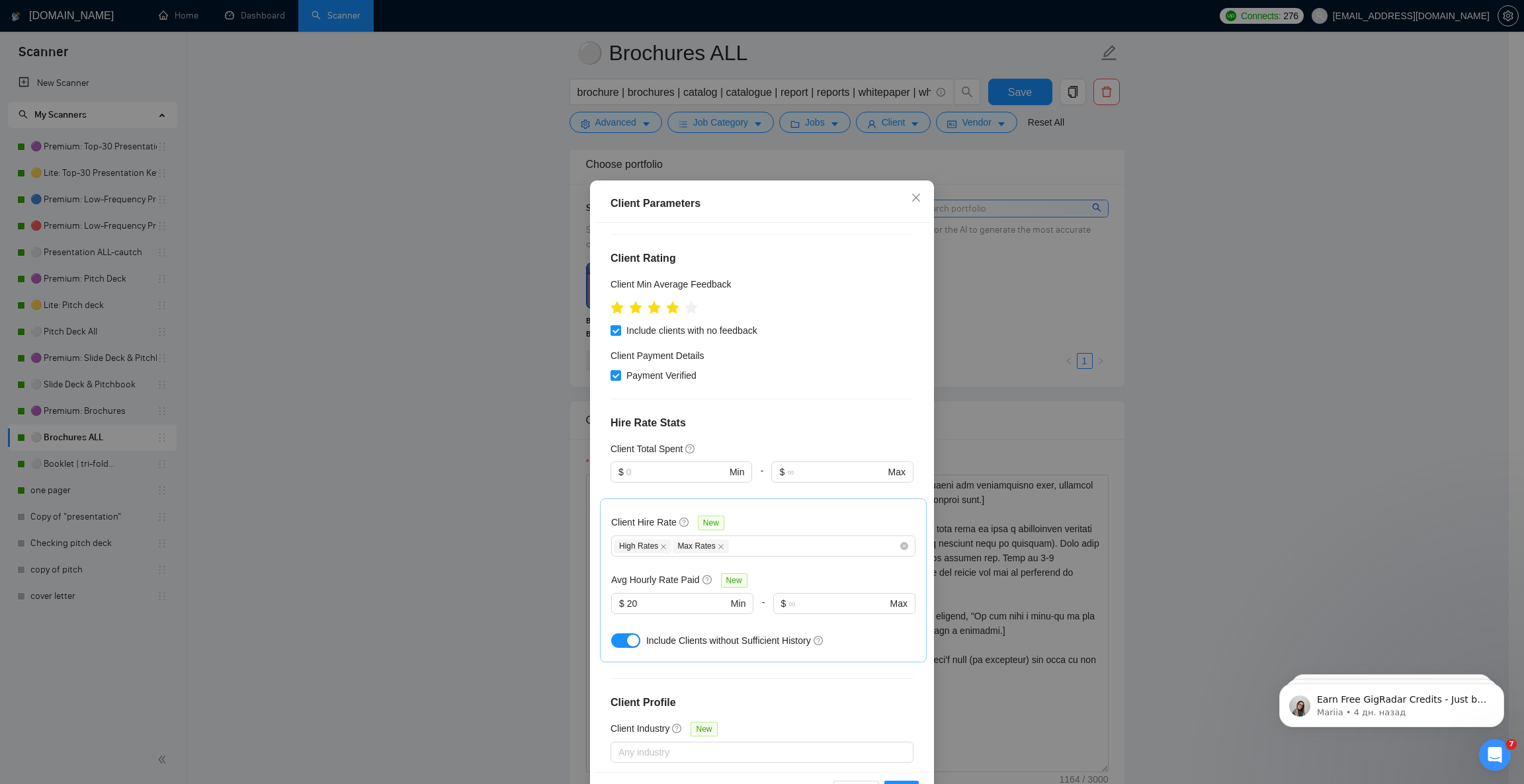
scroll to position [317, 0]
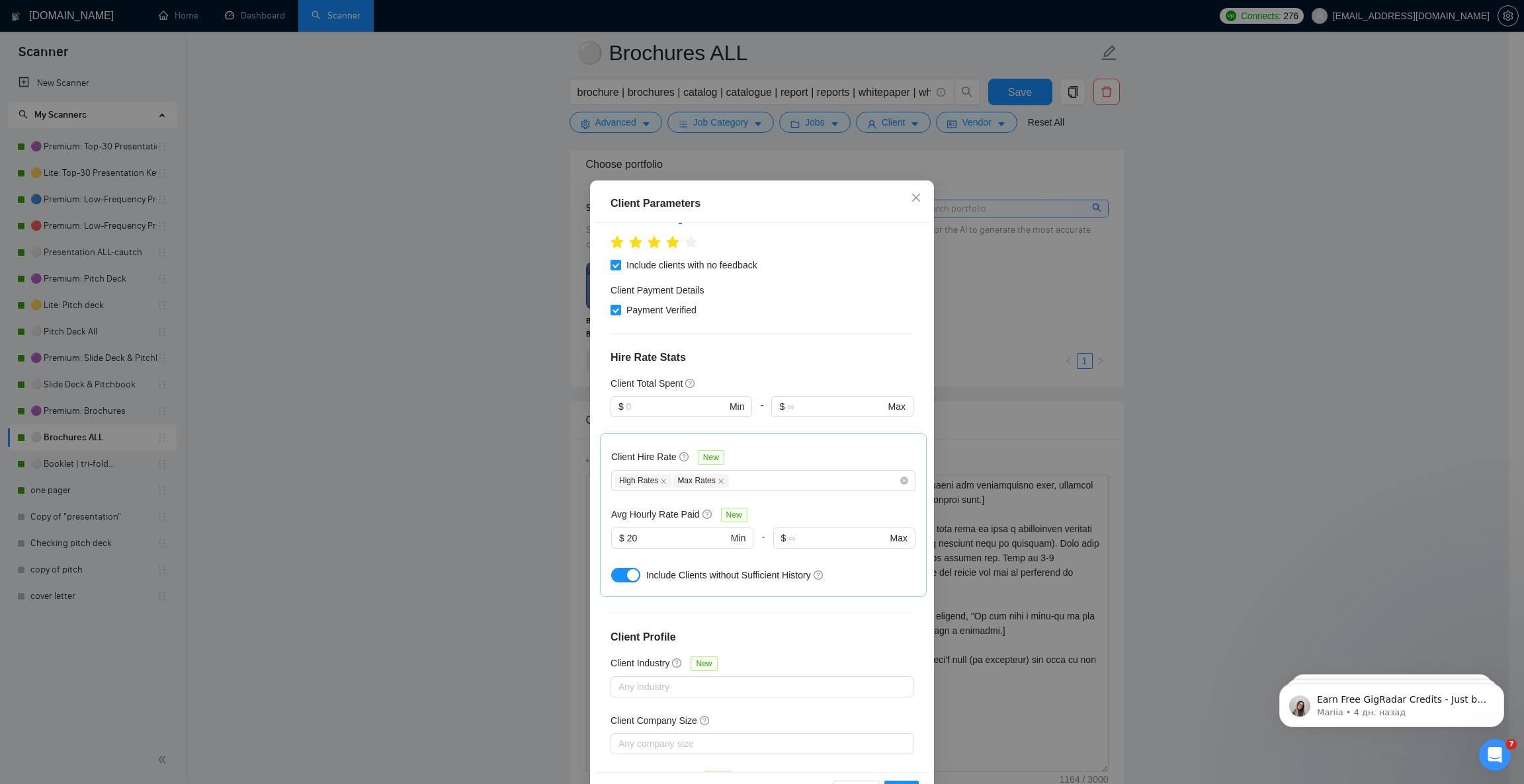
click at [612, 568] on button "button" at bounding box center [626, 575] width 30 height 15
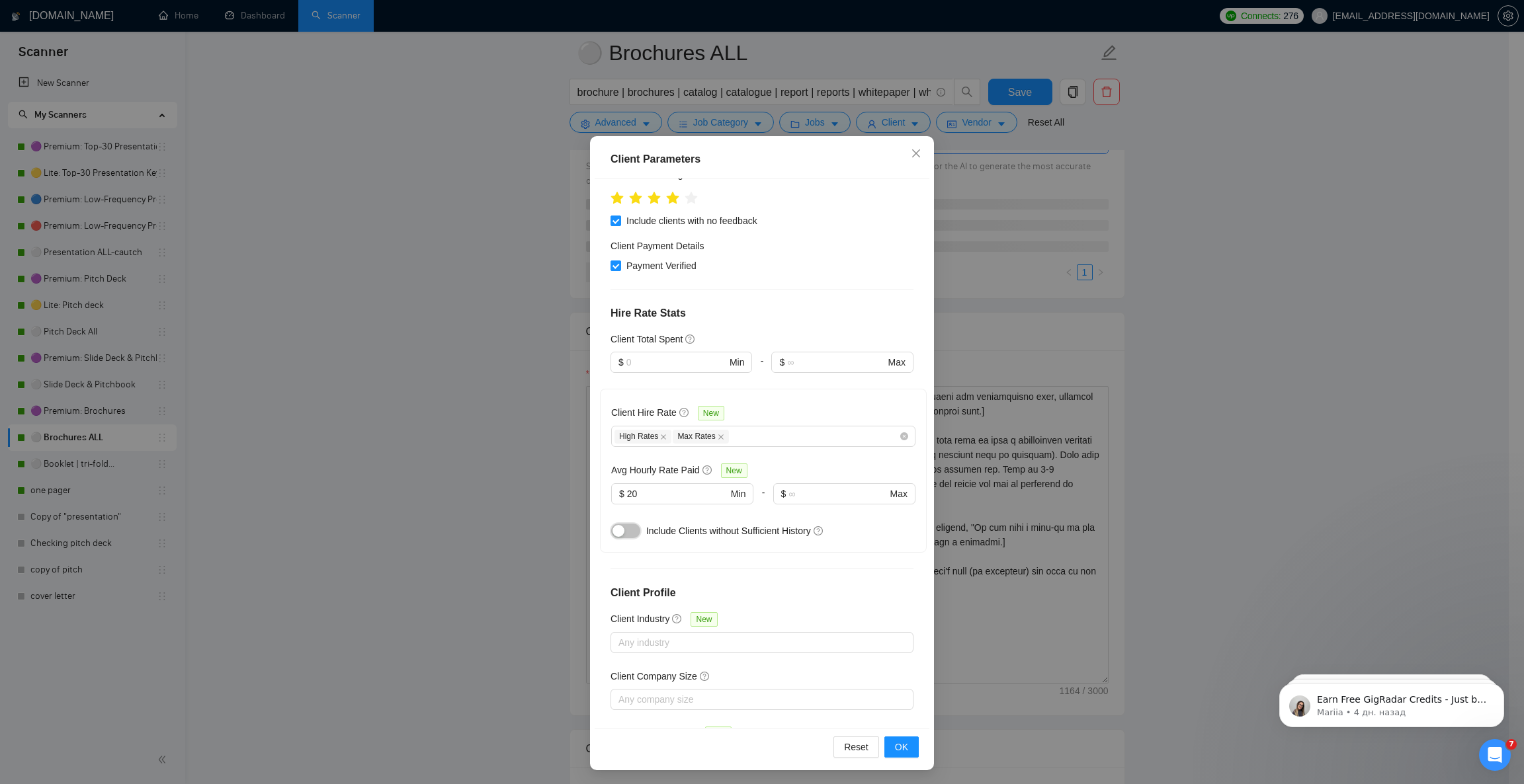
scroll to position [45, 0]
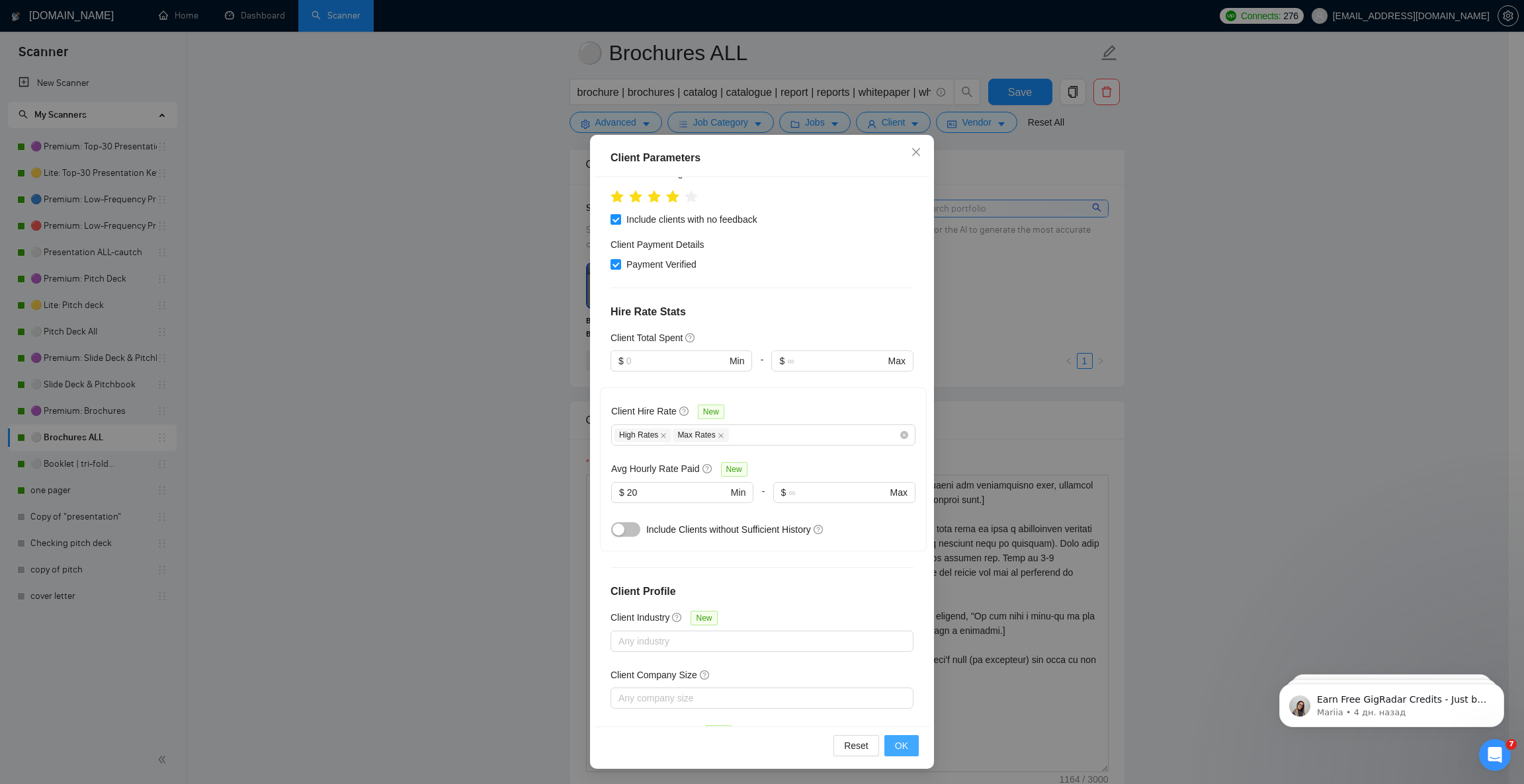
click at [902, 748] on button "OK" at bounding box center [902, 746] width 35 height 21
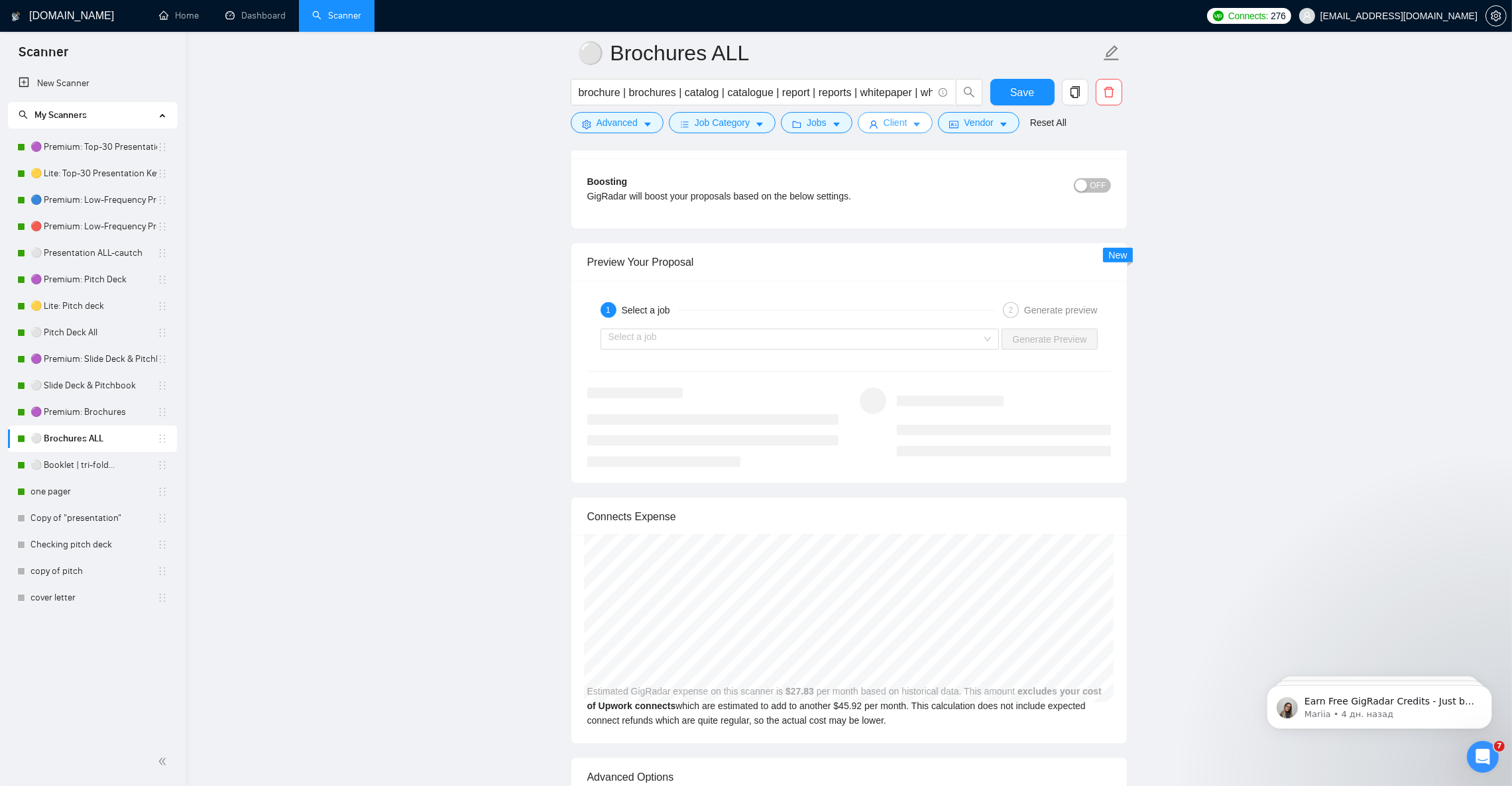
scroll to position [2387, 0]
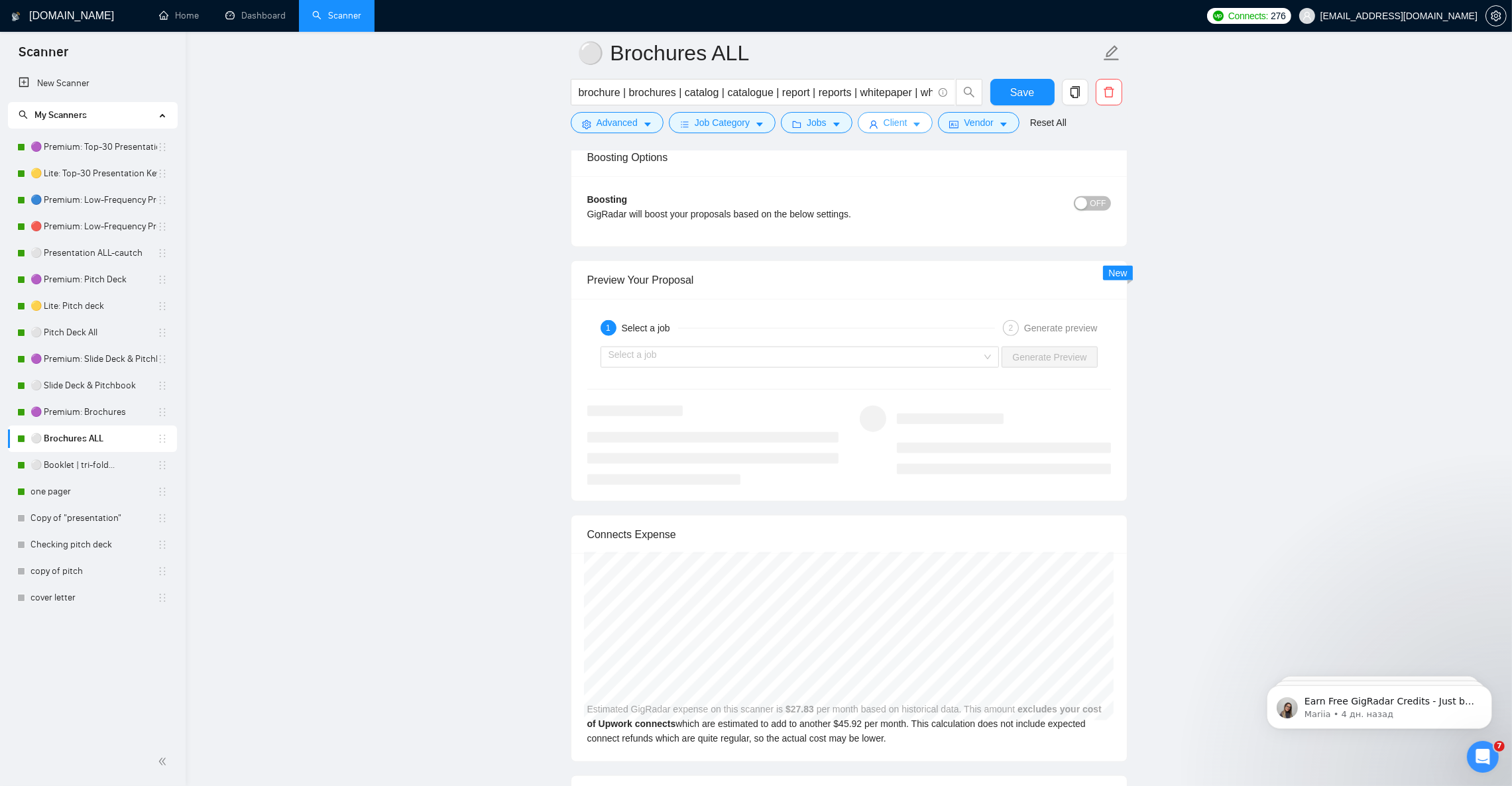
click at [903, 125] on span "Client" at bounding box center [895, 123] width 24 height 15
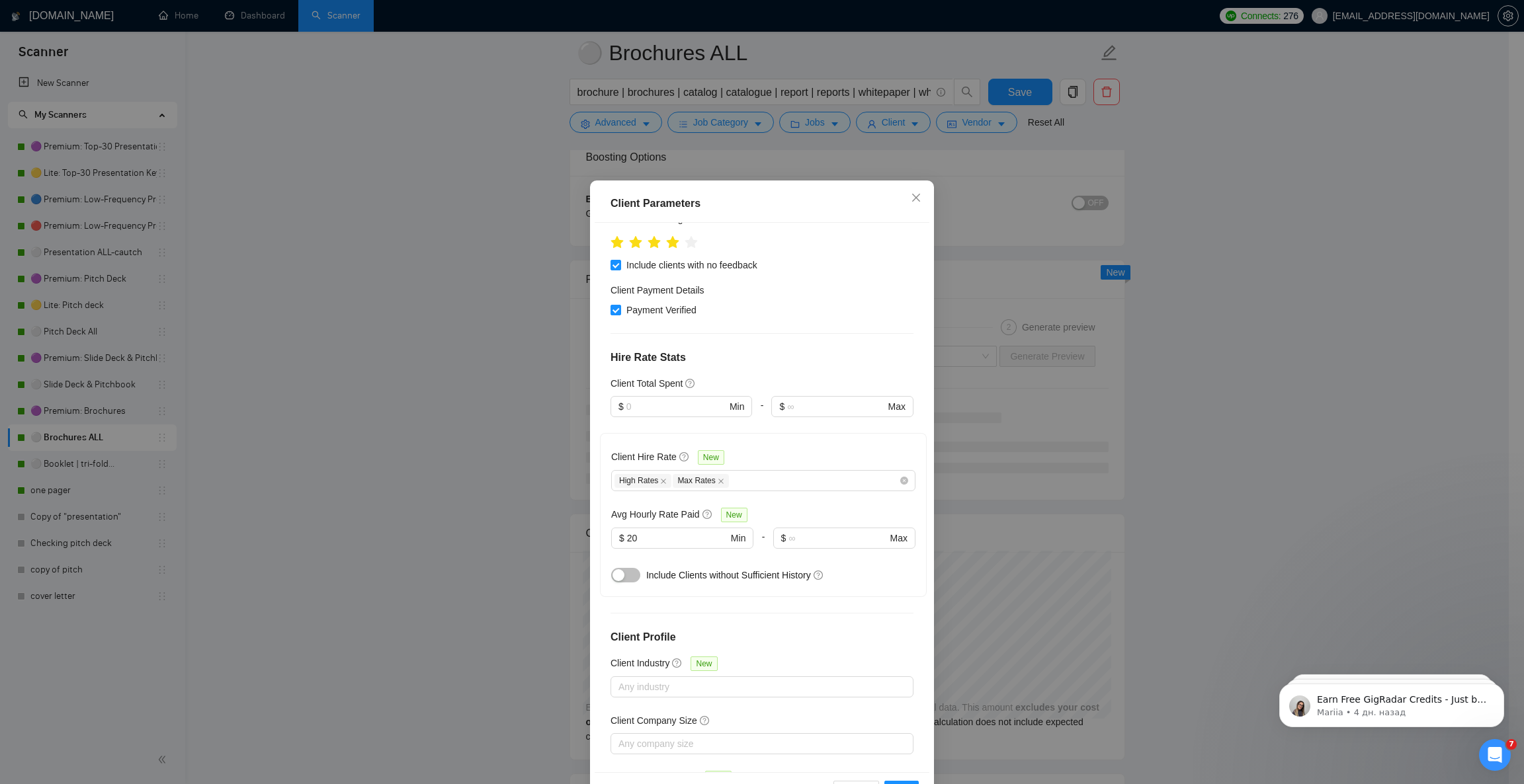
click at [625, 568] on button "button" at bounding box center [626, 575] width 30 height 15
click at [913, 196] on icon "close" at bounding box center [915, 197] width 11 height 11
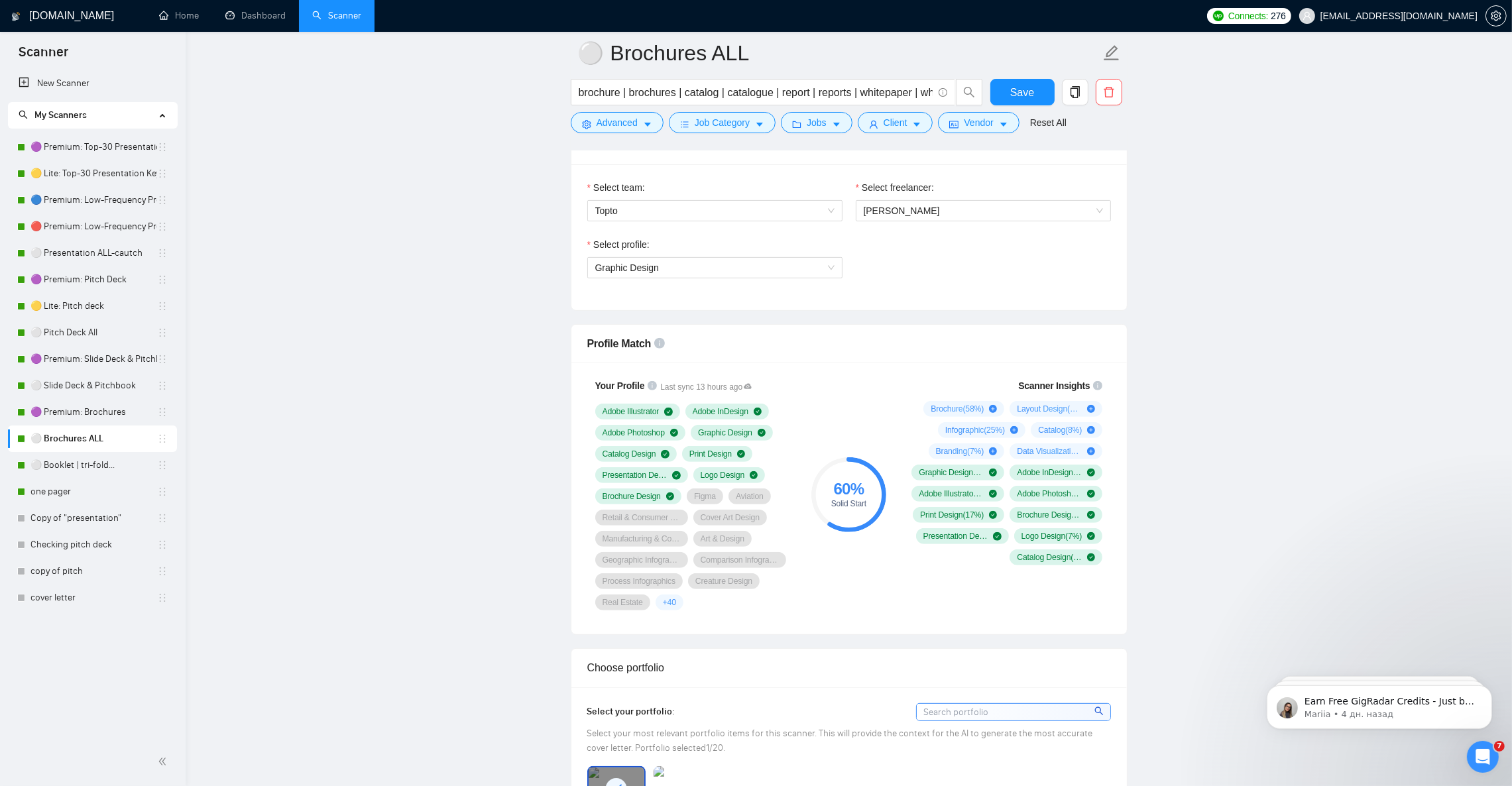
scroll to position [696, 0]
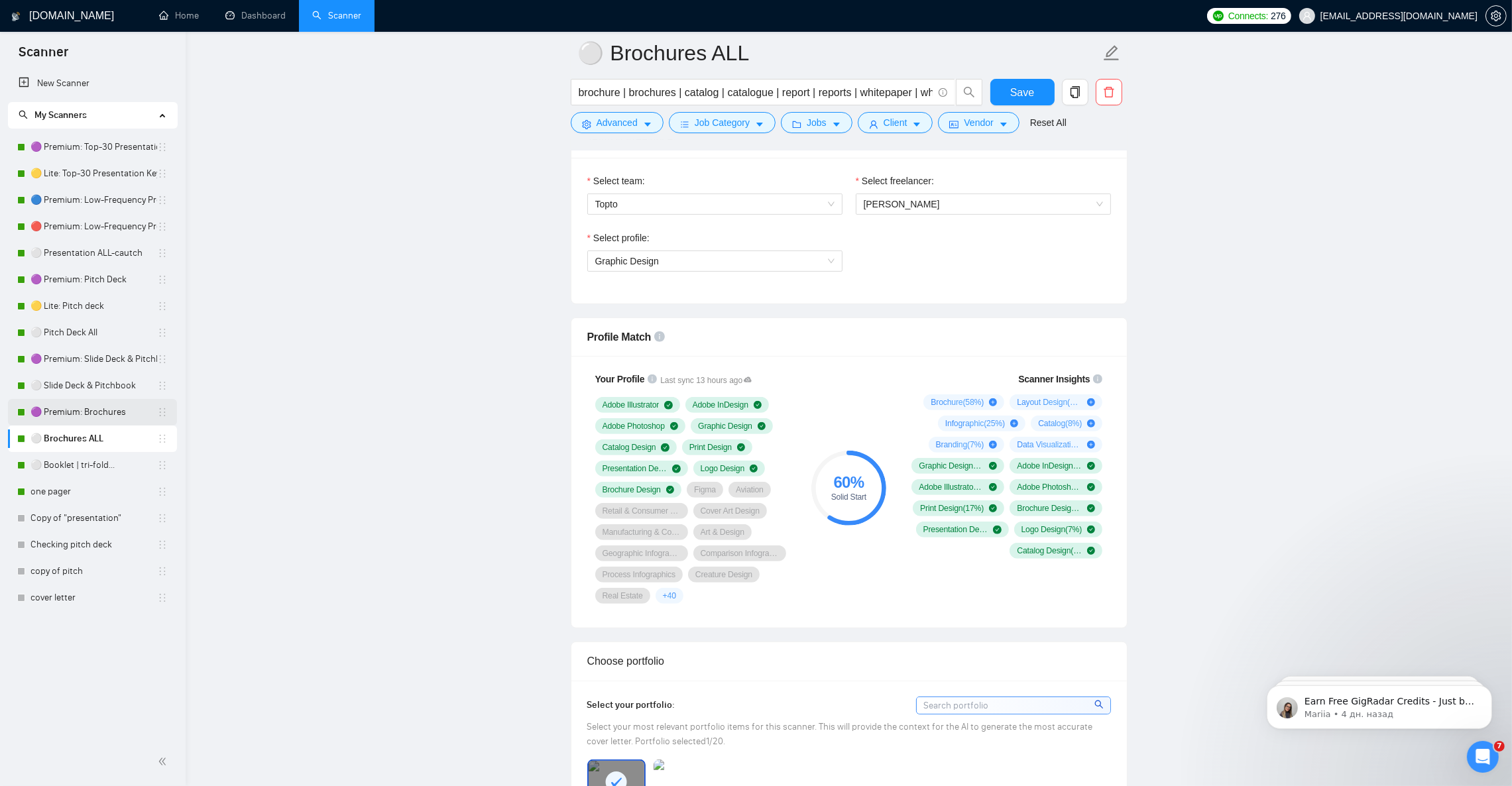
click at [79, 416] on link "🟣 Premium: Brochures" at bounding box center [94, 412] width 126 height 27
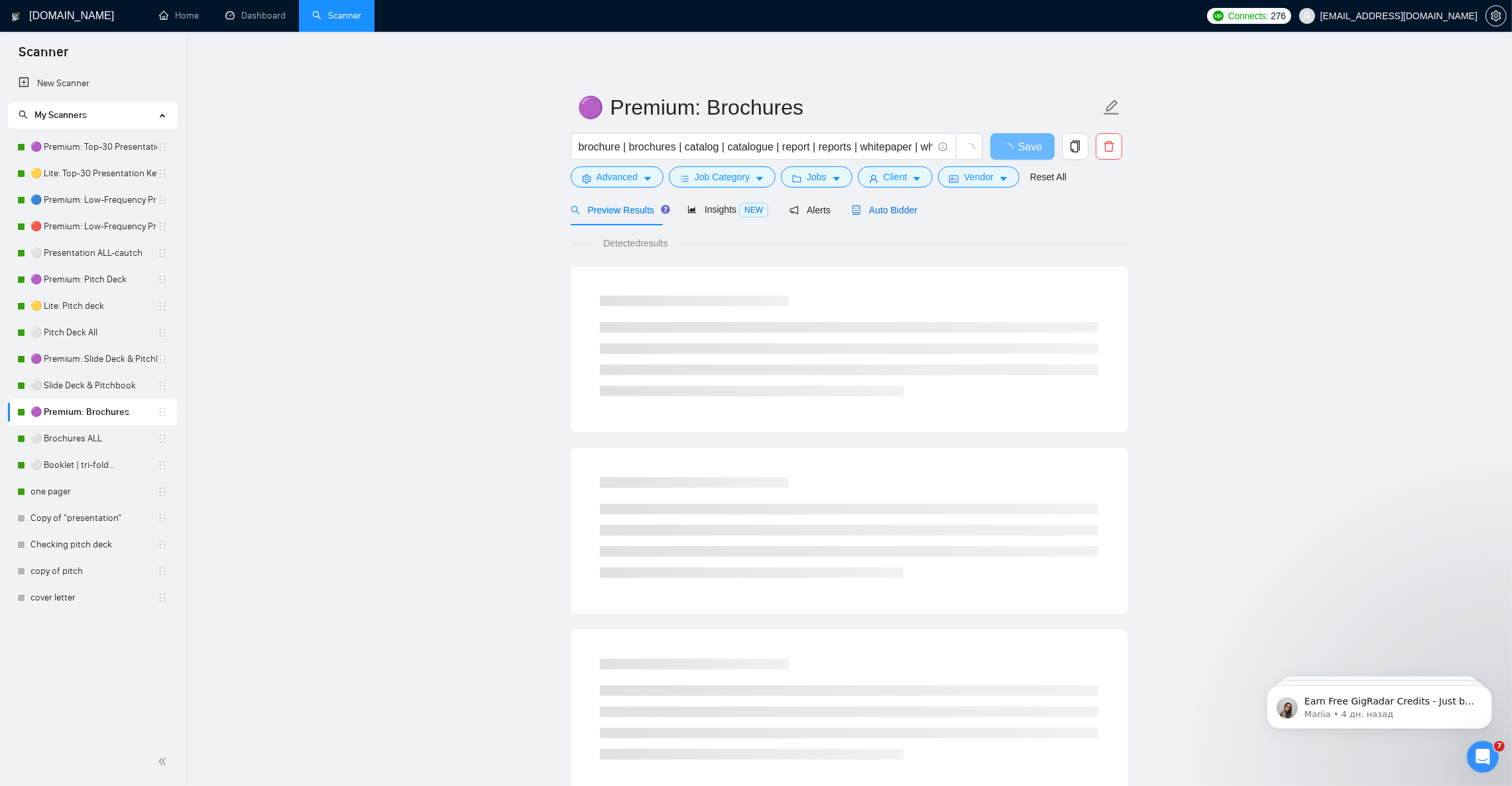
click at [893, 203] on div "Auto Bidder" at bounding box center [884, 210] width 65 height 15
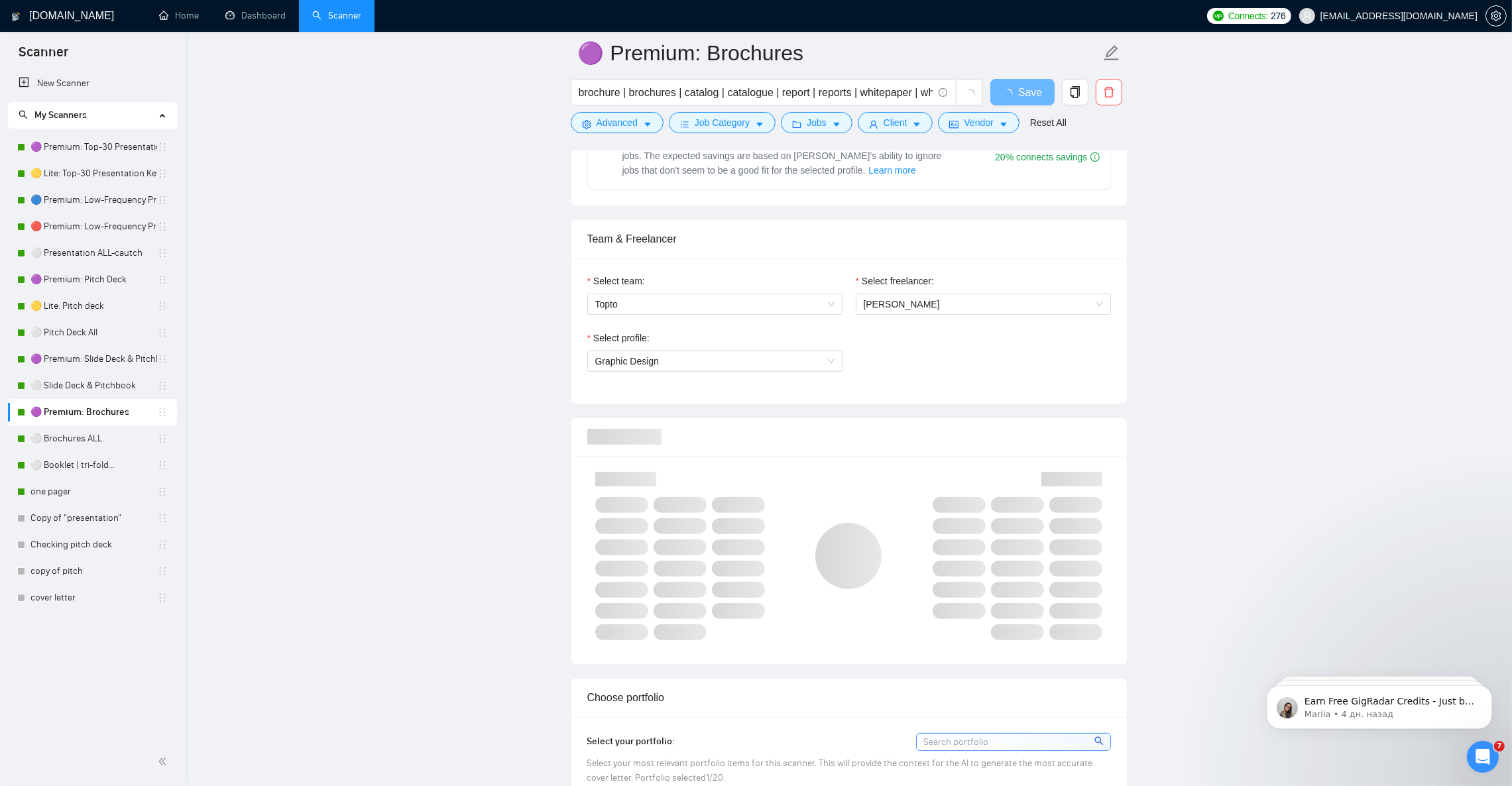
scroll to position [796, 0]
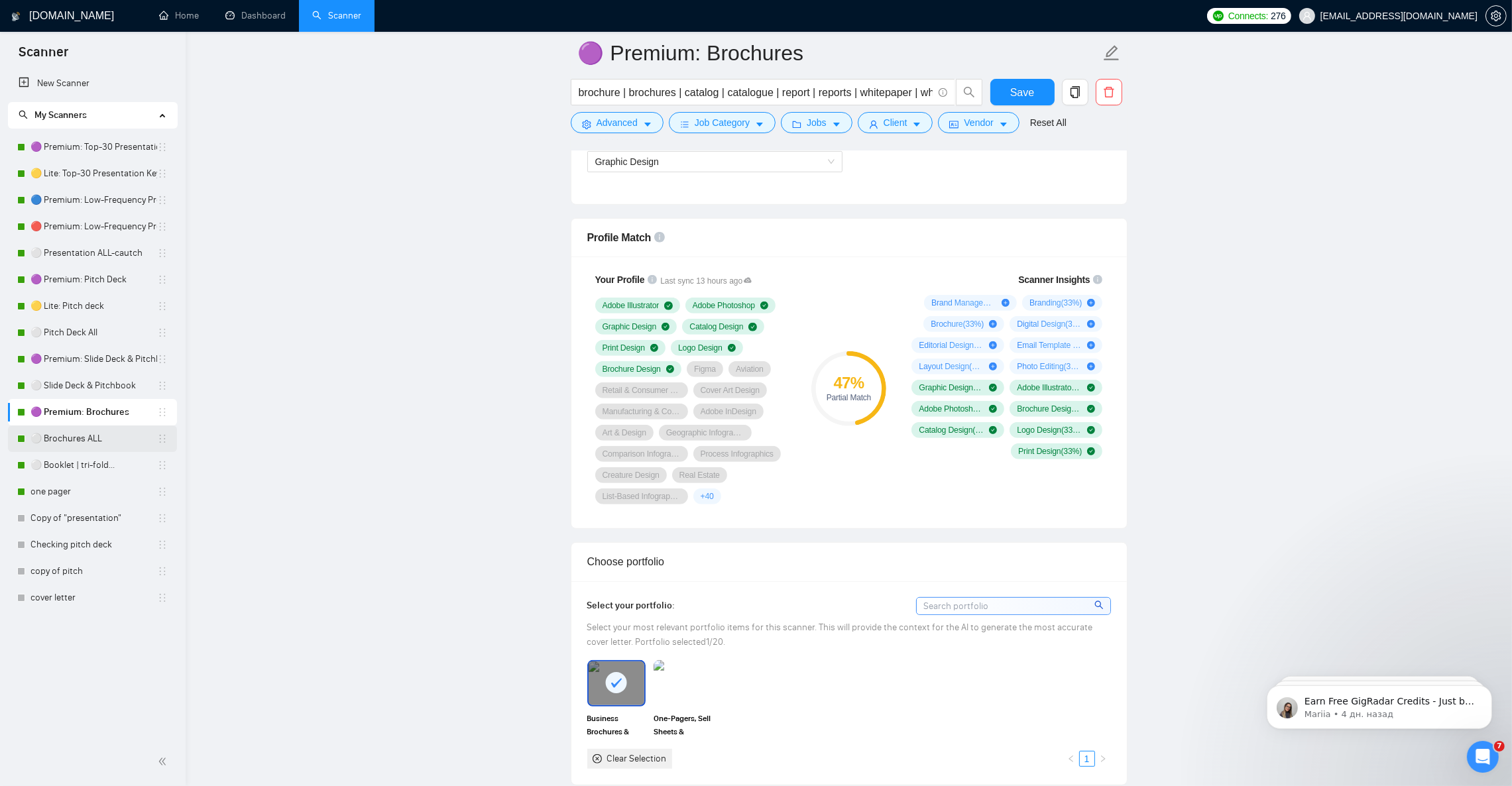
click at [90, 438] on link "⚪ Brochures ALL" at bounding box center [94, 439] width 126 height 27
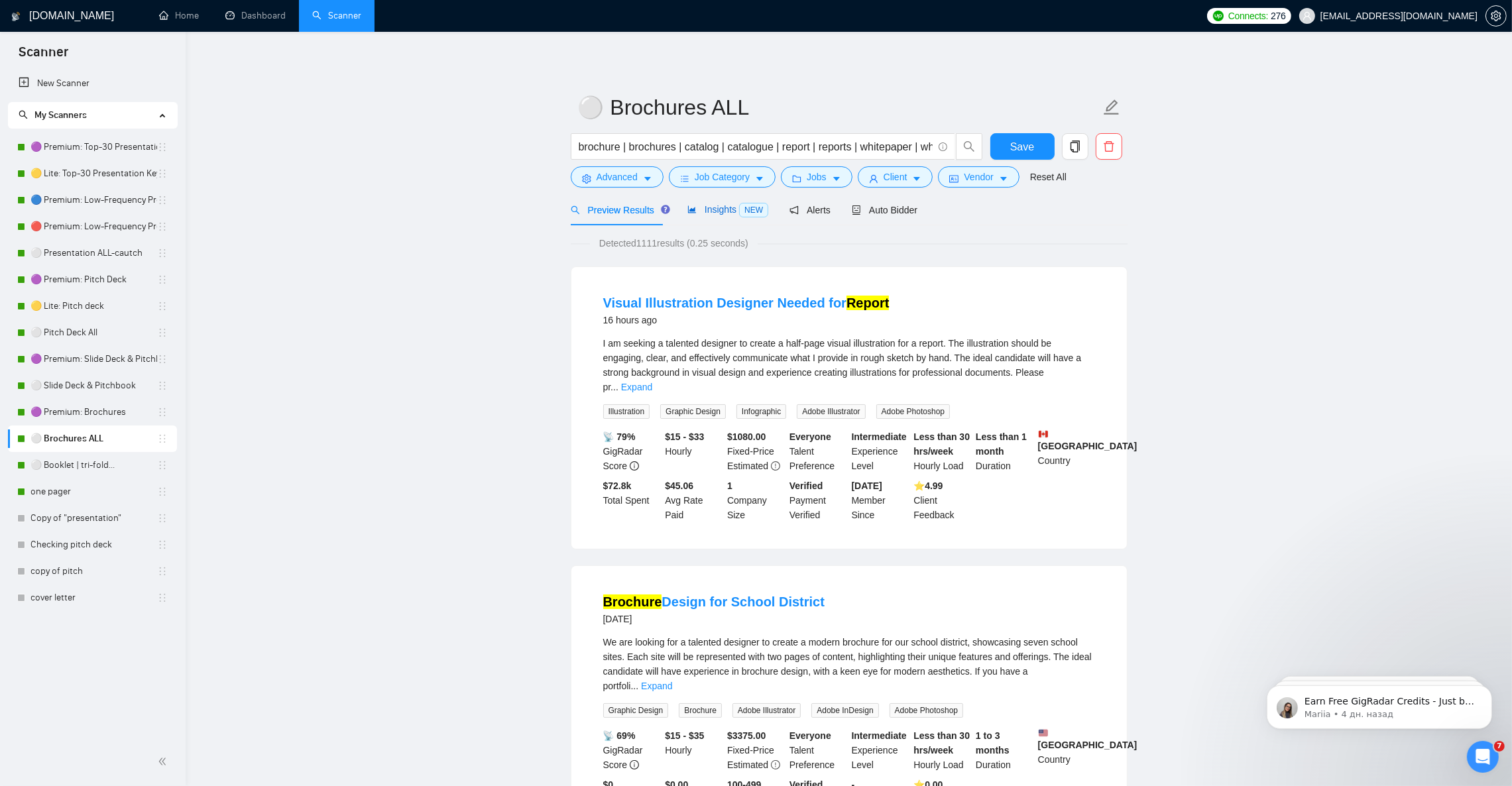
click at [722, 211] on span "Insights NEW" at bounding box center [727, 210] width 81 height 11
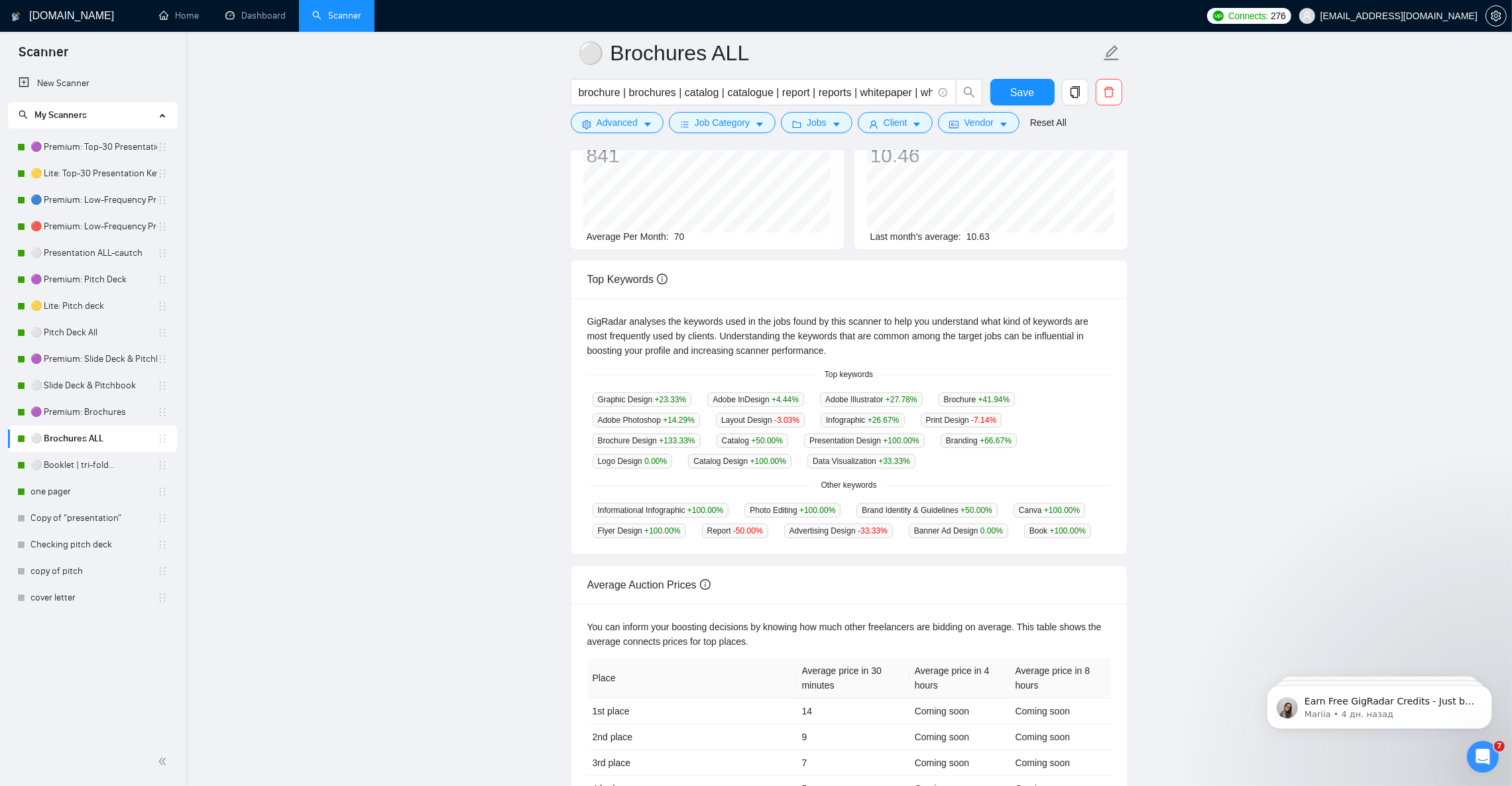
scroll to position [100, 0]
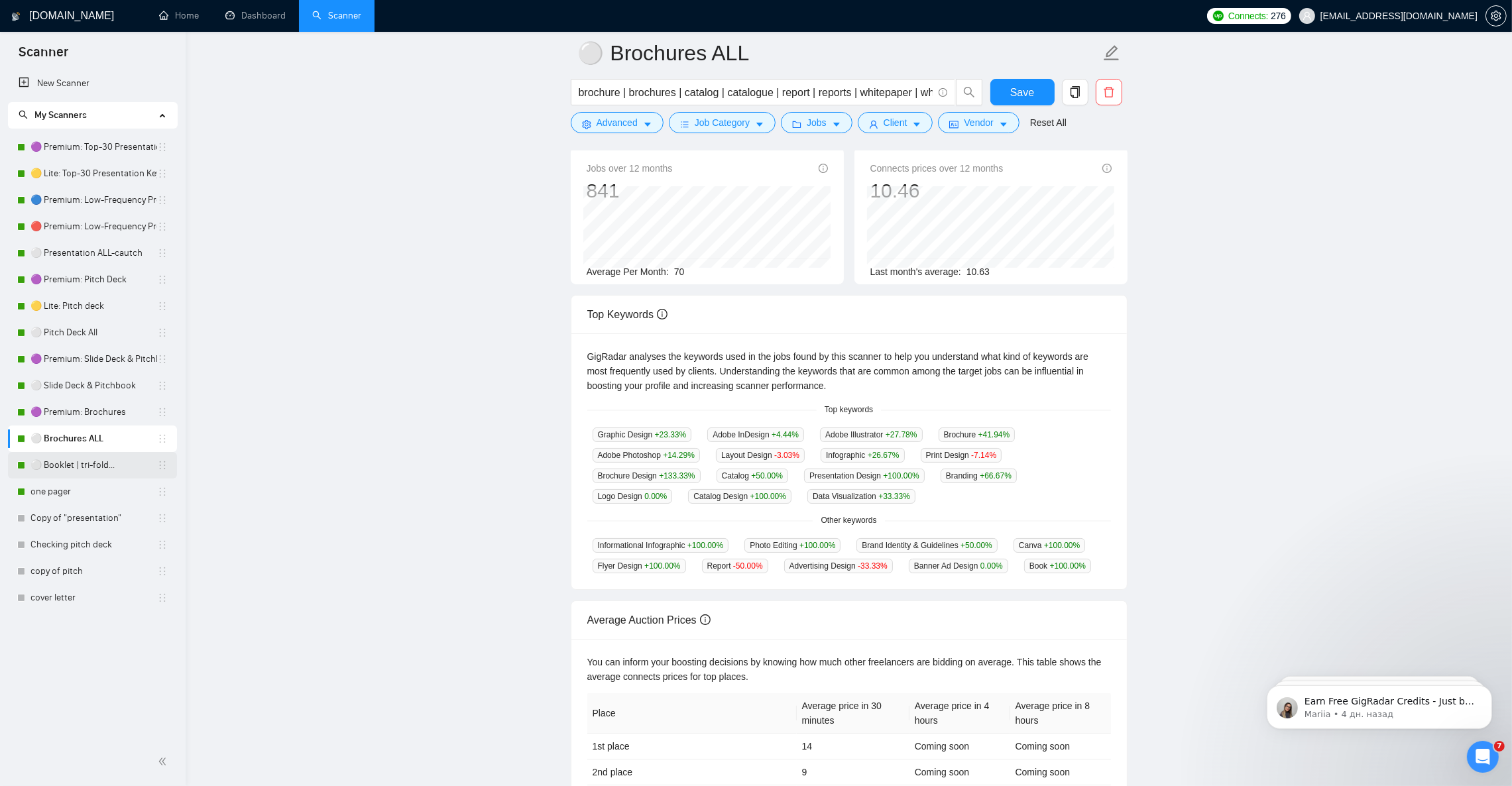
click at [105, 468] on link "⚪ Booklet | tri-fold..." at bounding box center [94, 465] width 126 height 27
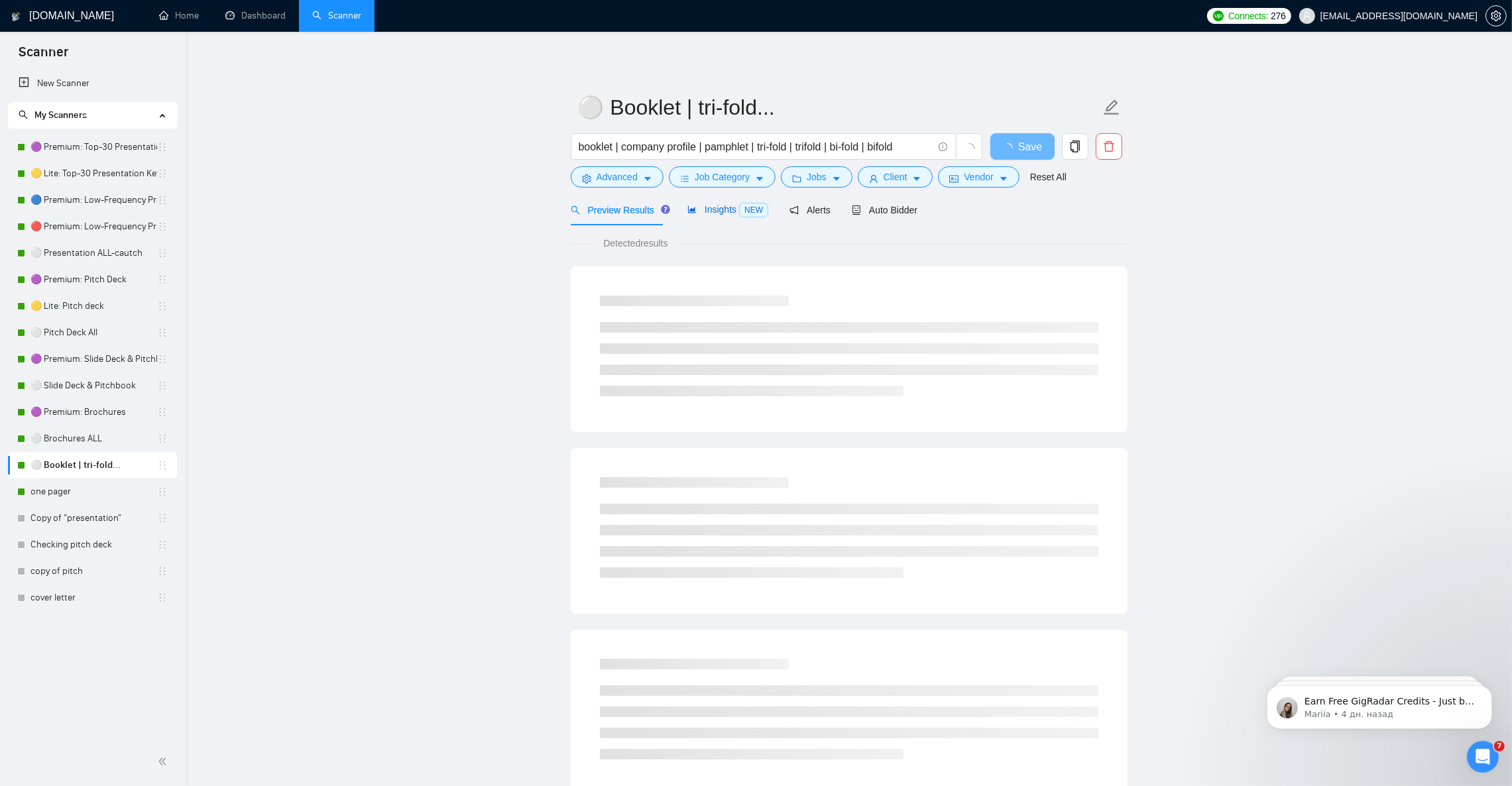
click at [714, 203] on div "Insights NEW" at bounding box center [727, 210] width 81 height 15
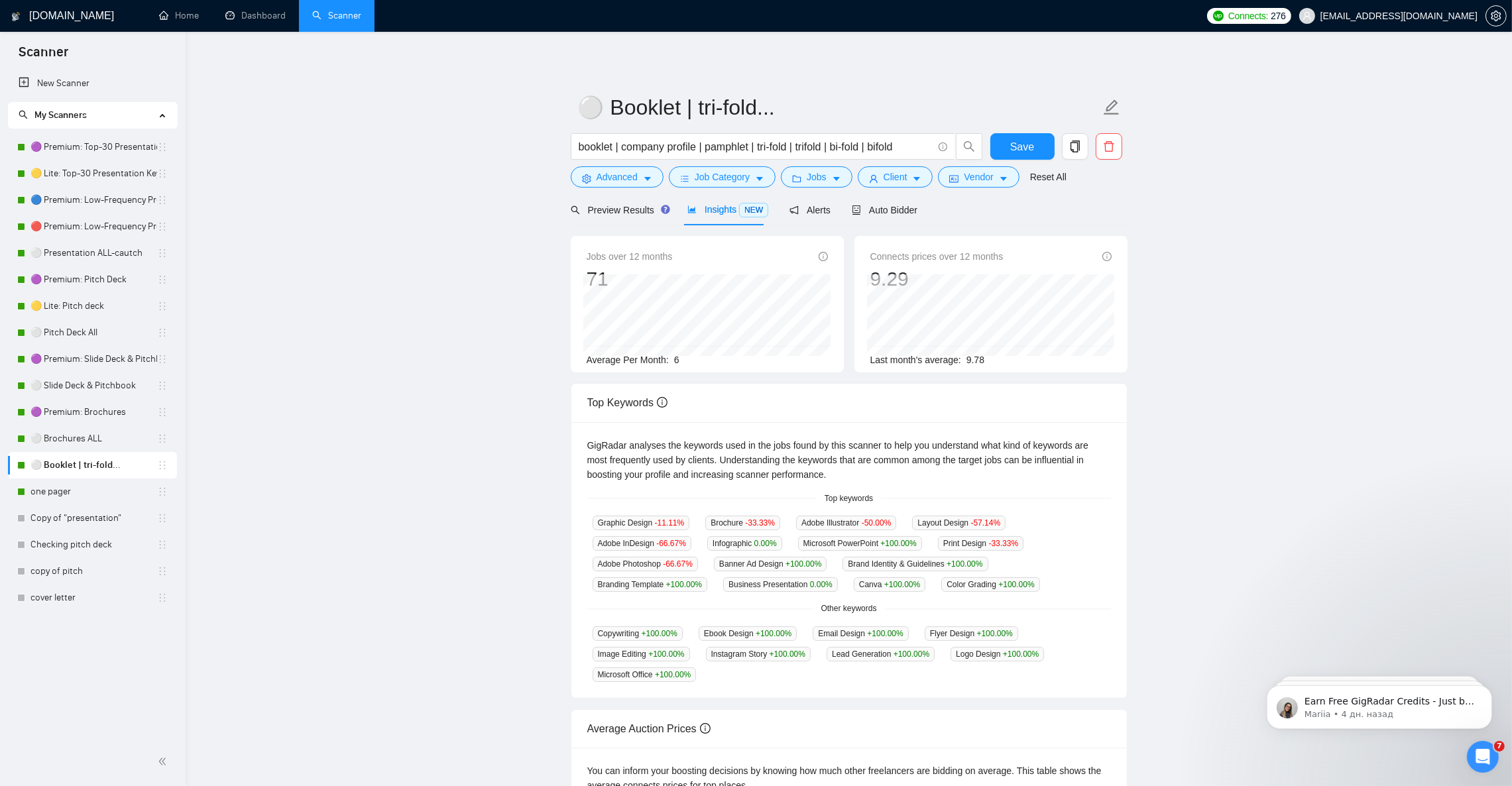
scroll to position [100, 0]
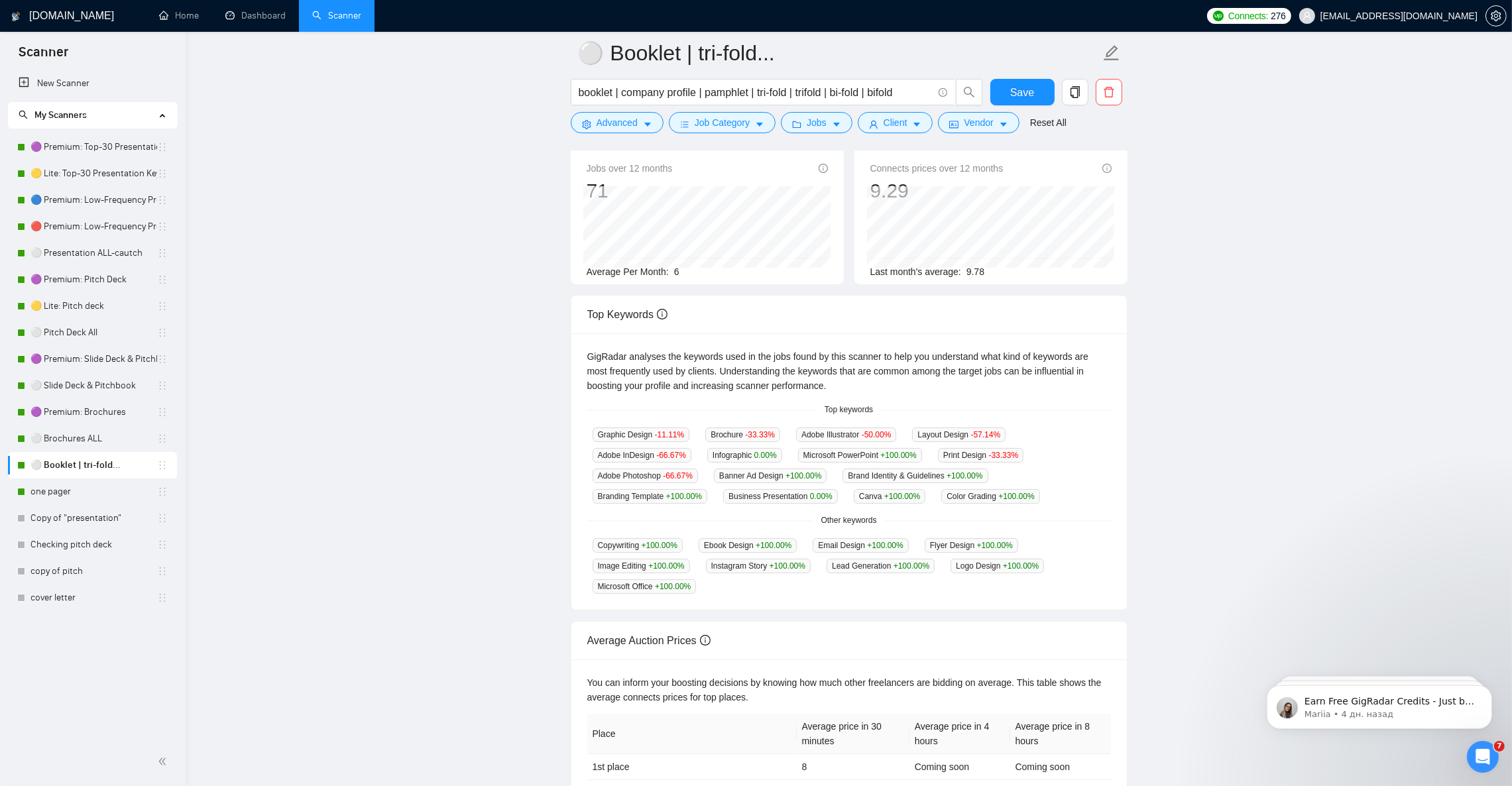
drag, startPoint x: 90, startPoint y: 409, endPoint x: 293, endPoint y: 446, distance: 206.3
click at [90, 409] on link "🟣 Premium: Brochures" at bounding box center [94, 412] width 126 height 27
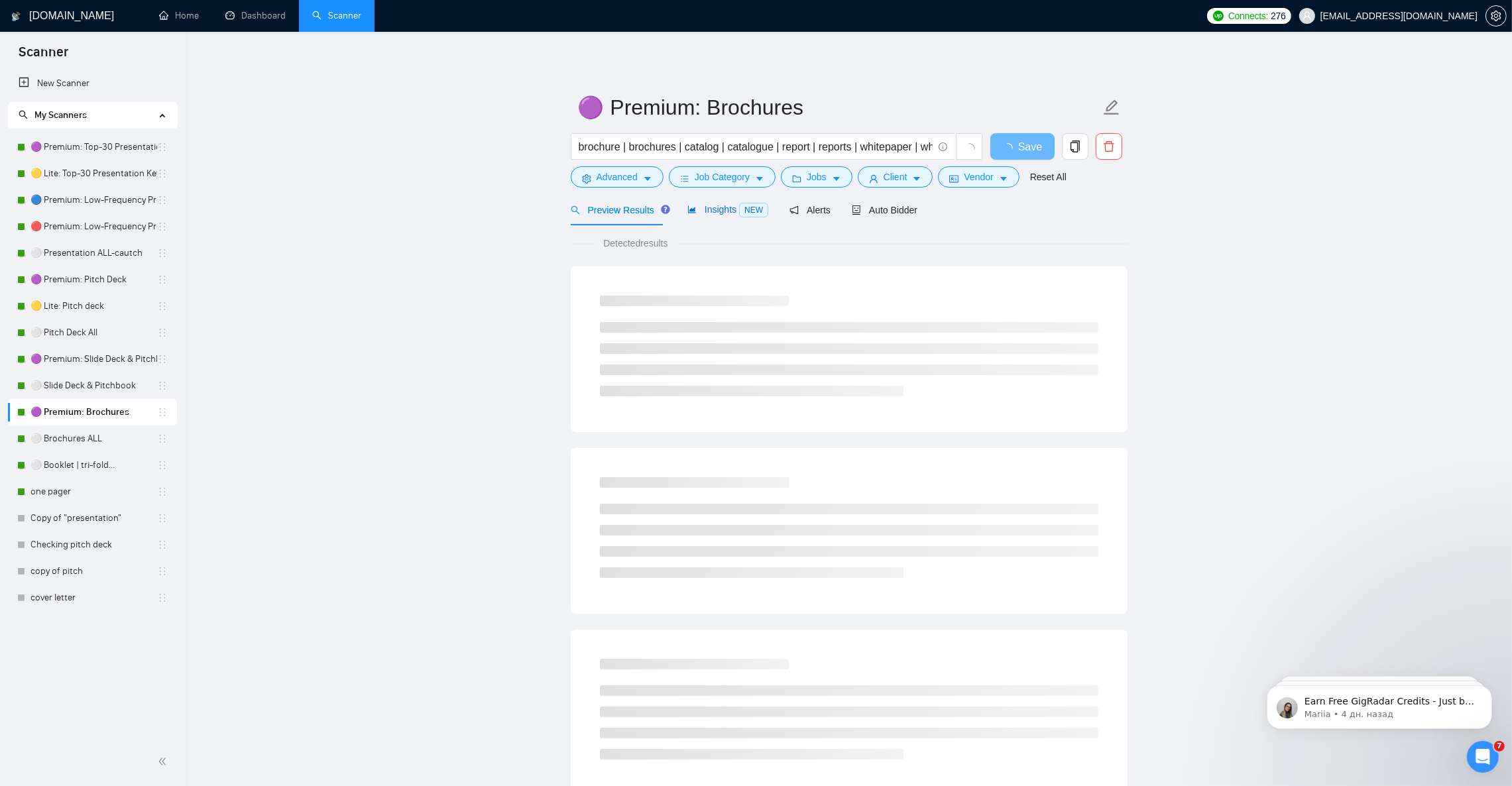
click at [725, 207] on span "Insights NEW" at bounding box center [727, 210] width 81 height 11
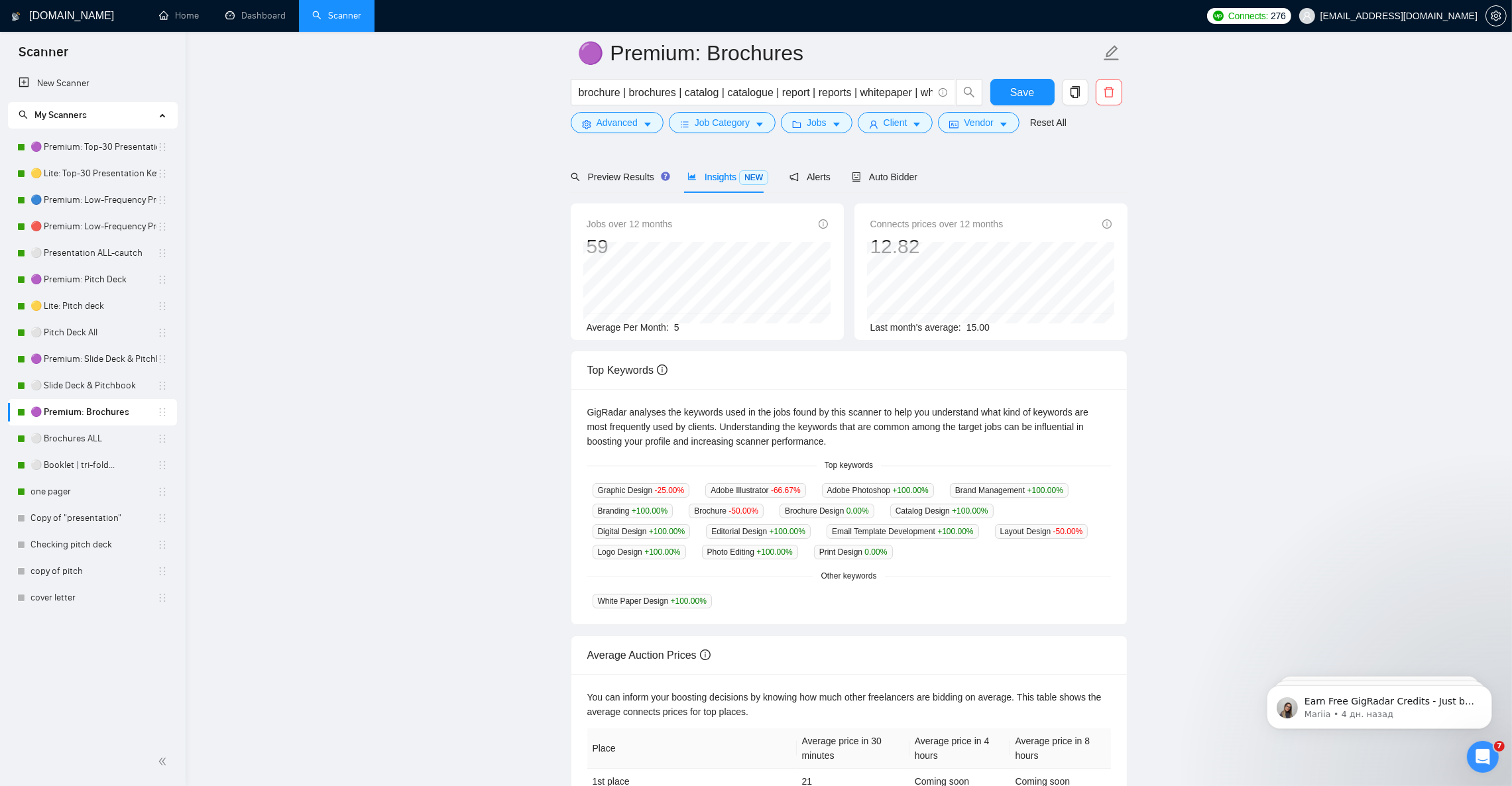
scroll to position [100, 0]
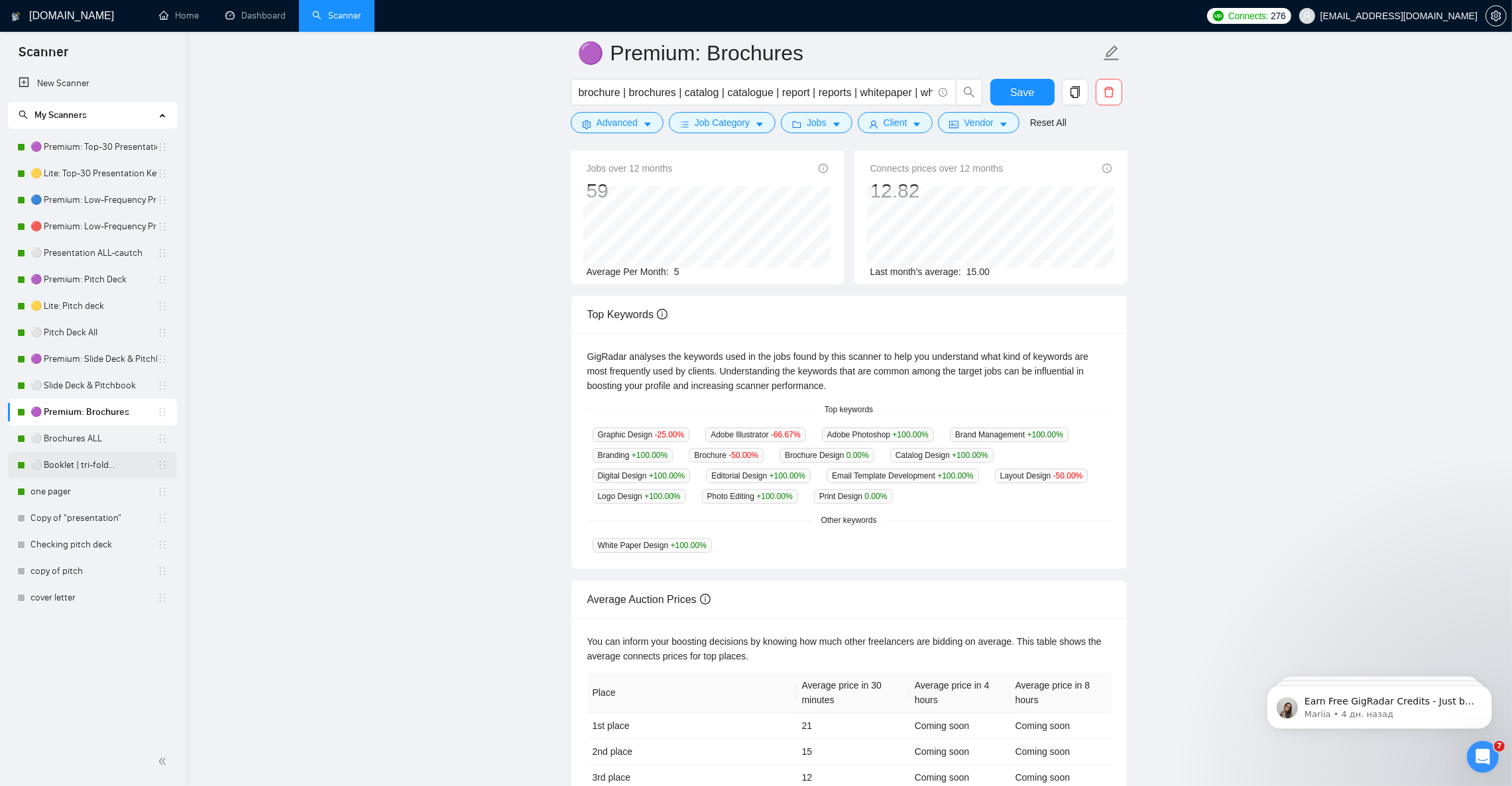
click at [85, 464] on link "⚪ Booklet | tri-fold..." at bounding box center [94, 465] width 126 height 27
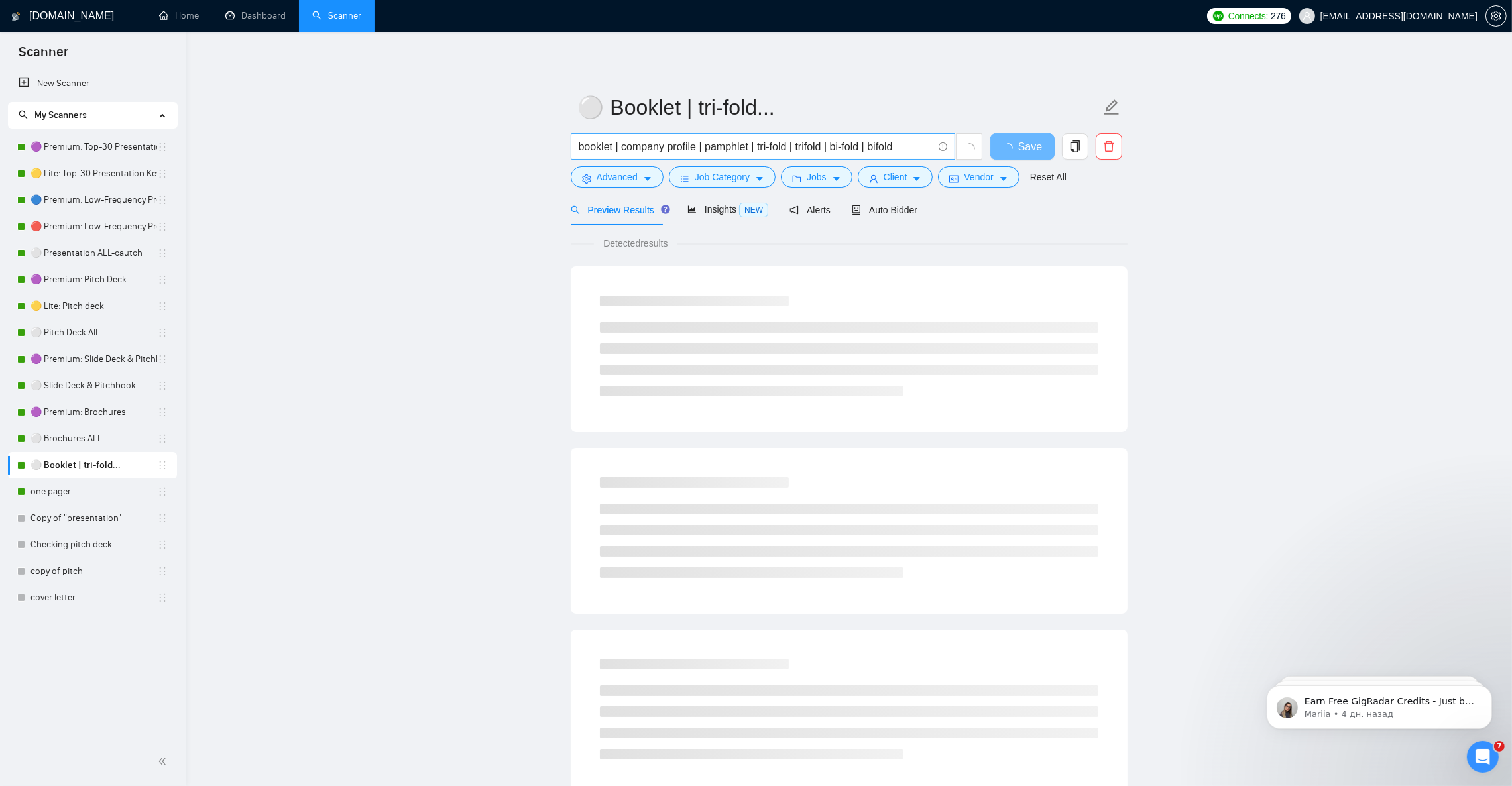
click at [857, 147] on input "booklet | company profile | pamphlet | tri-fold | trifold | bi-fold | bifold" at bounding box center [755, 146] width 354 height 17
click at [904, 146] on input "booklet | company profile | pamphlet | tri-fold | trifold | bi-fold | bifold" at bounding box center [755, 146] width 354 height 17
click at [883, 211] on span "Auto Bidder" at bounding box center [884, 210] width 65 height 11
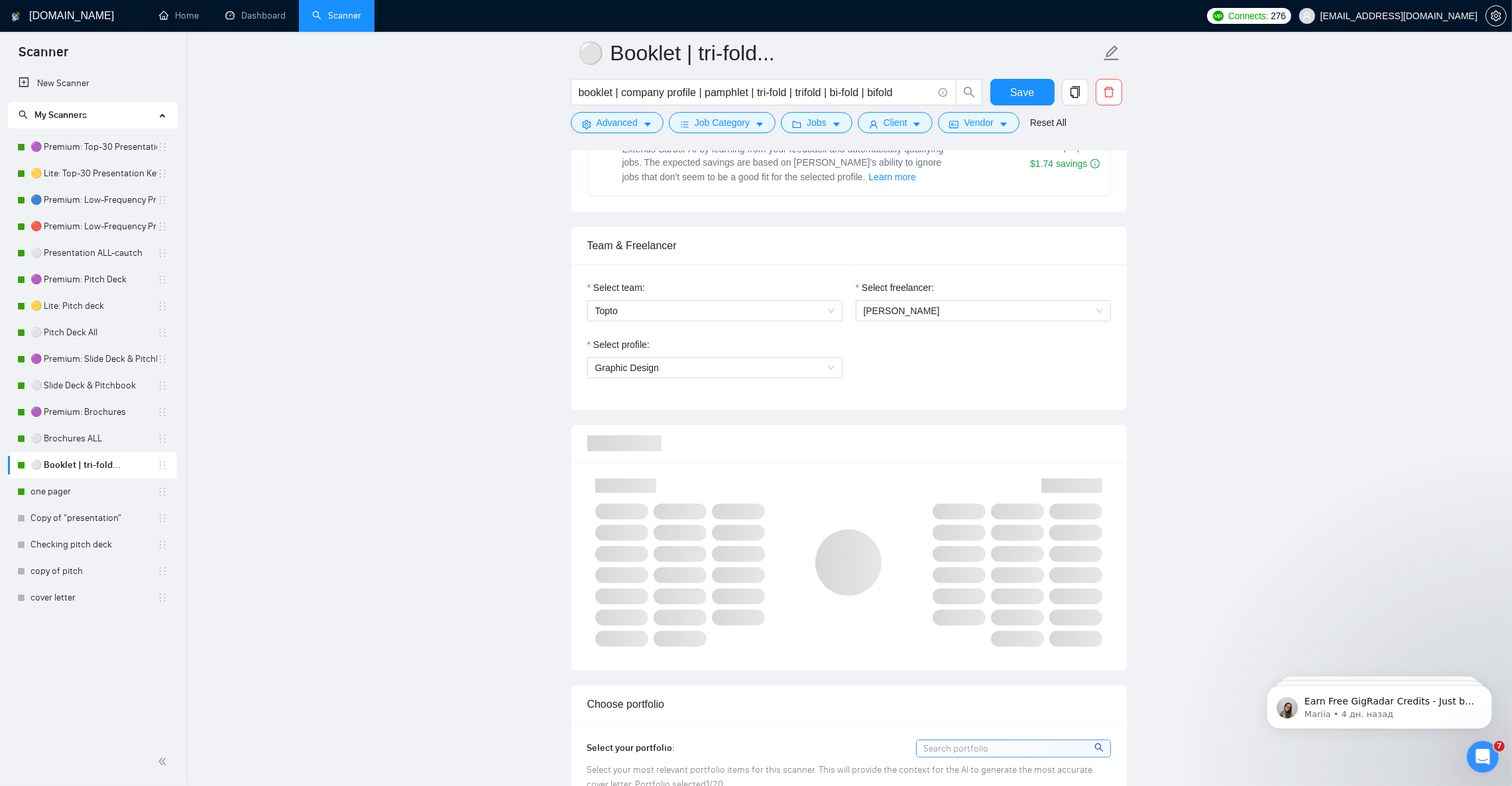
scroll to position [596, 0]
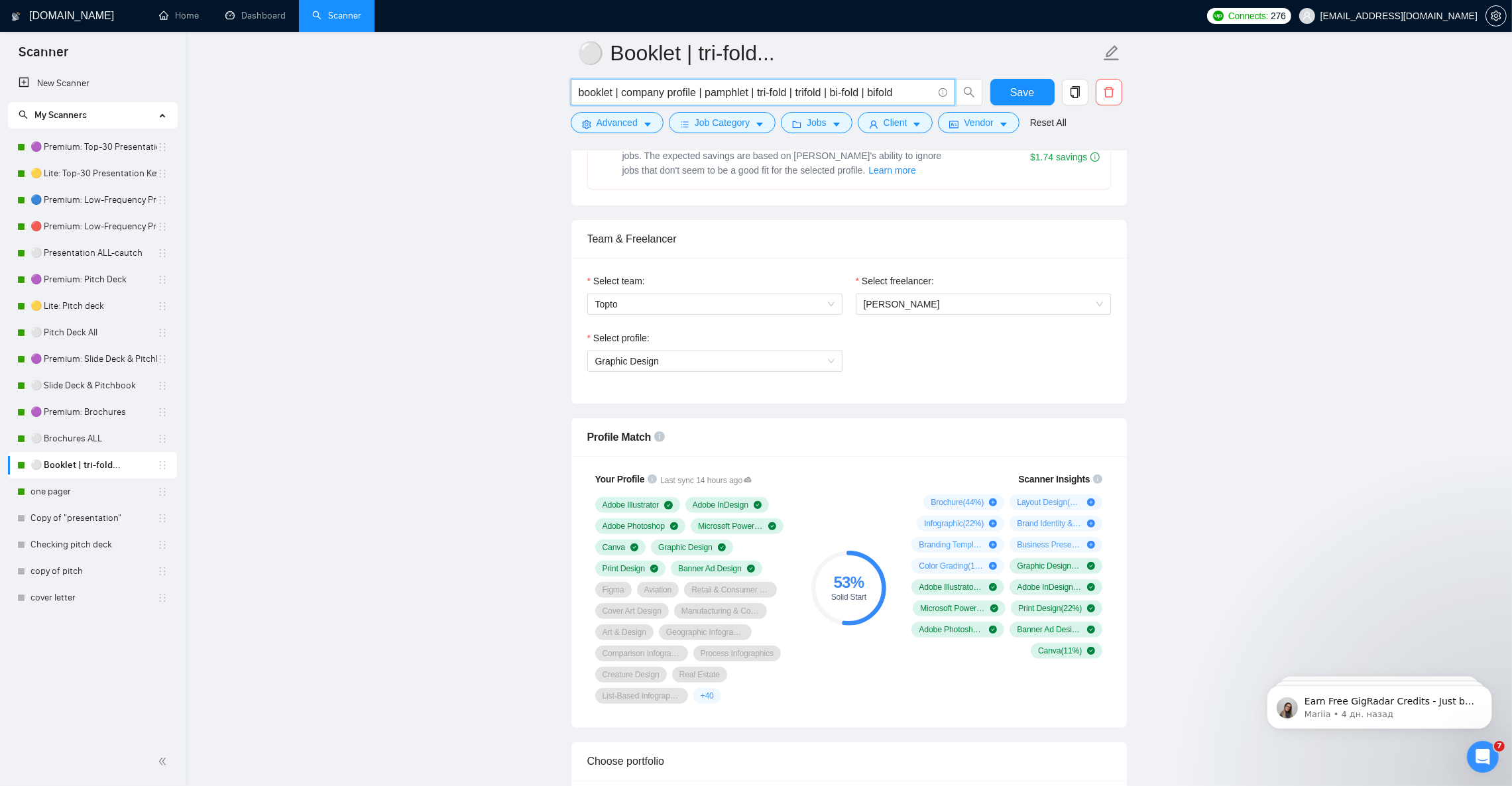
click at [903, 91] on input "booklet | company profile | pamphlet | tri-fold | trifold | bi-fold | bifold" at bounding box center [755, 92] width 354 height 17
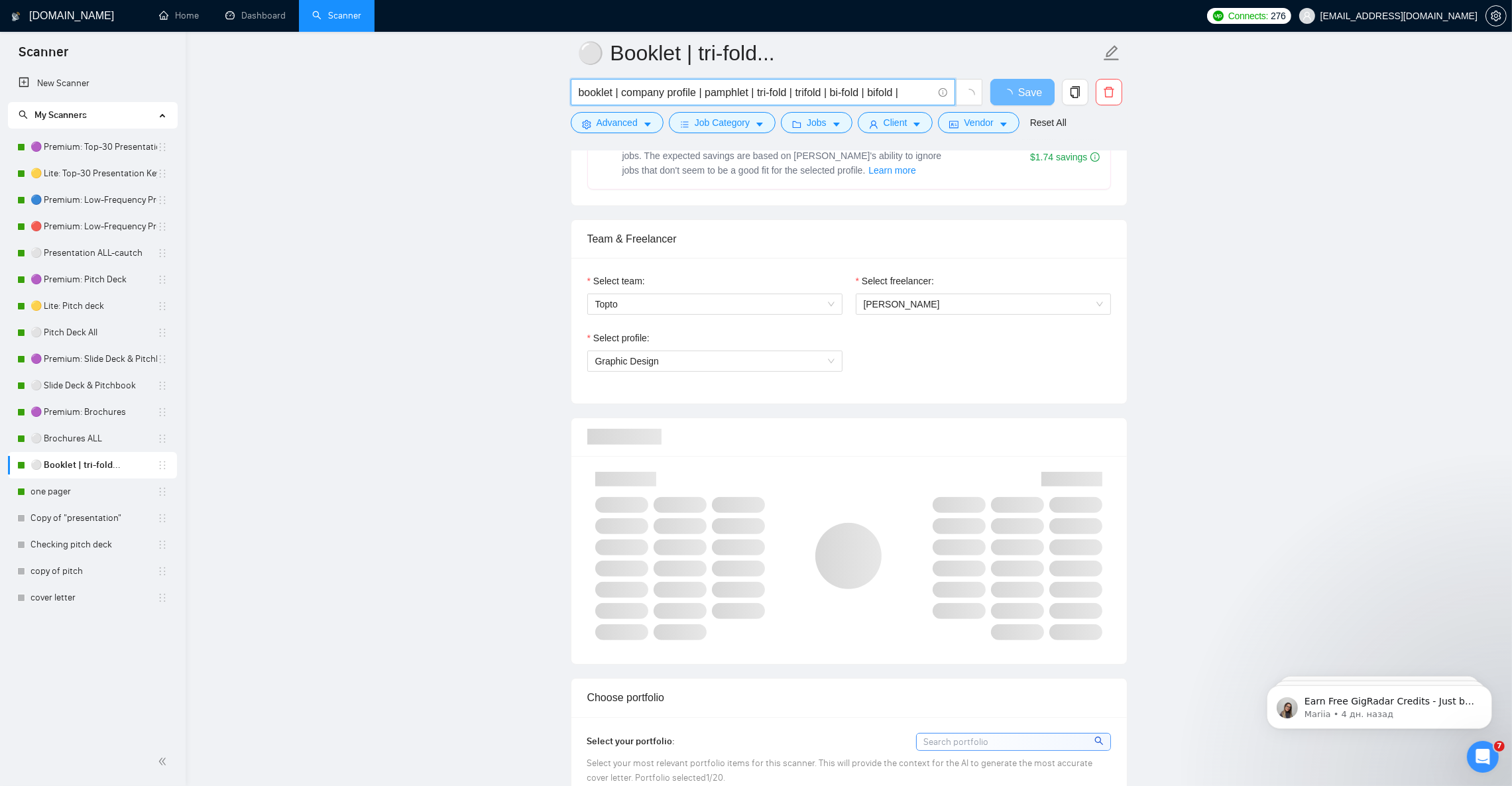
paste input "Guide"
type input "booklet | company profile | pamphlet | tri-fold | trifold | bi-fold | bifold | …"
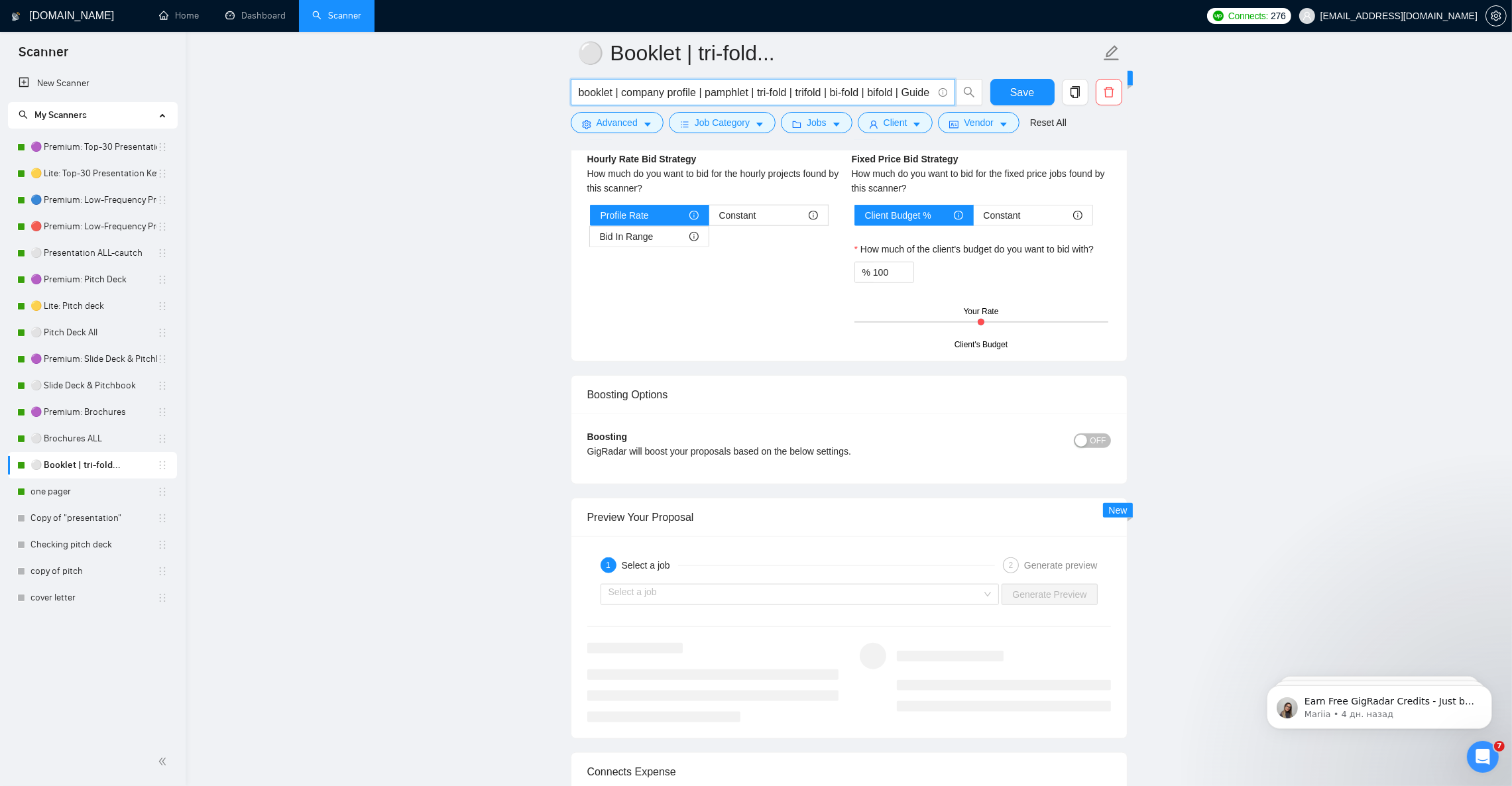
scroll to position [2387, 0]
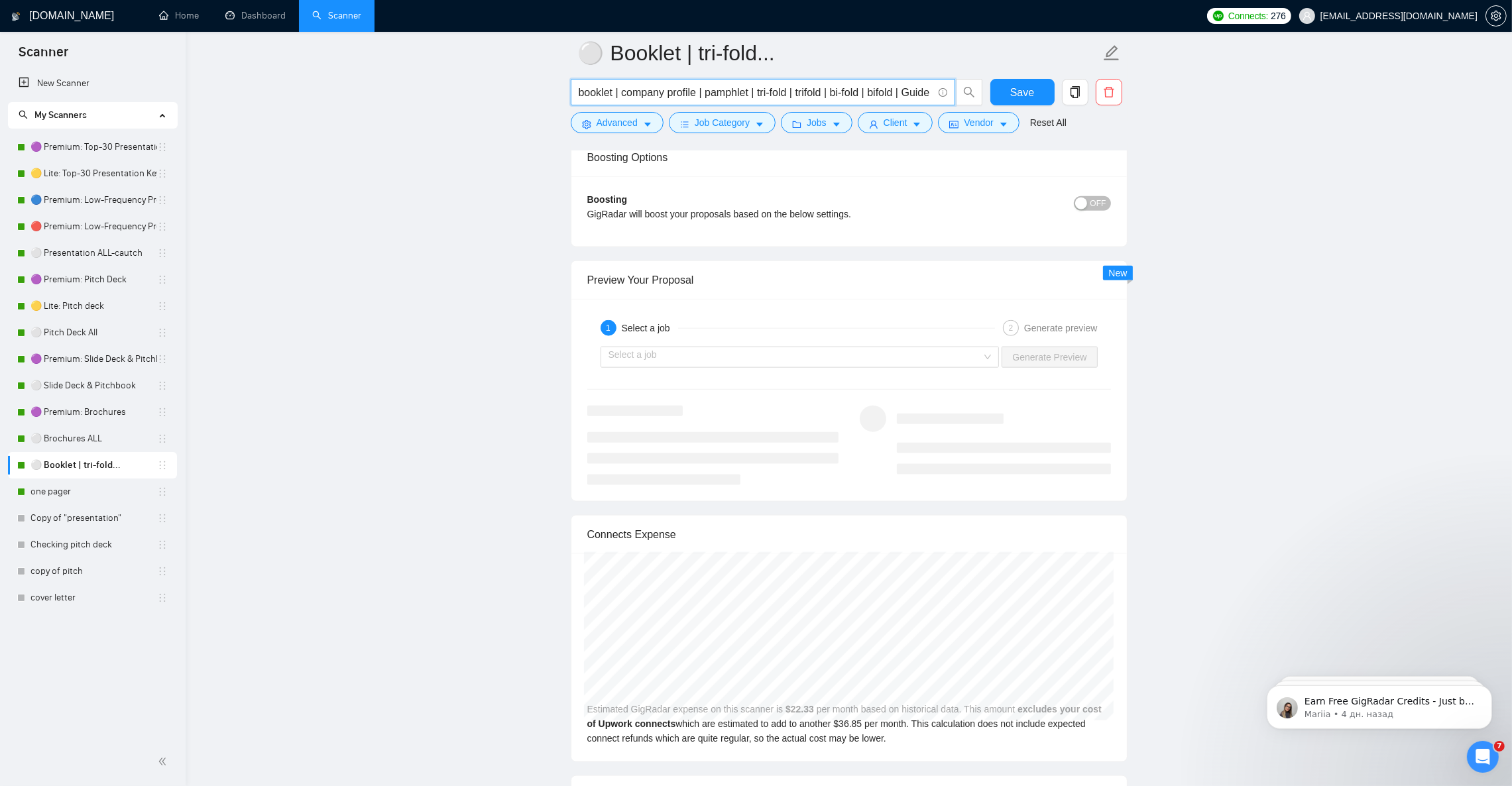
drag, startPoint x: 895, startPoint y: 94, endPoint x: 936, endPoint y: 98, distance: 41.2
click at [936, 98] on span "booklet | company profile | pamphlet | tri-fold | trifold | bi-fold | bifold | …" at bounding box center [762, 92] width 384 height 27
type input "booklet | company profile | pamphlet | tri-fold | trifold | bi-fold | bifold"
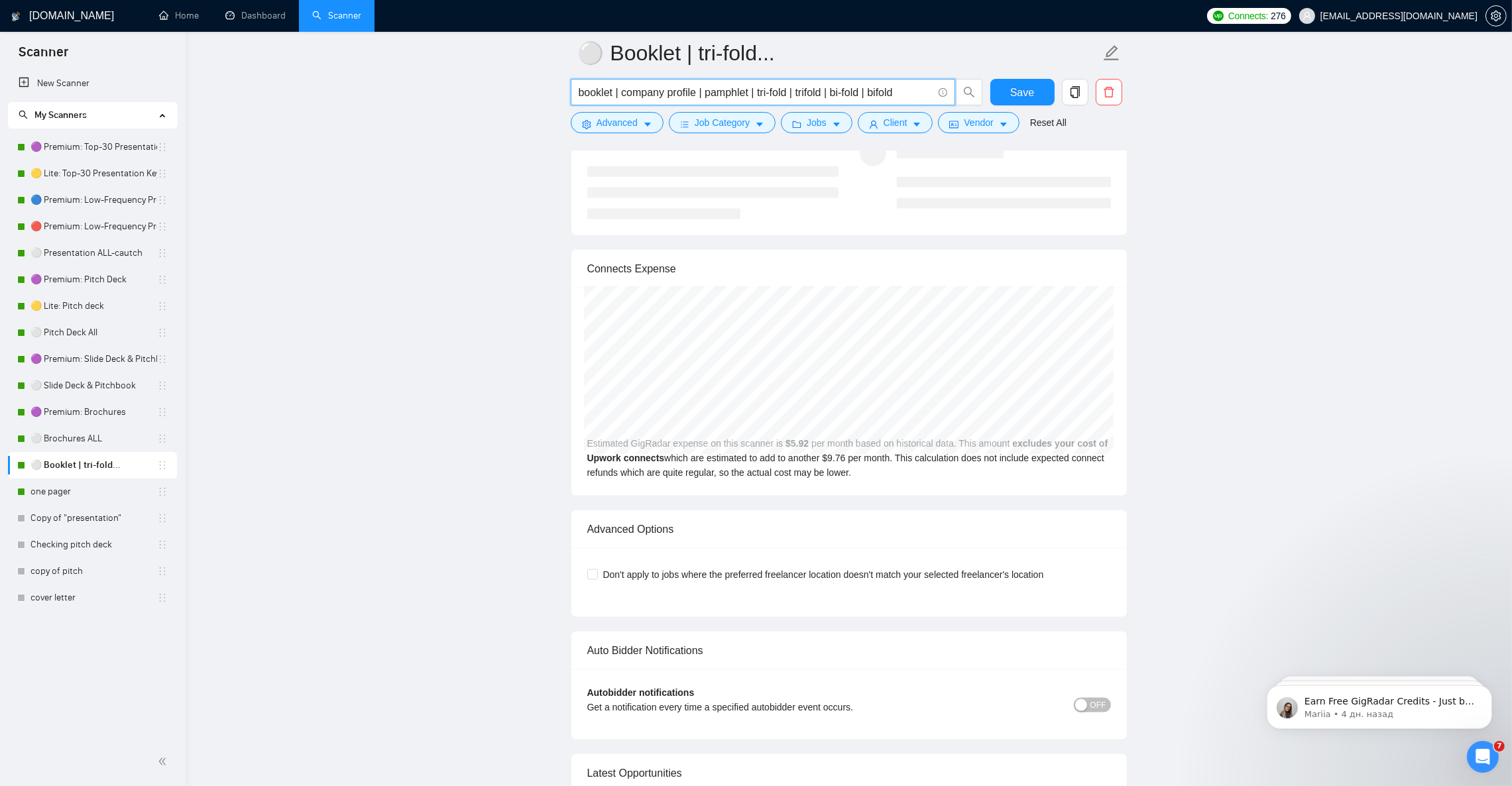
scroll to position [2585, 0]
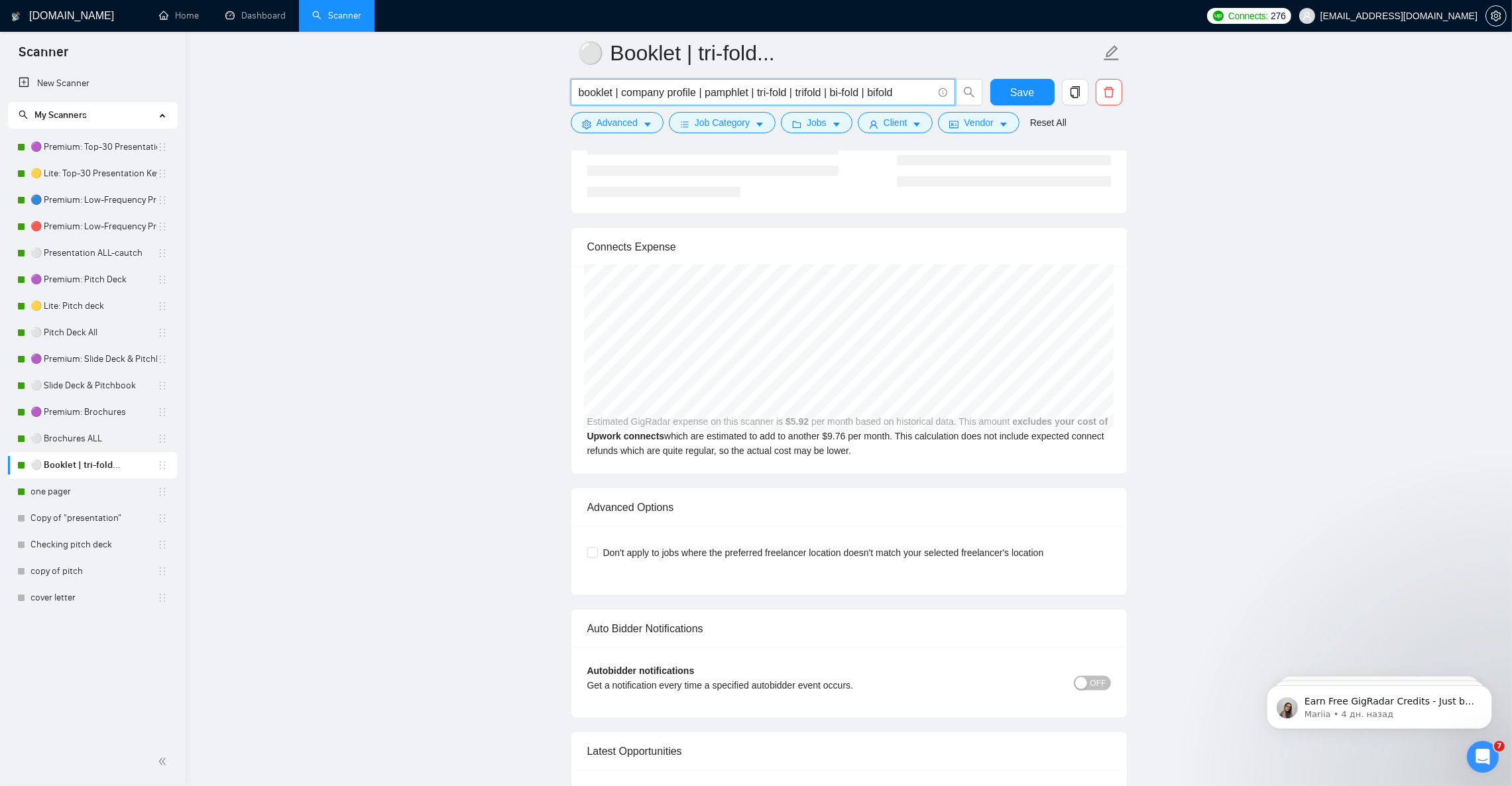
paste input "| Guide"
type input "booklet | company profile | pamphlet | tri-fold | trifold | bi-fold | bifold | …"
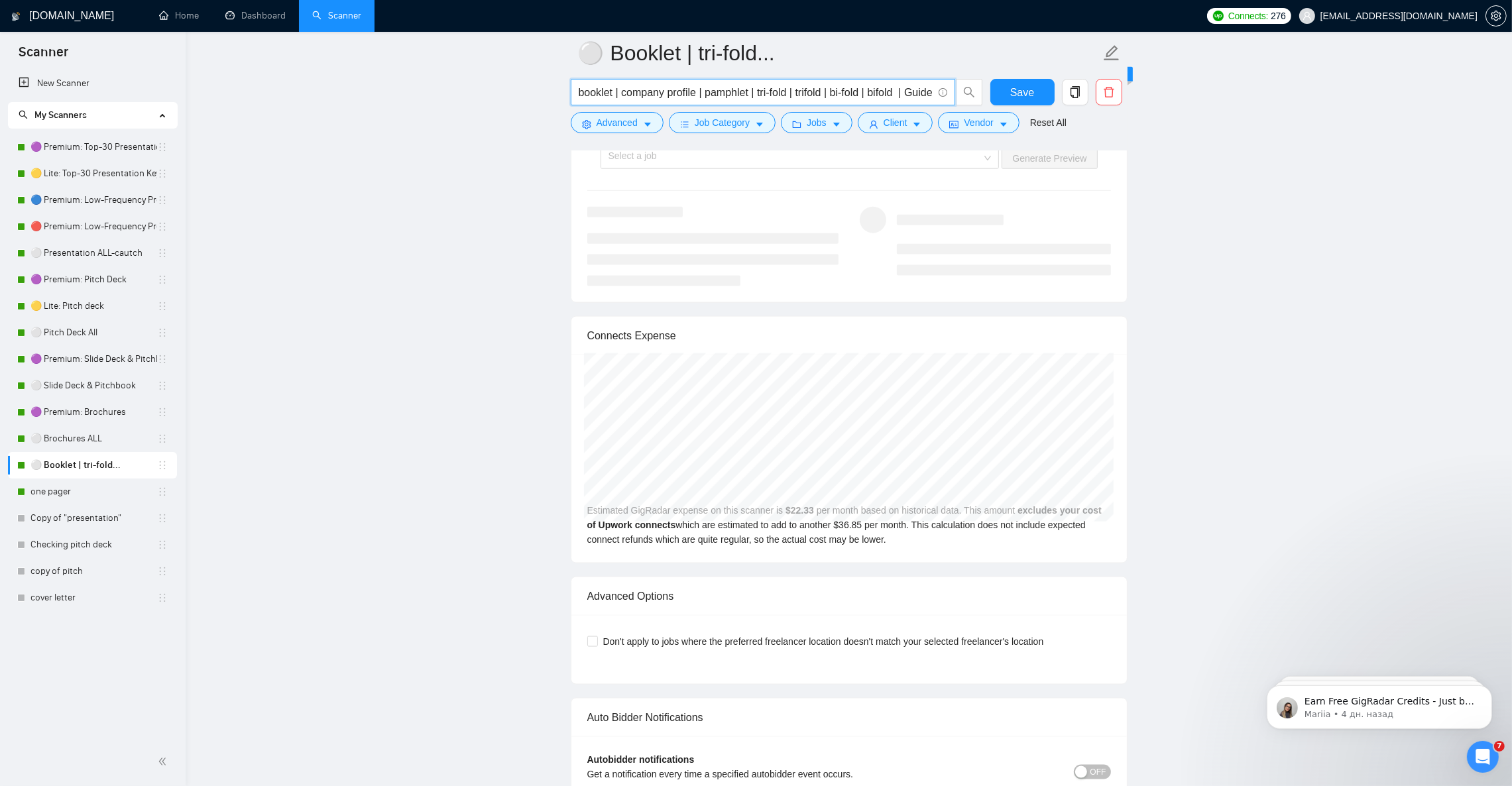
drag, startPoint x: 904, startPoint y: 91, endPoint x: 934, endPoint y: 94, distance: 30.1
click at [934, 94] on span "booklet | company profile | pamphlet | tri-fold | trifold | bi-fold | bifold | …" at bounding box center [762, 92] width 384 height 27
drag, startPoint x: 908, startPoint y: 91, endPoint x: 951, endPoint y: 96, distance: 43.3
click at [951, 96] on span "booklet | company profile | pamphlet | tri-fold | trifold | bi-fold | bifold | …" at bounding box center [762, 92] width 384 height 27
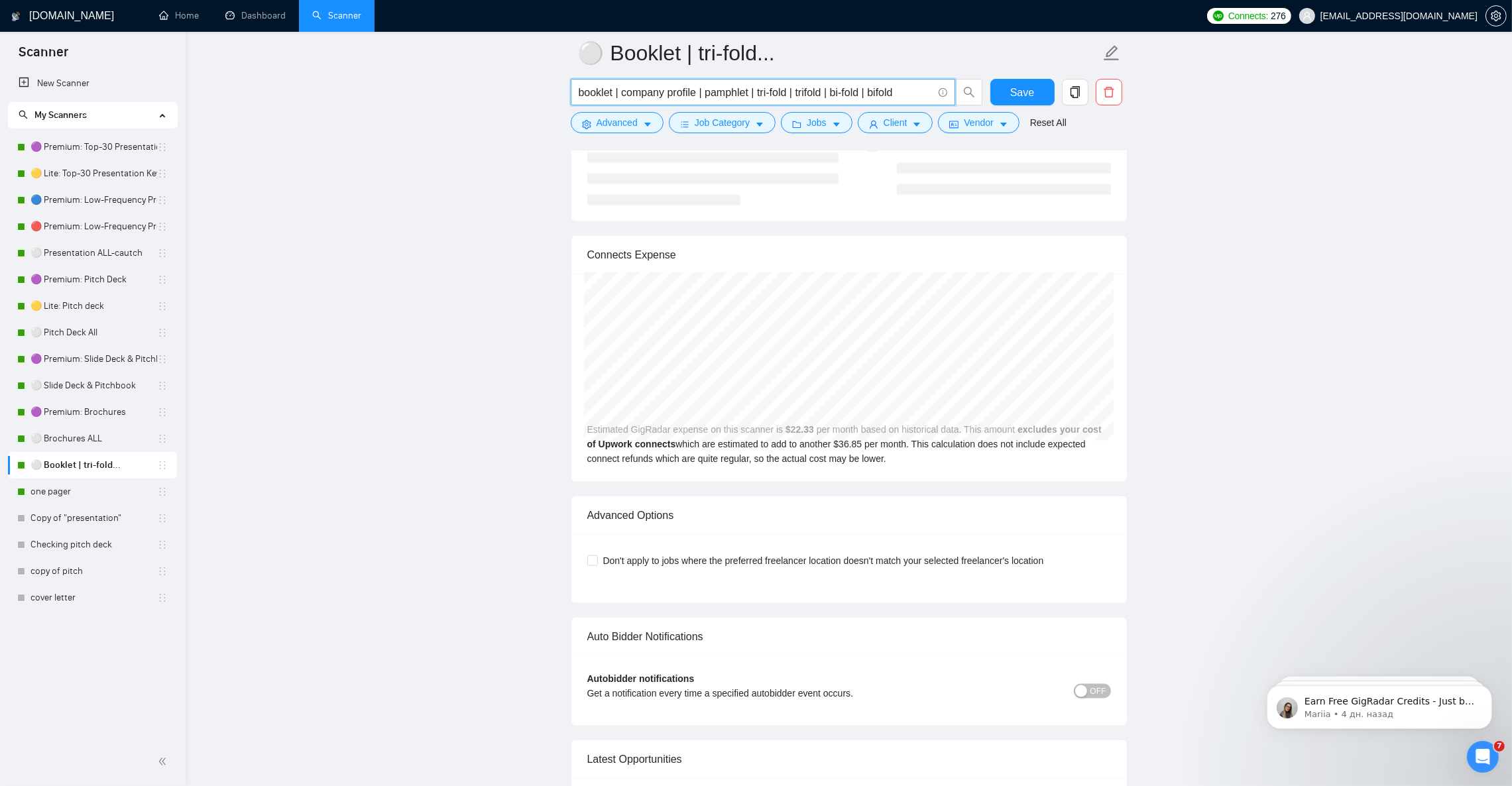
scroll to position [0, 0]
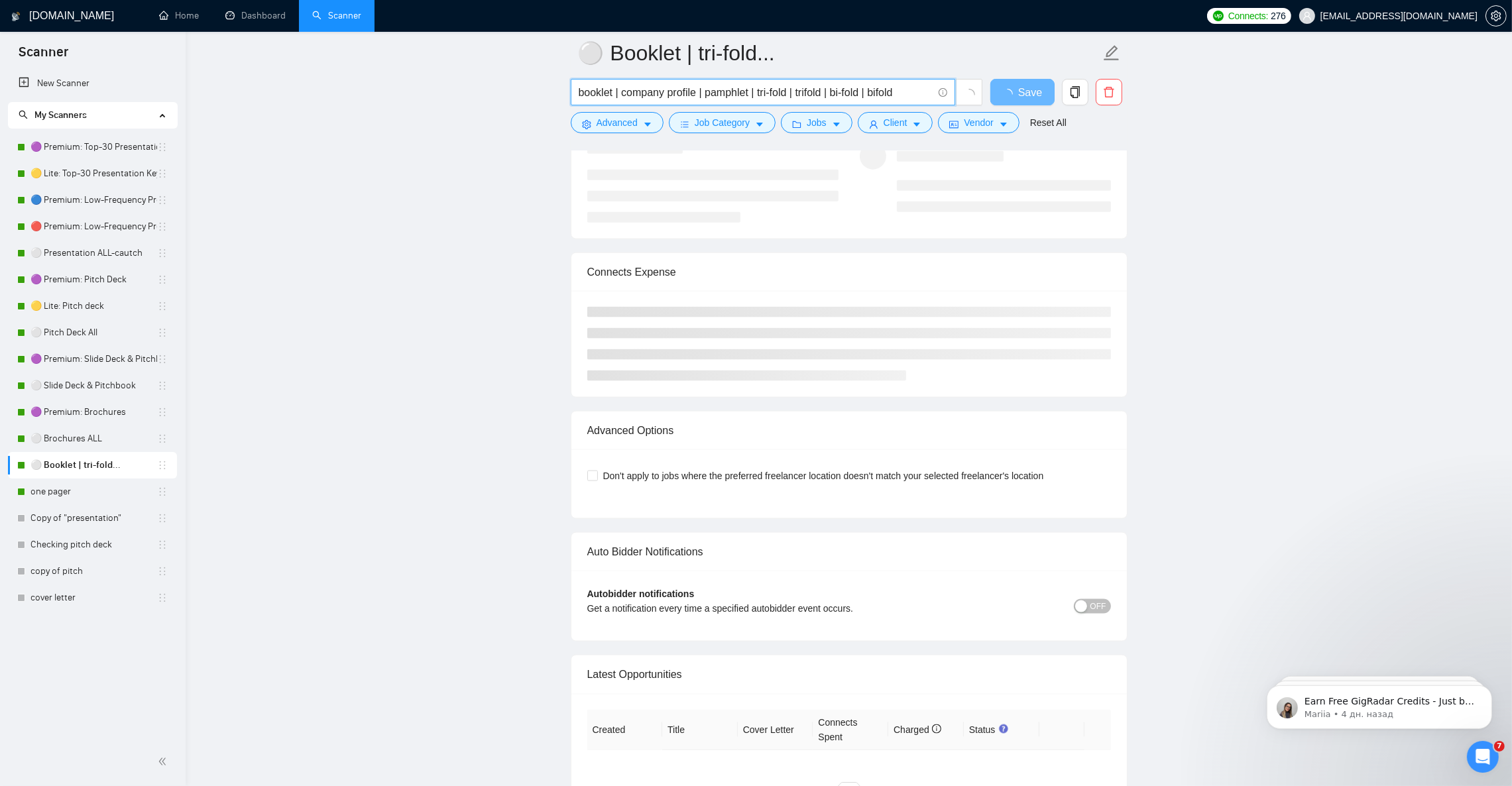
type input "booklet | company profile | pamphlet | tri-fold | trifold | bi-fold | bifold"
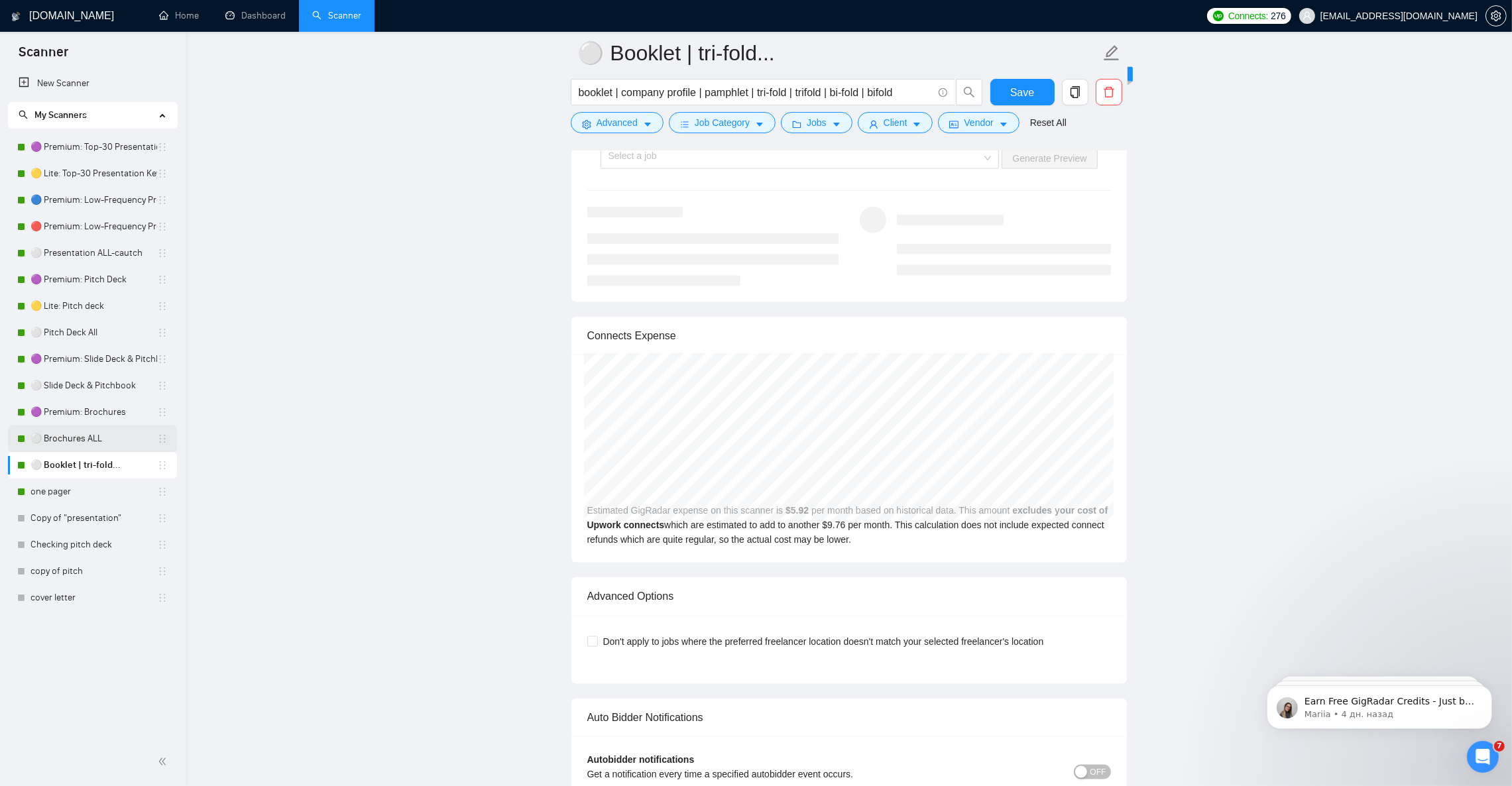
click at [86, 441] on link "⚪ Brochures ALL" at bounding box center [94, 439] width 126 height 27
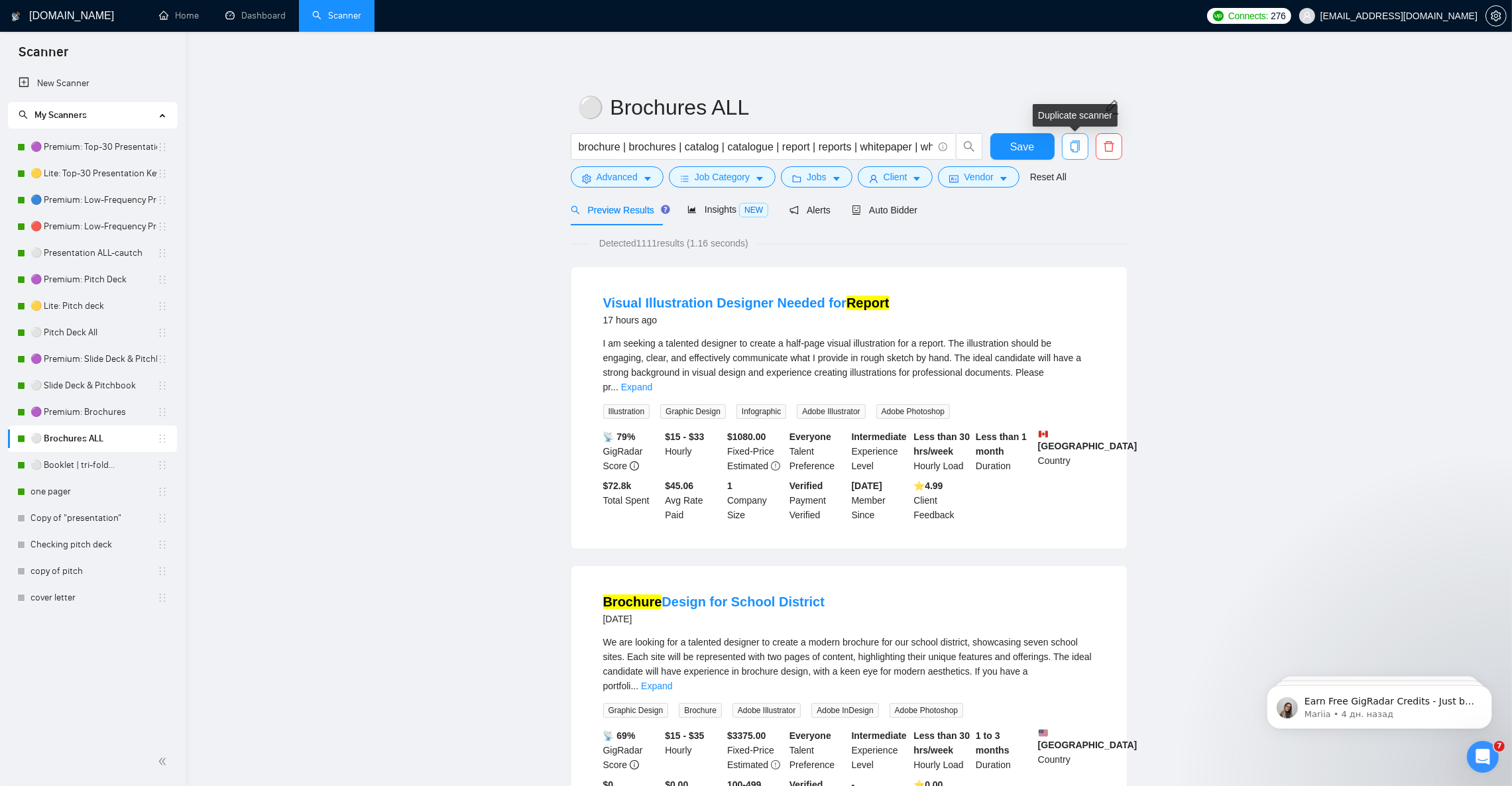
click at [1074, 148] on icon "copy" at bounding box center [1075, 146] width 12 height 12
click at [1060, 213] on span "Yes" at bounding box center [1064, 213] width 15 height 15
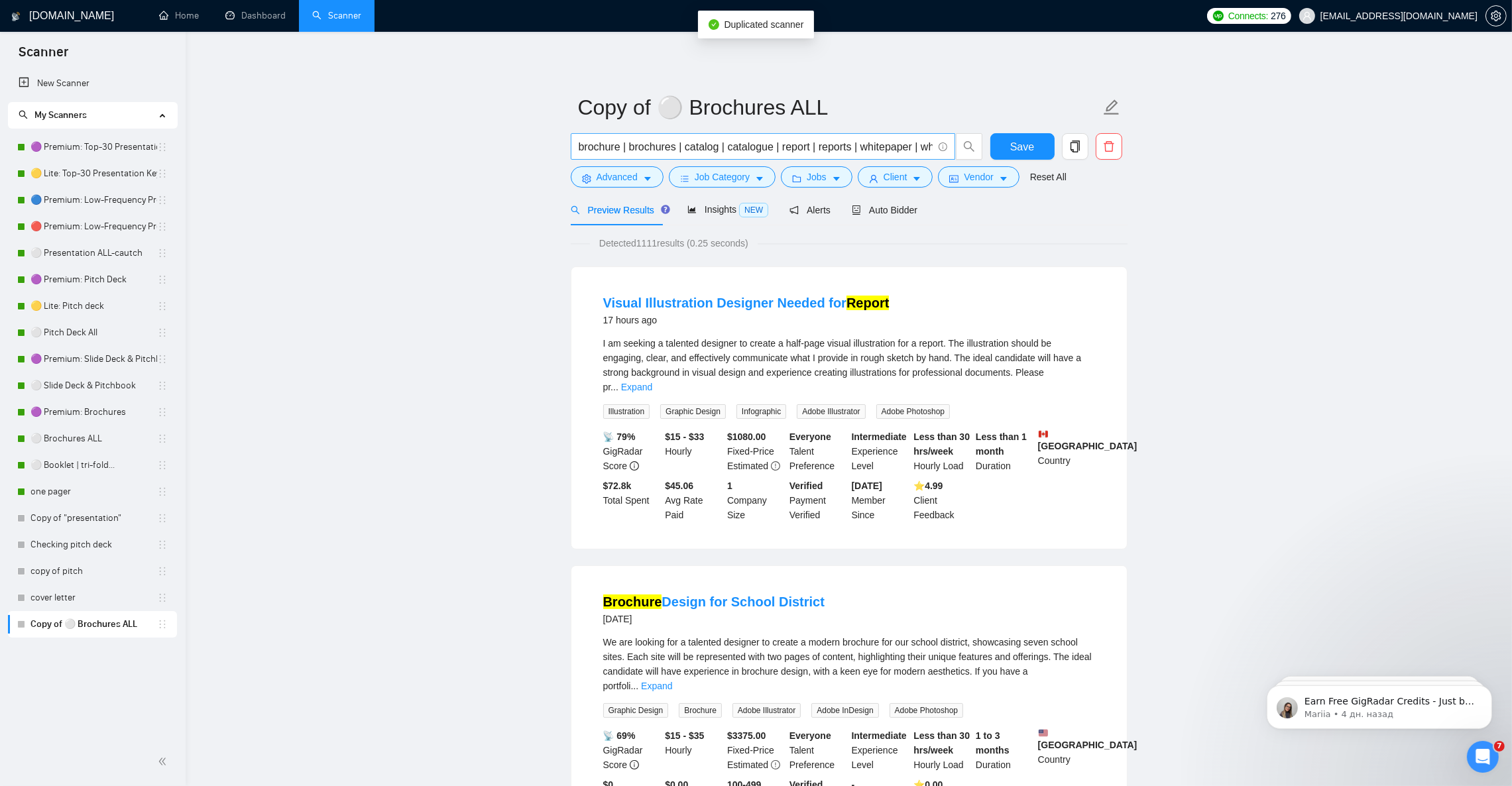
click at [634, 146] on input "brochure | brochures | catalog | catalogue | report | reports | whitepaper | wh…" at bounding box center [755, 146] width 354 height 17
paste input "guide | guides | user guide | product guide | brand guidelines | style guide | …"
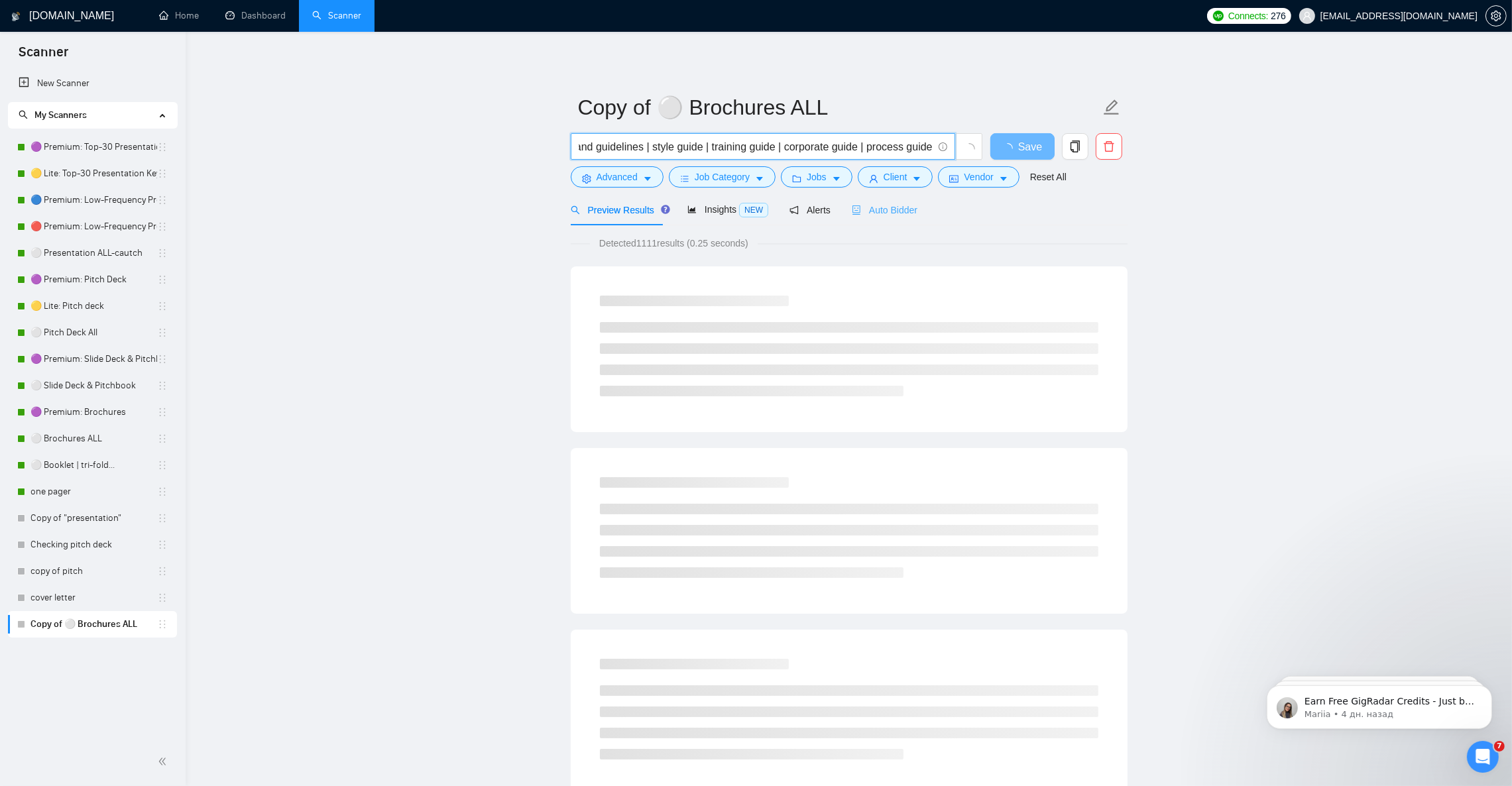
type input "guide | guides | user guide | product guide | brand guidelines | style guide | …"
click at [877, 215] on span "Auto Bidder" at bounding box center [884, 210] width 65 height 11
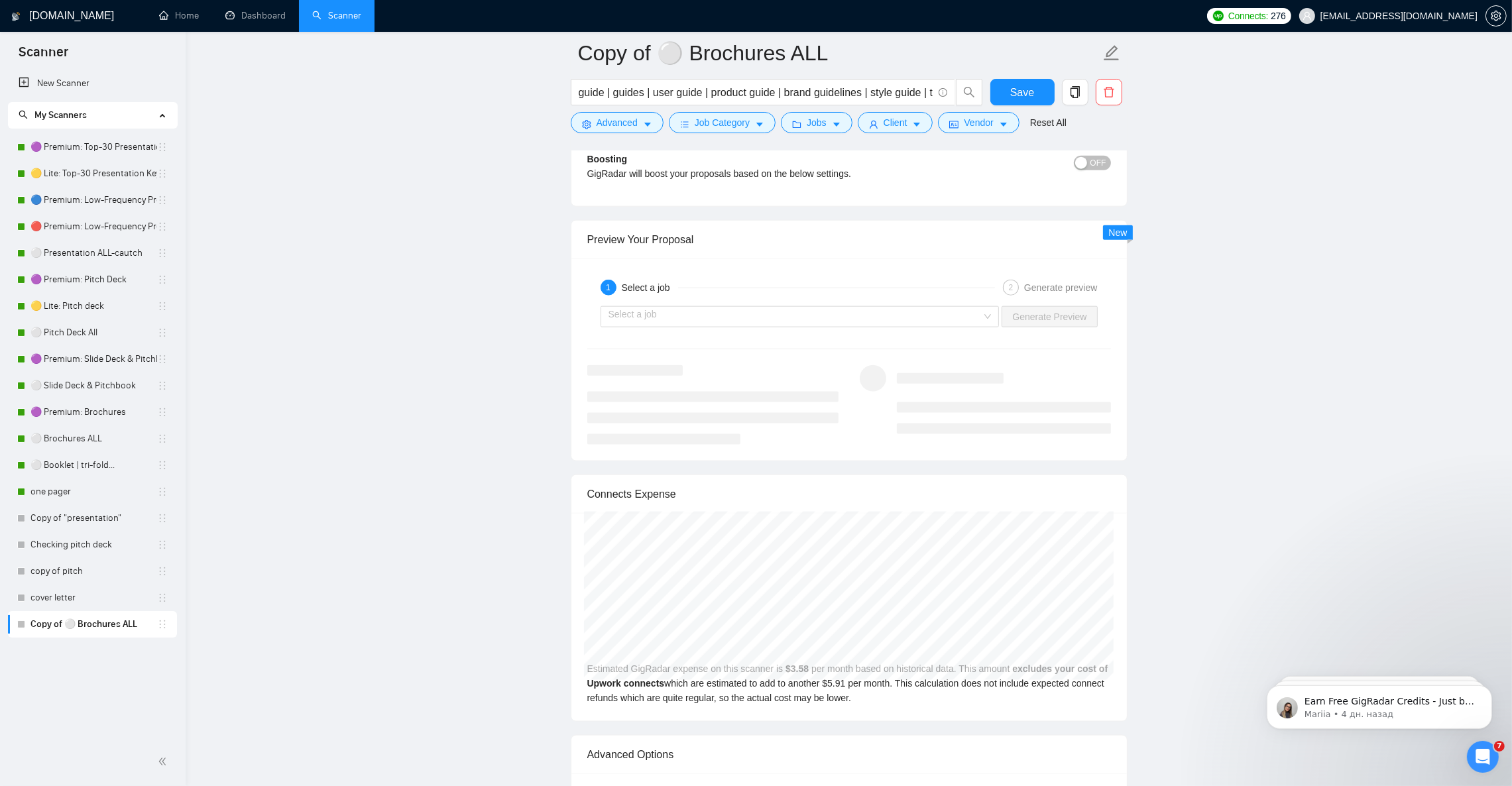
scroll to position [2486, 0]
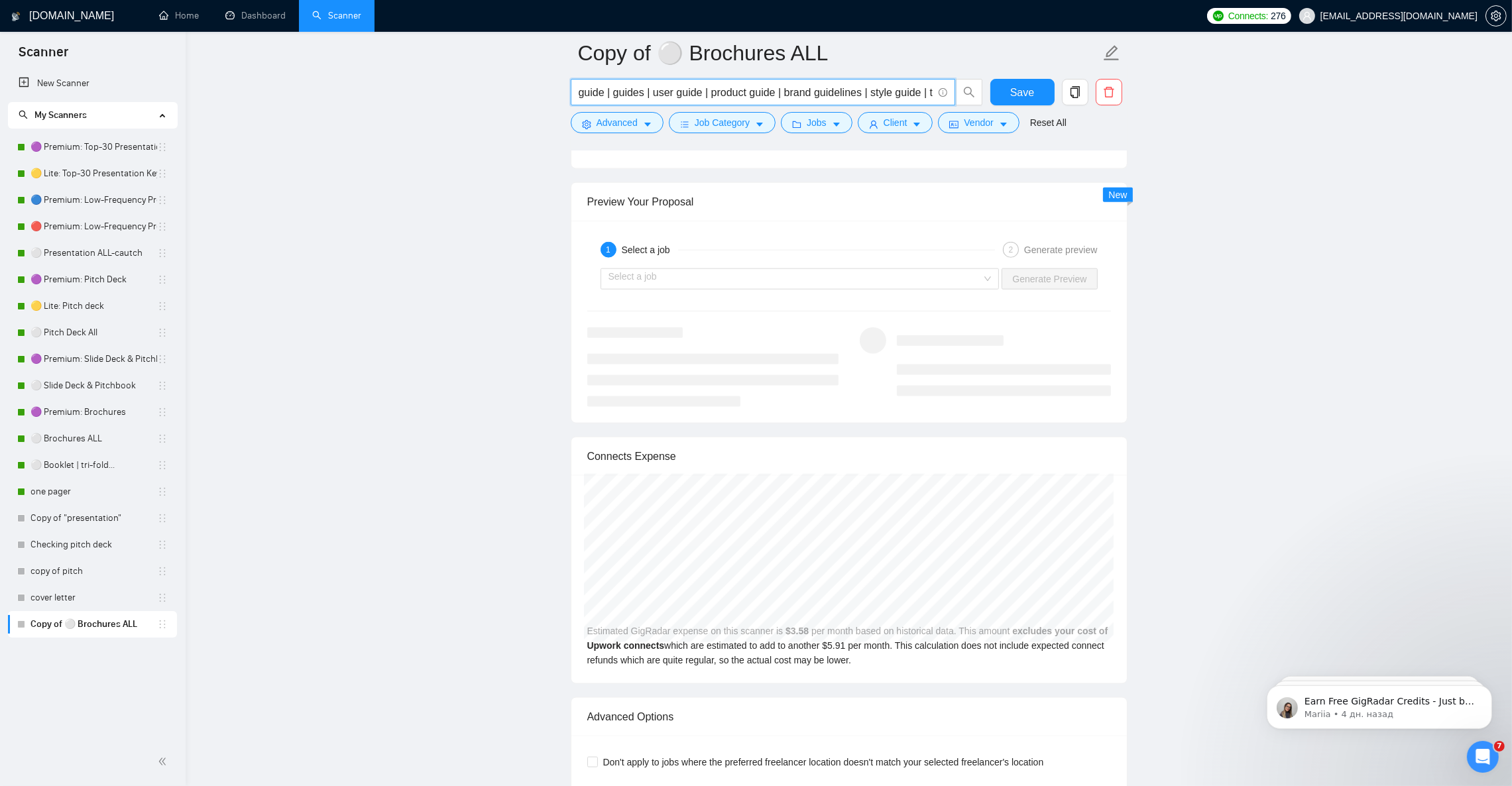
click at [642, 94] on input "guide | guides | user guide | product guide | brand guidelines | style guide | …" at bounding box center [755, 92] width 354 height 17
paste input "text"
type input "guide | guides | user guide"
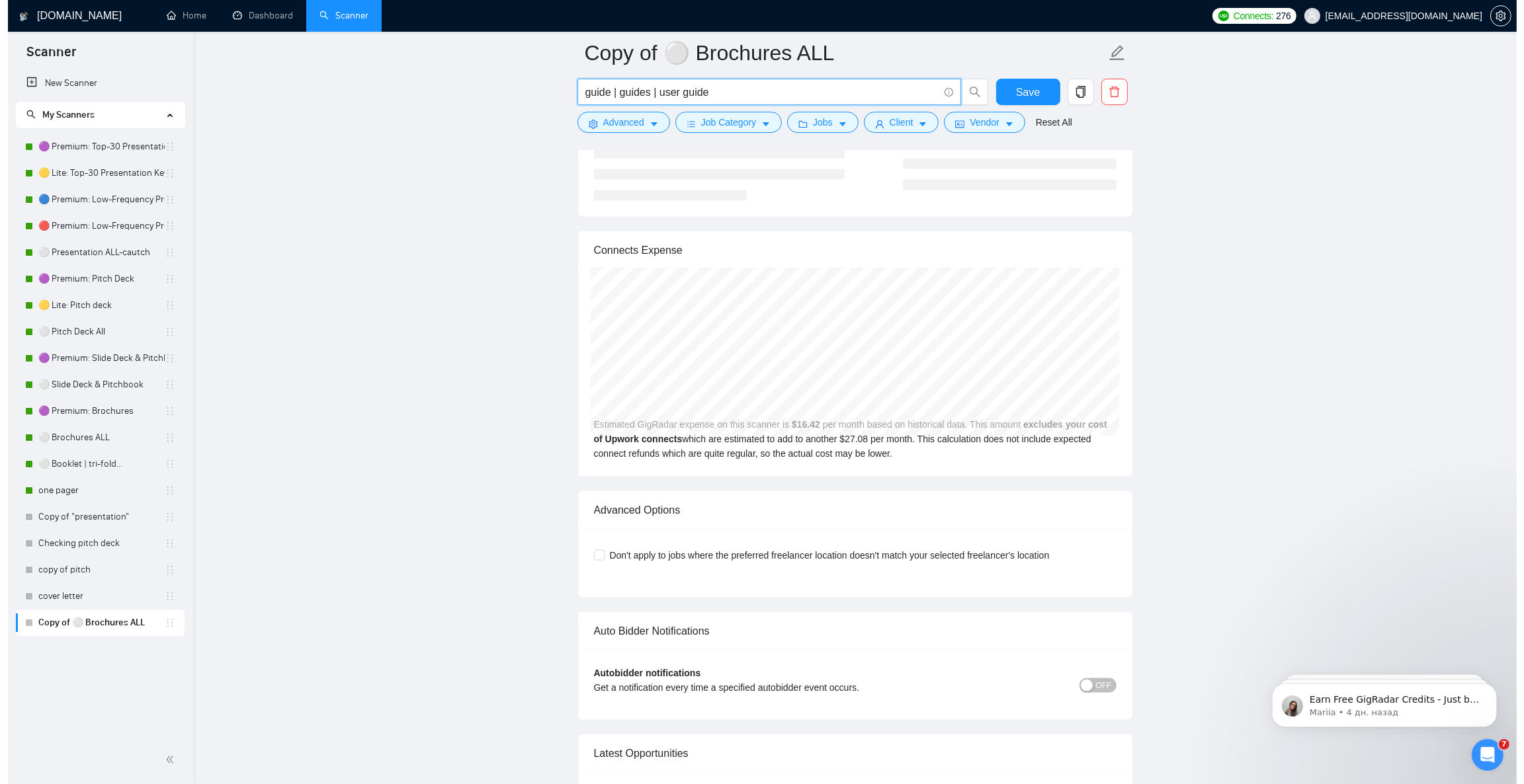
scroll to position [2677, 0]
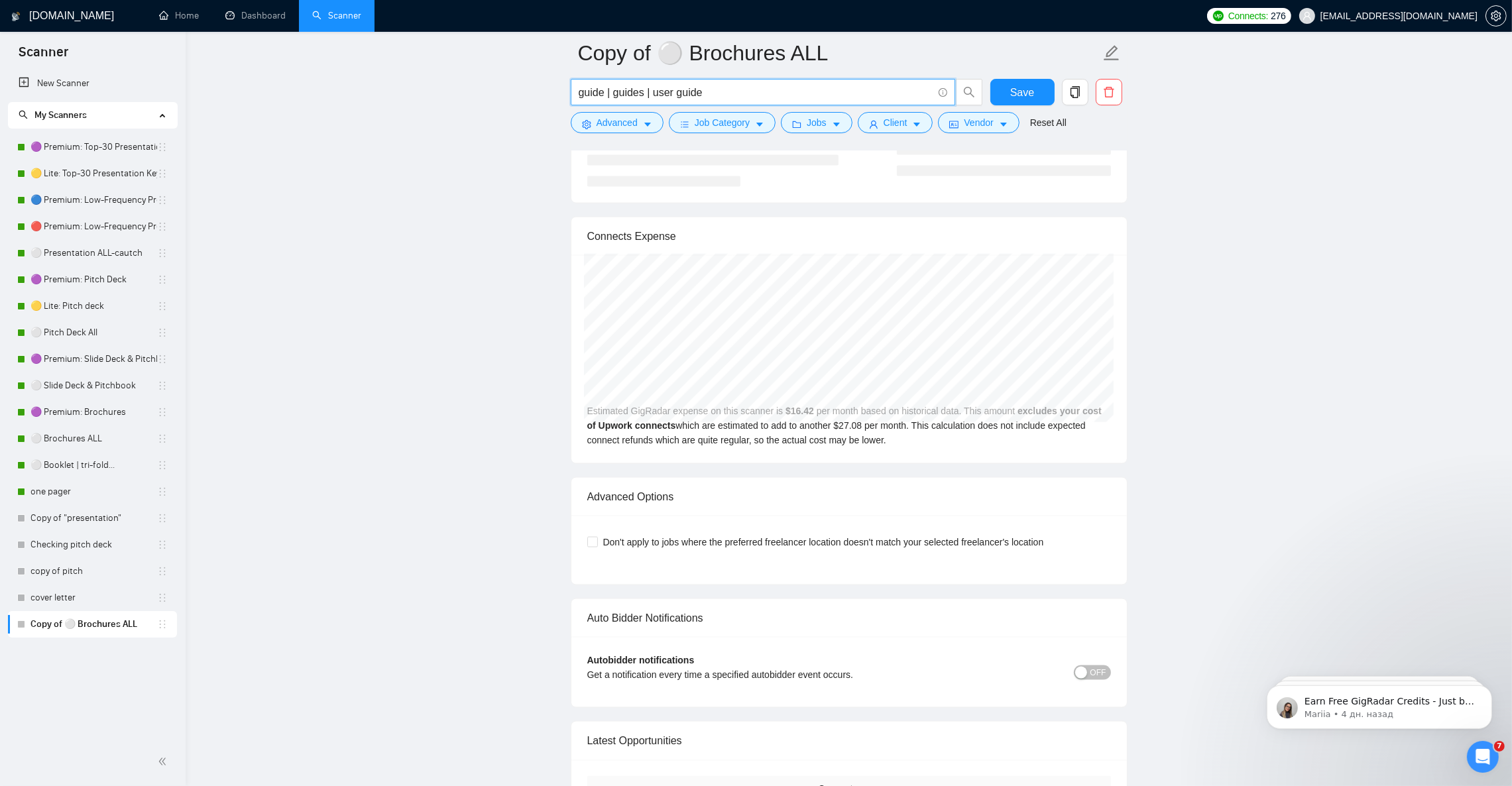
type input "guide | guides | user guide"
click at [640, 125] on button "Advanced" at bounding box center [617, 122] width 93 height 21
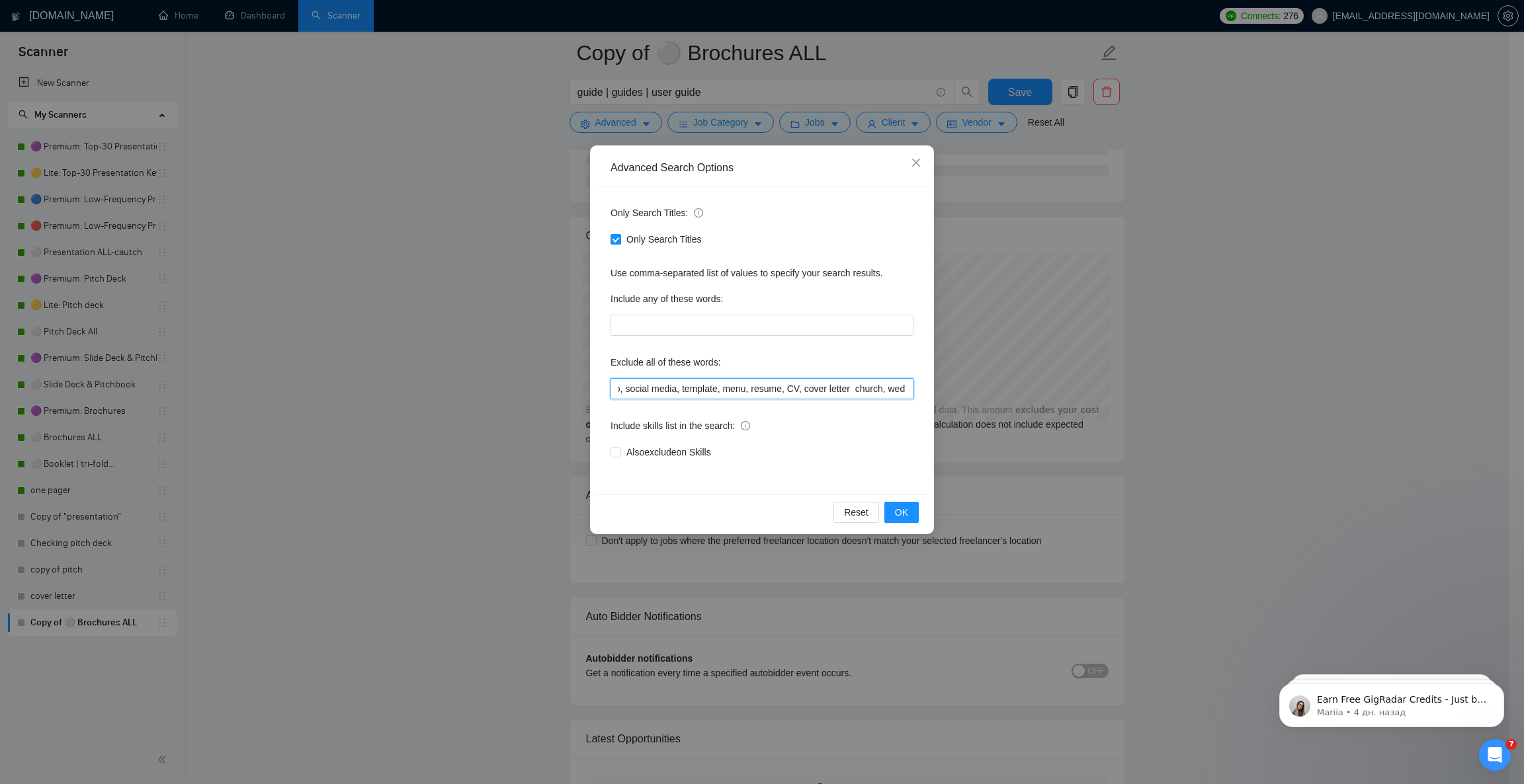
scroll to position [0, 1069]
drag, startPoint x: 773, startPoint y: 392, endPoint x: 929, endPoint y: 394, distance: 156.0
click at [929, 394] on div "Advanced Search Options Only Search Titles: Only Search Titles Use comma-separa…" at bounding box center [762, 340] width 344 height 389
click at [883, 392] on input "prezi, keynote, figma, writer, video, webinar, student, homework, assignment, e…" at bounding box center [762, 389] width 303 height 21
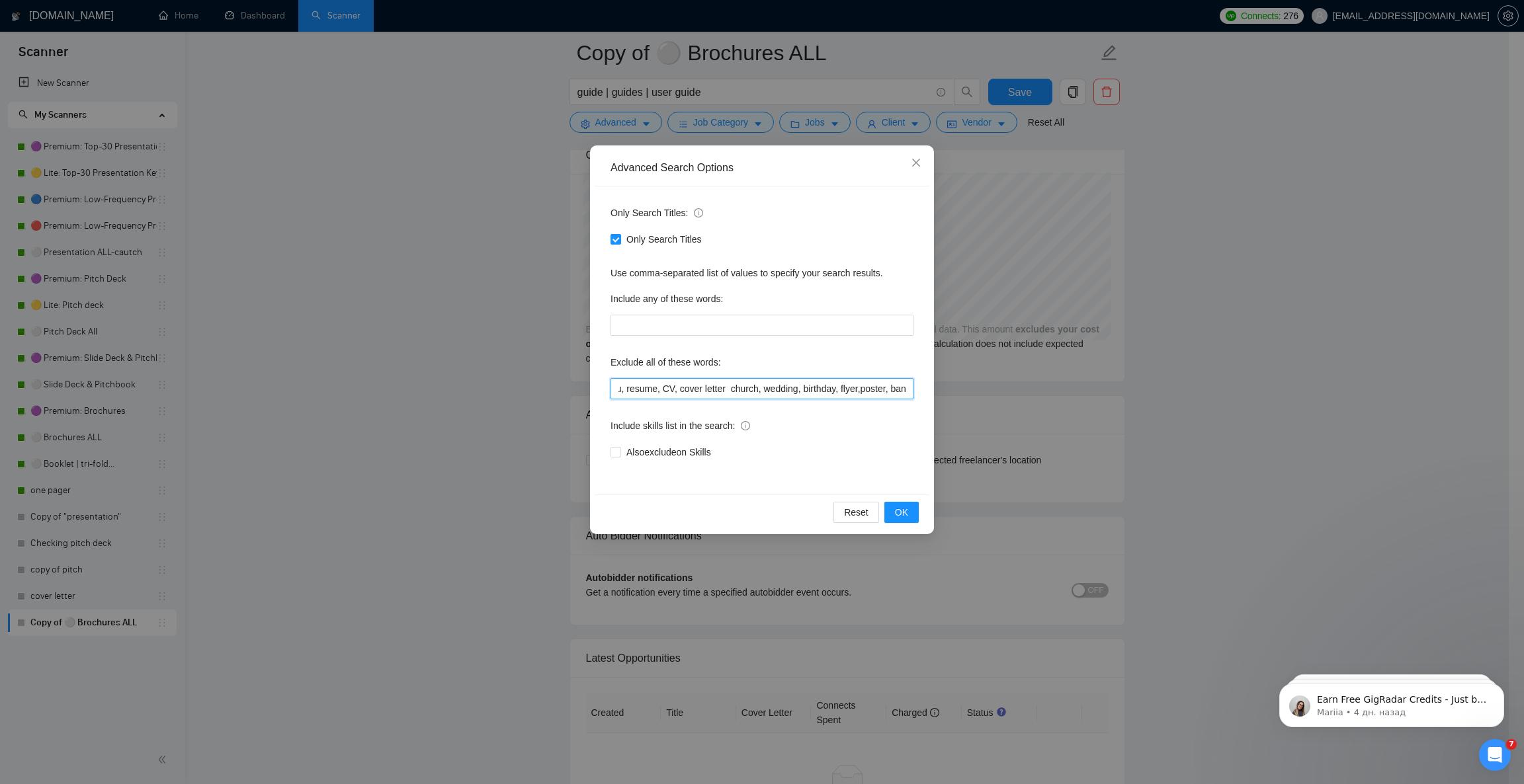
scroll to position [0, 1071]
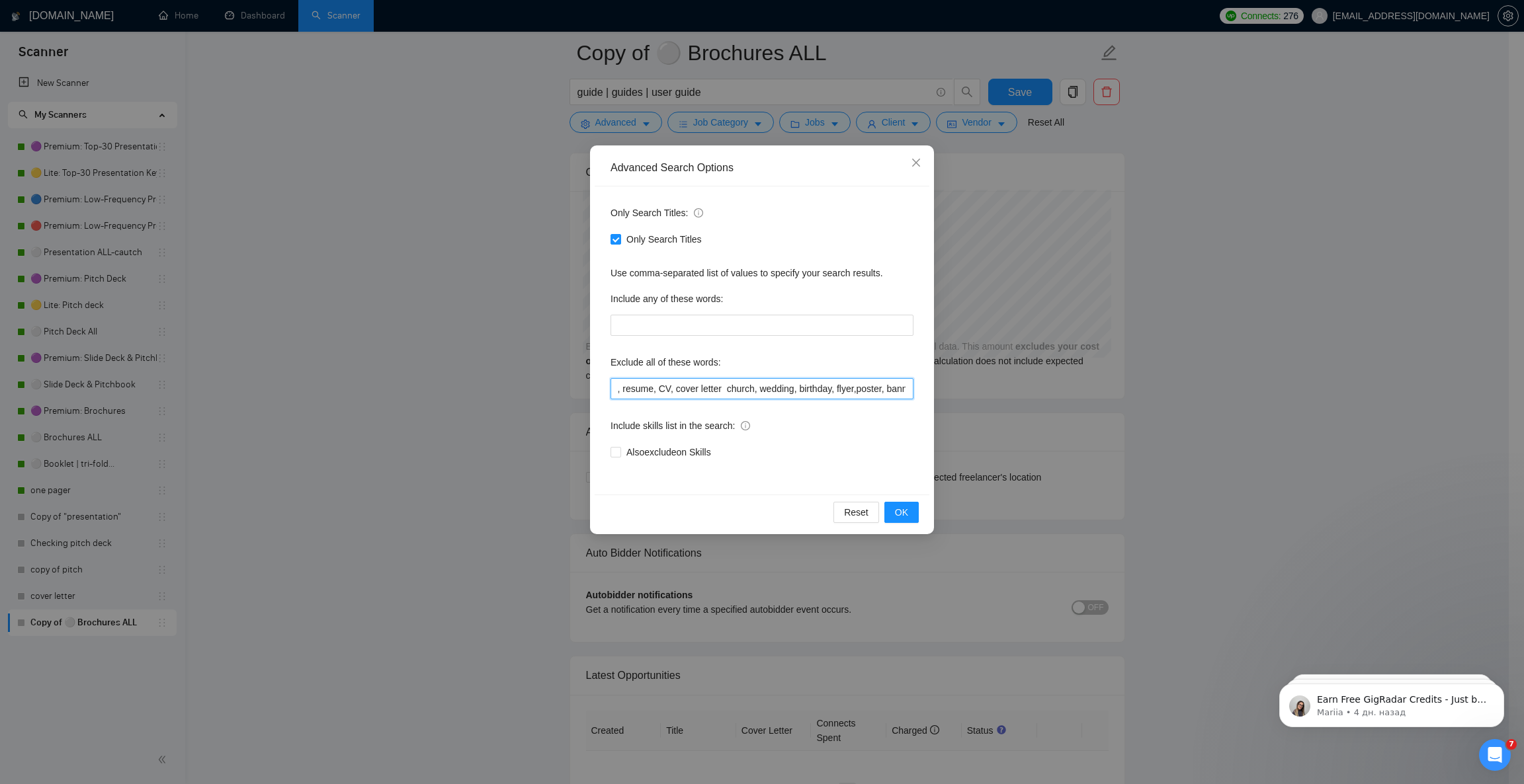
paste input "software, -coding, -developer, -UX, -UI, -manual testing, -API, -mobile app"
type input "prezi, keynote, figma, writer, video, webinar, student, homework, assignment, e…"
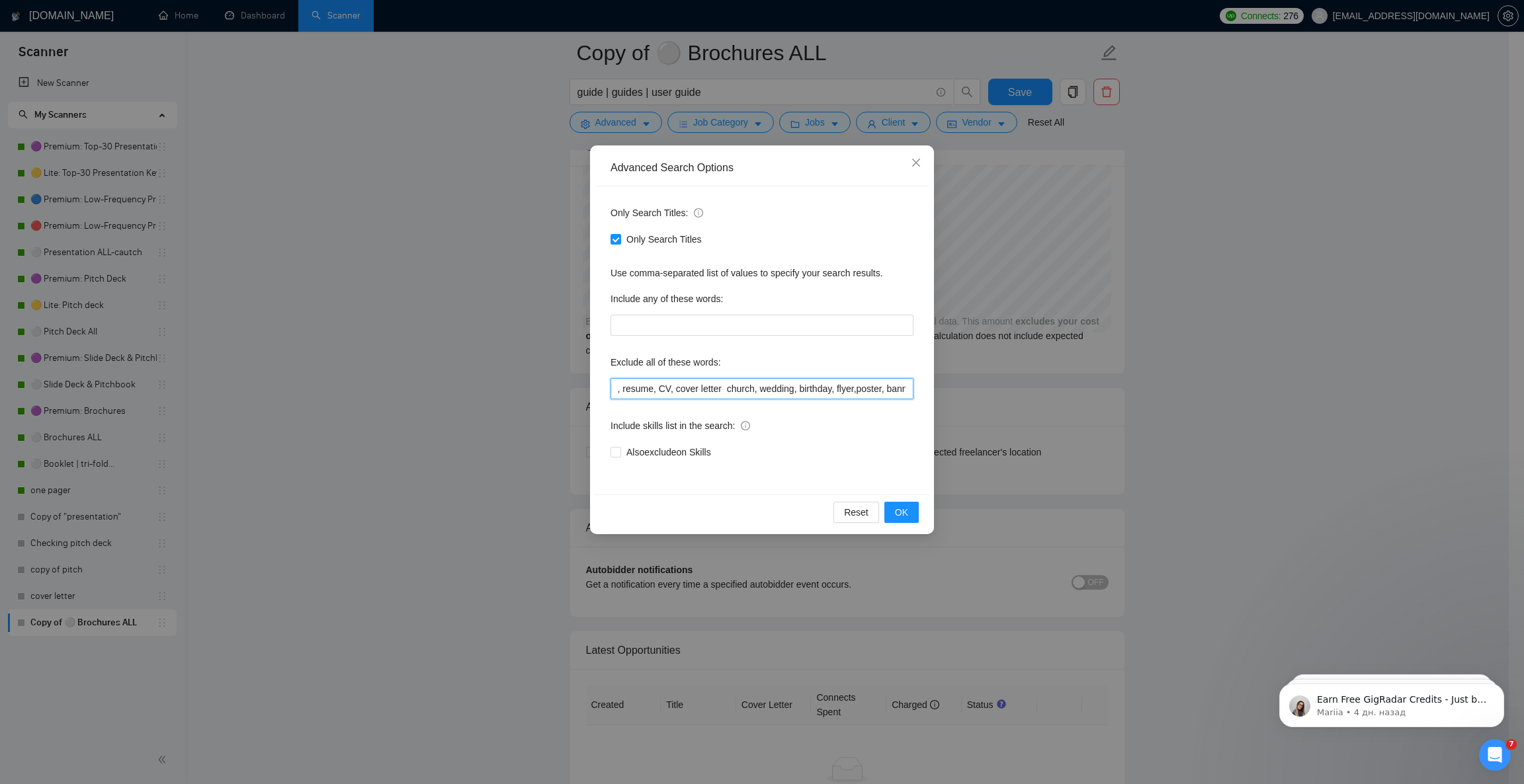
scroll to position [0, 1376]
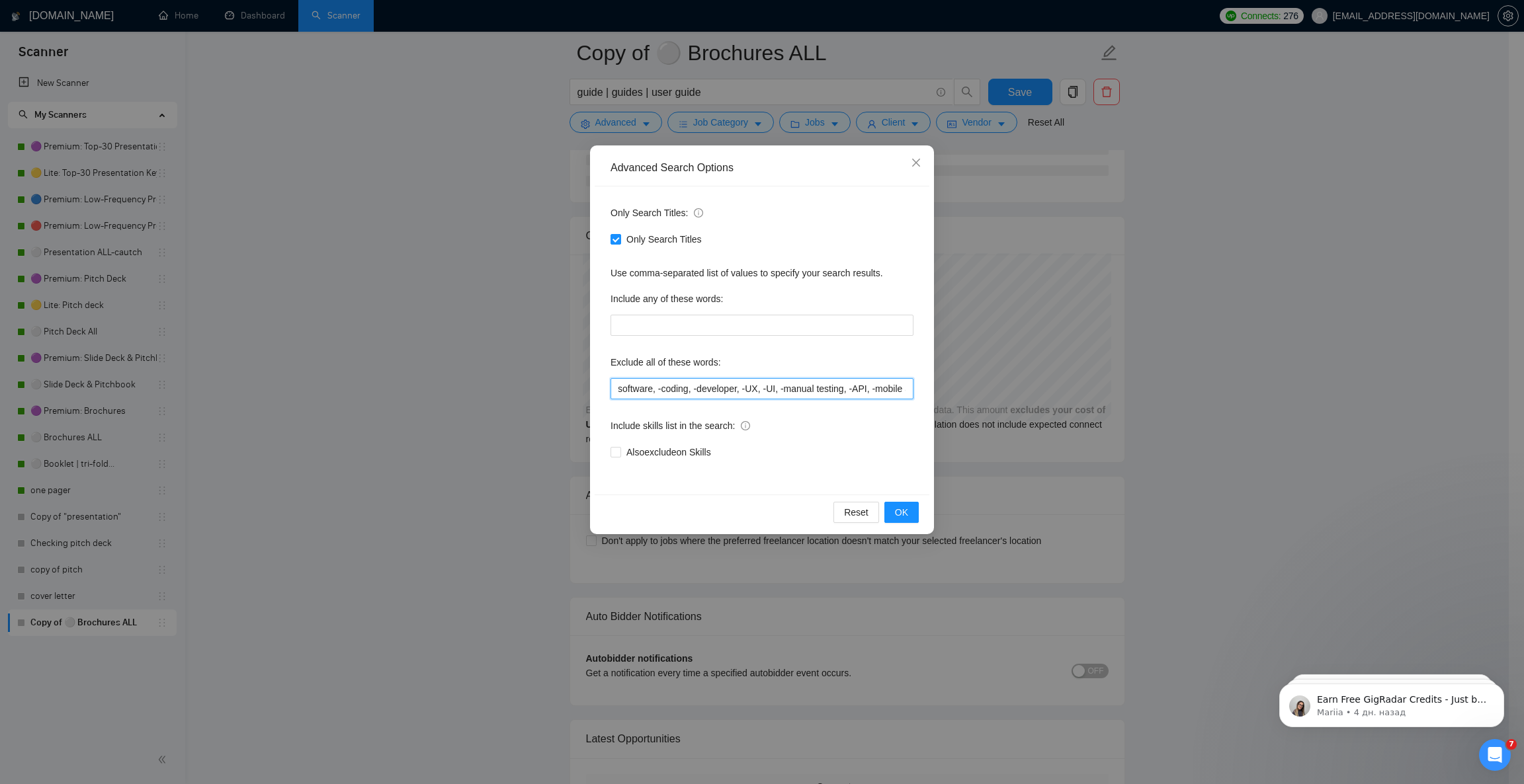
click at [649, 391] on input "prezi, keynote, figma, writer, video, webinar, student, homework, assignment, e…" at bounding box center [762, 389] width 303 height 21
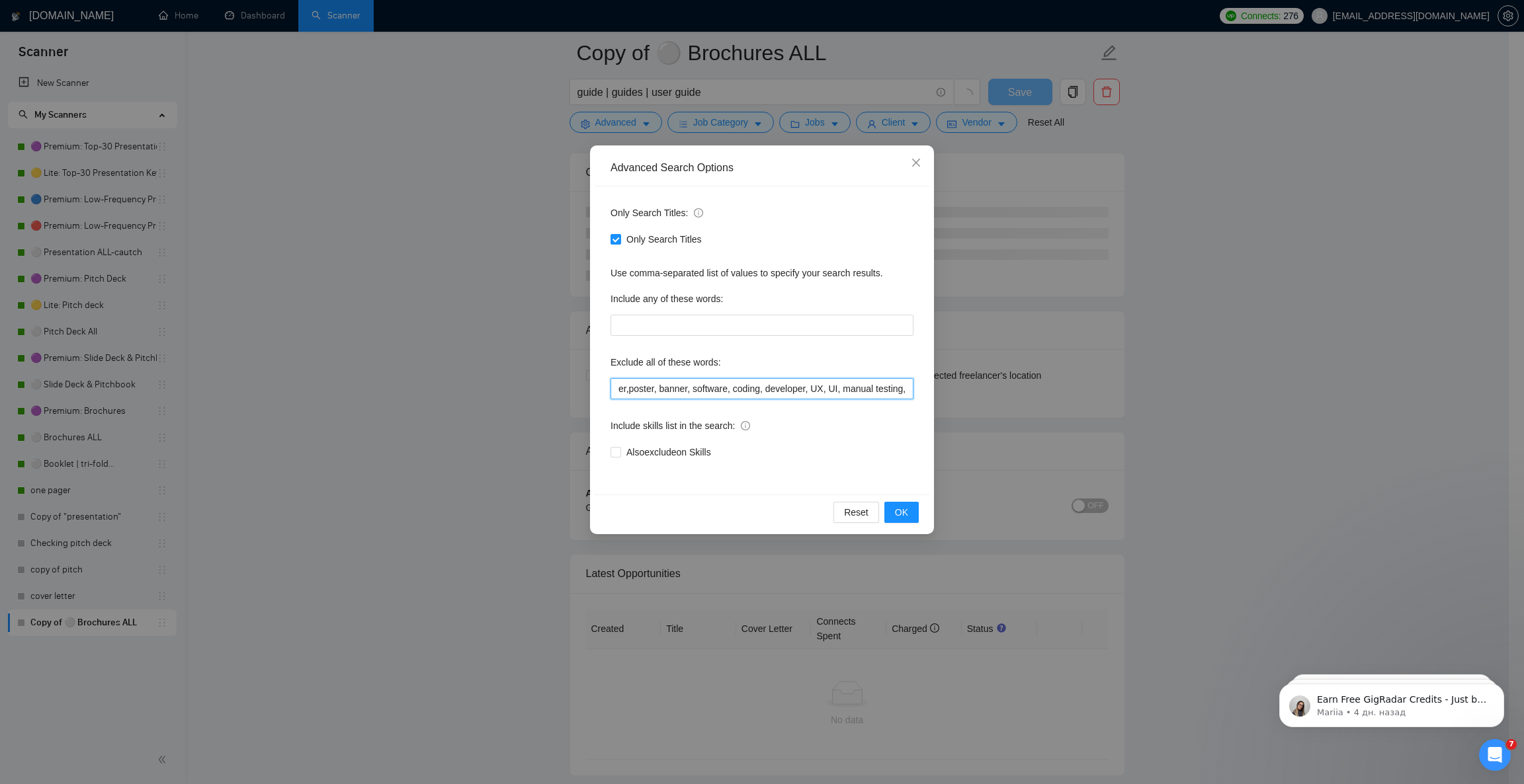
scroll to position [0, 1304]
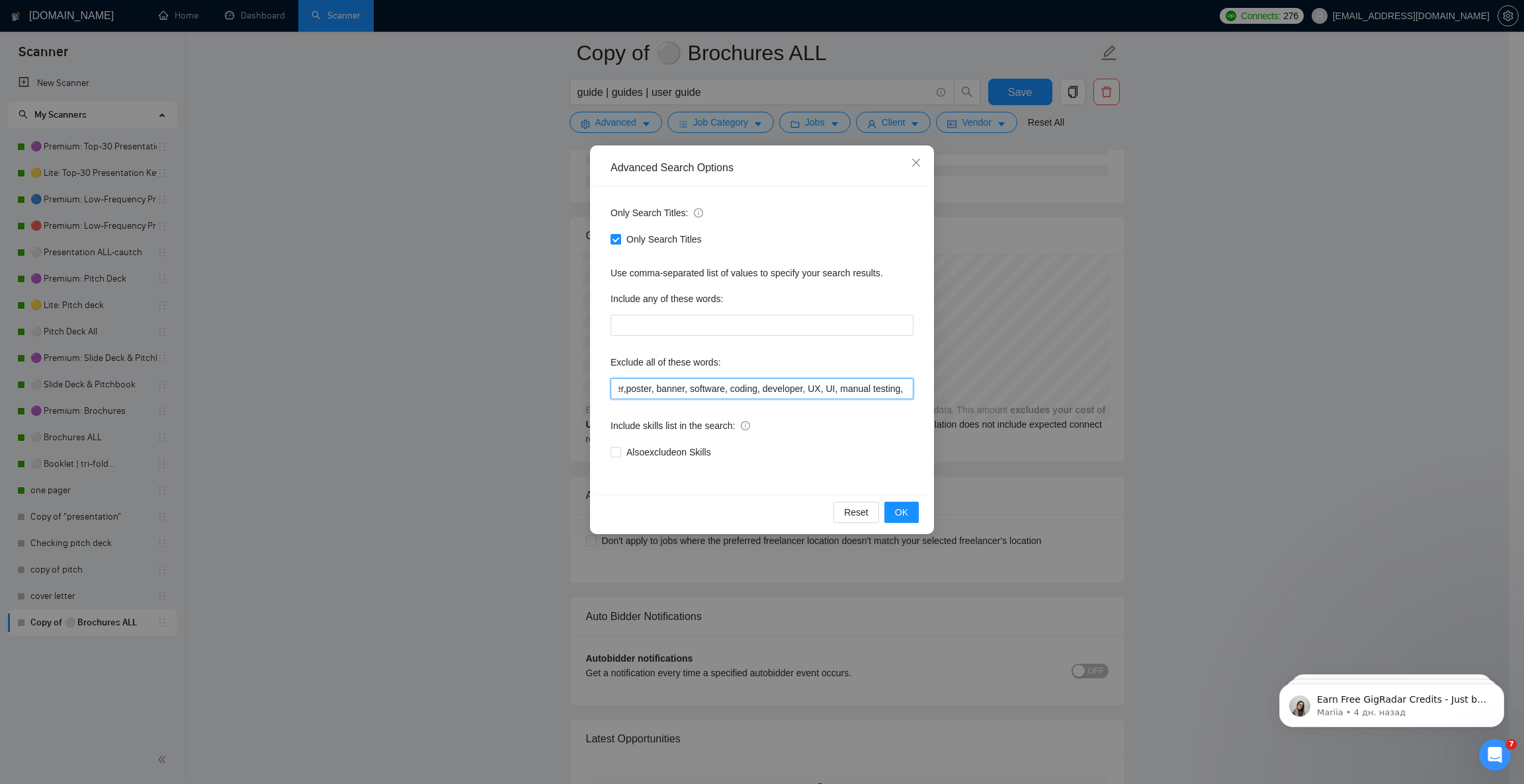
type input "prezi, keynote, figma, writer, video, webinar, student, homework, assignment, e…"
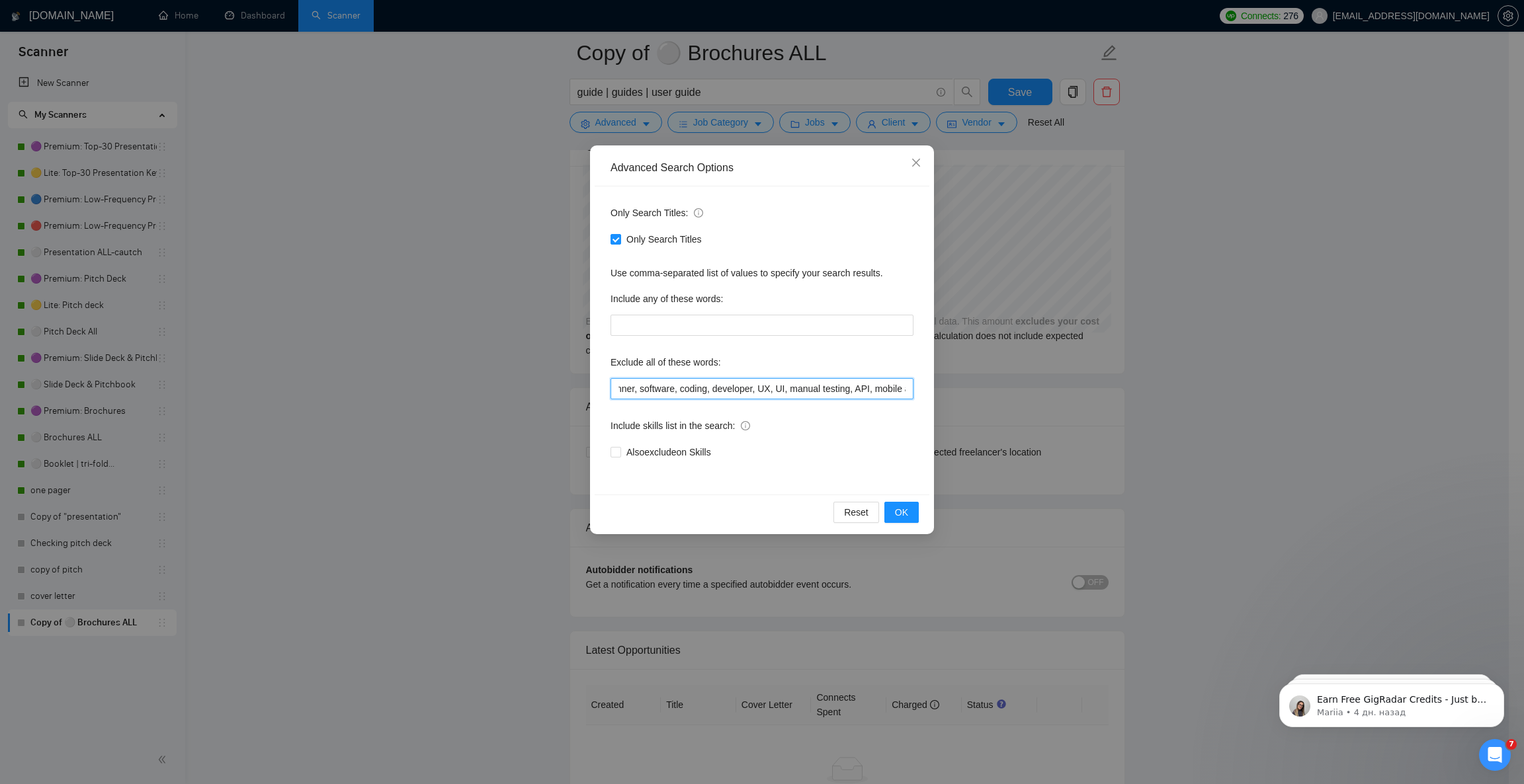
scroll to position [0, 1350]
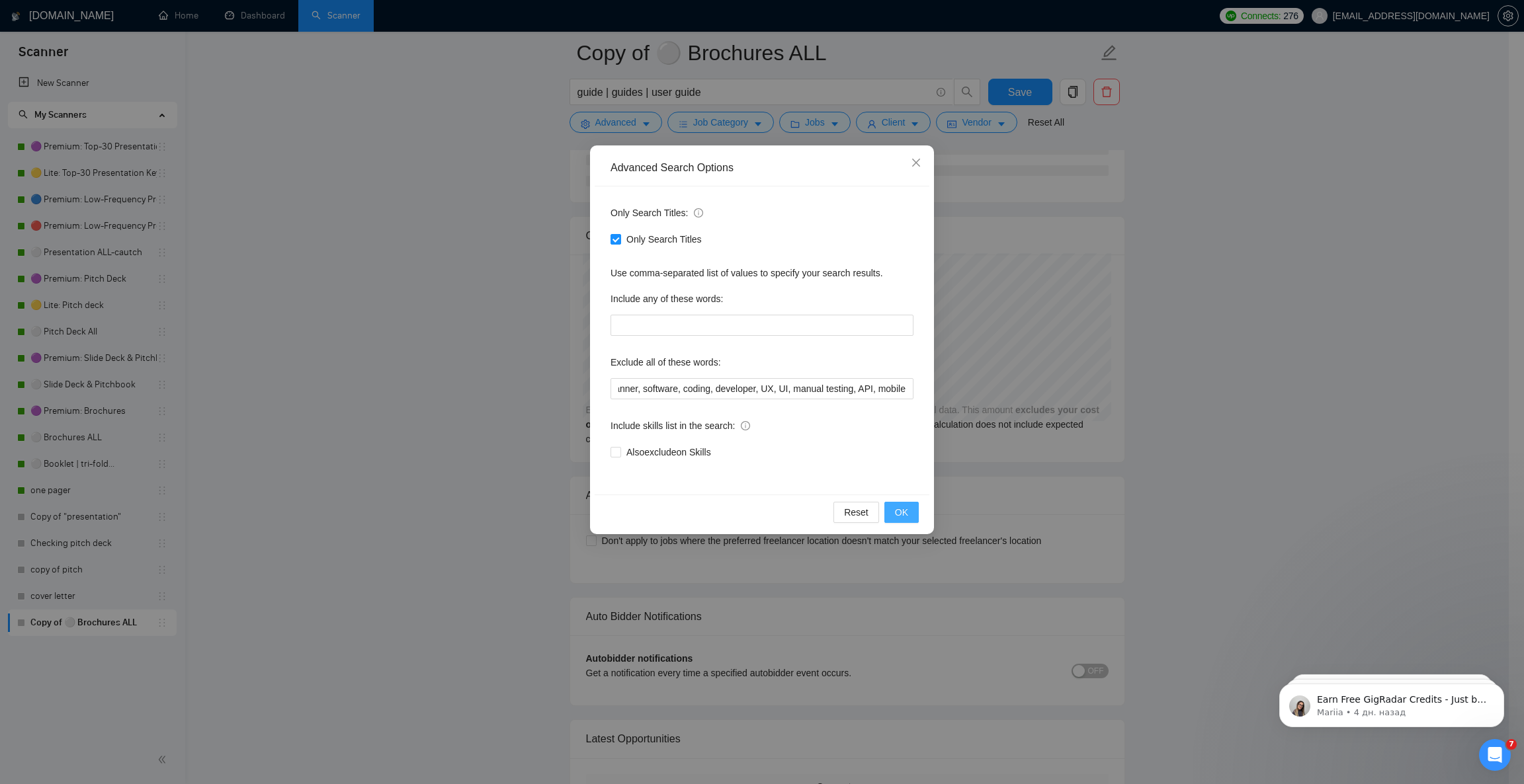
click at [894, 511] on button "OK" at bounding box center [902, 512] width 35 height 21
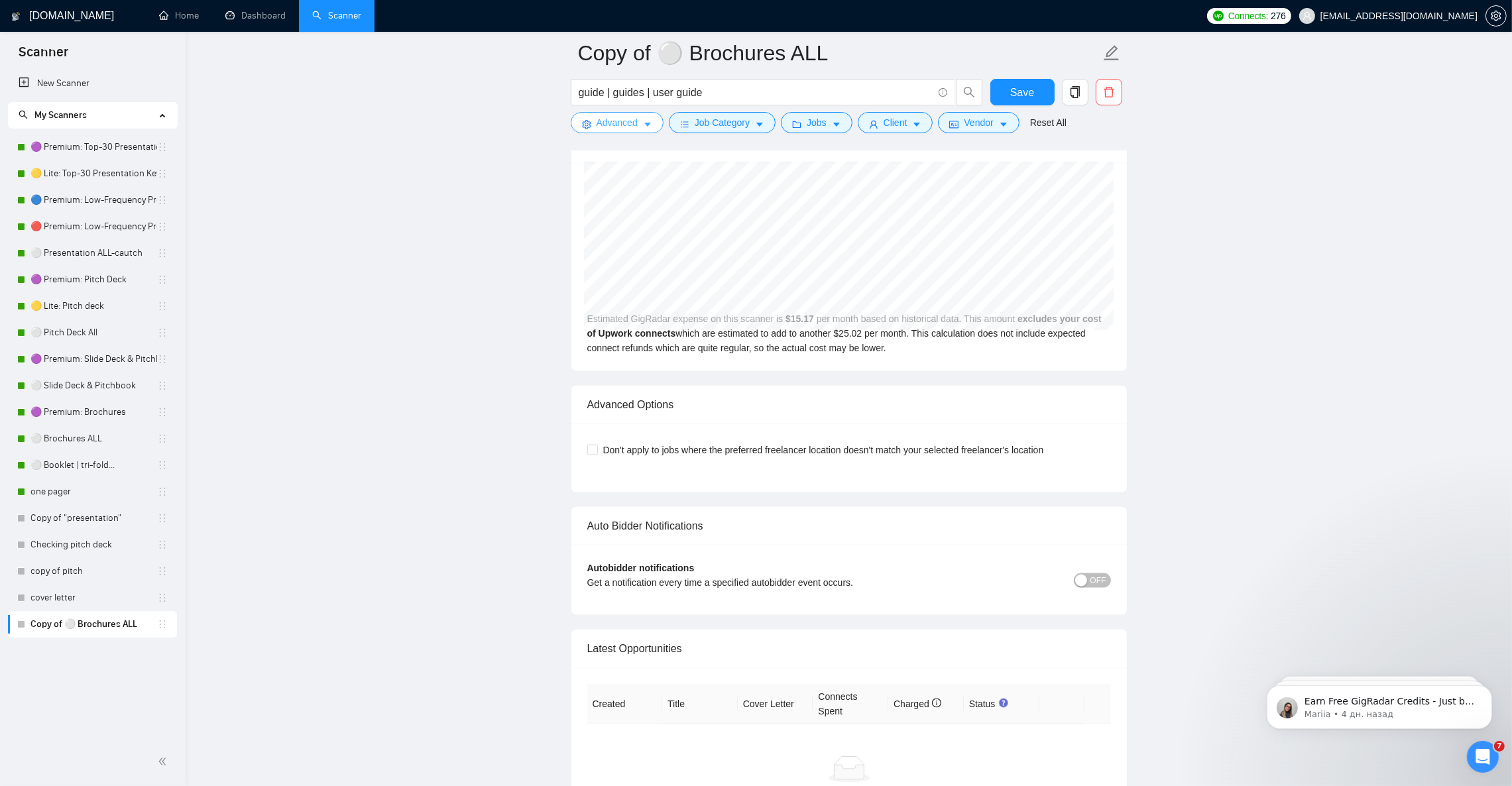
scroll to position [2785, 0]
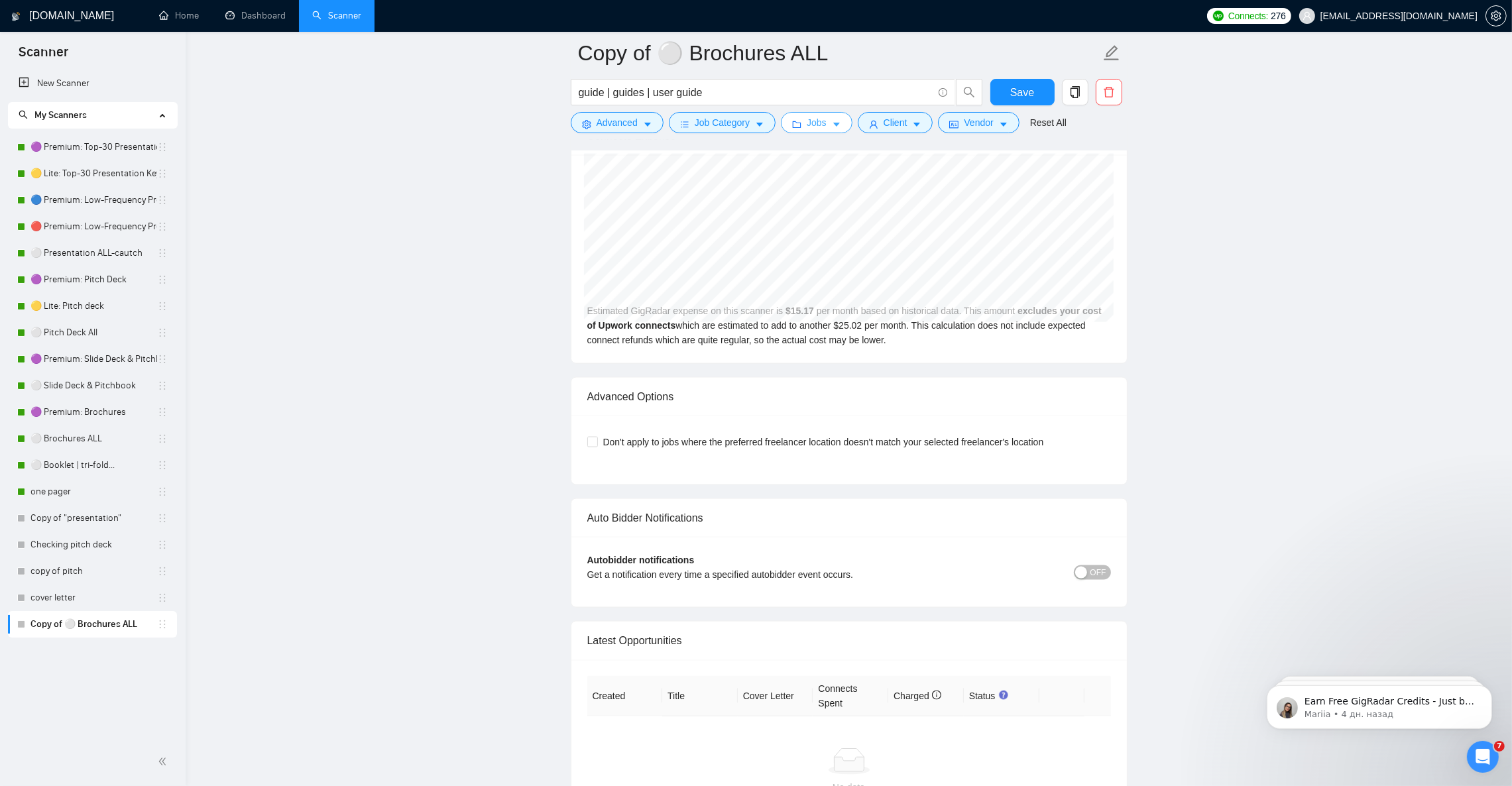
click at [824, 128] on button "Jobs" at bounding box center [816, 122] width 71 height 21
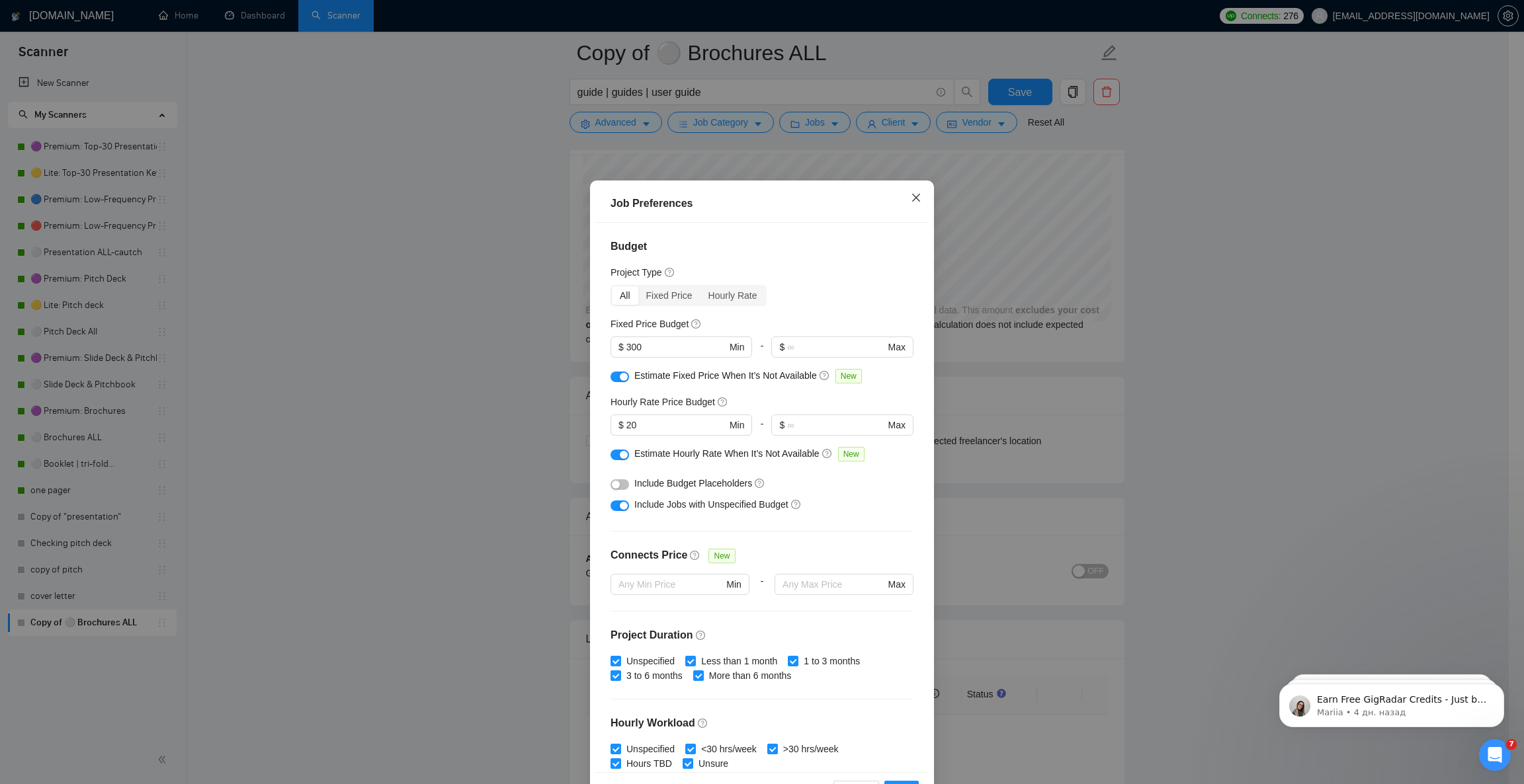
click at [910, 202] on icon "close" at bounding box center [915, 197] width 11 height 11
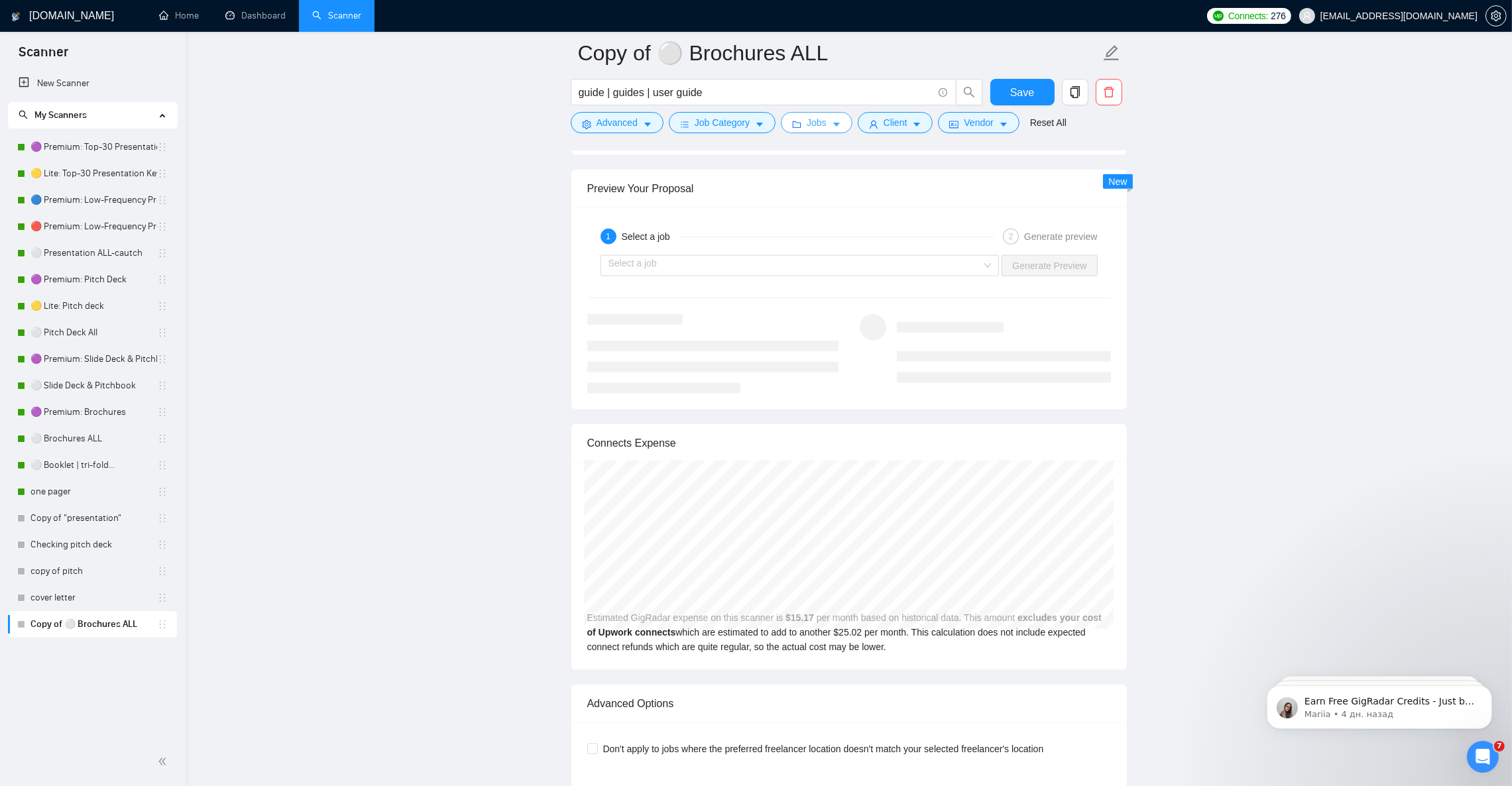
scroll to position [2486, 0]
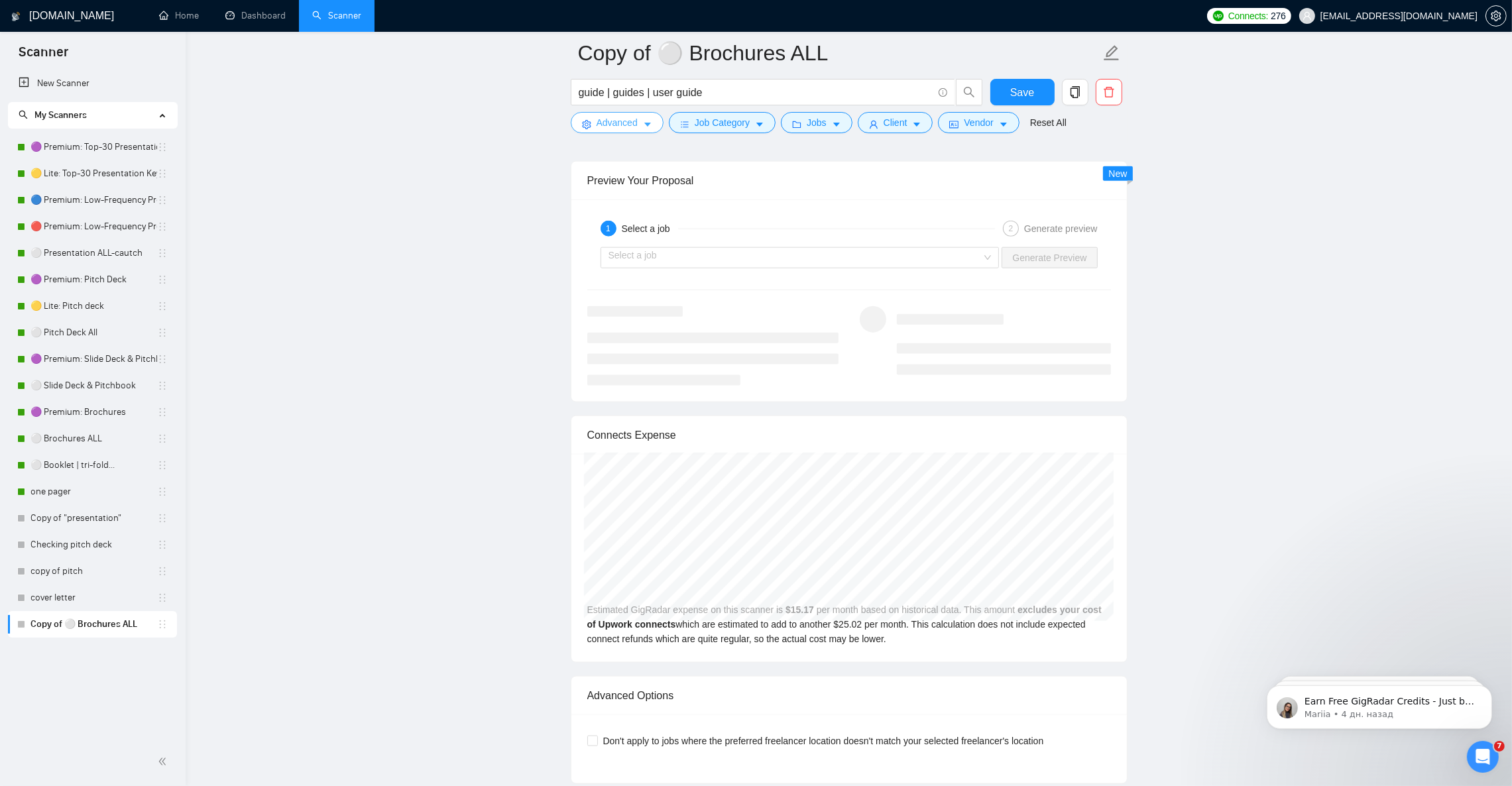
click at [642, 125] on icon "caret-down" at bounding box center [646, 124] width 9 height 9
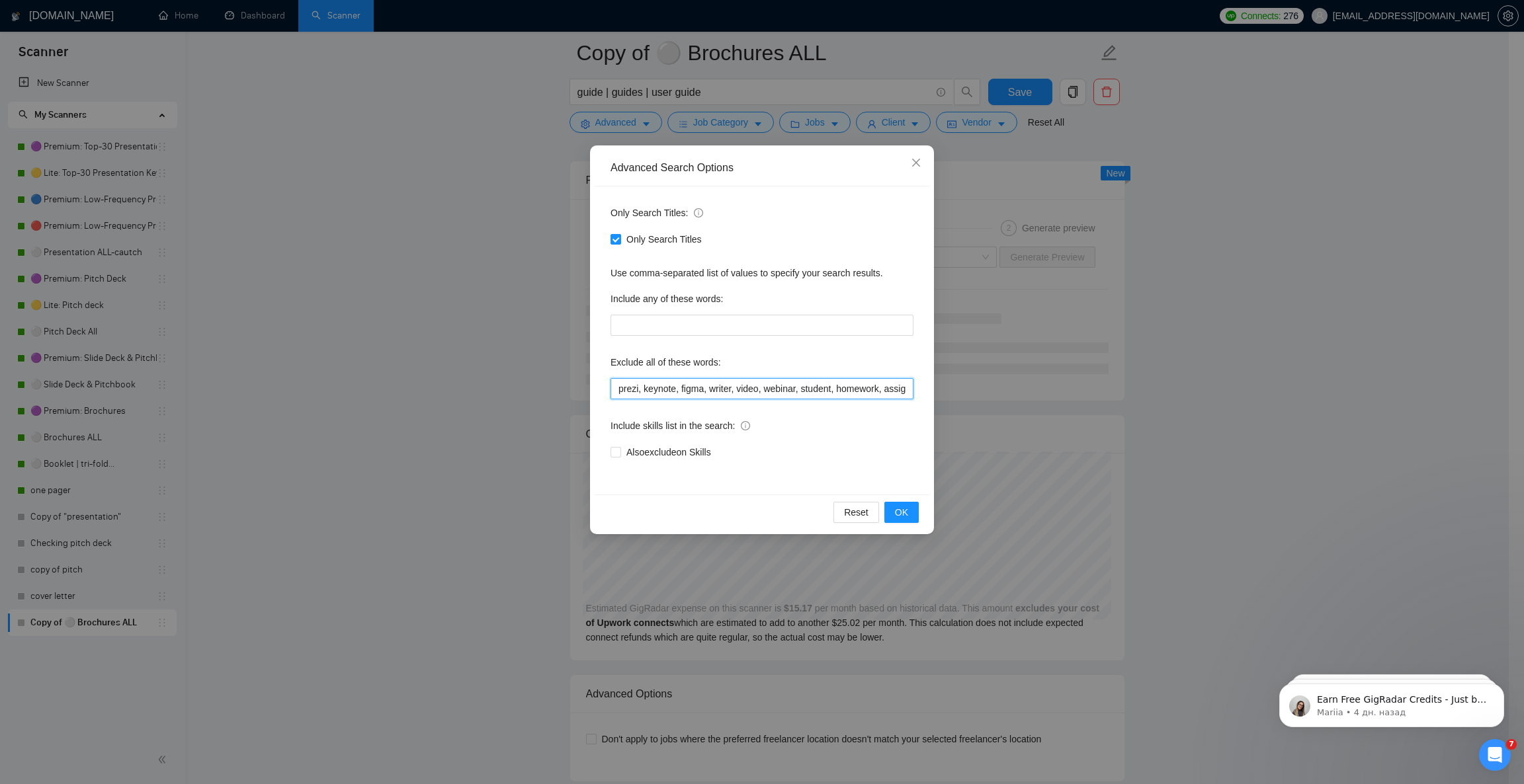
click at [716, 389] on input "prezi, keynote, figma, writer, video, webinar, student, homework, assignment, e…" at bounding box center [762, 389] width 303 height 21
click at [901, 511] on span "OK" at bounding box center [901, 512] width 13 height 15
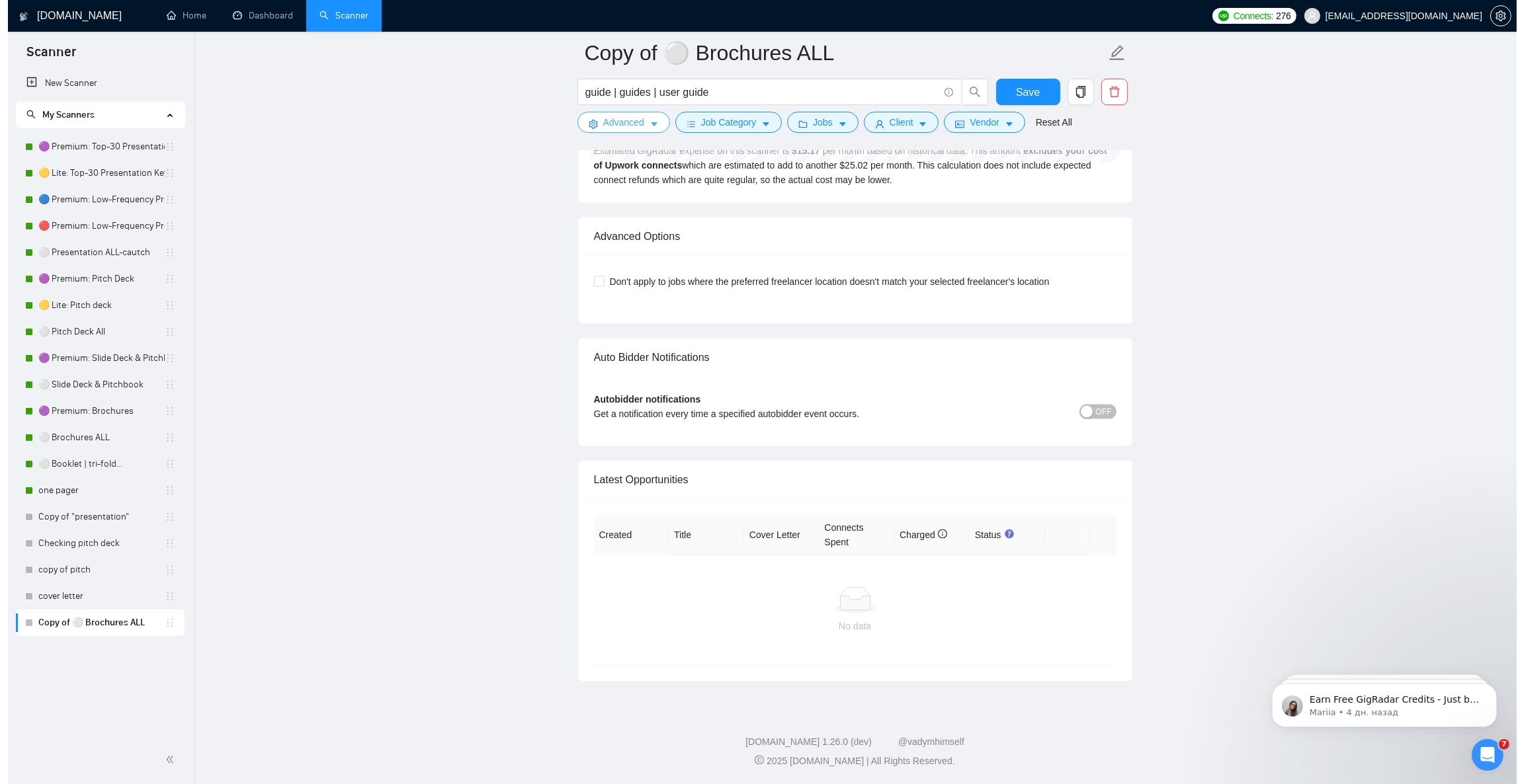
scroll to position [2459, 0]
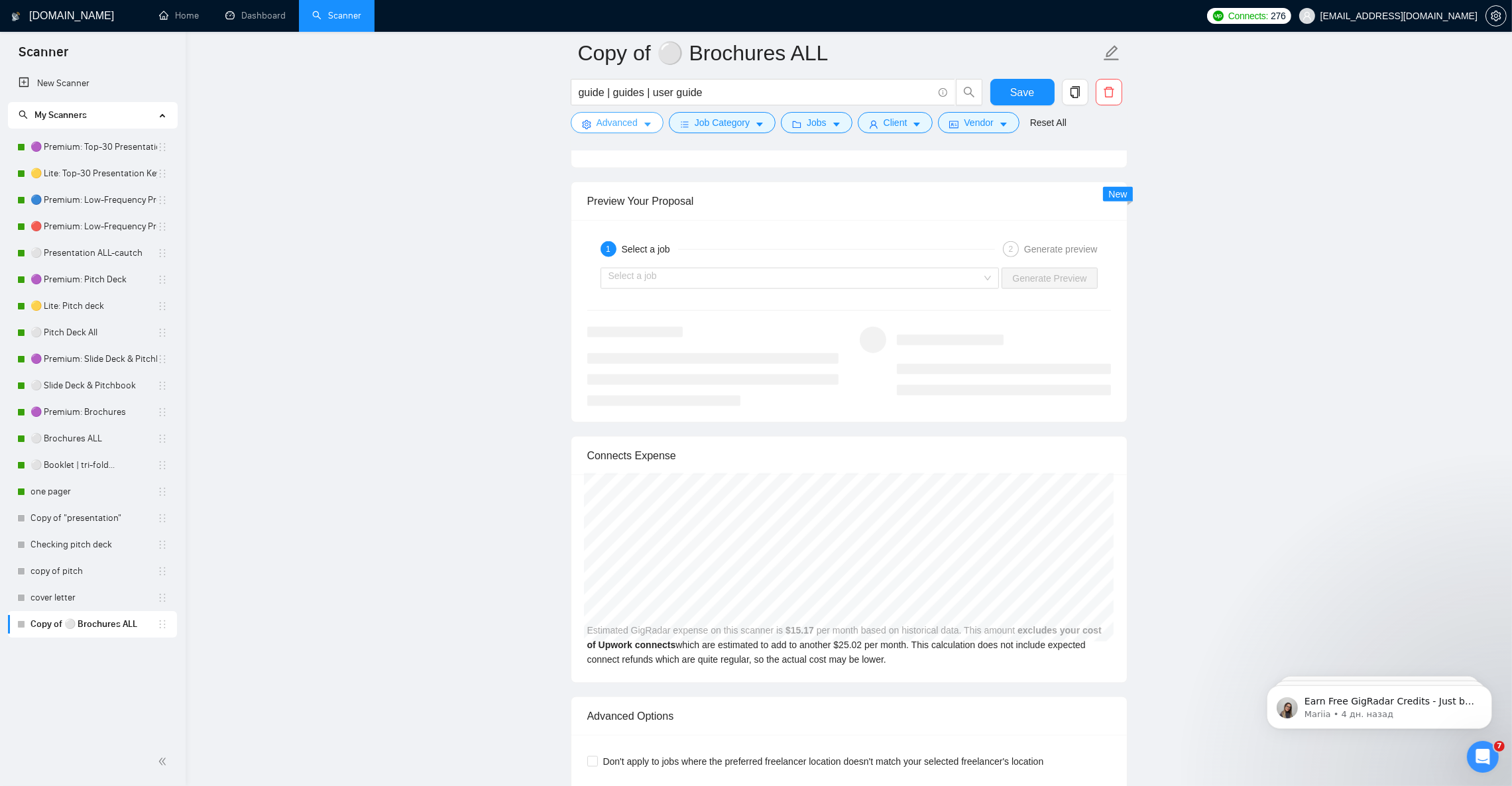
click at [642, 129] on icon "caret-down" at bounding box center [646, 124] width 9 height 9
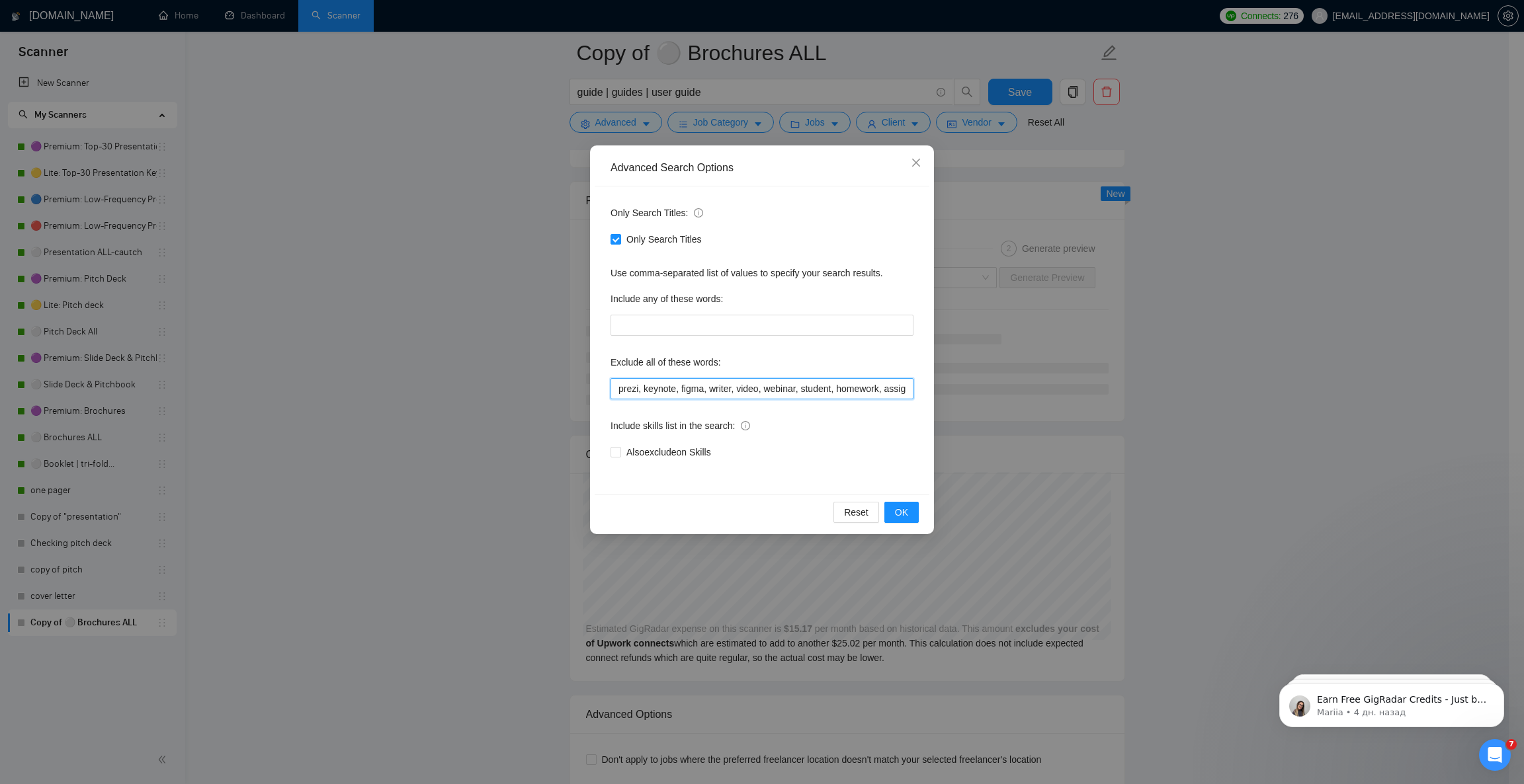
click at [702, 394] on input "prezi, keynote, figma, writer, video, webinar, student, homework, assignment, e…" at bounding box center [762, 389] width 303 height 21
paste input ", church, wedding, birthday, flyer, poster, banner, software, coding, developer…"
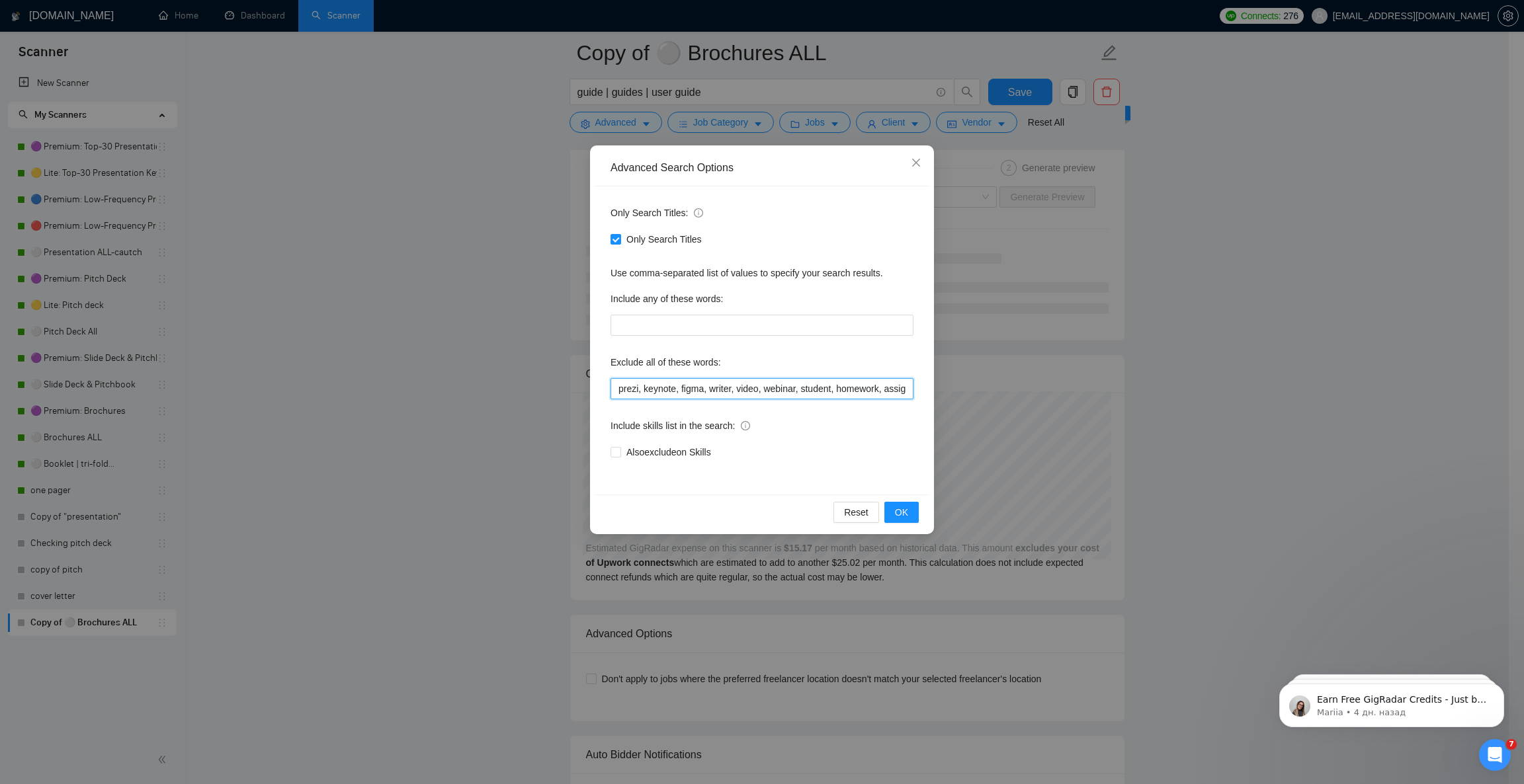
scroll to position [0, 2074]
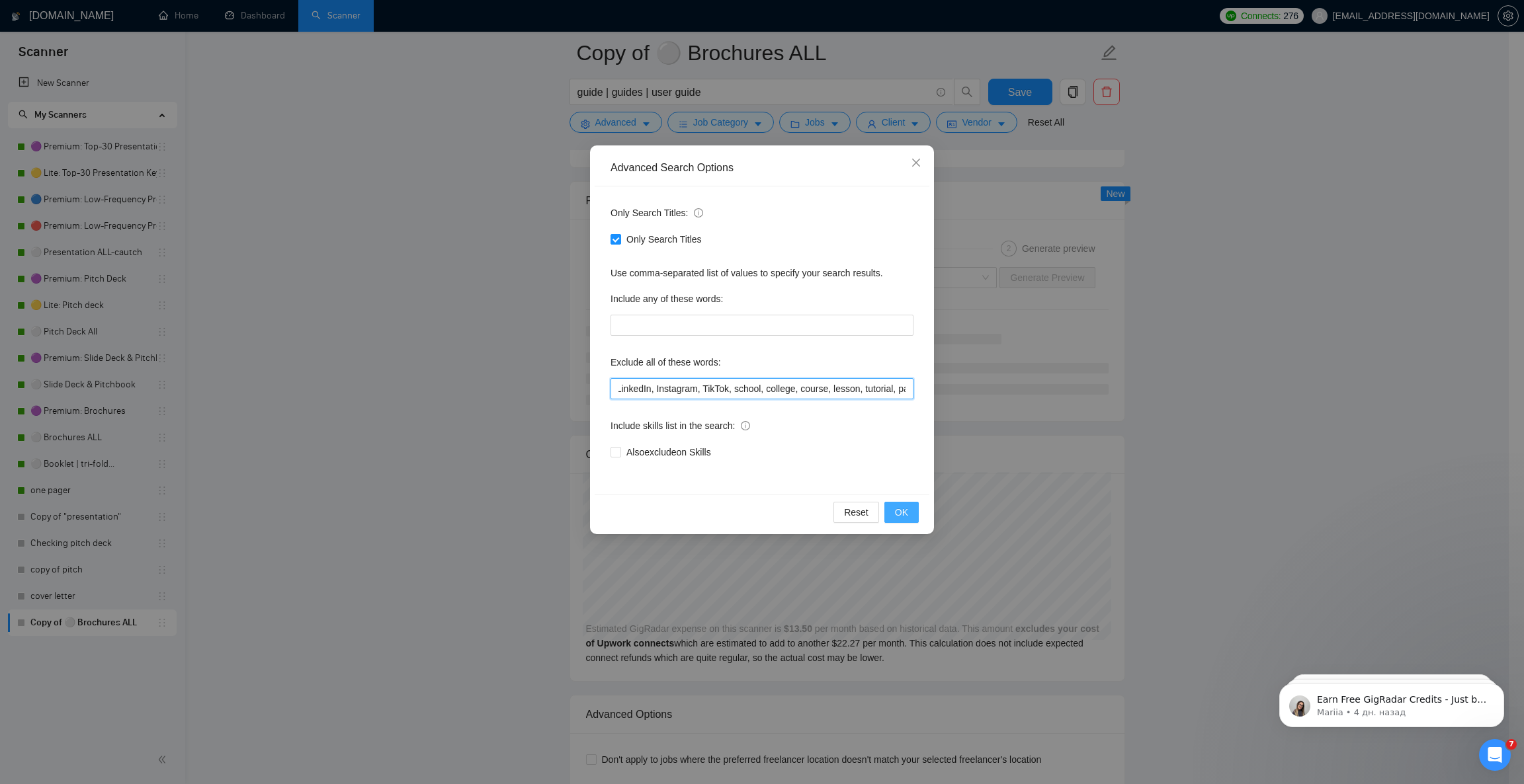
type input "prezi, keynote, figma, writer, video, webinar, student, homework, assignment, e…"
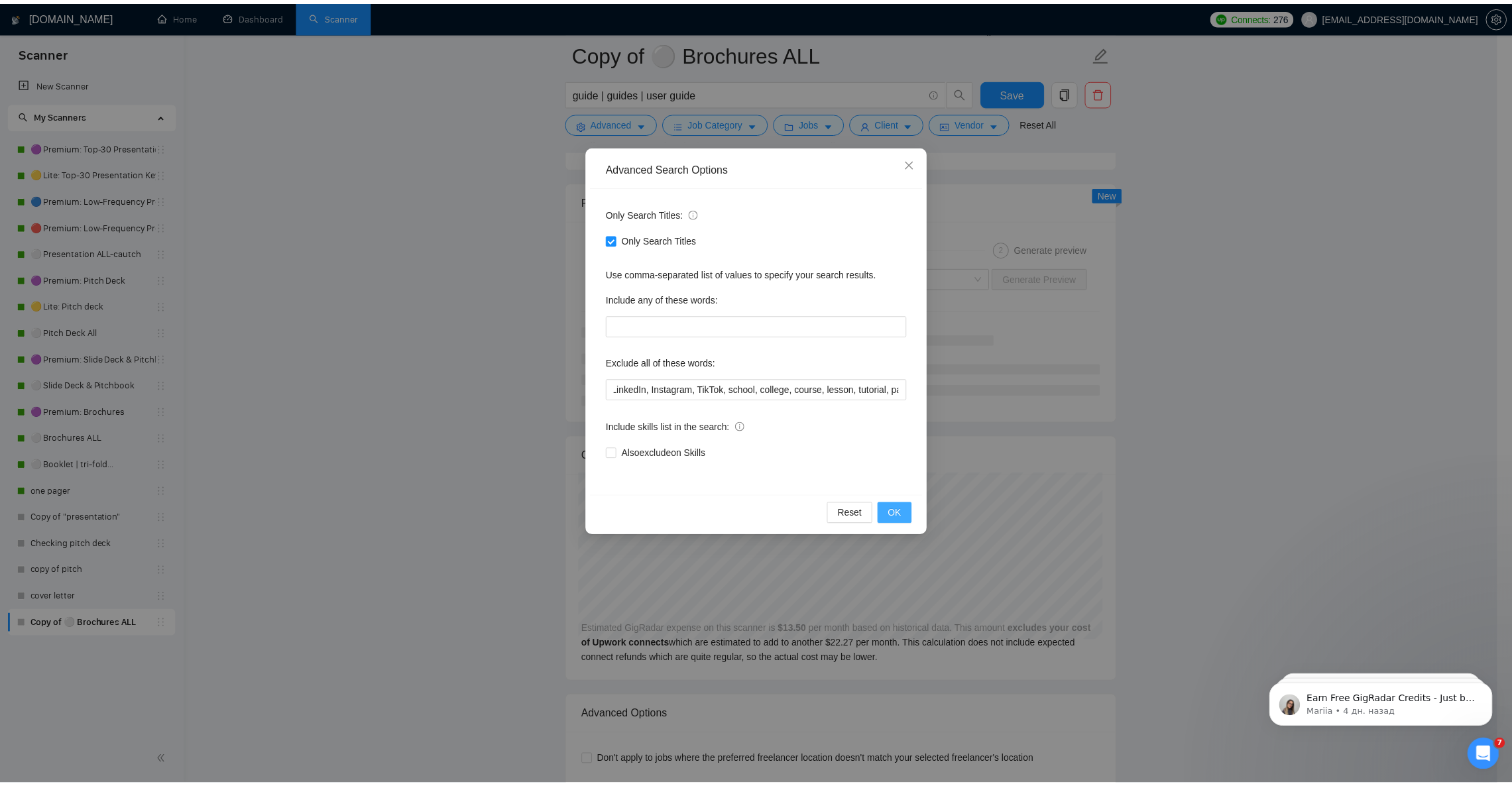
scroll to position [0, 0]
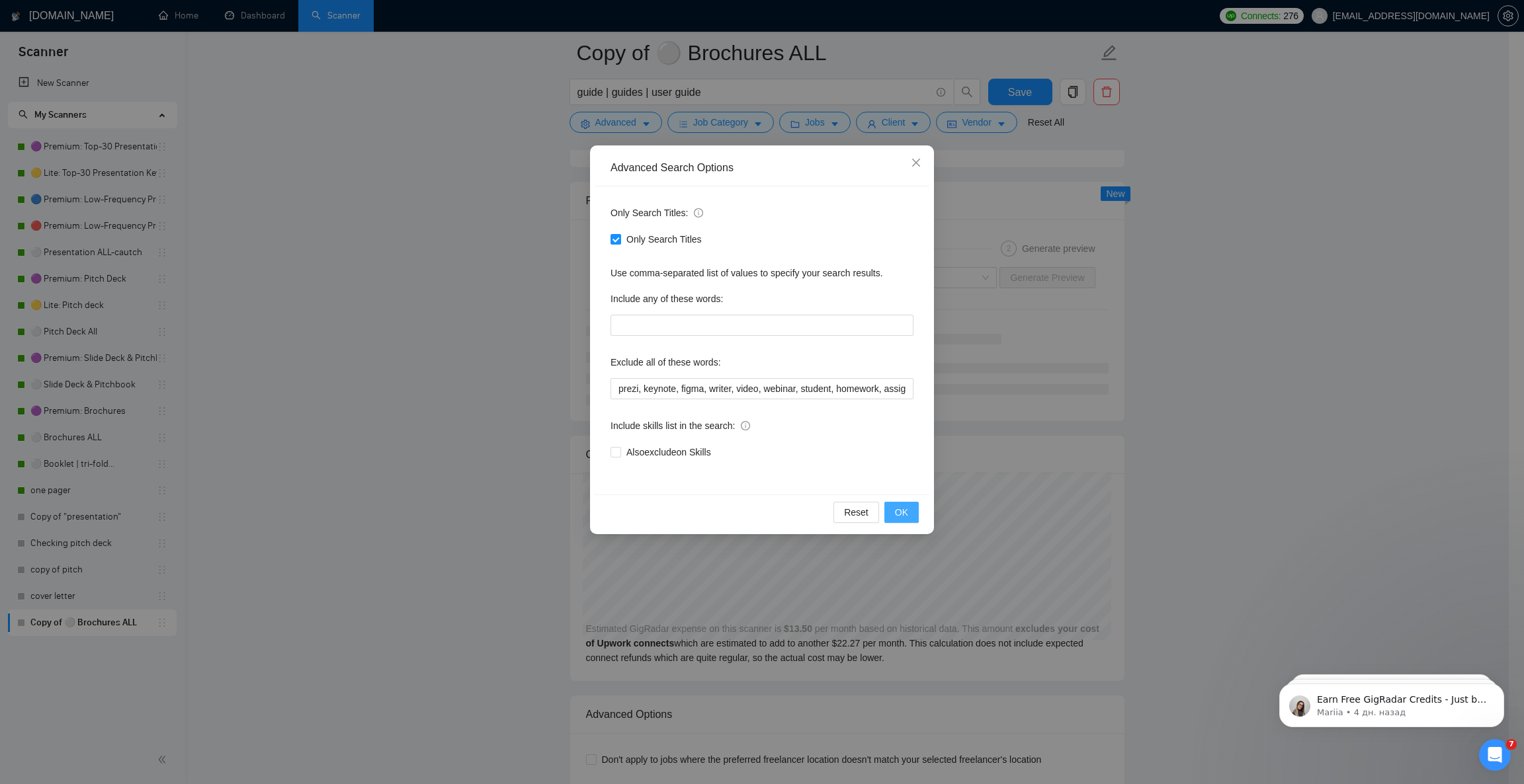
click at [912, 515] on button "OK" at bounding box center [902, 512] width 35 height 21
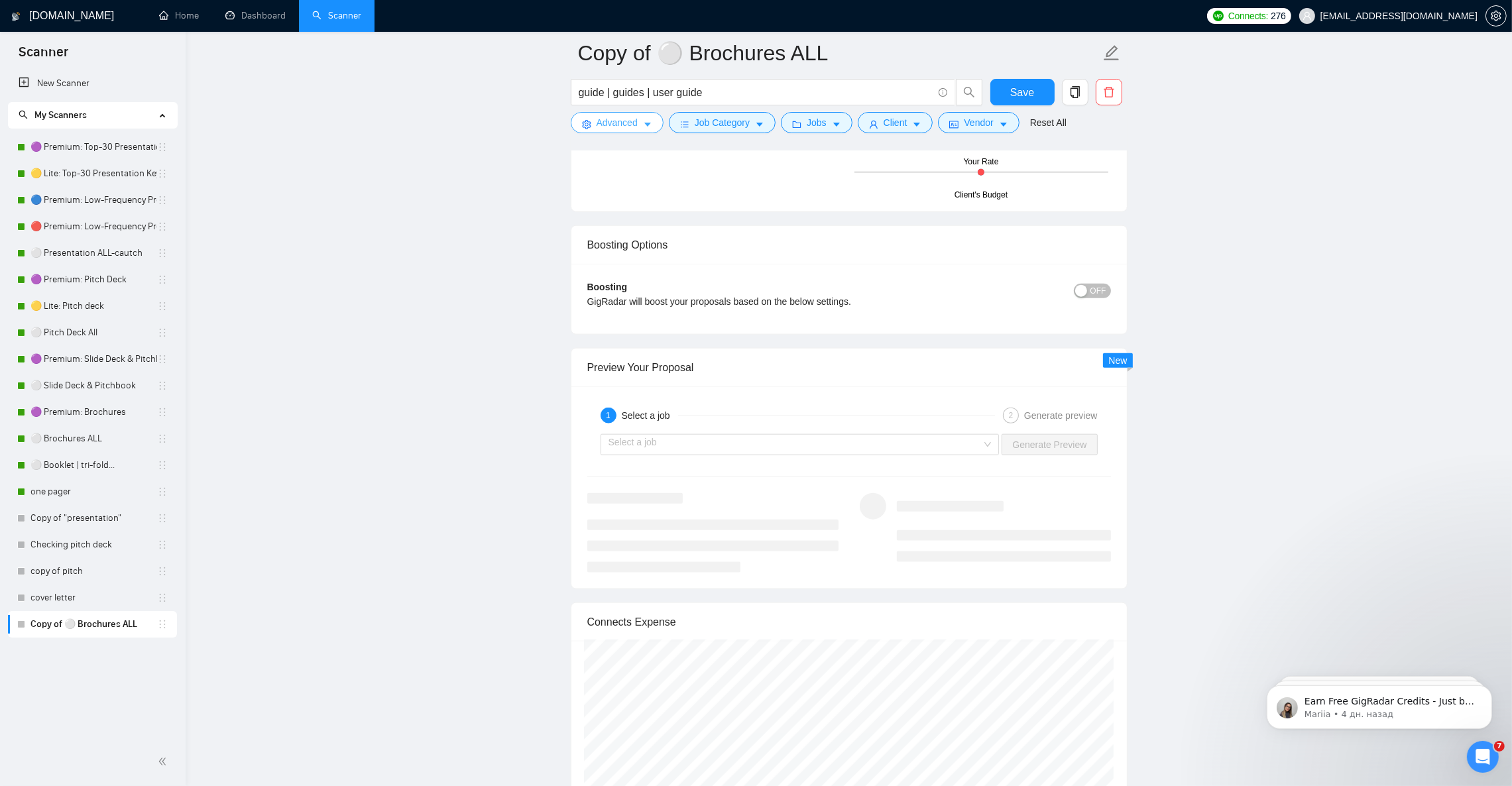
scroll to position [2266, 0]
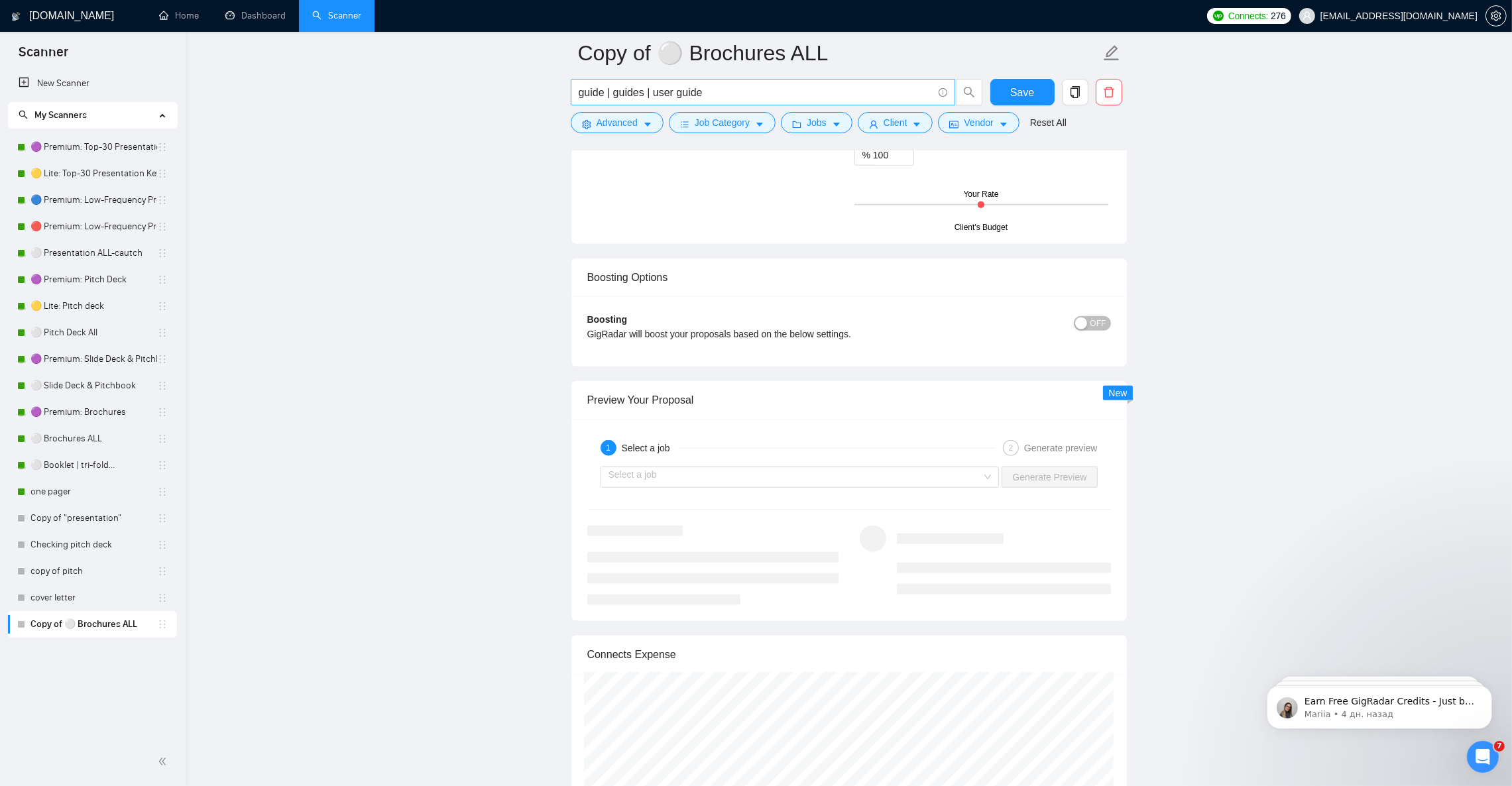
click at [710, 92] on input "guide | guides | user guide" at bounding box center [755, 92] width 354 height 17
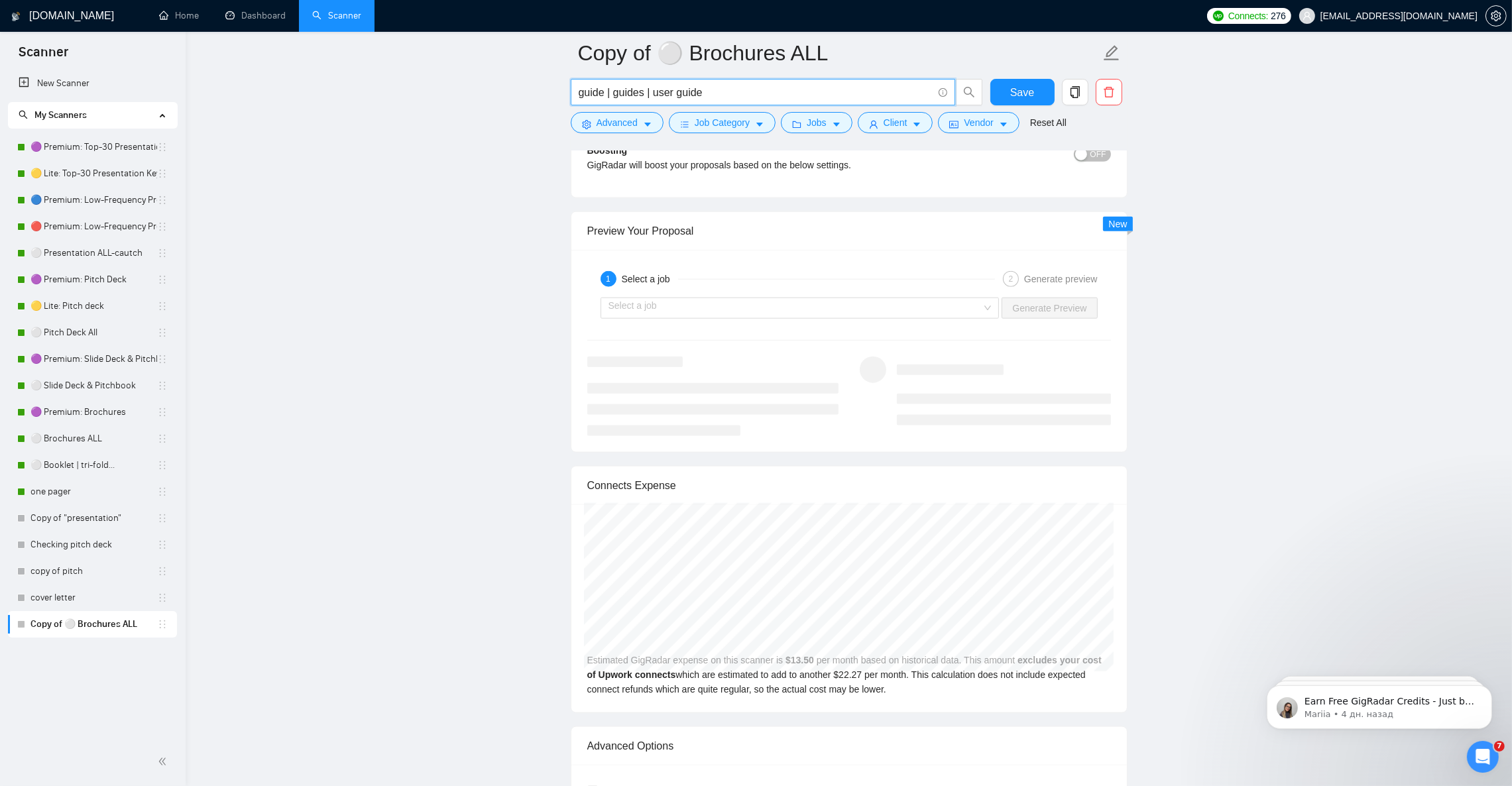
scroll to position [2465, 0]
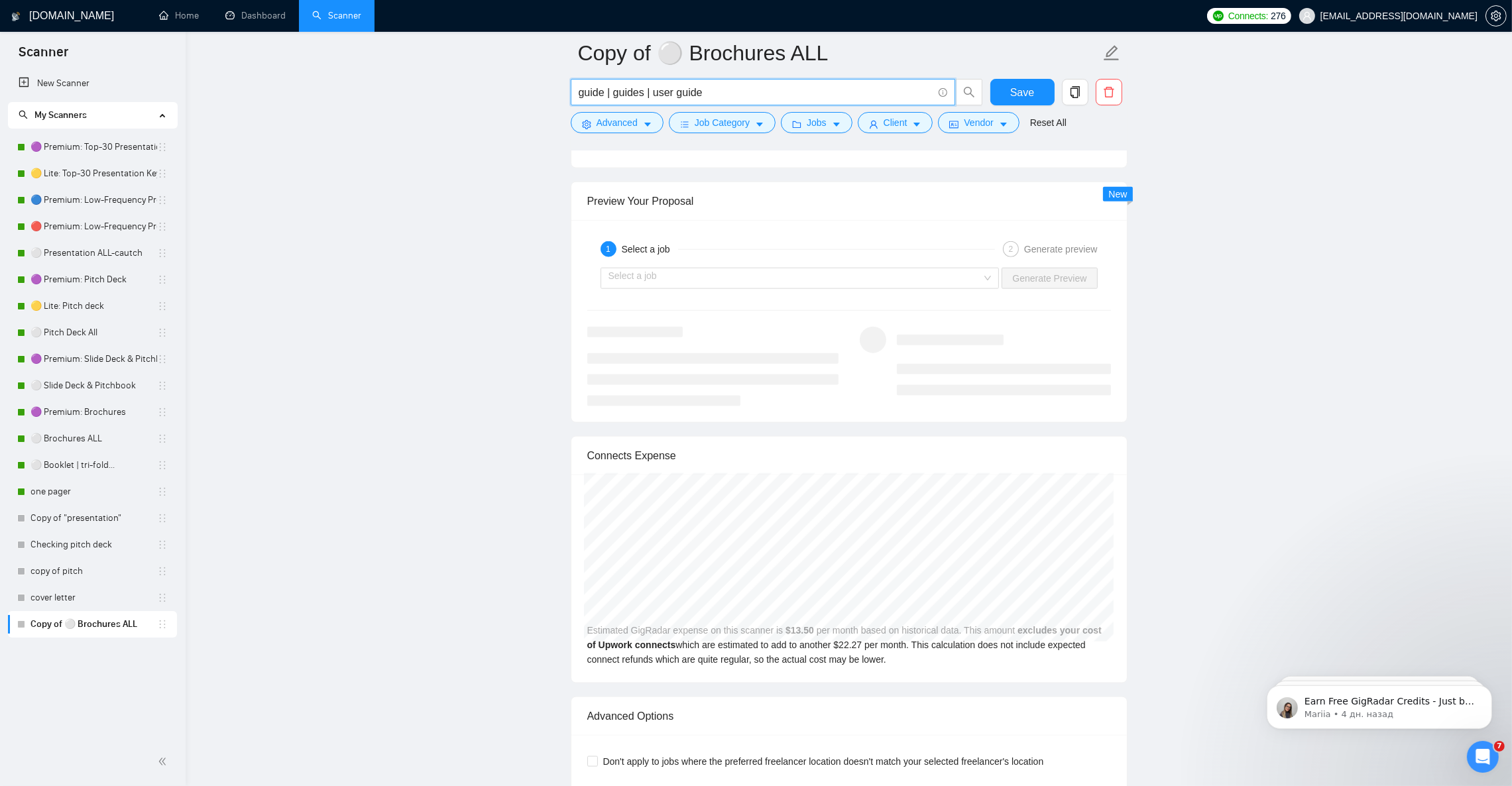
paste input "| manuals | training manual | product manual"
type input "guide | guides | user guide | manuals | training manual | product manual"
drag, startPoint x: 749, startPoint y: 90, endPoint x: 914, endPoint y: 90, distance: 165.0
click at [914, 90] on input "guide | guides | user guide | manuals | training manual | product manual" at bounding box center [755, 92] width 354 height 17
type input "guide | guides | user guide | manuals"
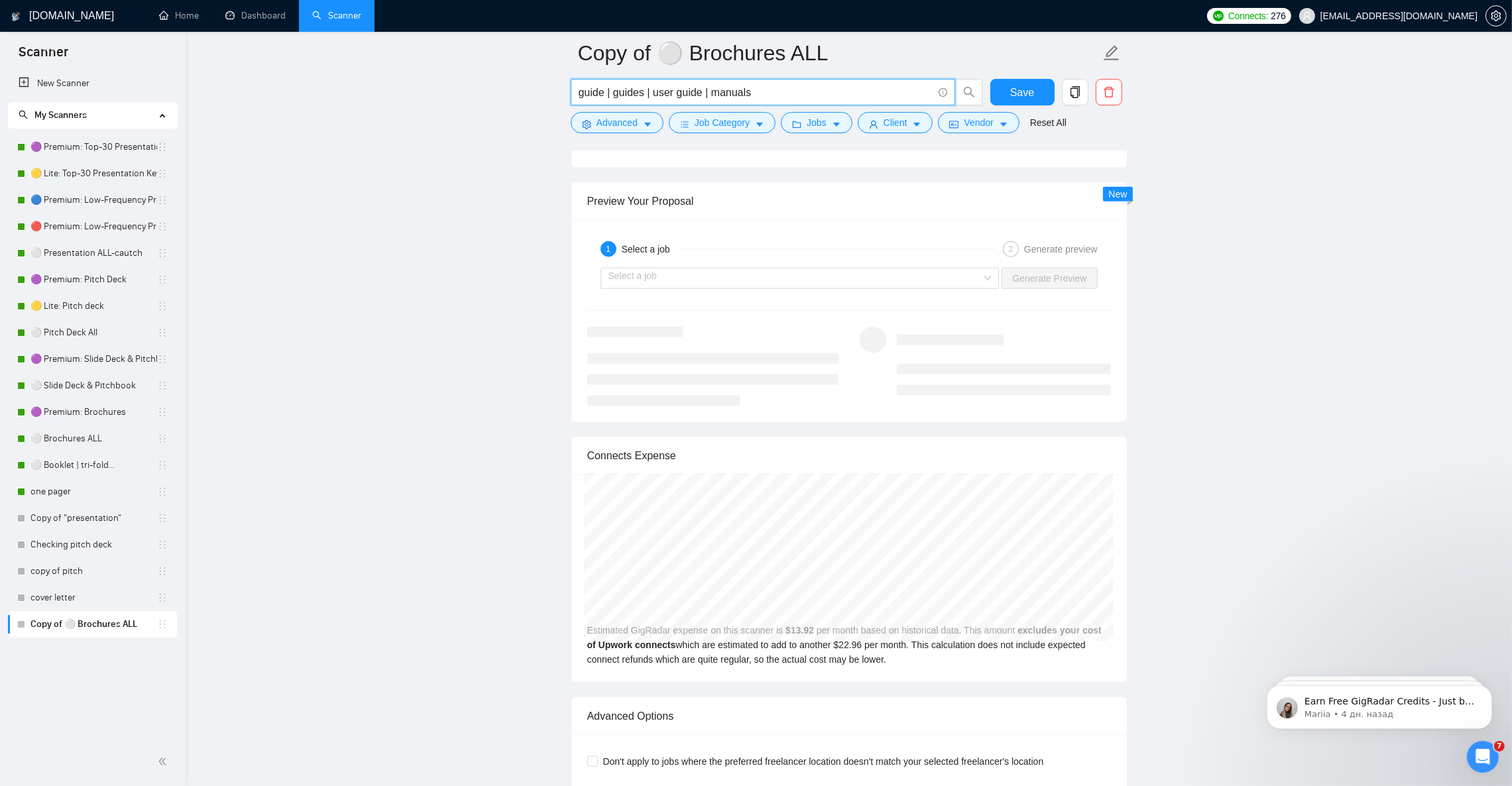
type input "guide | guides | user guide | manuals"
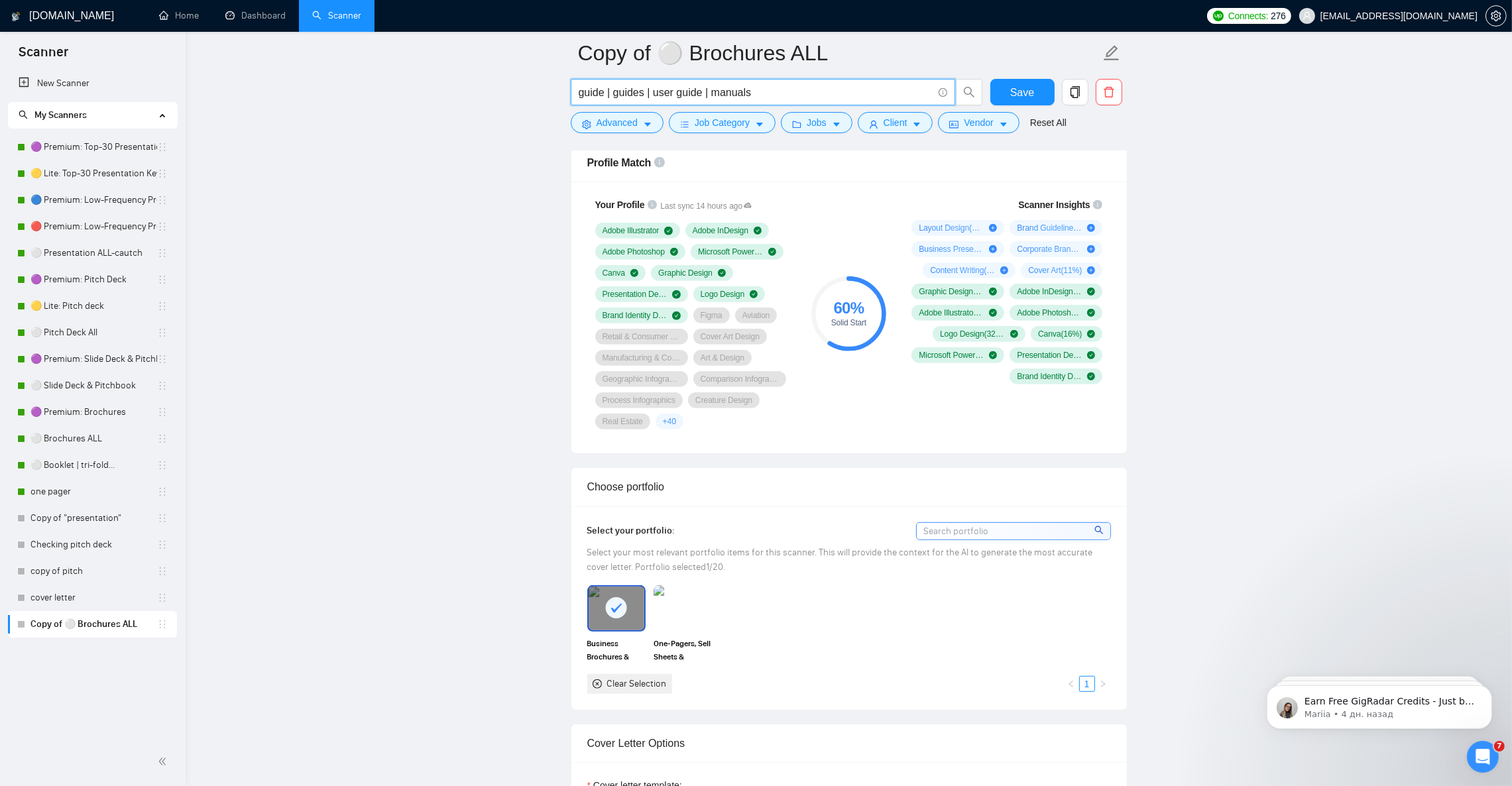
scroll to position [874, 0]
click at [1021, 90] on span "Save" at bounding box center [1022, 92] width 24 height 17
